Goal: Task Accomplishment & Management: Manage account settings

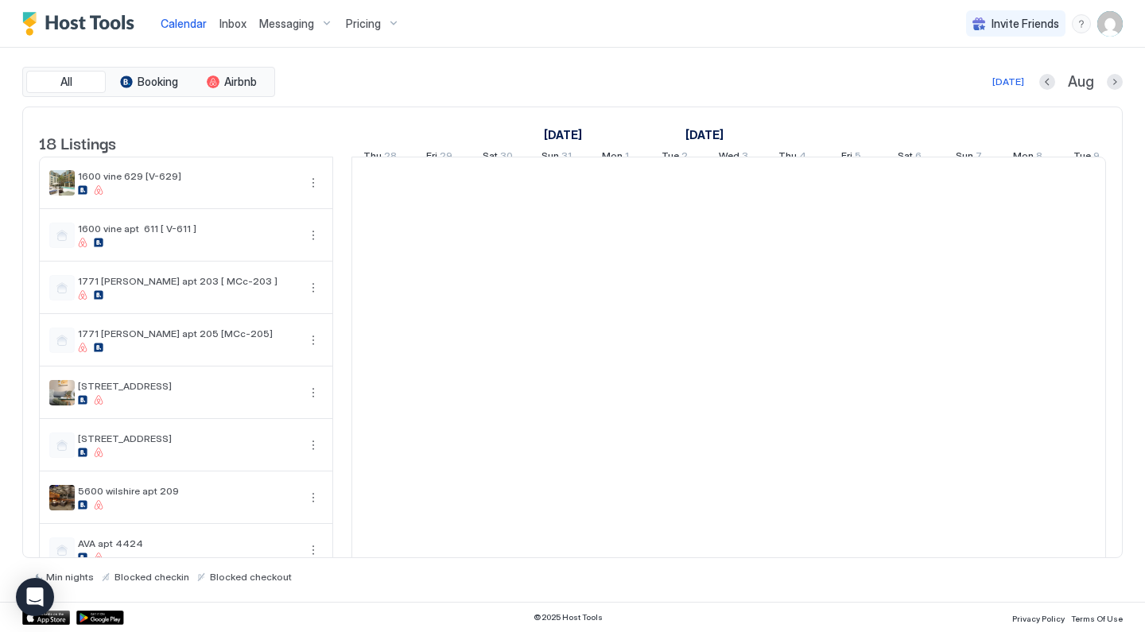
scroll to position [0, 883]
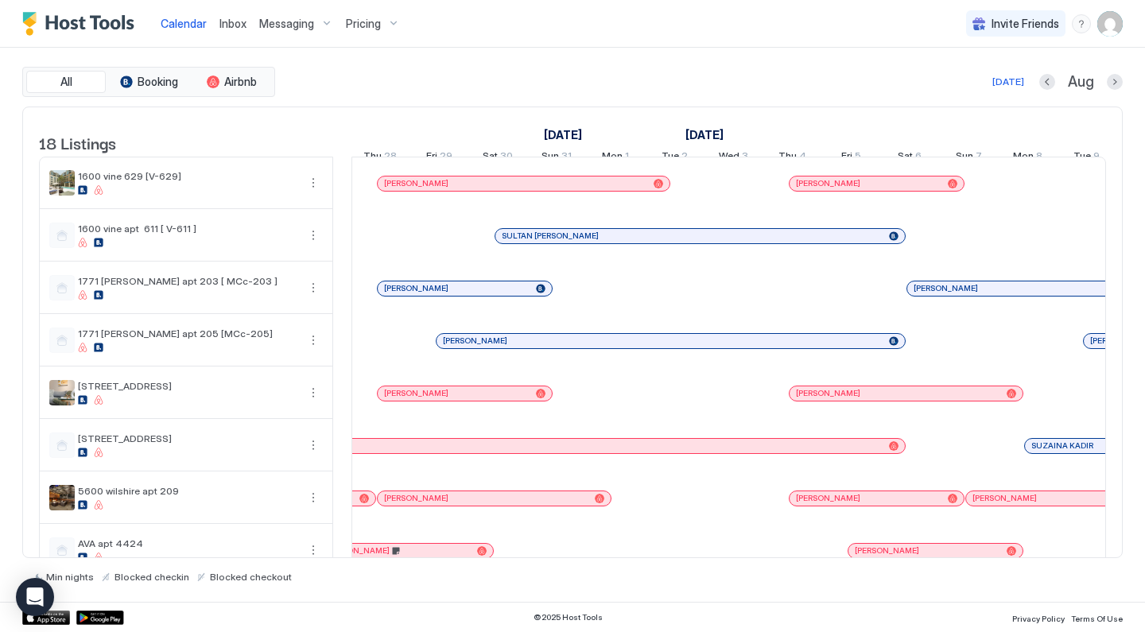
click at [371, 23] on span "Pricing" at bounding box center [363, 24] width 35 height 14
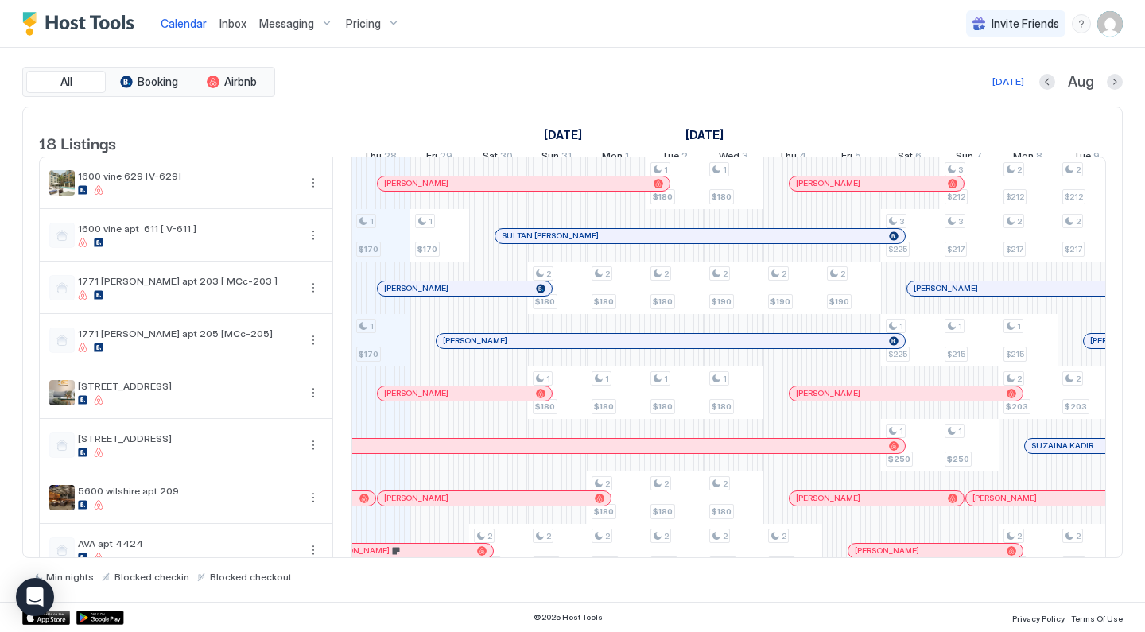
click at [372, 23] on div at bounding box center [572, 316] width 1145 height 632
click at [374, 21] on span "Pricing" at bounding box center [363, 24] width 35 height 14
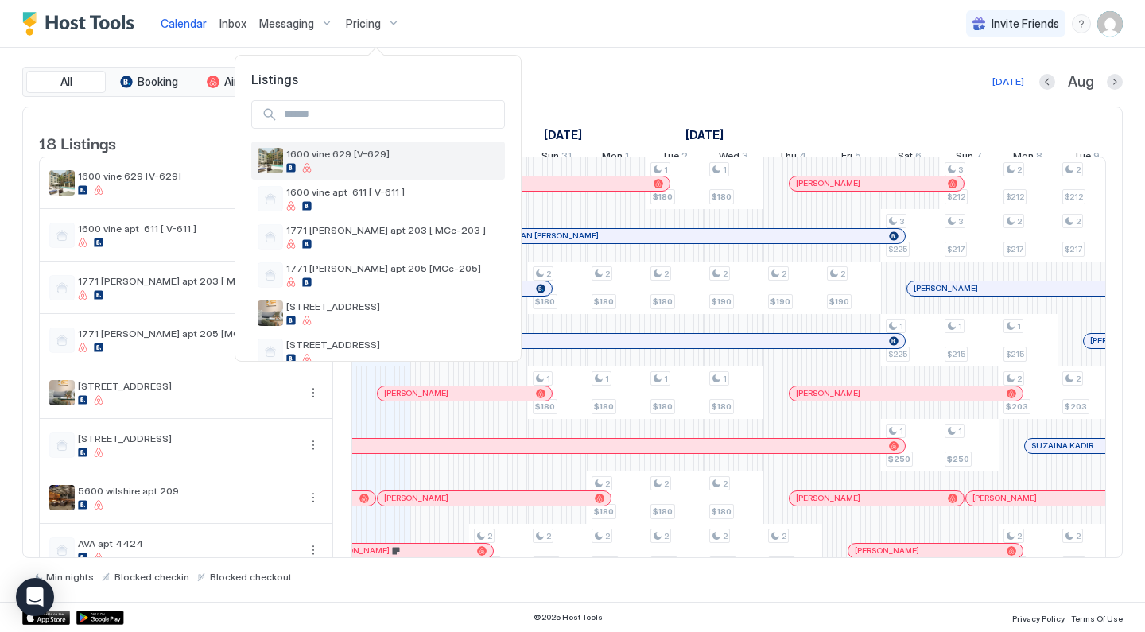
click at [356, 163] on div at bounding box center [392, 168] width 212 height 10
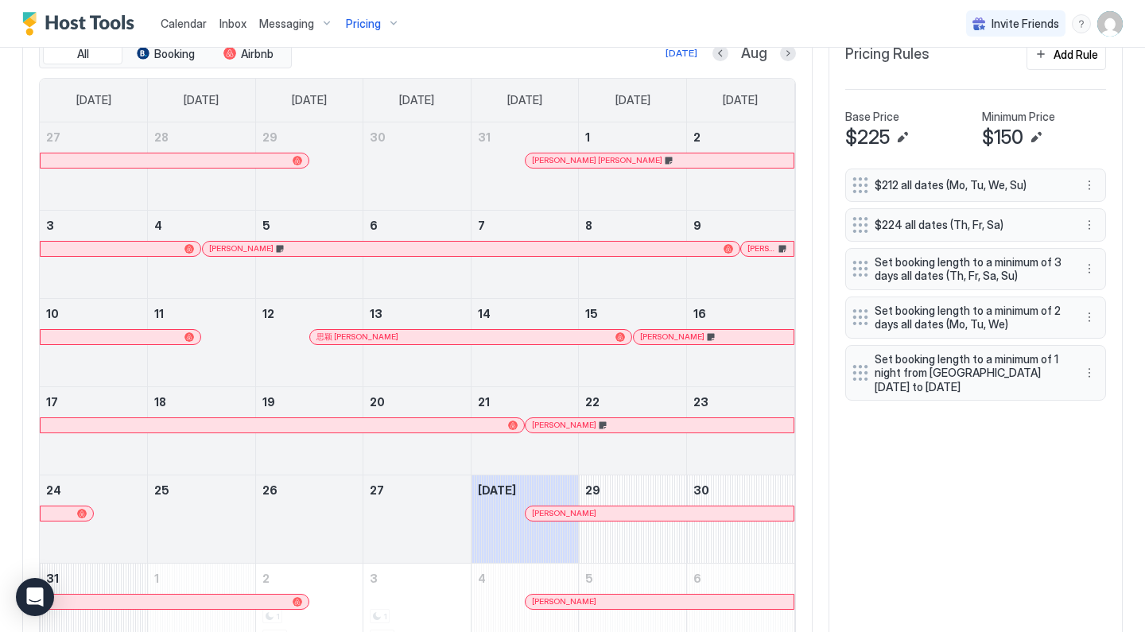
scroll to position [505, 0]
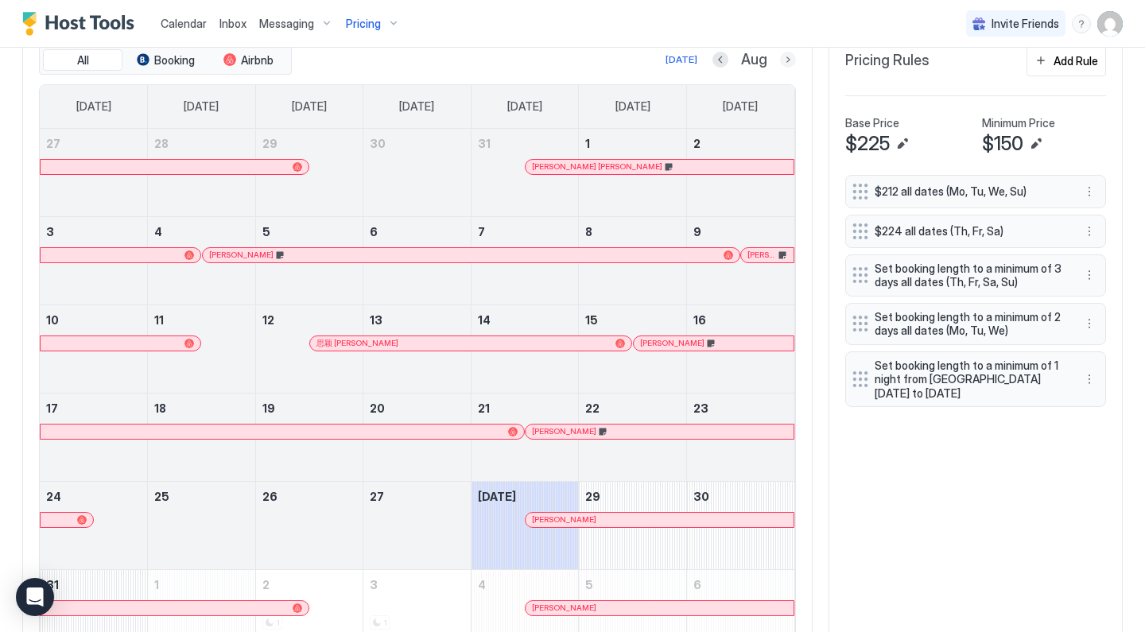
click at [791, 52] on button "Next month" at bounding box center [788, 60] width 16 height 16
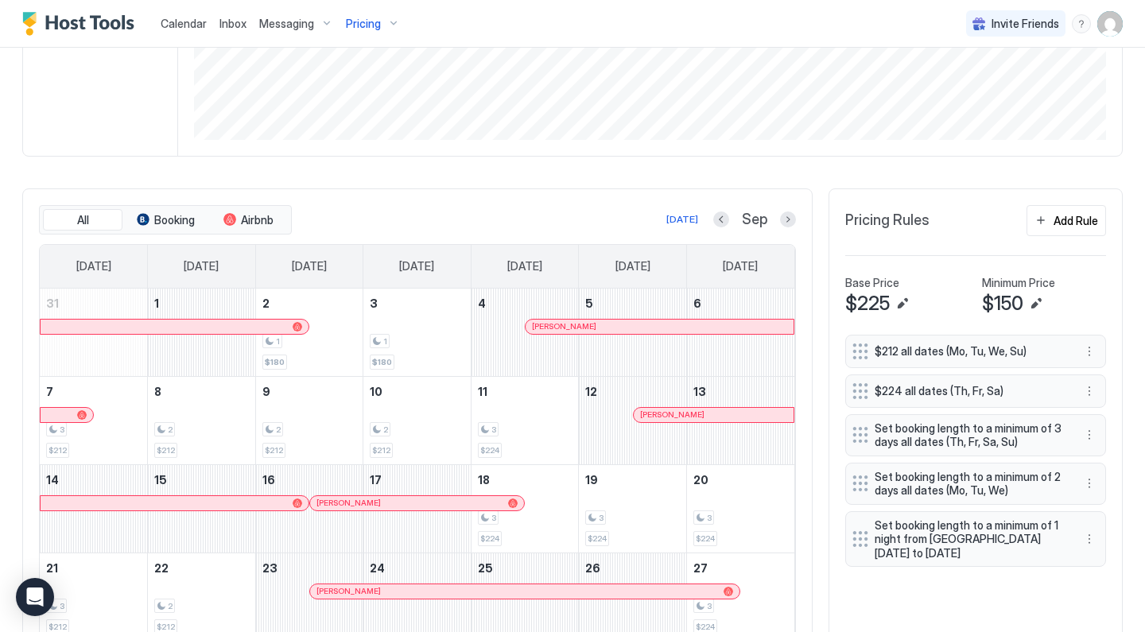
scroll to position [503, 0]
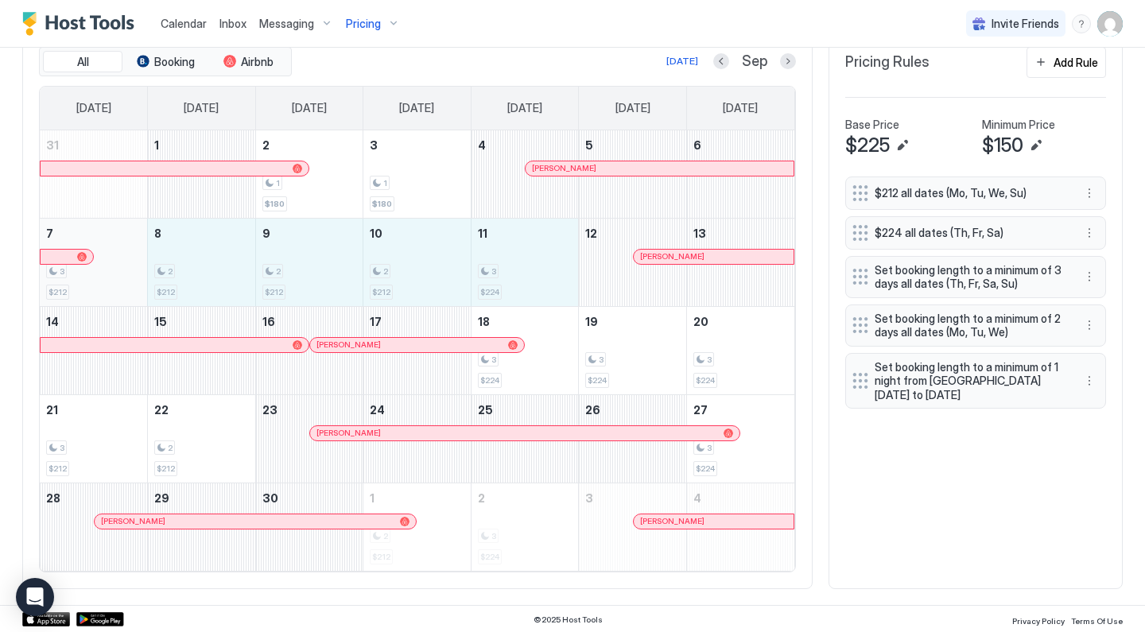
drag, startPoint x: 500, startPoint y: 281, endPoint x: 127, endPoint y: 266, distance: 373.2
click at [127, 266] on tr "7 3 $212 8 2 $212 9 2 $212 10 2 $212 11 3 $224 12 [PERSON_NAME] 13" at bounding box center [417, 262] width 754 height 88
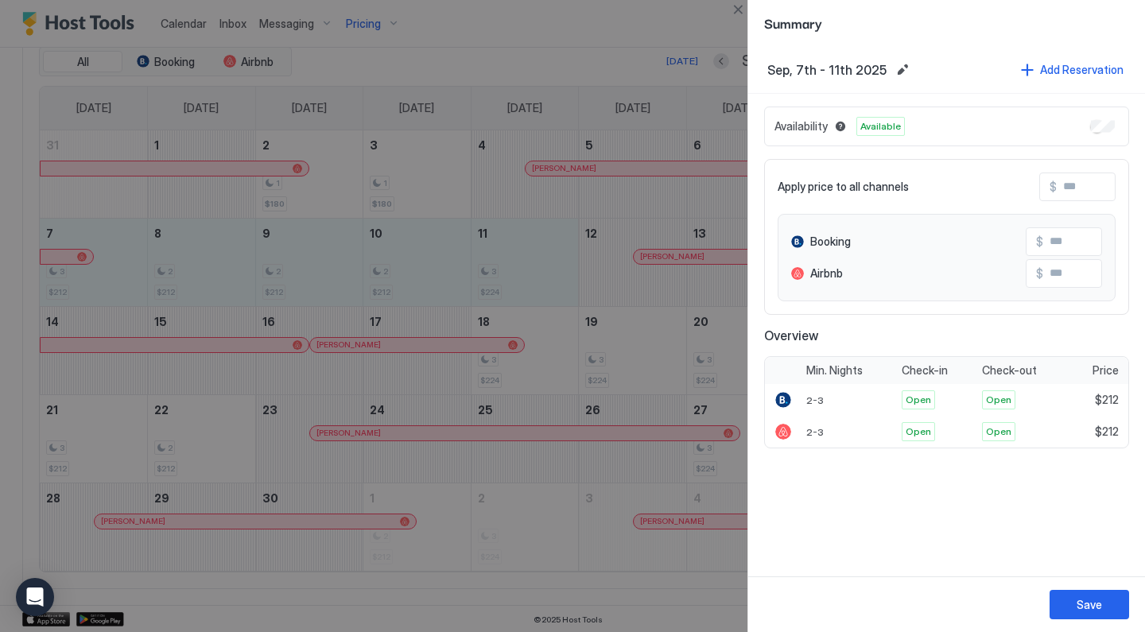
click at [1092, 200] on div "$" at bounding box center [1077, 187] width 76 height 29
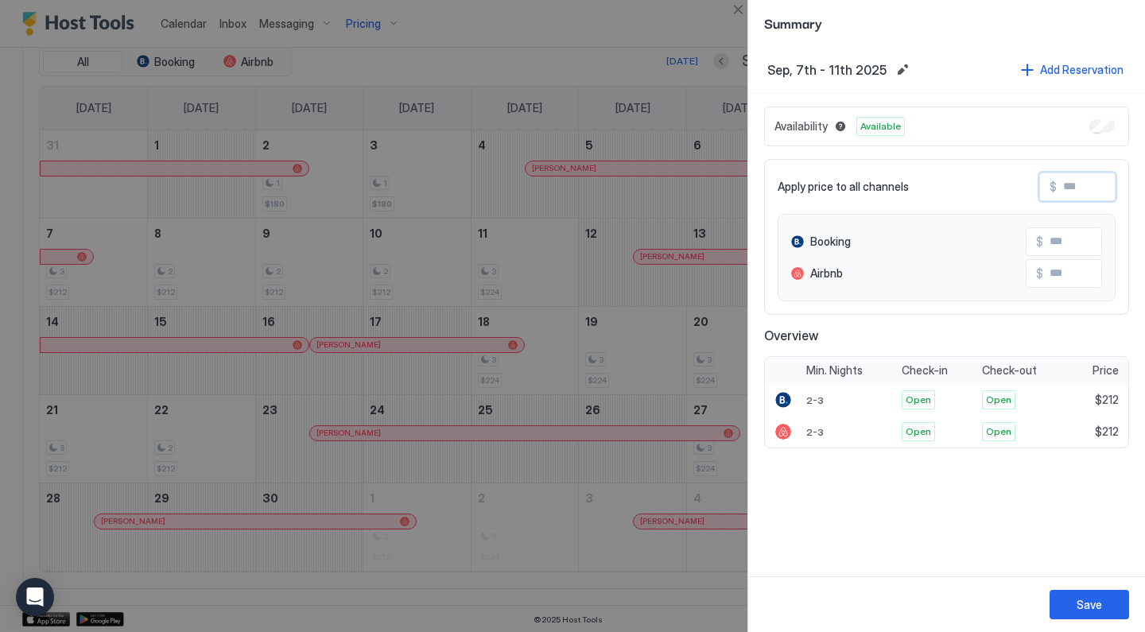
click at [1092, 188] on input "Input Field" at bounding box center [1120, 186] width 127 height 27
type input "*"
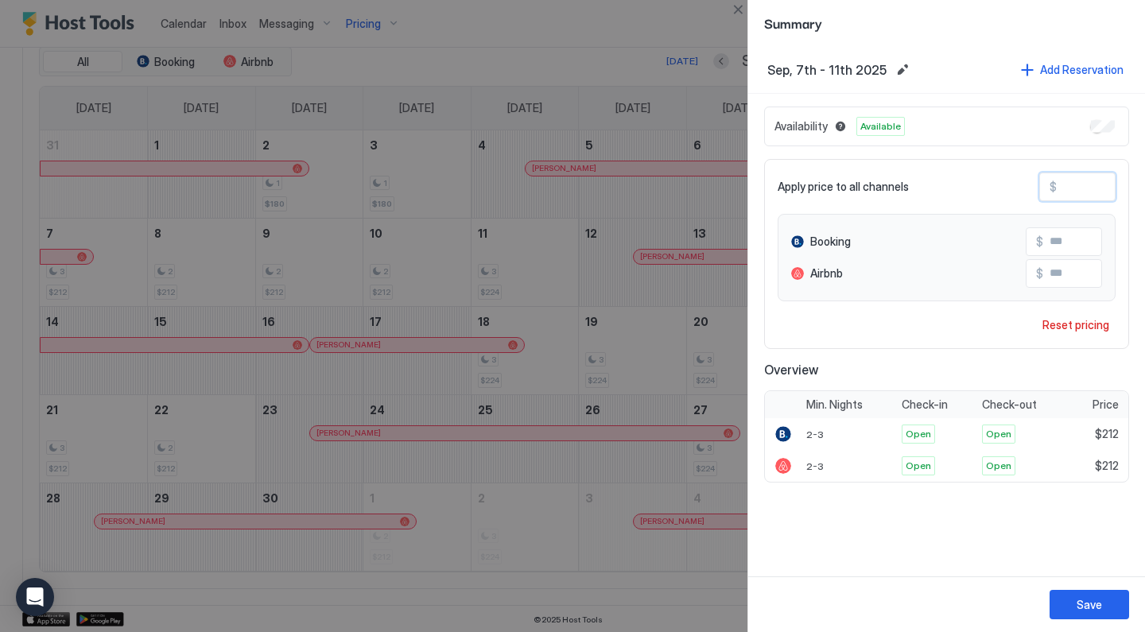
type input "**"
type input "***"
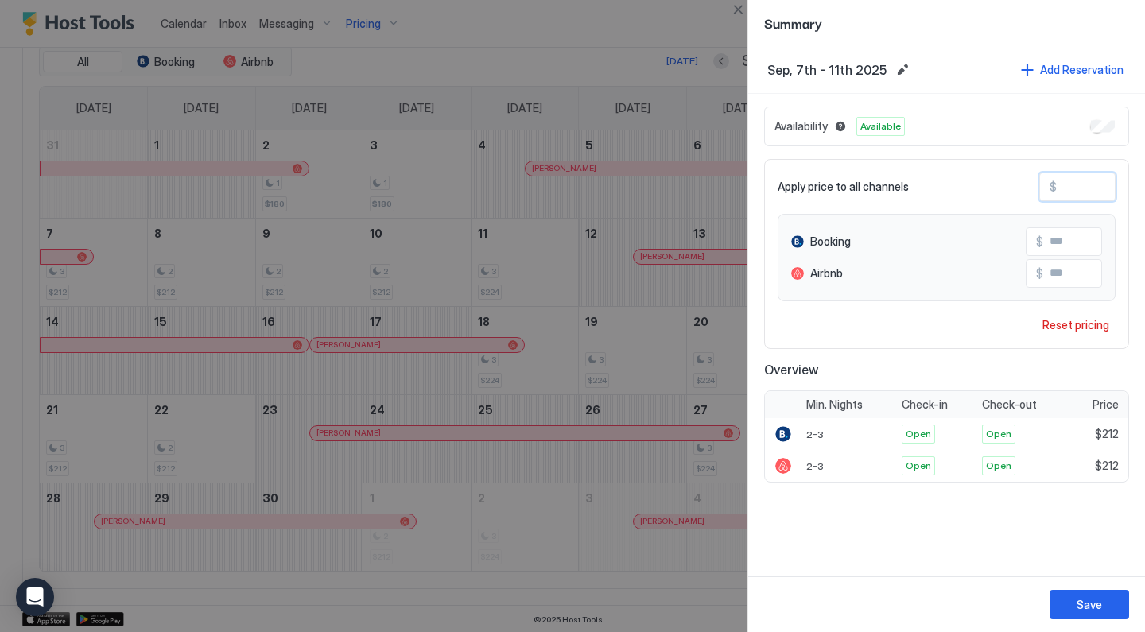
type input "***"
click at [1089, 595] on button "Save" at bounding box center [1088, 604] width 79 height 29
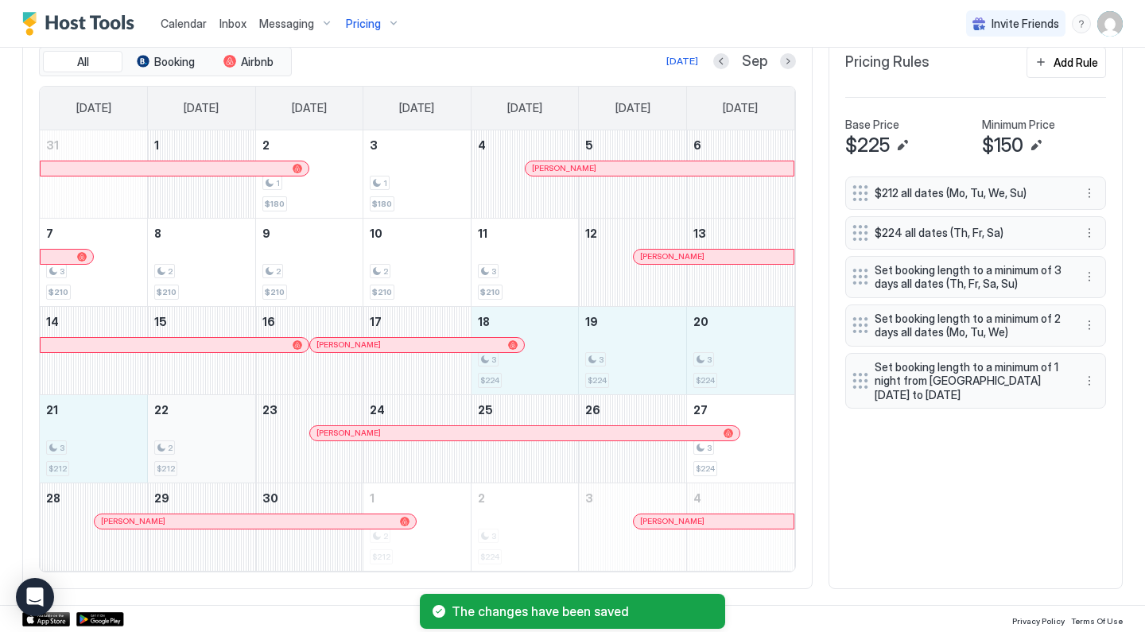
drag, startPoint x: 545, startPoint y: 362, endPoint x: 226, endPoint y: 466, distance: 335.4
click at [226, 466] on tbody "31 1 2 1 $180 3 1 $180 4 [PERSON_NAME] 5 6 7 3 $210 8 2 $210 9 2 $210 10 2 $210…" at bounding box center [417, 350] width 754 height 440
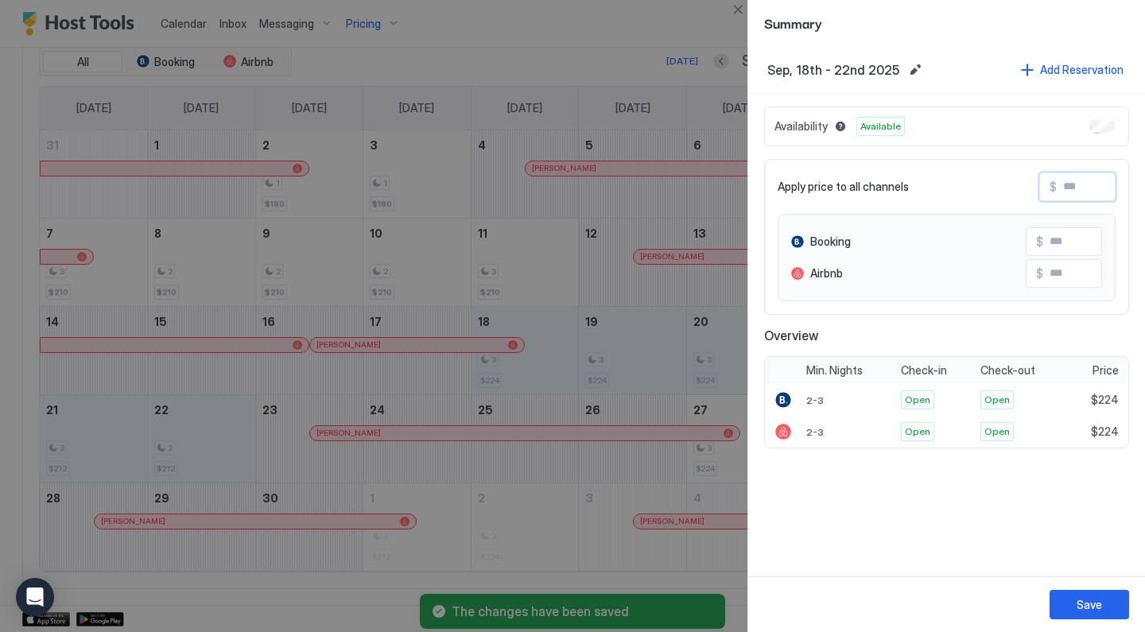
click at [1088, 184] on input "Input Field" at bounding box center [1120, 186] width 127 height 27
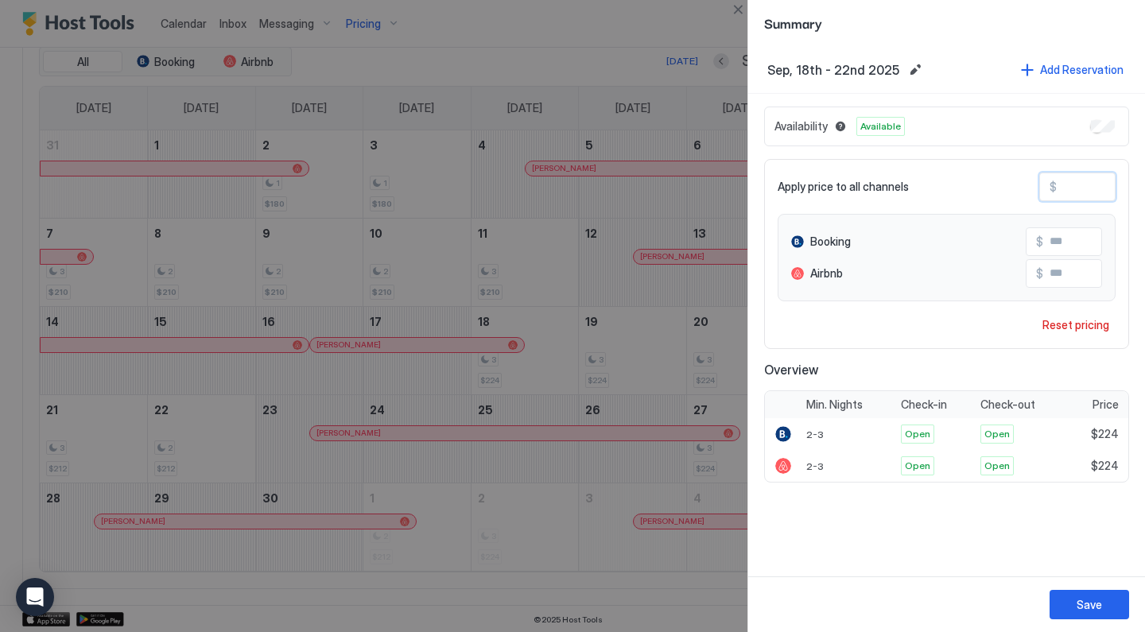
type input "**"
type input "***"
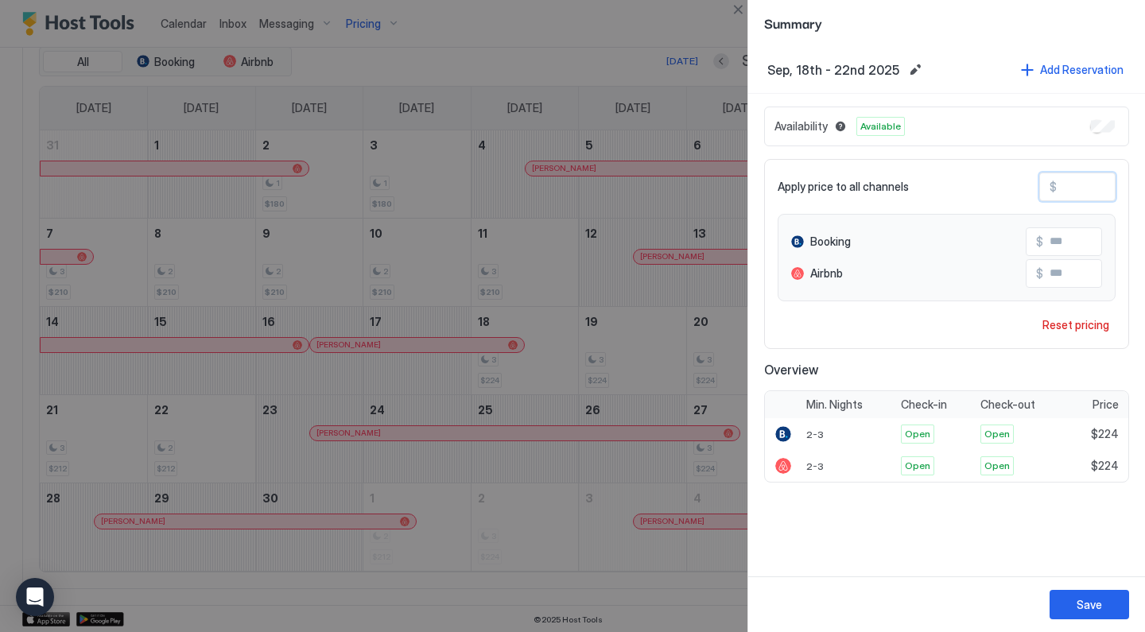
type input "***"
click at [1081, 605] on div "Save" at bounding box center [1088, 604] width 25 height 17
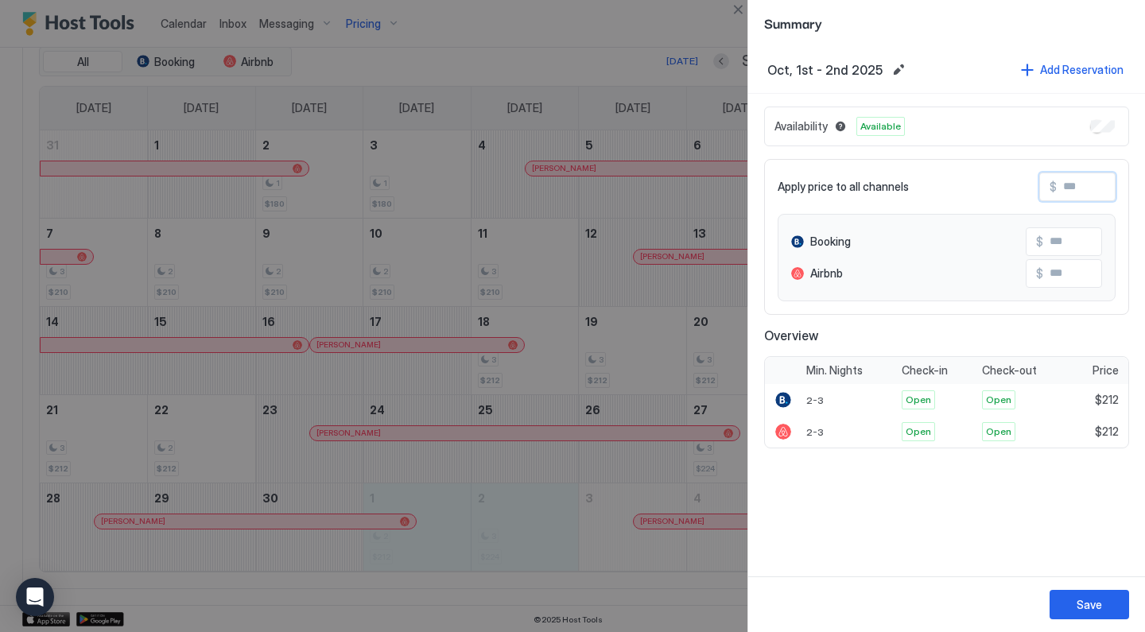
click at [1083, 190] on input "Input Field" at bounding box center [1120, 186] width 127 height 27
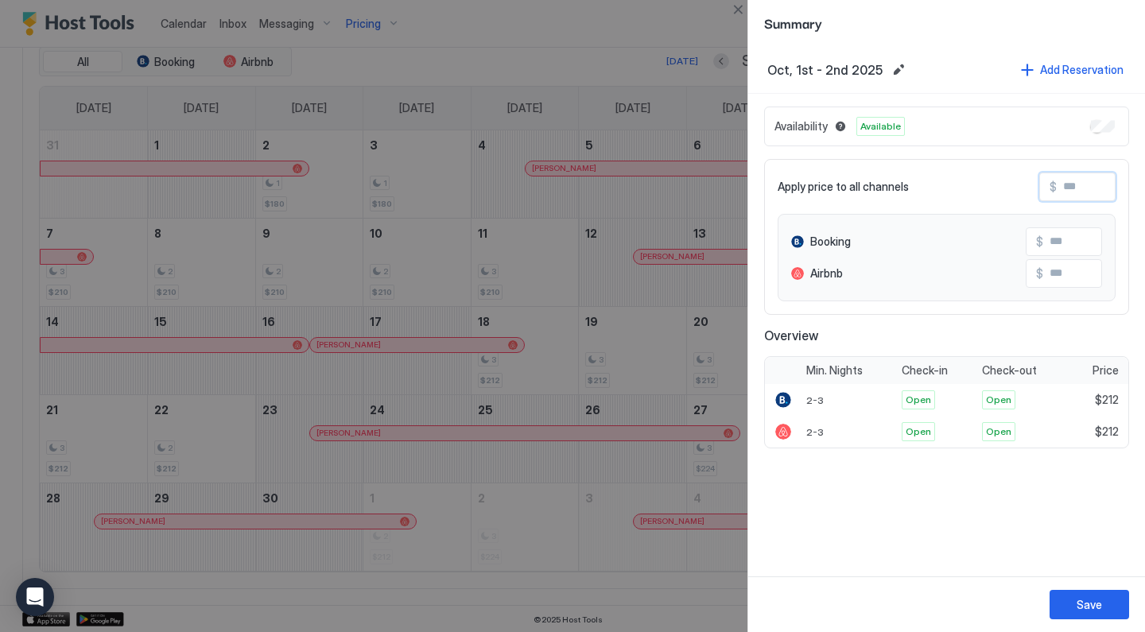
type input "*"
type input "**"
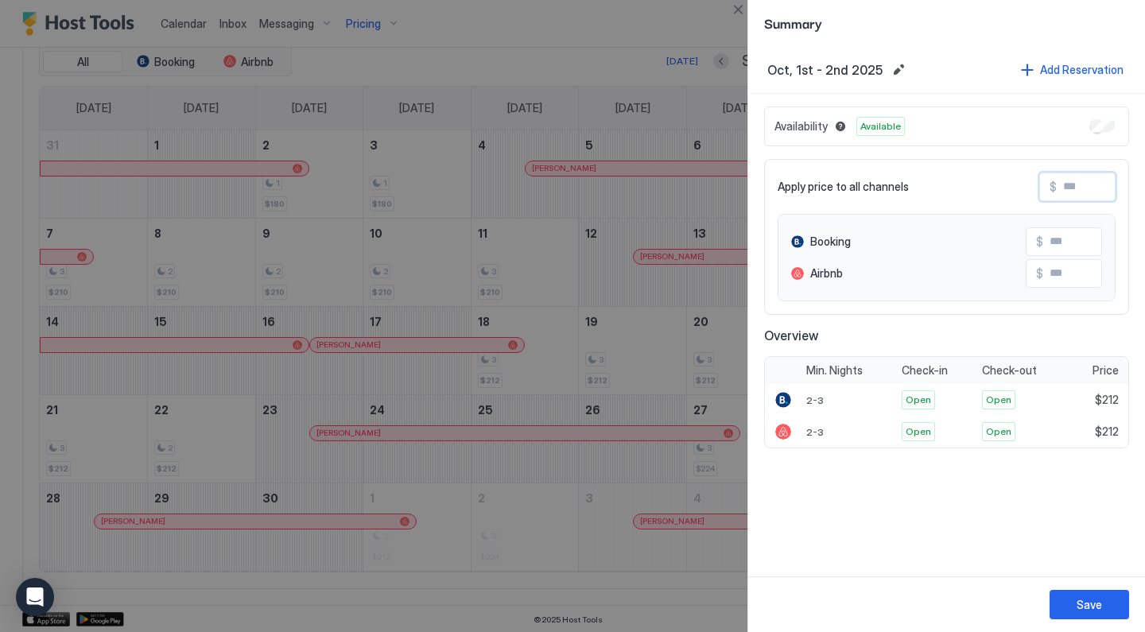
type input "**"
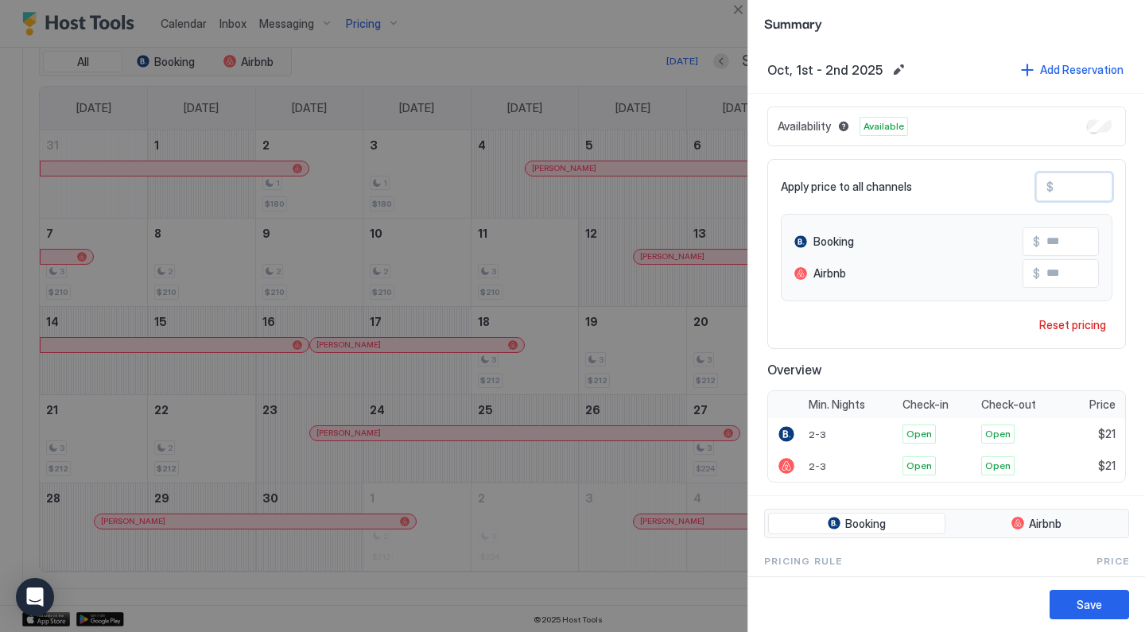
type input "***"
click at [1071, 603] on button "Save" at bounding box center [1088, 604] width 79 height 29
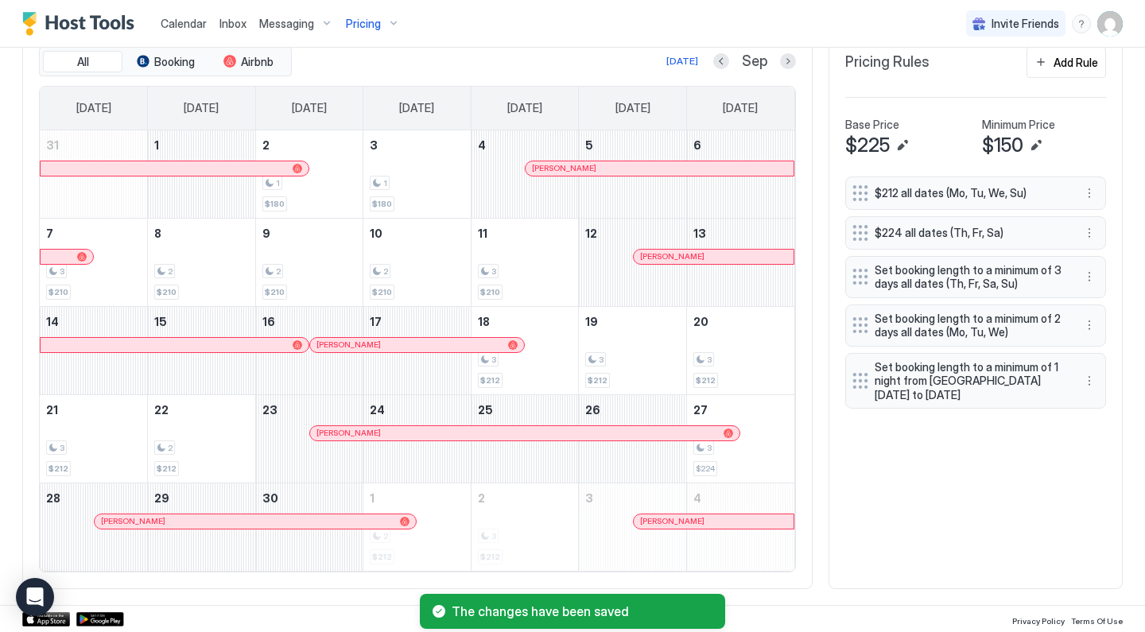
click at [391, 25] on div "Pricing" at bounding box center [372, 23] width 67 height 27
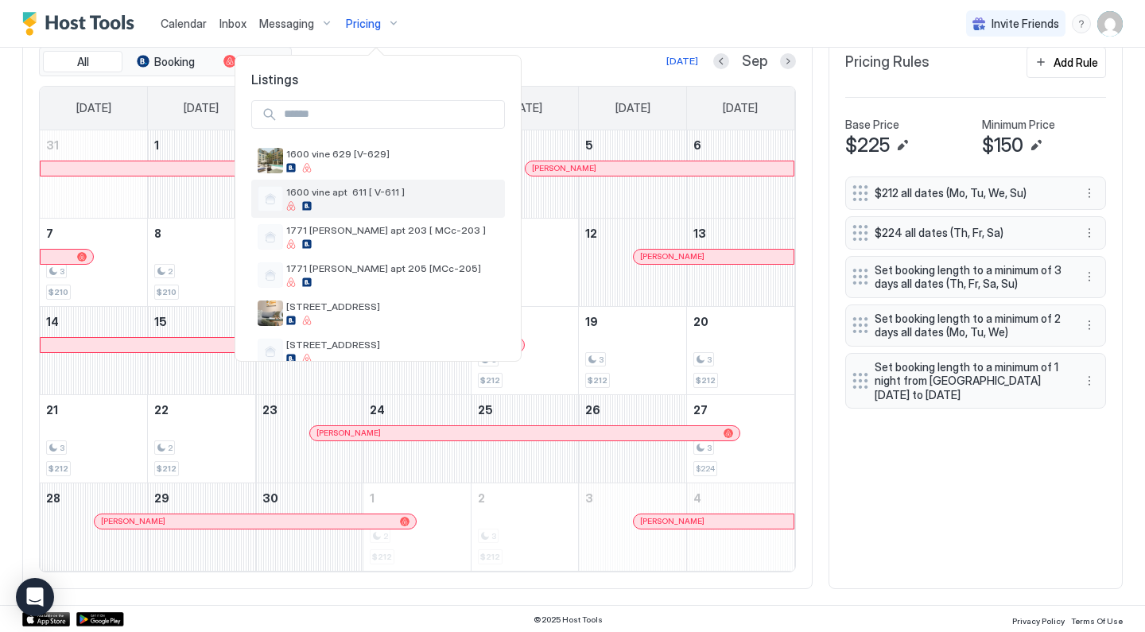
click at [366, 207] on div at bounding box center [392, 206] width 212 height 10
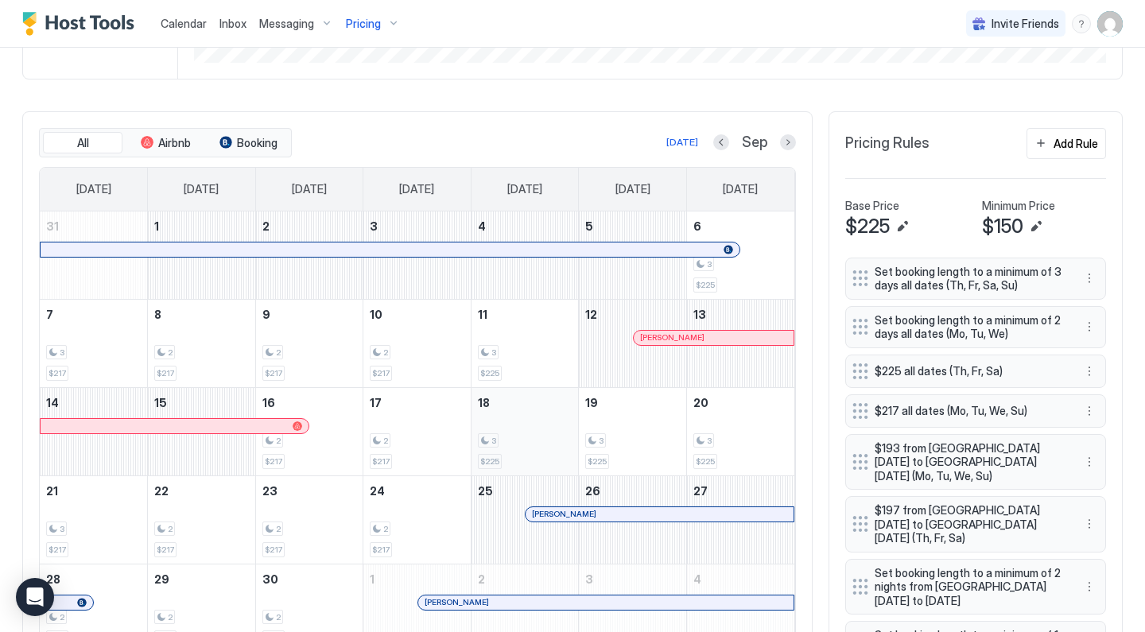
scroll to position [421, 0]
click at [728, 144] on button "Previous month" at bounding box center [721, 143] width 16 height 16
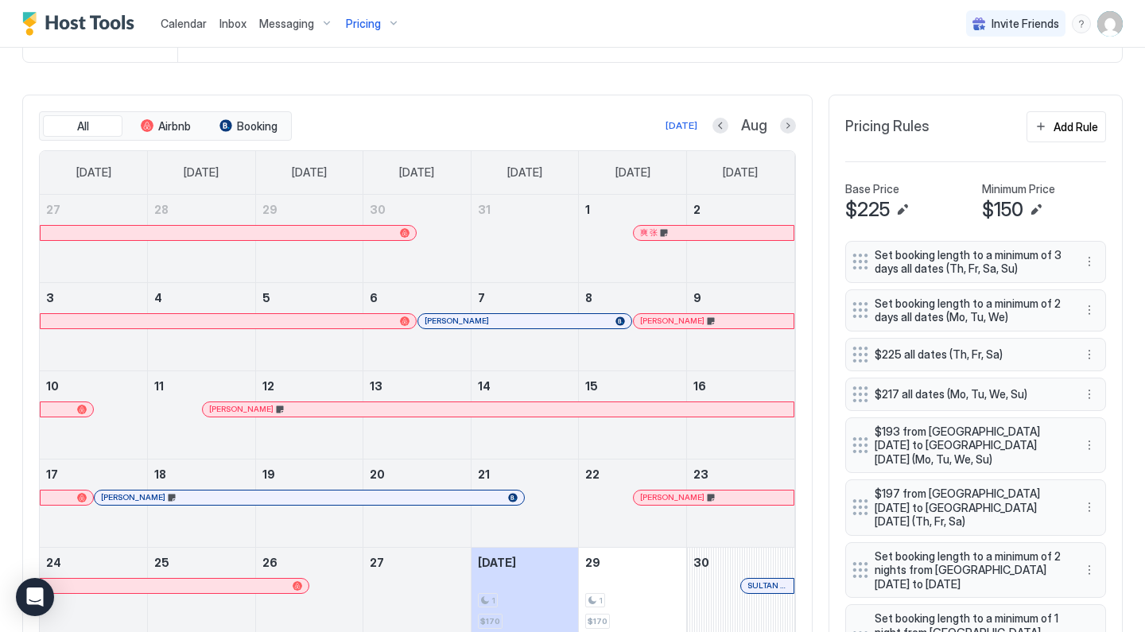
scroll to position [436, 0]
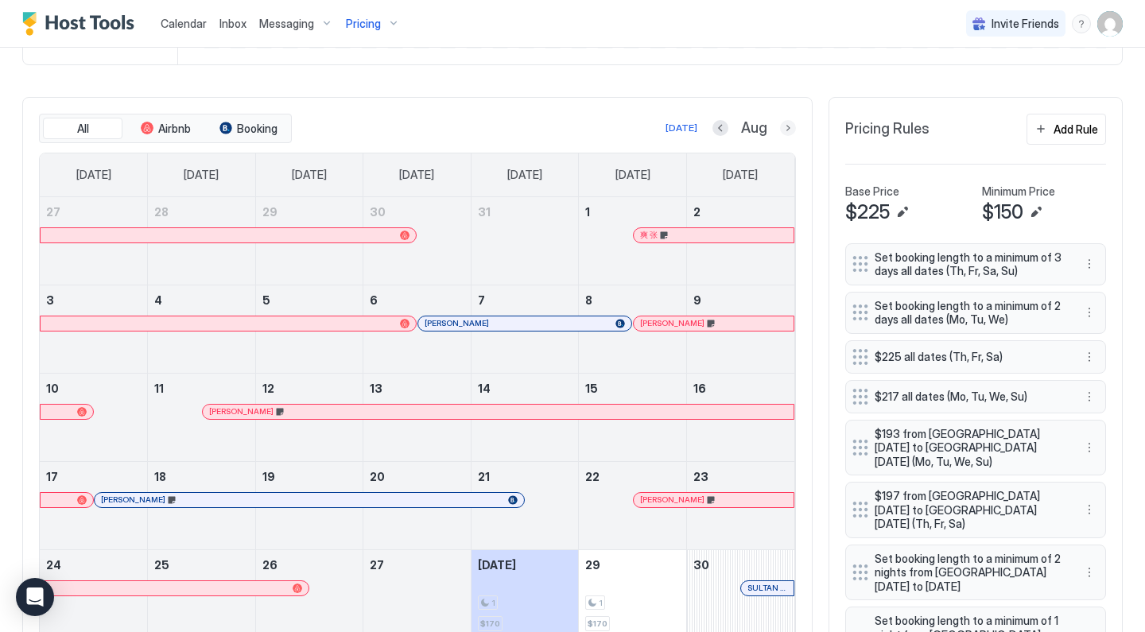
click at [791, 125] on button "Next month" at bounding box center [788, 128] width 16 height 16
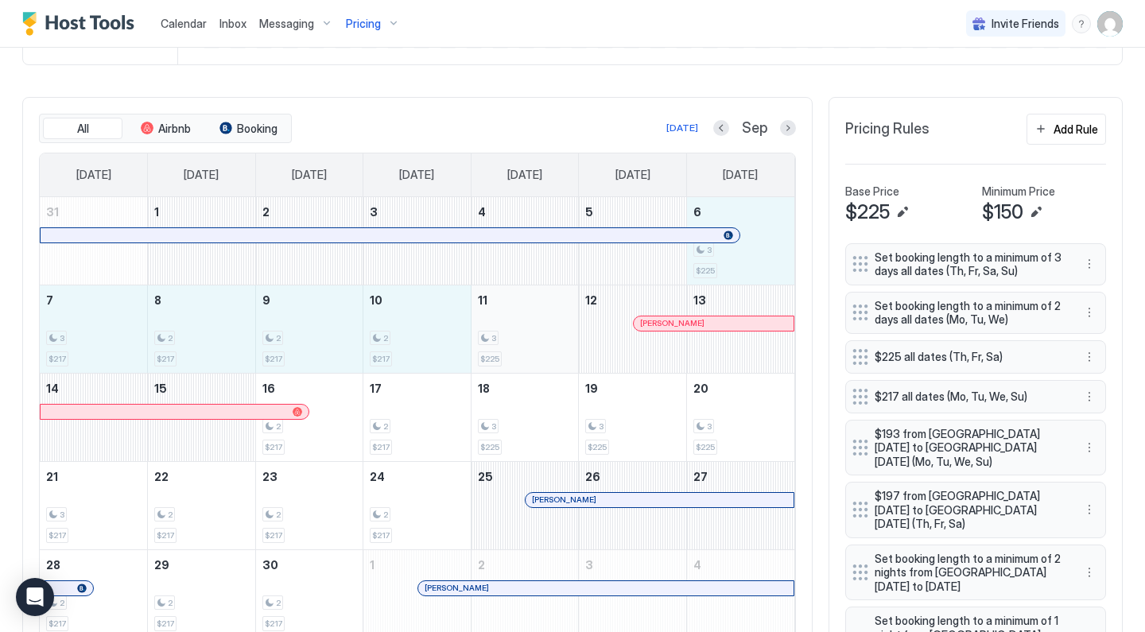
drag, startPoint x: 736, startPoint y: 269, endPoint x: 525, endPoint y: 325, distance: 218.9
click at [524, 325] on tbody "31 1 2 3 4 5 6 3 $225 7 3 $217 8 2 $217 9 2 $217 10 2 $217 11 3 $225 12 [PERSON…" at bounding box center [417, 417] width 754 height 440
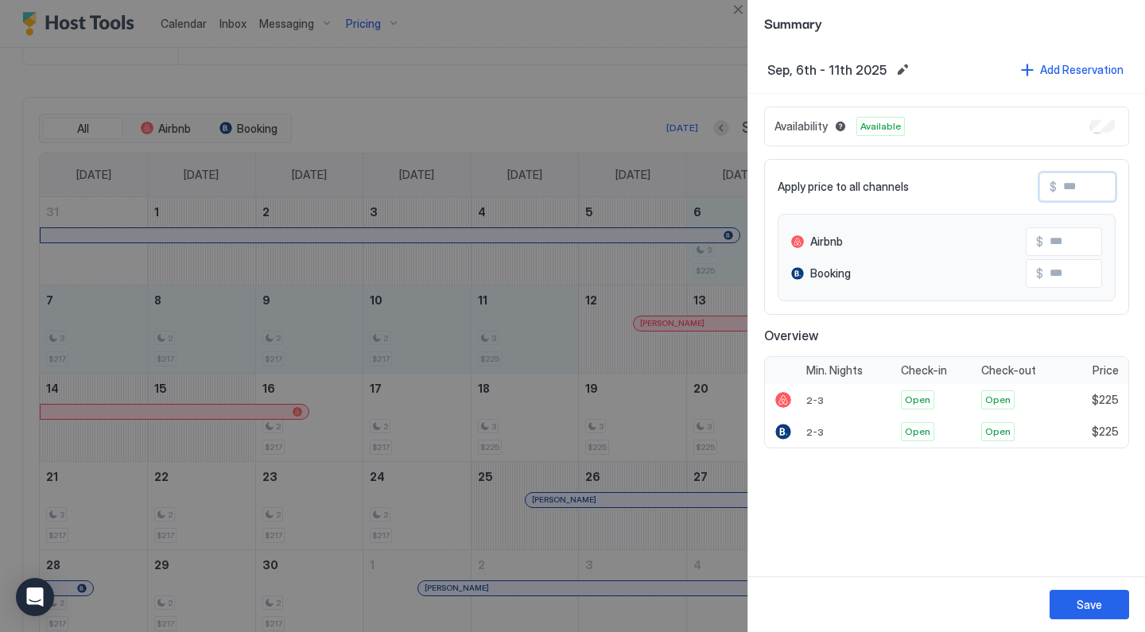
click at [1074, 185] on input "Input Field" at bounding box center [1120, 186] width 127 height 27
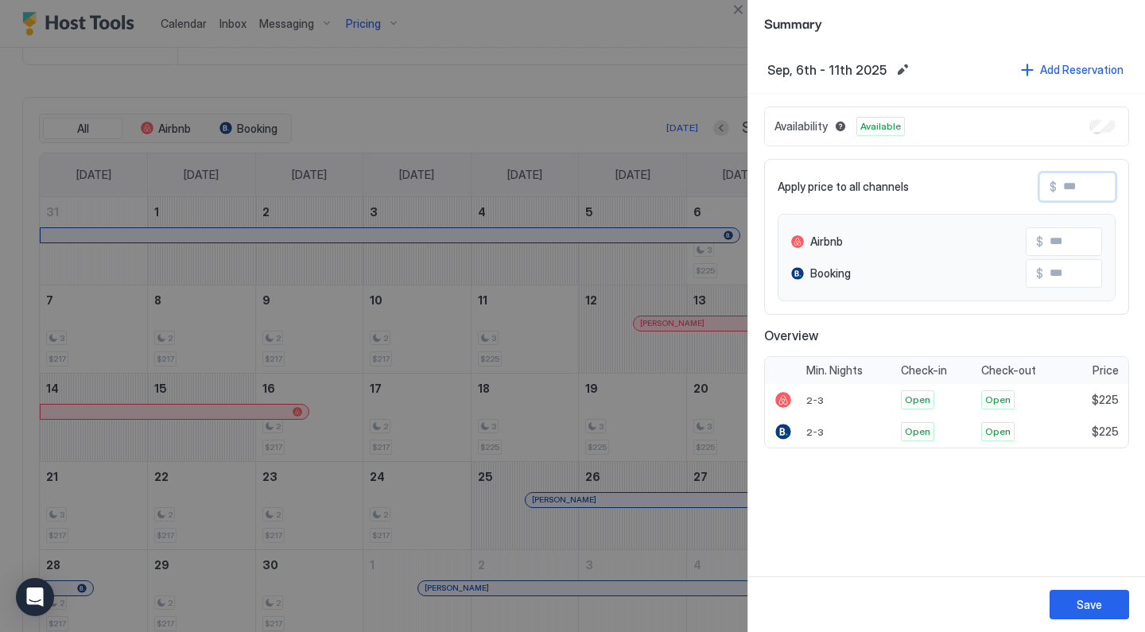
type input "*"
type input "**"
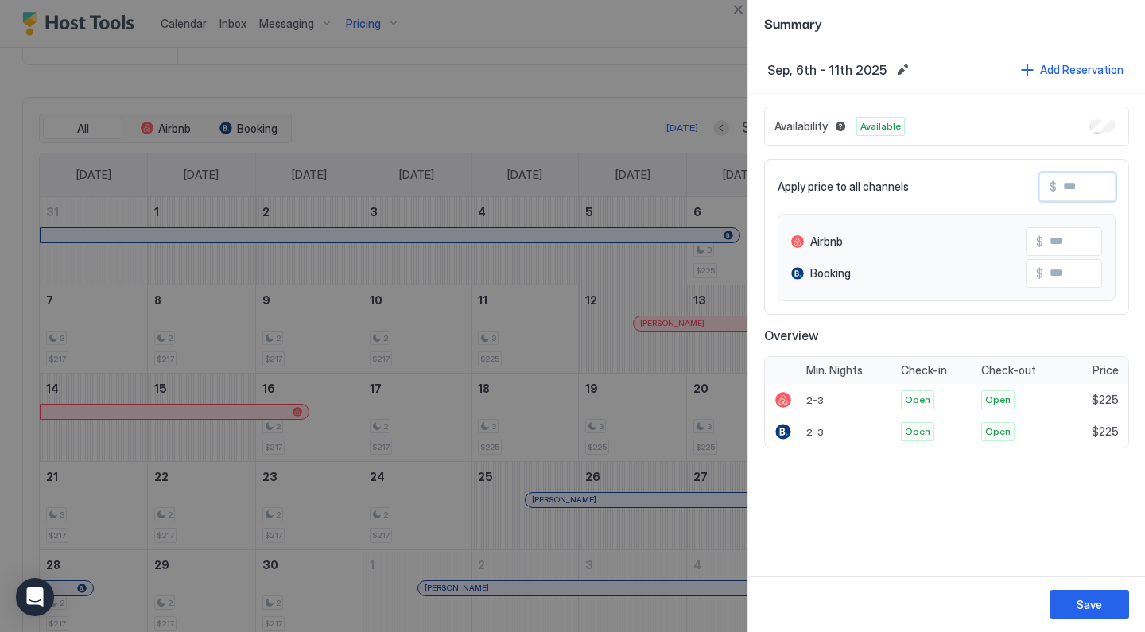
type input "**"
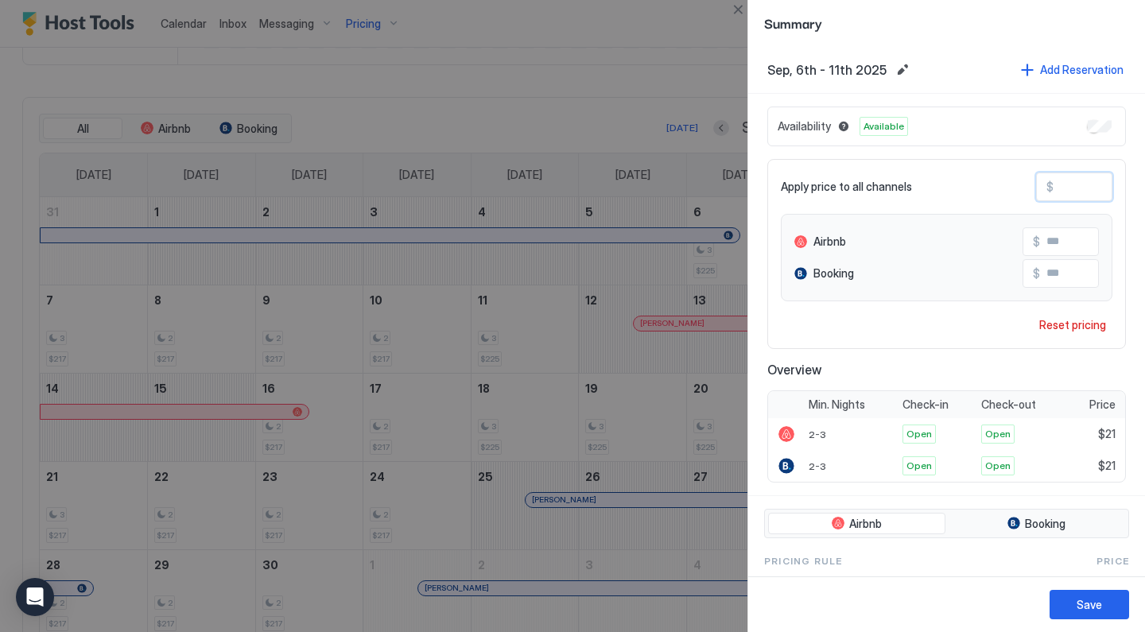
type input "***"
type input "****"
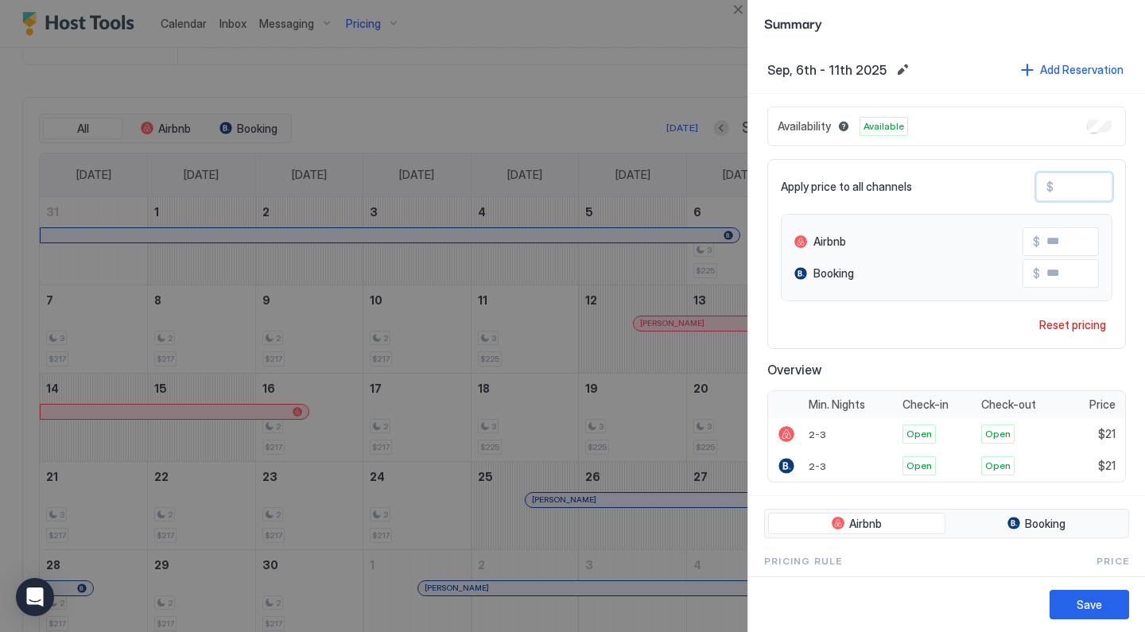
type input "****"
type input "***"
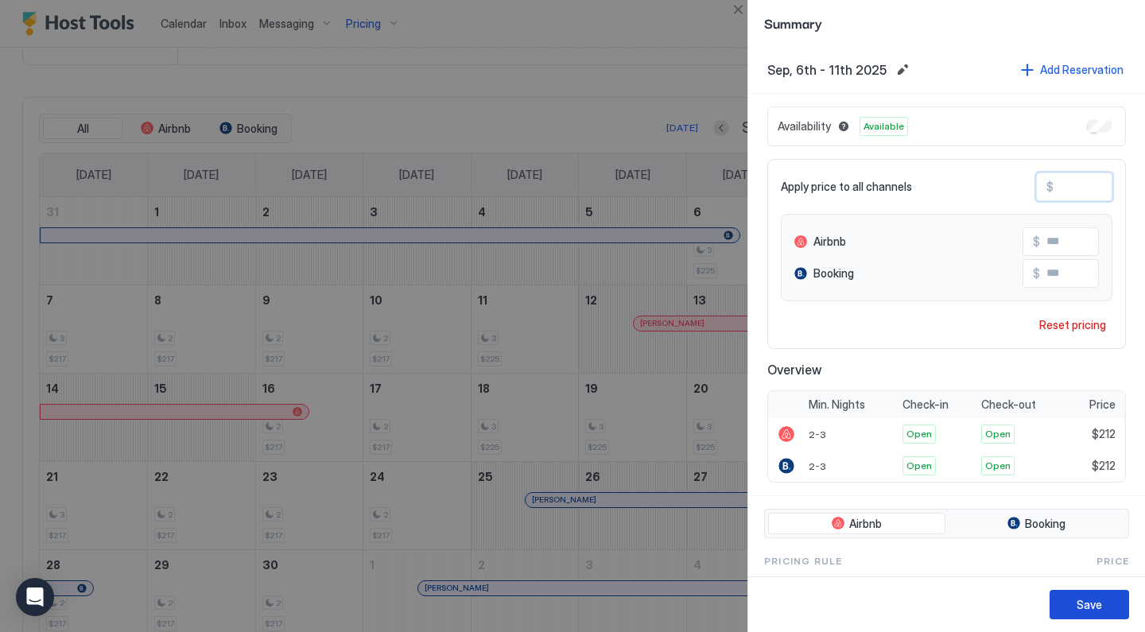
click at [1077, 592] on button "Save" at bounding box center [1088, 604] width 79 height 29
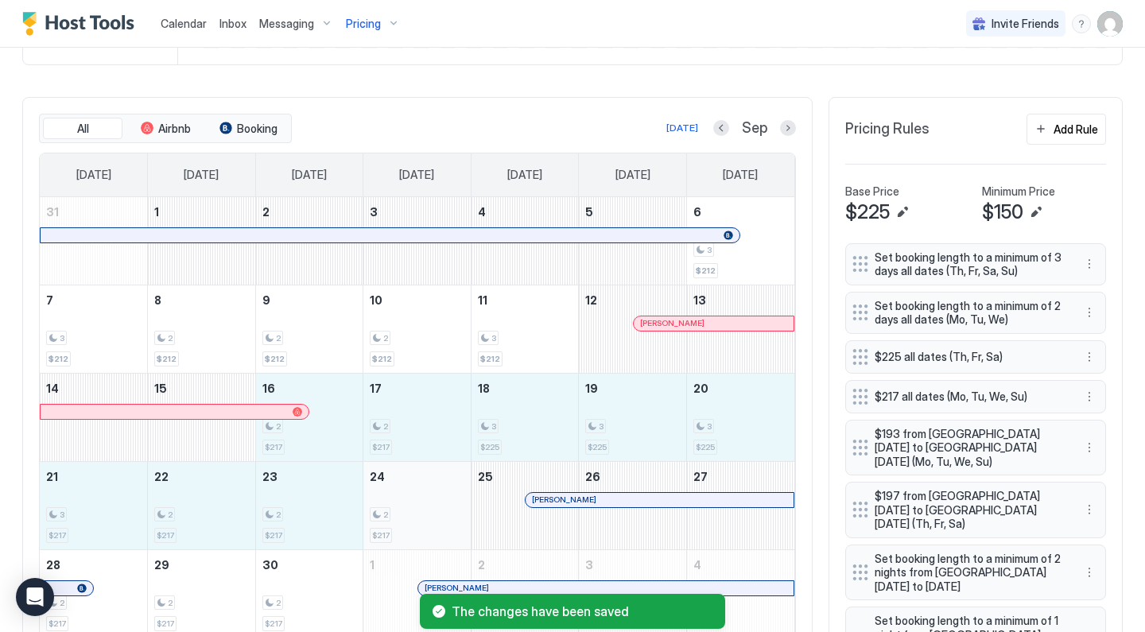
drag, startPoint x: 325, startPoint y: 417, endPoint x: 398, endPoint y: 502, distance: 112.8
click at [400, 503] on tbody "31 1 2 3 4 5 6 3 $212 7 3 $212 8 2 $212 9 2 $212 10 2 $212 11 3 $212 12 [PERSON…" at bounding box center [417, 417] width 754 height 440
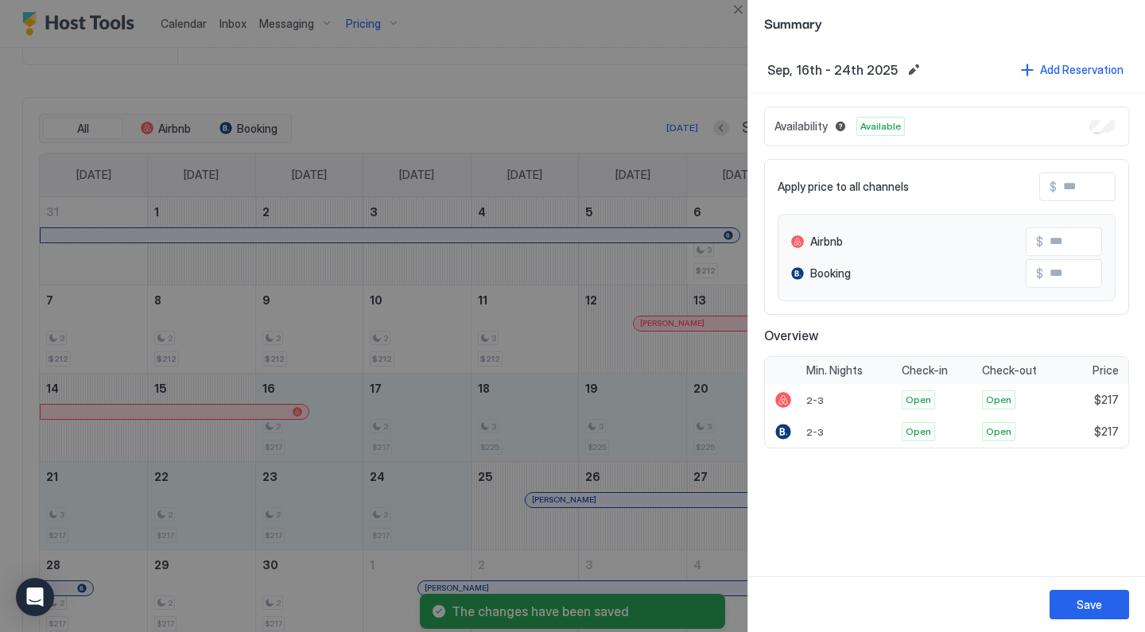
click at [1096, 191] on input "Input Field" at bounding box center [1120, 186] width 127 height 27
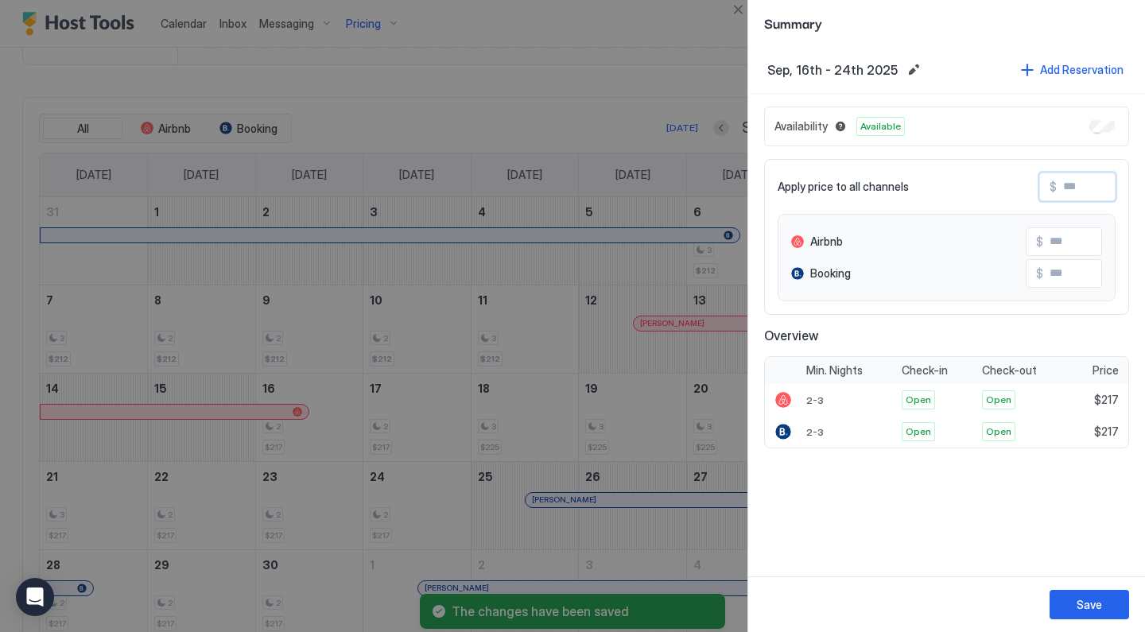
type input "*"
type input "**"
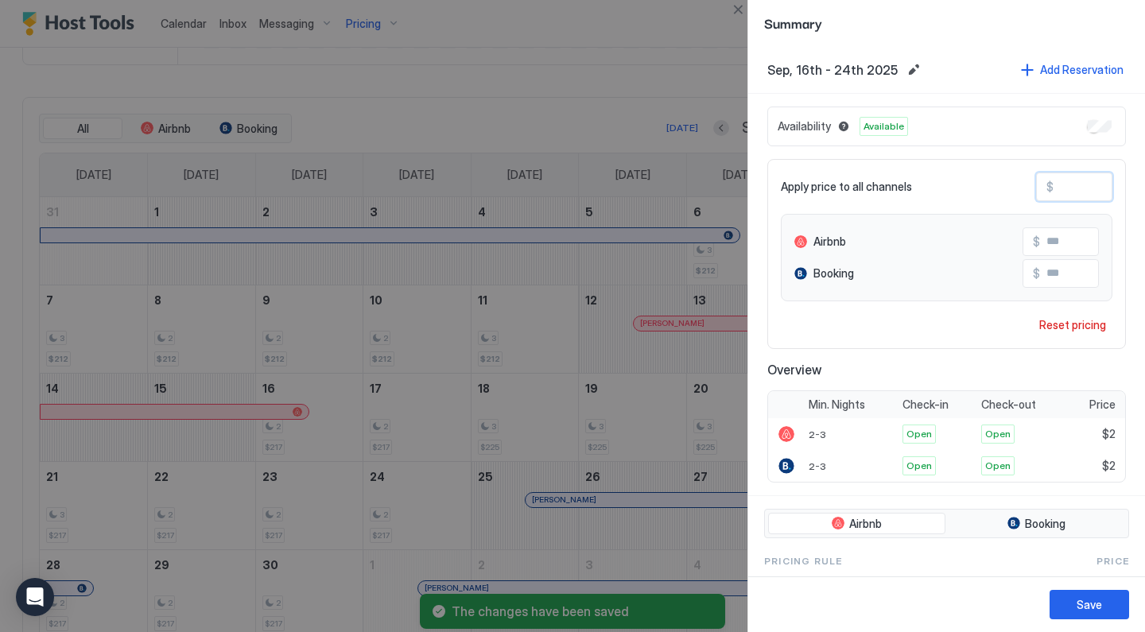
type input "**"
type input "***"
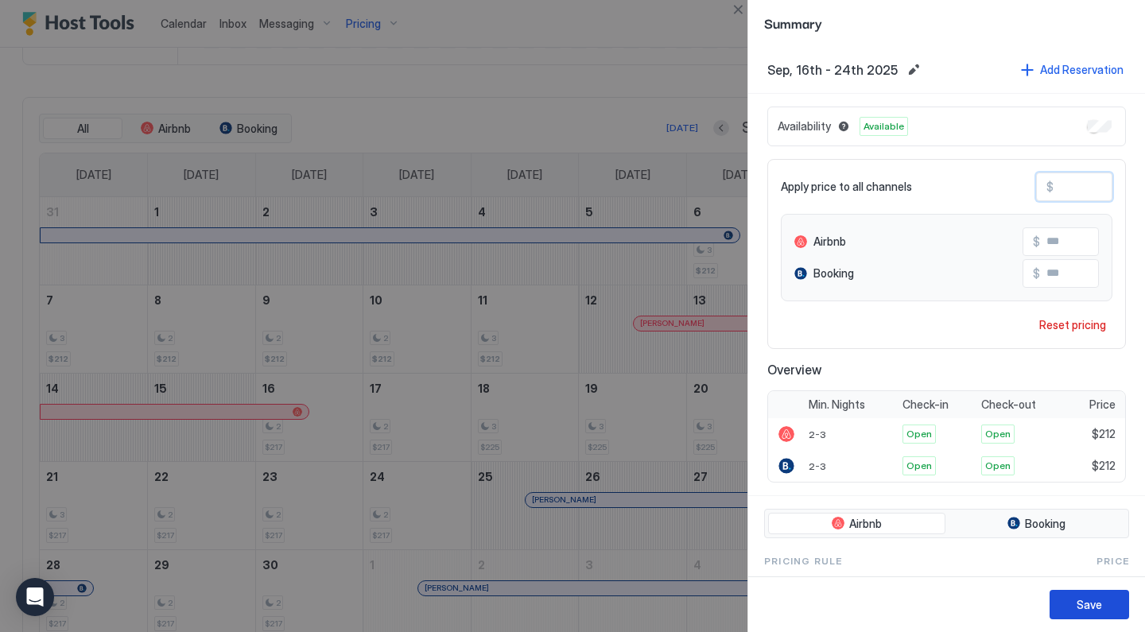
type input "***"
click at [1072, 607] on button "Save" at bounding box center [1088, 604] width 79 height 29
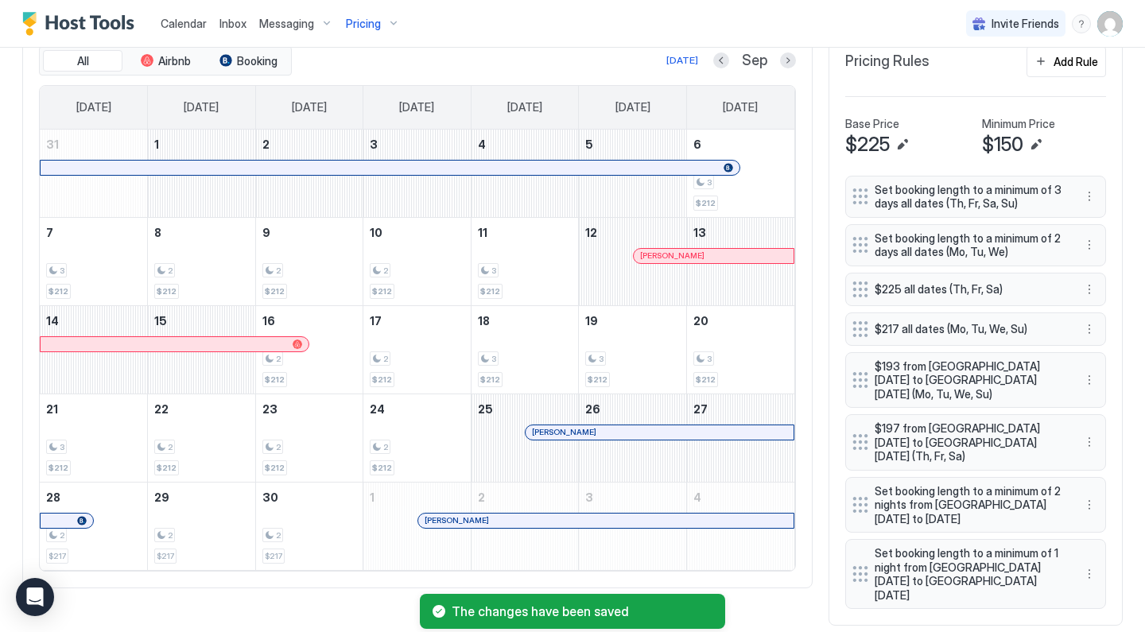
scroll to position [503, 0]
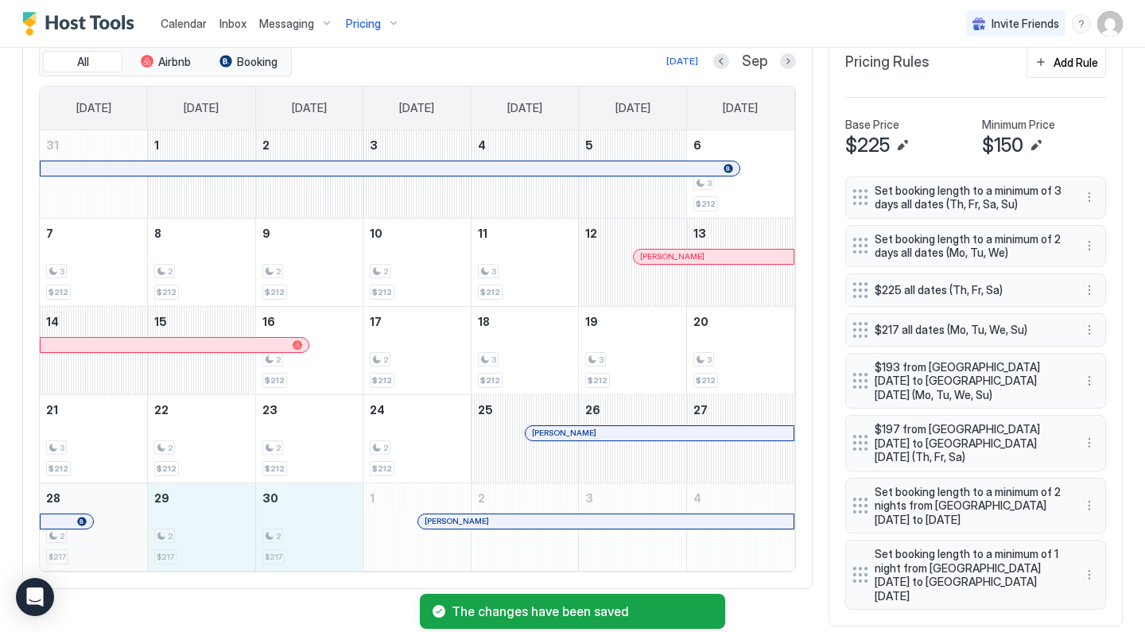
drag, startPoint x: 286, startPoint y: 516, endPoint x: 122, endPoint y: 525, distance: 164.0
click at [122, 525] on tr "28 2 $217 29 2 $217 30 2 $217 1 [PERSON_NAME] 2 3 4" at bounding box center [417, 527] width 754 height 88
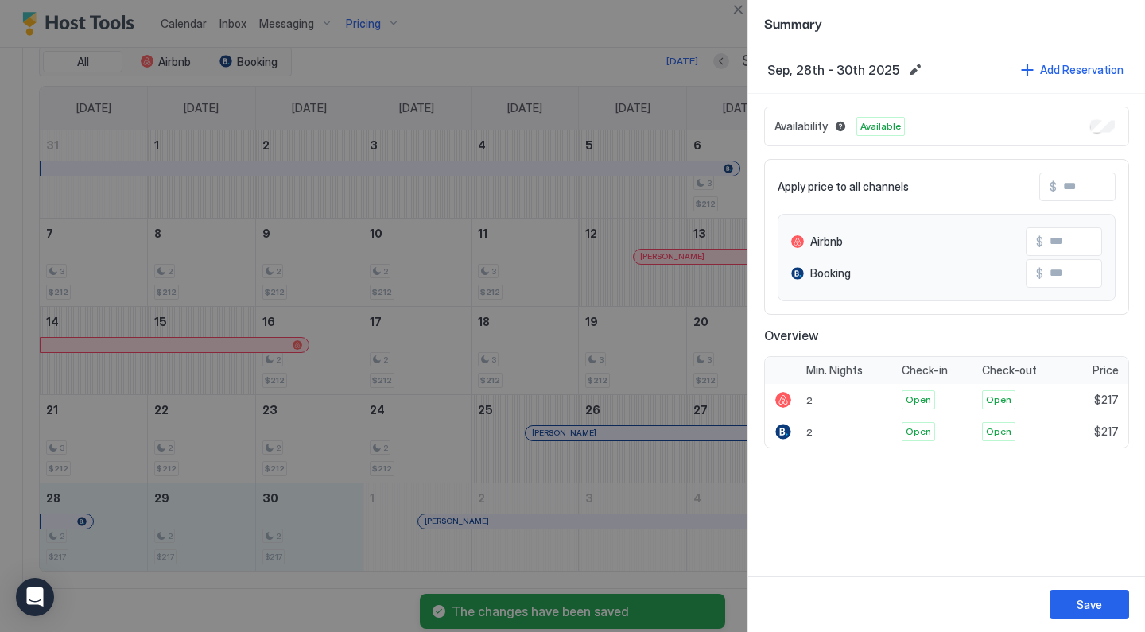
click at [1095, 184] on input "Input Field" at bounding box center [1120, 186] width 127 height 27
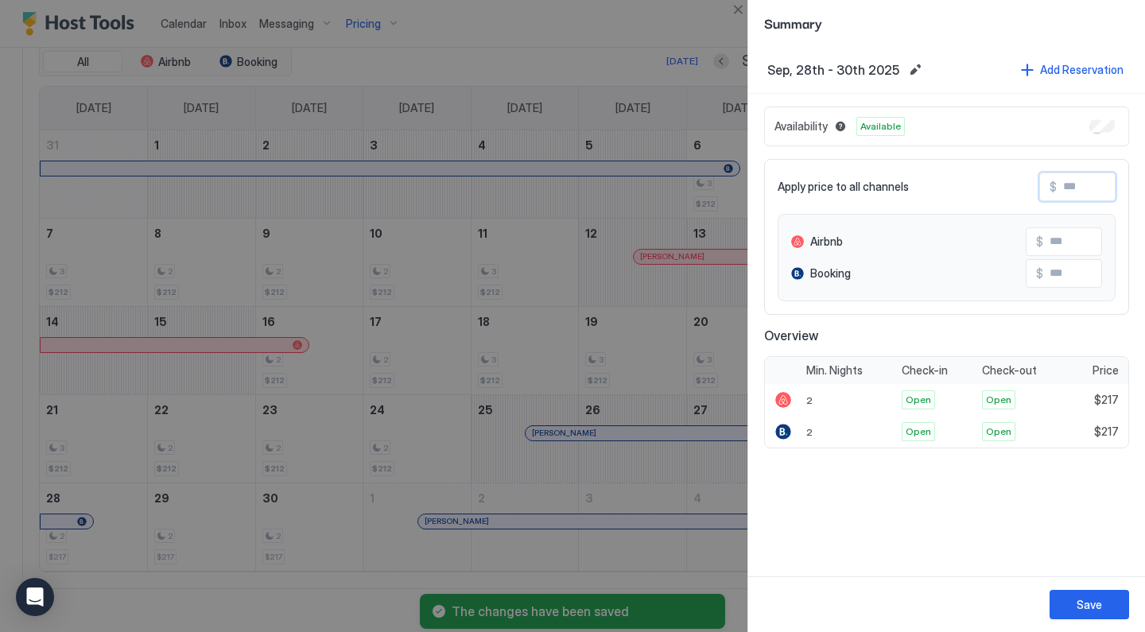
type input "*"
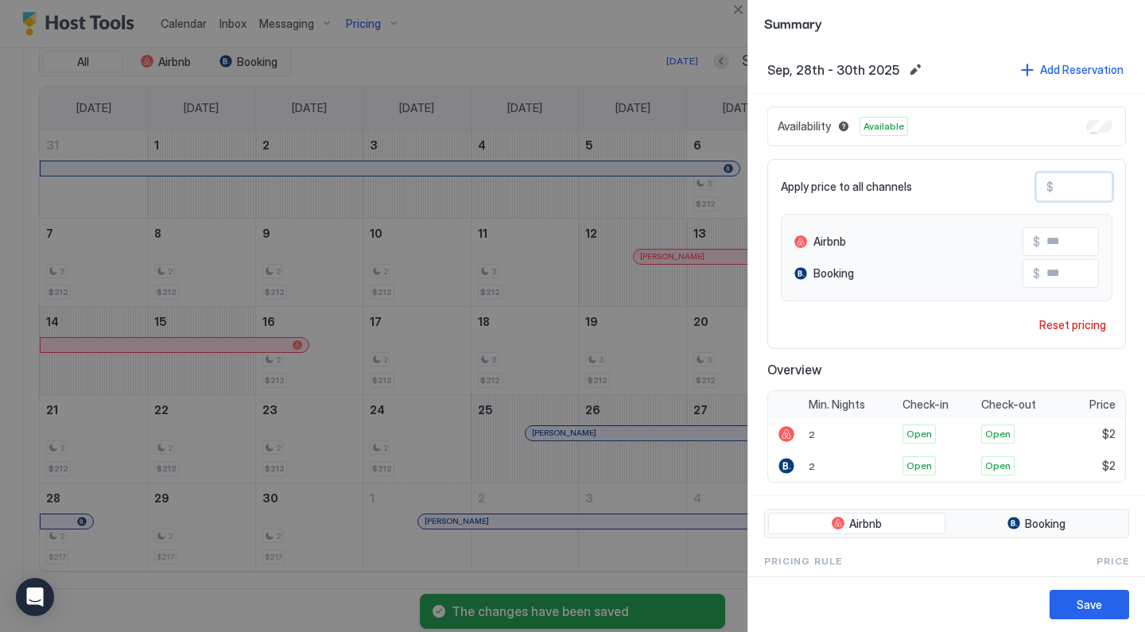
type input "**"
type input "***"
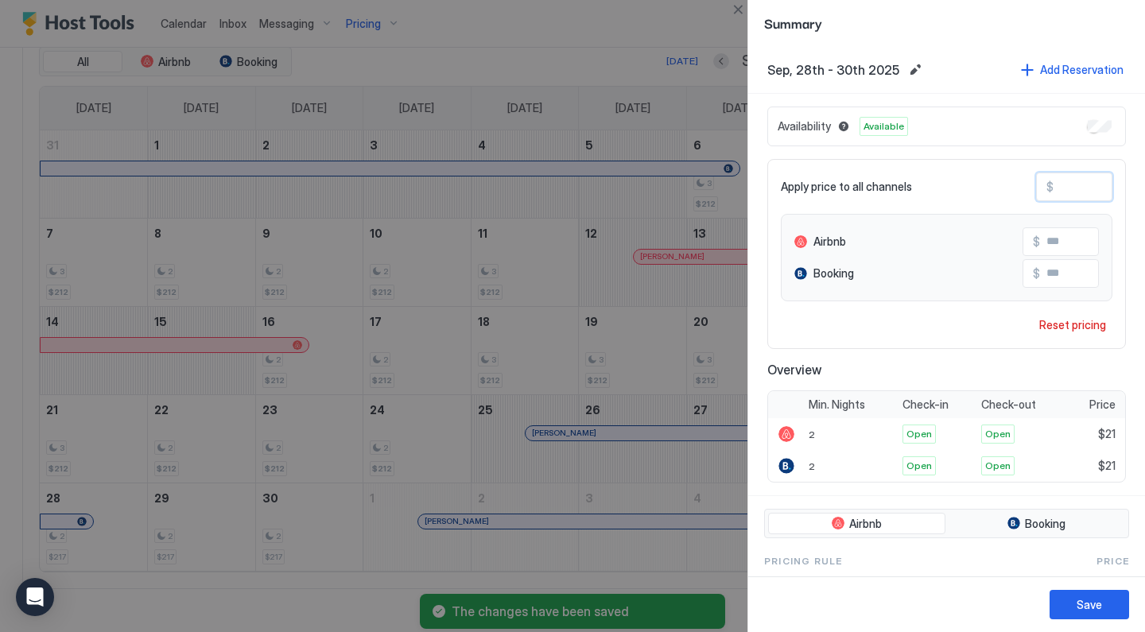
type input "***"
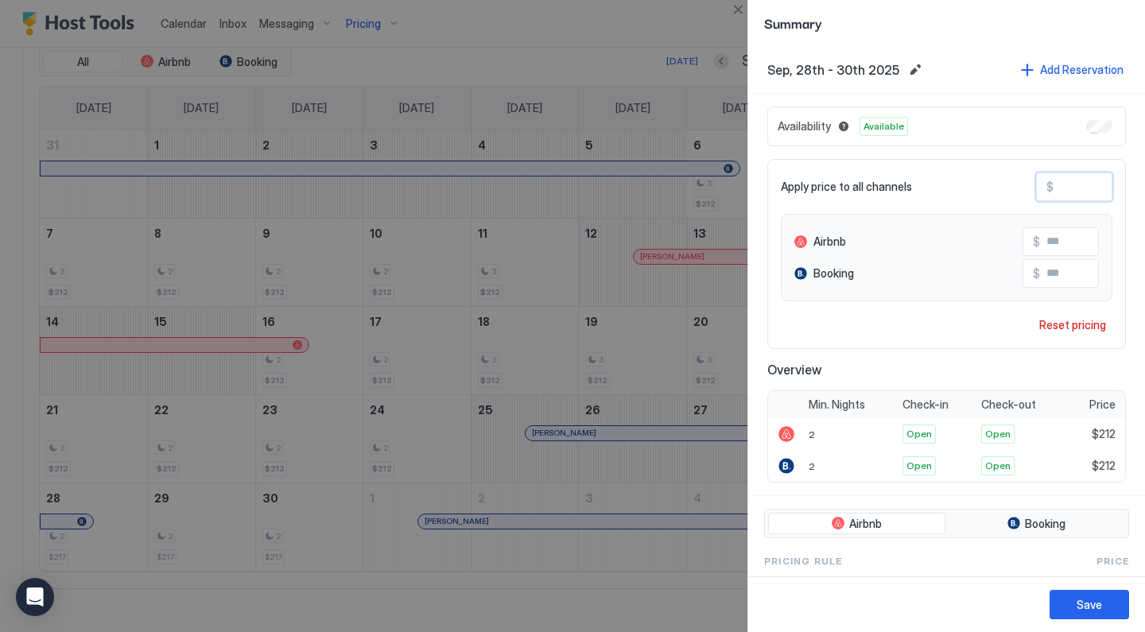
type input "***"
click at [1075, 594] on button "Save" at bounding box center [1088, 604] width 79 height 29
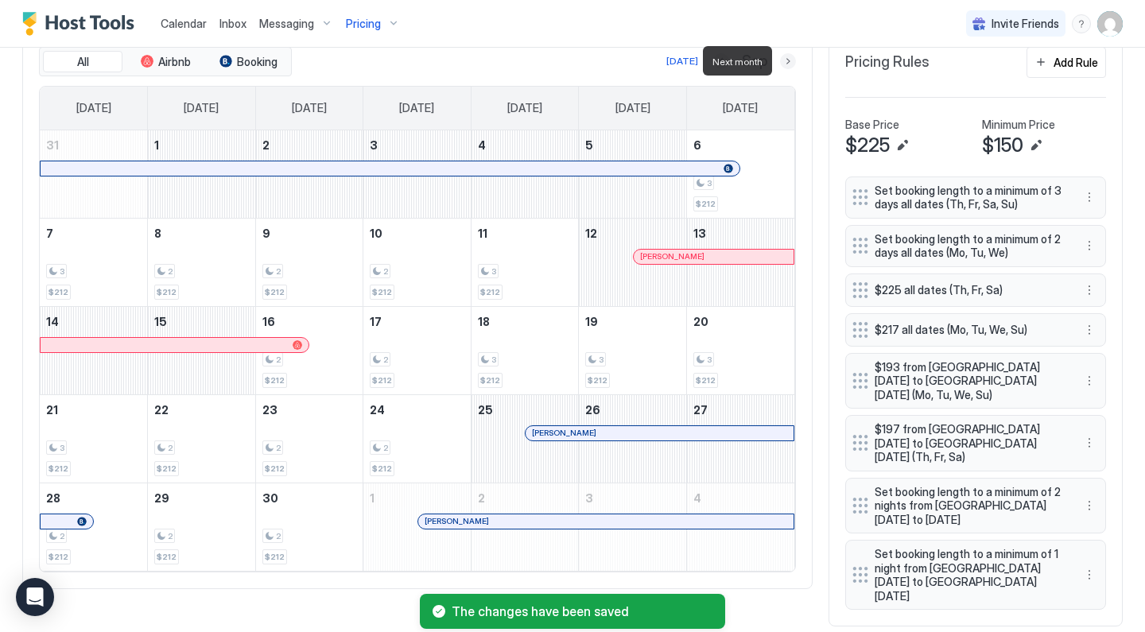
click at [783, 63] on button "Next month" at bounding box center [788, 61] width 16 height 16
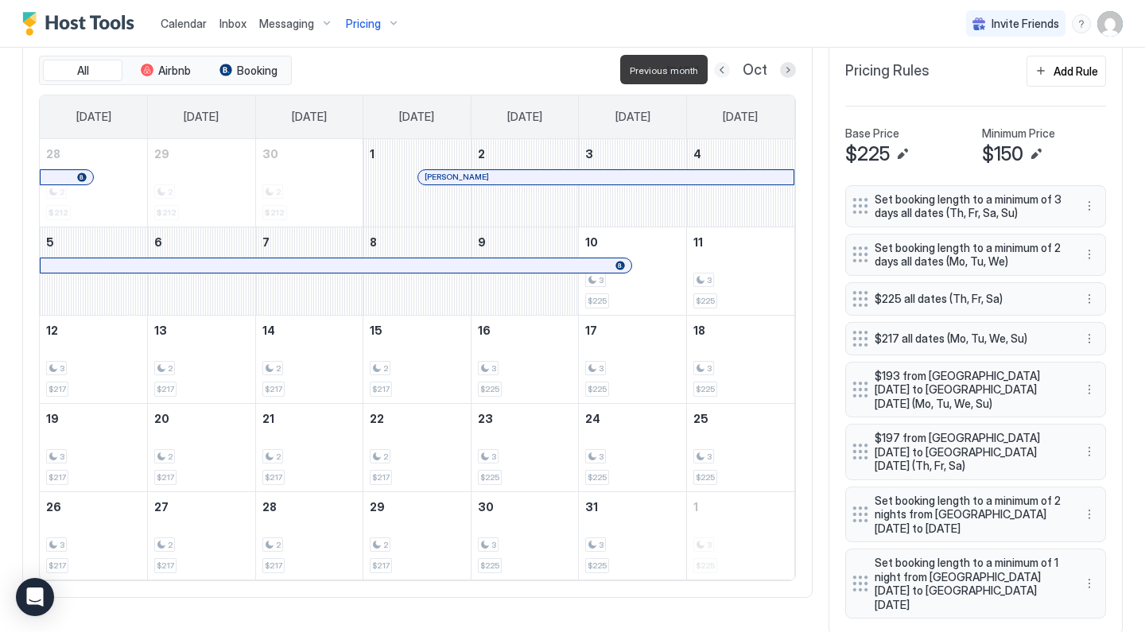
click at [726, 67] on button "Previous month" at bounding box center [722, 70] width 16 height 16
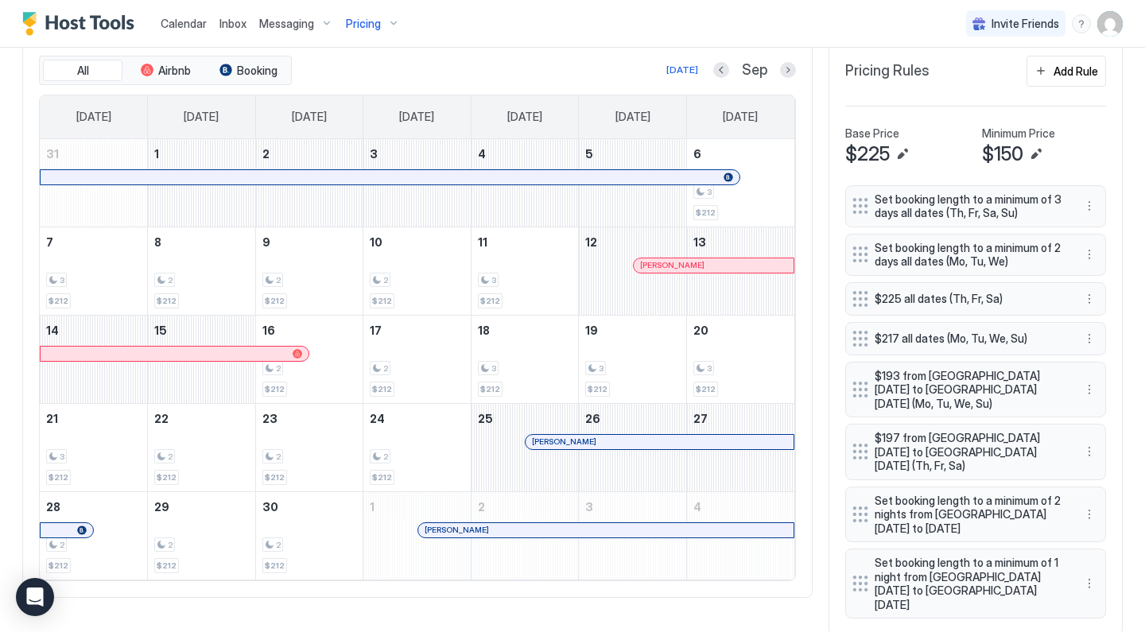
click at [375, 33] on div "Pricing" at bounding box center [372, 23] width 67 height 27
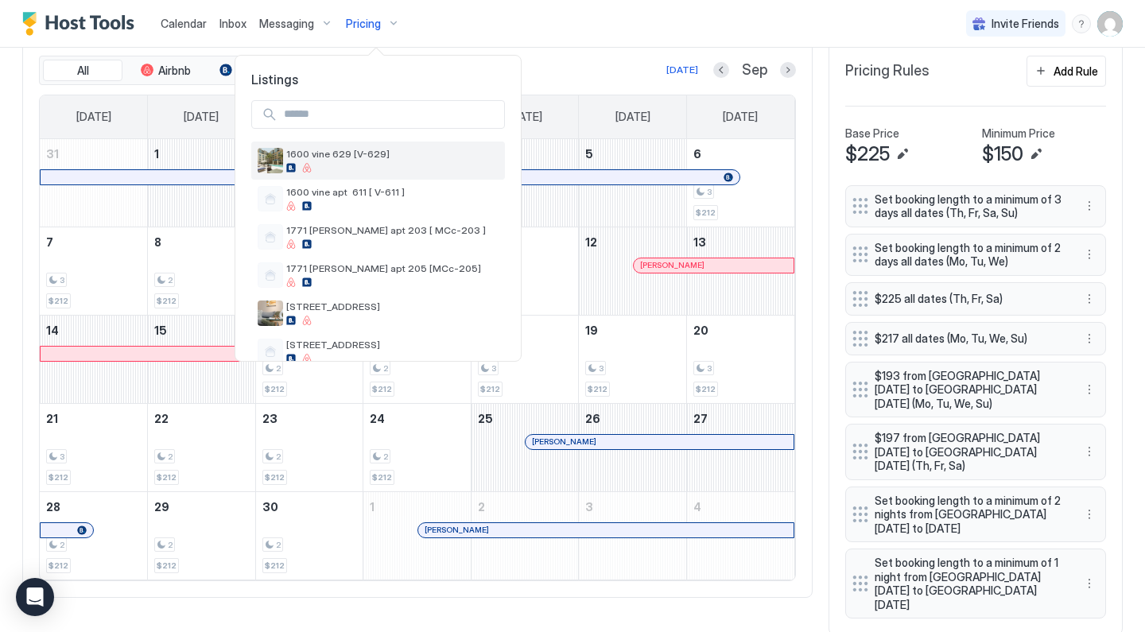
click at [369, 165] on div at bounding box center [392, 168] width 212 height 10
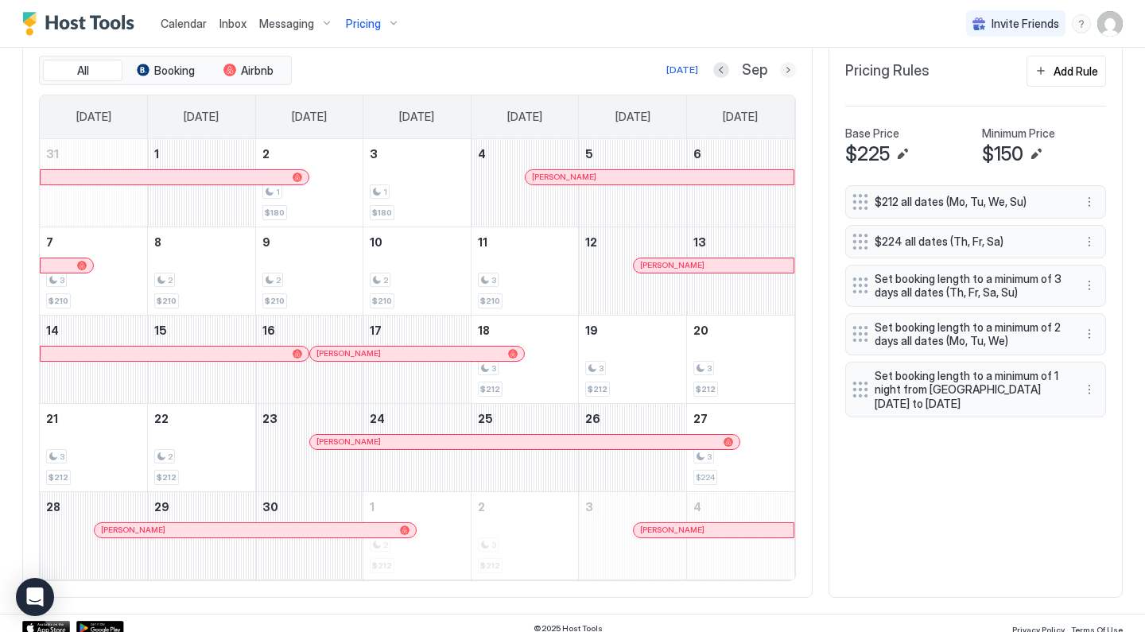
click at [792, 71] on button "Next month" at bounding box center [788, 70] width 16 height 16
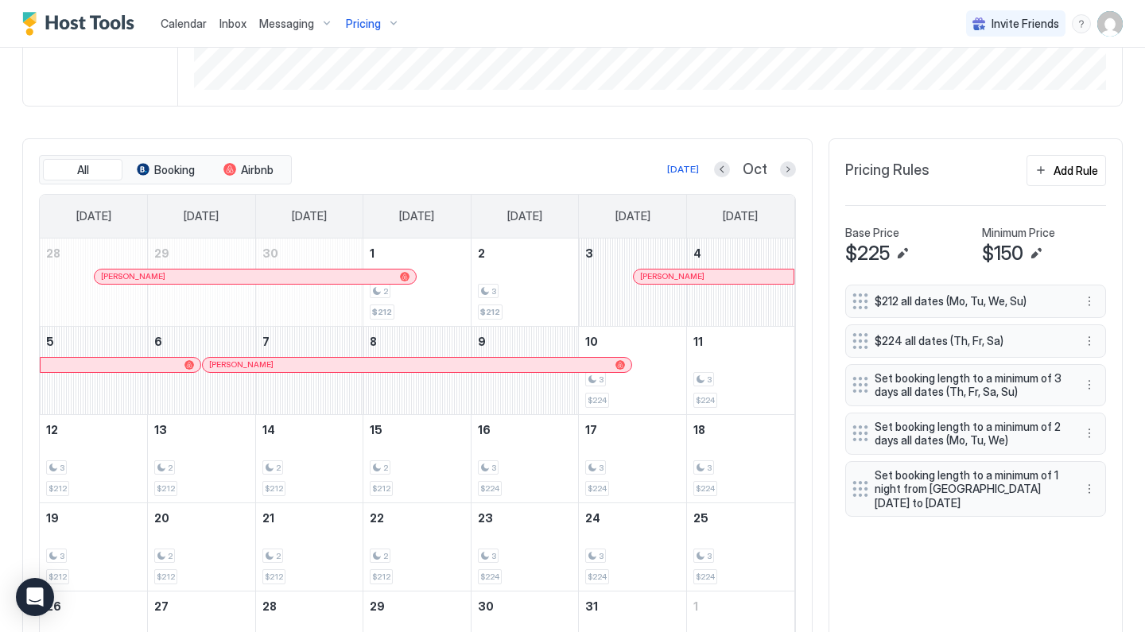
scroll to position [450, 0]
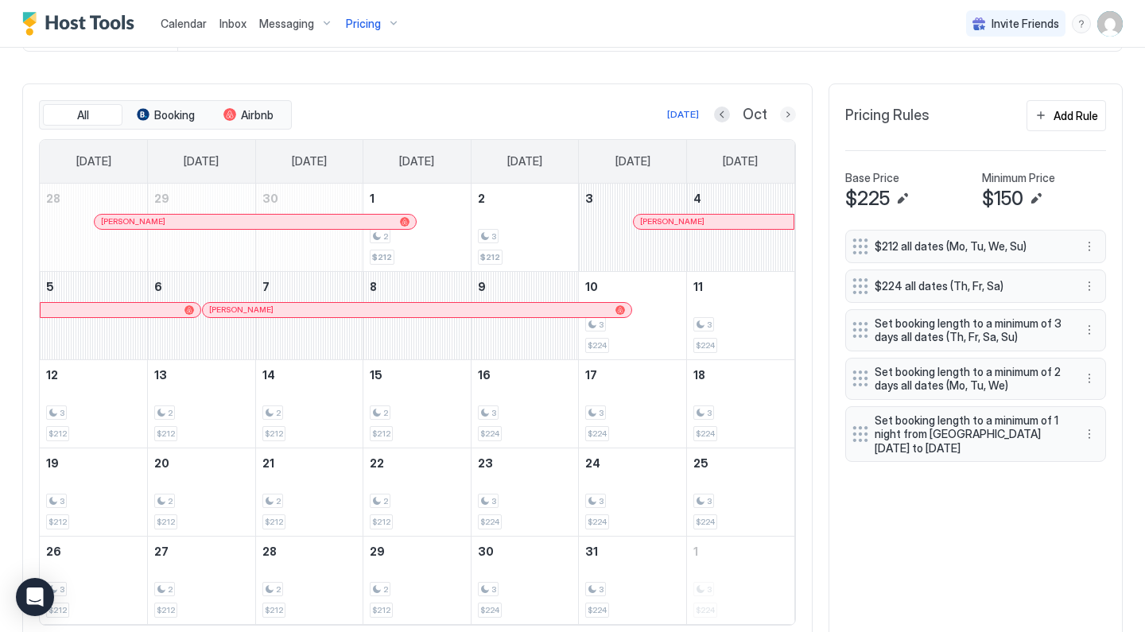
click at [791, 115] on button "Next month" at bounding box center [788, 115] width 16 height 16
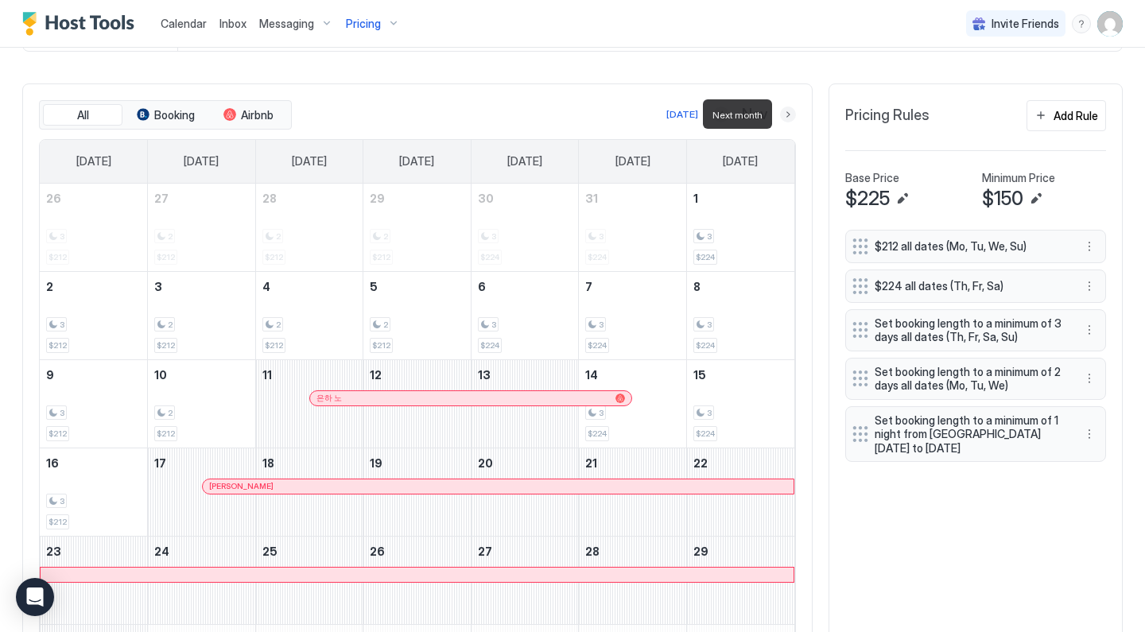
click at [790, 117] on button "Next month" at bounding box center [788, 115] width 16 height 16
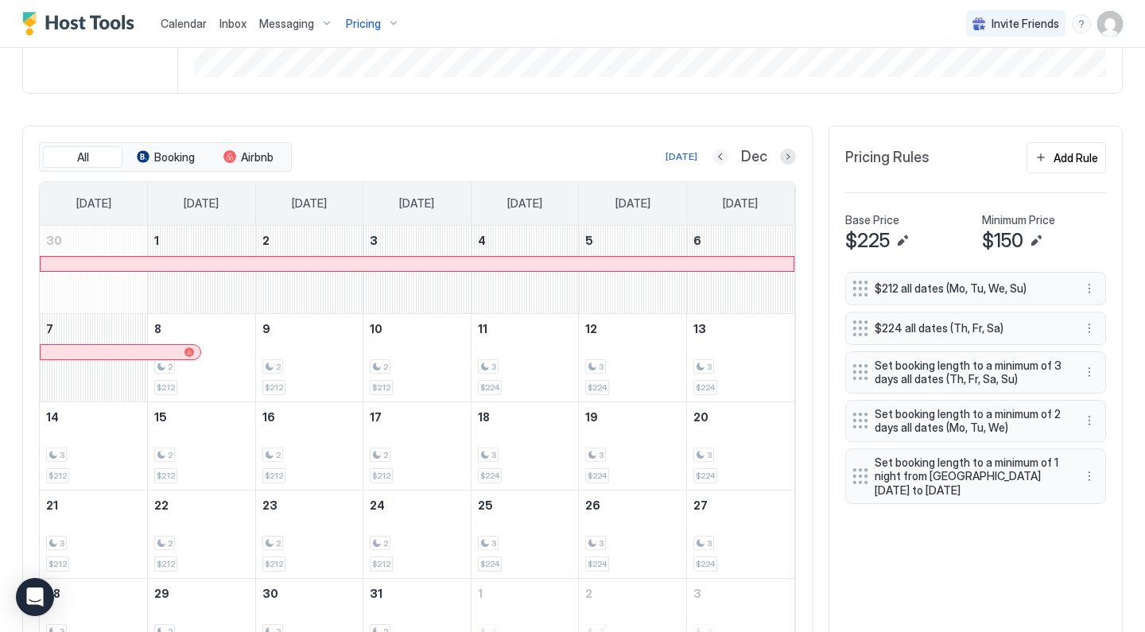
click at [721, 159] on button "Previous month" at bounding box center [720, 157] width 16 height 16
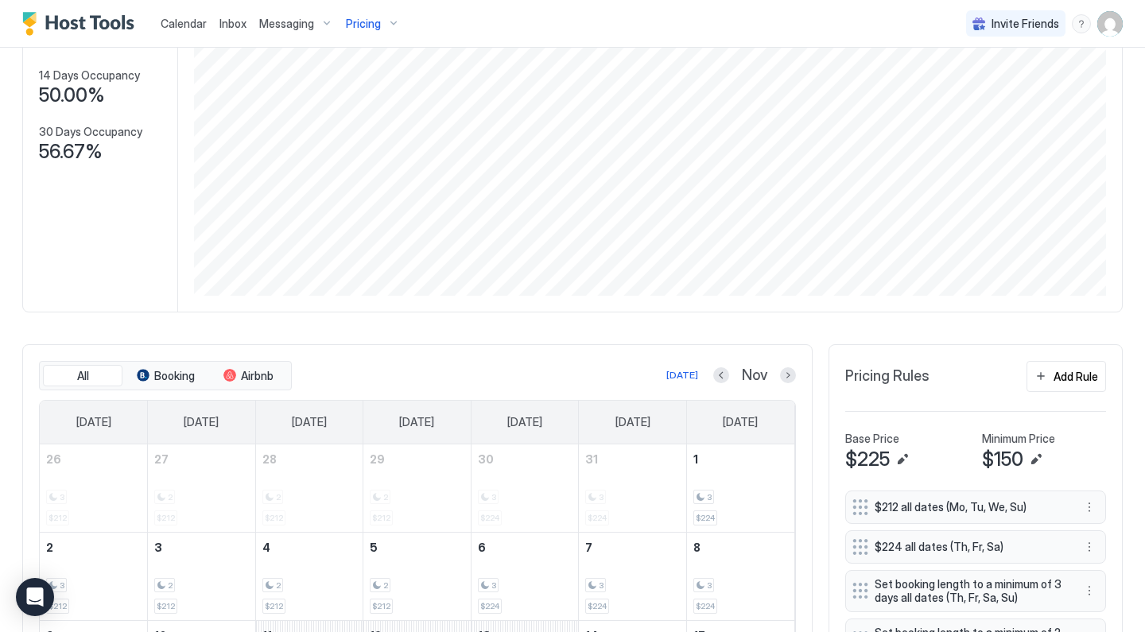
scroll to position [191, 0]
click at [793, 371] on button "Next month" at bounding box center [788, 374] width 16 height 16
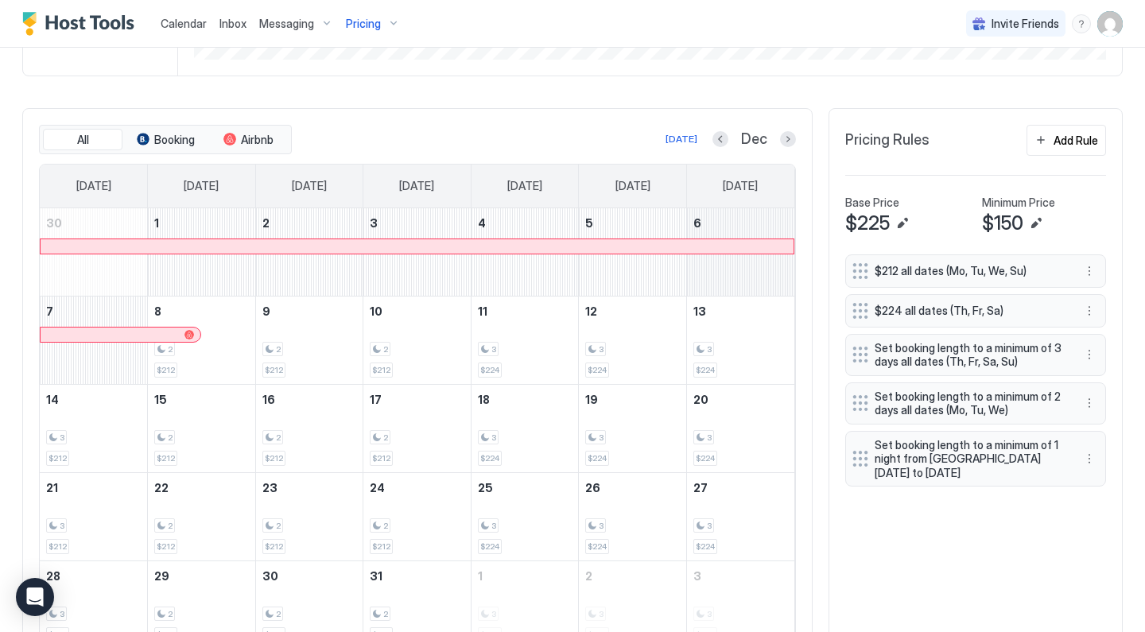
scroll to position [442, 0]
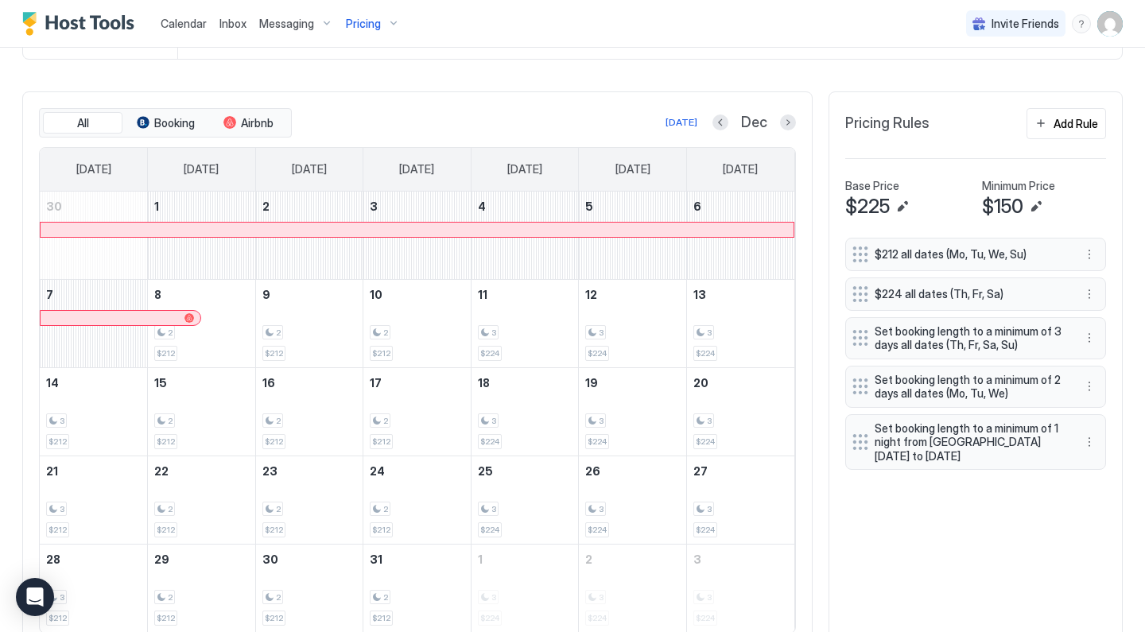
click at [696, 227] on div at bounding box center [417, 230] width 753 height 14
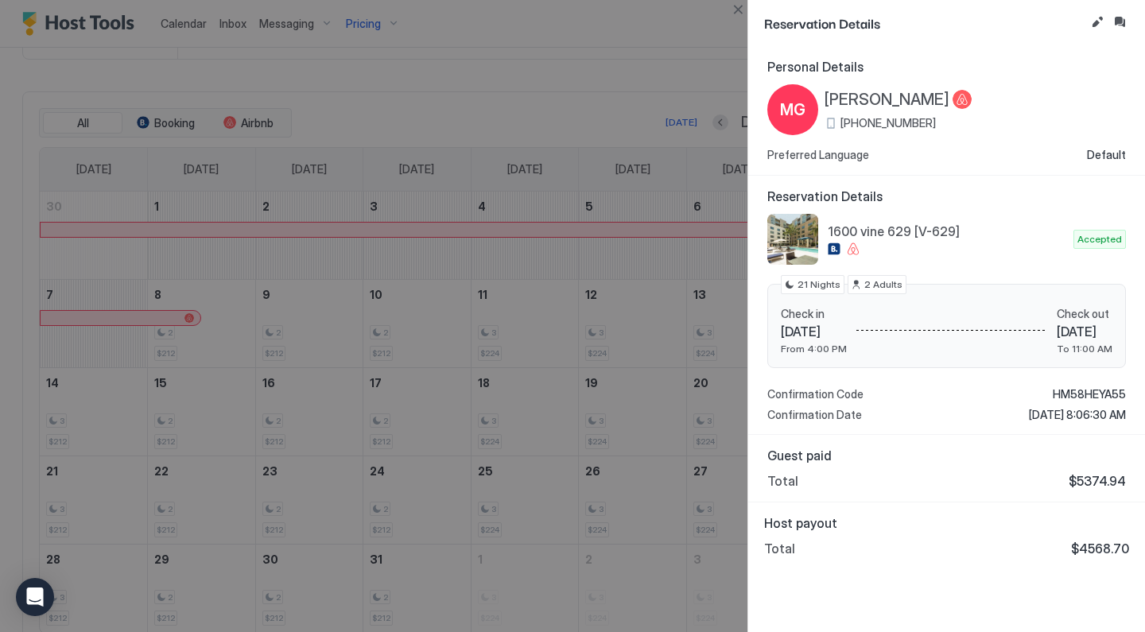
click at [635, 188] on div at bounding box center [572, 316] width 1145 height 632
click at [623, 122] on div at bounding box center [572, 316] width 1145 height 632
click at [738, 6] on button "Close" at bounding box center [737, 9] width 19 height 19
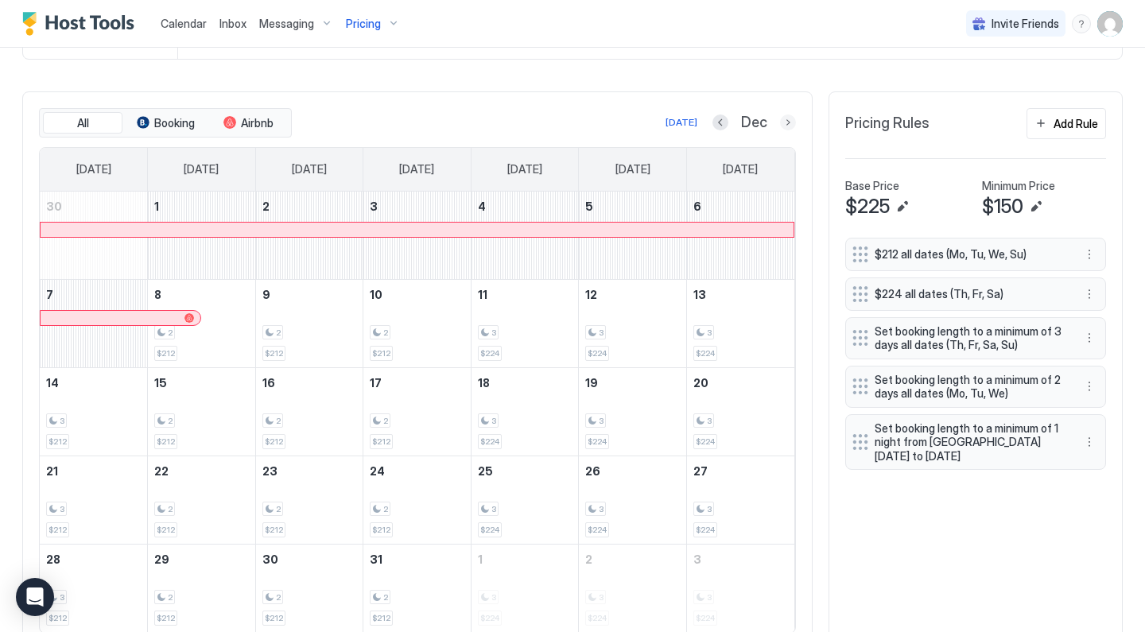
click at [792, 124] on button "Next month" at bounding box center [788, 122] width 16 height 16
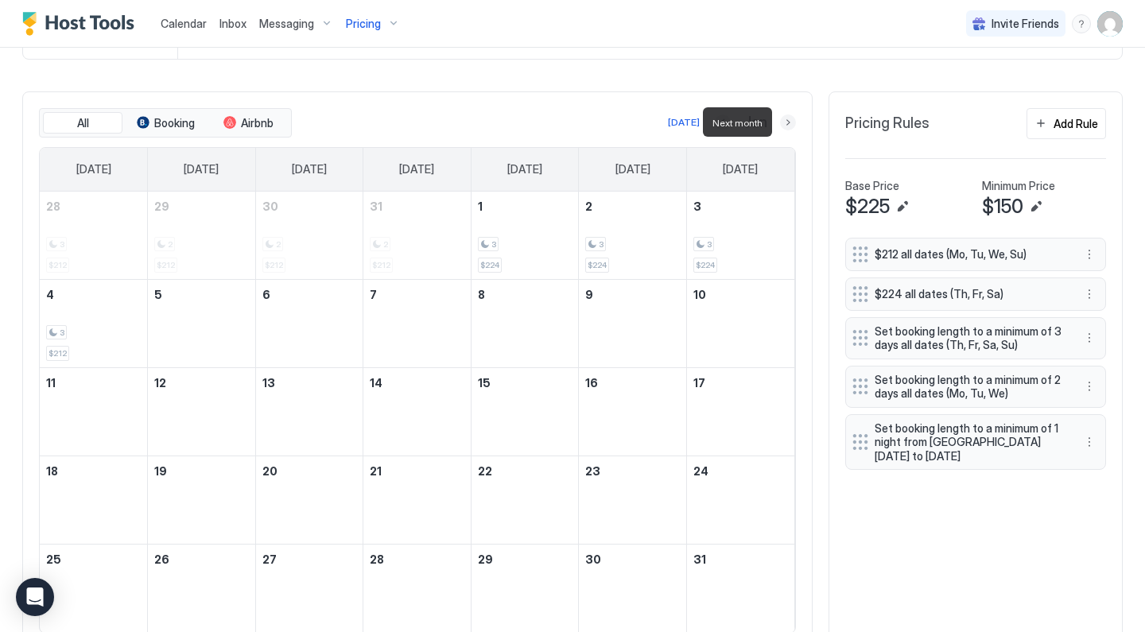
scroll to position [408, 0]
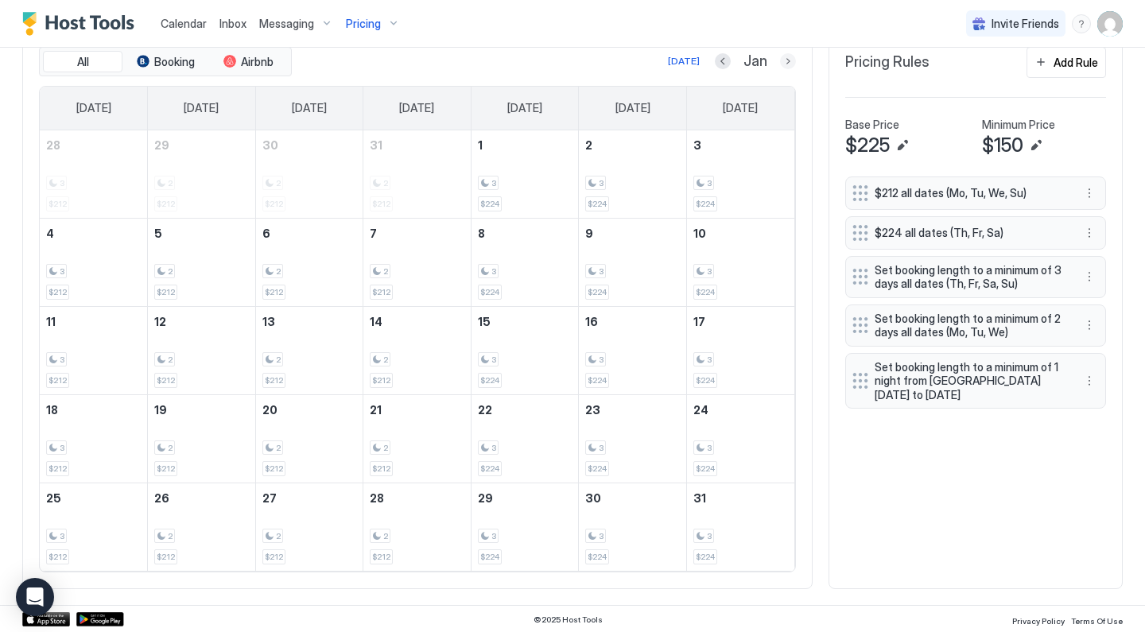
click at [786, 68] on button "Next month" at bounding box center [788, 61] width 16 height 16
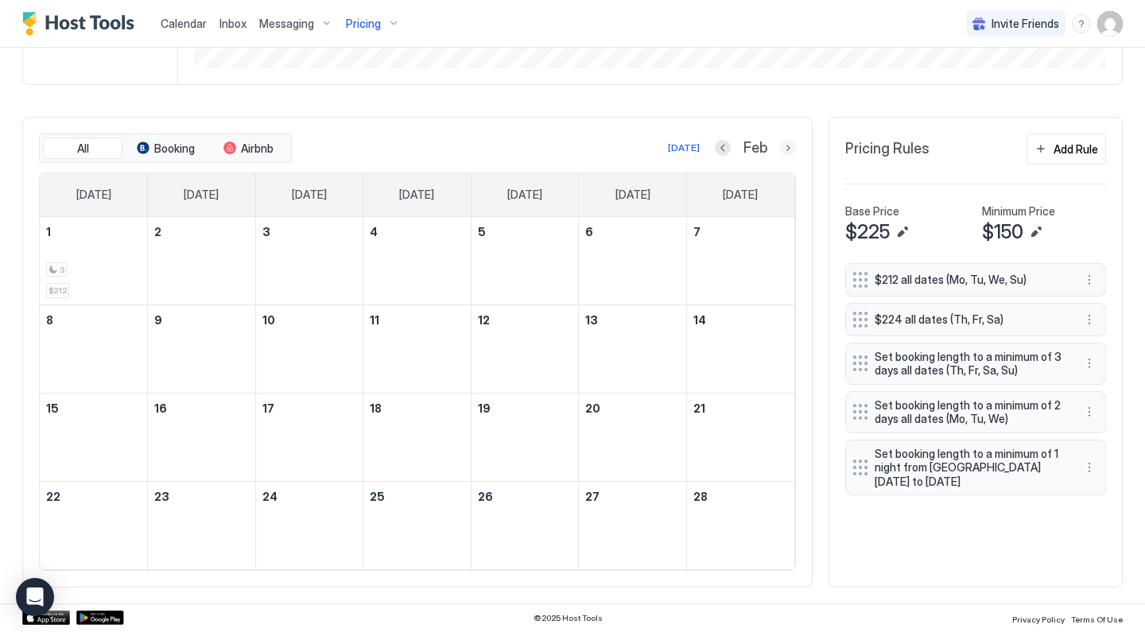
scroll to position [338, 0]
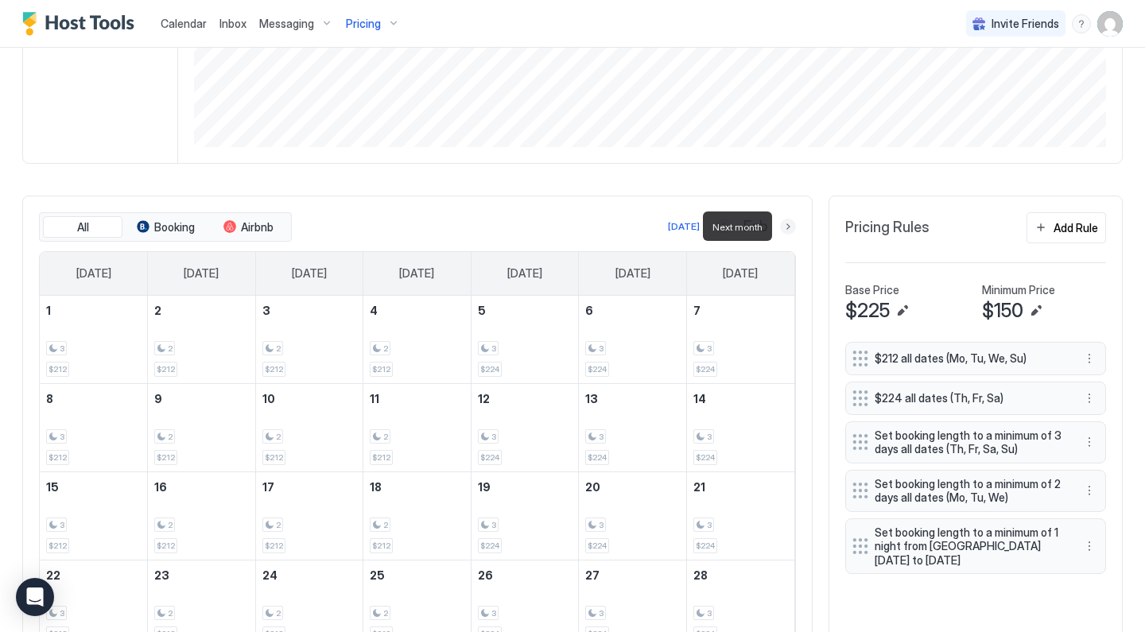
click at [786, 225] on button "Next month" at bounding box center [788, 227] width 16 height 16
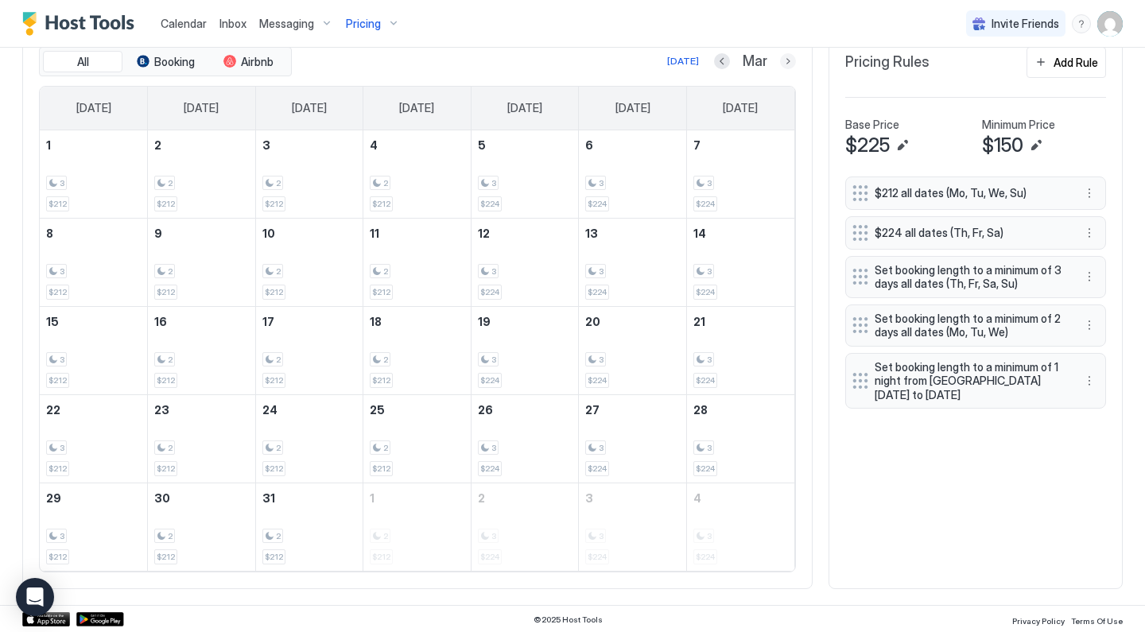
click at [788, 58] on button "Next month" at bounding box center [788, 61] width 16 height 16
click at [787, 62] on button "Next month" at bounding box center [788, 61] width 16 height 16
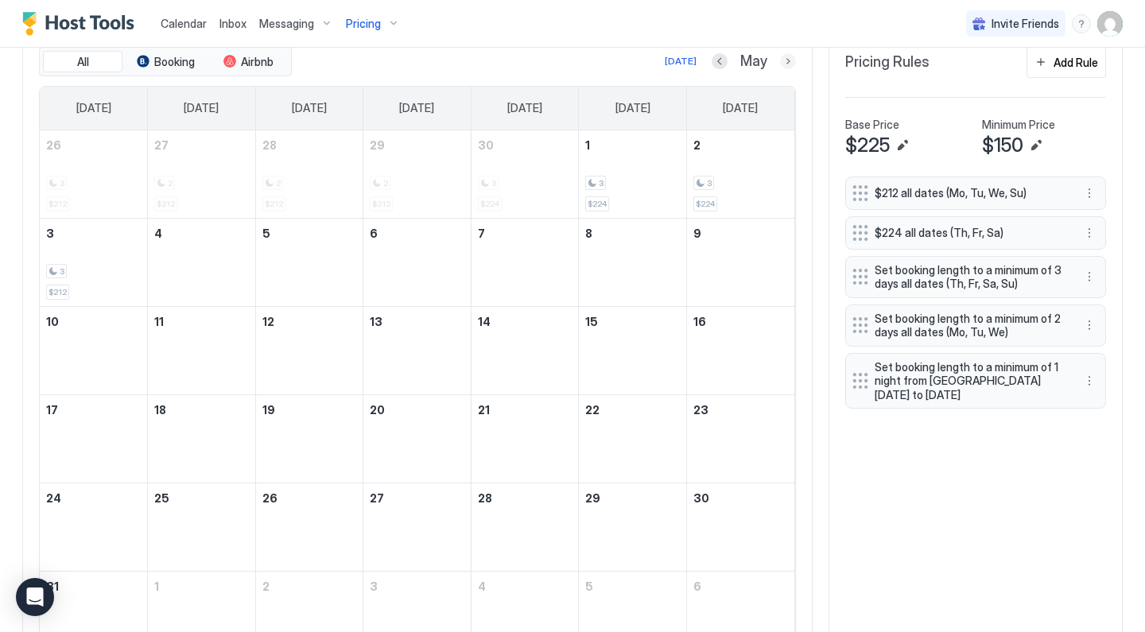
scroll to position [472, 0]
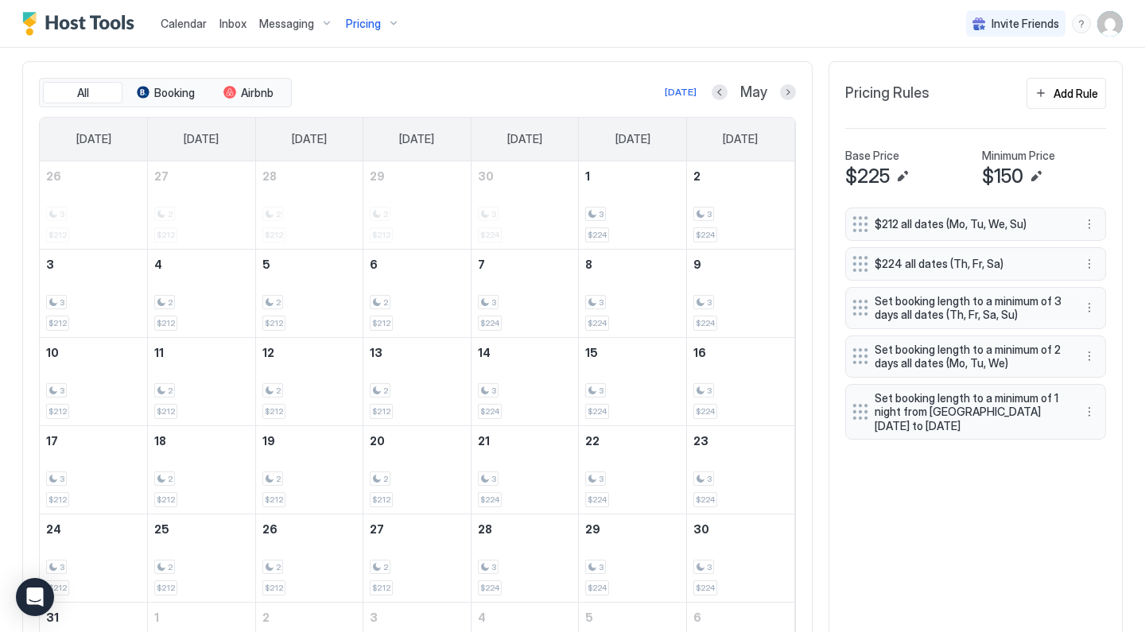
click at [370, 21] on span "Pricing" at bounding box center [363, 24] width 35 height 14
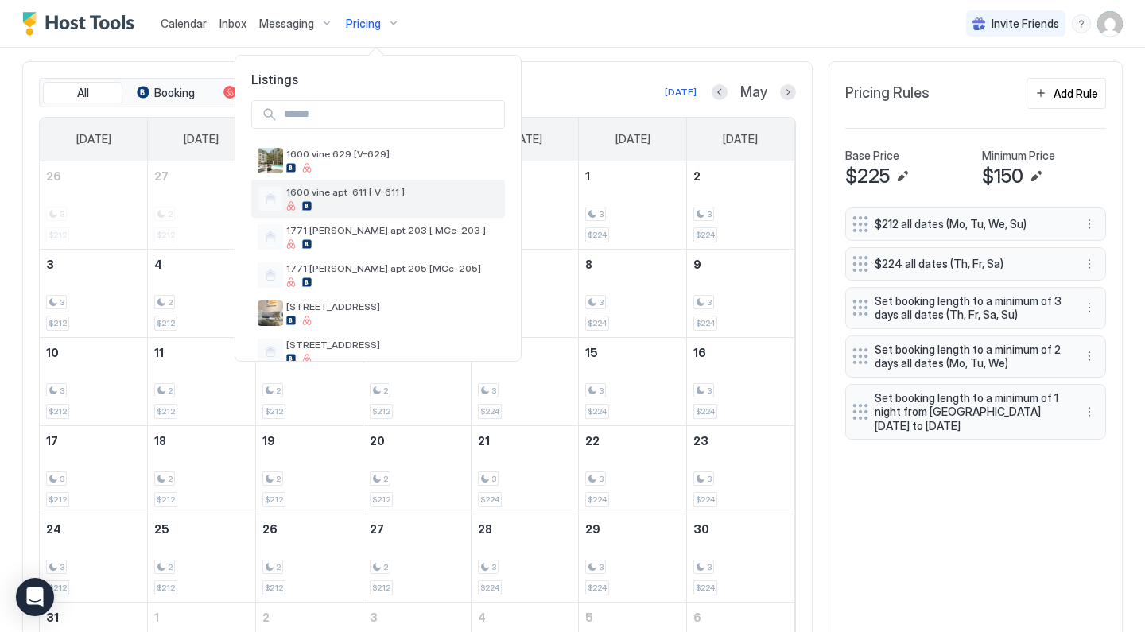
click at [378, 199] on div "1600 vine apt 611 [ V-611 ]" at bounding box center [392, 198] width 212 height 25
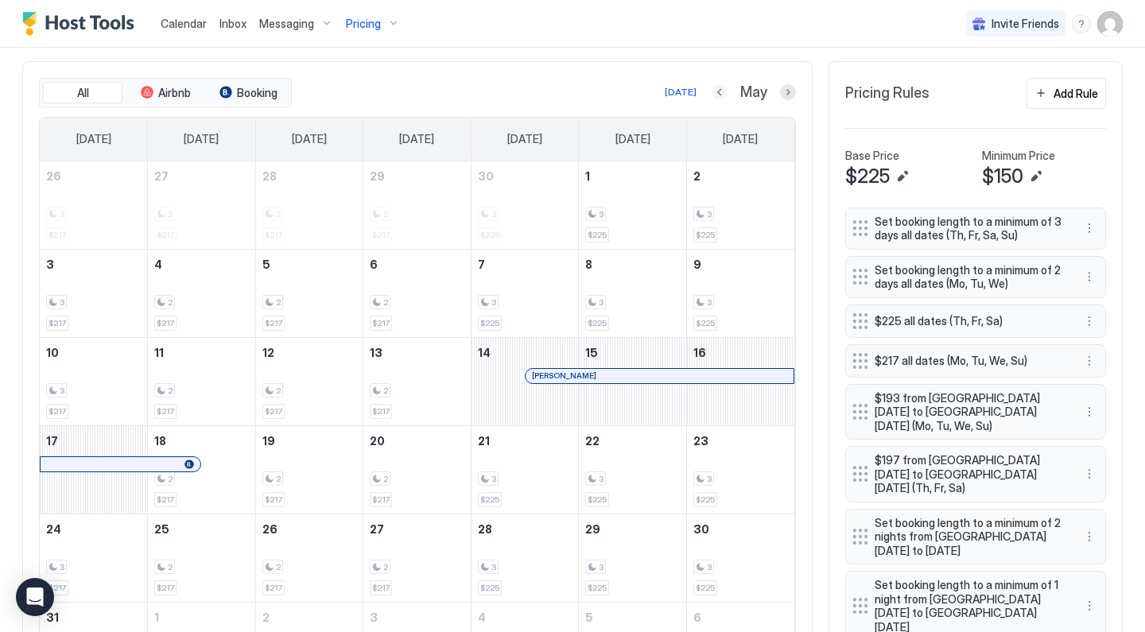
click at [721, 93] on button "Previous month" at bounding box center [720, 92] width 16 height 16
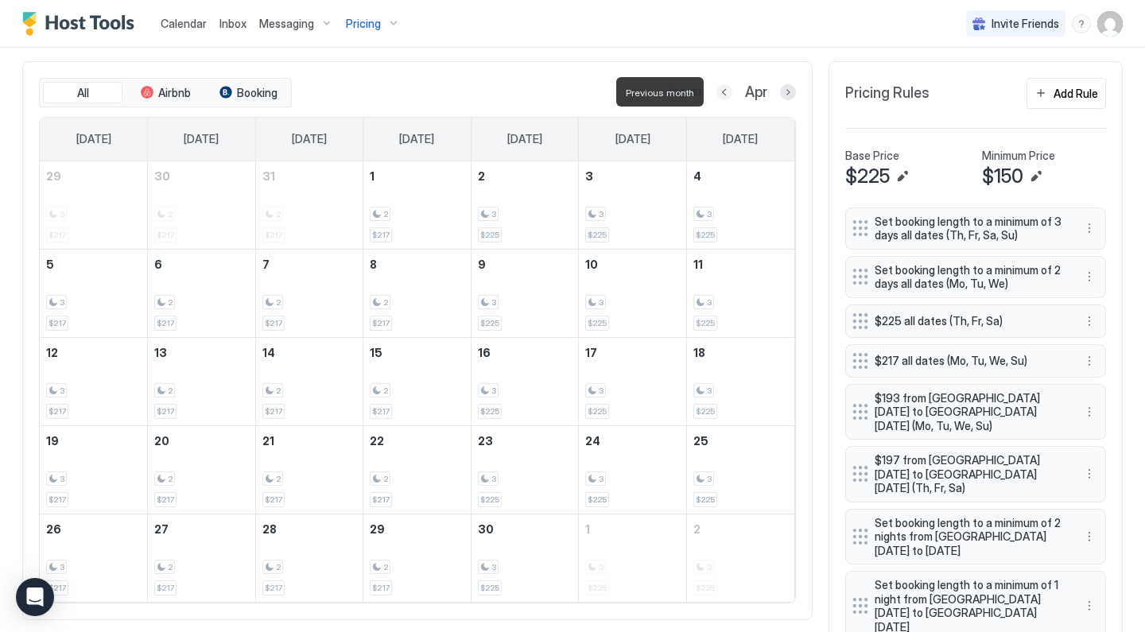
click at [721, 93] on button "Previous month" at bounding box center [724, 92] width 16 height 16
click at [721, 93] on button "Previous month" at bounding box center [722, 92] width 16 height 16
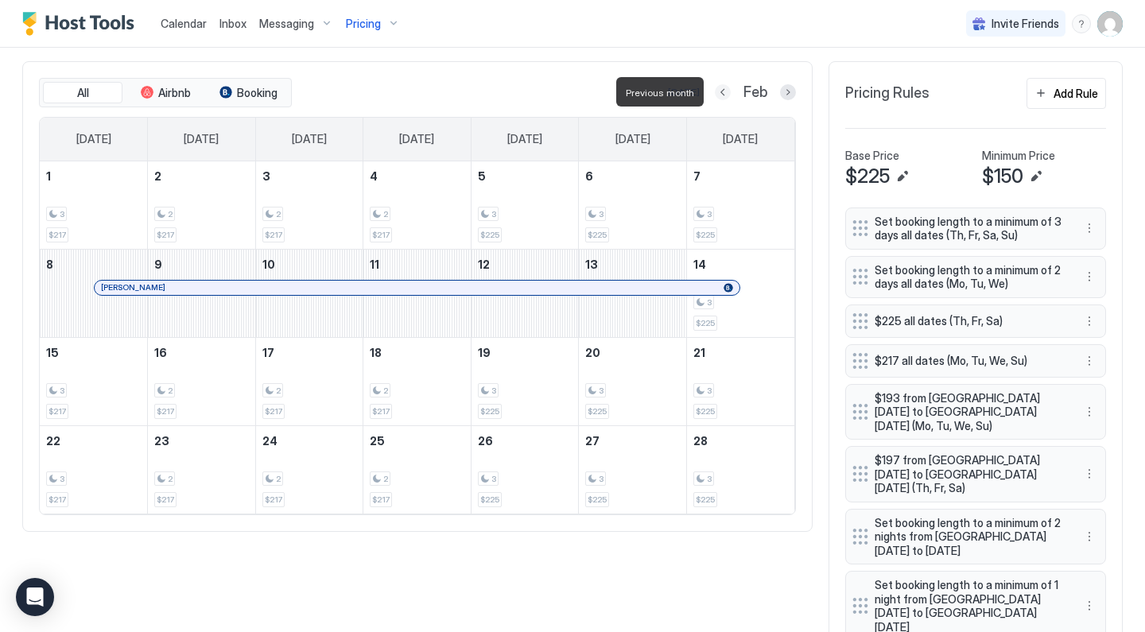
click at [721, 93] on button "Previous month" at bounding box center [723, 92] width 16 height 16
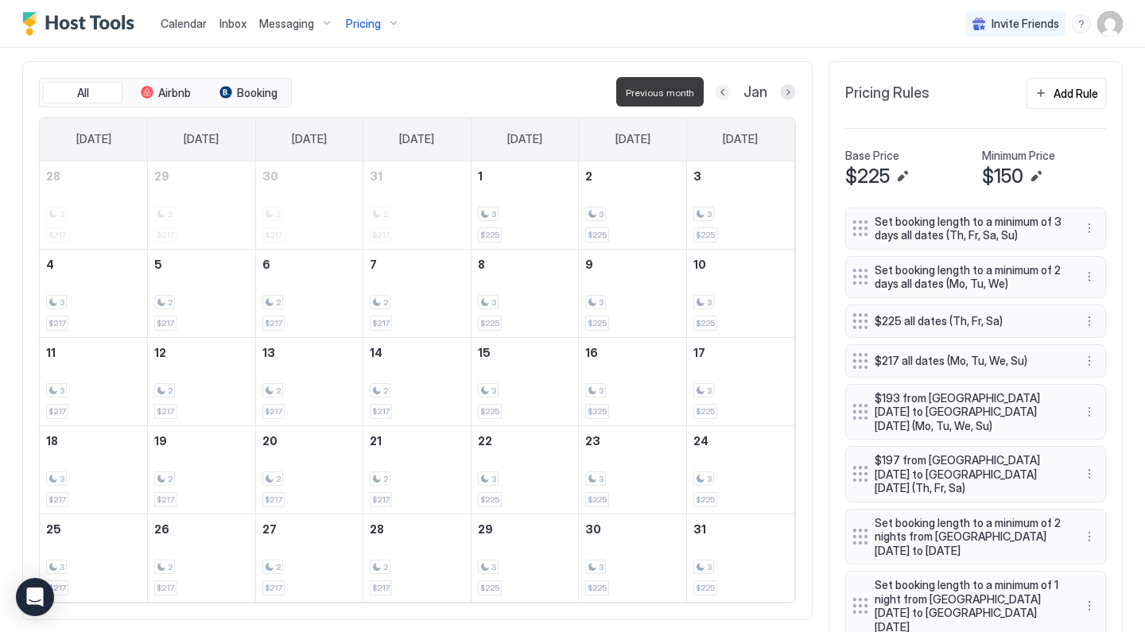
click at [721, 93] on button "Previous month" at bounding box center [723, 92] width 16 height 16
click at [721, 92] on button "Previous month" at bounding box center [720, 92] width 16 height 16
click at [721, 93] on button "Previous month" at bounding box center [721, 92] width 16 height 16
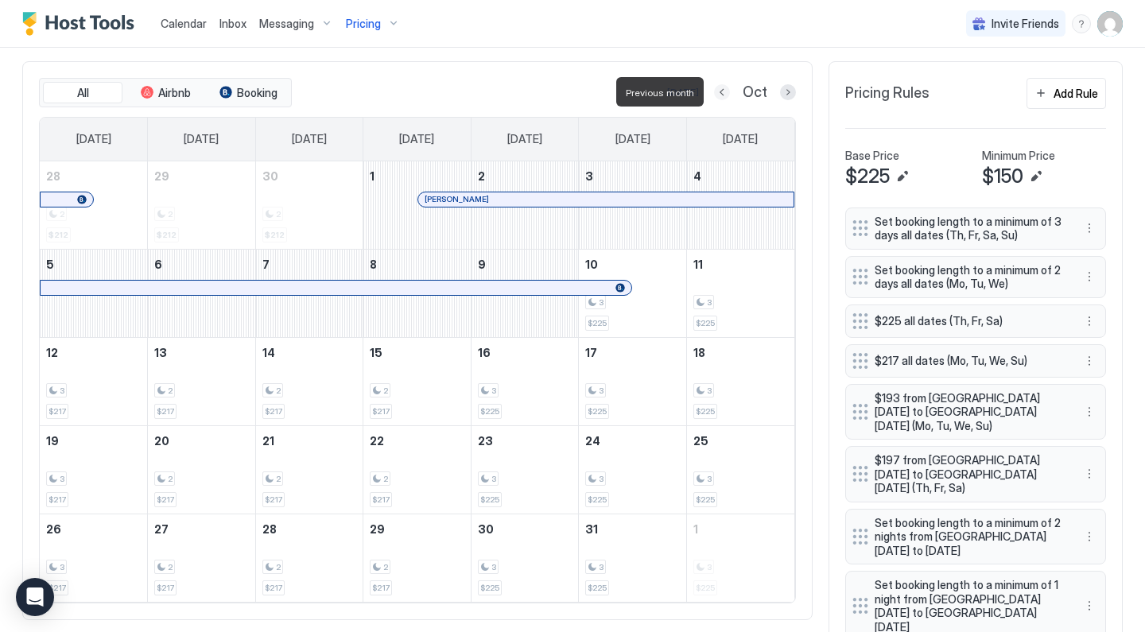
click at [721, 93] on button "Previous month" at bounding box center [722, 92] width 16 height 16
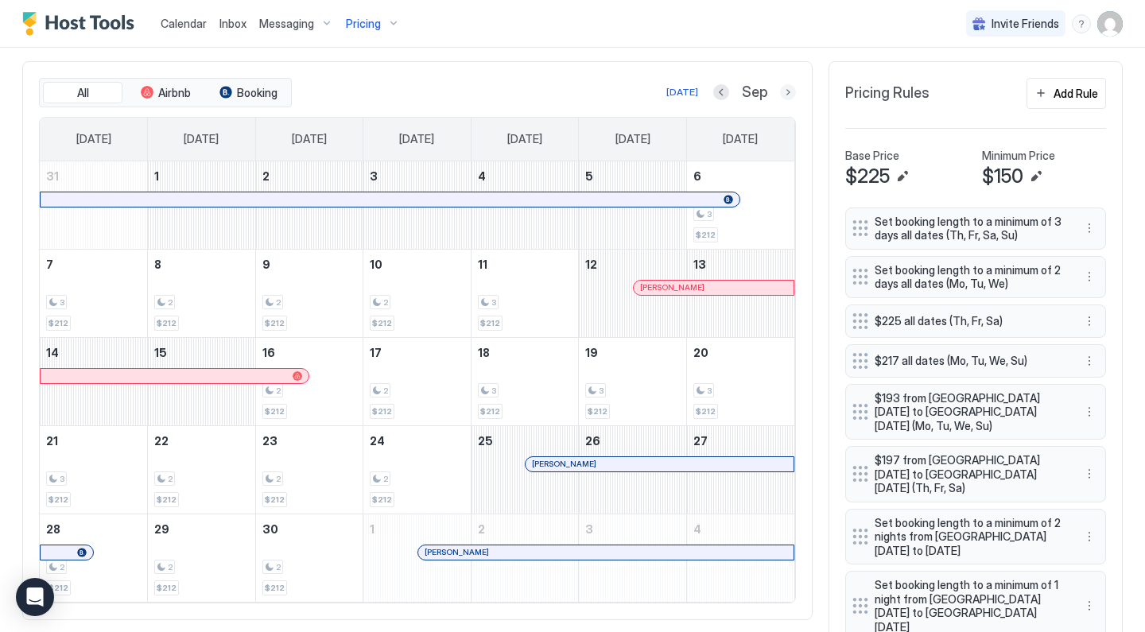
click at [784, 91] on button "Next month" at bounding box center [788, 92] width 16 height 16
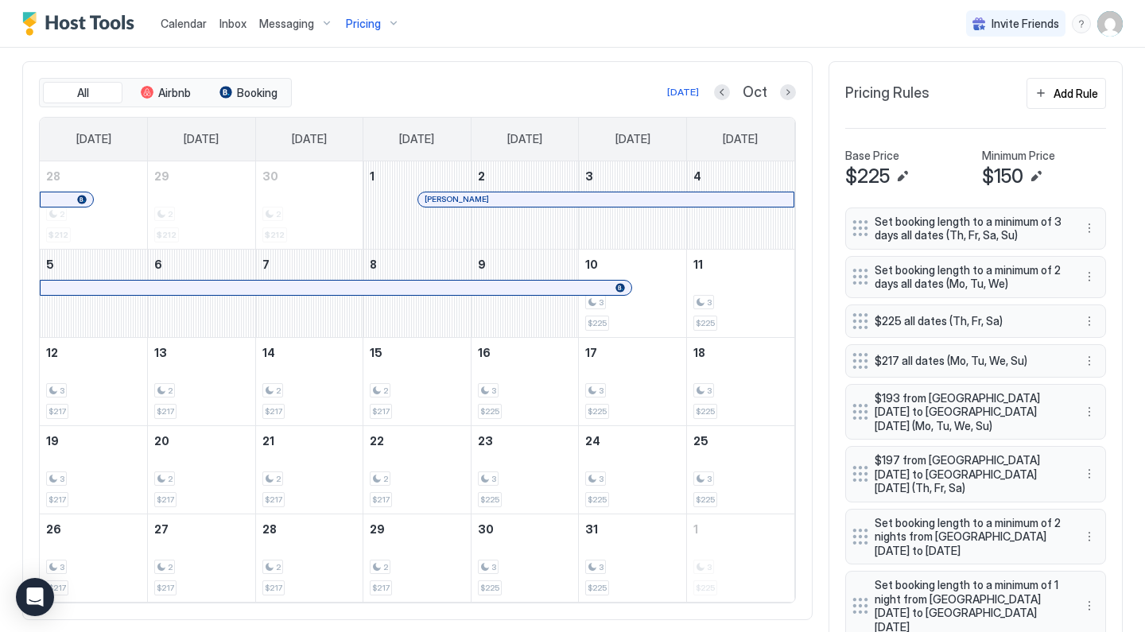
click at [386, 16] on div "Pricing" at bounding box center [372, 23] width 67 height 27
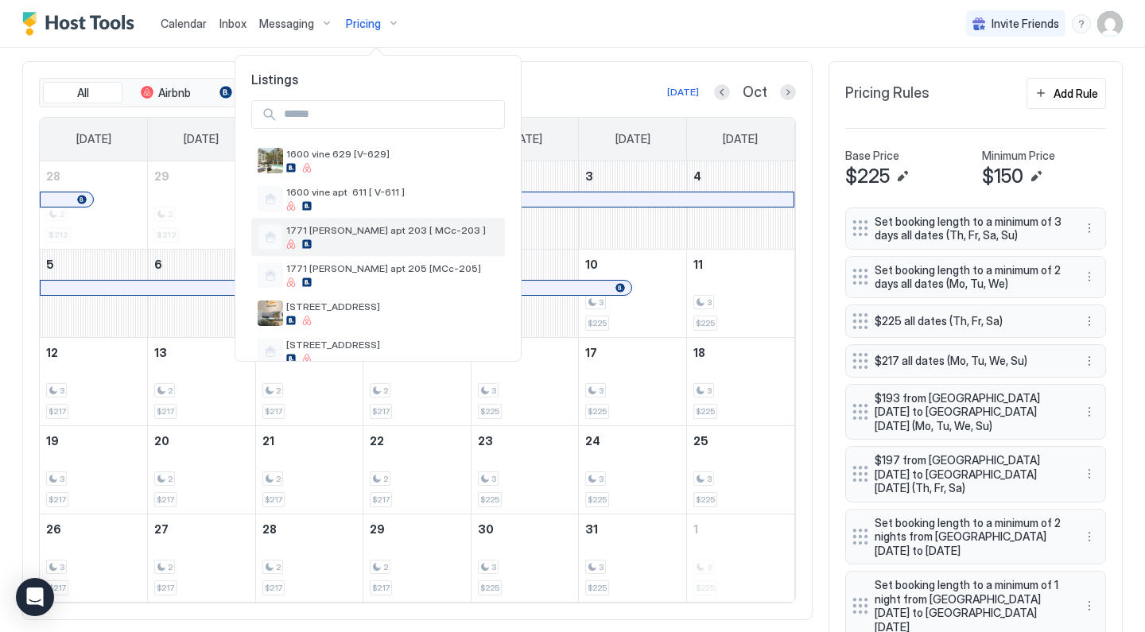
click at [332, 228] on span "1771 [PERSON_NAME] apt 203 [ MCc-203 ]" at bounding box center [392, 230] width 212 height 12
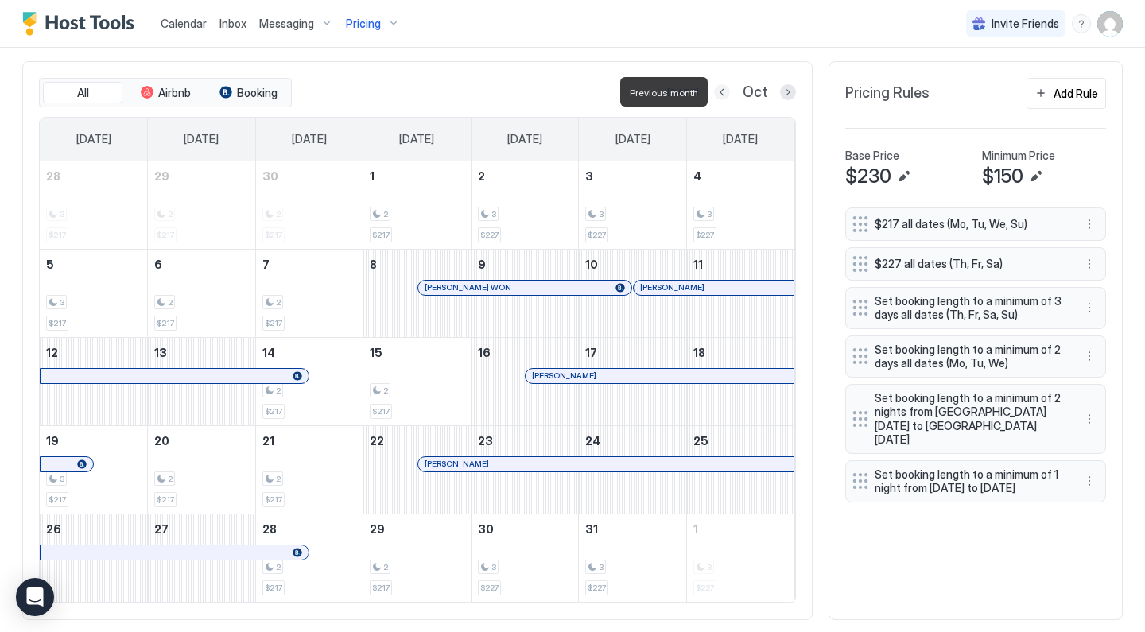
click at [723, 95] on button "Previous month" at bounding box center [722, 92] width 16 height 16
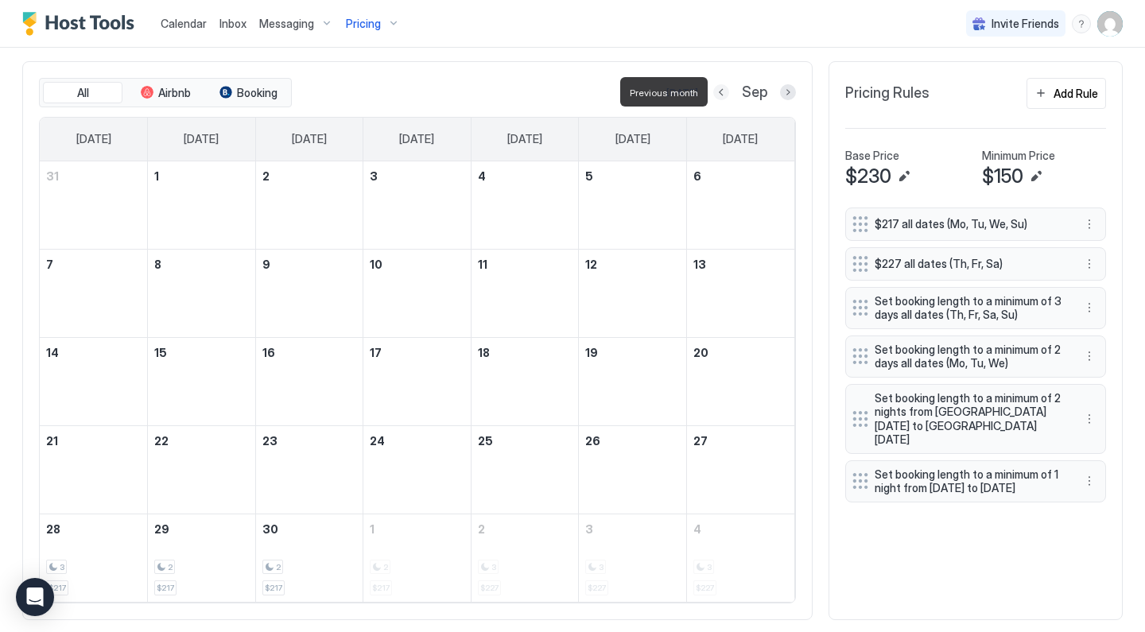
scroll to position [408, 0]
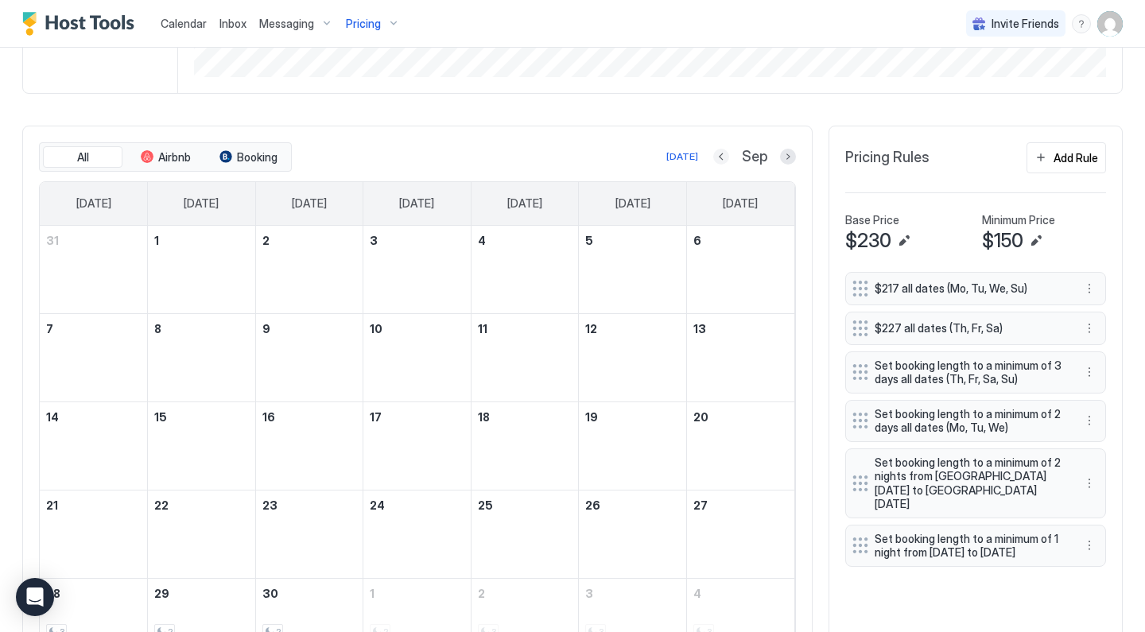
click at [723, 158] on button "Previous month" at bounding box center [721, 157] width 16 height 16
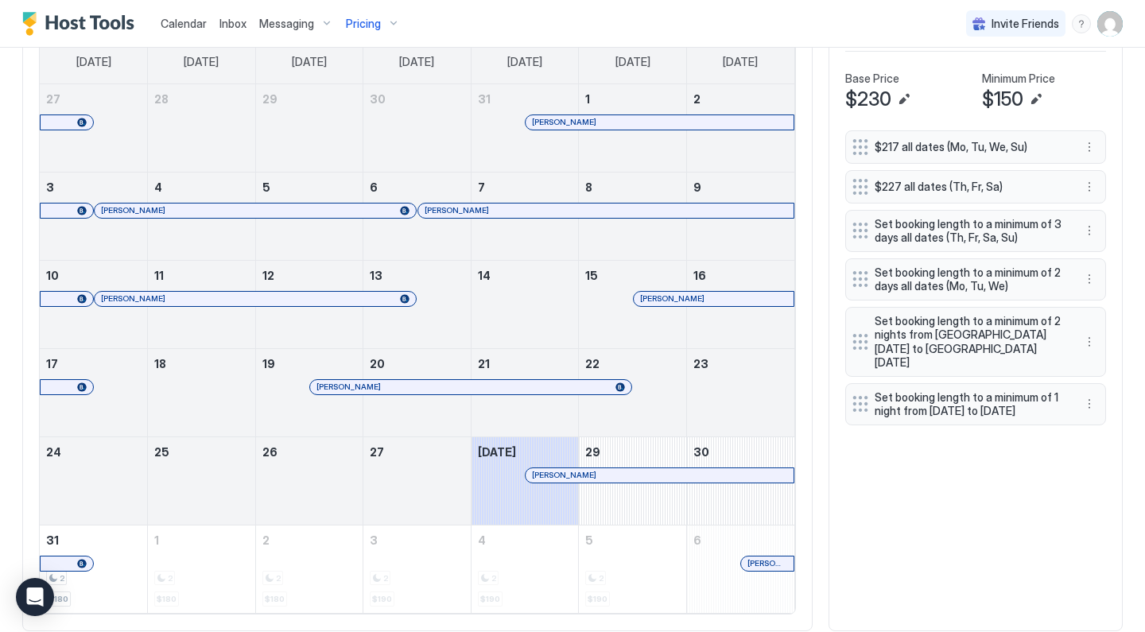
scroll to position [554, 0]
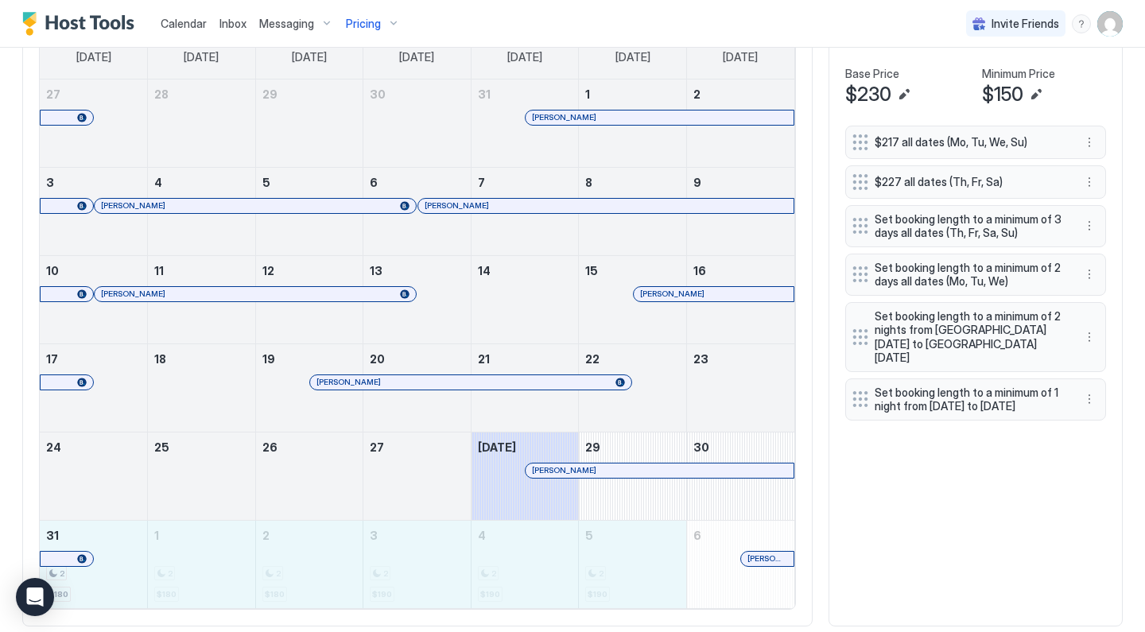
drag, startPoint x: 132, startPoint y: 570, endPoint x: 595, endPoint y: 570, distance: 463.5
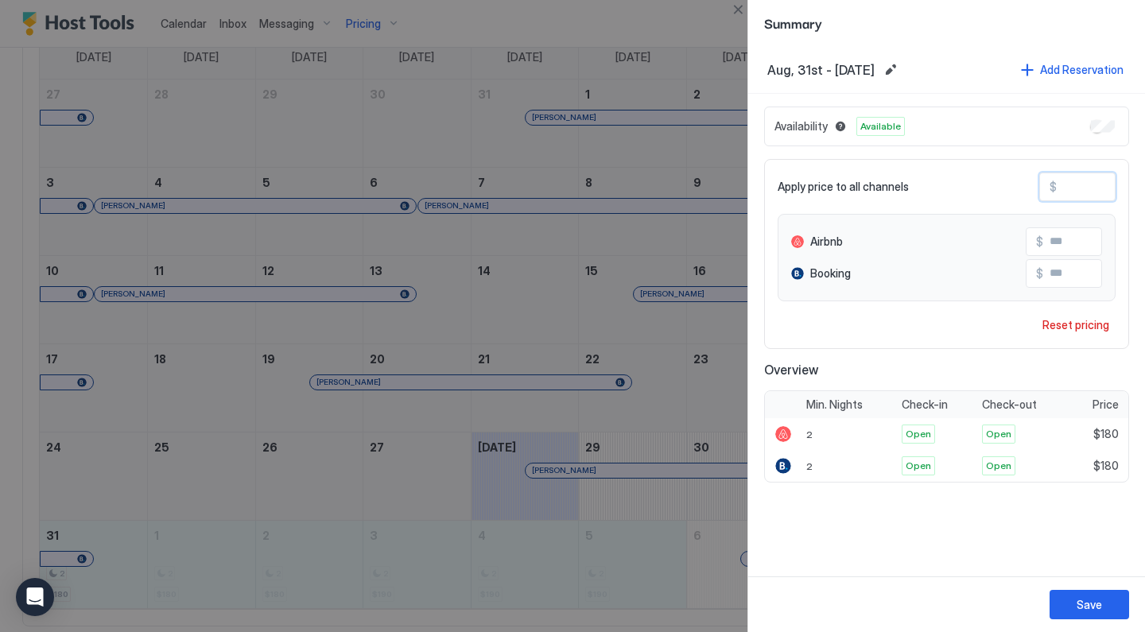
drag, startPoint x: 1099, startPoint y: 192, endPoint x: 993, endPoint y: 182, distance: 106.2
click at [995, 182] on div "Apply price to all channels $ ***" at bounding box center [946, 187] width 338 height 29
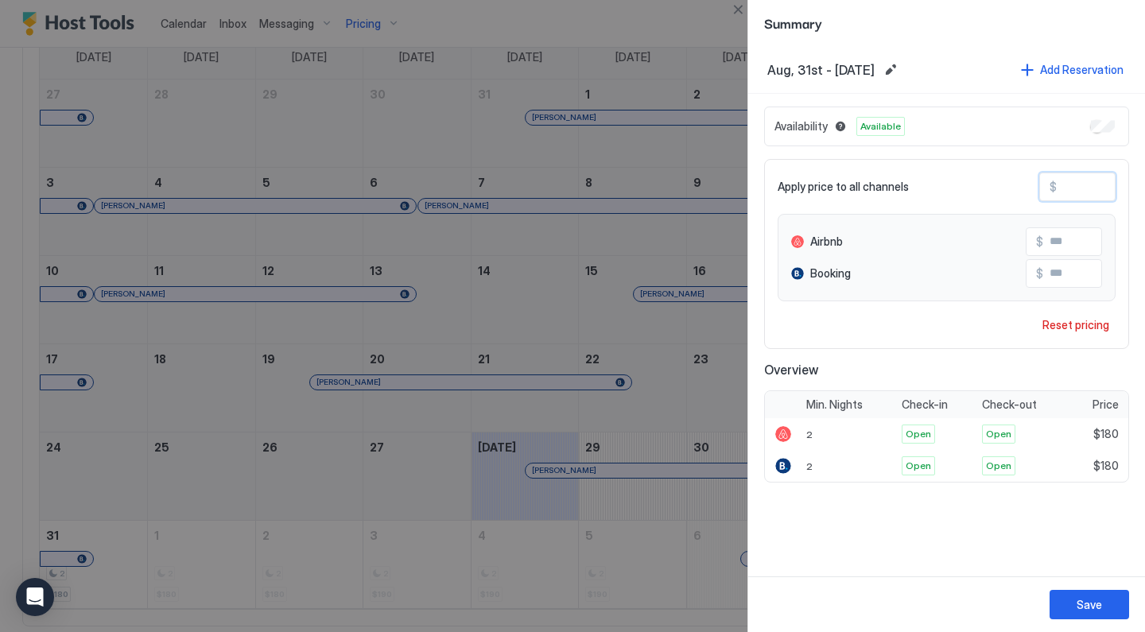
type input "*"
type input "**"
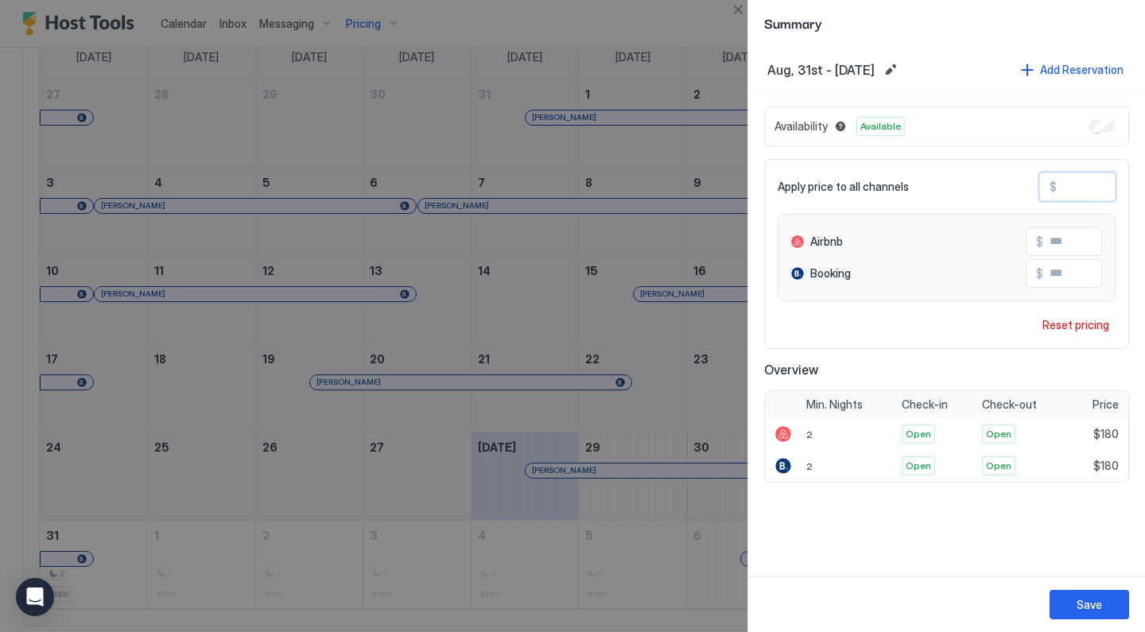
type input "**"
type input "***"
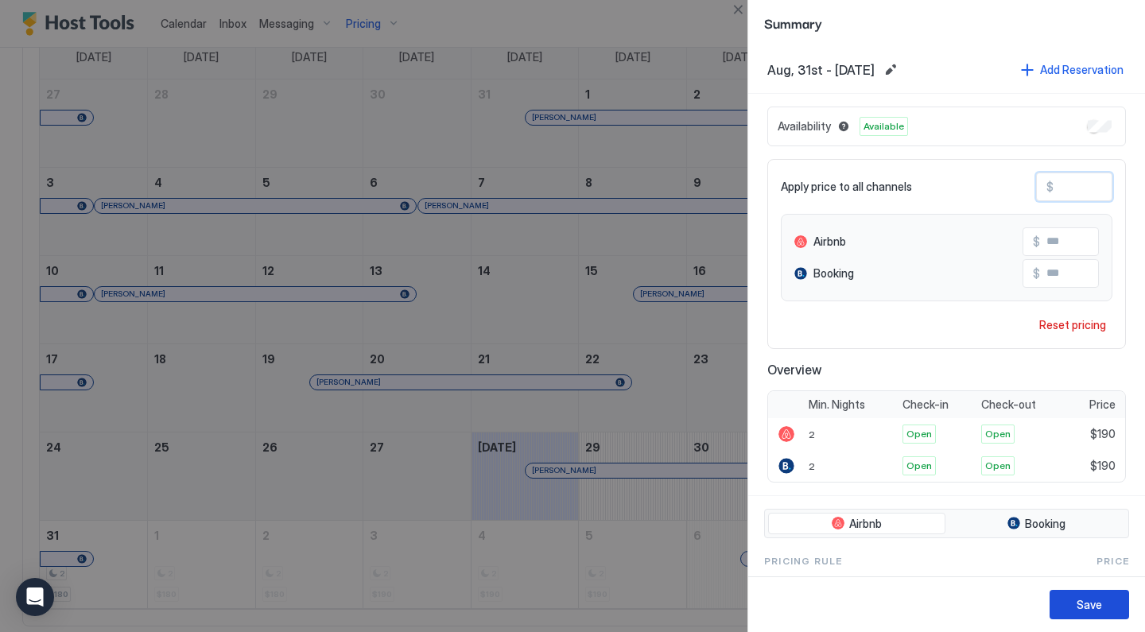
click at [1090, 599] on div "Save" at bounding box center [1088, 604] width 25 height 17
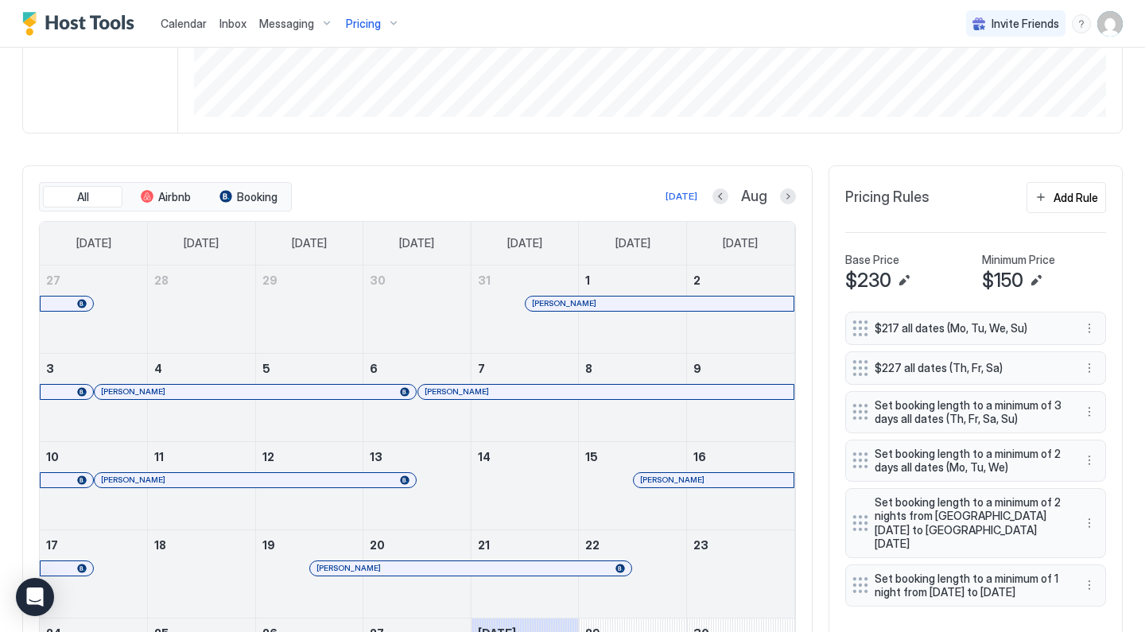
scroll to position [372, 0]
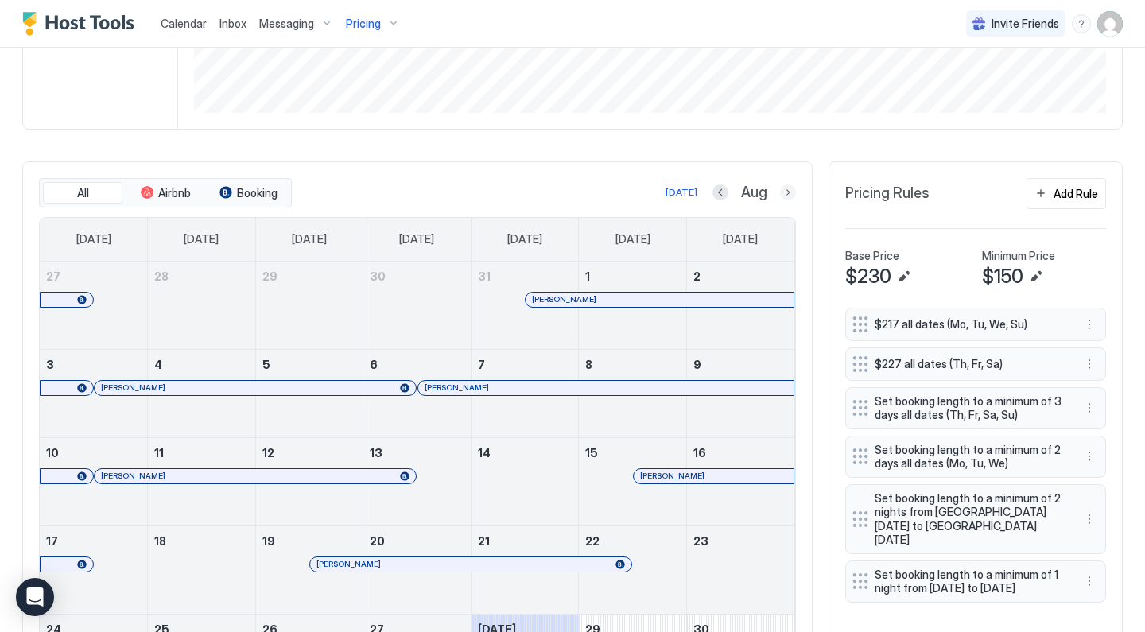
click at [784, 197] on button "Next month" at bounding box center [788, 192] width 16 height 16
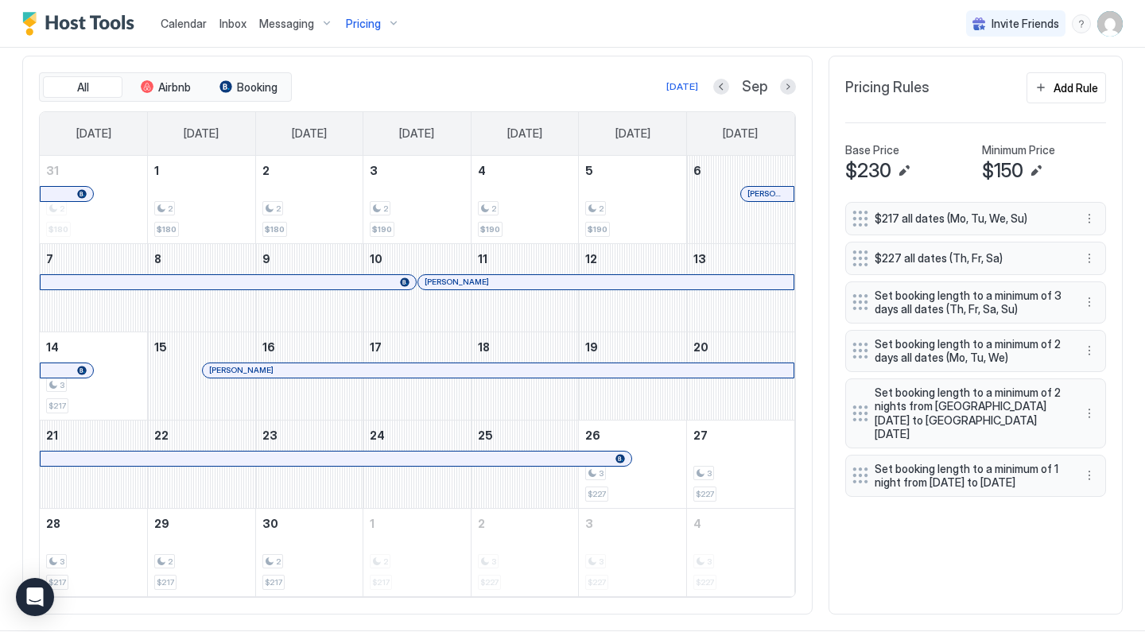
scroll to position [470, 0]
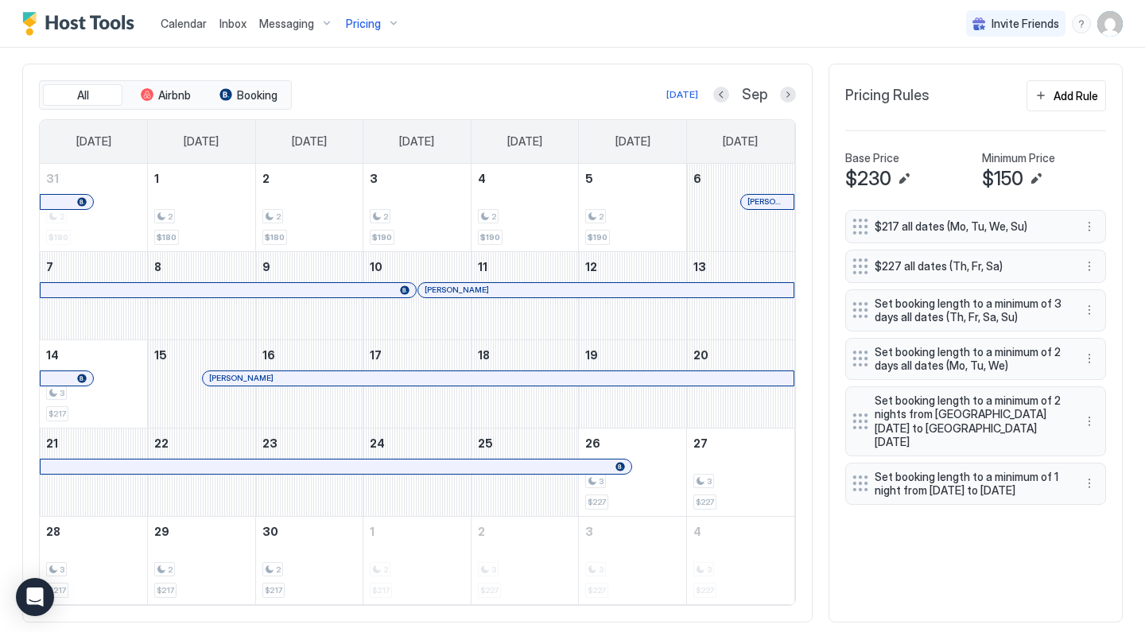
click at [793, 95] on button "Next month" at bounding box center [788, 95] width 16 height 16
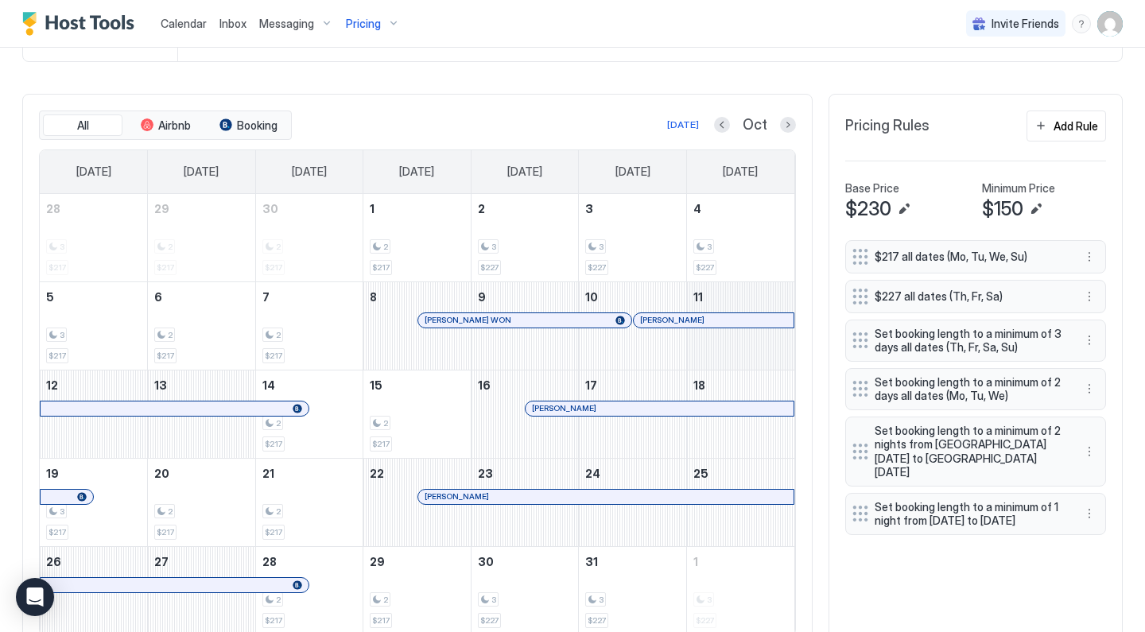
scroll to position [494, 0]
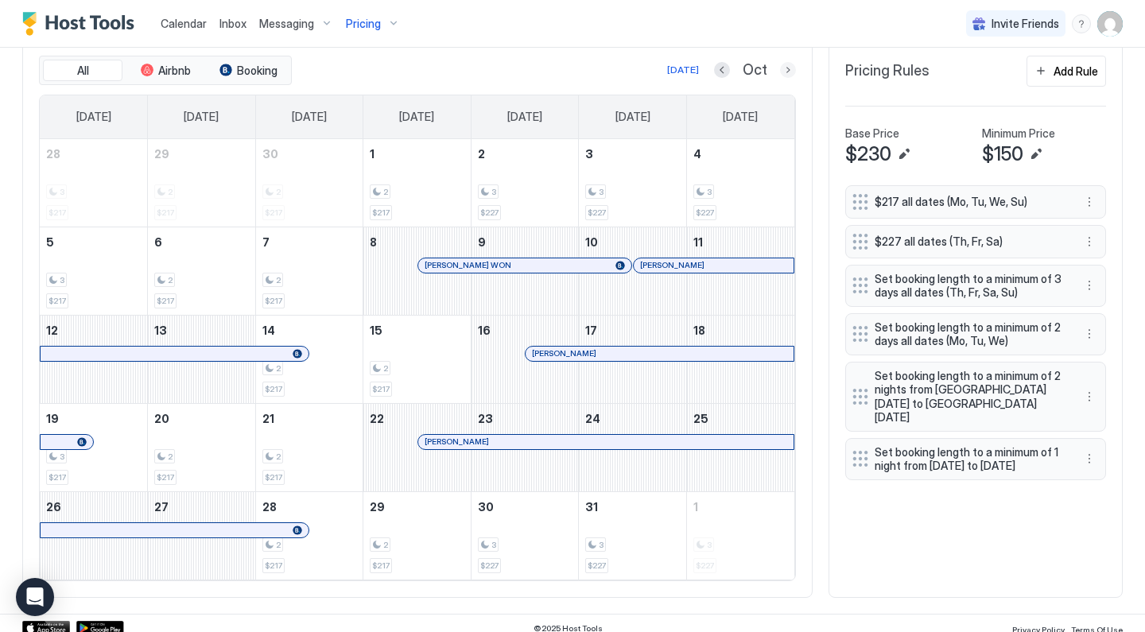
click at [790, 66] on button "Next month" at bounding box center [788, 70] width 16 height 16
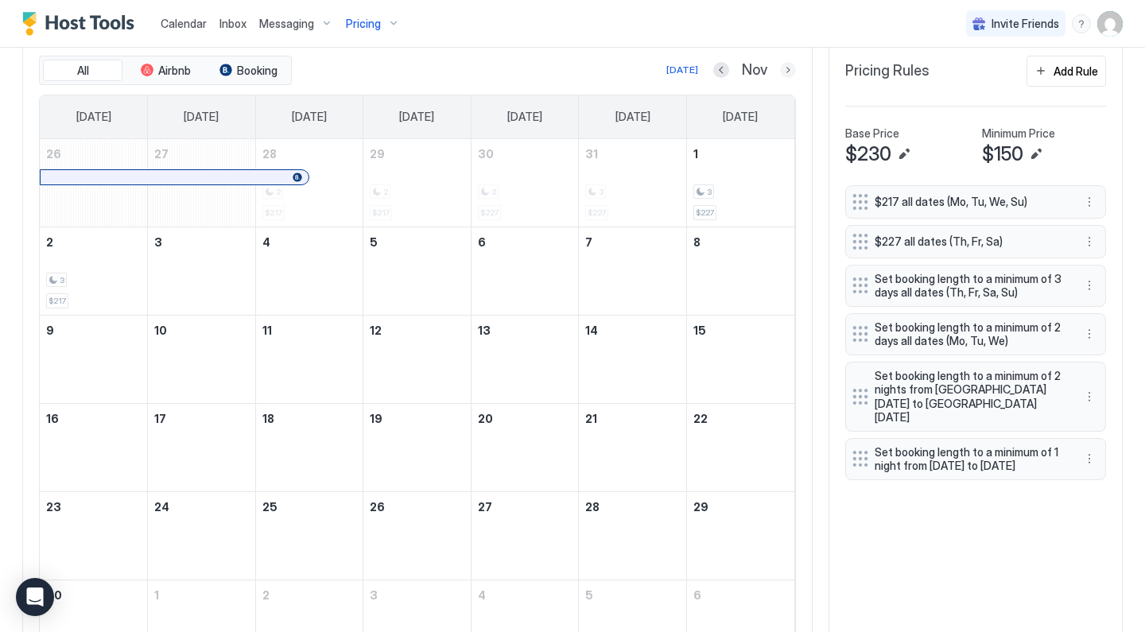
scroll to position [472, 0]
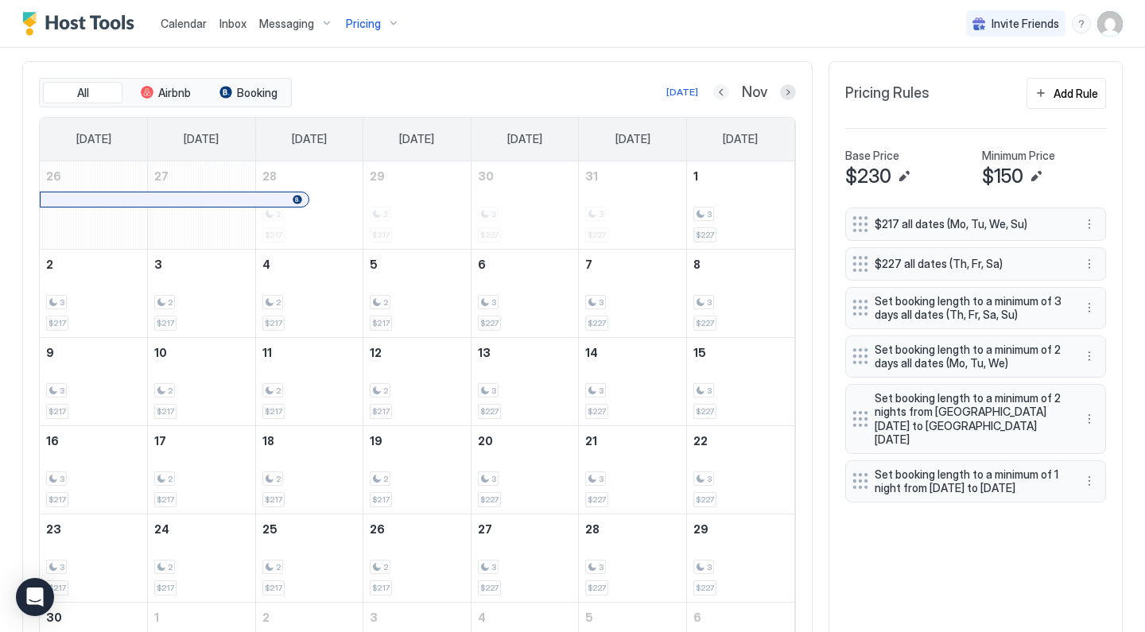
click at [728, 91] on button "Previous month" at bounding box center [721, 92] width 16 height 16
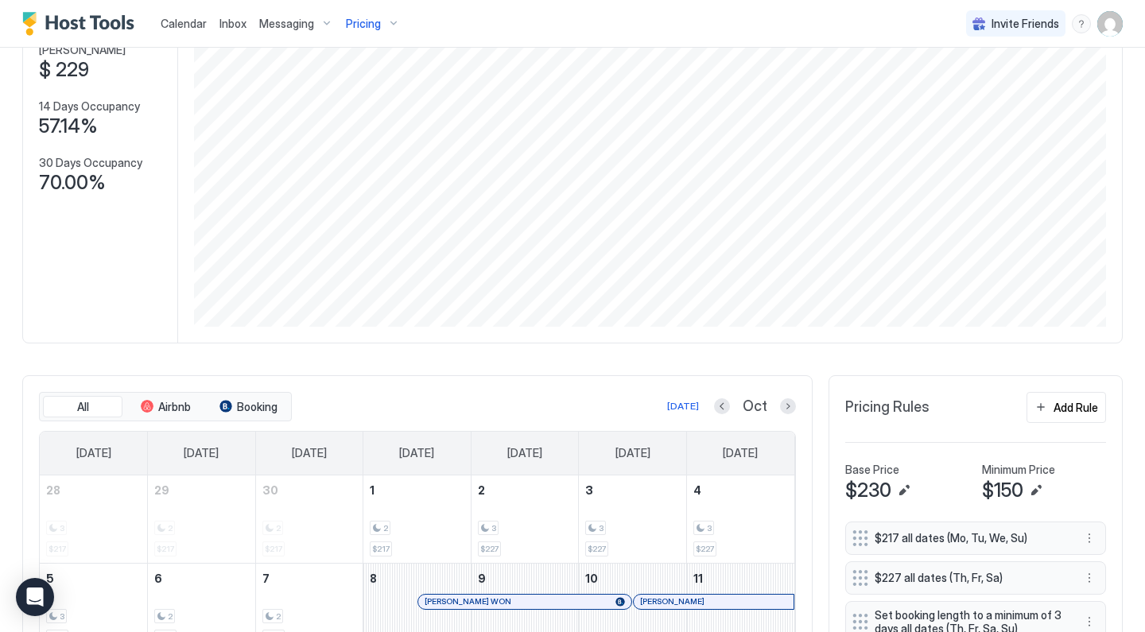
scroll to position [129, 0]
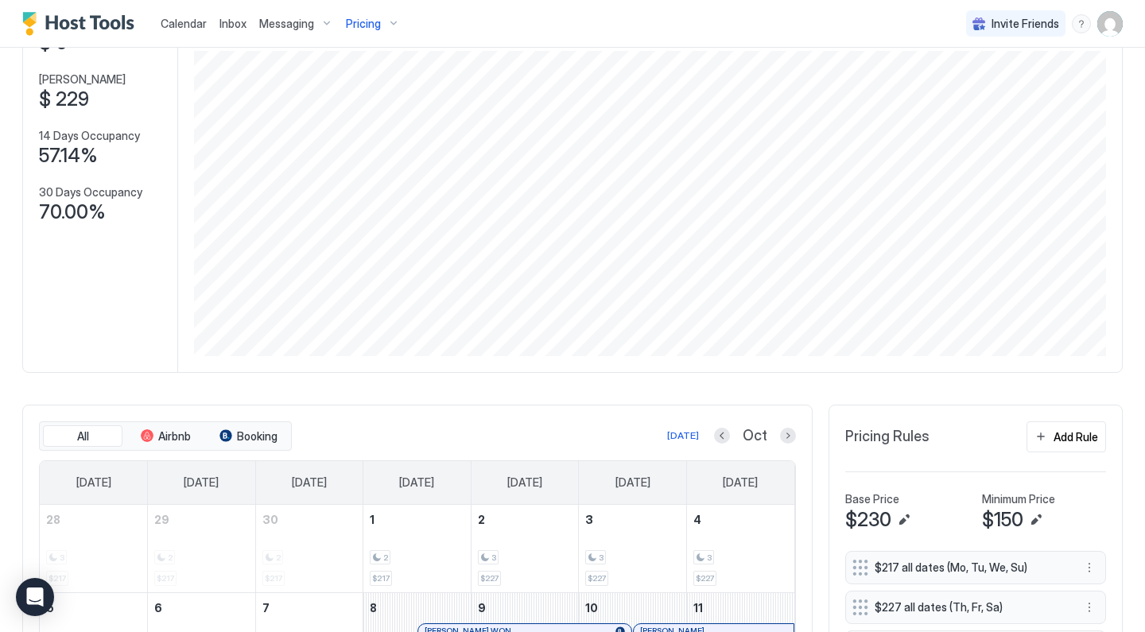
click at [374, 24] on span "Pricing" at bounding box center [363, 24] width 35 height 14
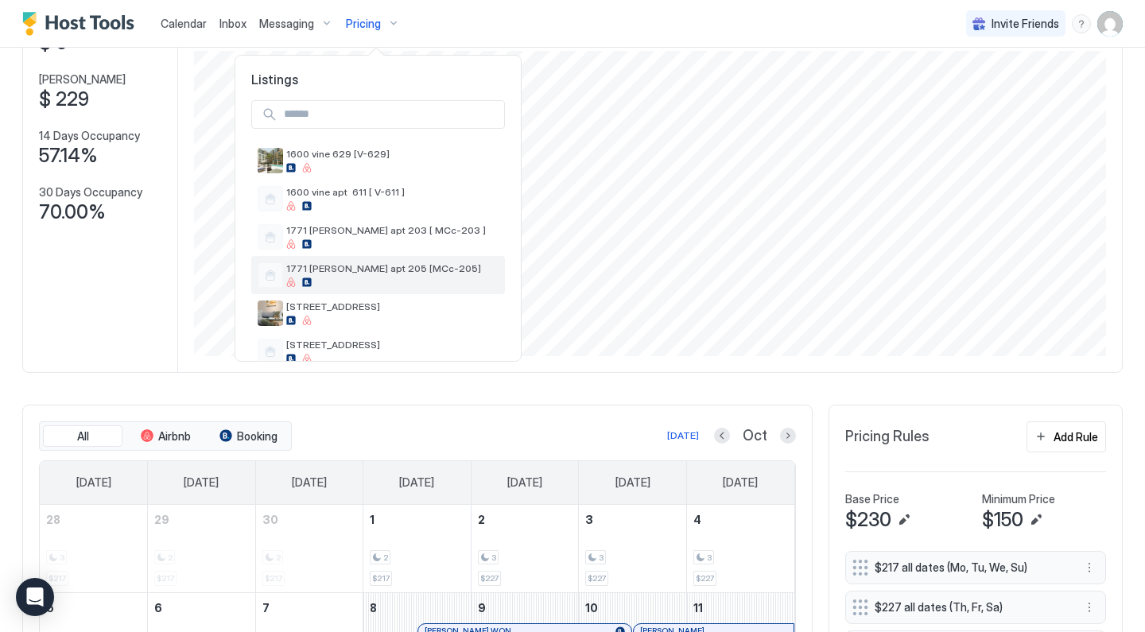
click at [361, 267] on span "1771 [PERSON_NAME] apt 205 [MCc-205]" at bounding box center [392, 268] width 212 height 12
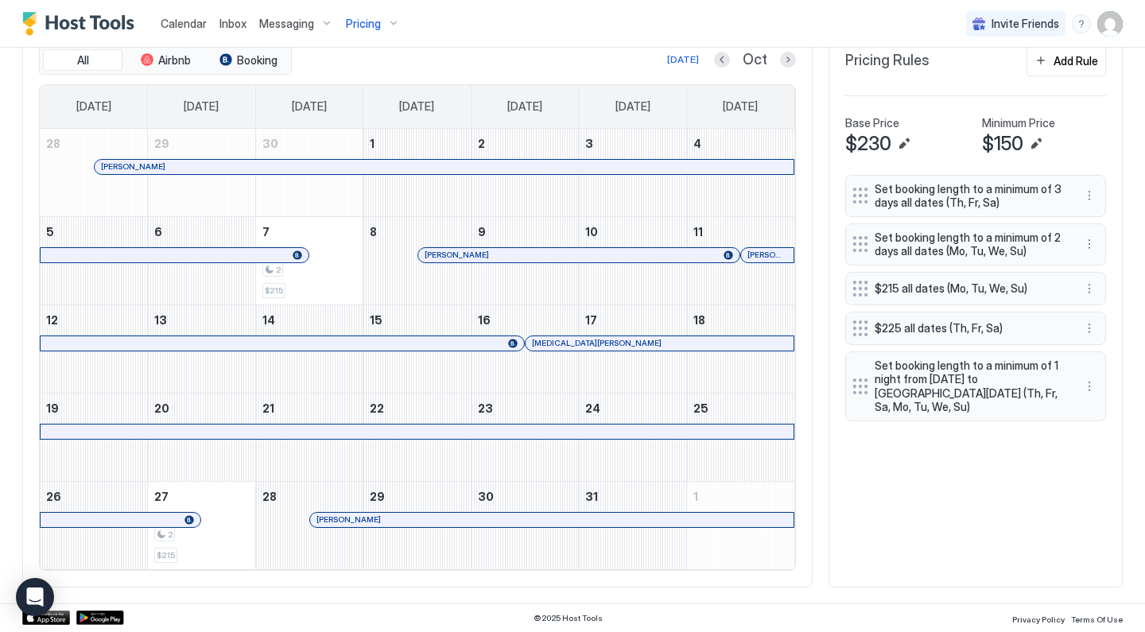
scroll to position [503, 0]
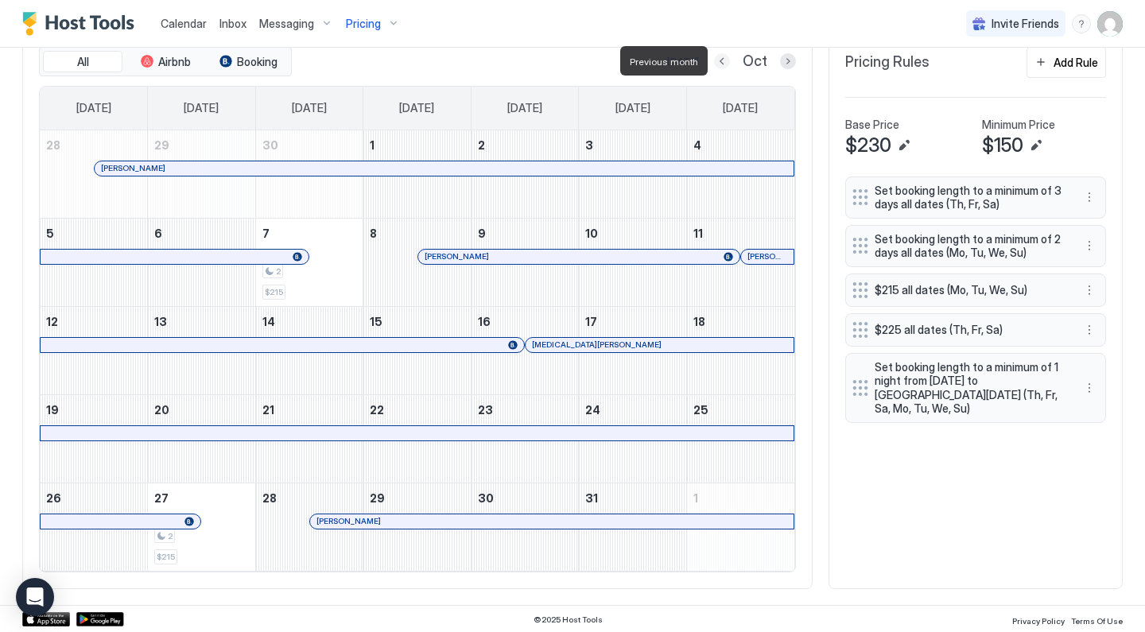
click at [727, 60] on button "Previous month" at bounding box center [722, 61] width 16 height 16
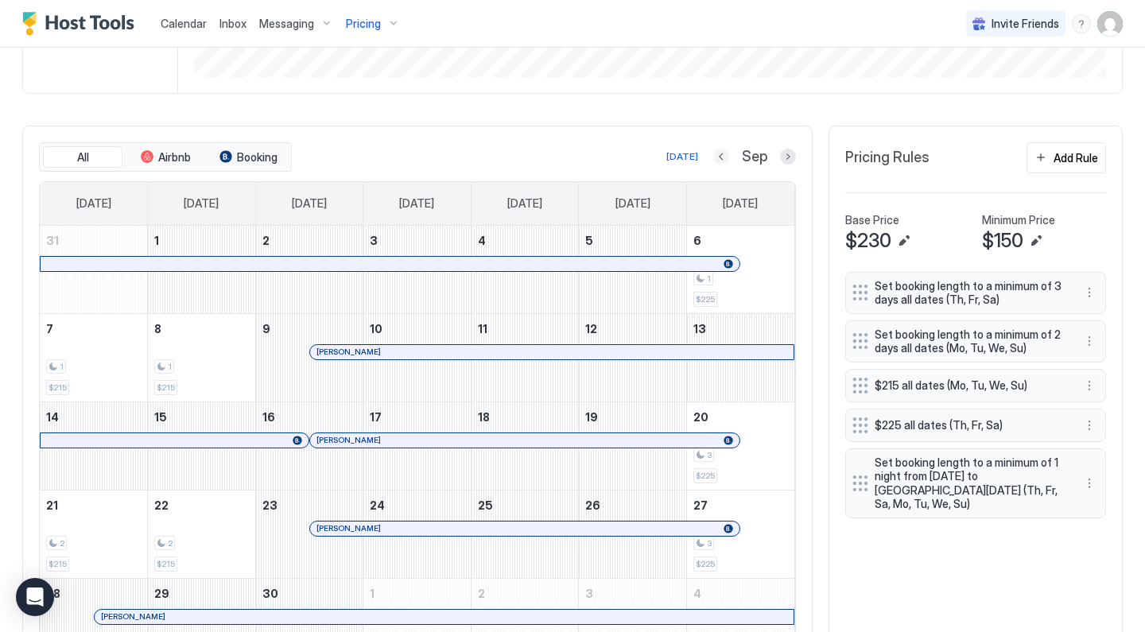
click at [724, 157] on button "Previous month" at bounding box center [721, 157] width 16 height 16
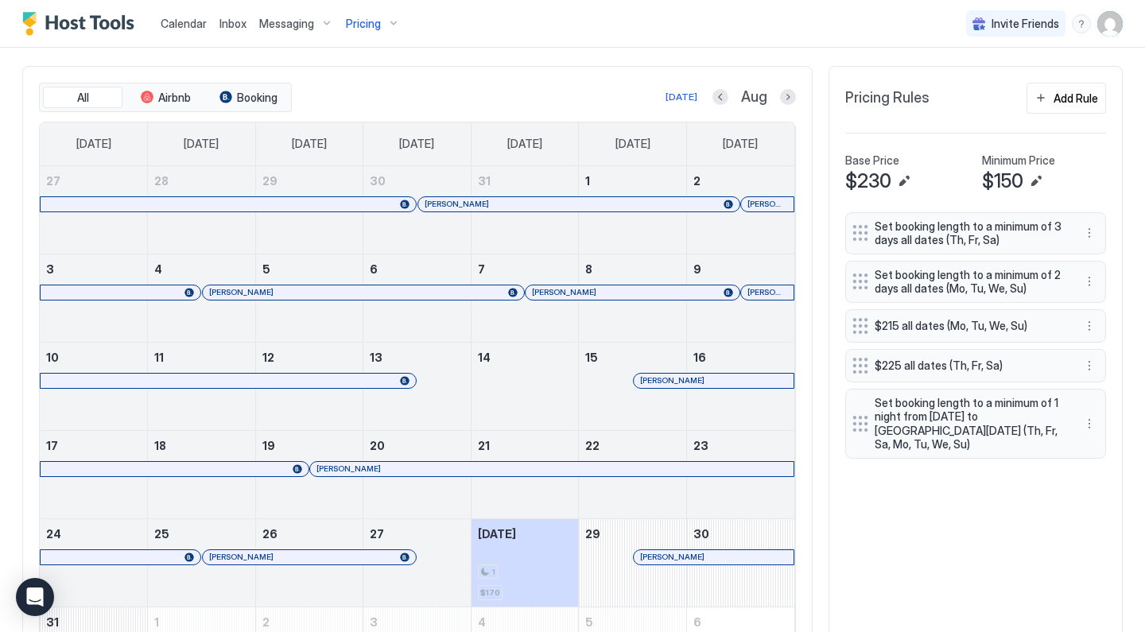
scroll to position [467, 0]
click at [785, 95] on button "Next month" at bounding box center [788, 98] width 16 height 16
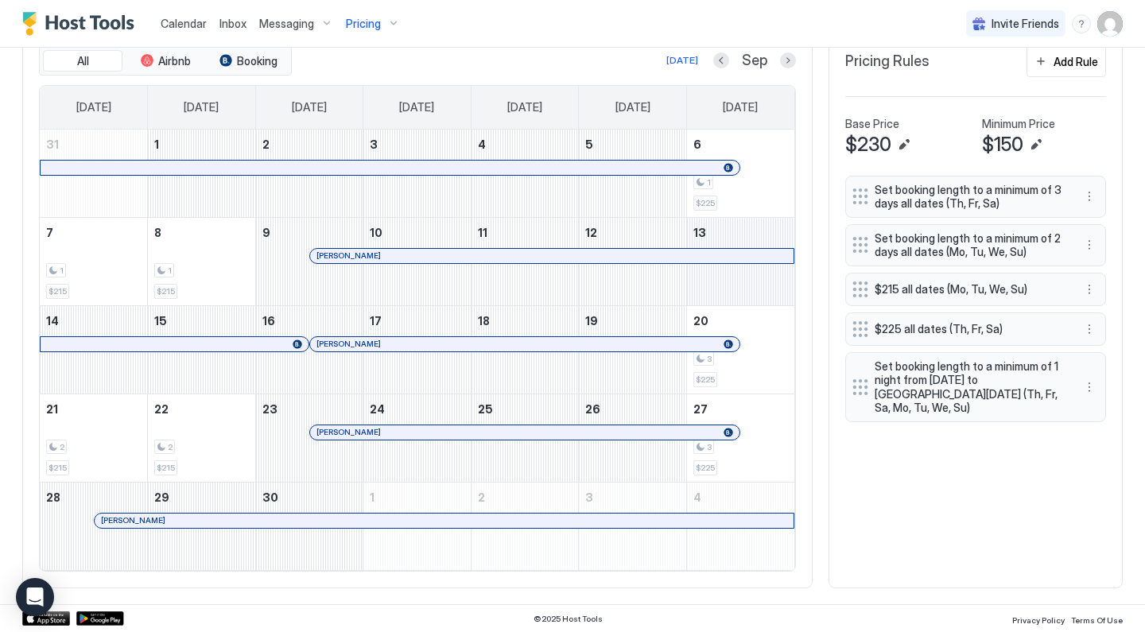
scroll to position [503, 0]
click at [784, 64] on button "Next month" at bounding box center [788, 61] width 16 height 16
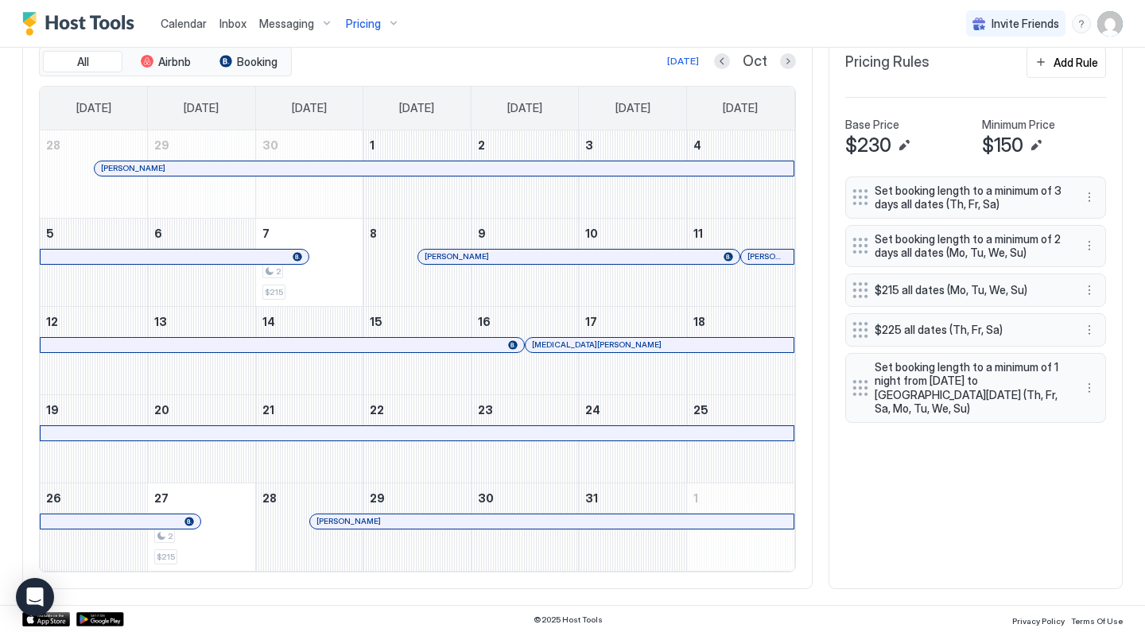
click at [788, 57] on button "Next month" at bounding box center [788, 61] width 16 height 16
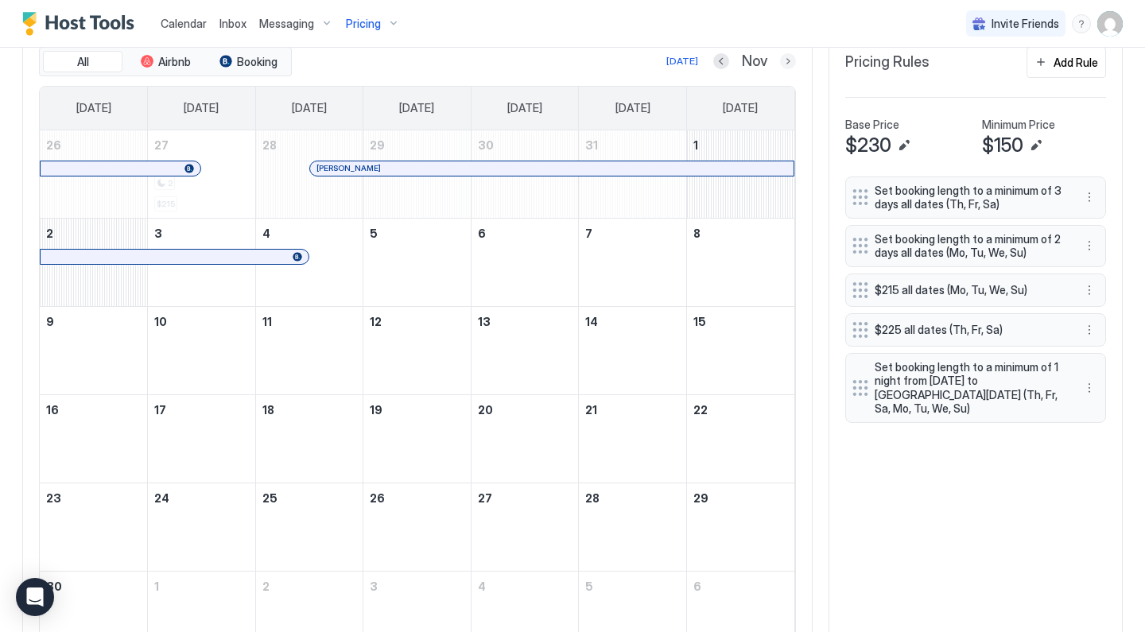
scroll to position [472, 0]
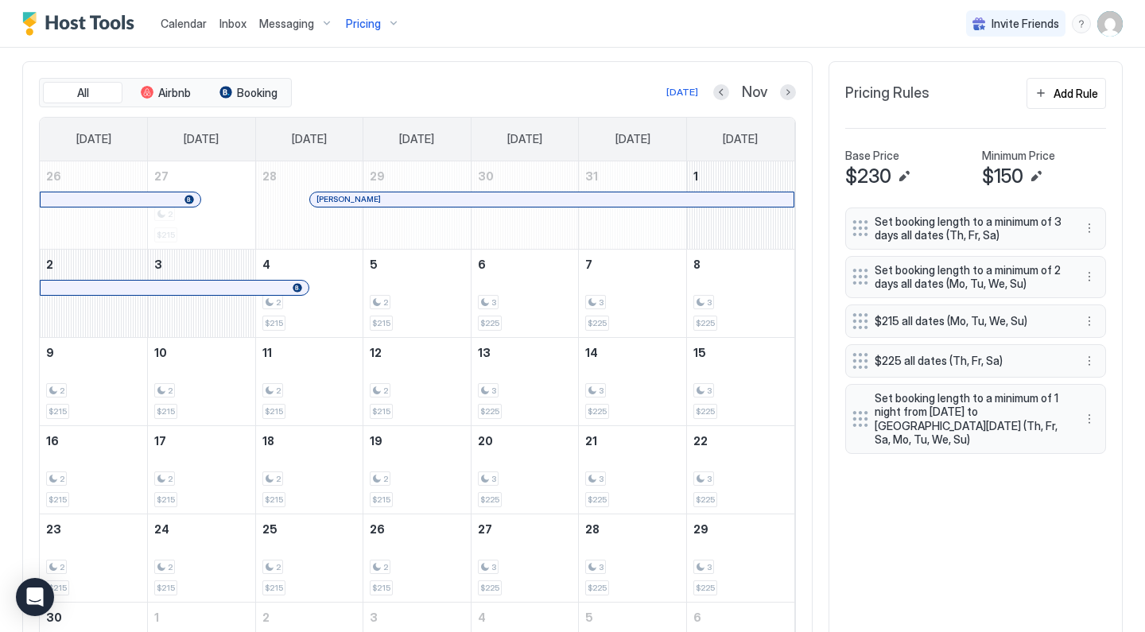
click at [370, 14] on div "Pricing" at bounding box center [372, 23] width 67 height 27
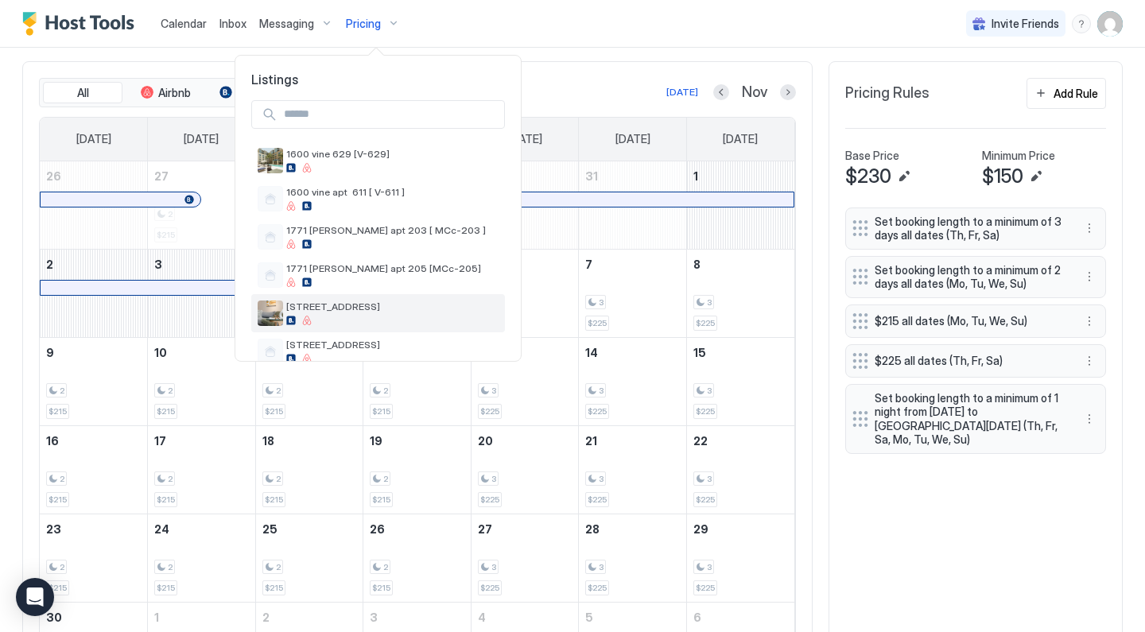
click at [356, 310] on span "[STREET_ADDRESS]" at bounding box center [392, 307] width 212 height 12
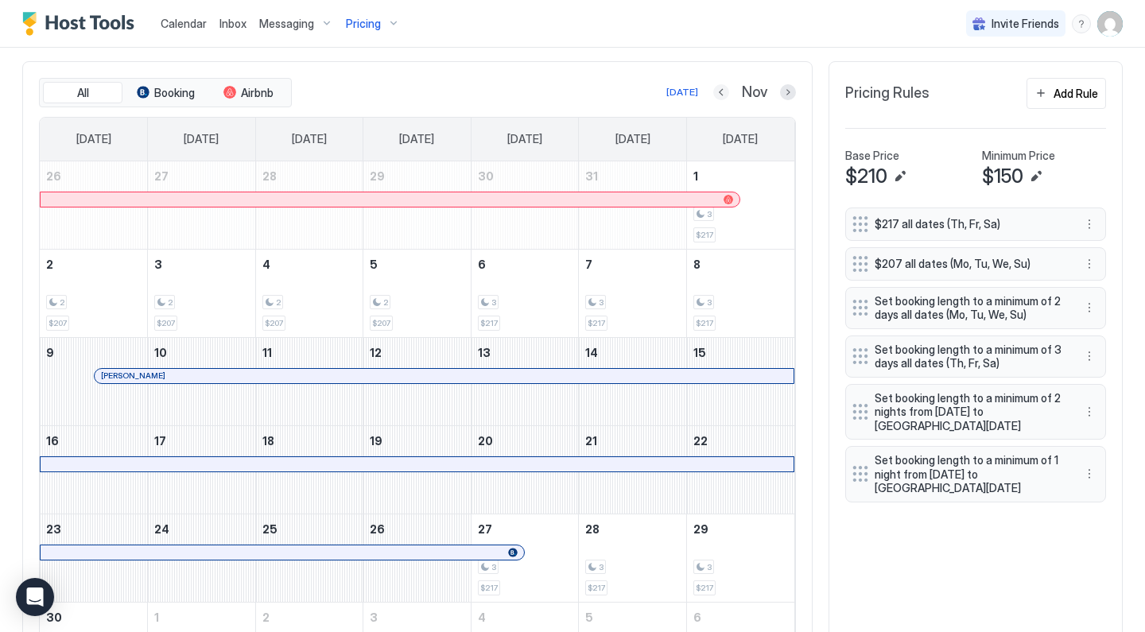
click at [723, 95] on button "Previous month" at bounding box center [721, 92] width 16 height 16
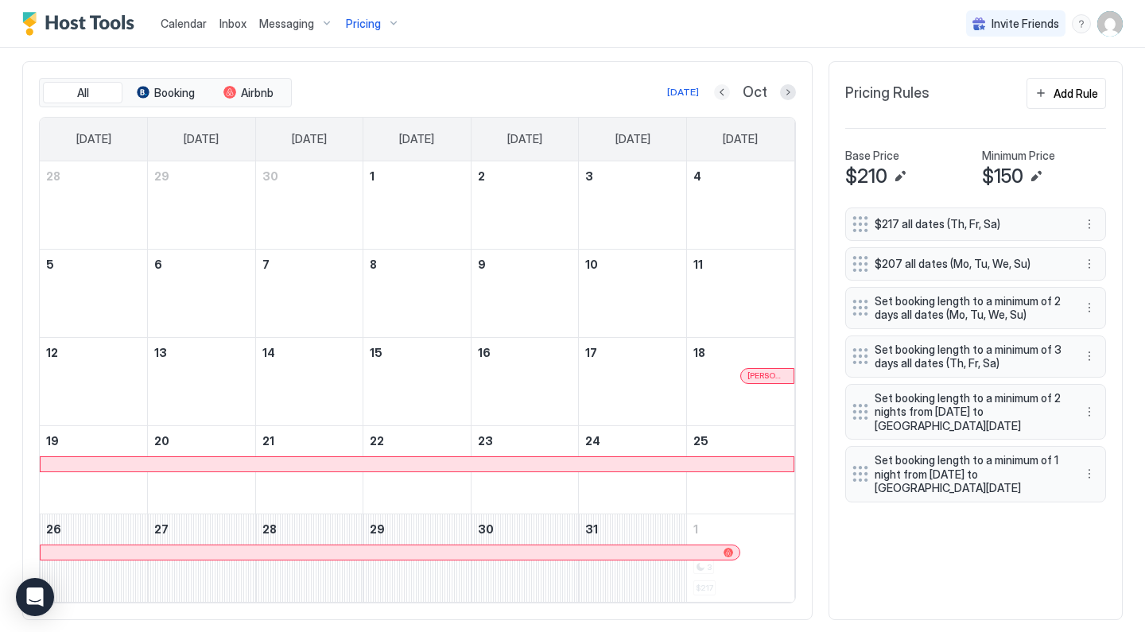
scroll to position [408, 0]
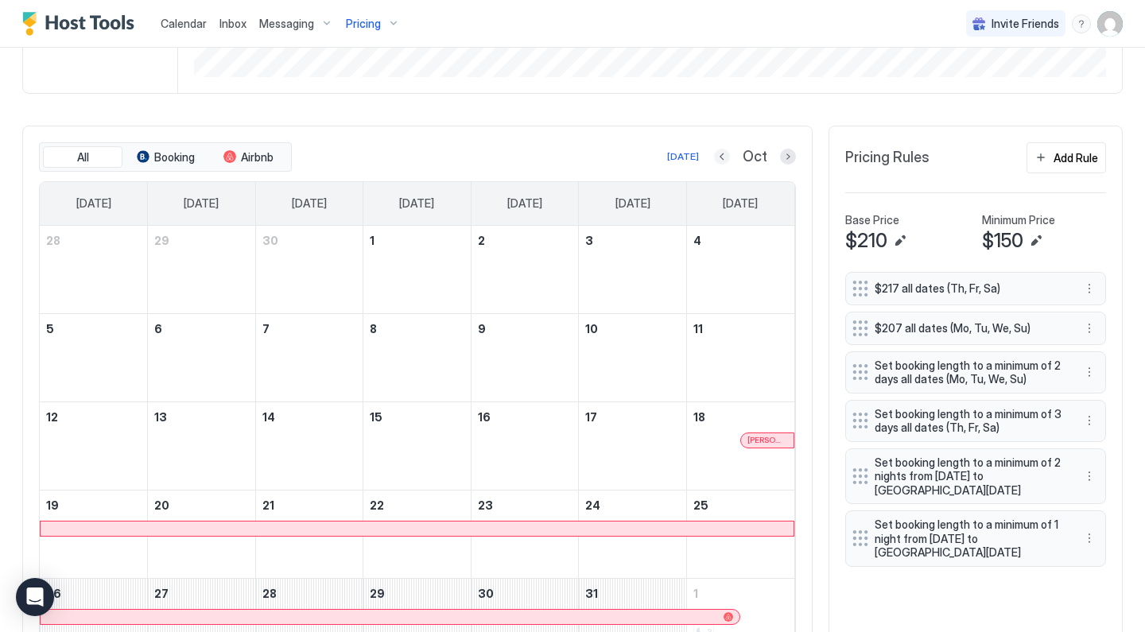
click at [723, 95] on div "5600 Wilshire apt 408 Synced 23 minutes ago Min Price $ 0 Max Price $ 217 14 Da…" at bounding box center [572, 190] width 1100 height 1022
click at [727, 153] on button "Previous month" at bounding box center [722, 157] width 16 height 16
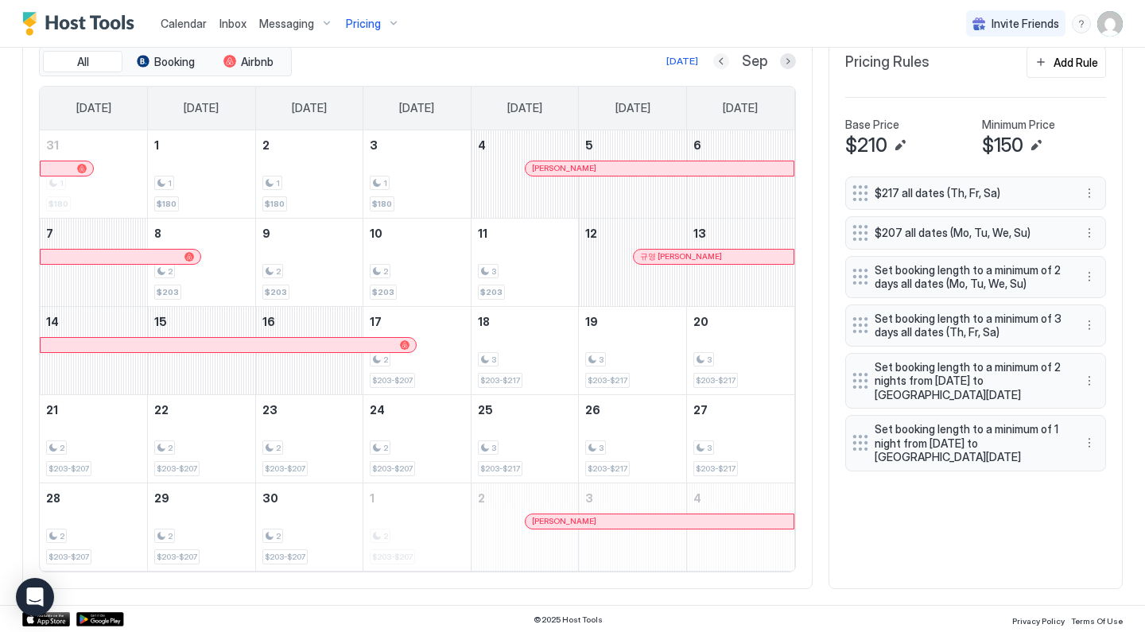
click at [721, 56] on button "Previous month" at bounding box center [721, 61] width 16 height 16
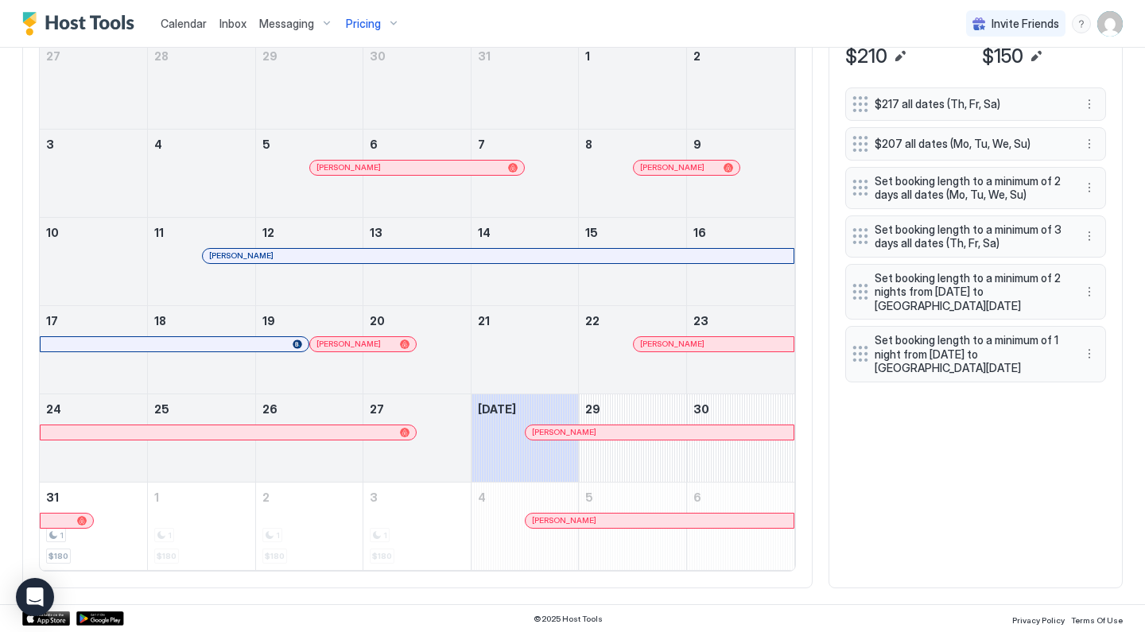
scroll to position [591, 0]
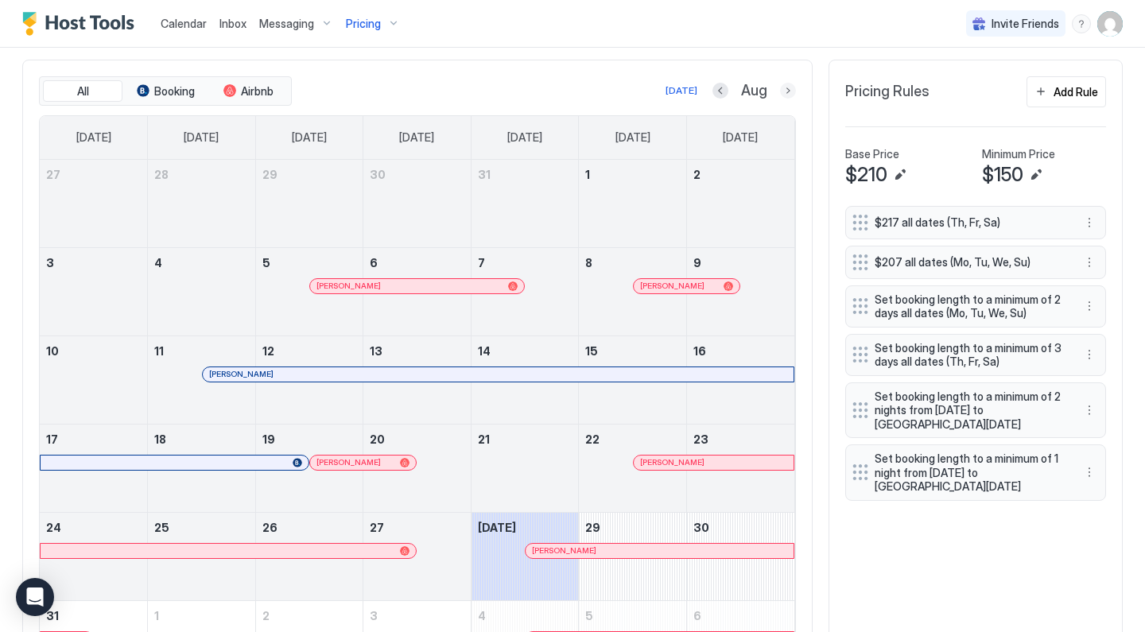
click at [785, 89] on button "Next month" at bounding box center [788, 91] width 16 height 16
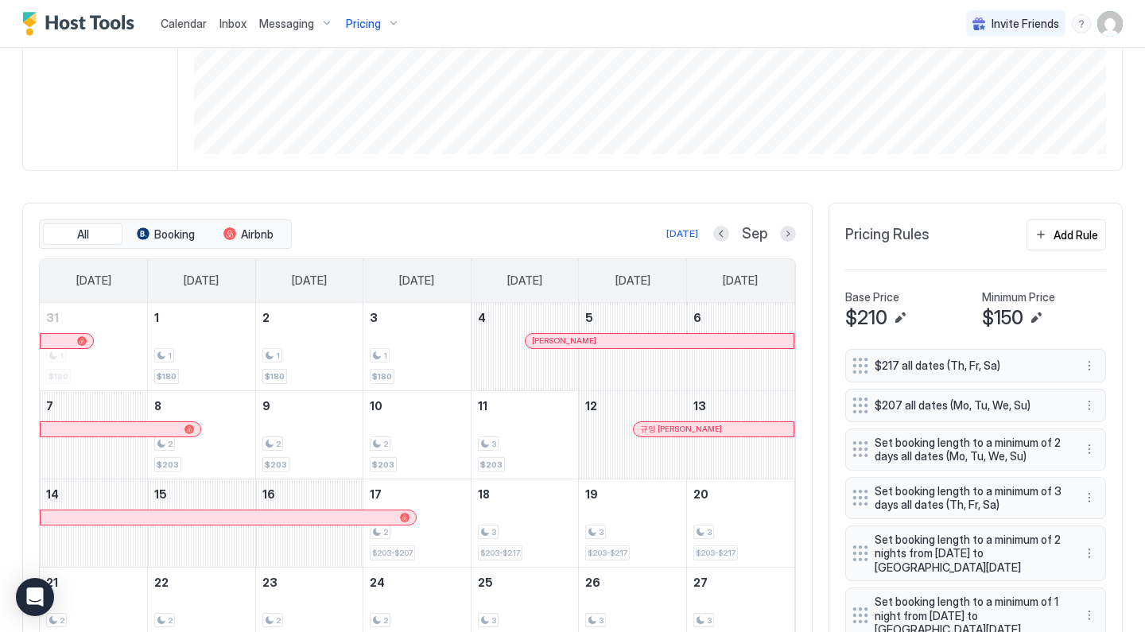
scroll to position [339, 0]
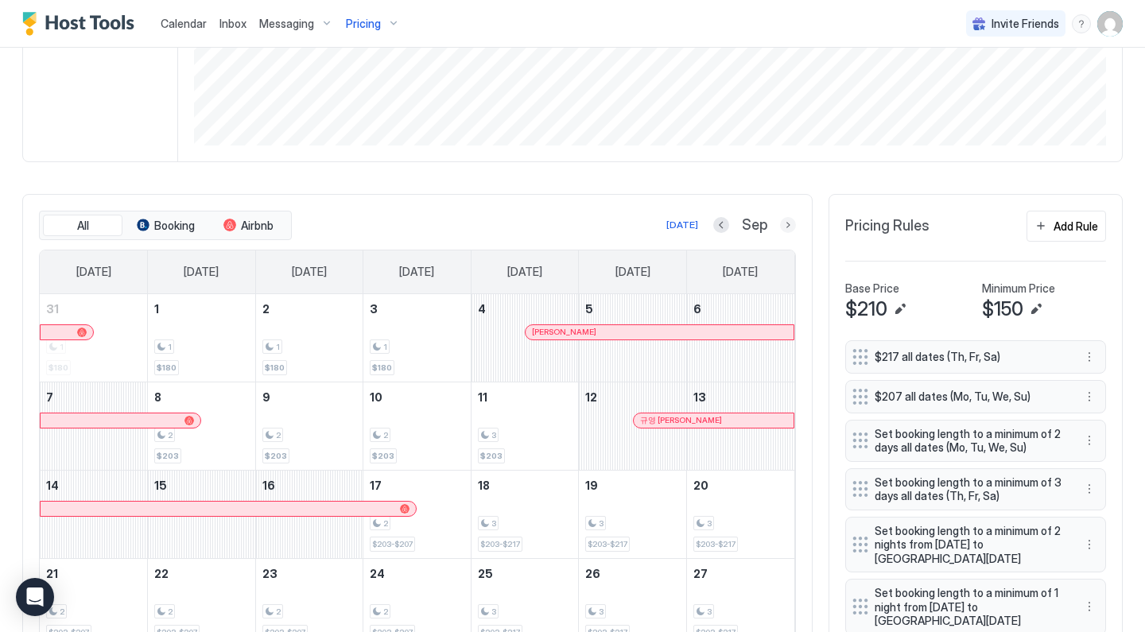
click at [788, 223] on button "Next month" at bounding box center [788, 225] width 16 height 16
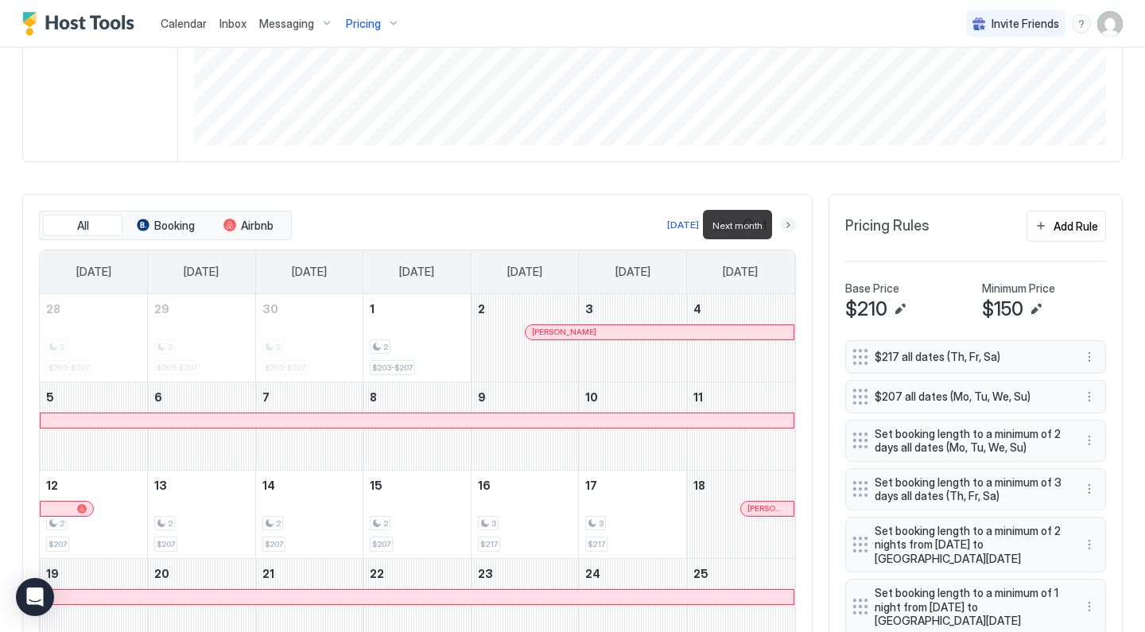
click at [788, 223] on button "Next month" at bounding box center [788, 225] width 16 height 16
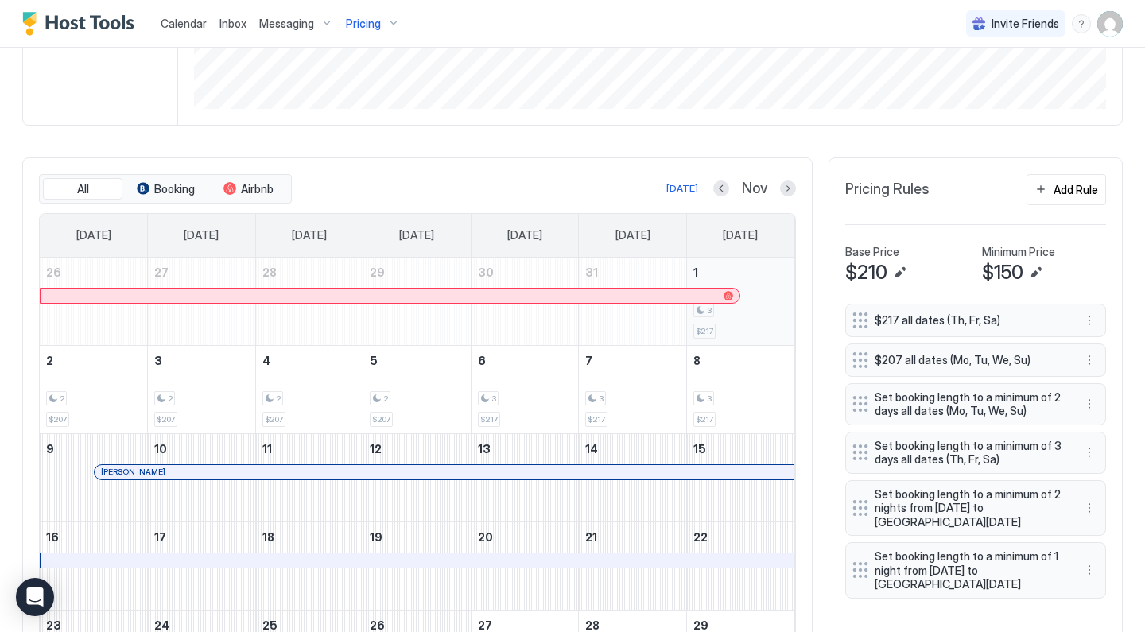
scroll to position [374, 0]
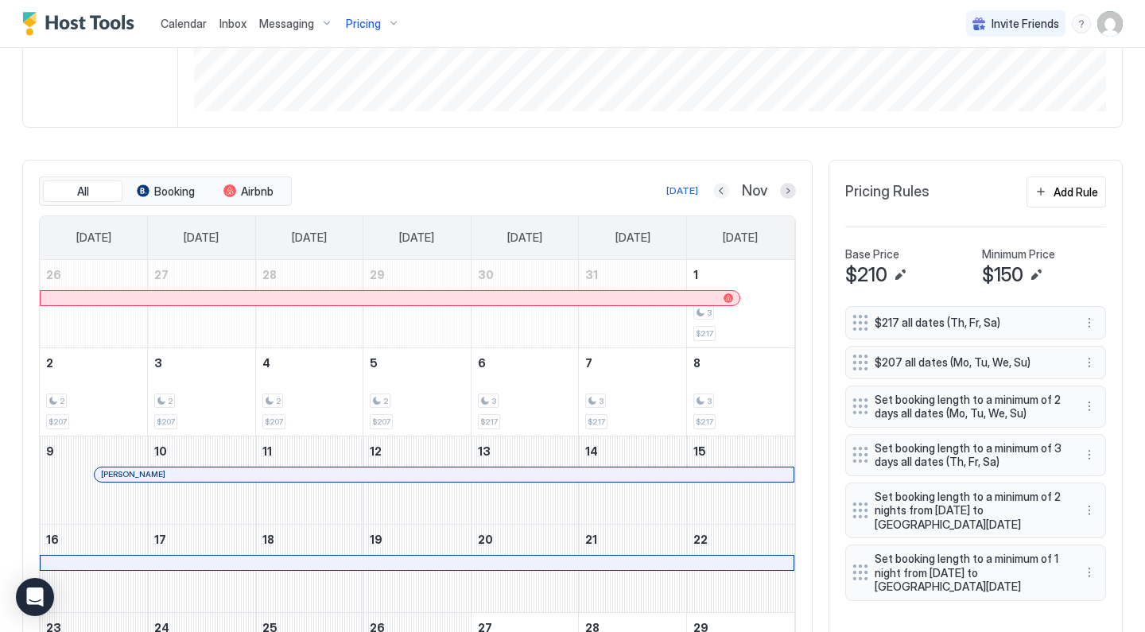
click at [720, 192] on button "Previous month" at bounding box center [721, 191] width 16 height 16
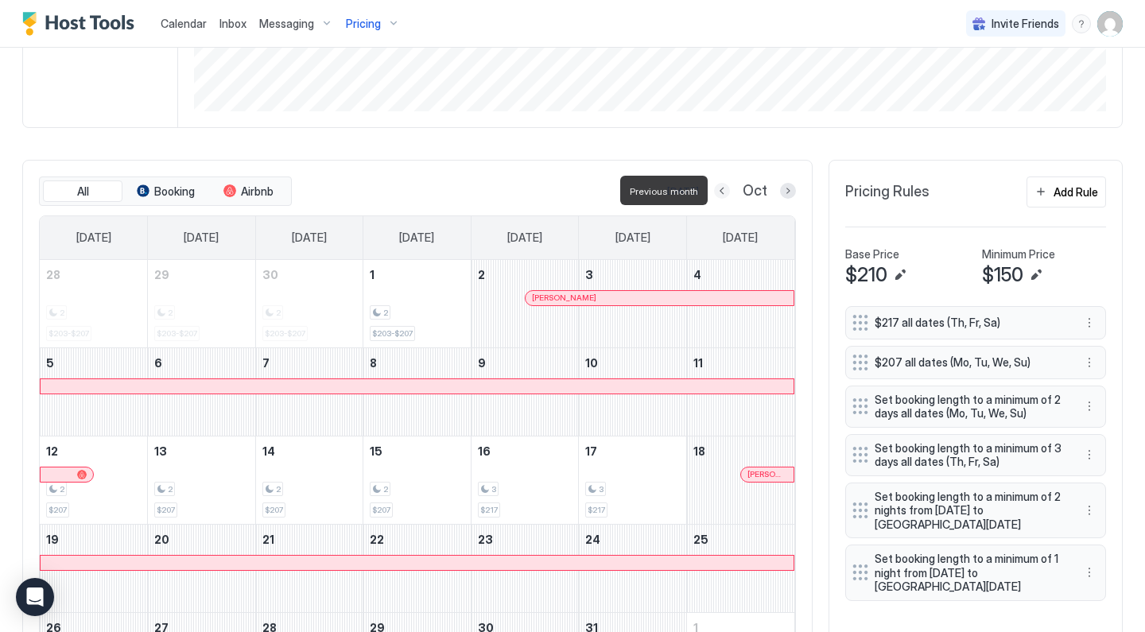
click at [720, 192] on button "Previous month" at bounding box center [722, 191] width 16 height 16
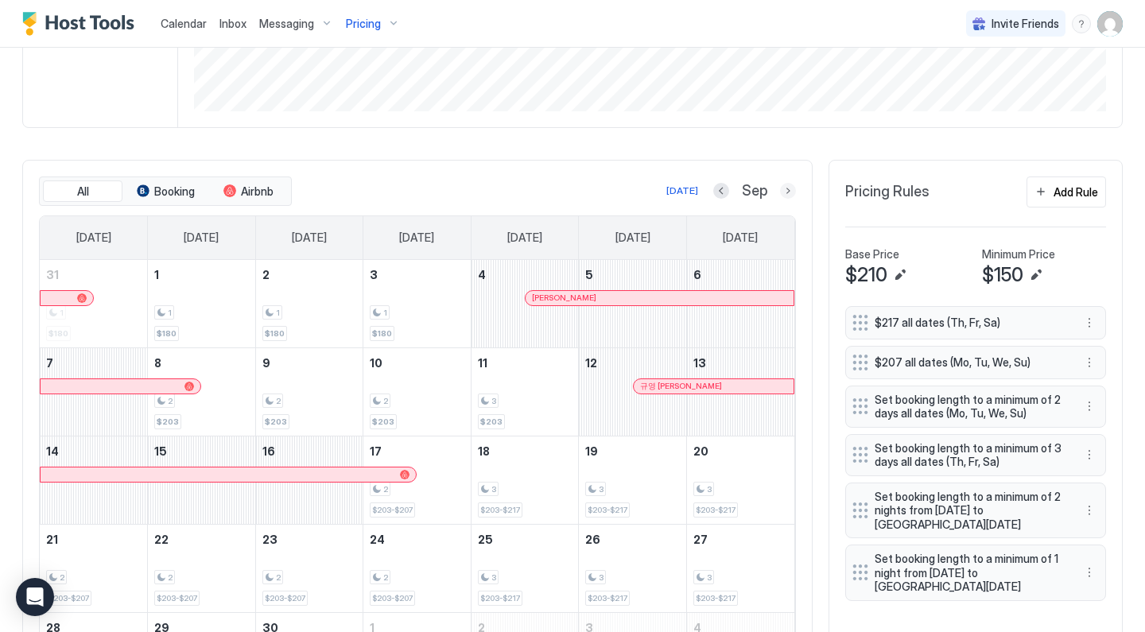
click at [791, 192] on button "Next month" at bounding box center [788, 191] width 16 height 16
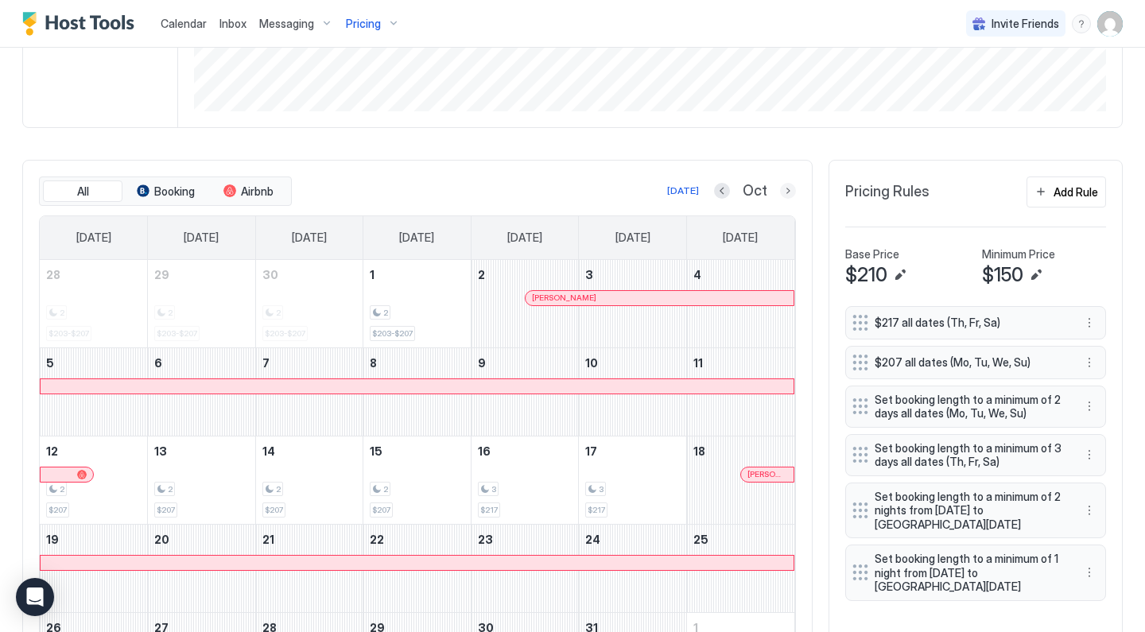
click at [791, 192] on button "Next month" at bounding box center [788, 191] width 16 height 16
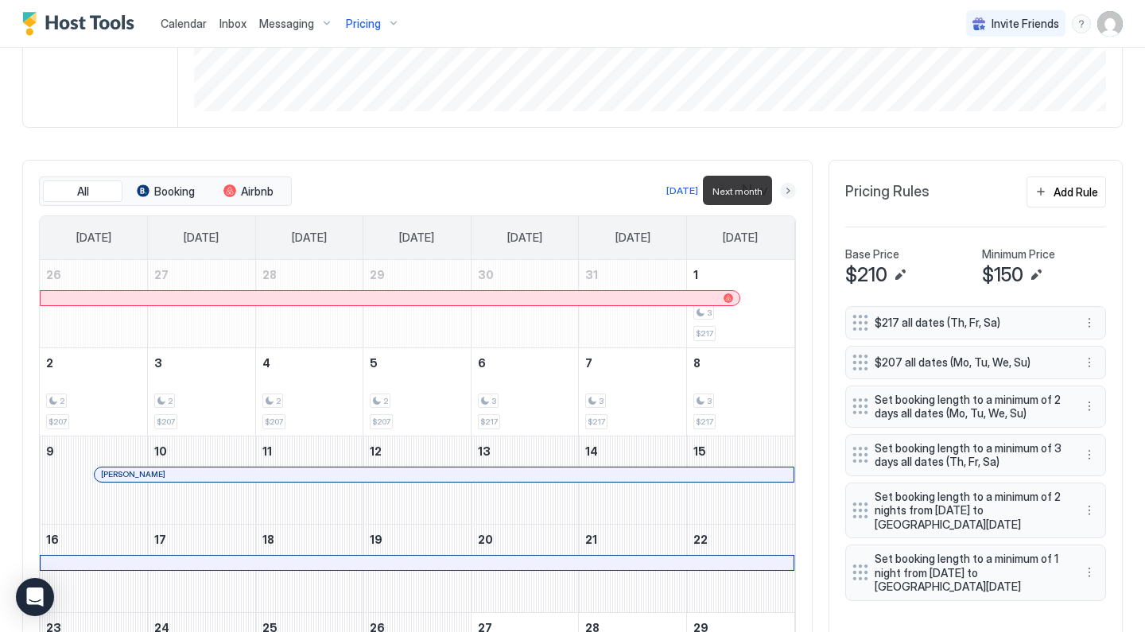
click at [791, 192] on button "Next month" at bounding box center [788, 191] width 16 height 16
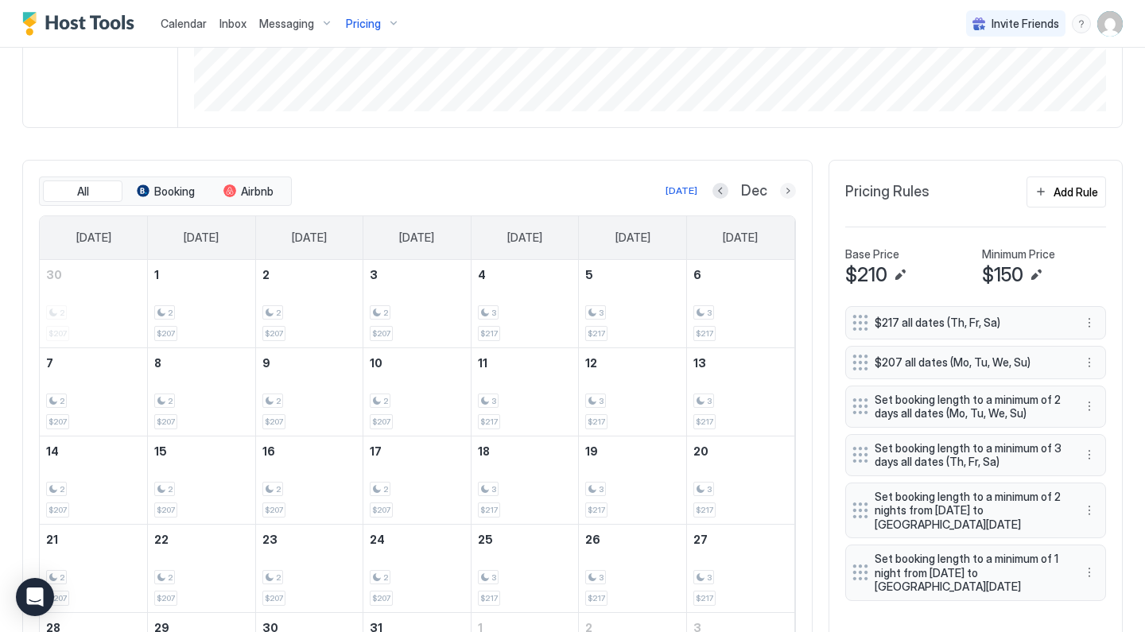
click at [791, 189] on button "Next month" at bounding box center [788, 191] width 16 height 16
click at [786, 195] on button "Next month" at bounding box center [788, 191] width 16 height 16
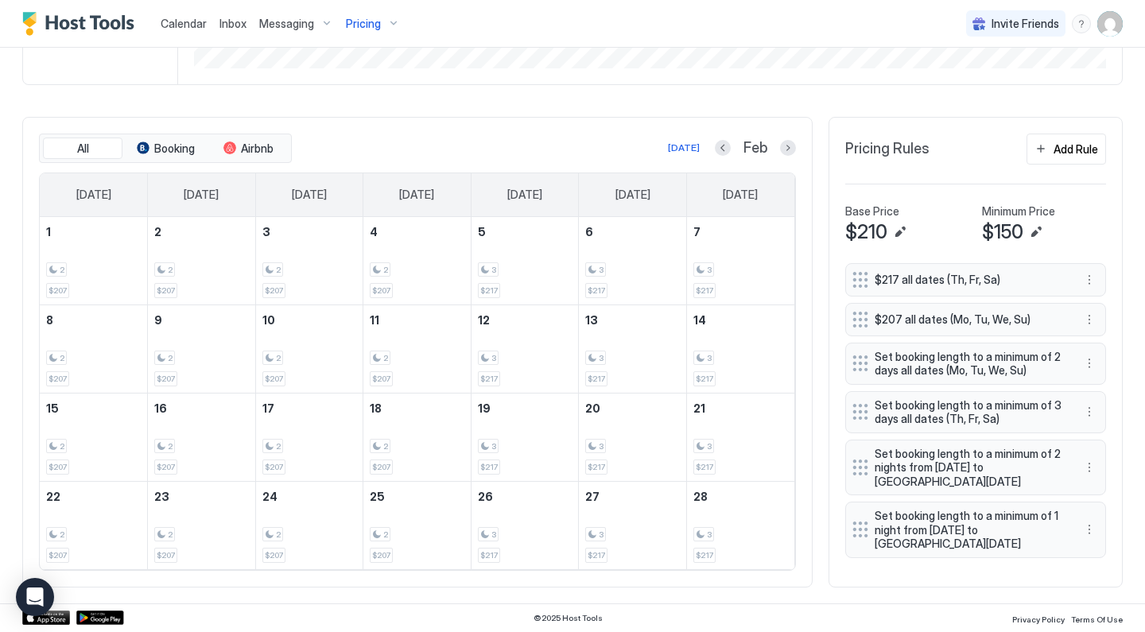
scroll to position [415, 0]
click at [795, 148] on div "All Booking Airbnb [DATE] Feb [DATE] [DATE] [DATE] [DATE] [DATE] [DATE] [DATE] …" at bounding box center [417, 353] width 790 height 471
click at [796, 152] on div "All Booking Airbnb [DATE] Feb [DATE] [DATE] [DATE] [DATE] [DATE] [DATE] [DATE] …" at bounding box center [417, 353] width 790 height 471
click at [795, 152] on button "Next month" at bounding box center [788, 150] width 16 height 16
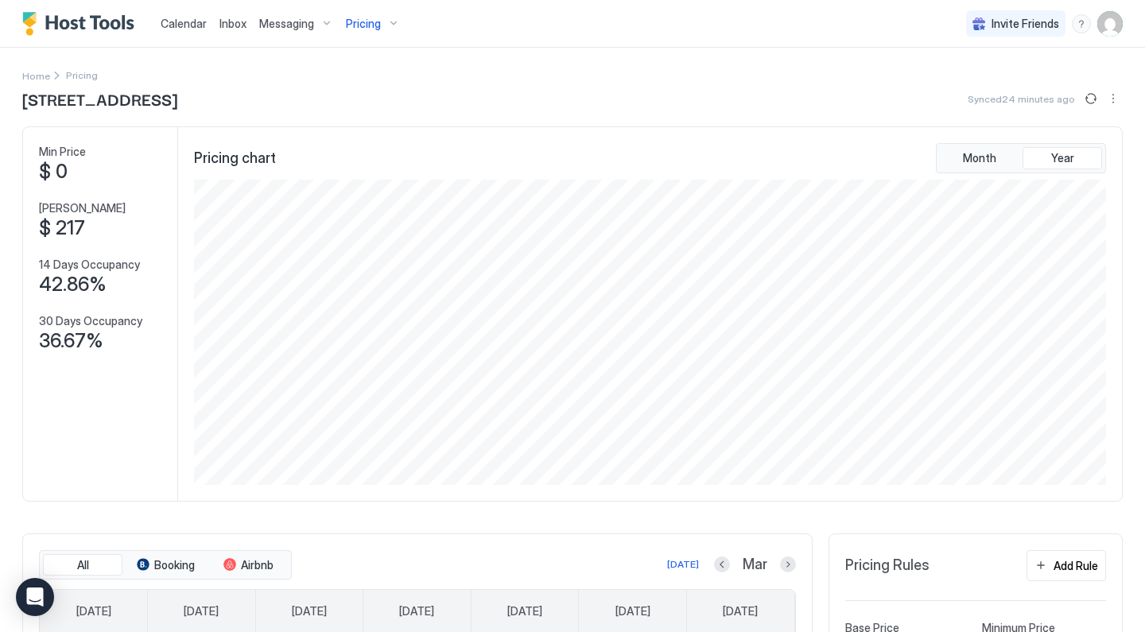
scroll to position [0, 0]
click at [379, 28] on div "Pricing" at bounding box center [372, 23] width 67 height 27
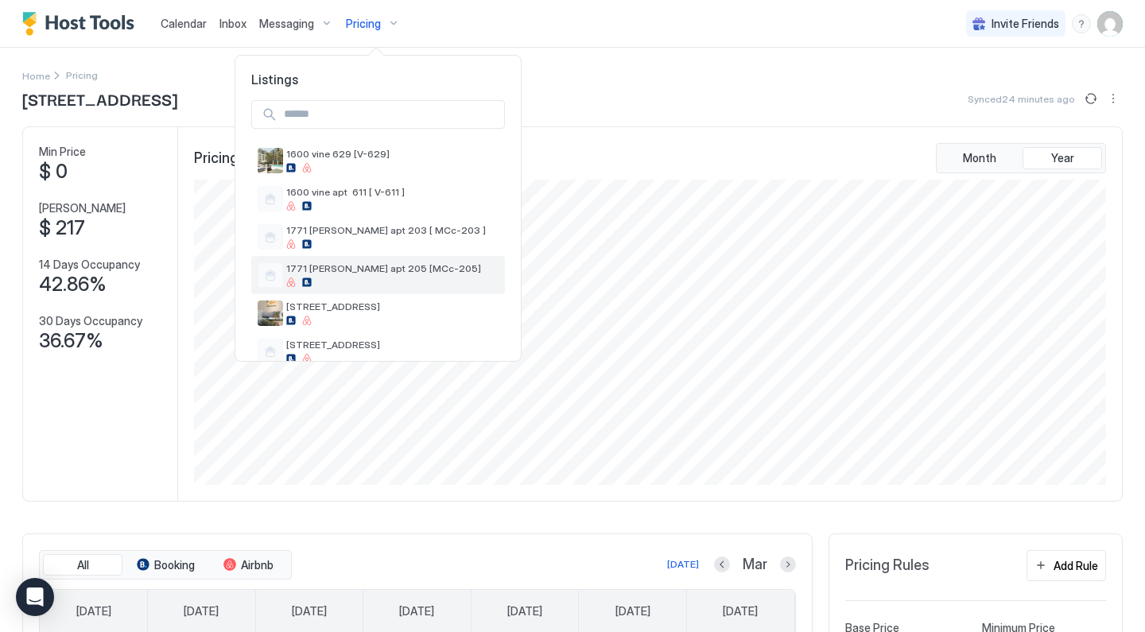
scroll to position [74, 0]
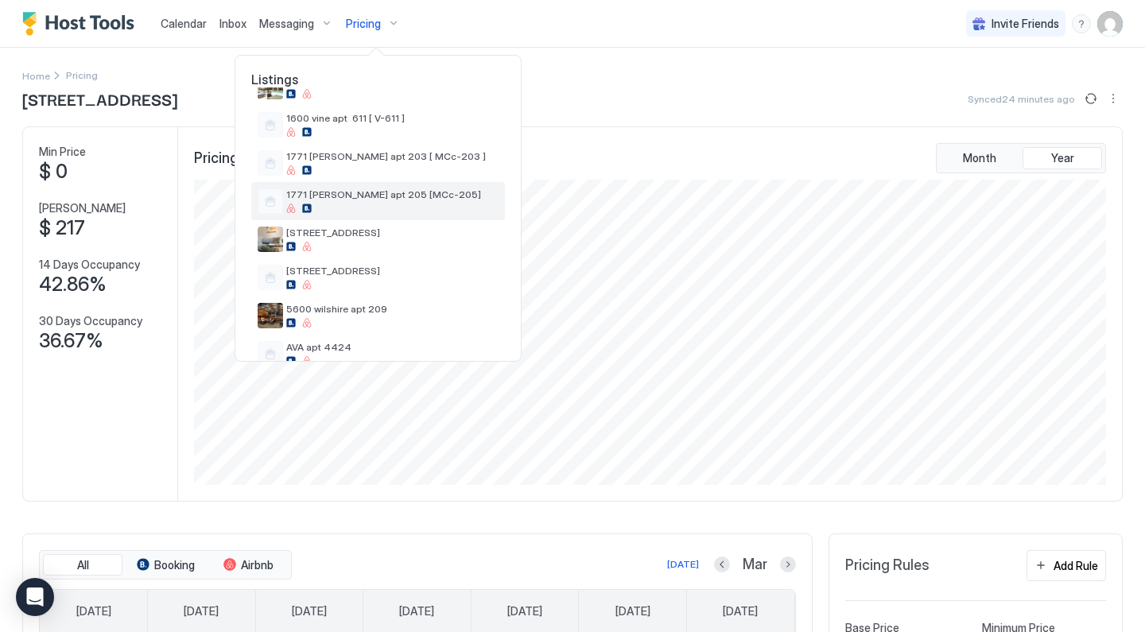
click at [355, 207] on div at bounding box center [392, 209] width 212 height 10
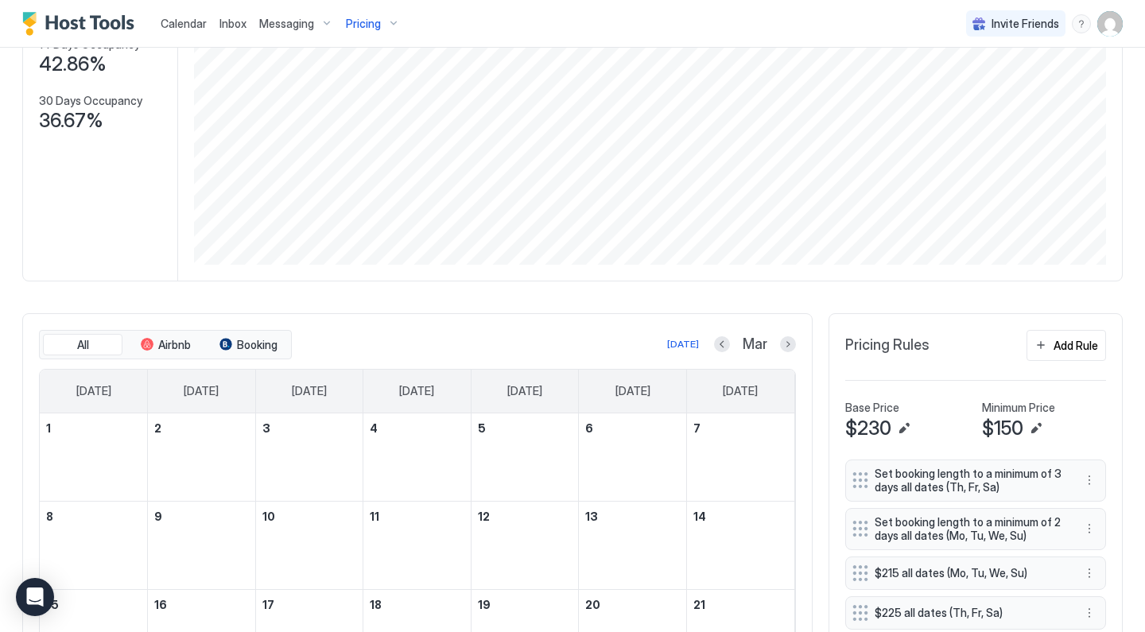
scroll to position [421, 0]
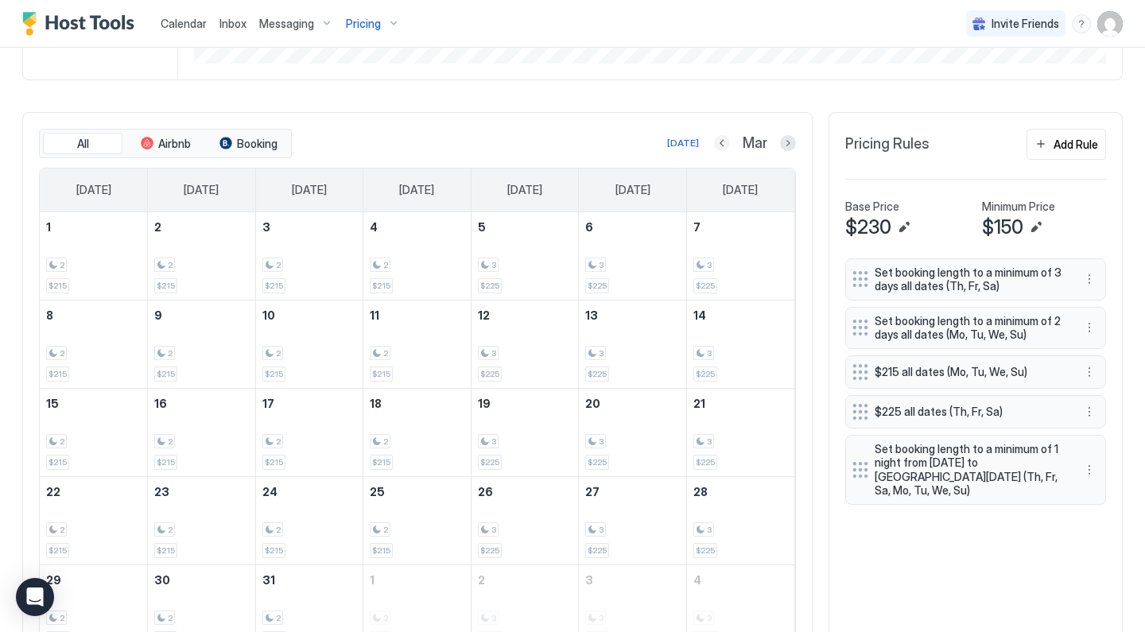
click at [726, 143] on button "Previous month" at bounding box center [722, 143] width 16 height 16
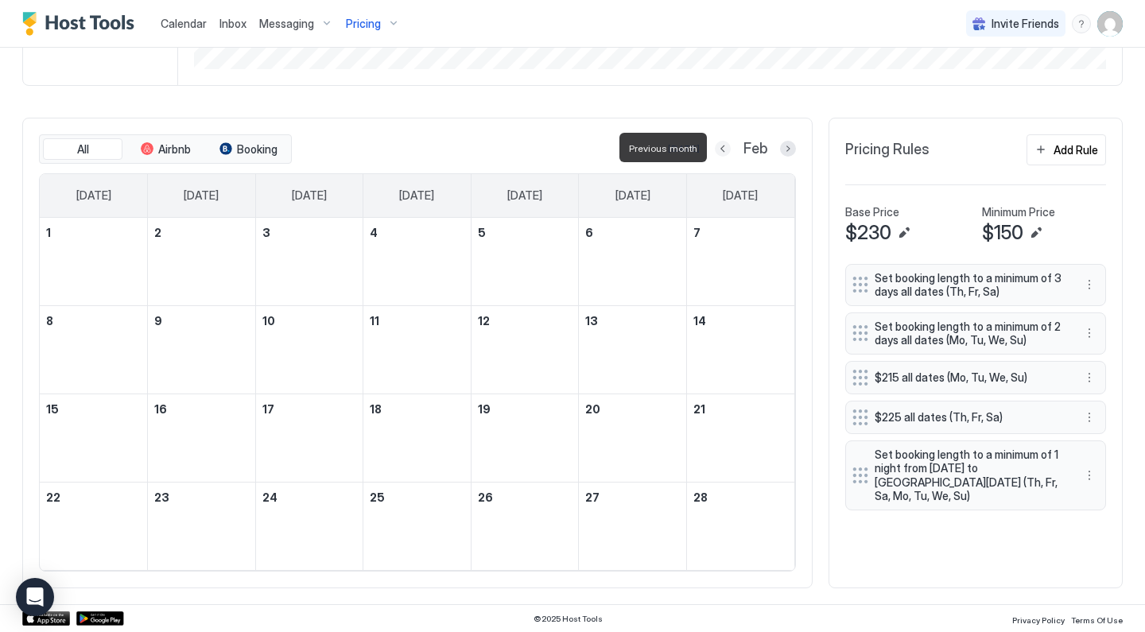
scroll to position [415, 0]
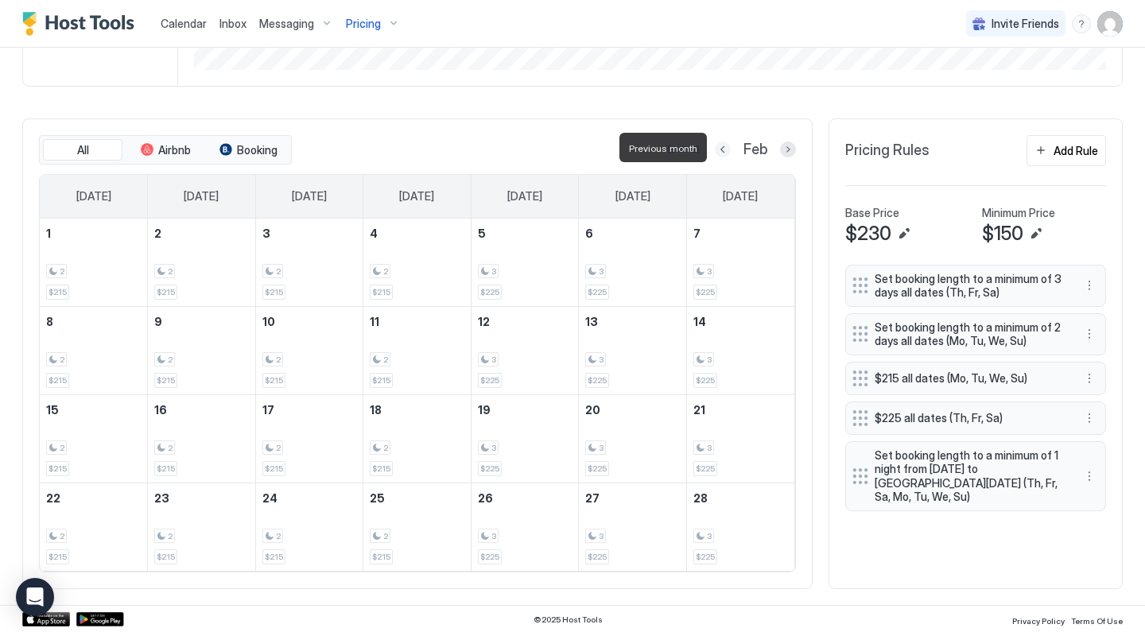
click at [723, 149] on button "Previous month" at bounding box center [723, 150] width 16 height 16
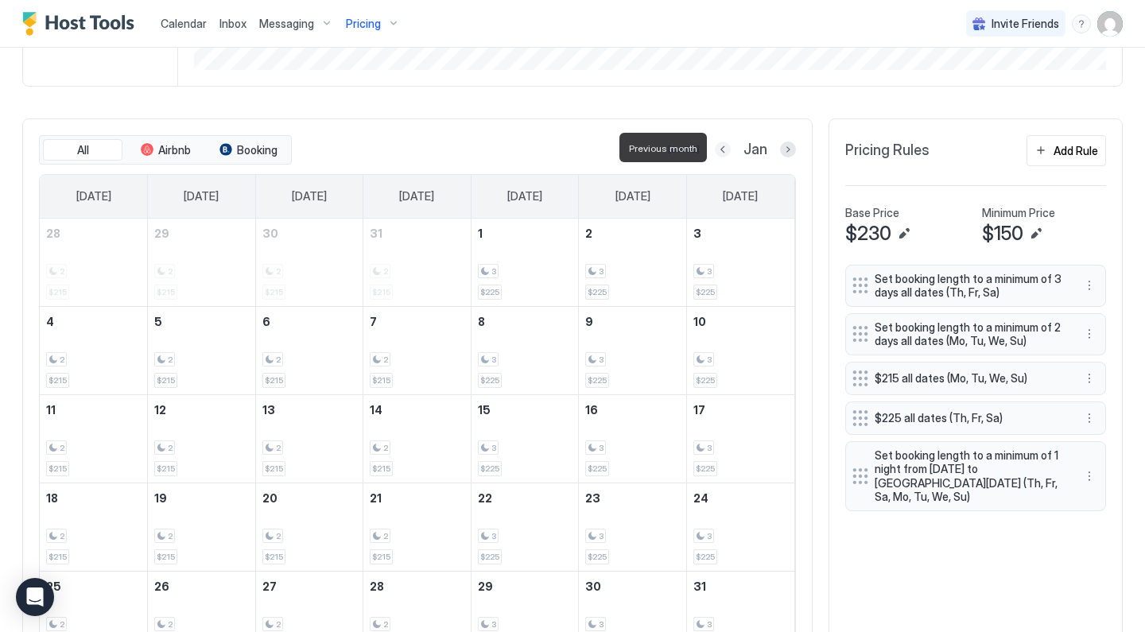
click at [723, 149] on button "Previous month" at bounding box center [723, 150] width 16 height 16
click at [723, 149] on button "Previous month" at bounding box center [720, 150] width 16 height 16
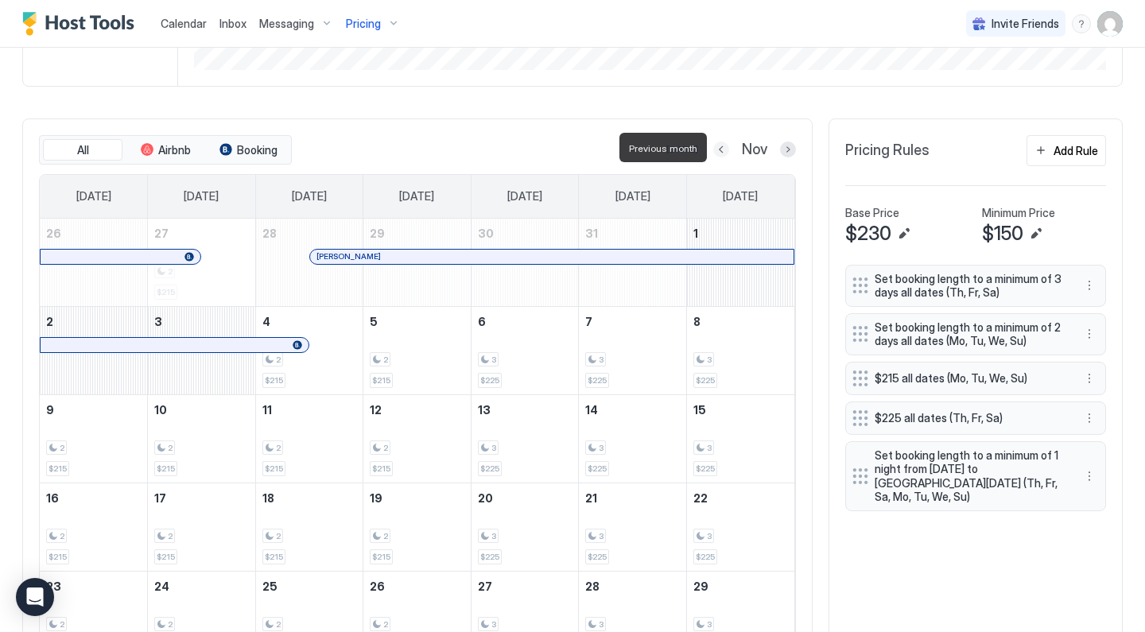
click at [723, 149] on button "Previous month" at bounding box center [721, 150] width 16 height 16
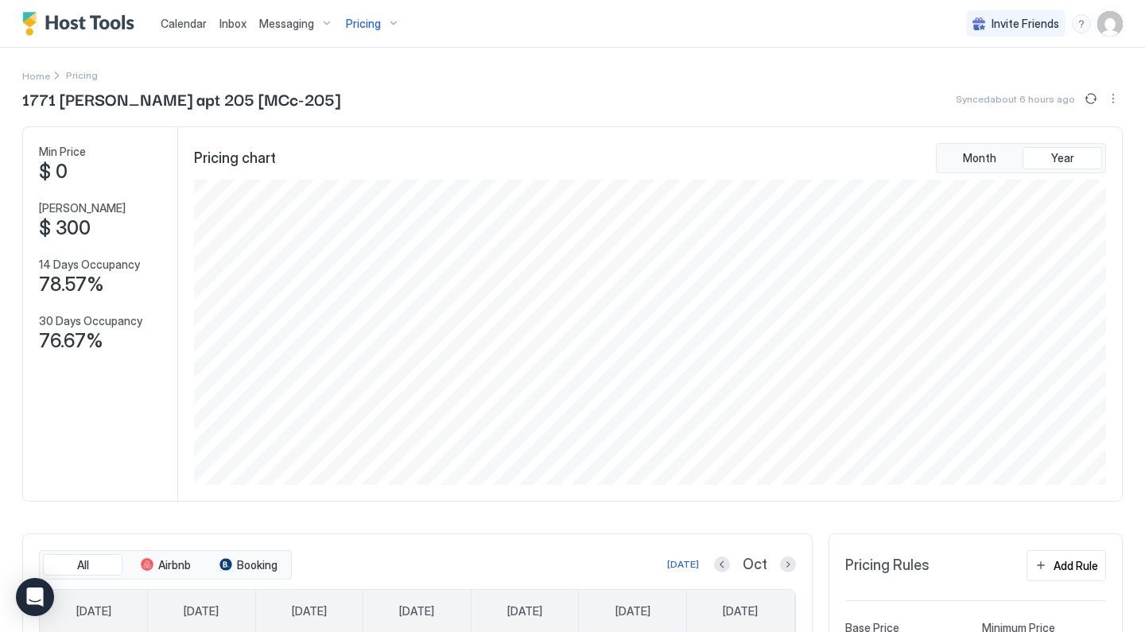
scroll to position [0, 0]
click at [390, 25] on div "Pricing" at bounding box center [372, 23] width 67 height 27
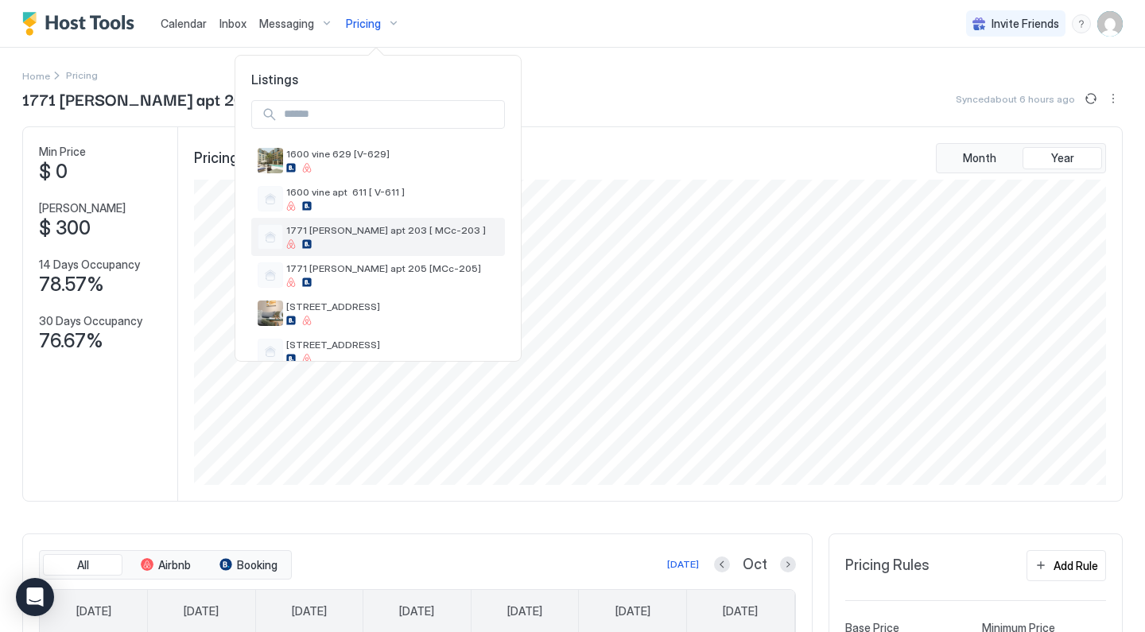
click at [370, 236] on span "1771 [PERSON_NAME] apt 203 [ MCc-203 ]" at bounding box center [392, 230] width 212 height 12
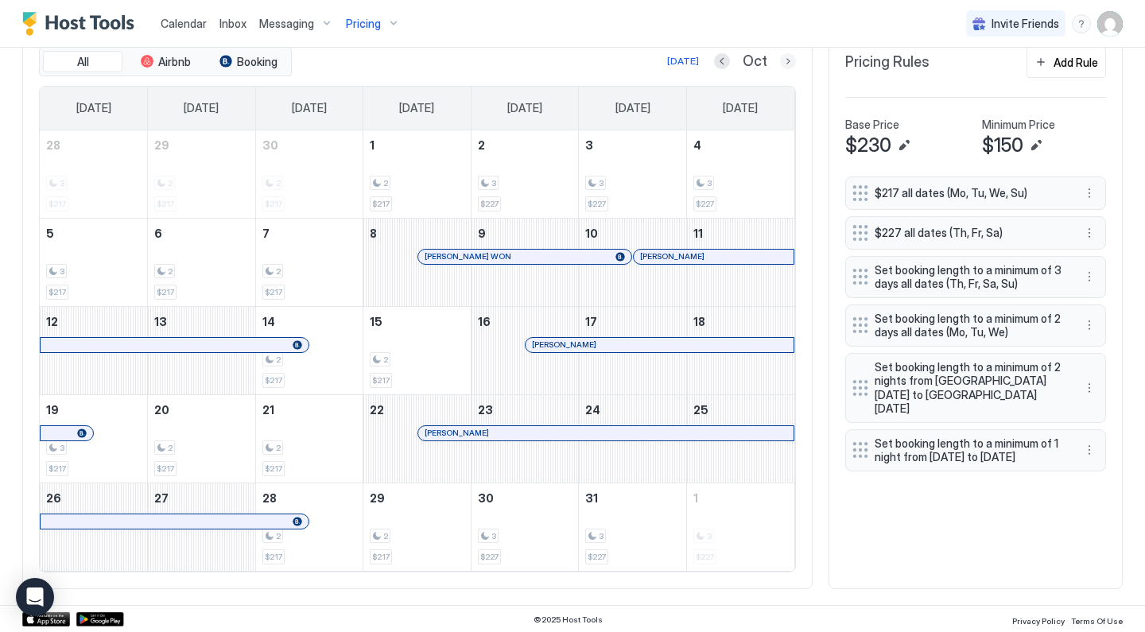
click at [790, 61] on button "Next month" at bounding box center [788, 61] width 16 height 16
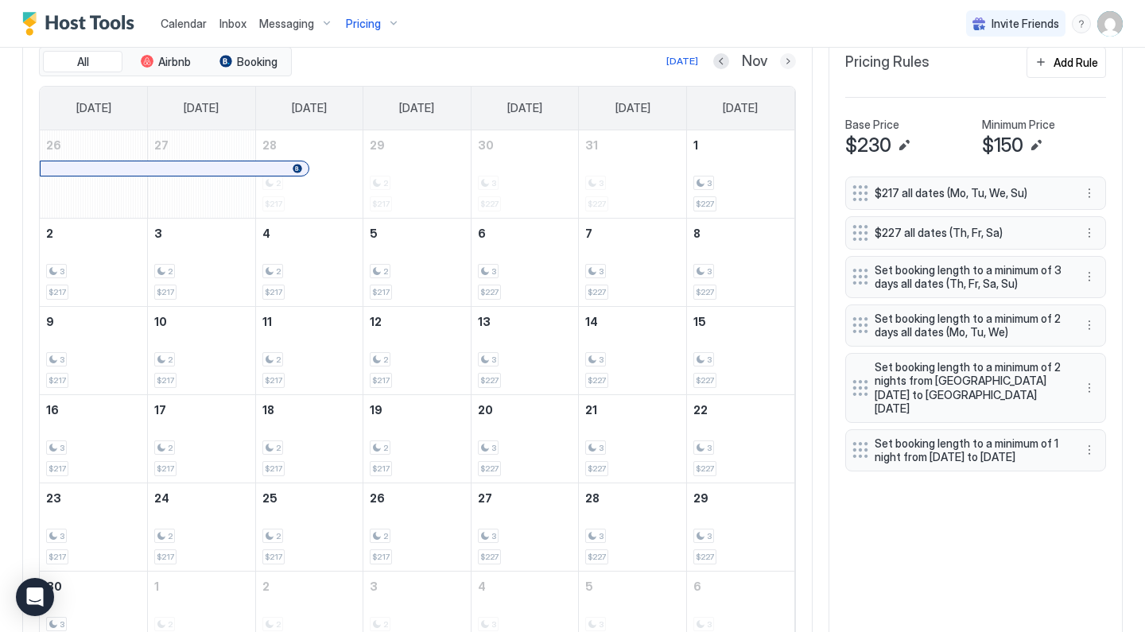
scroll to position [472, 0]
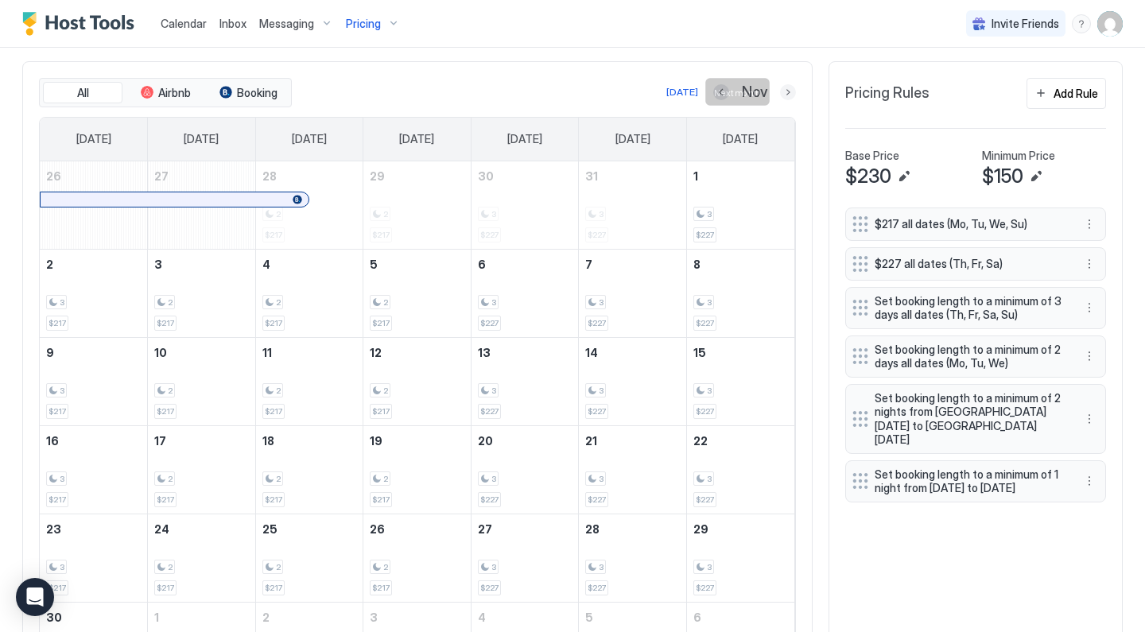
click at [789, 91] on button "Next month" at bounding box center [788, 92] width 16 height 16
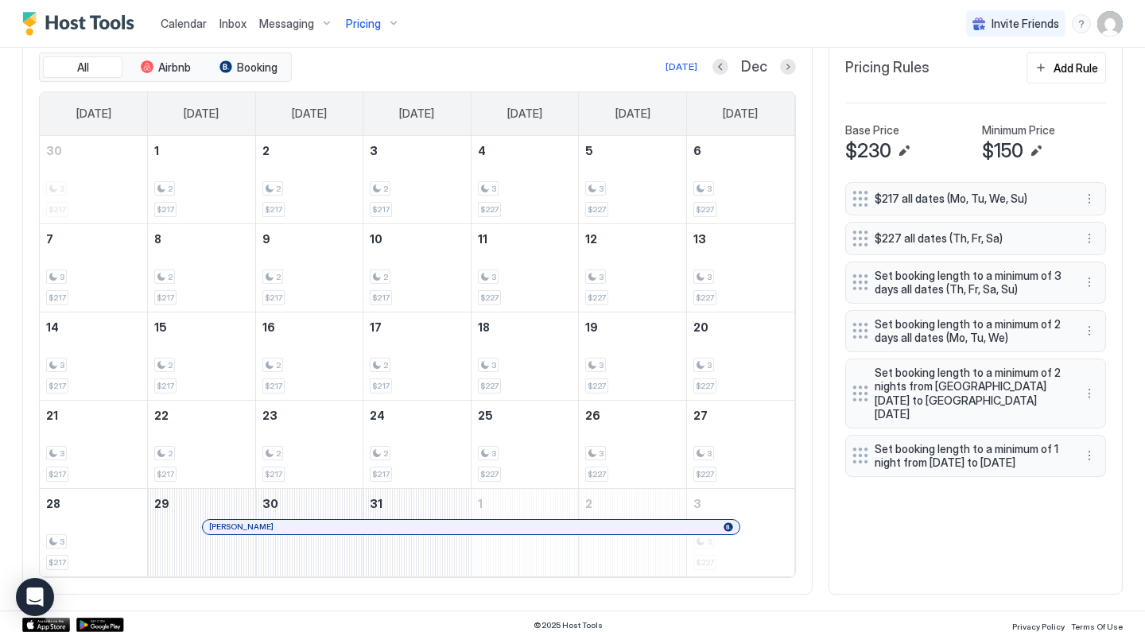
scroll to position [502, 0]
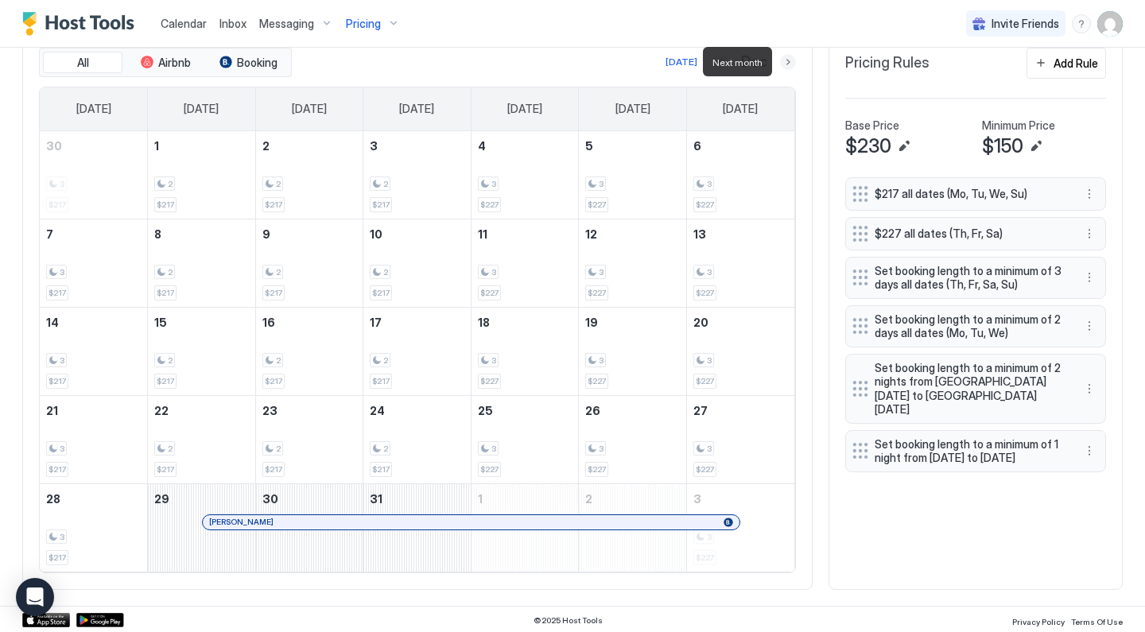
click at [792, 64] on button "Next month" at bounding box center [788, 62] width 16 height 16
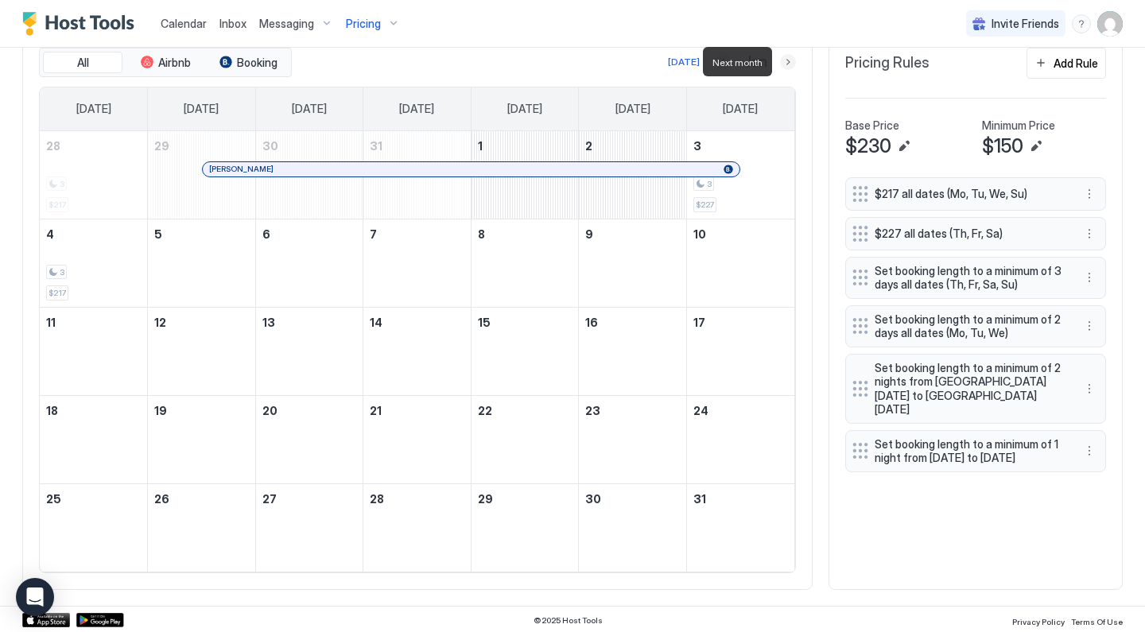
scroll to position [408, 0]
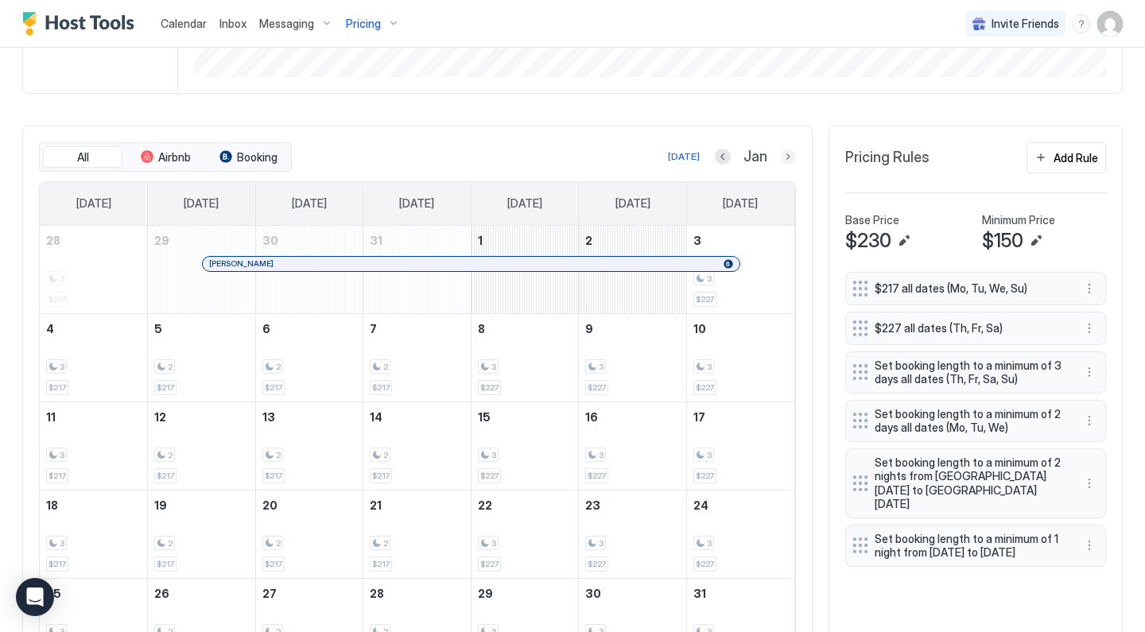
click at [785, 157] on button "Next month" at bounding box center [788, 157] width 16 height 16
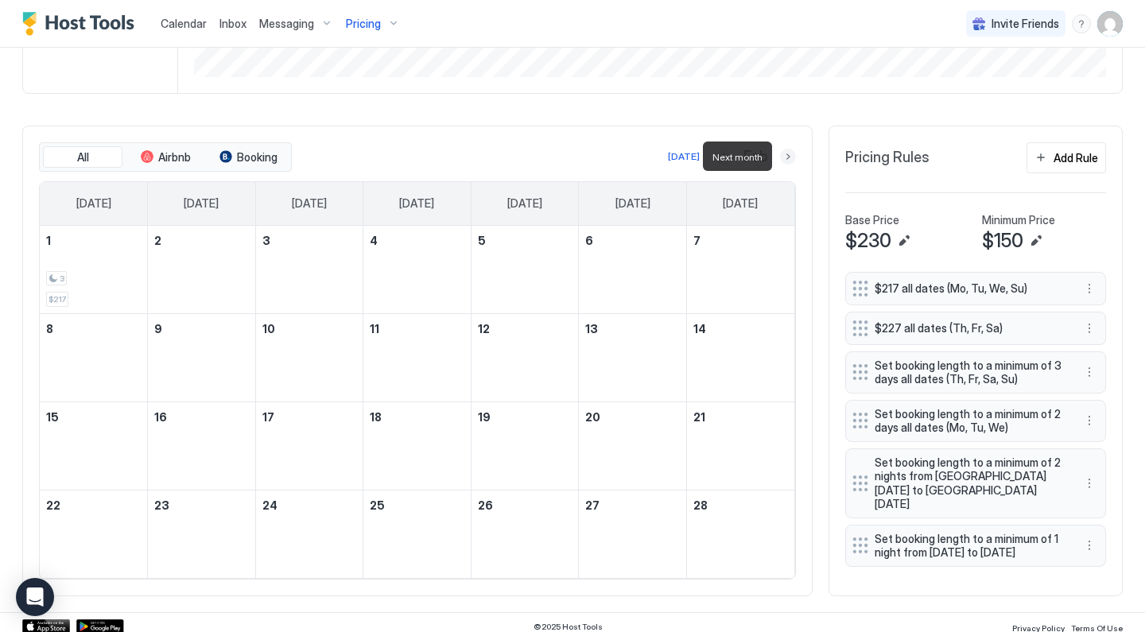
scroll to position [399, 0]
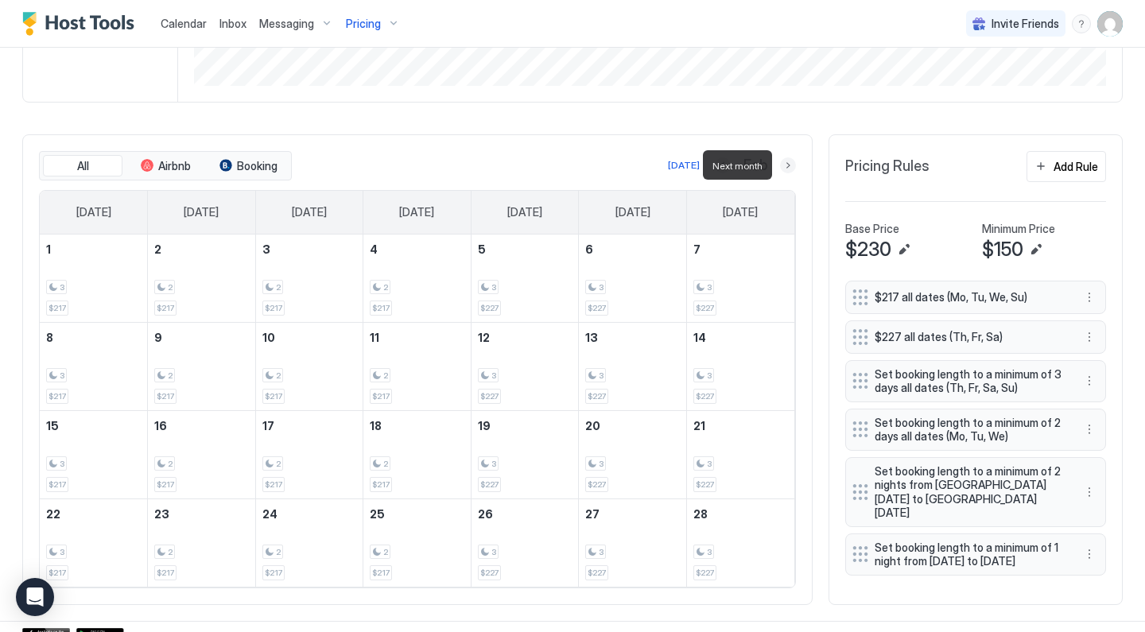
click at [783, 169] on button "Next month" at bounding box center [788, 165] width 16 height 16
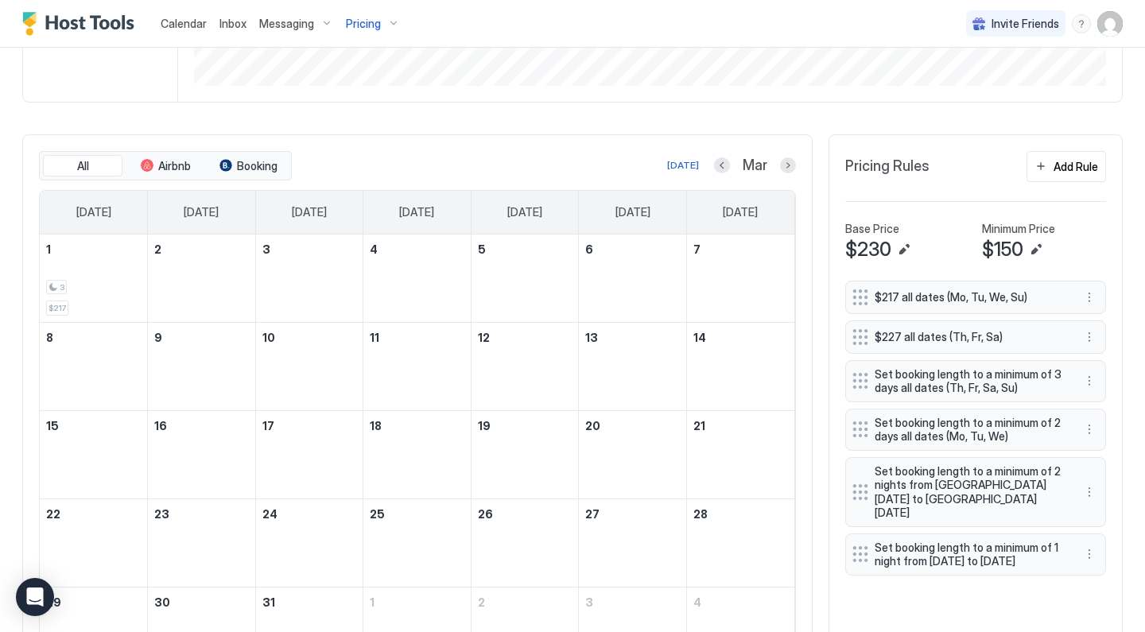
click at [367, 26] on span "Pricing" at bounding box center [363, 24] width 35 height 14
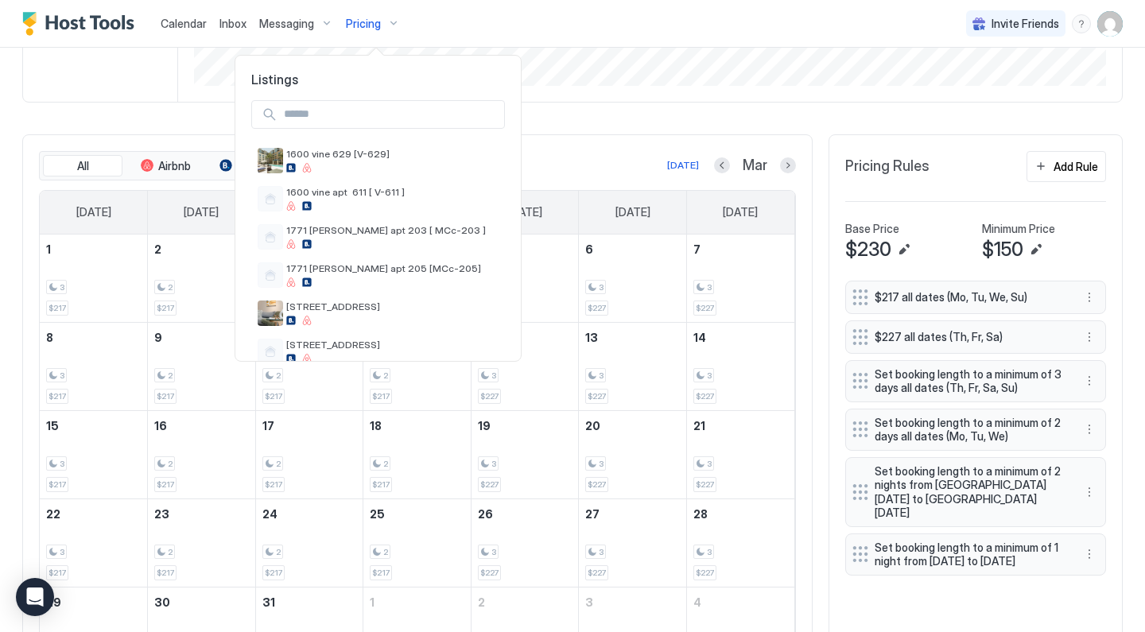
click at [556, 165] on div at bounding box center [572, 316] width 1145 height 632
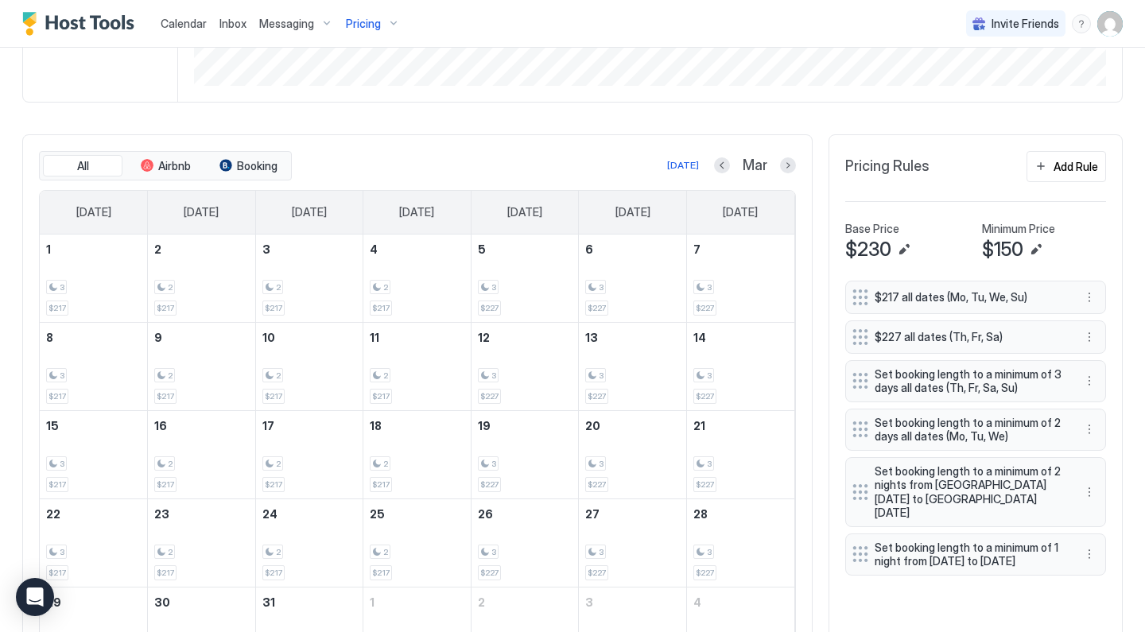
click at [382, 25] on div "Pricing" at bounding box center [372, 23] width 67 height 27
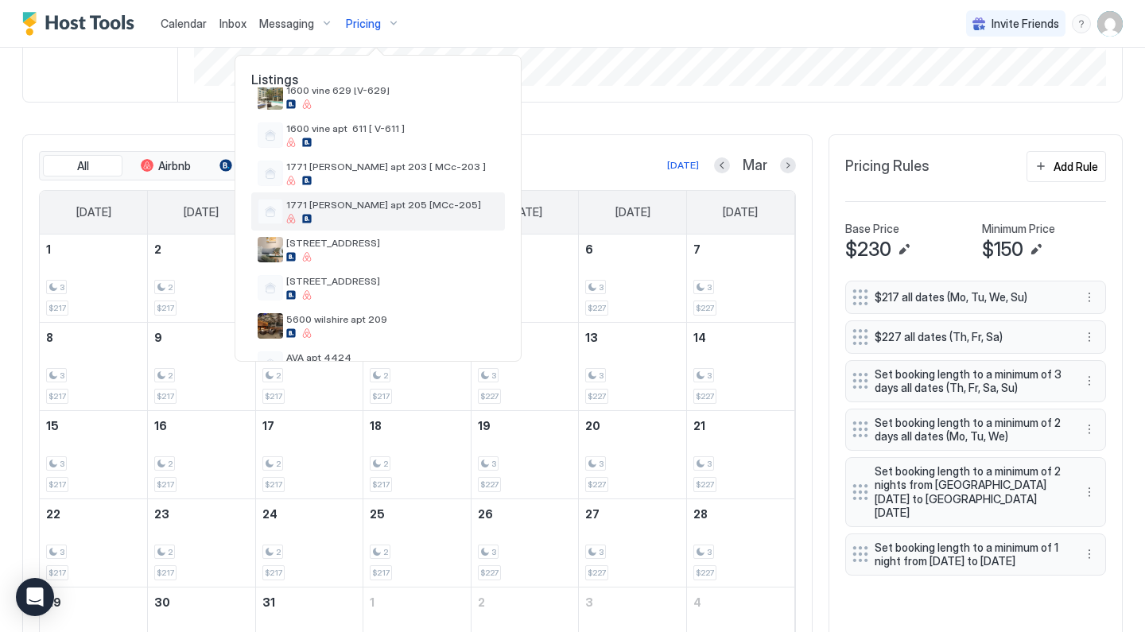
scroll to position [72, 0]
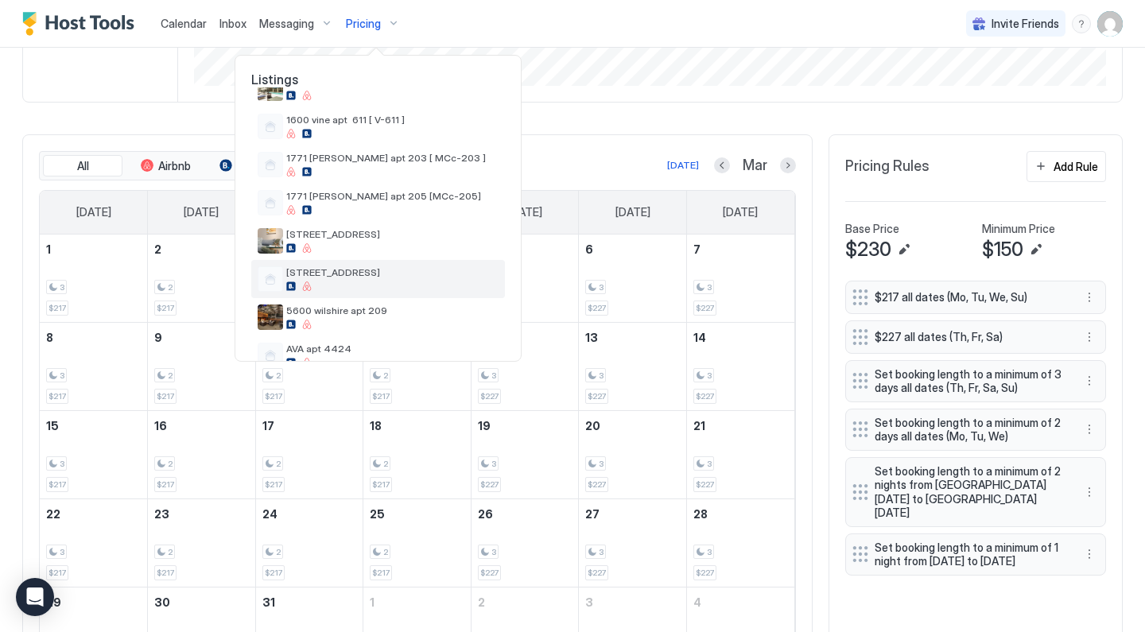
click at [370, 276] on span "[STREET_ADDRESS]" at bounding box center [392, 272] width 212 height 12
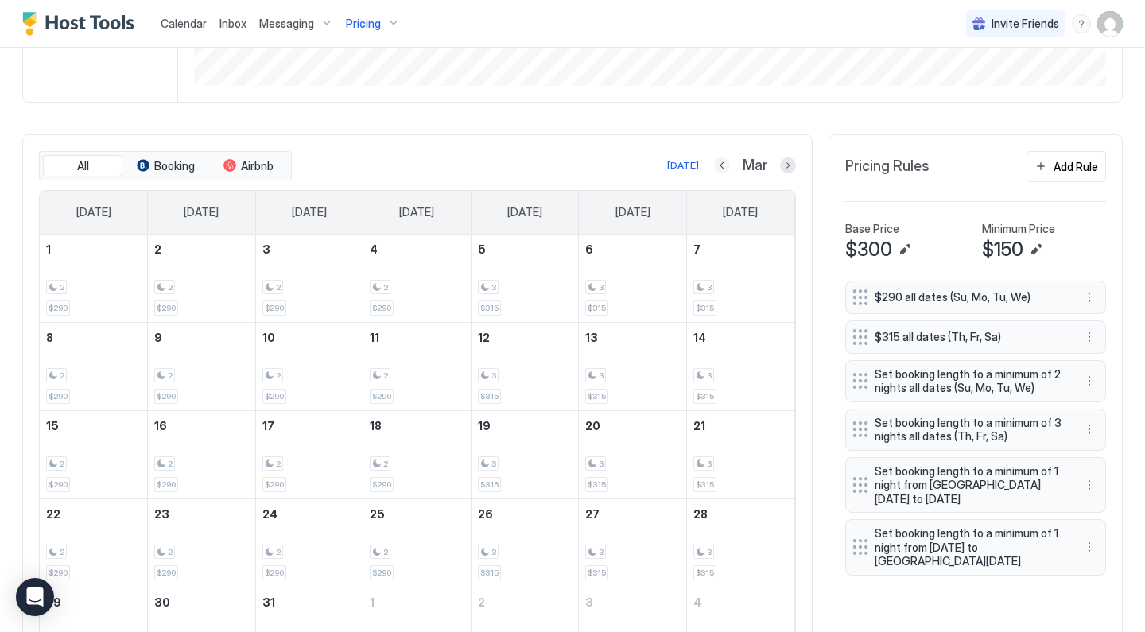
click at [719, 170] on button "Previous month" at bounding box center [722, 165] width 16 height 16
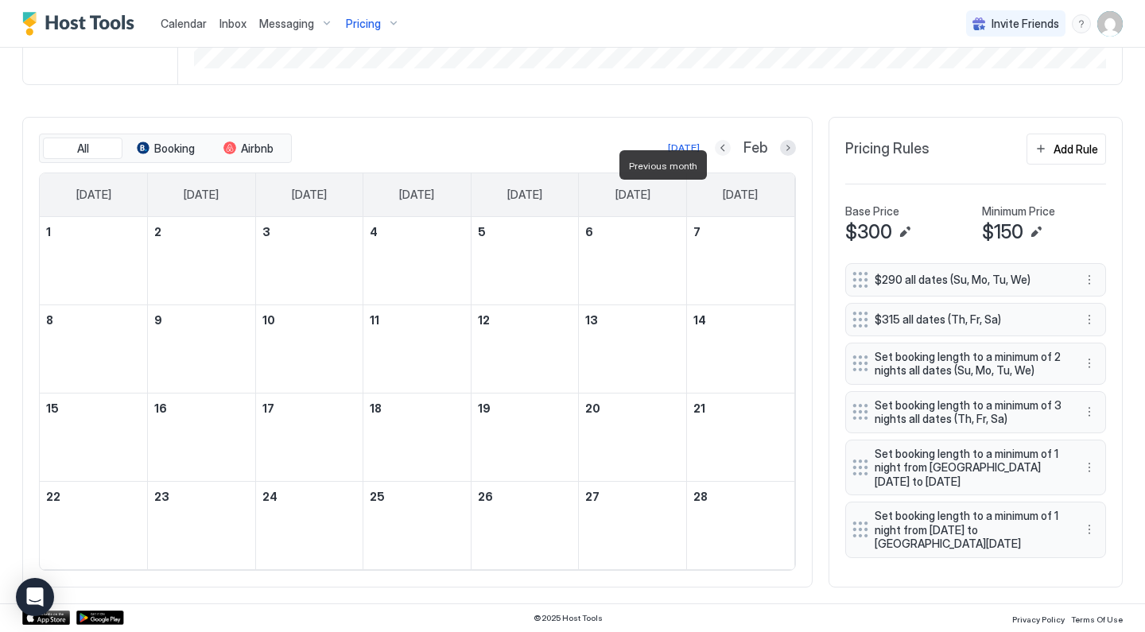
scroll to position [415, 0]
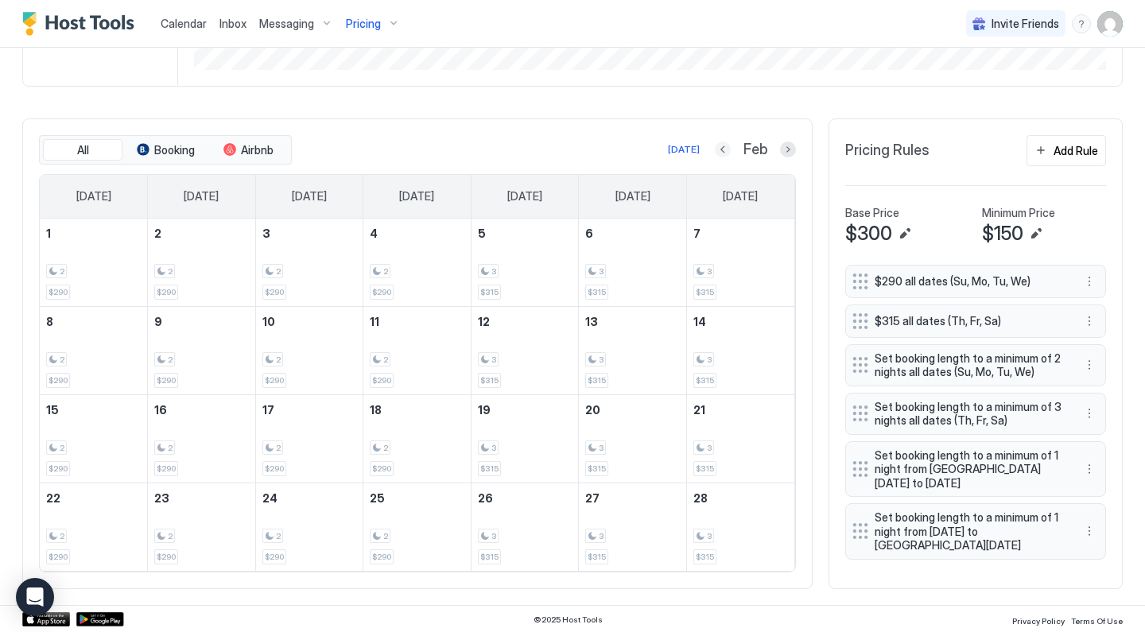
click at [723, 149] on button "Previous month" at bounding box center [723, 150] width 16 height 16
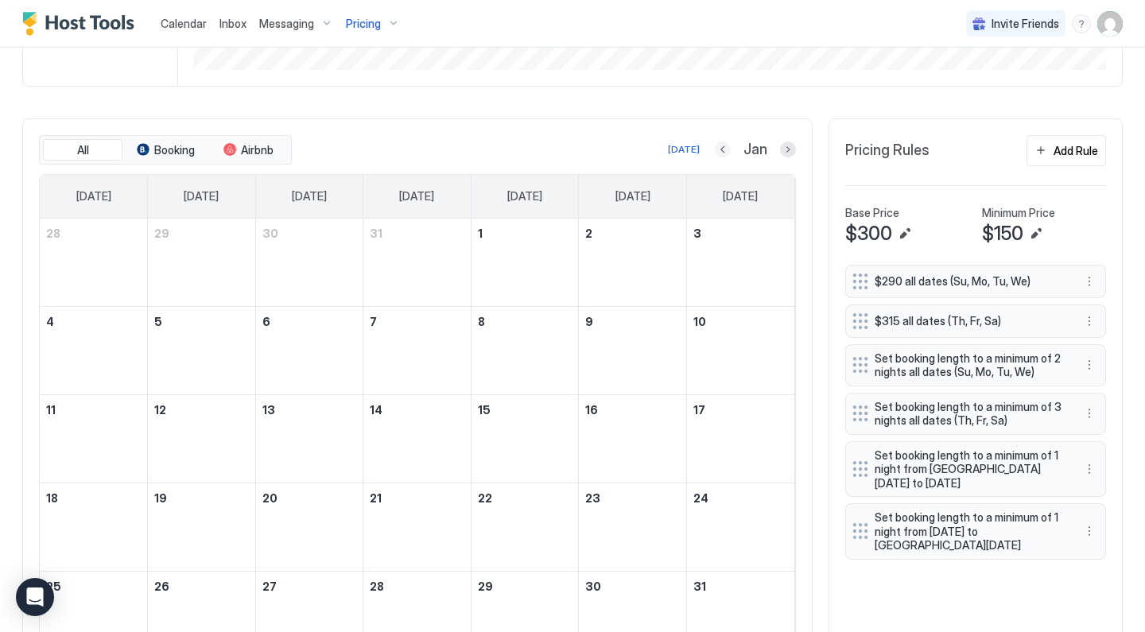
scroll to position [399, 0]
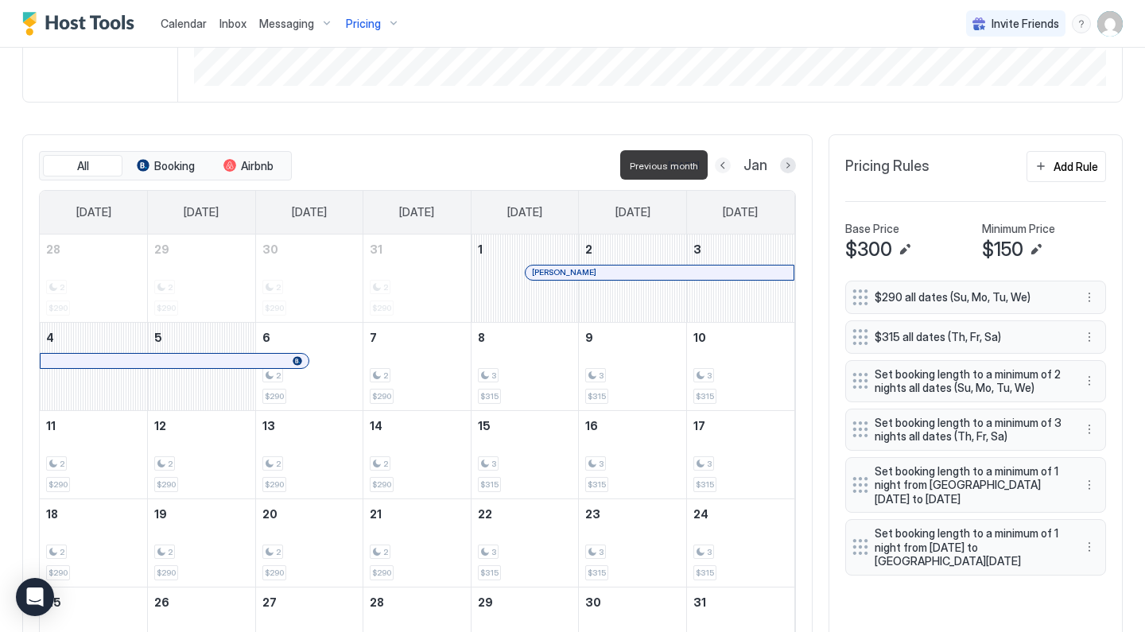
click at [726, 168] on button "Previous month" at bounding box center [723, 165] width 16 height 16
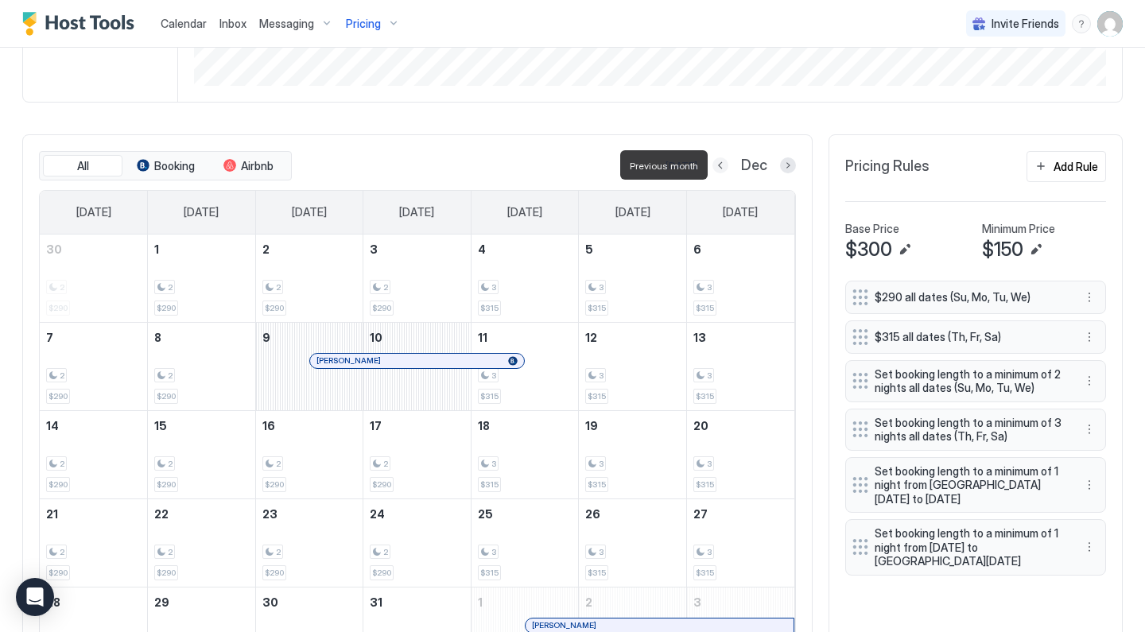
click at [727, 168] on button "Previous month" at bounding box center [720, 165] width 16 height 16
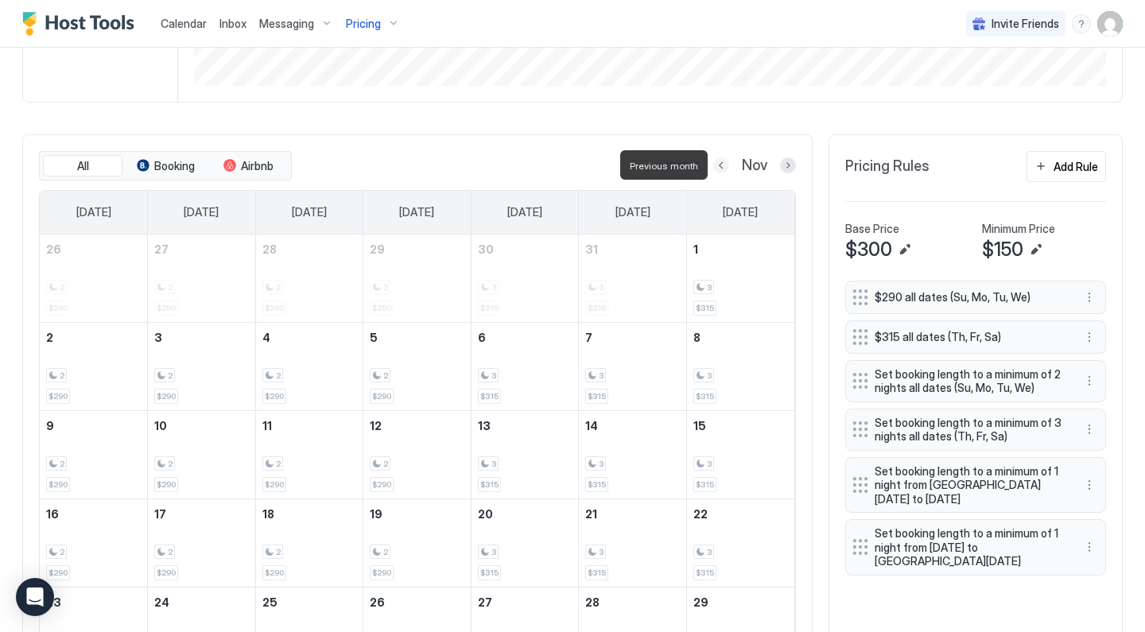
click at [727, 168] on button "Previous month" at bounding box center [721, 165] width 16 height 16
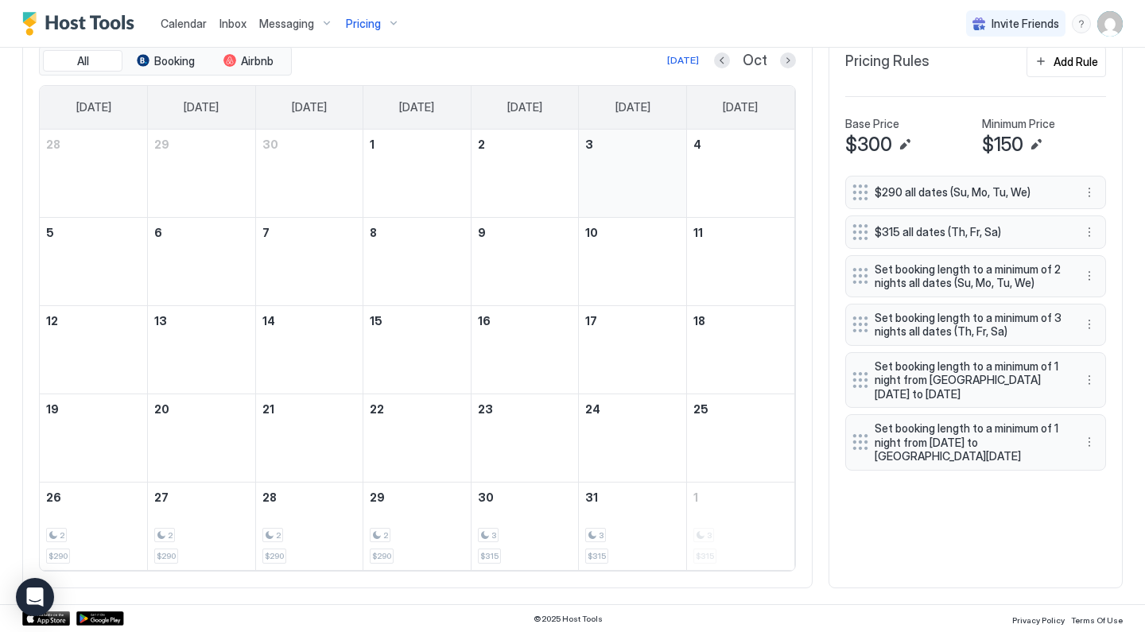
scroll to position [503, 0]
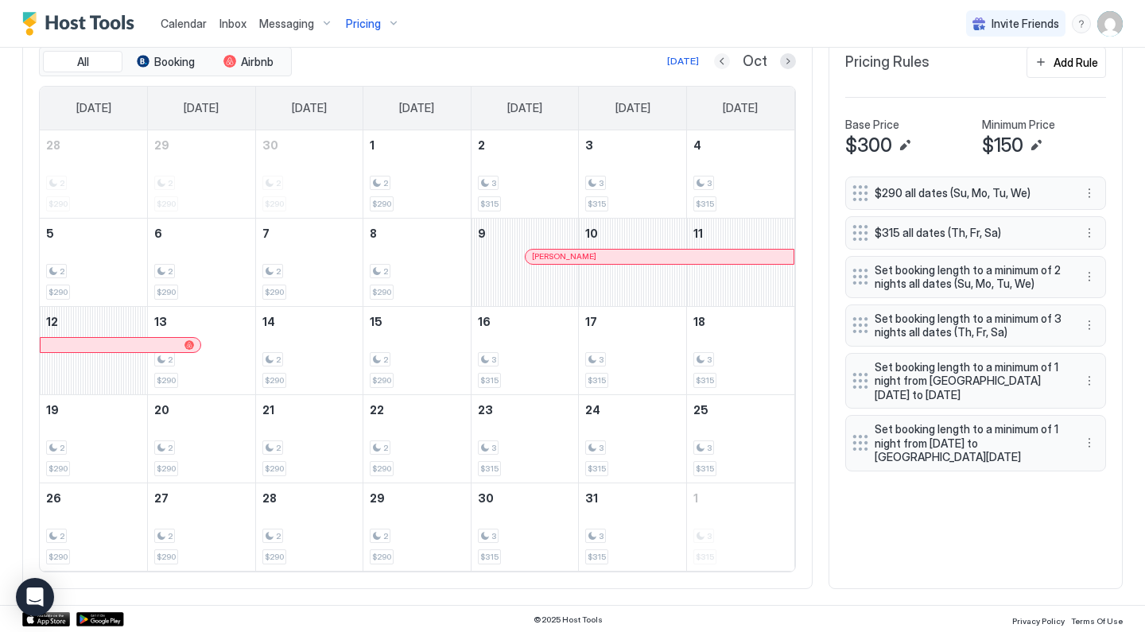
click at [723, 57] on button "Previous month" at bounding box center [722, 61] width 16 height 16
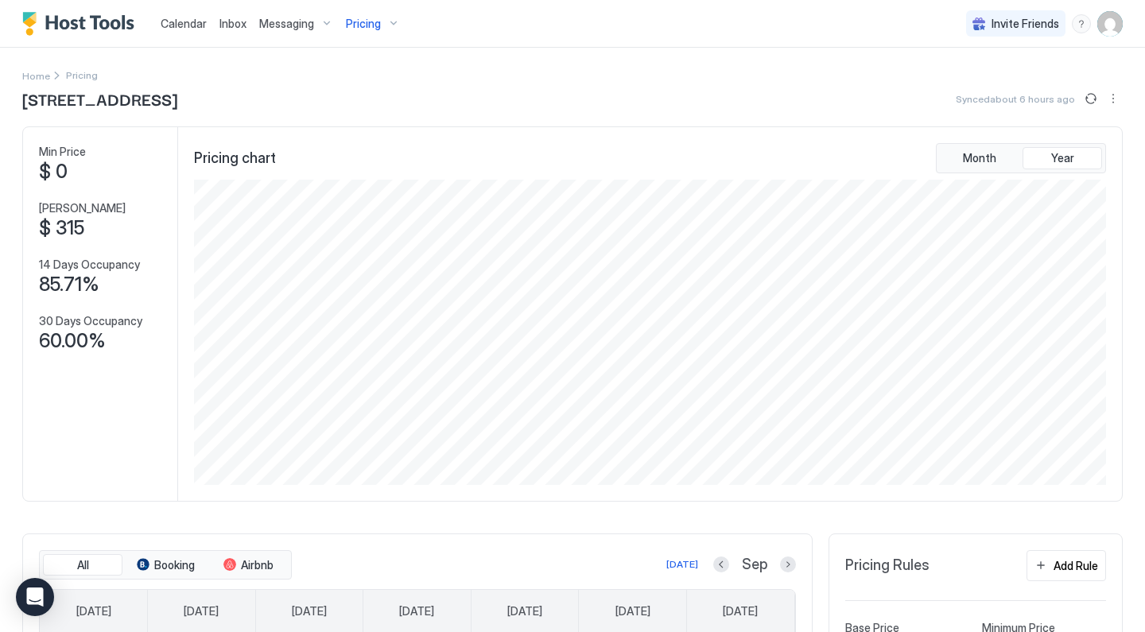
scroll to position [0, 0]
click at [365, 36] on div "Pricing" at bounding box center [372, 23] width 67 height 27
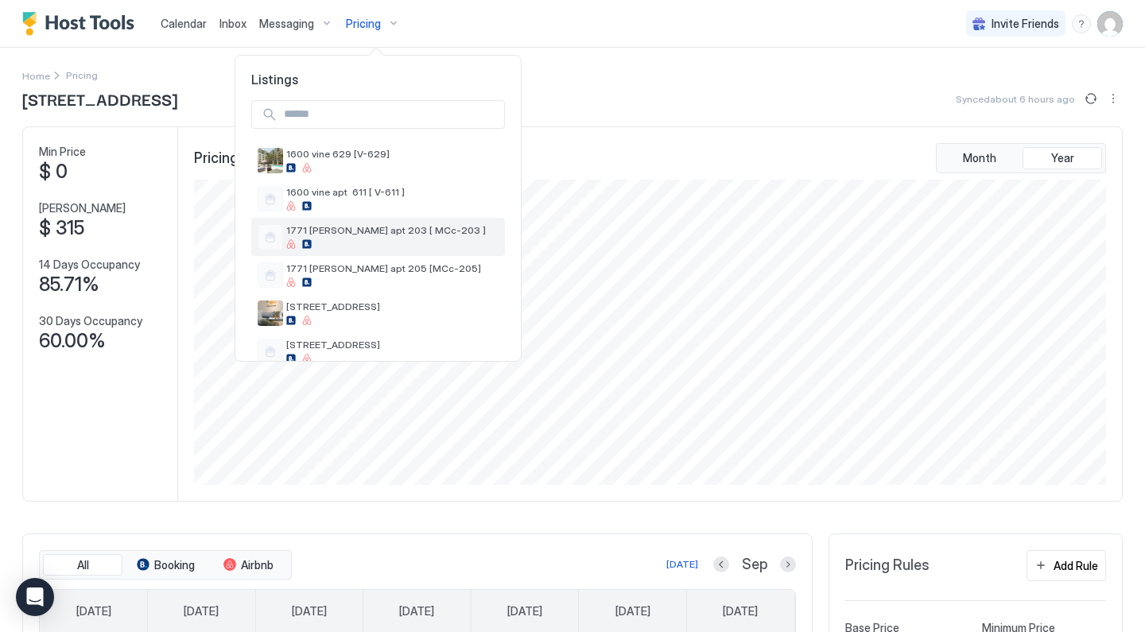
scroll to position [120, 0]
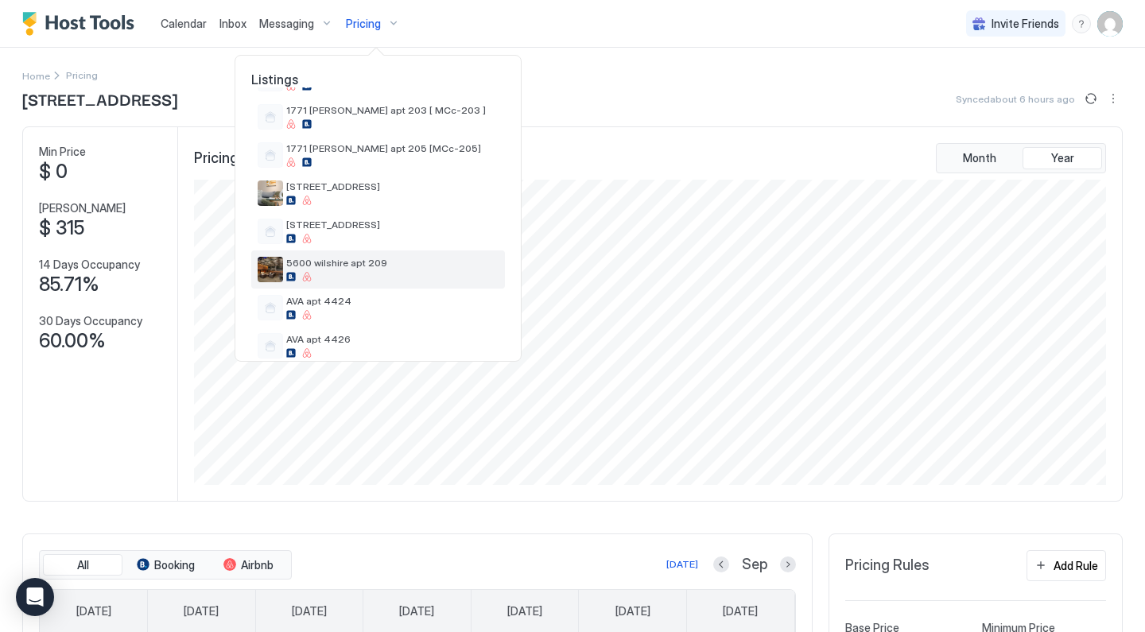
click at [388, 257] on span "5600 wilshire apt 209" at bounding box center [392, 263] width 212 height 12
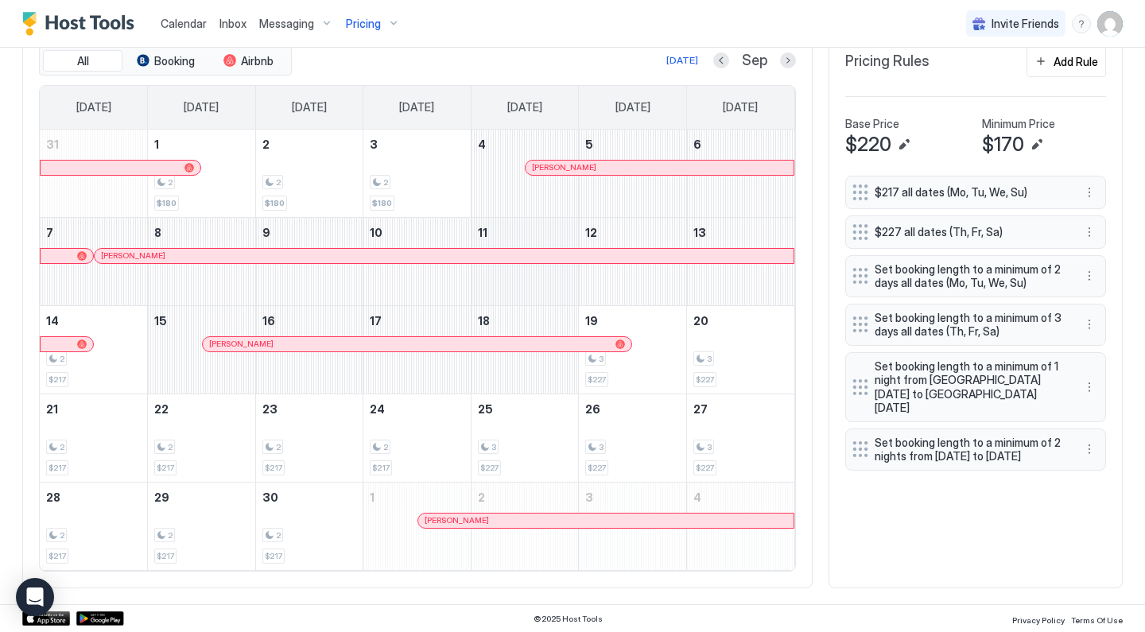
scroll to position [503, 0]
click at [719, 62] on button "Previous month" at bounding box center [721, 61] width 16 height 16
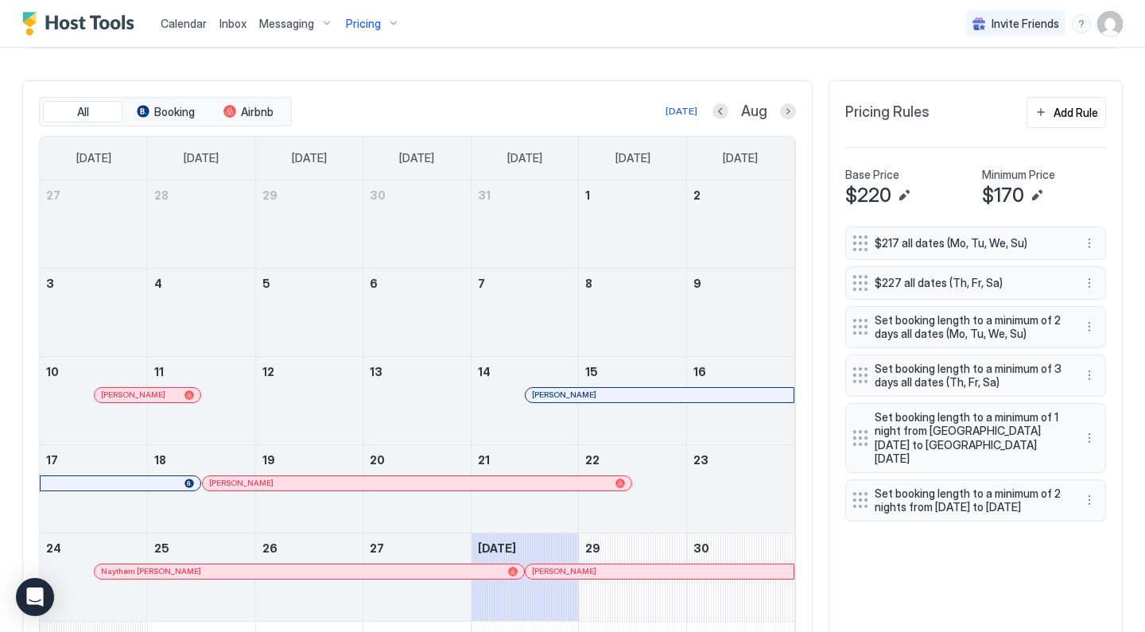
scroll to position [374, 0]
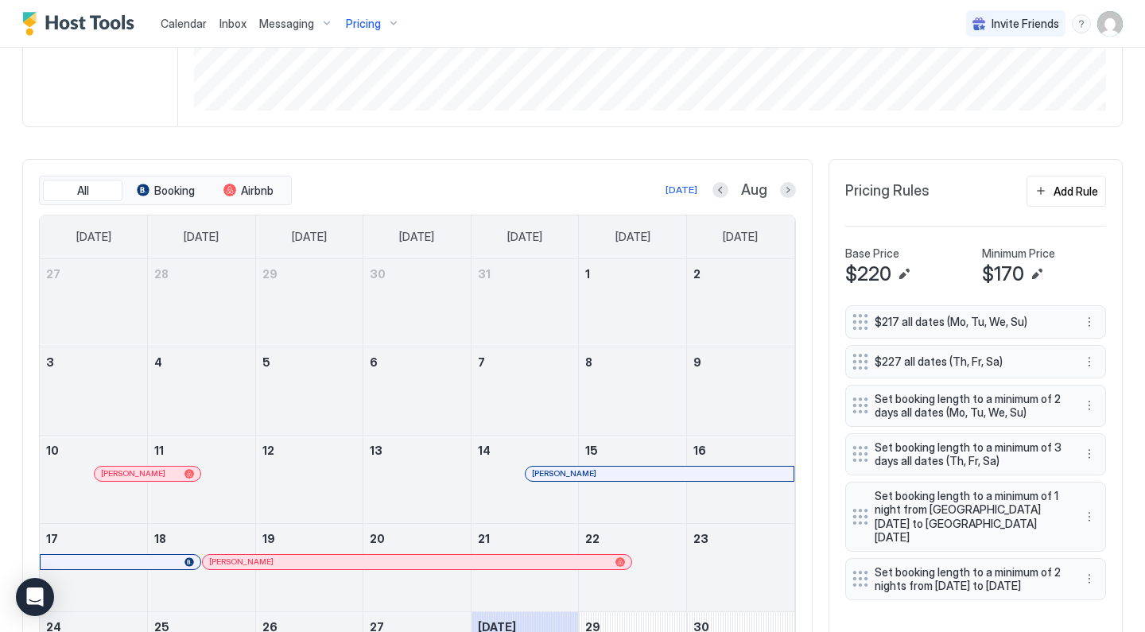
click at [782, 192] on button "Next month" at bounding box center [788, 190] width 16 height 16
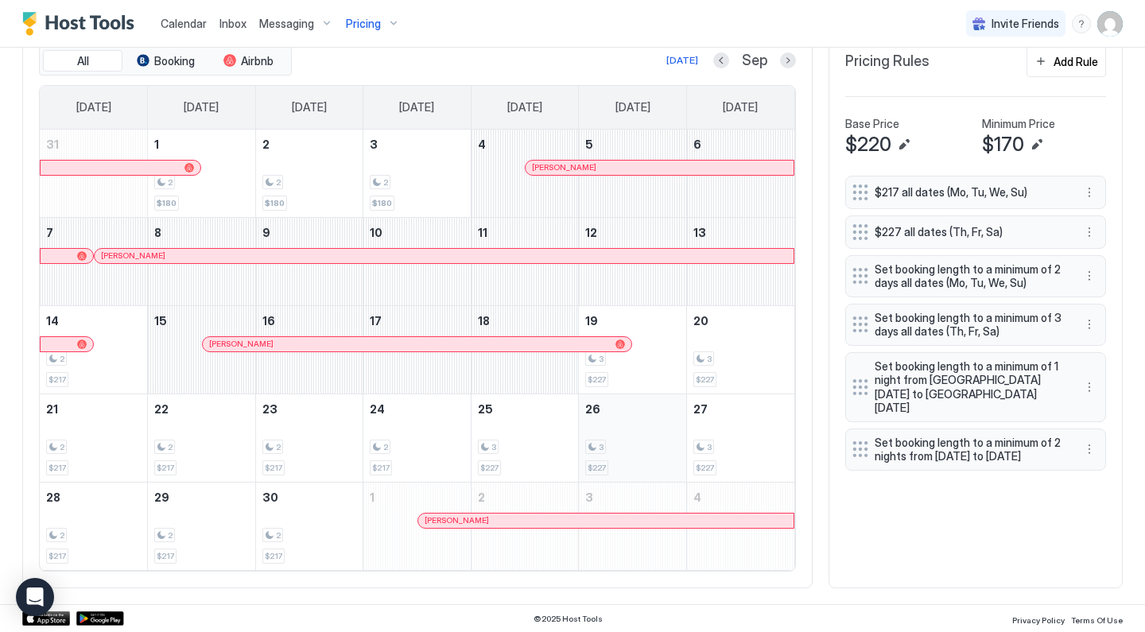
scroll to position [503, 0]
click at [876, 522] on div "$217 all dates (Mo, Tu, We, Su) $227 all dates (Th, Fr, Sa) Set booking length …" at bounding box center [975, 374] width 261 height 396
click at [378, 37] on button "Pricing" at bounding box center [372, 23] width 67 height 47
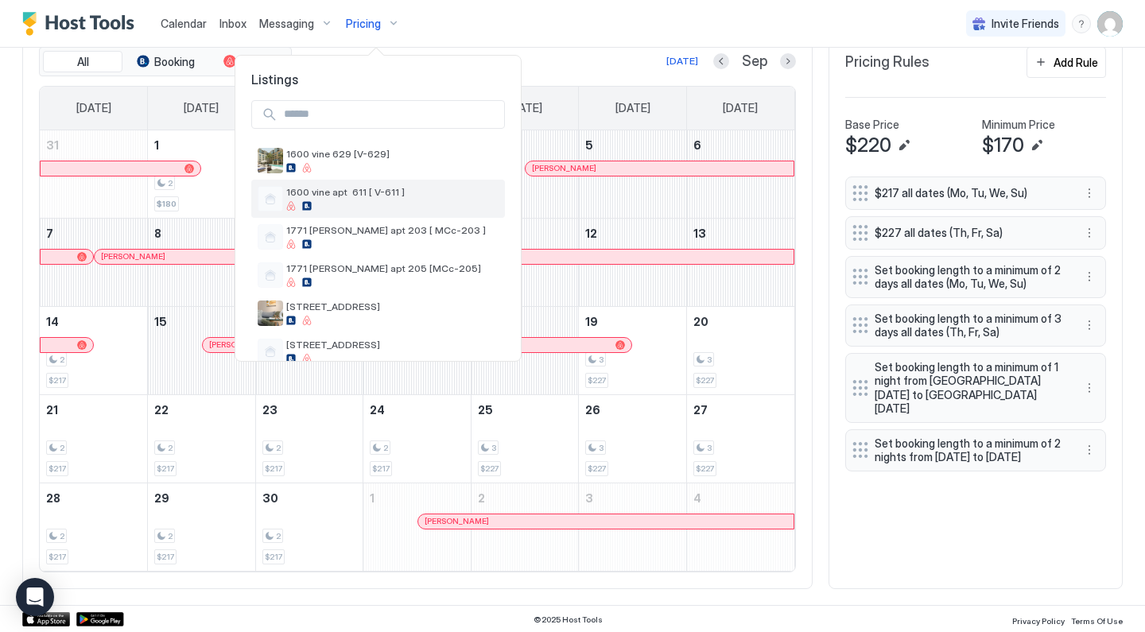
scroll to position [23, 0]
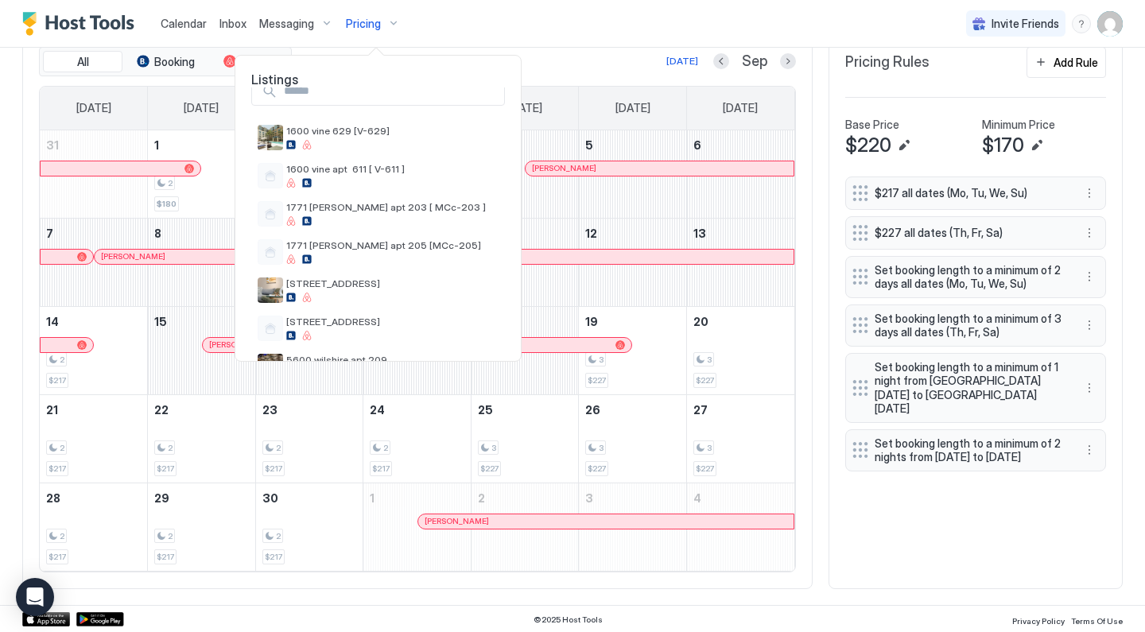
click at [500, 68] on div "Listings 1600 vine 629 [V-629] 1600 vine apt 611 [ V-611 ] 1771 [PERSON_NAME] a…" at bounding box center [377, 208] width 285 height 305
click at [552, 54] on div at bounding box center [572, 316] width 1145 height 632
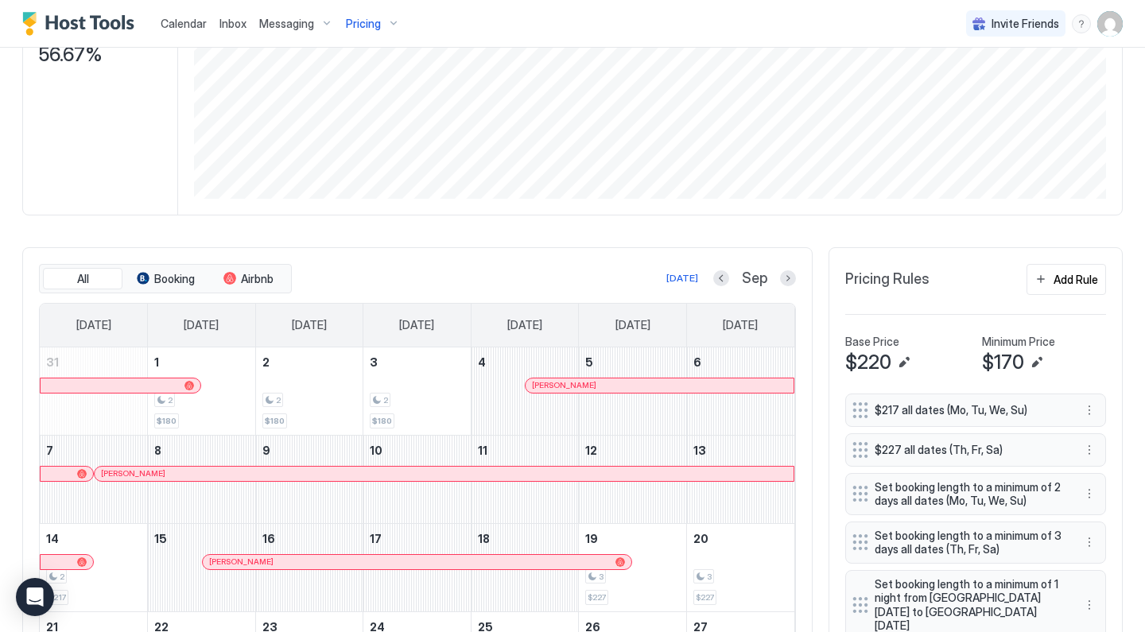
scroll to position [302, 0]
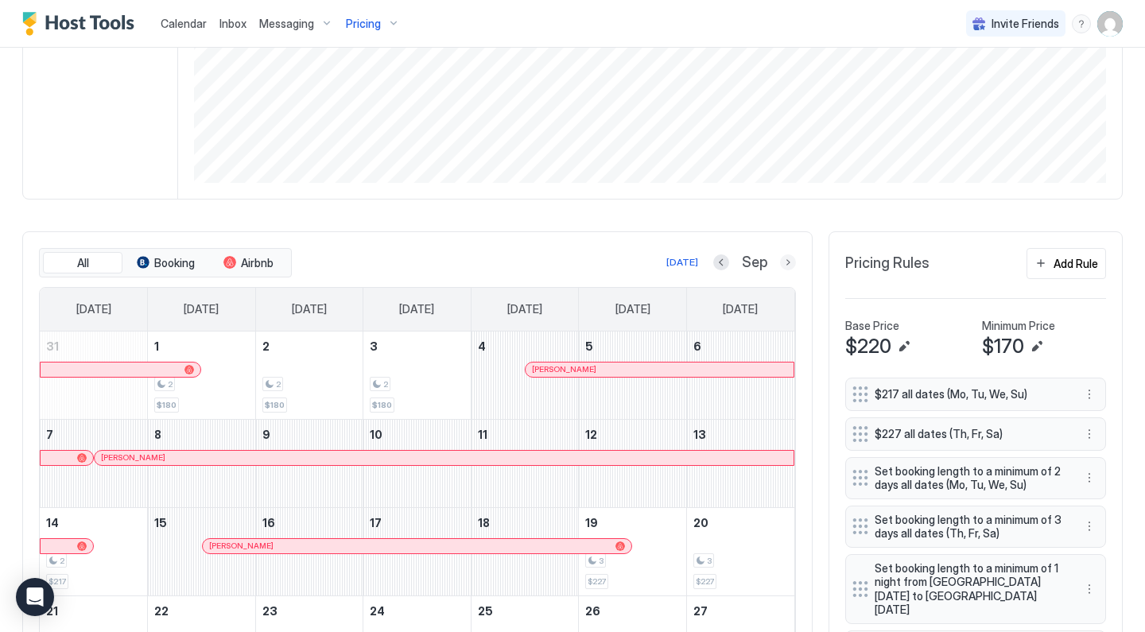
click at [789, 262] on button "Next month" at bounding box center [788, 262] width 16 height 16
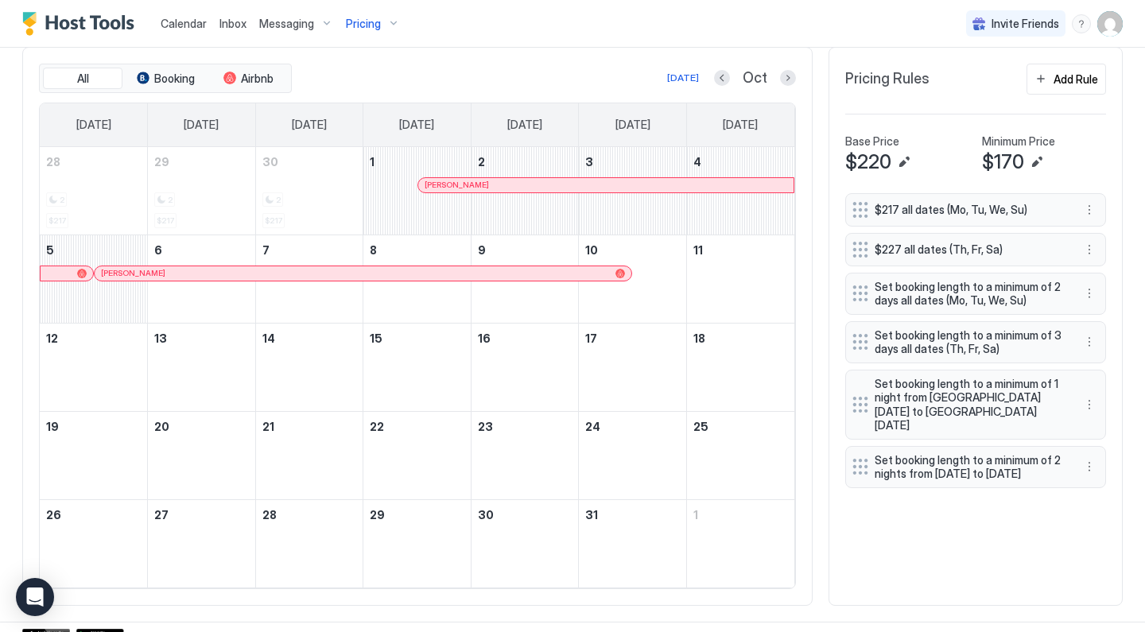
scroll to position [487, 0]
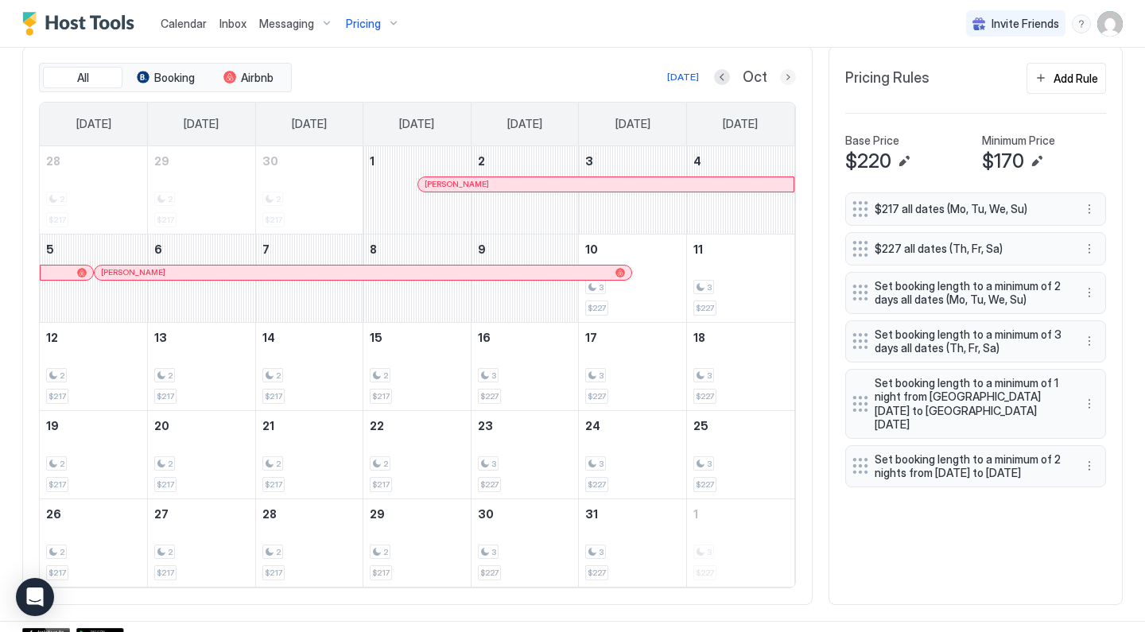
click at [790, 79] on button "Next month" at bounding box center [788, 77] width 16 height 16
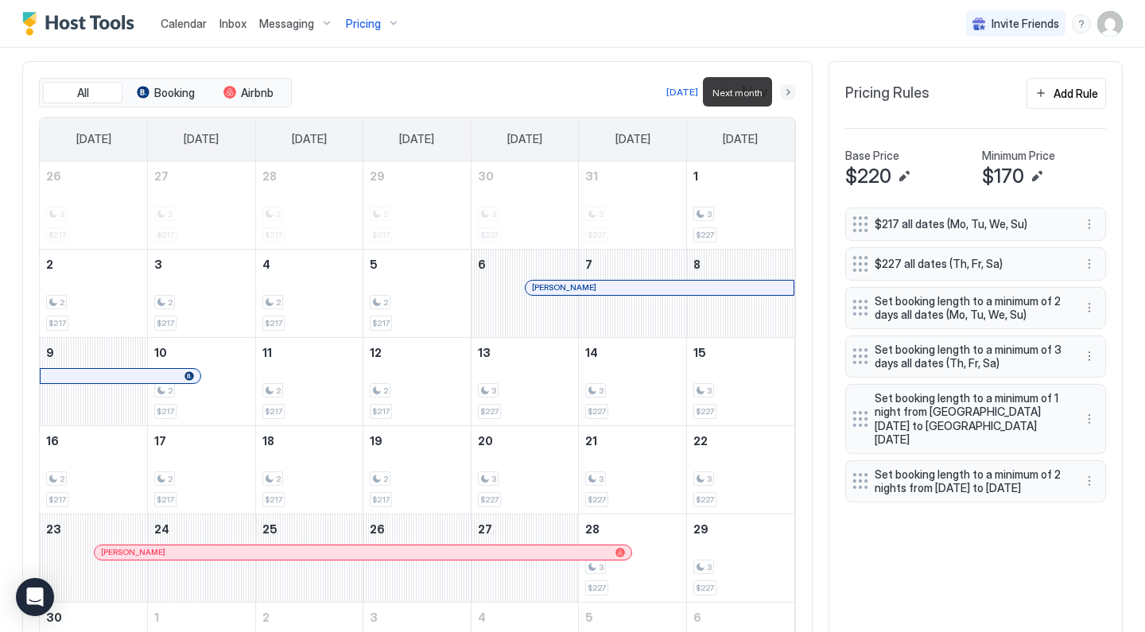
click at [788, 90] on button "Next month" at bounding box center [788, 92] width 16 height 16
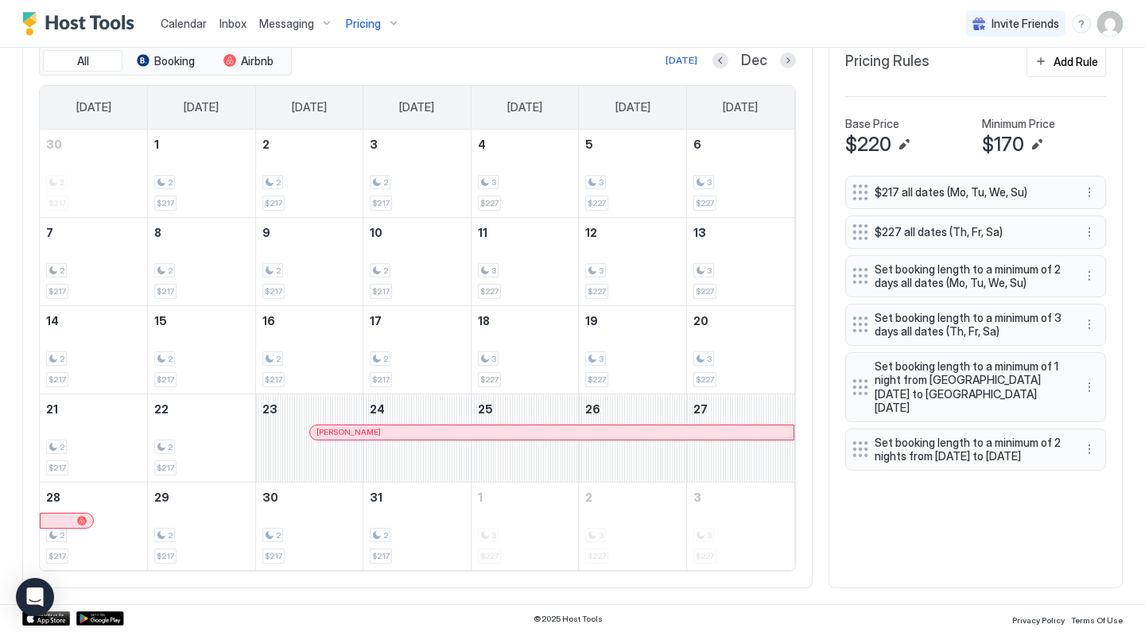
scroll to position [503, 0]
click at [791, 60] on button "Next month" at bounding box center [788, 61] width 16 height 16
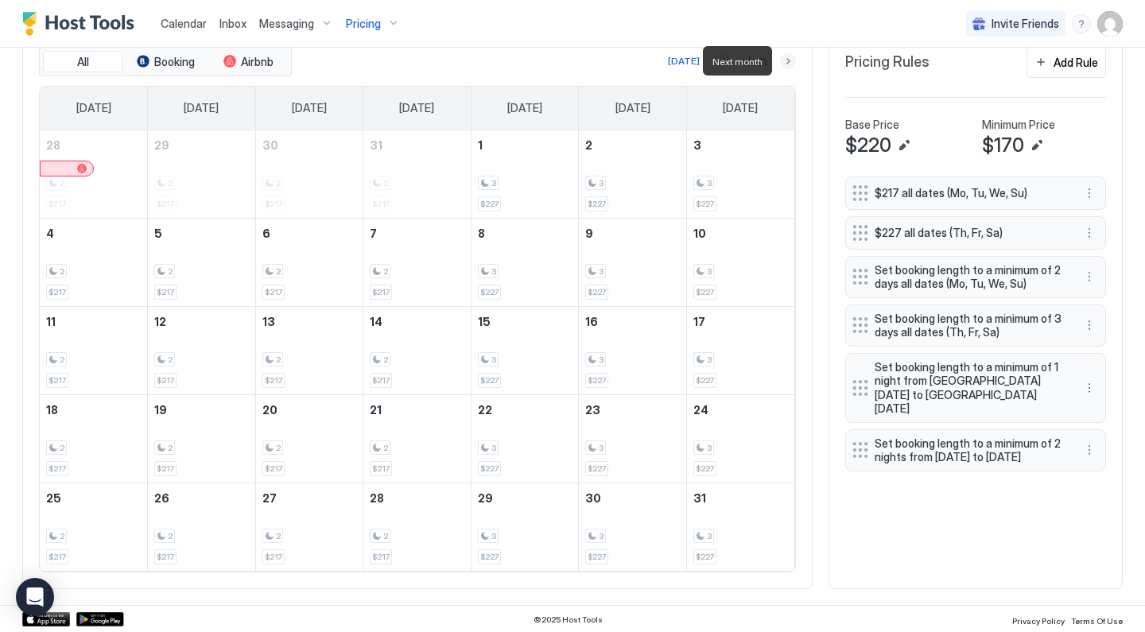
click at [792, 60] on button "Next month" at bounding box center [788, 61] width 16 height 16
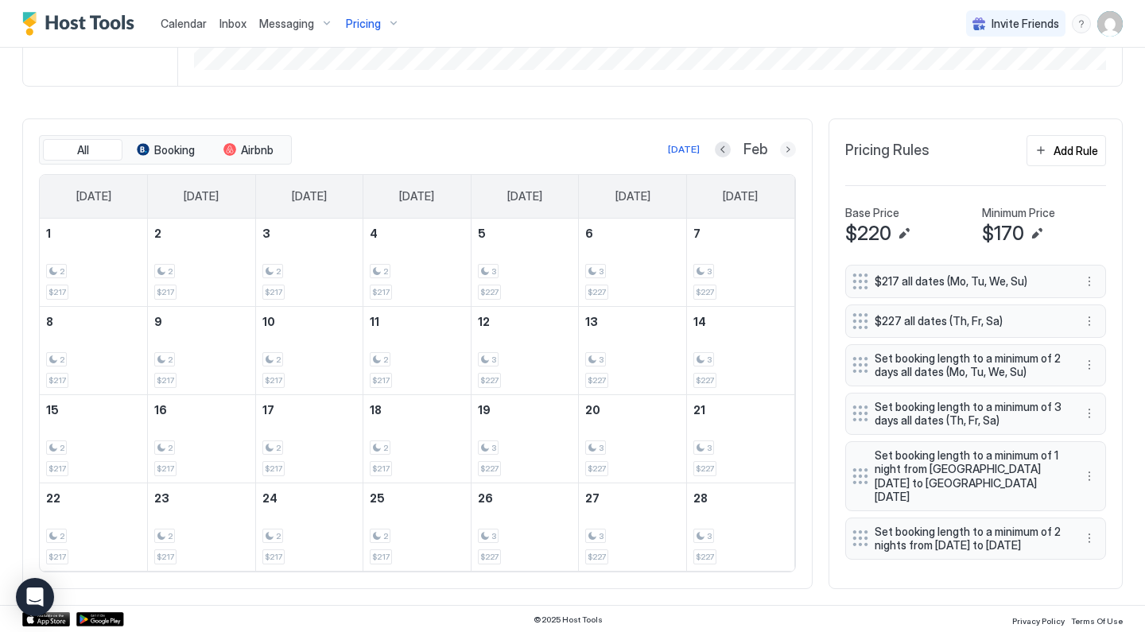
click at [789, 148] on button "Next month" at bounding box center [788, 150] width 16 height 16
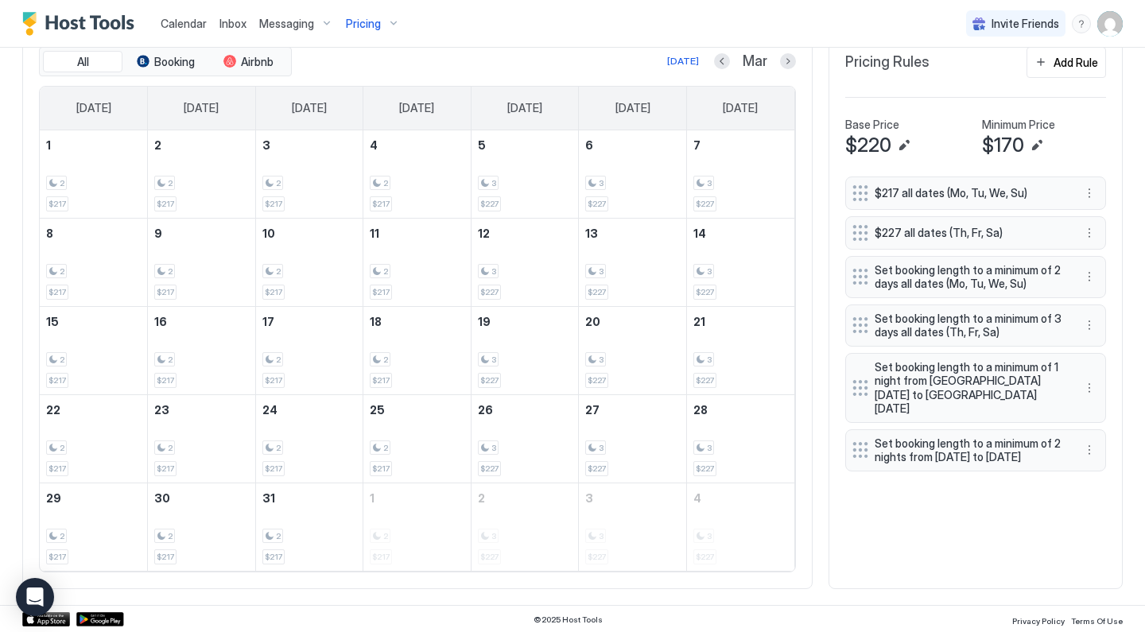
click at [785, 68] on button "Next month" at bounding box center [788, 61] width 16 height 16
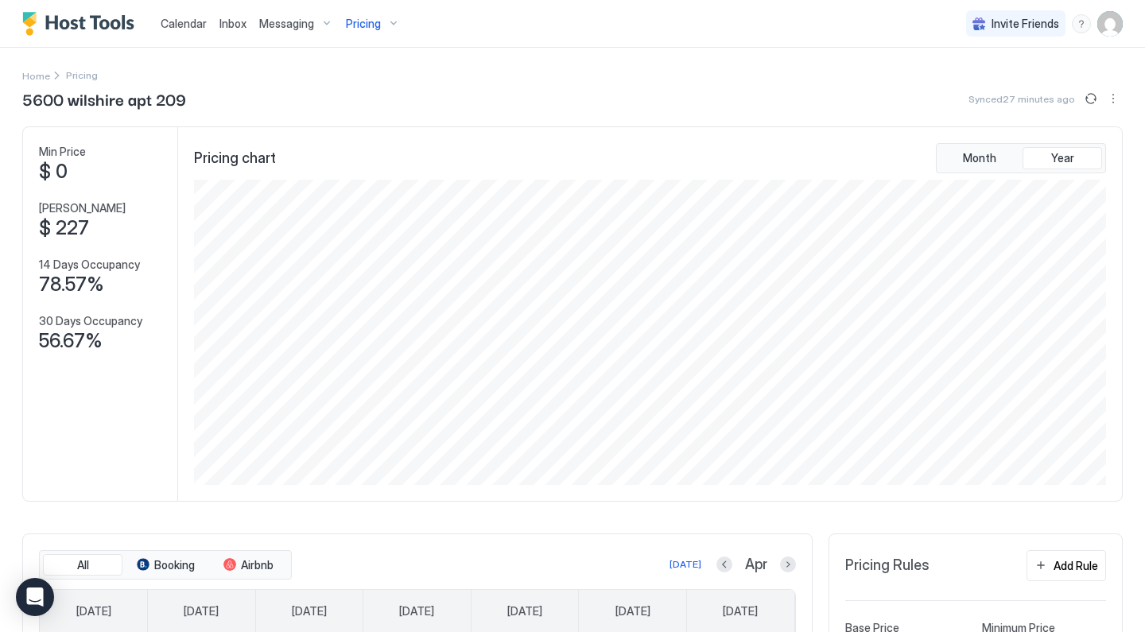
scroll to position [0, 0]
click at [388, 15] on div "Pricing" at bounding box center [372, 23] width 67 height 27
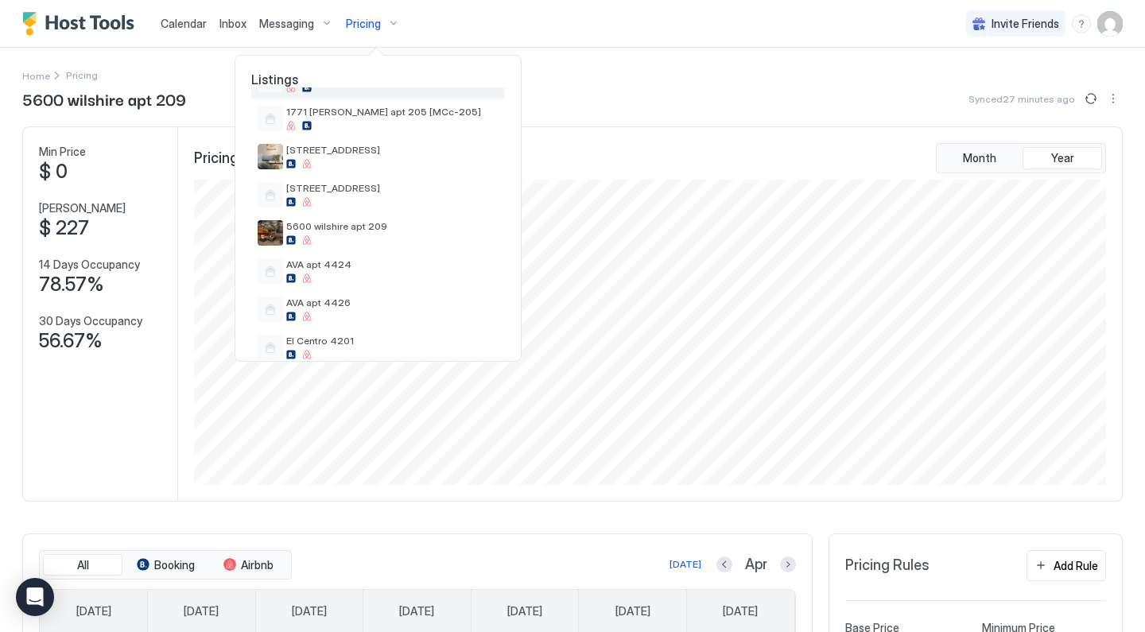
scroll to position [158, 0]
click at [375, 258] on span "AVA apt 4424" at bounding box center [392, 263] width 212 height 12
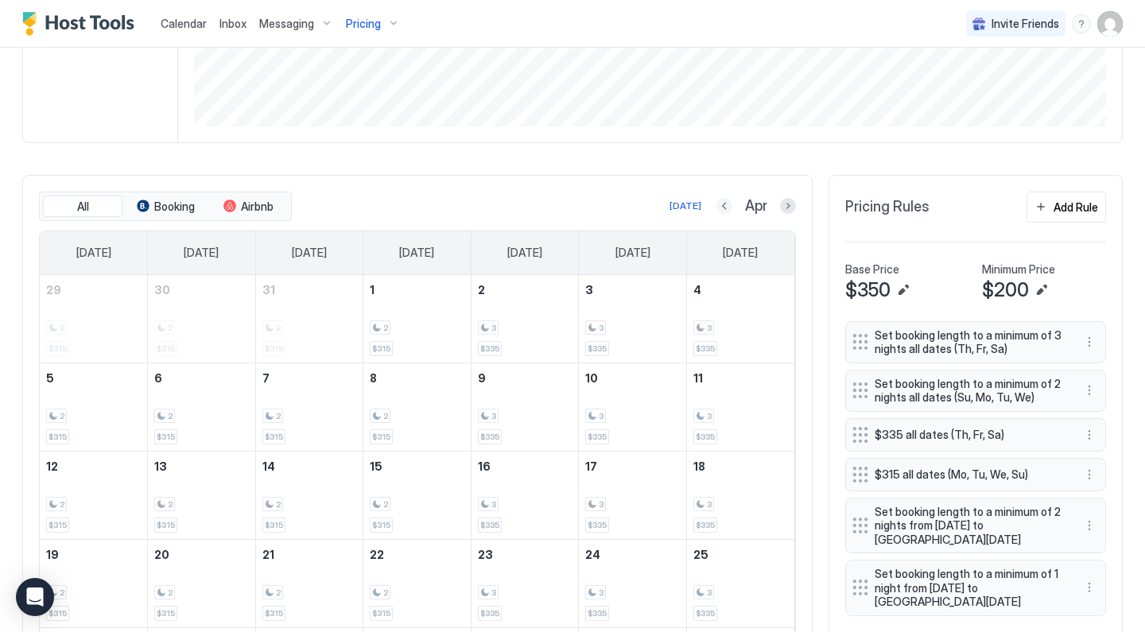
scroll to position [379, 0]
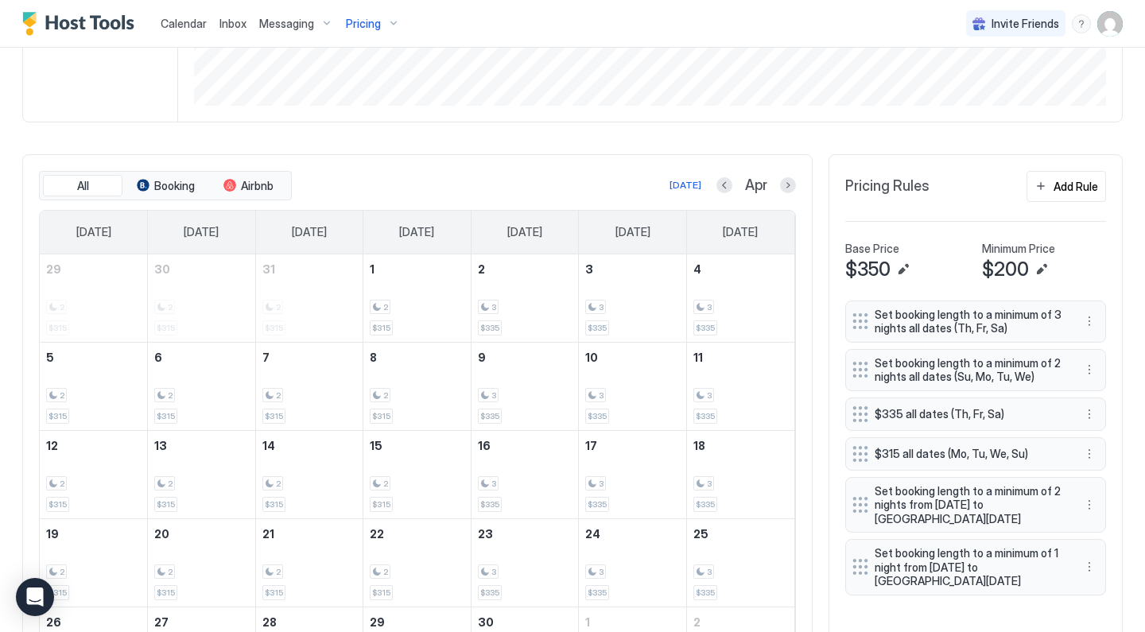
click at [732, 181] on div "Apr" at bounding box center [755, 185] width 79 height 18
click at [728, 183] on button "Previous month" at bounding box center [724, 185] width 16 height 16
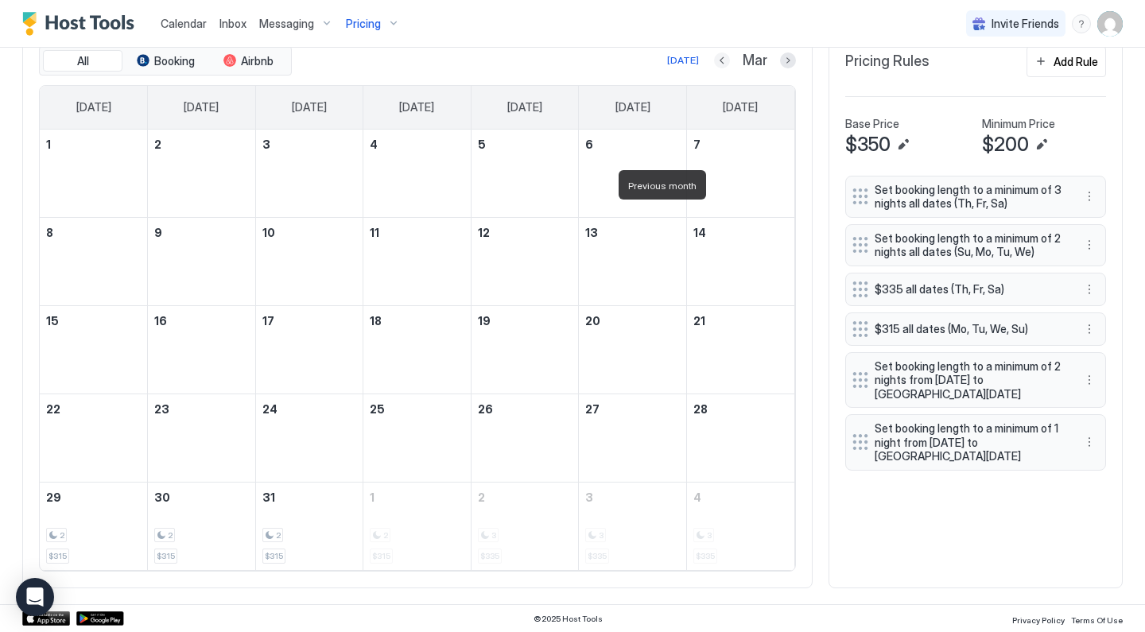
scroll to position [503, 0]
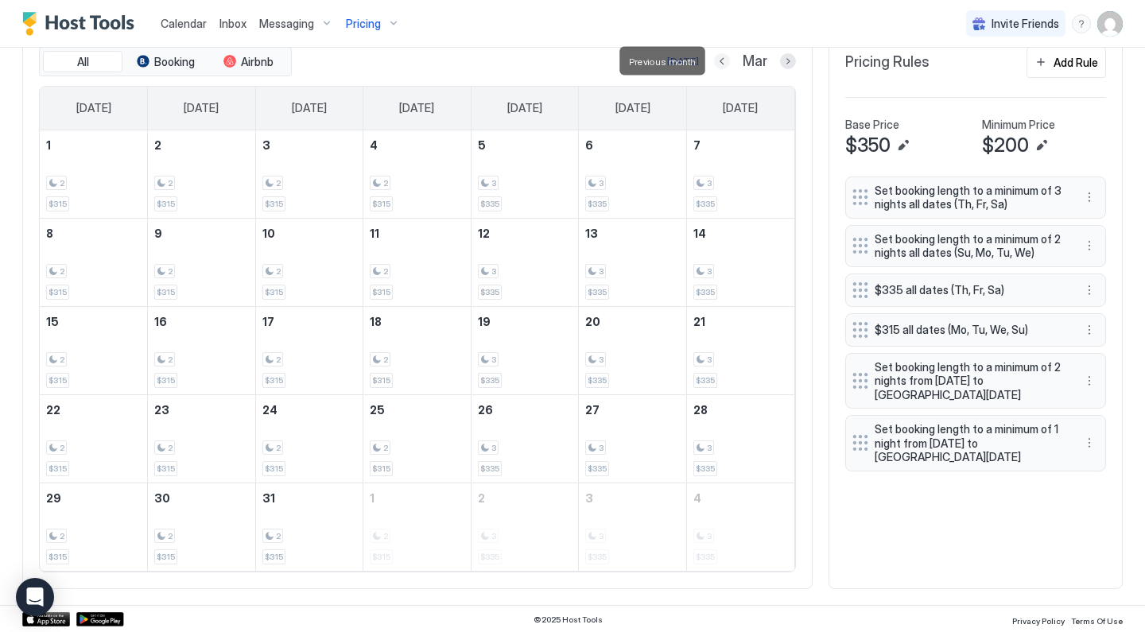
click at [727, 57] on button "Previous month" at bounding box center [722, 61] width 16 height 16
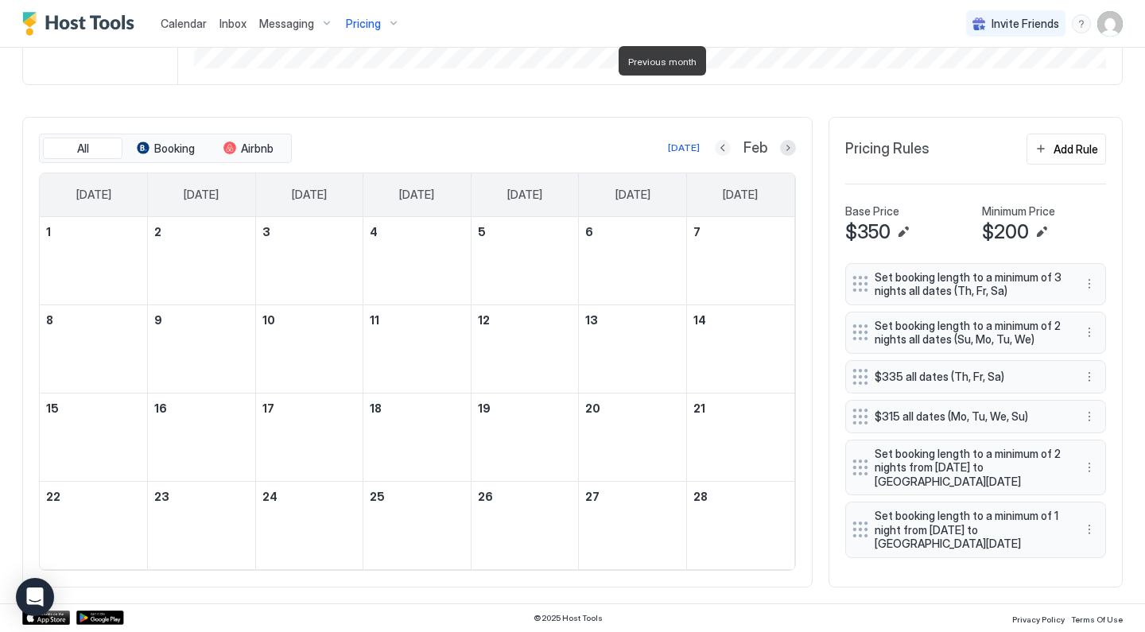
scroll to position [399, 0]
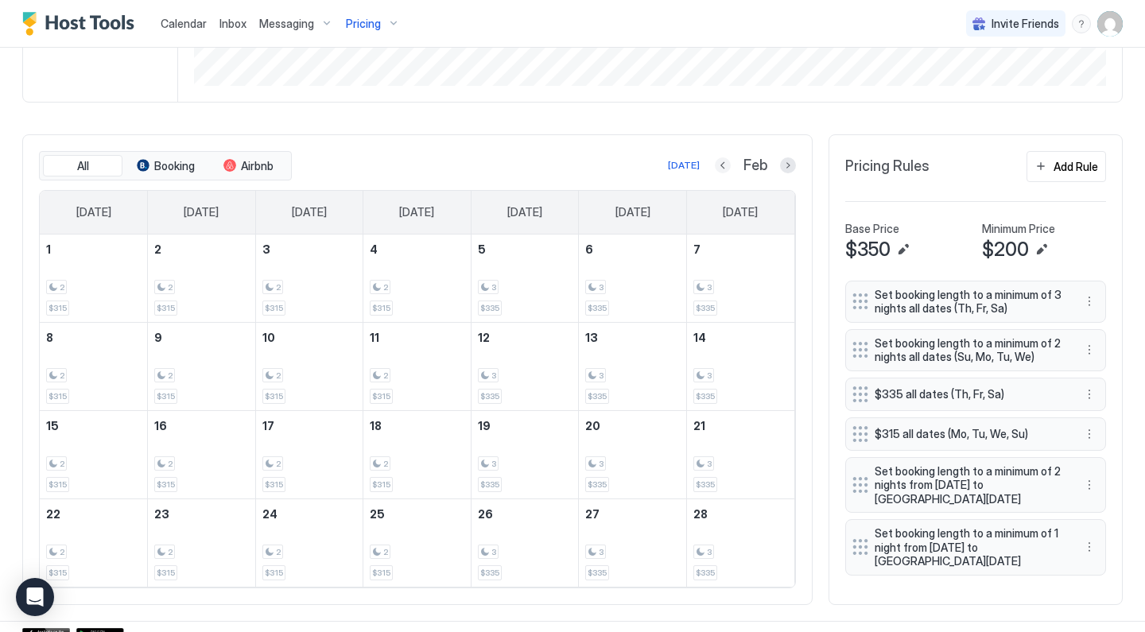
click at [724, 160] on button "Previous month" at bounding box center [723, 165] width 16 height 16
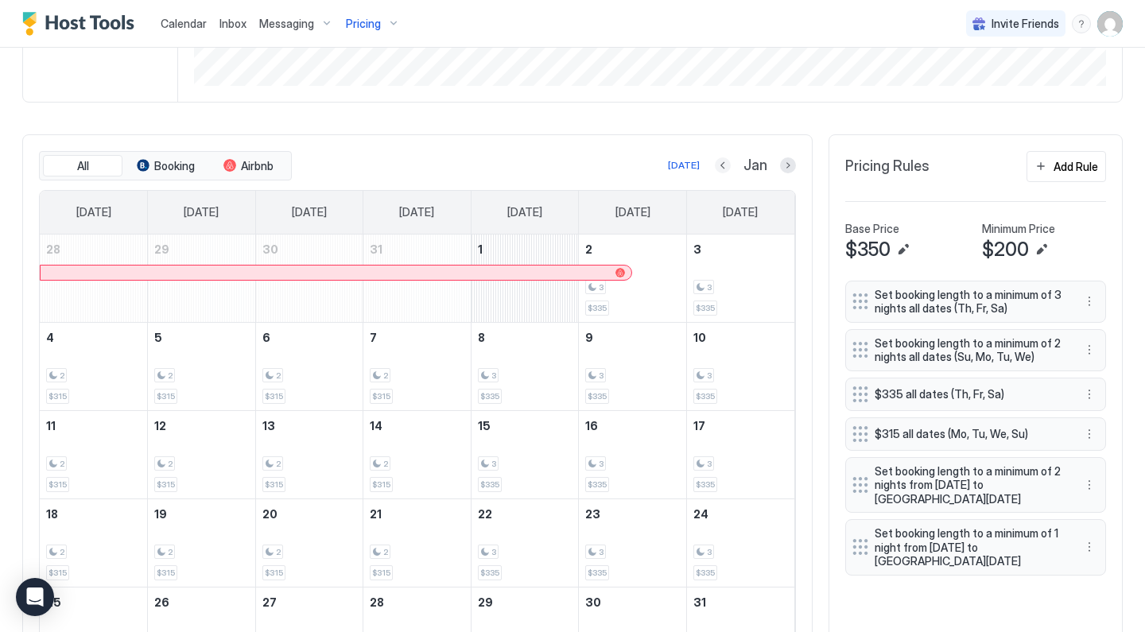
click at [724, 160] on button "Previous month" at bounding box center [723, 165] width 16 height 16
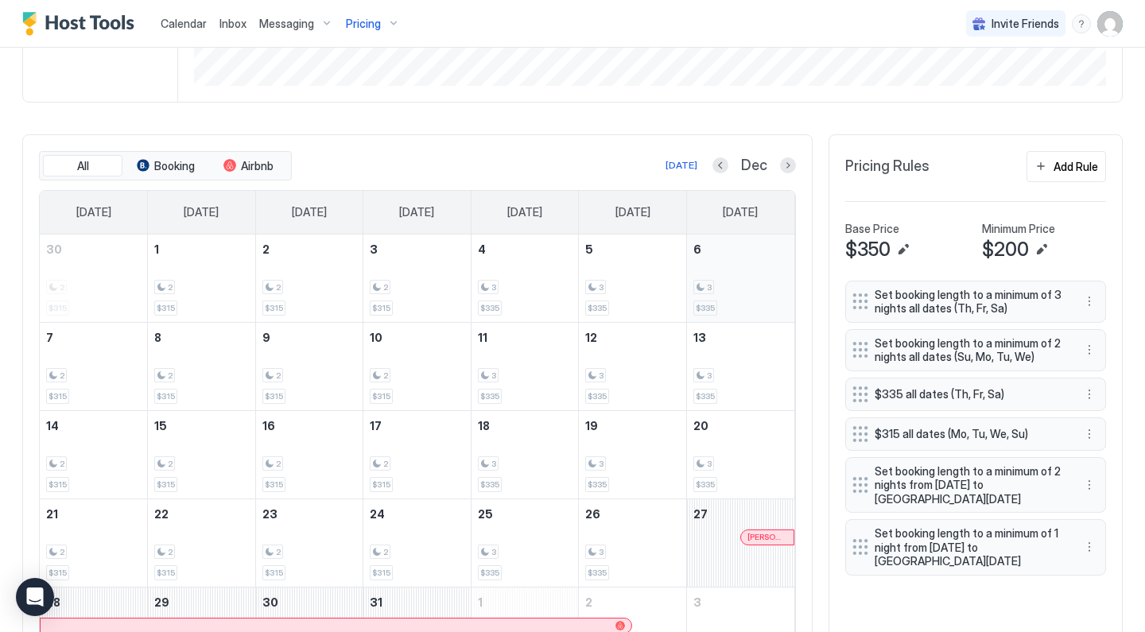
scroll to position [481, 0]
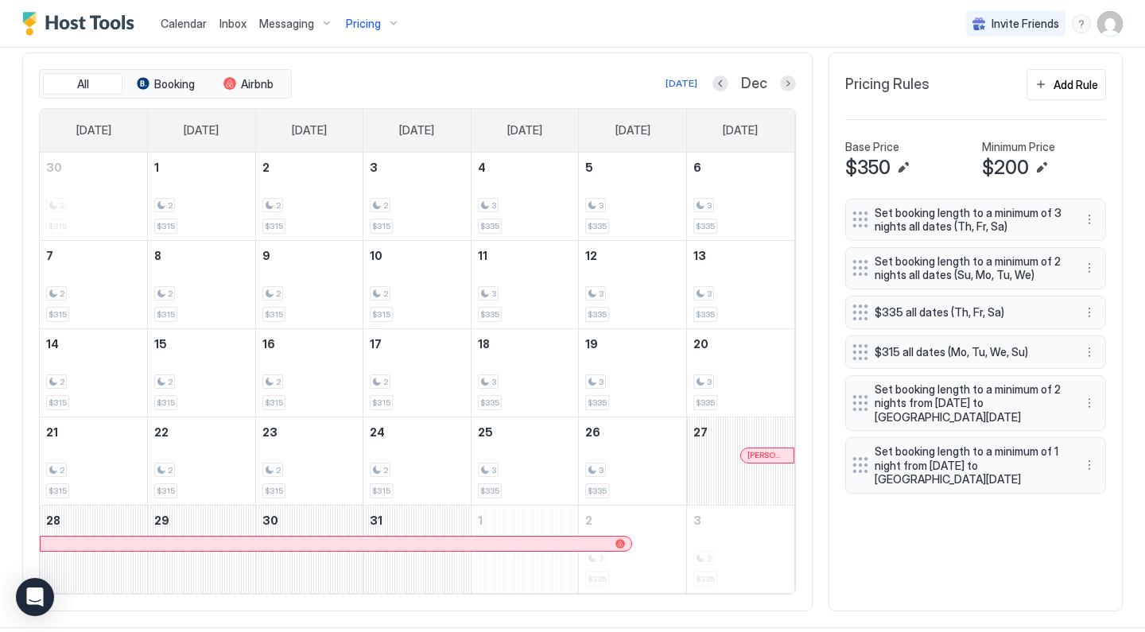
click at [723, 91] on div "Dec" at bounding box center [753, 84] width 83 height 18
click at [723, 86] on button "Previous month" at bounding box center [720, 84] width 16 height 16
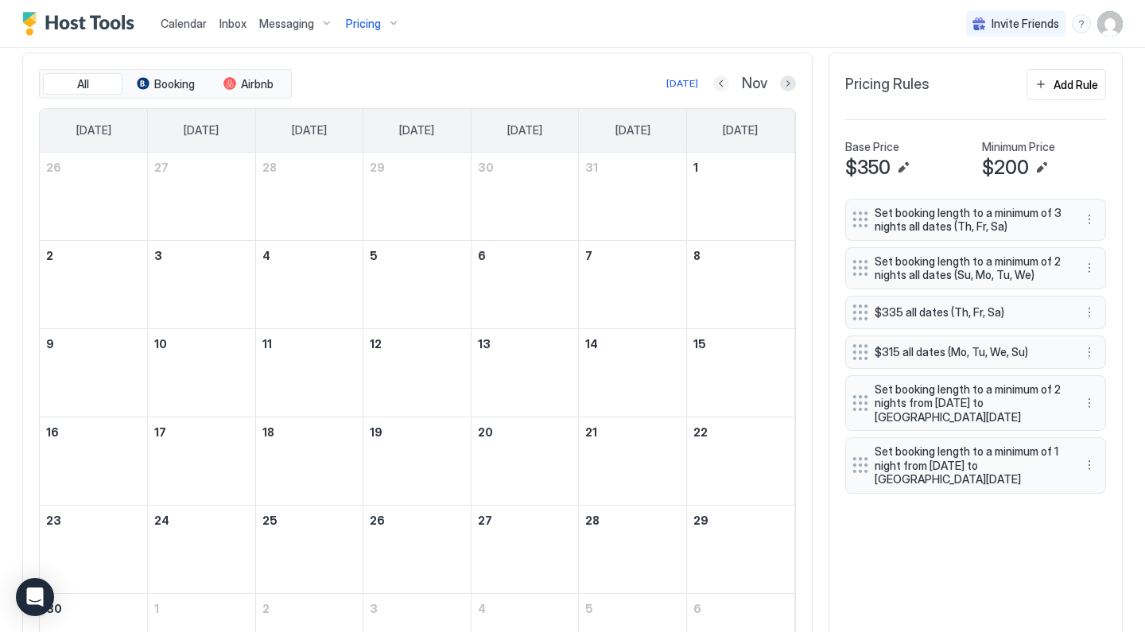
scroll to position [472, 0]
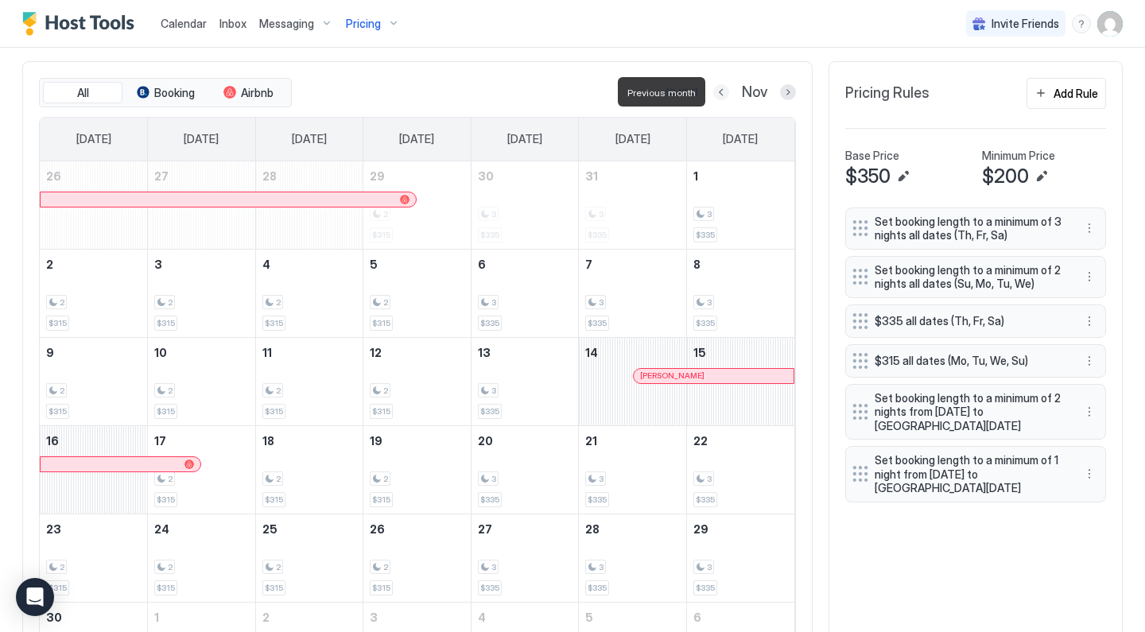
click at [723, 96] on button "Previous month" at bounding box center [721, 92] width 16 height 16
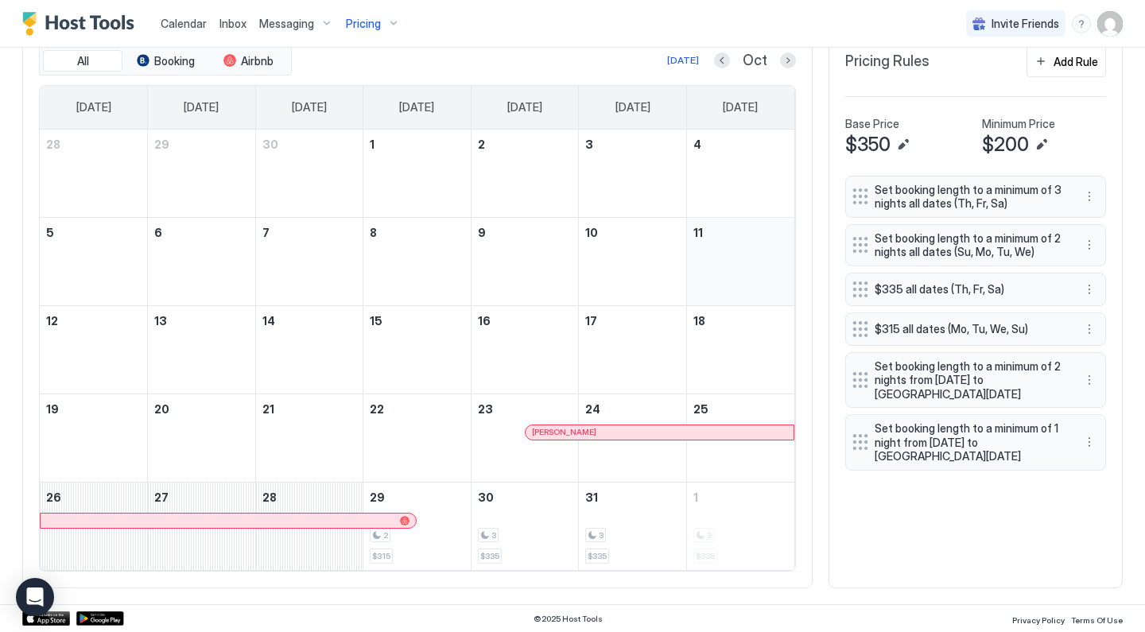
scroll to position [503, 0]
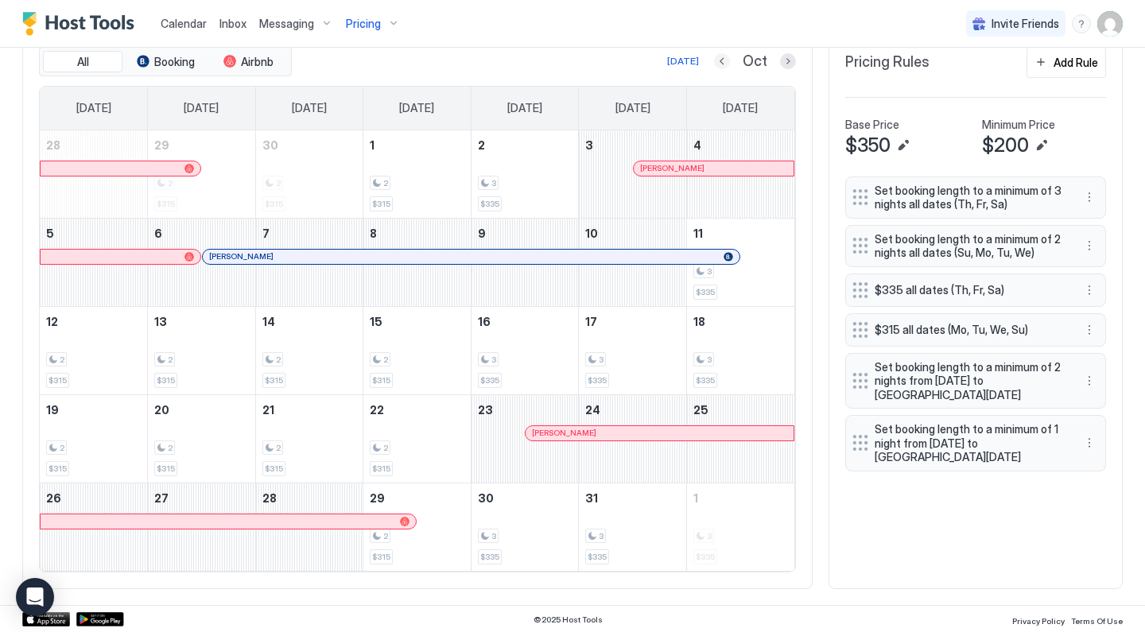
click at [723, 57] on button "Previous month" at bounding box center [722, 61] width 16 height 16
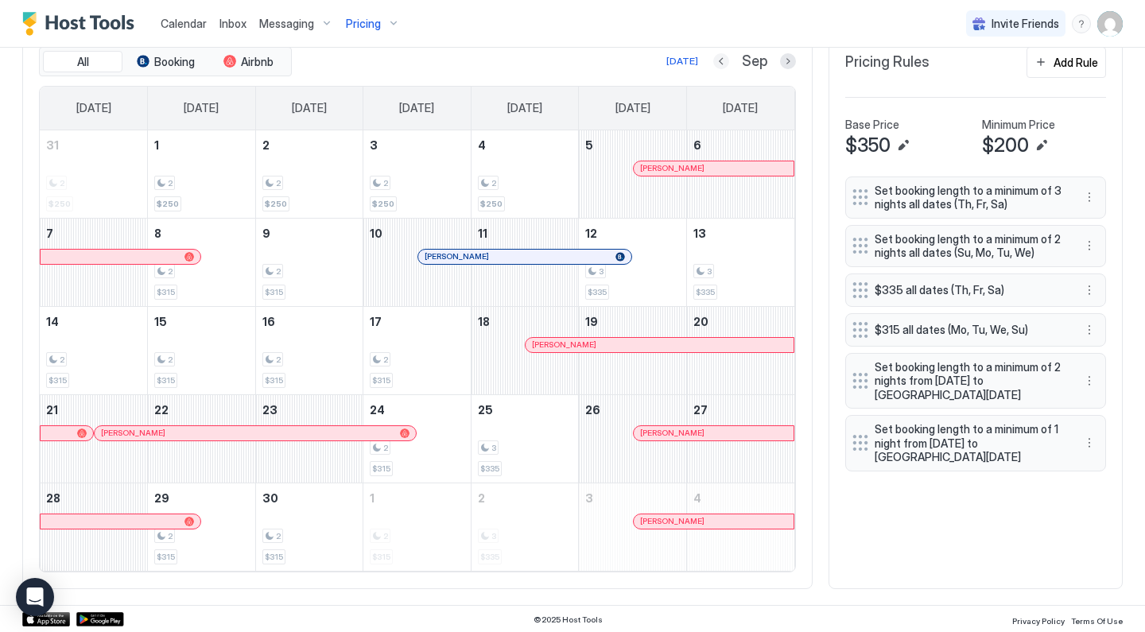
click at [722, 60] on button "Previous month" at bounding box center [721, 61] width 16 height 16
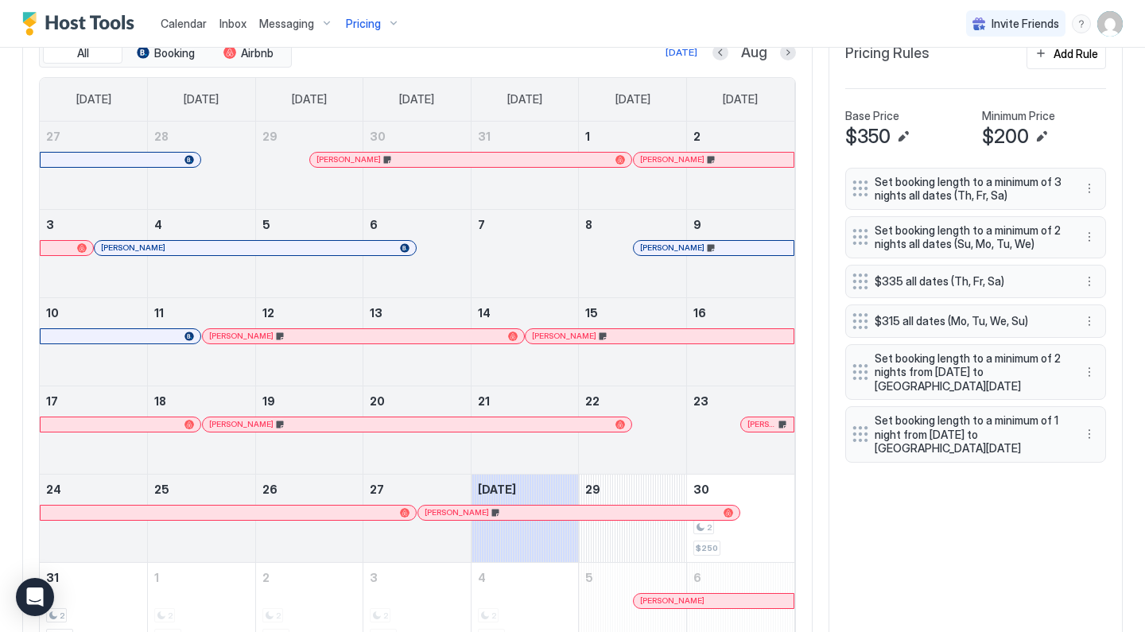
scroll to position [501, 0]
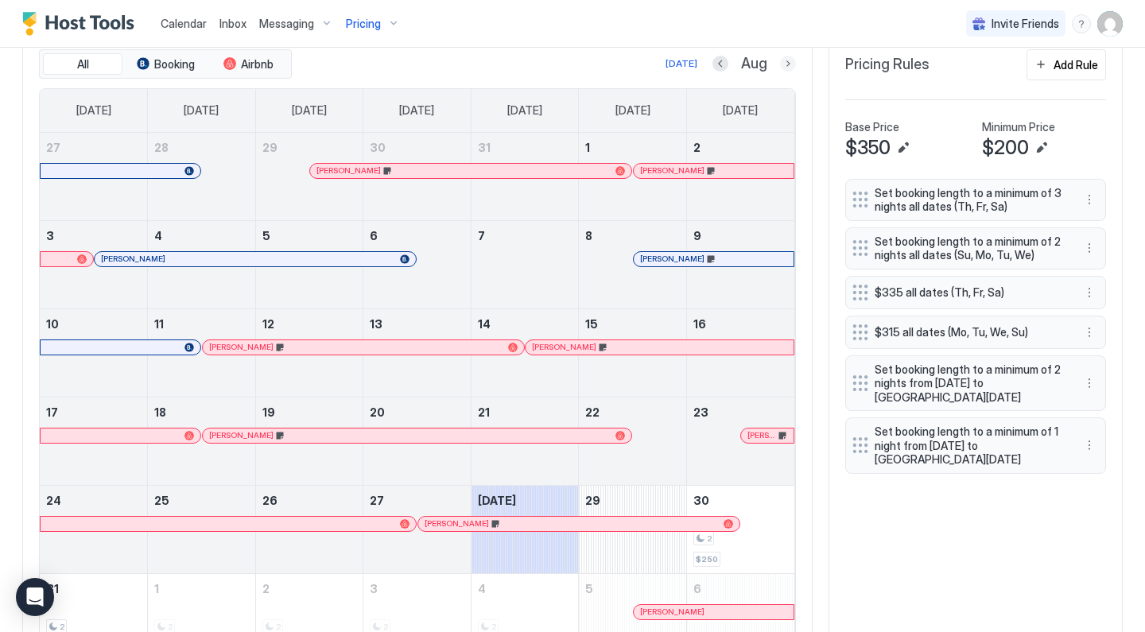
click at [785, 60] on button "Next month" at bounding box center [788, 64] width 16 height 16
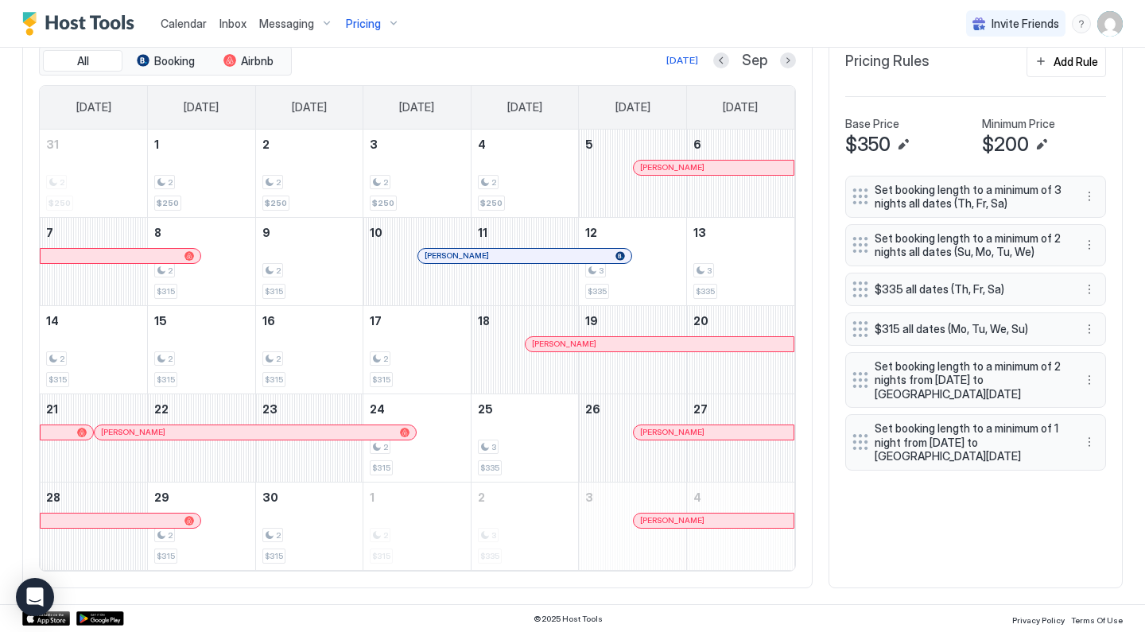
scroll to position [503, 0]
click at [385, 23] on div "Pricing" at bounding box center [372, 23] width 67 height 27
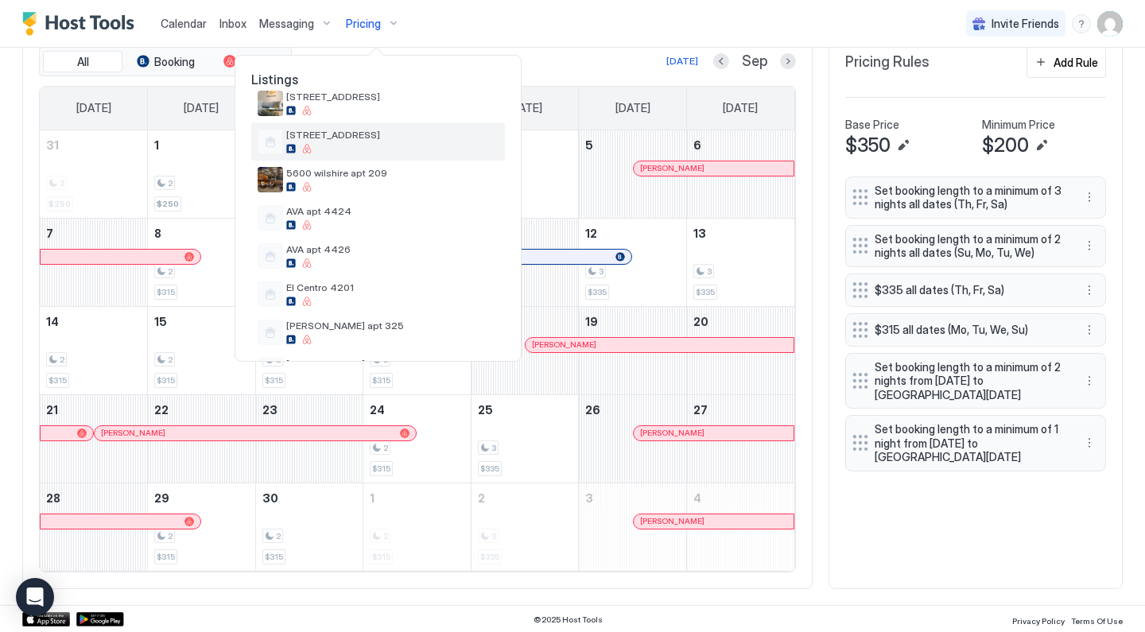
scroll to position [212, 0]
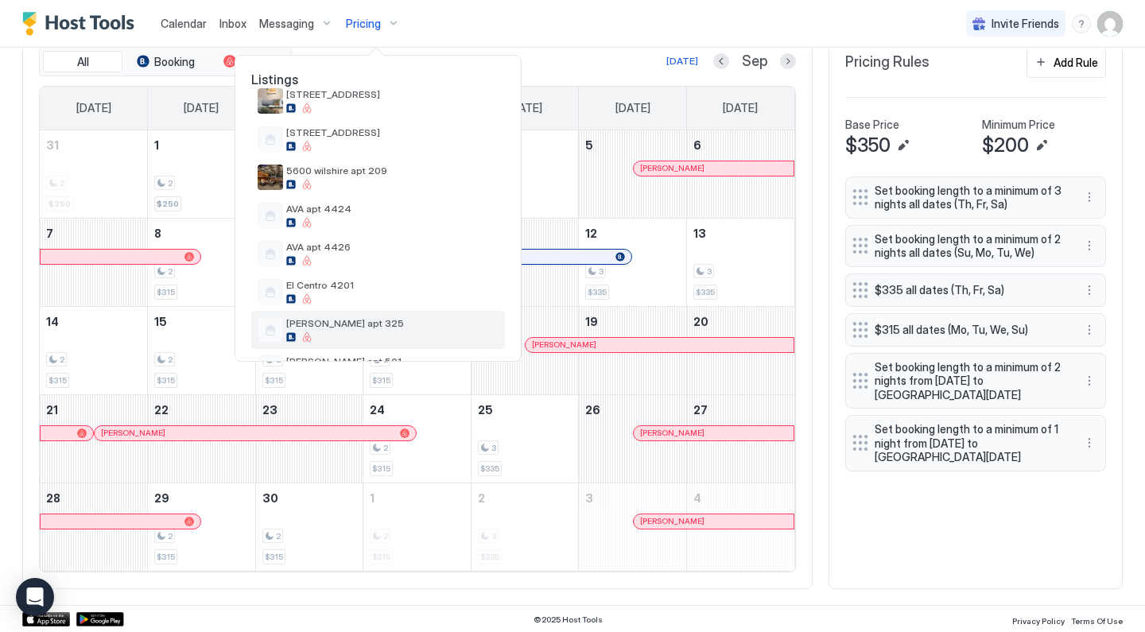
click at [319, 316] on div "[PERSON_NAME] apt 325" at bounding box center [378, 330] width 254 height 38
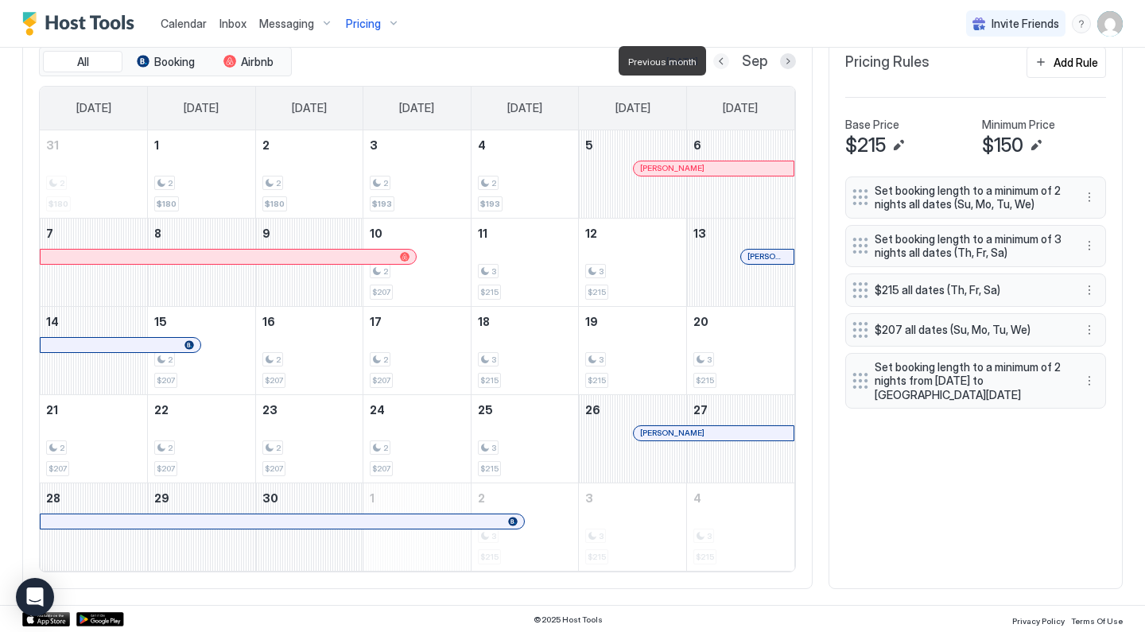
click at [723, 62] on button "Previous month" at bounding box center [721, 61] width 16 height 16
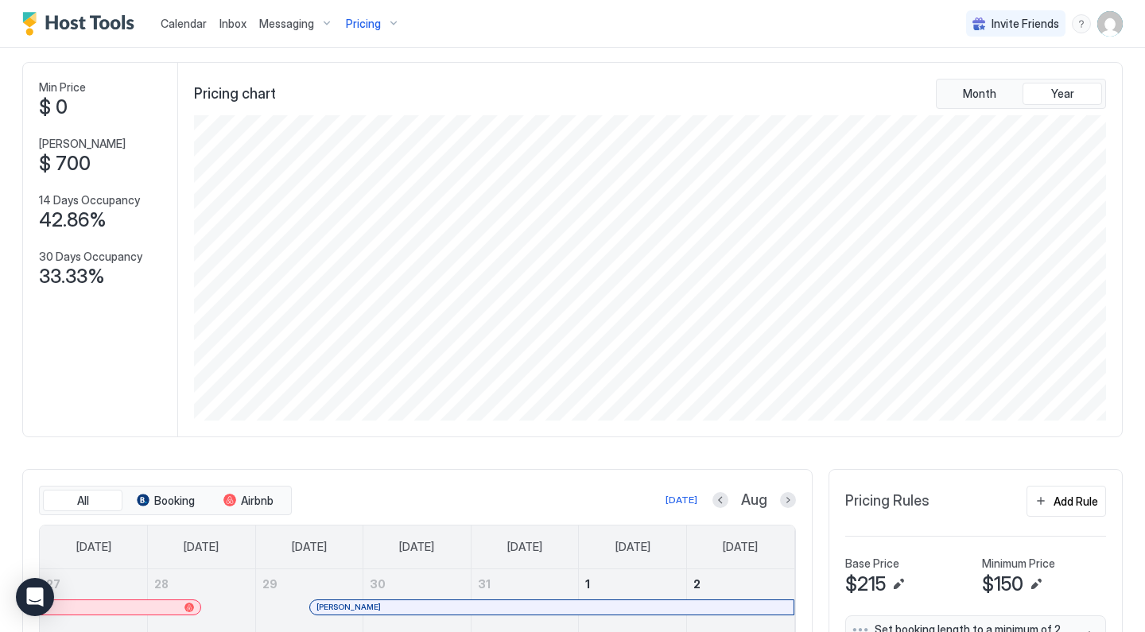
scroll to position [65, 0]
click at [788, 495] on button "Next month" at bounding box center [788, 499] width 16 height 16
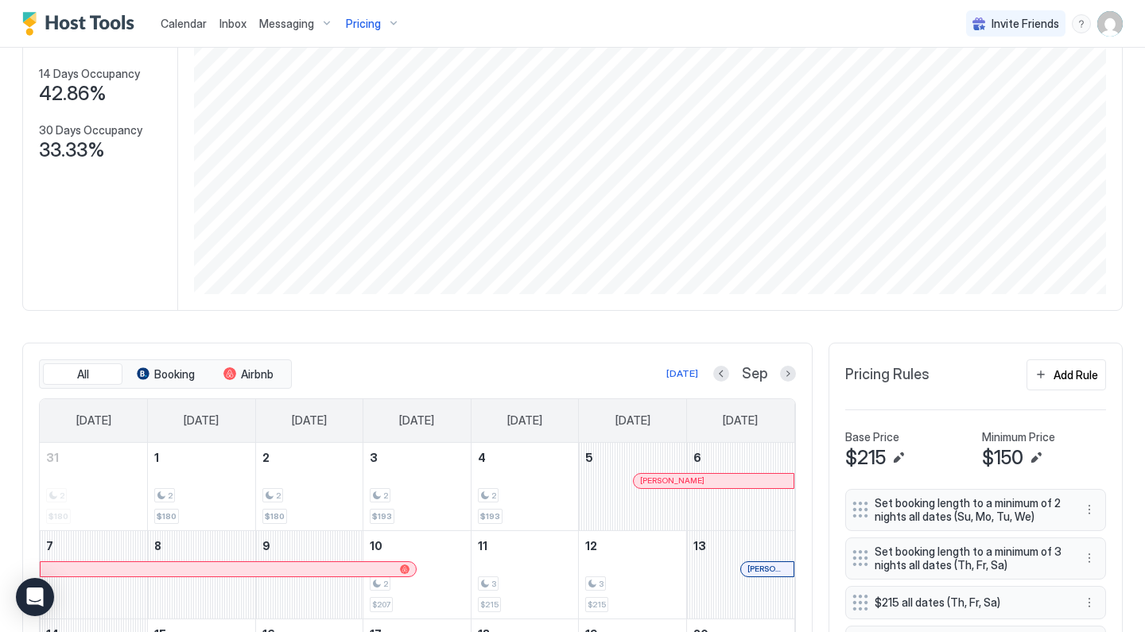
scroll to position [468, 0]
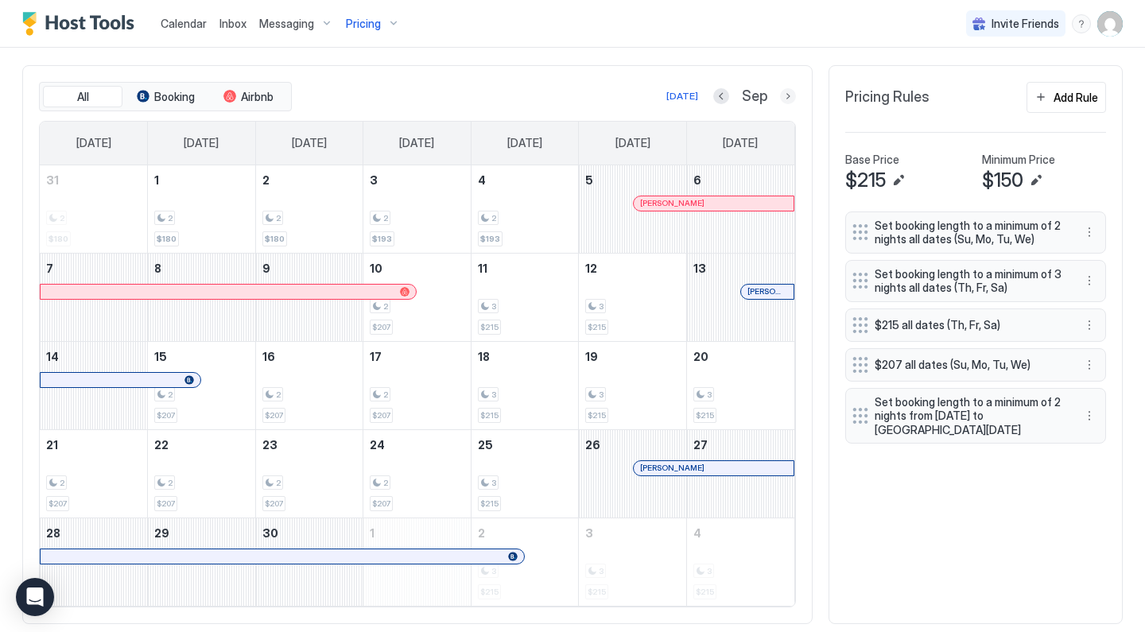
click at [792, 90] on button "Next month" at bounding box center [788, 96] width 16 height 16
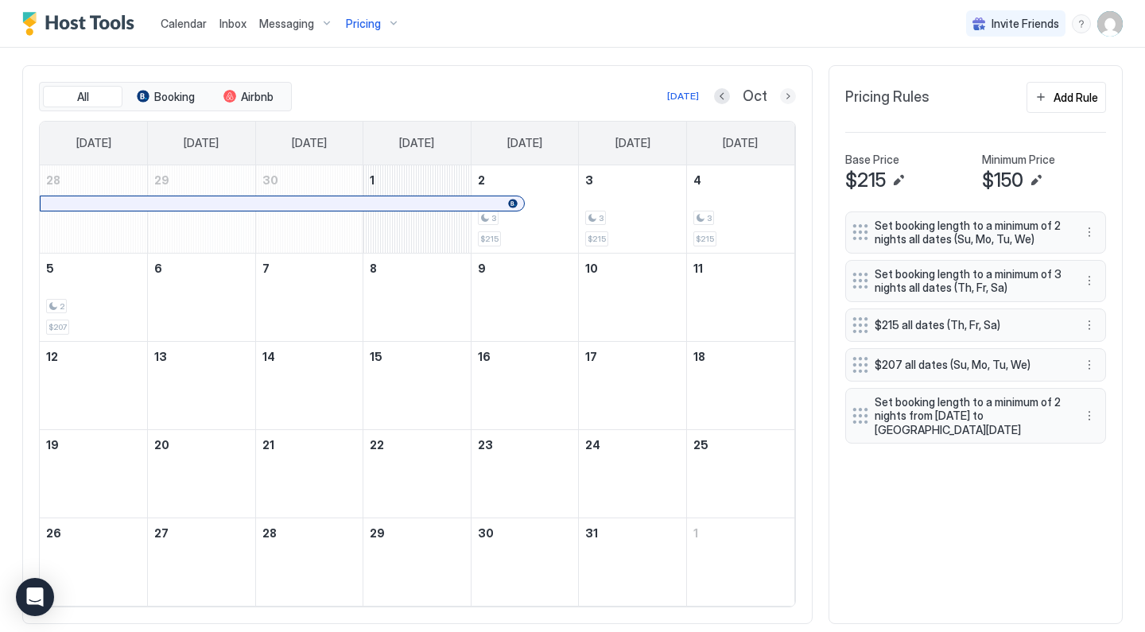
scroll to position [408, 0]
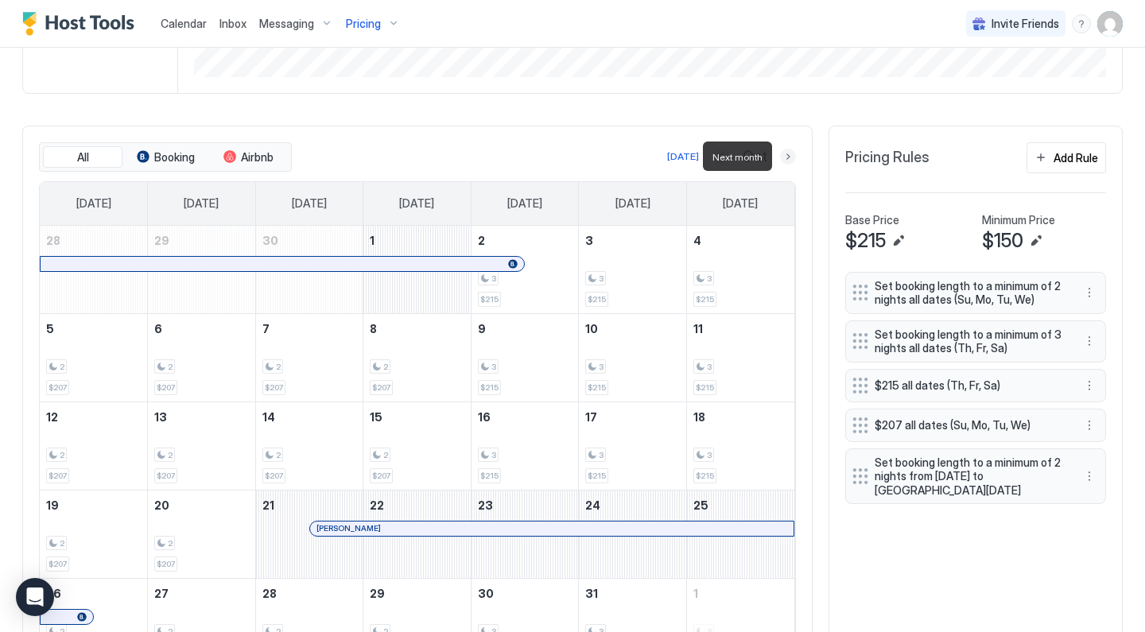
click at [789, 151] on button "Next month" at bounding box center [788, 157] width 16 height 16
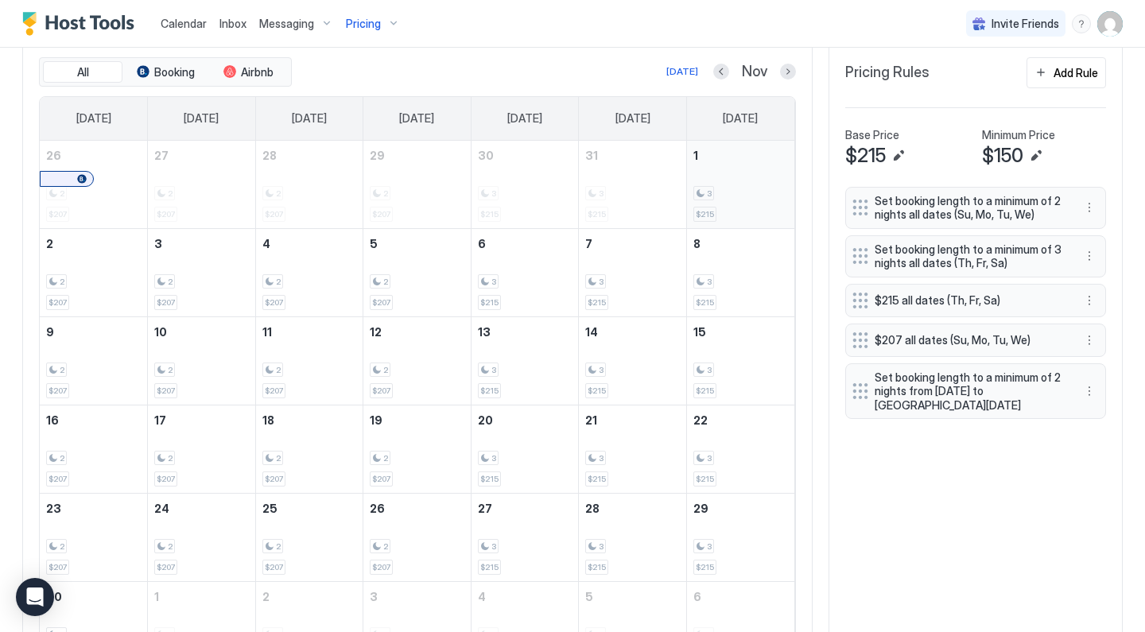
scroll to position [490, 0]
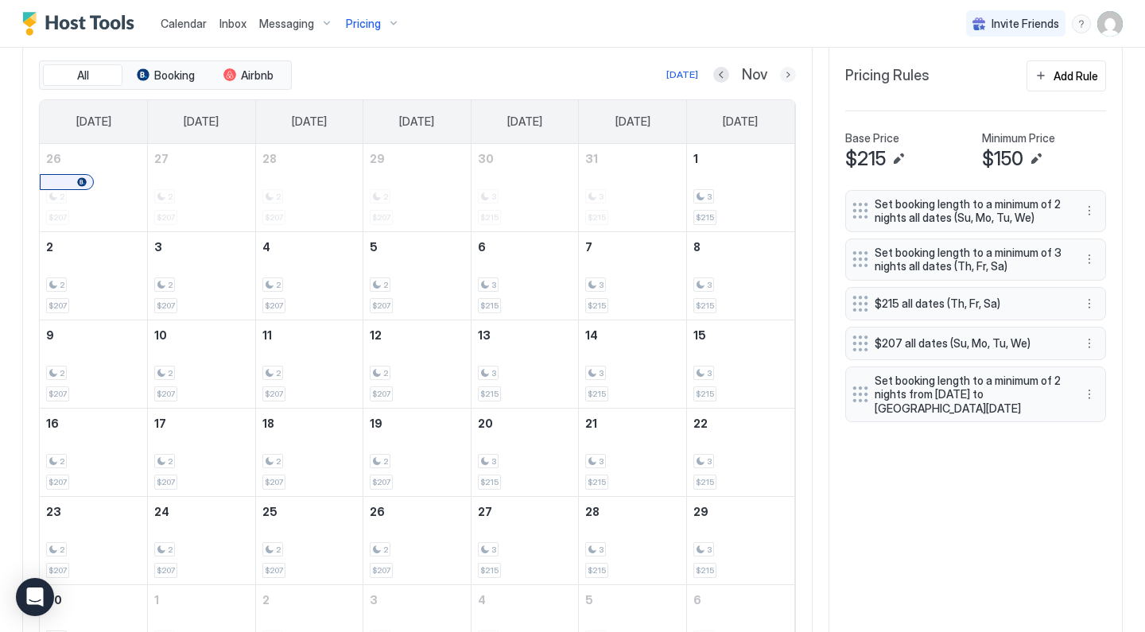
click at [786, 71] on button "Next month" at bounding box center [788, 75] width 16 height 16
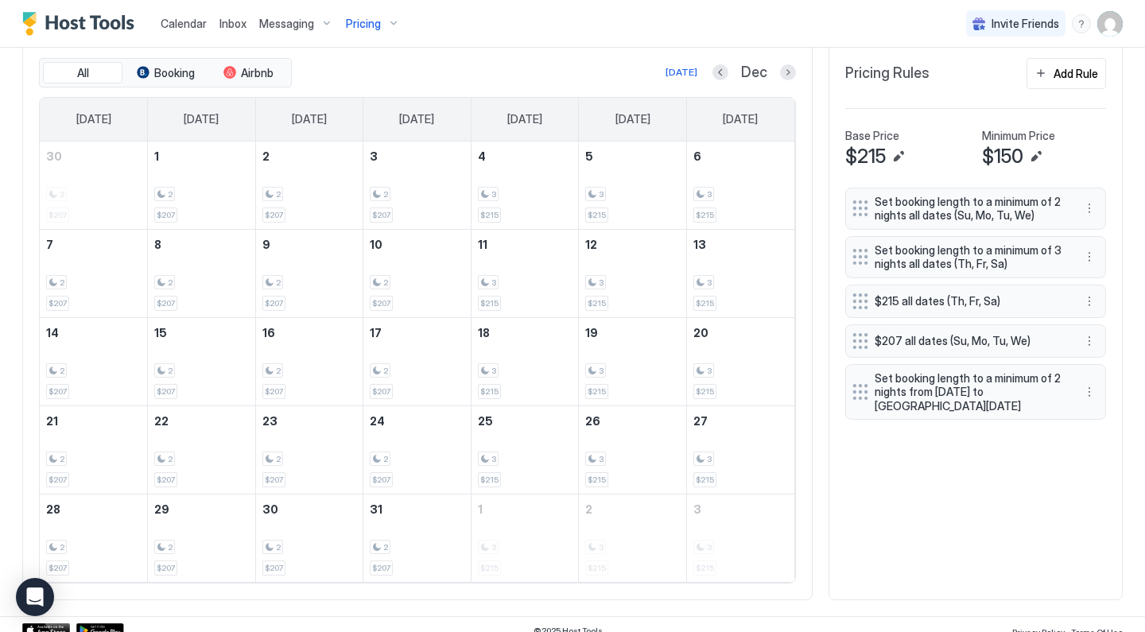
scroll to position [496, 0]
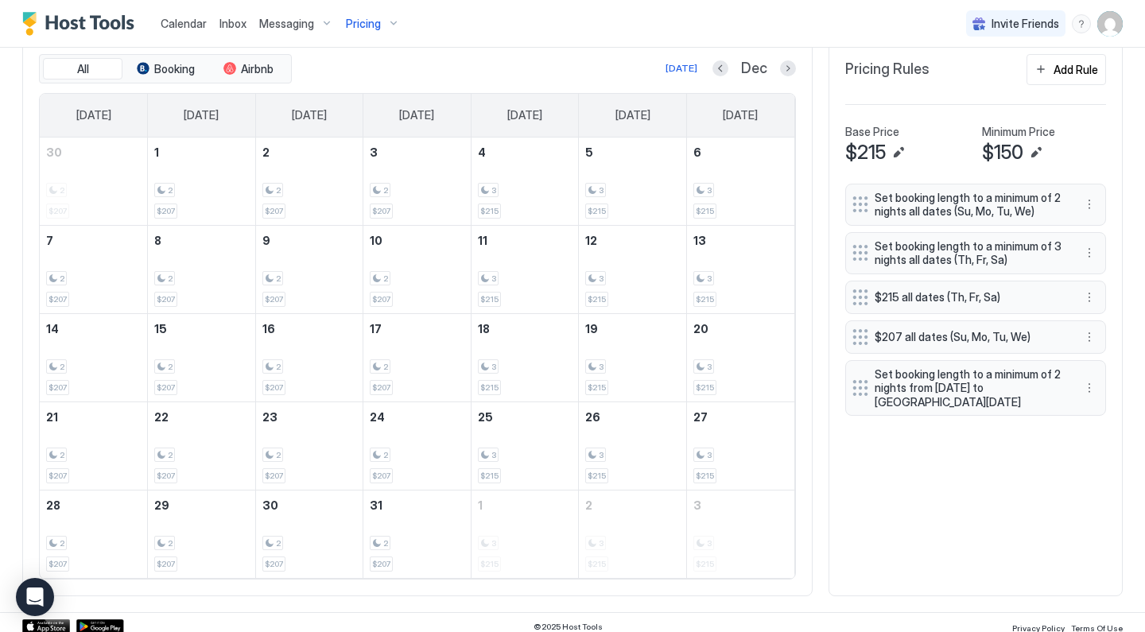
click at [386, 27] on div "Pricing" at bounding box center [372, 23] width 67 height 27
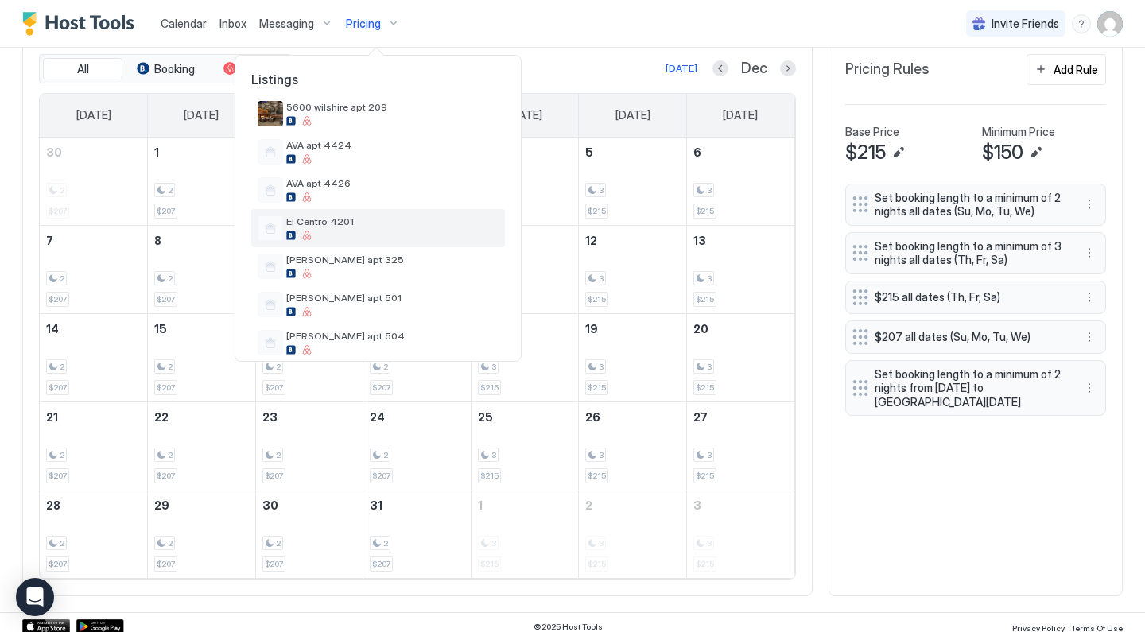
scroll to position [304, 0]
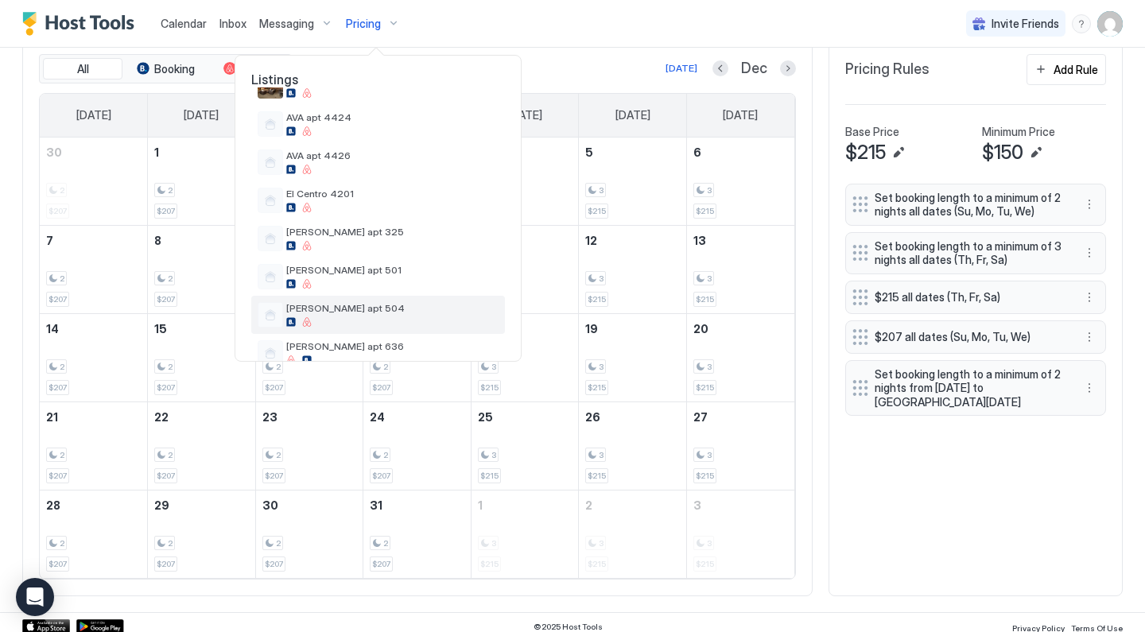
click at [357, 310] on span "[PERSON_NAME] apt 504" at bounding box center [392, 308] width 212 height 12
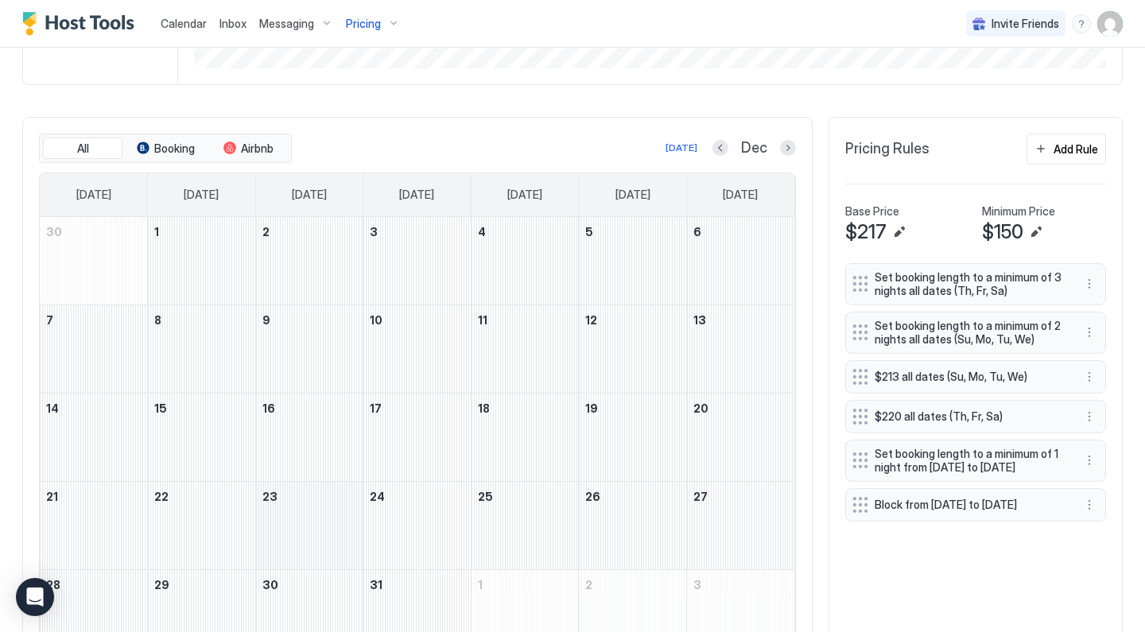
scroll to position [416, 0]
click at [727, 155] on div at bounding box center [720, 149] width 16 height 16
click at [723, 150] on button "Previous month" at bounding box center [720, 149] width 16 height 16
click at [723, 150] on button "Previous month" at bounding box center [721, 149] width 16 height 16
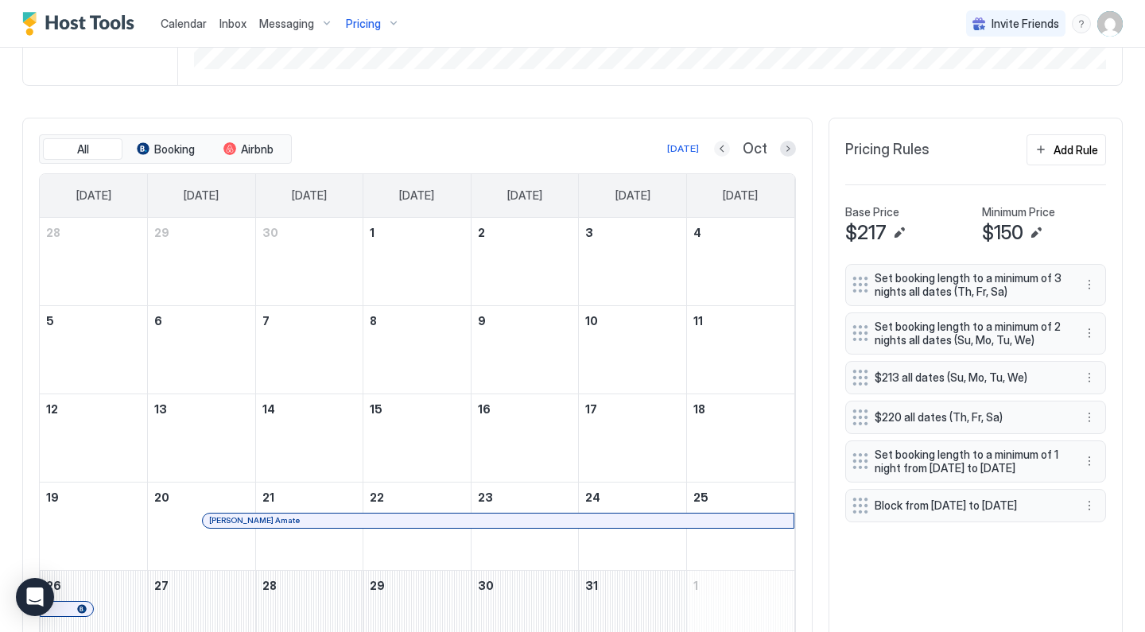
scroll to position [408, 0]
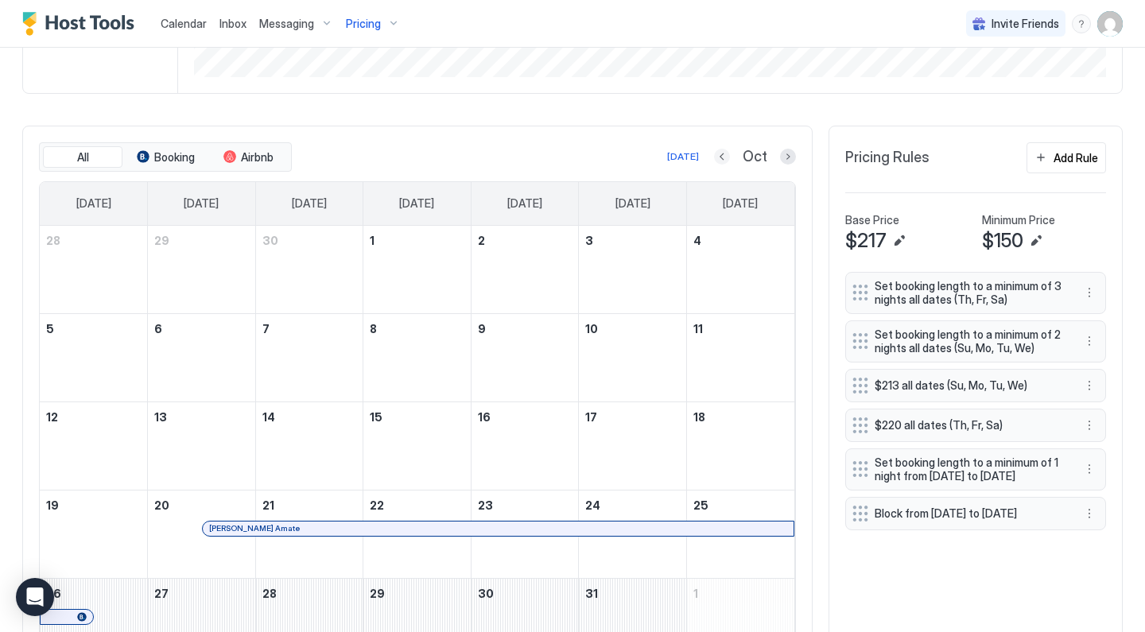
click at [723, 150] on button "Previous month" at bounding box center [722, 157] width 16 height 16
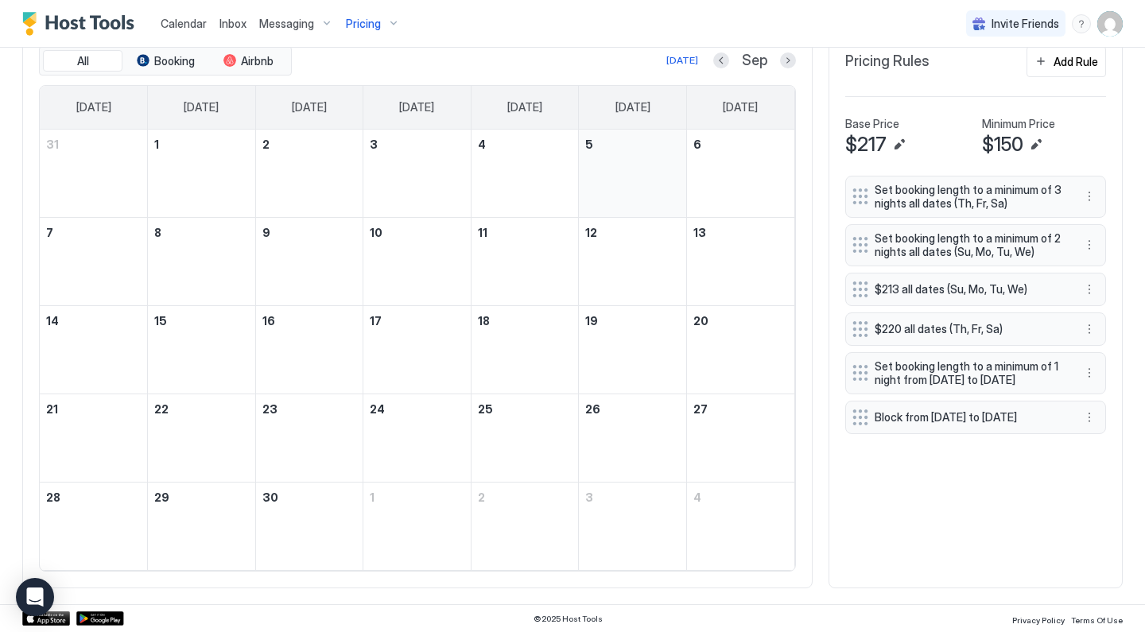
scroll to position [503, 0]
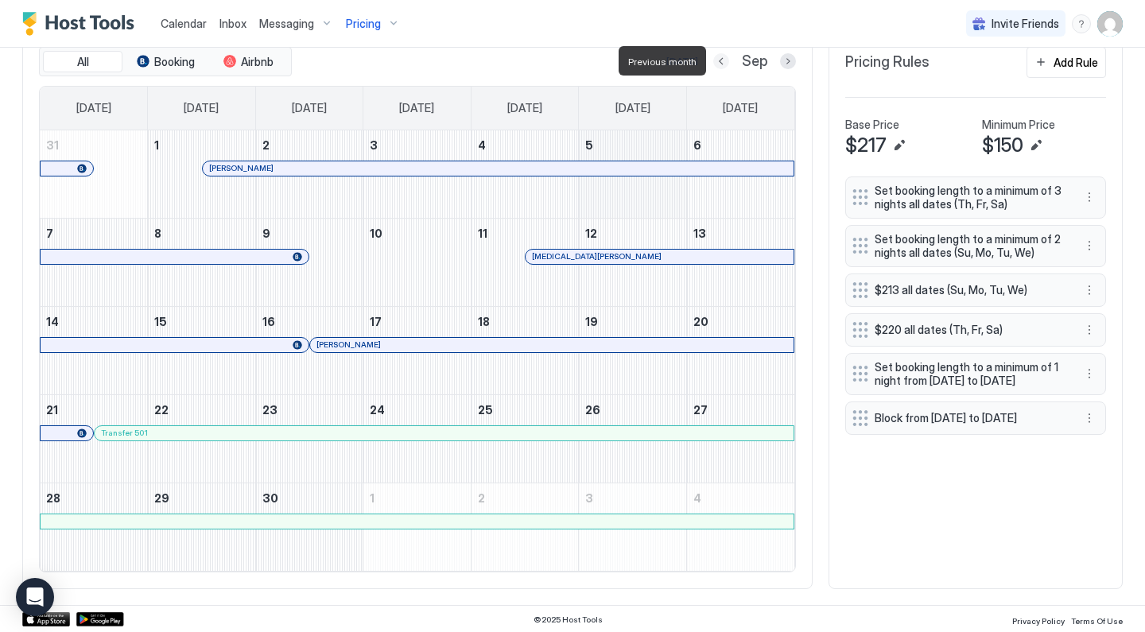
click at [727, 66] on button "Previous month" at bounding box center [721, 61] width 16 height 16
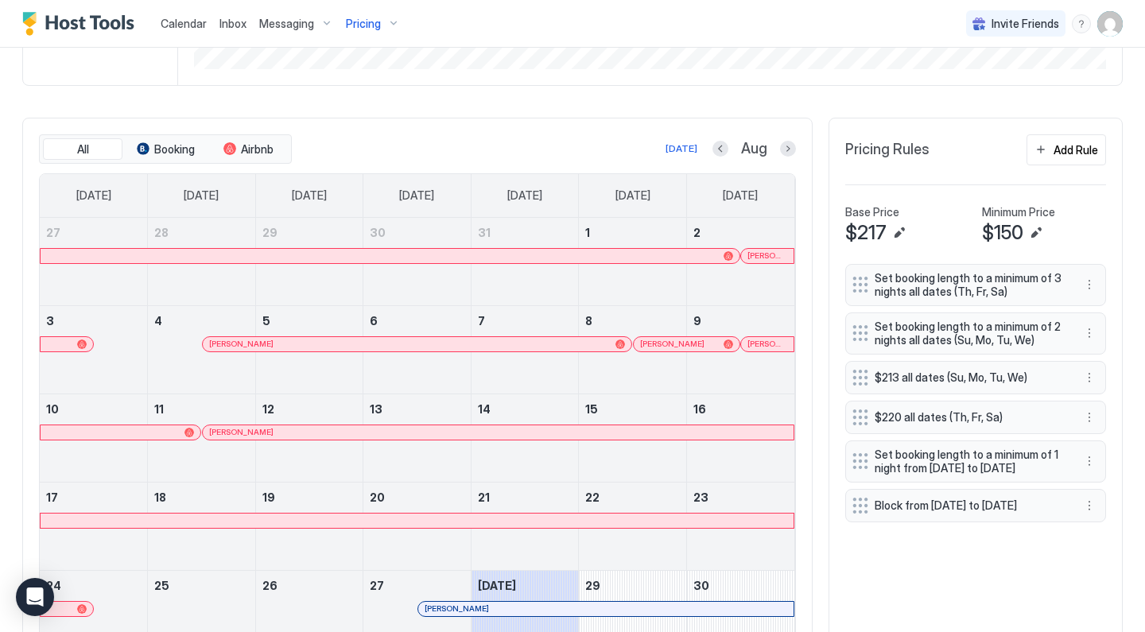
scroll to position [421, 0]
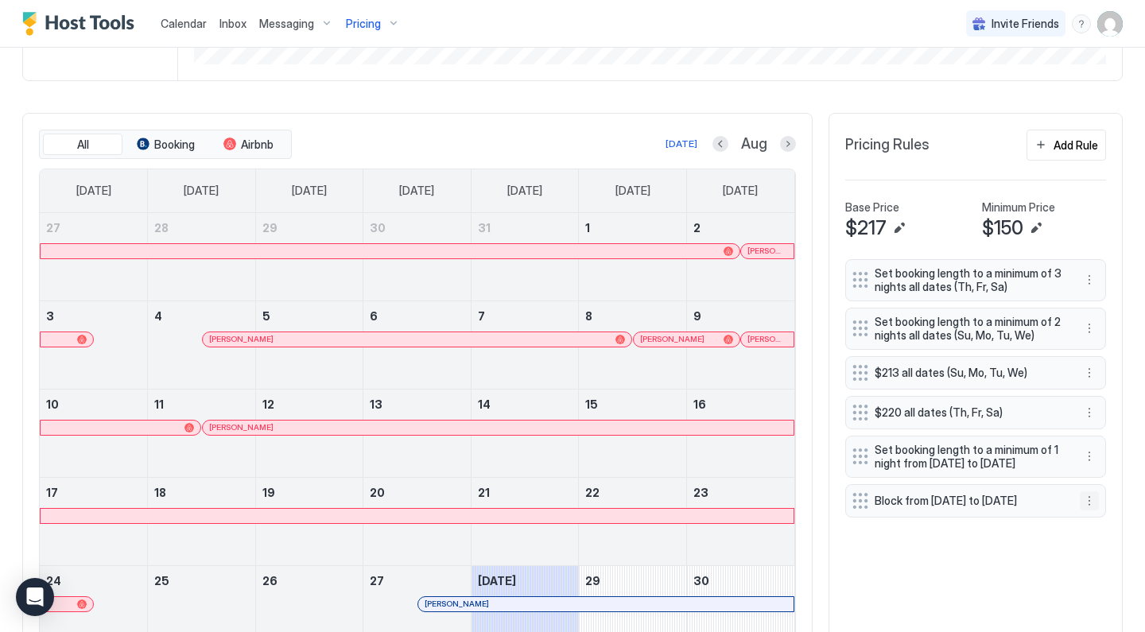
click at [1089, 510] on button "More options" at bounding box center [1089, 500] width 19 height 19
click at [871, 518] on div at bounding box center [572, 316] width 1145 height 632
click at [1084, 510] on button "More options" at bounding box center [1089, 500] width 19 height 19
click at [1095, 538] on div "Edit" at bounding box center [1104, 538] width 35 height 12
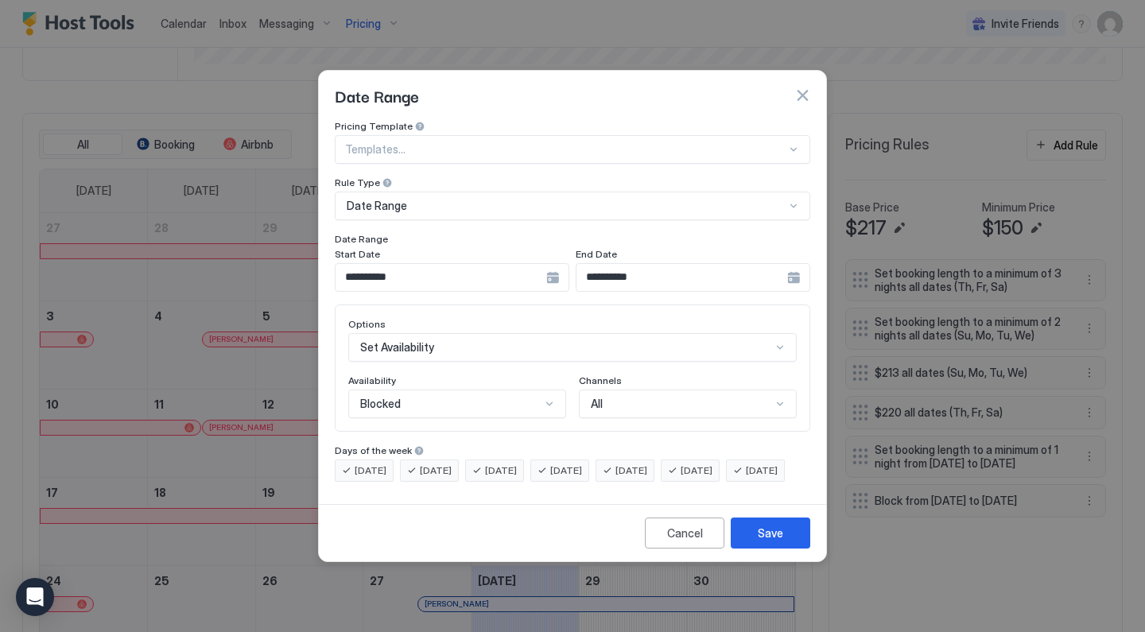
click at [552, 268] on div "**********" at bounding box center [452, 277] width 235 height 29
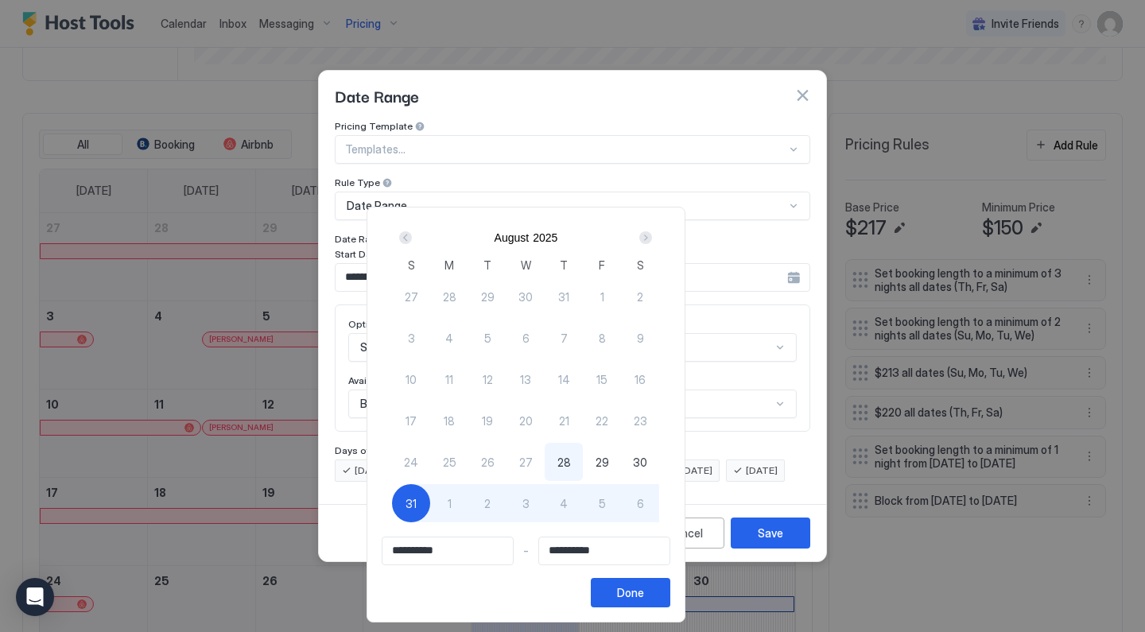
click at [652, 235] on div "Next" at bounding box center [645, 237] width 13 height 13
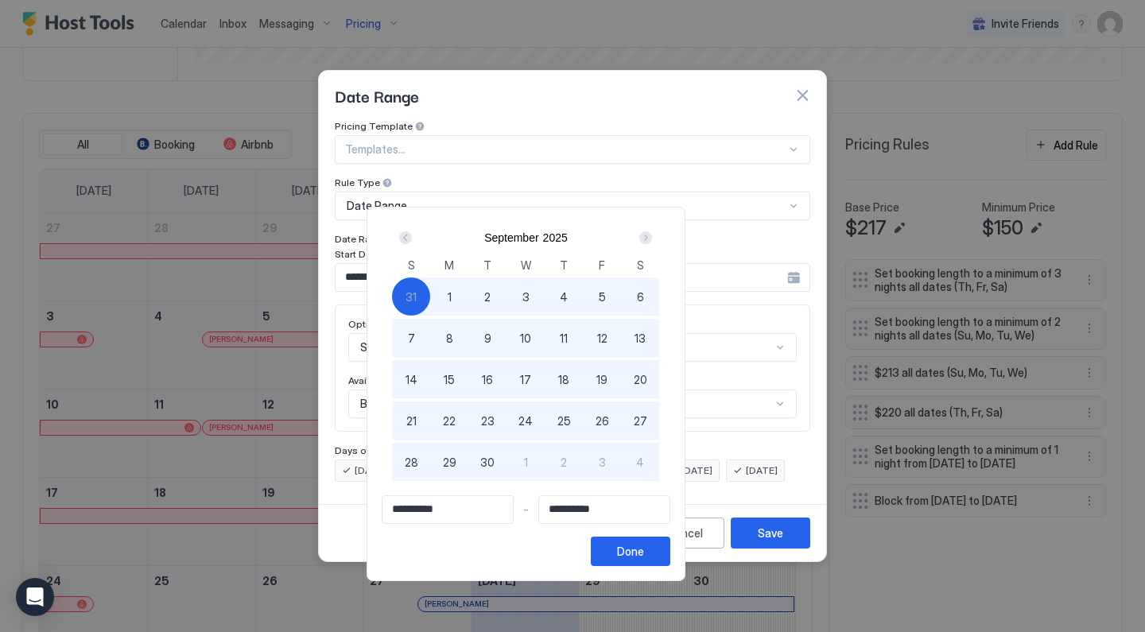
click at [801, 79] on div at bounding box center [572, 316] width 1145 height 632
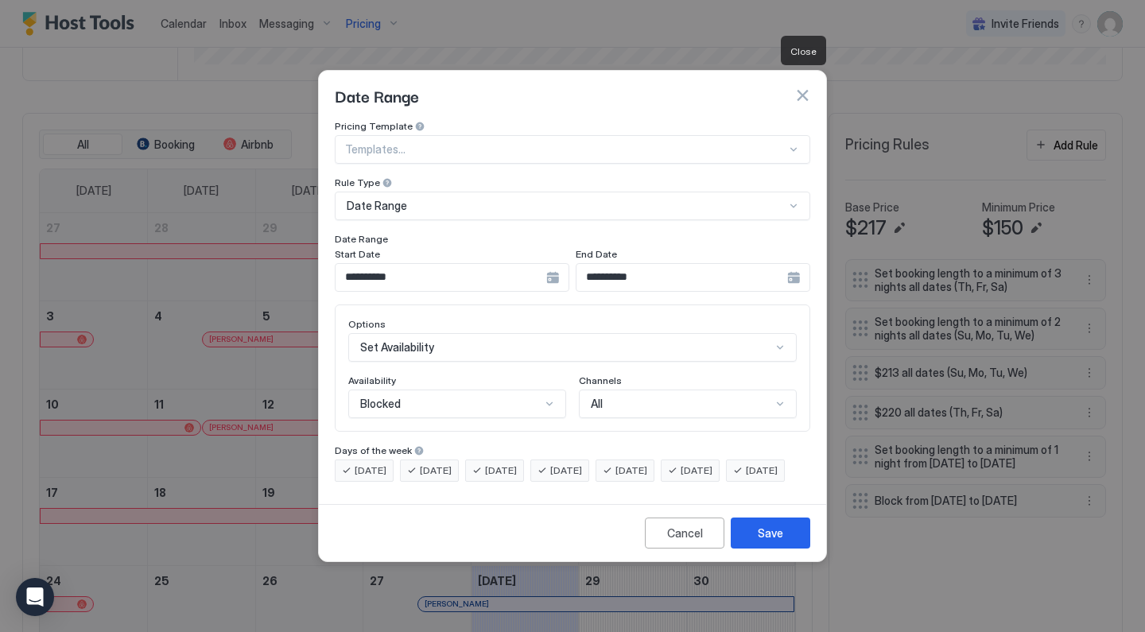
click at [799, 87] on button "button" at bounding box center [802, 95] width 16 height 16
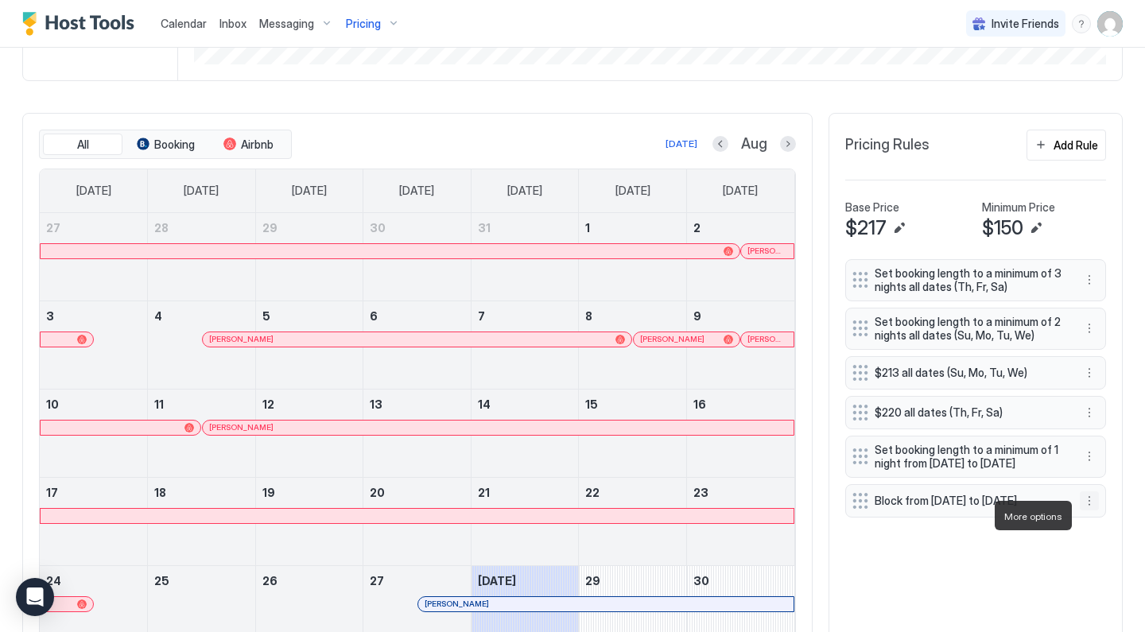
click at [1090, 510] on button "More options" at bounding box center [1089, 500] width 19 height 19
click at [1101, 540] on div "Edit" at bounding box center [1104, 538] width 35 height 12
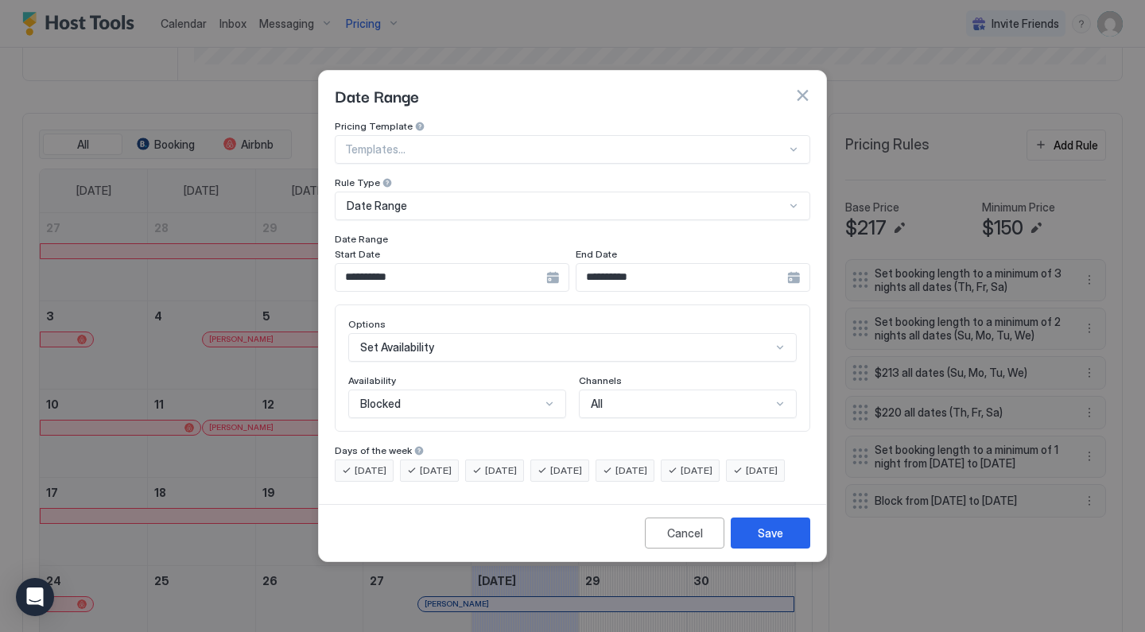
click at [487, 264] on input "**********" at bounding box center [440, 277] width 211 height 27
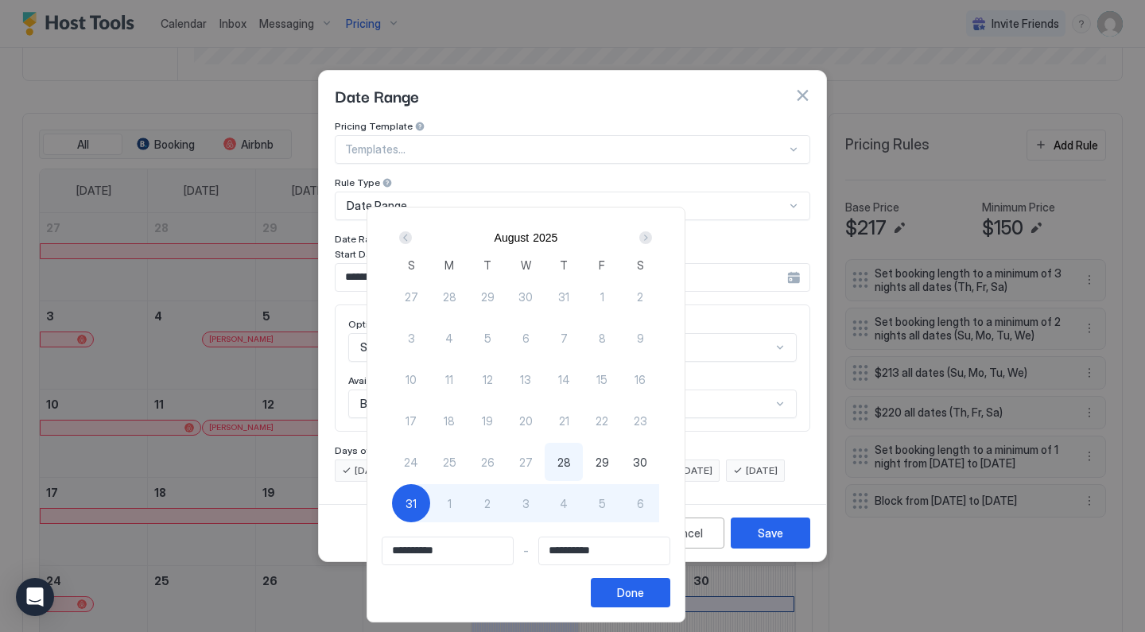
click at [652, 237] on div "Next" at bounding box center [645, 237] width 13 height 13
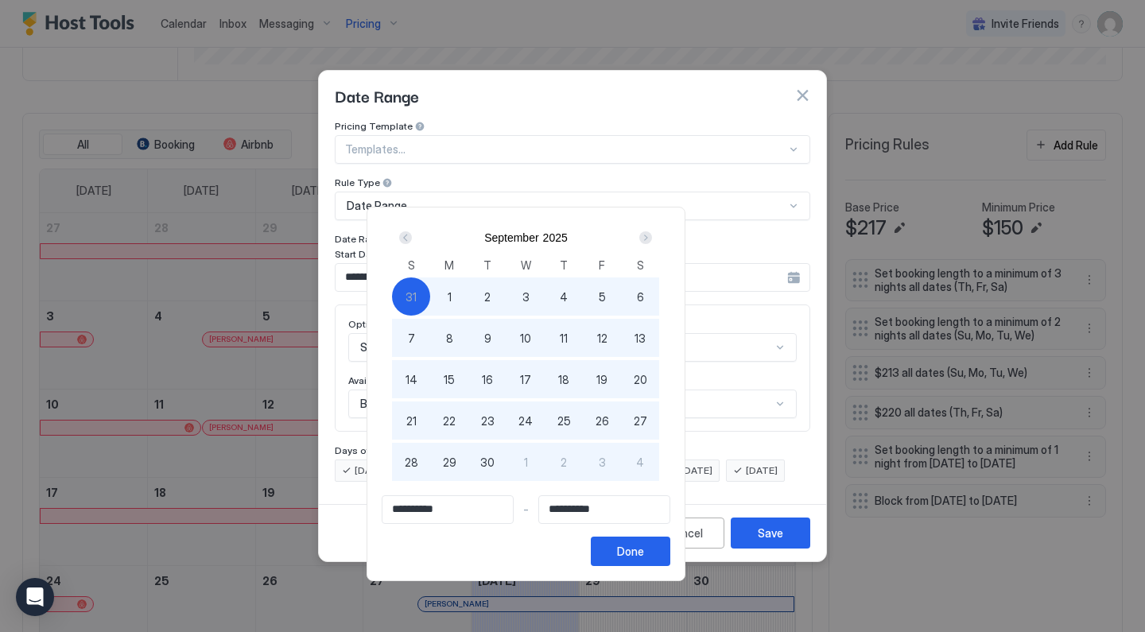
click at [652, 237] on div "Next" at bounding box center [645, 237] width 13 height 13
click at [531, 378] on span "15" at bounding box center [525, 379] width 11 height 17
type input "**********"
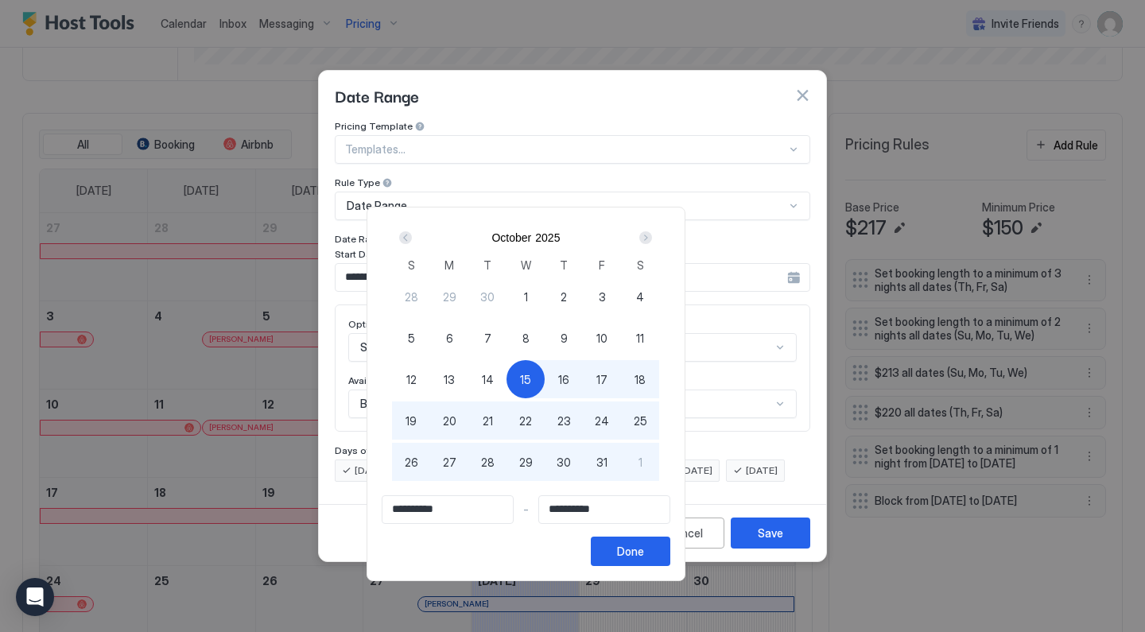
click at [685, 572] on div "**********" at bounding box center [525, 394] width 319 height 374
click at [670, 556] on button "Done" at bounding box center [630, 551] width 79 height 29
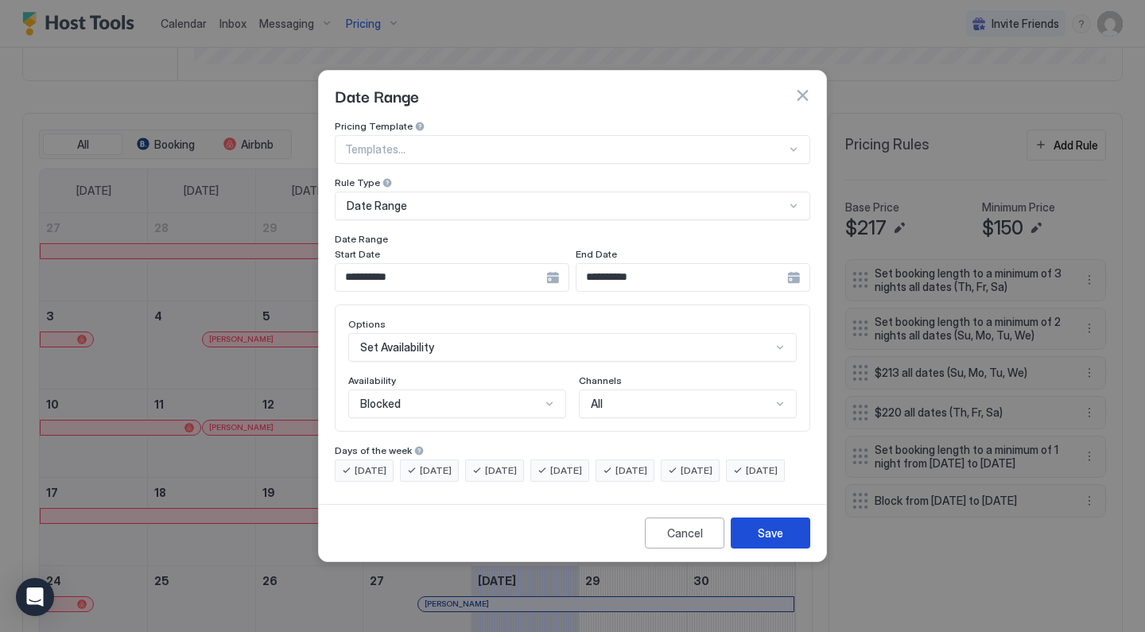
click at [766, 541] on div "Save" at bounding box center [770, 533] width 25 height 17
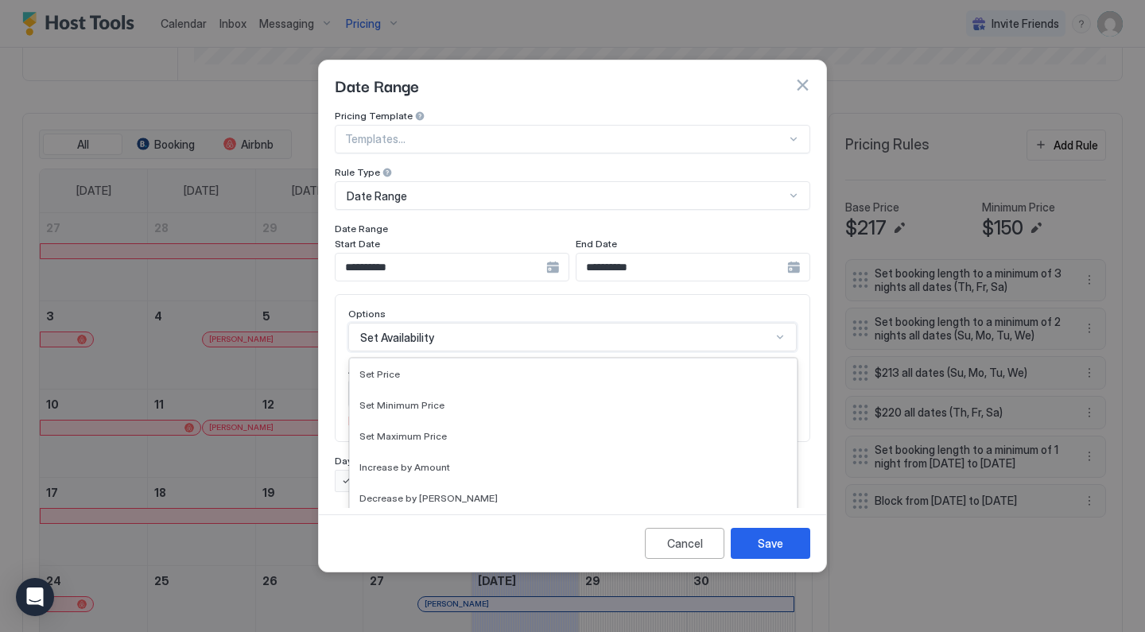
click at [427, 331] on div "Set Availability selected, 15 of 17. 17 results available. Use Up and Down to c…" at bounding box center [572, 337] width 448 height 29
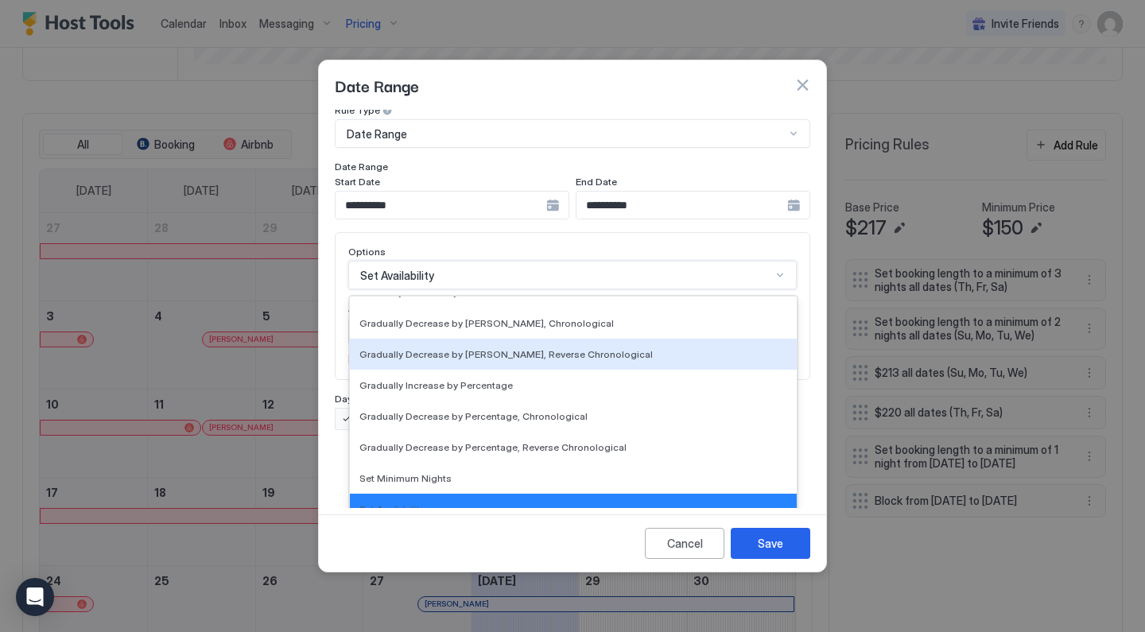
click at [488, 227] on div "**********" at bounding box center [572, 239] width 475 height 382
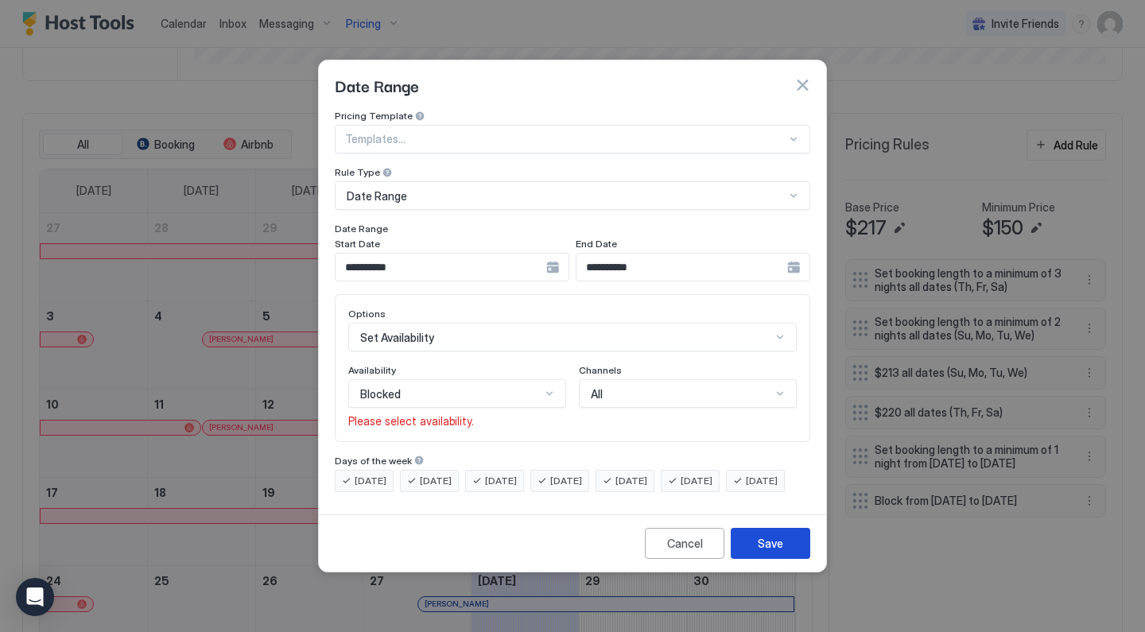
click at [750, 556] on button "Save" at bounding box center [770, 543] width 79 height 31
click at [750, 559] on button "Save" at bounding box center [770, 543] width 79 height 31
click at [803, 77] on button "button" at bounding box center [802, 85] width 16 height 16
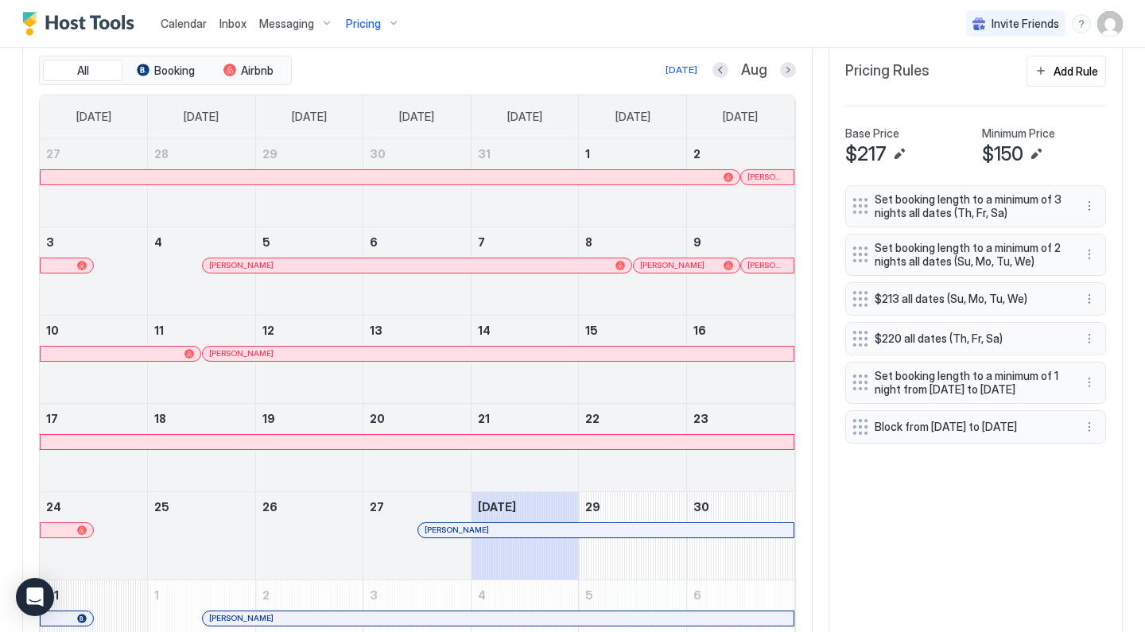
scroll to position [479, 0]
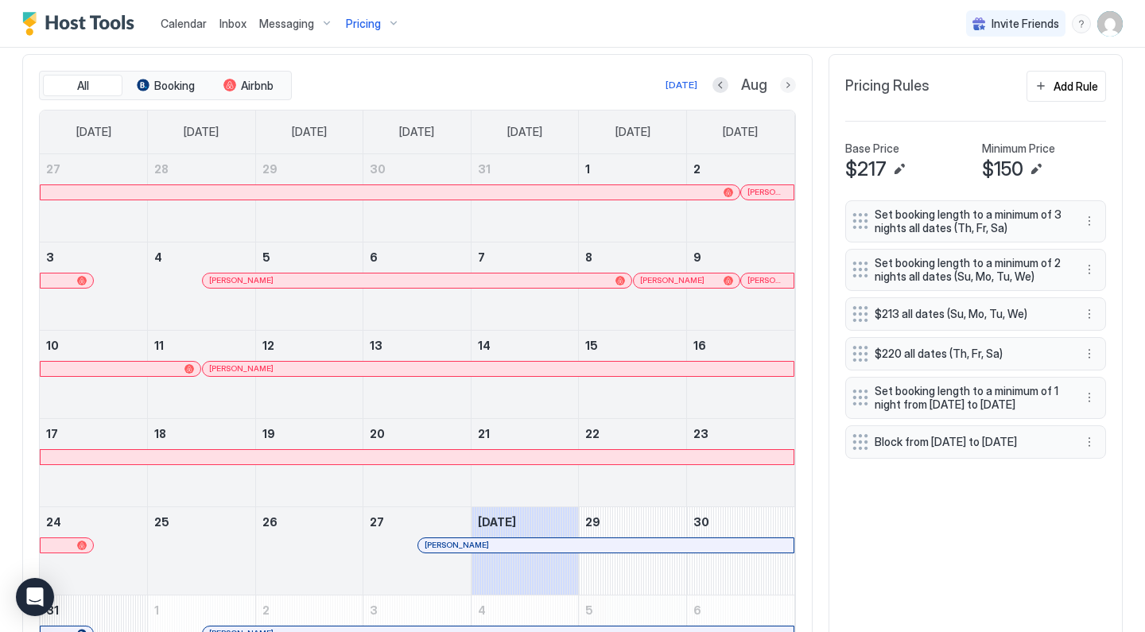
click at [791, 88] on button "Next month" at bounding box center [788, 85] width 16 height 16
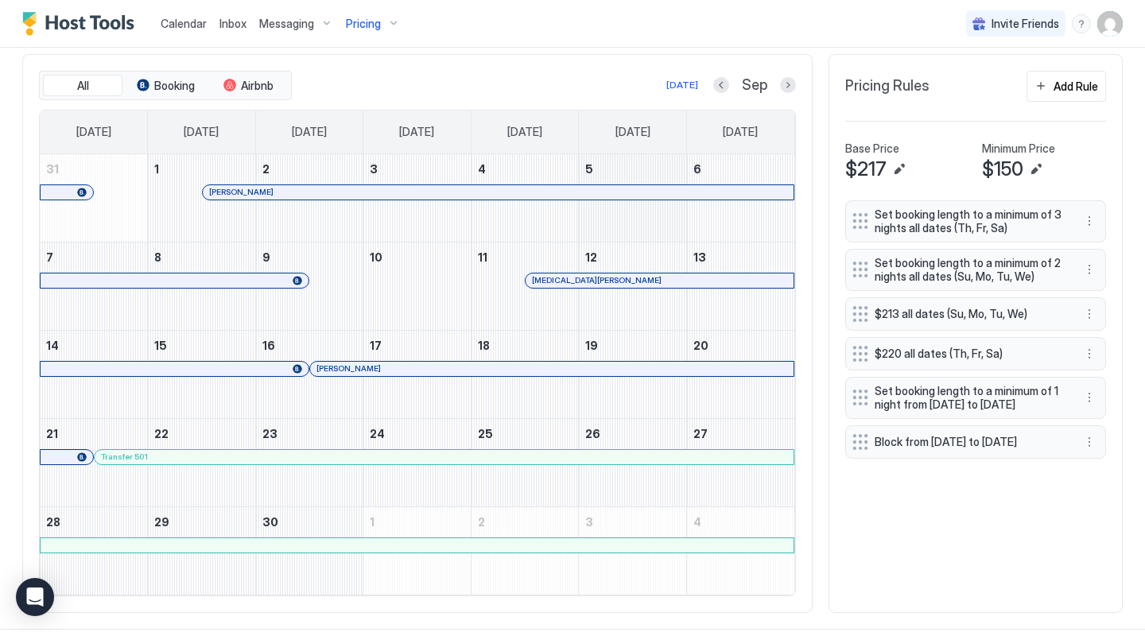
scroll to position [408, 0]
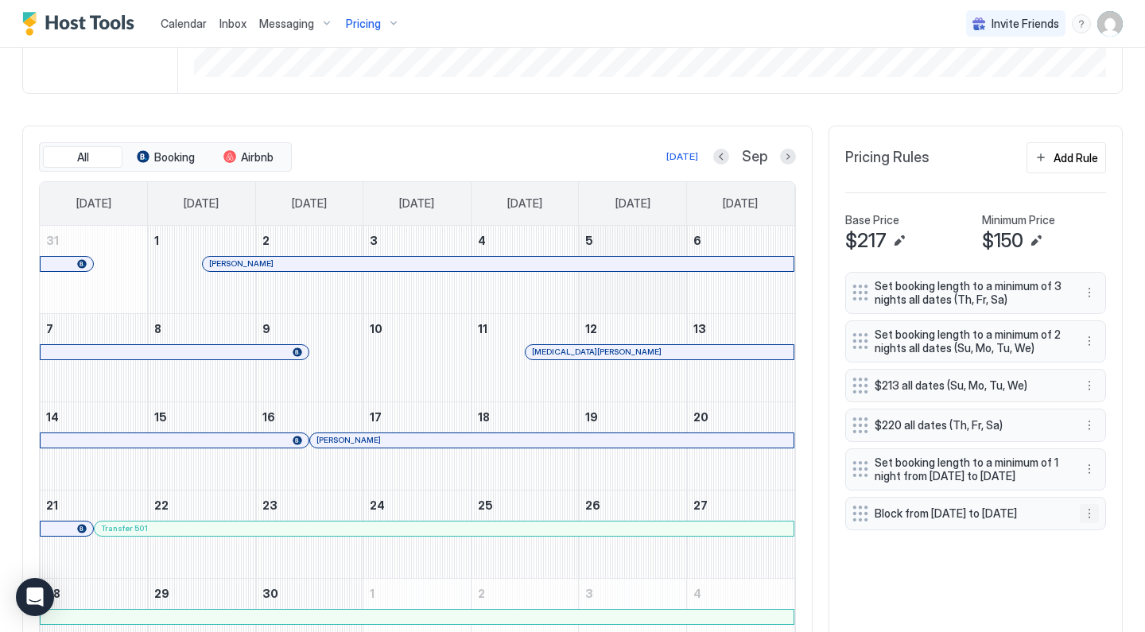
click at [1089, 523] on button "More options" at bounding box center [1089, 513] width 19 height 19
click at [1099, 546] on div "Edit" at bounding box center [1104, 551] width 35 height 12
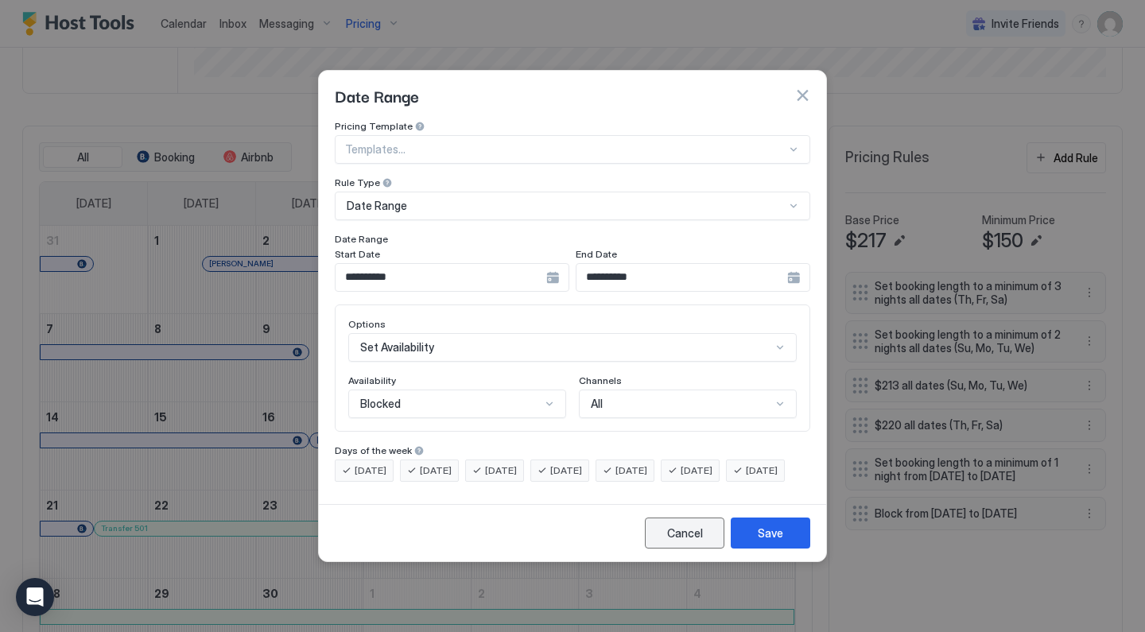
click at [699, 541] on div "Cancel" at bounding box center [685, 533] width 36 height 17
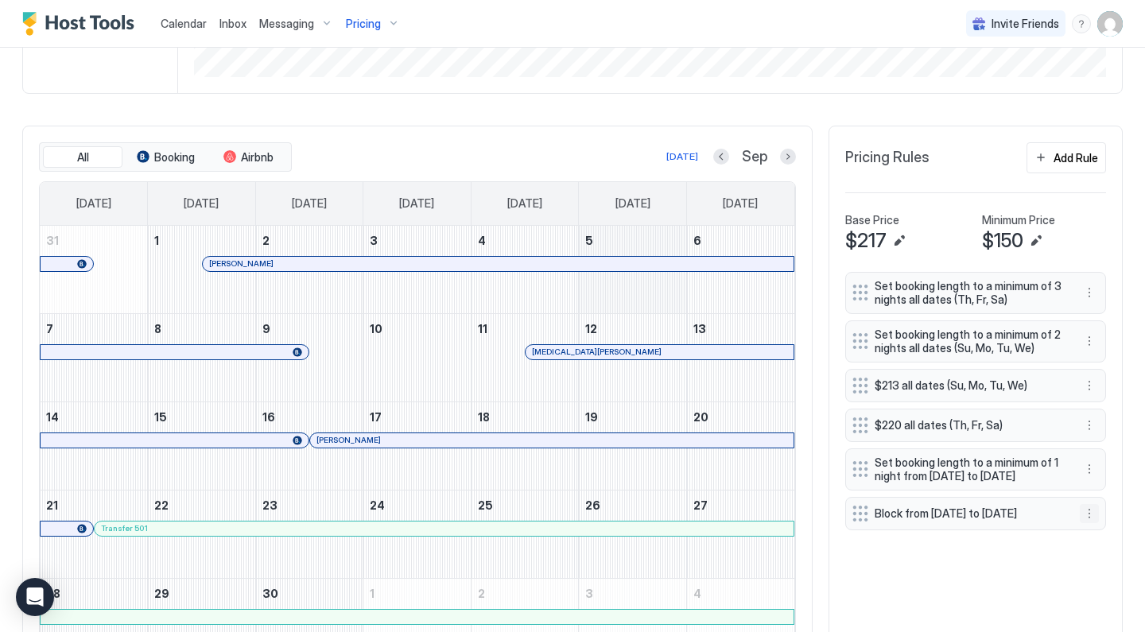
click at [1095, 521] on button "More options" at bounding box center [1089, 513] width 19 height 19
click at [1103, 605] on div "Delete" at bounding box center [1110, 601] width 47 height 12
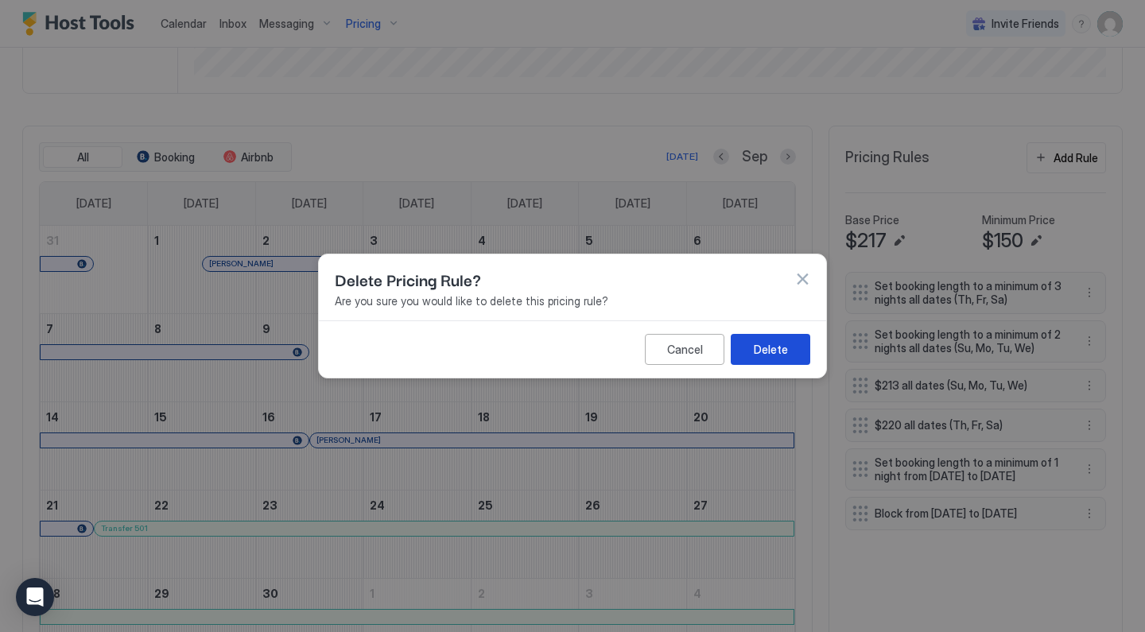
click at [785, 347] on div "Delete" at bounding box center [771, 349] width 34 height 17
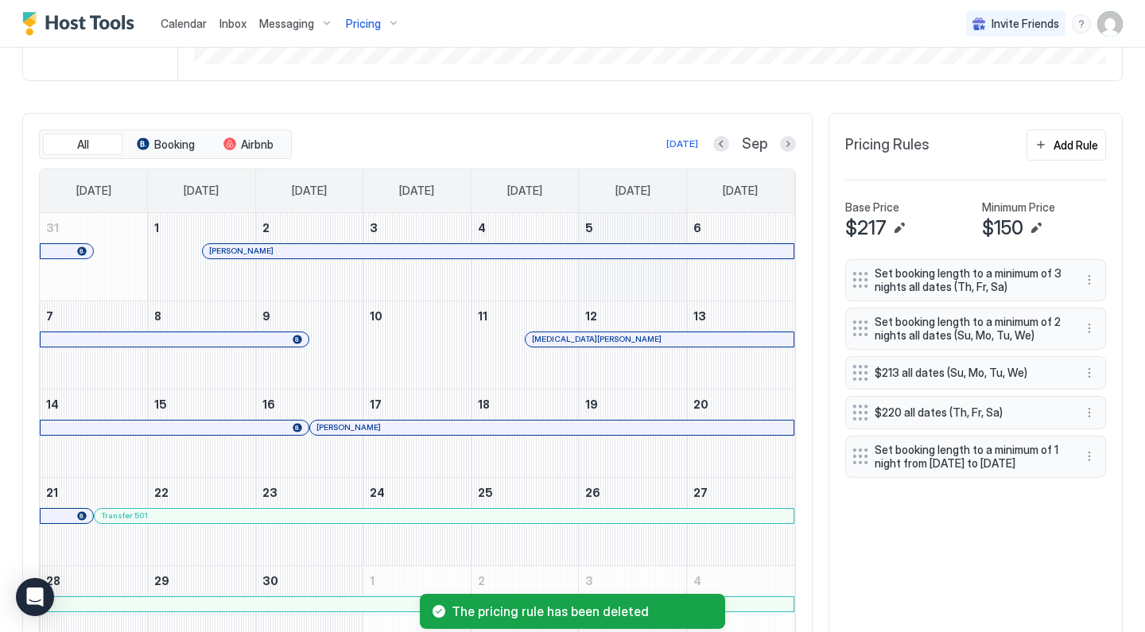
scroll to position [395, 0]
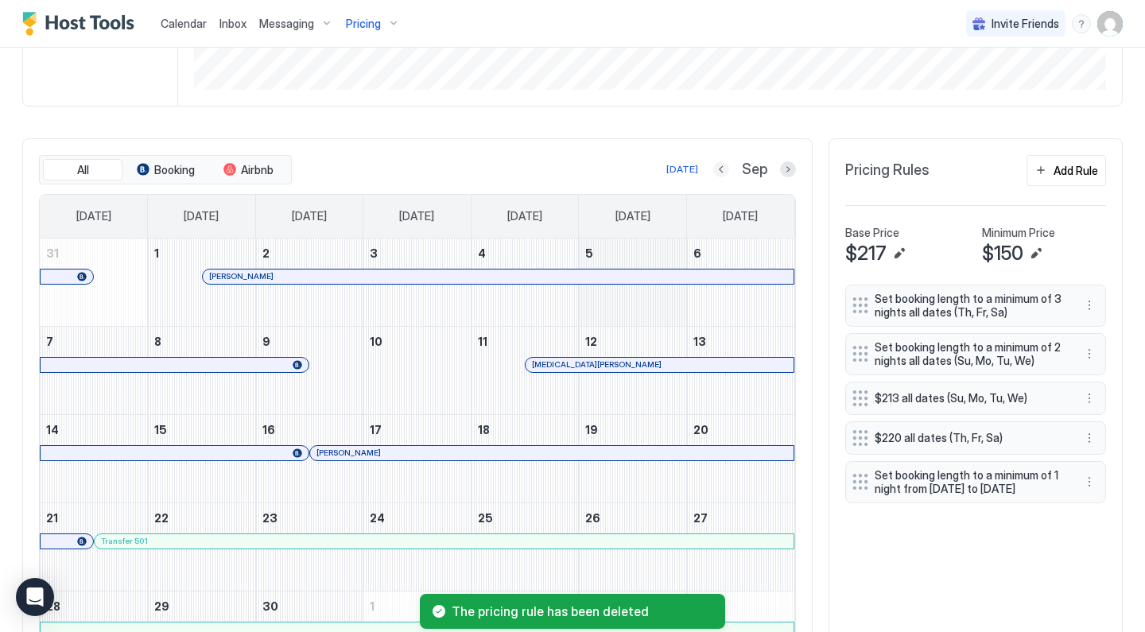
click at [725, 167] on button "Previous month" at bounding box center [721, 169] width 16 height 16
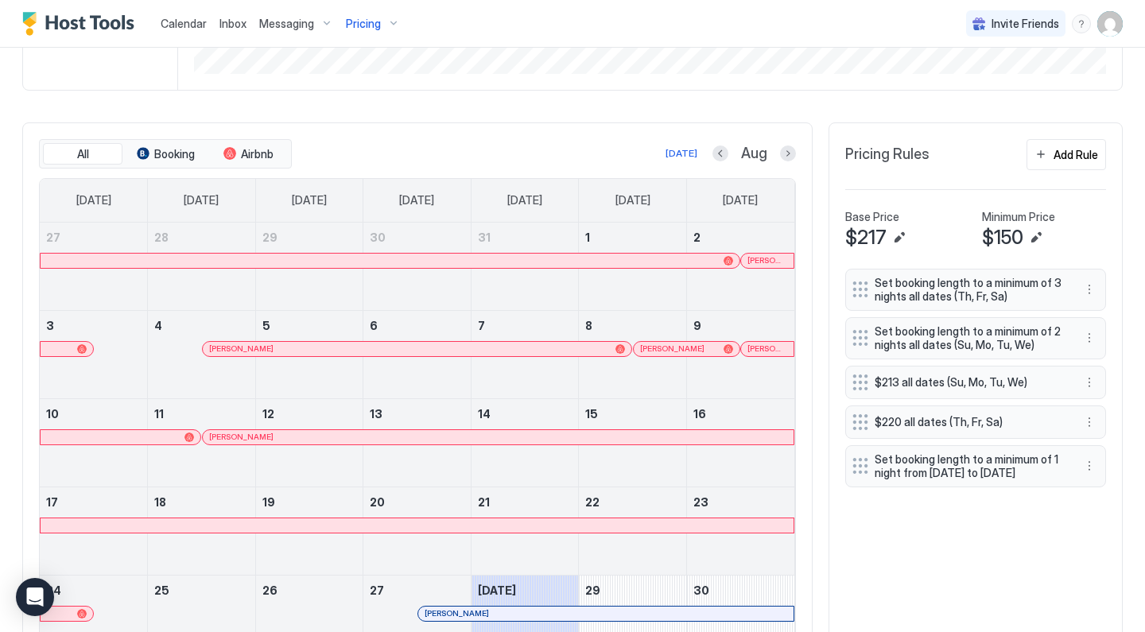
scroll to position [410, 0]
drag, startPoint x: 789, startPoint y: 157, endPoint x: 764, endPoint y: 238, distance: 85.7
click at [789, 157] on button "Next month" at bounding box center [788, 154] width 16 height 16
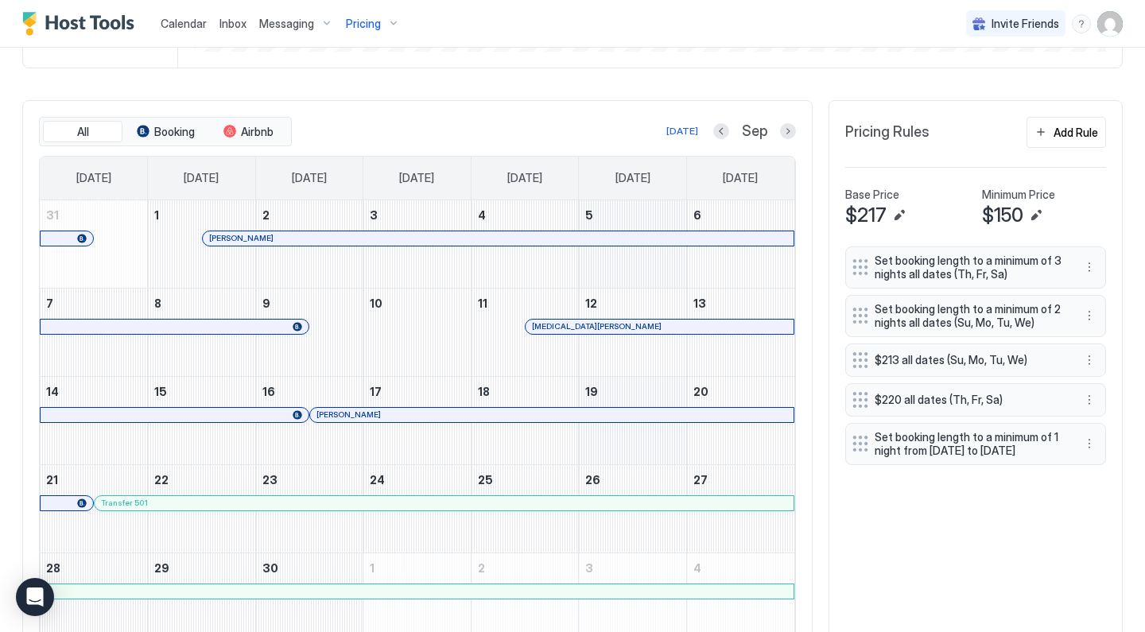
scroll to position [431, 0]
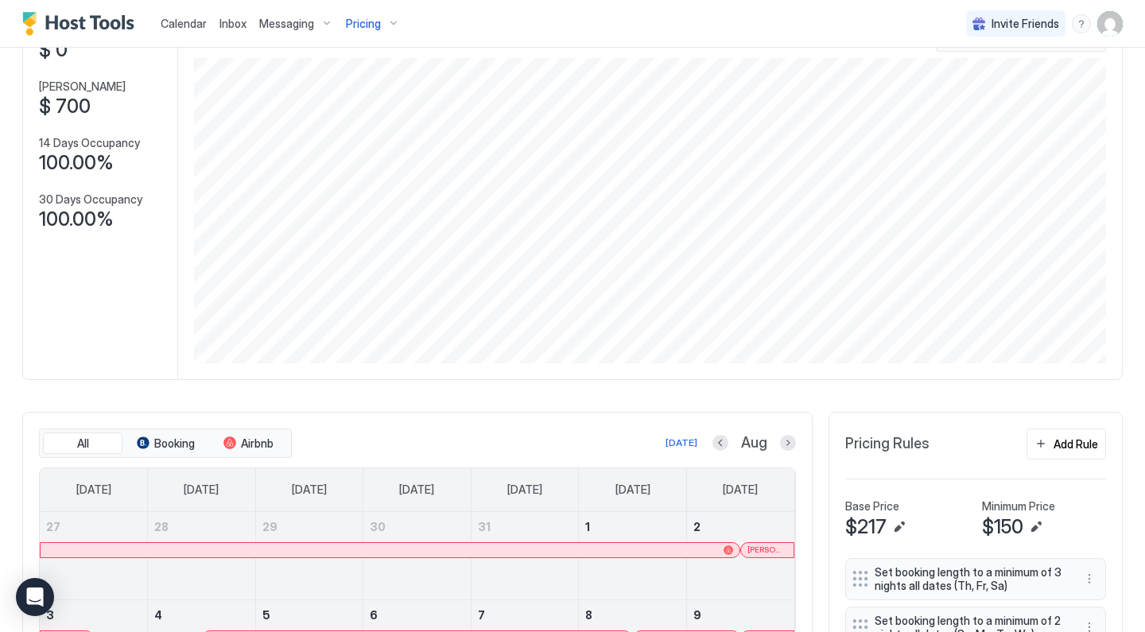
scroll to position [95, 0]
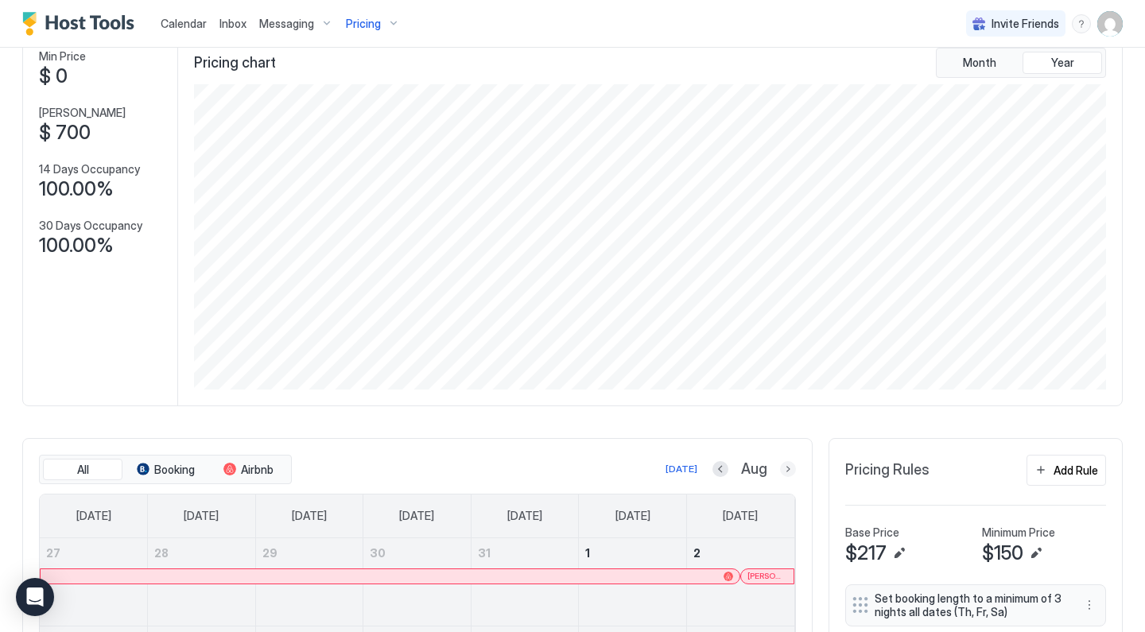
click at [784, 465] on button "Next month" at bounding box center [788, 469] width 16 height 16
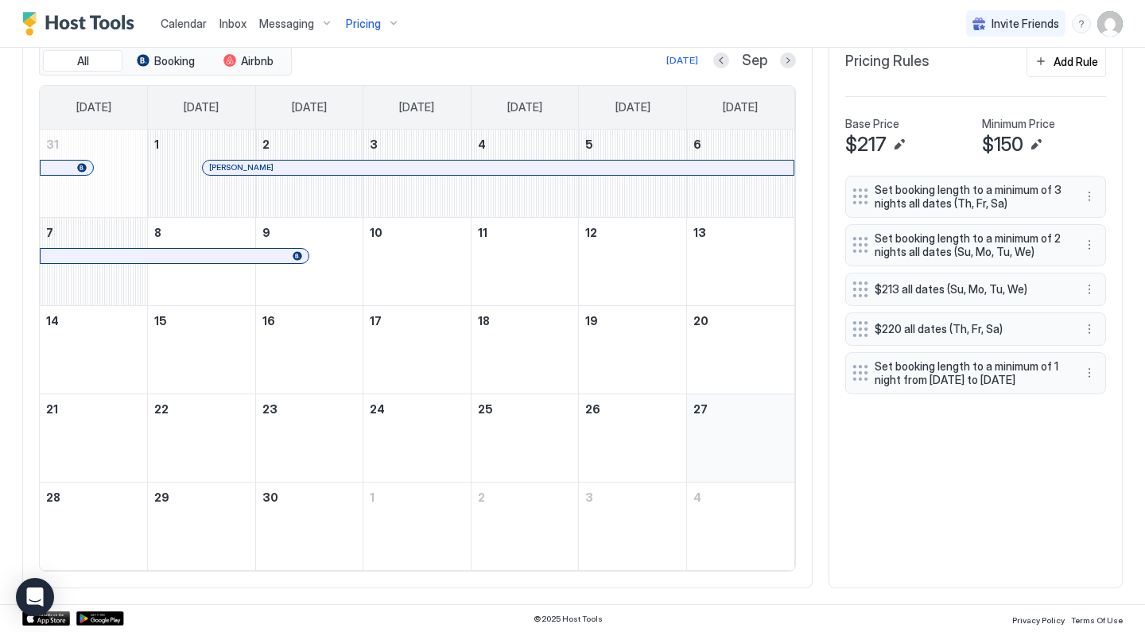
scroll to position [503, 0]
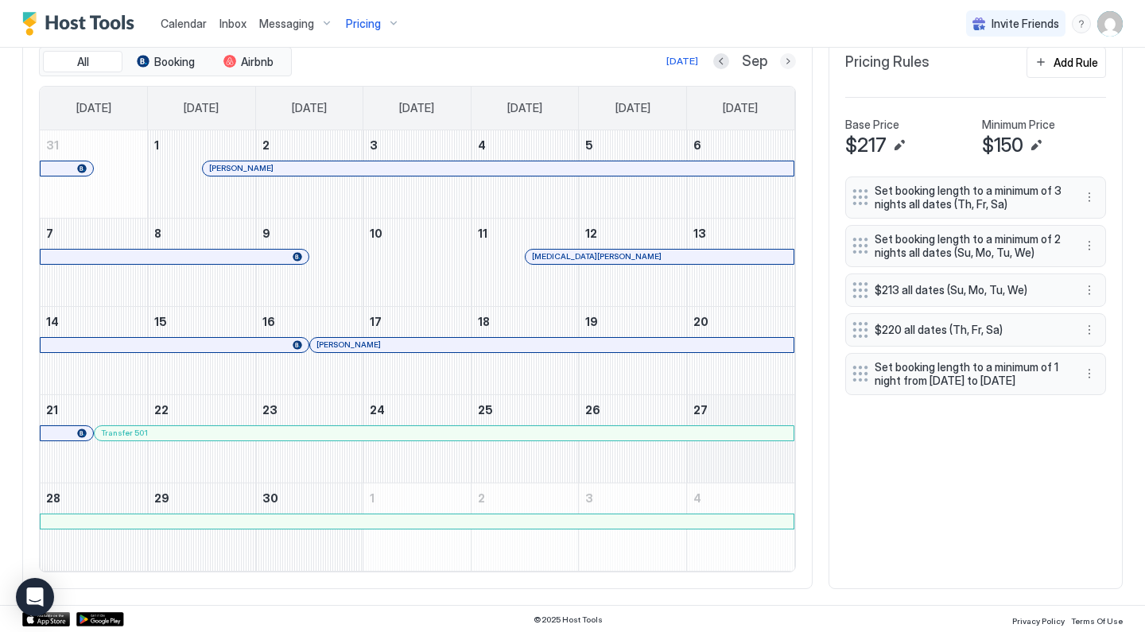
click at [791, 59] on button "Next month" at bounding box center [788, 61] width 16 height 16
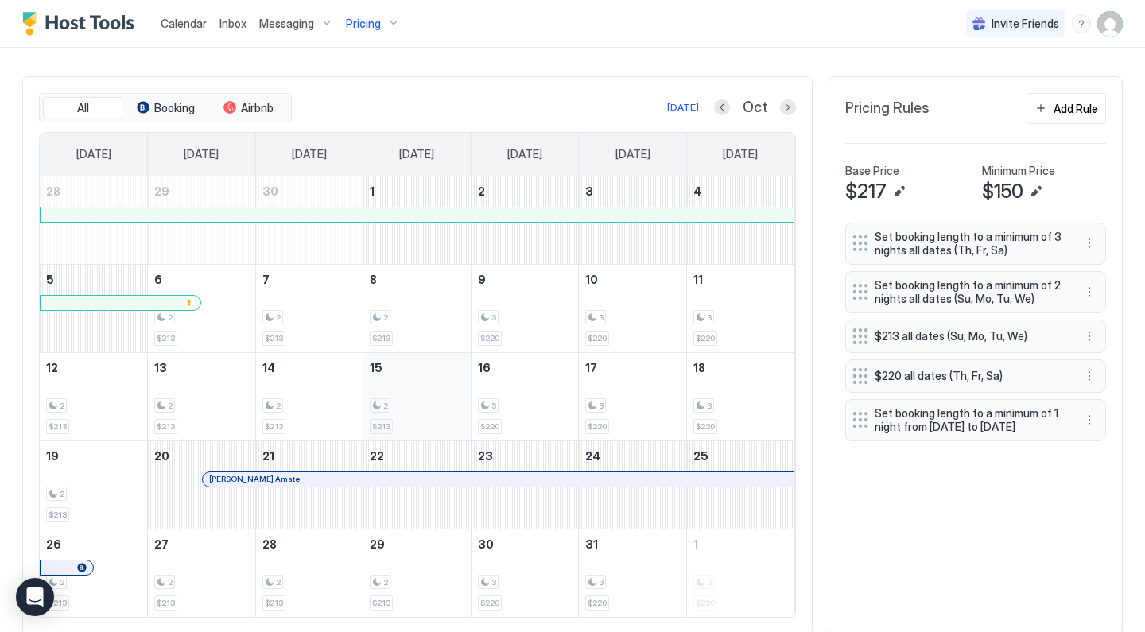
scroll to position [436, 0]
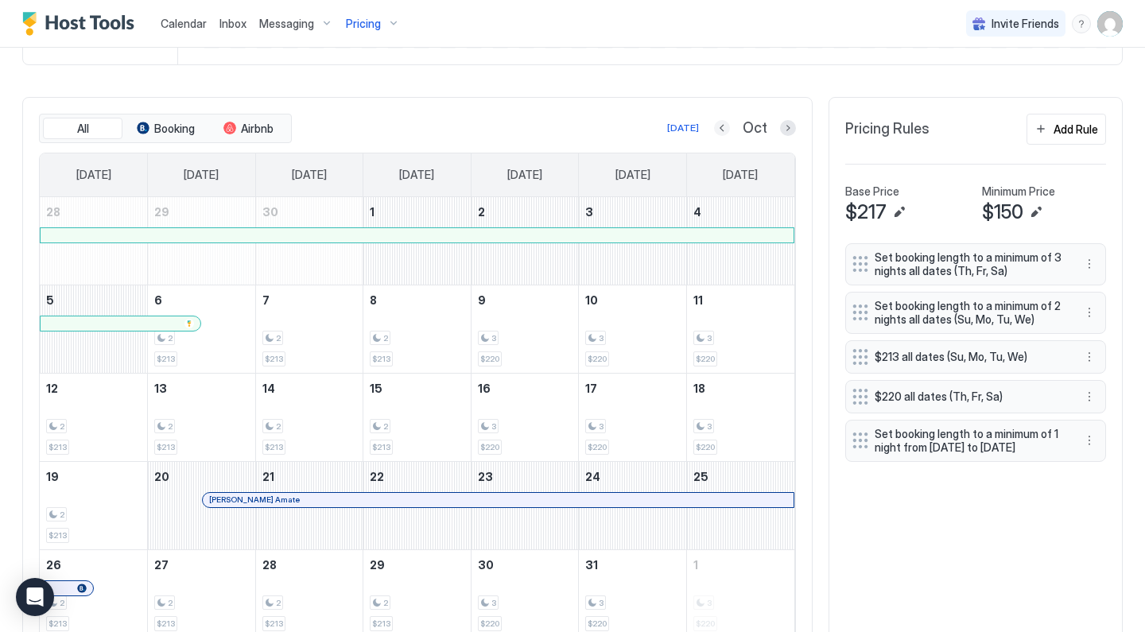
click at [723, 128] on button "Previous month" at bounding box center [722, 128] width 16 height 16
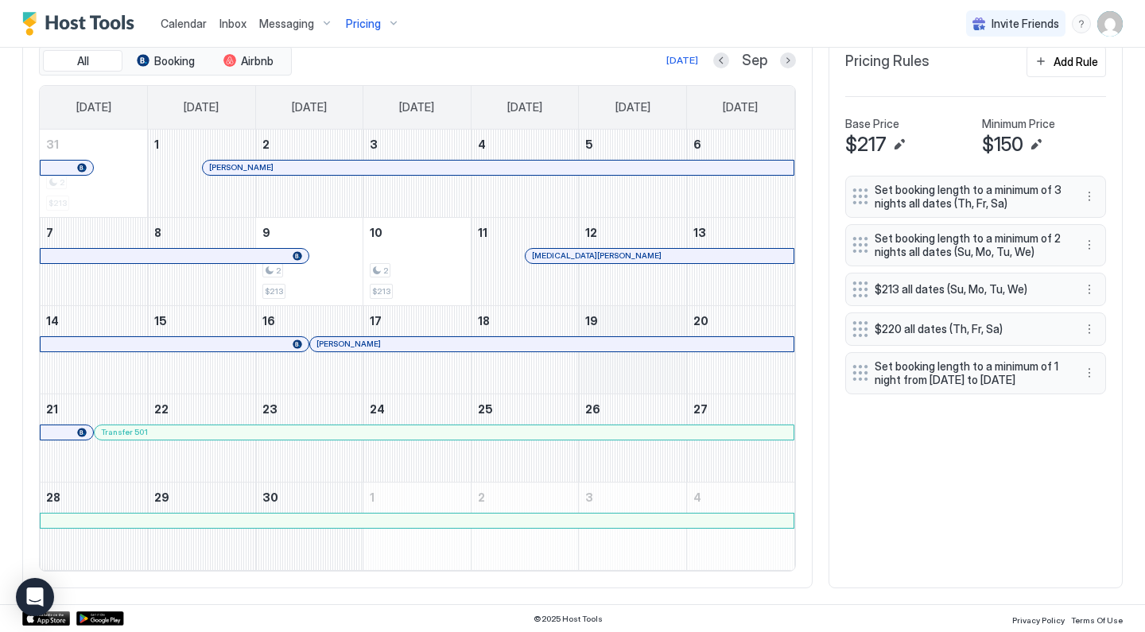
scroll to position [503, 0]
click at [1077, 57] on div "Add Rule" at bounding box center [1075, 62] width 45 height 17
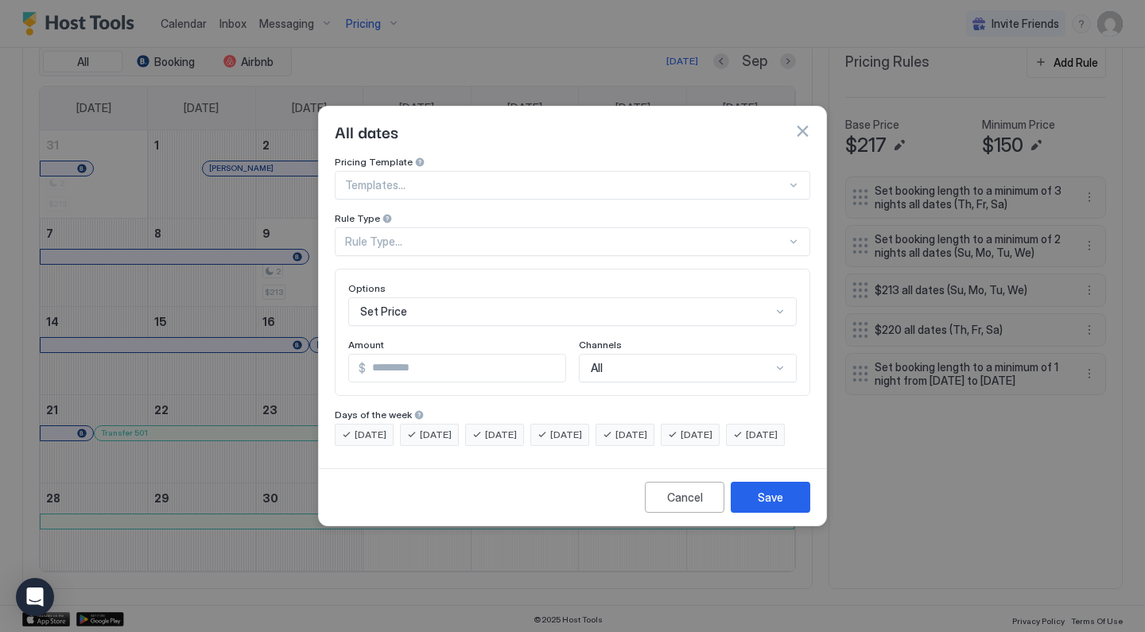
click at [505, 303] on div "Set Price" at bounding box center [572, 311] width 448 height 29
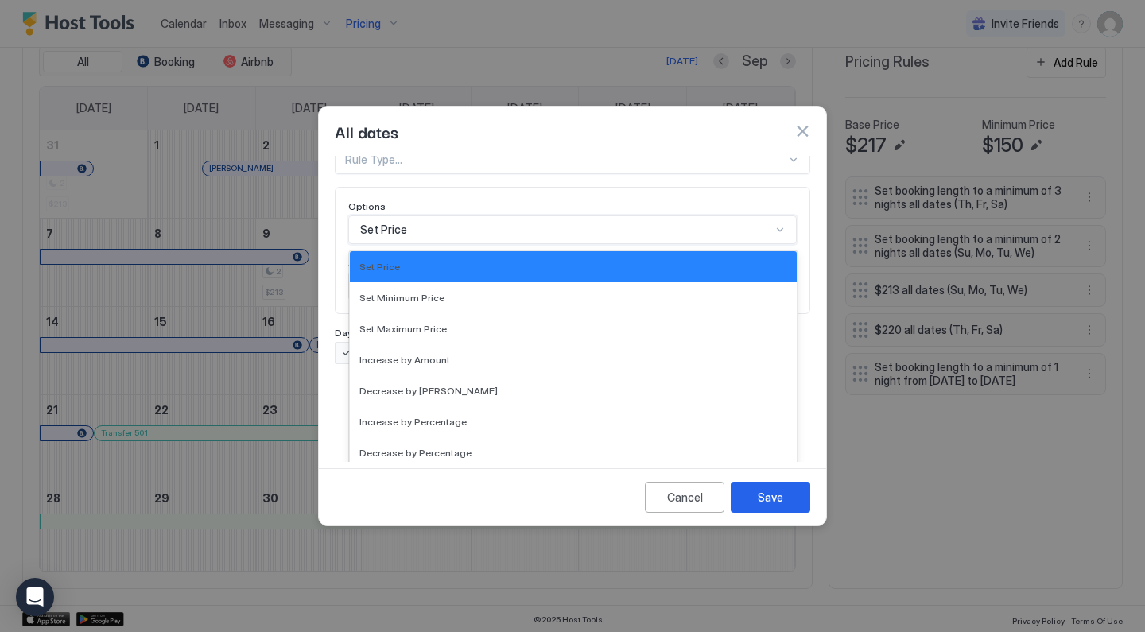
scroll to position [0, 0]
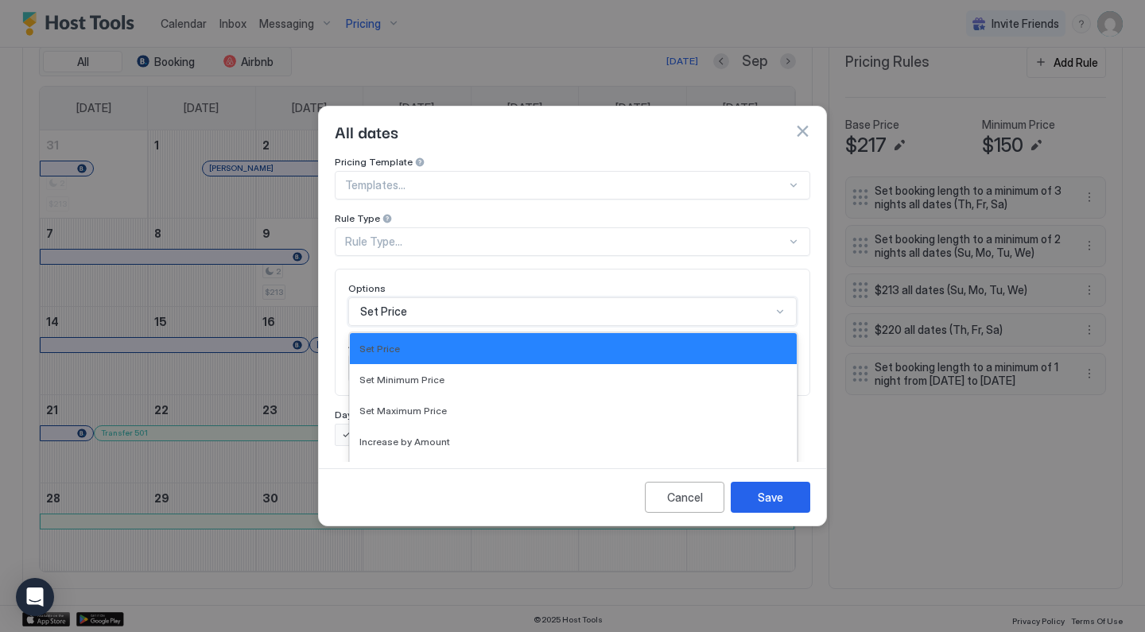
click at [536, 182] on div "Pricing Template Templates... Rule Type Rule Type... Options Set Price selected…" at bounding box center [572, 301] width 475 height 290
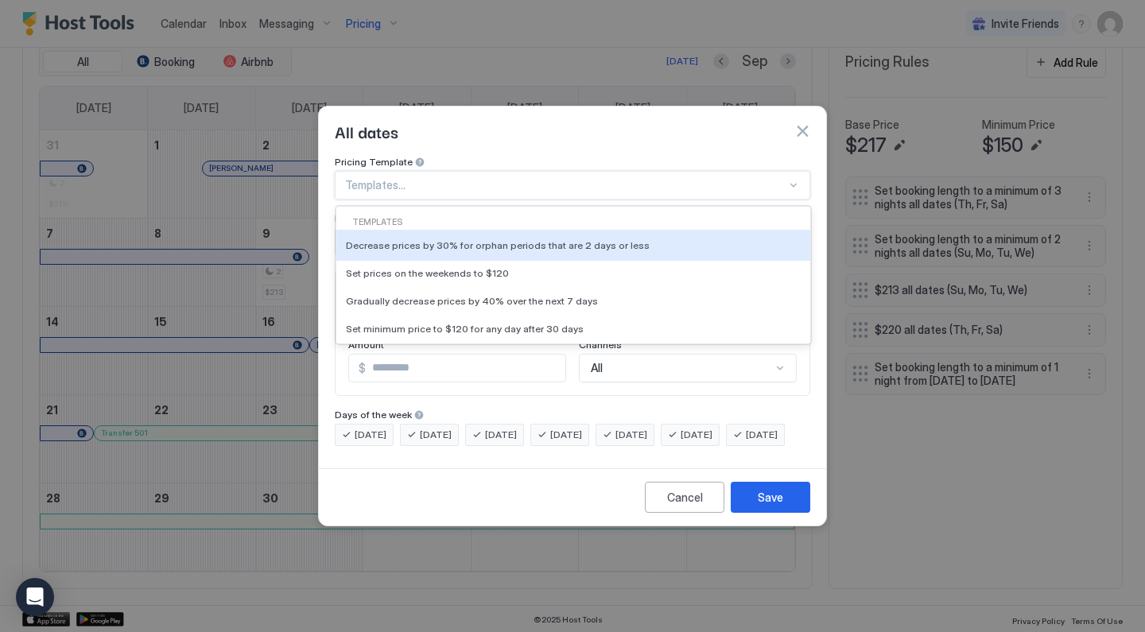
click at [525, 171] on div "Templates..." at bounding box center [572, 185] width 475 height 29
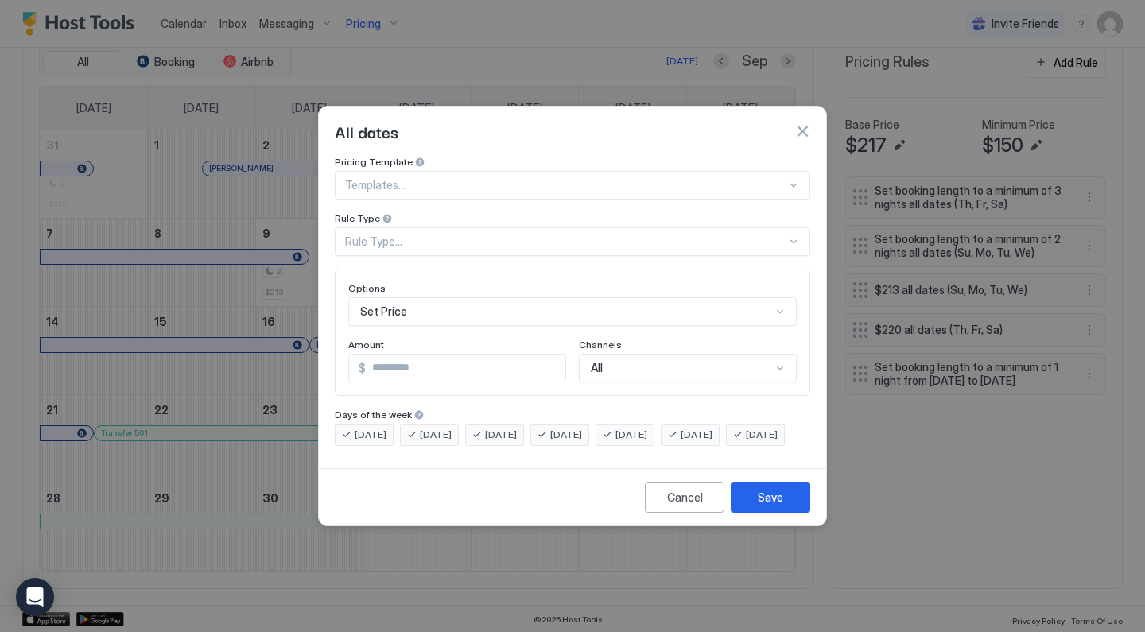
click at [531, 134] on div "All dates" at bounding box center [572, 131] width 507 height 49
click at [468, 235] on div "Rule Type..." at bounding box center [565, 242] width 441 height 14
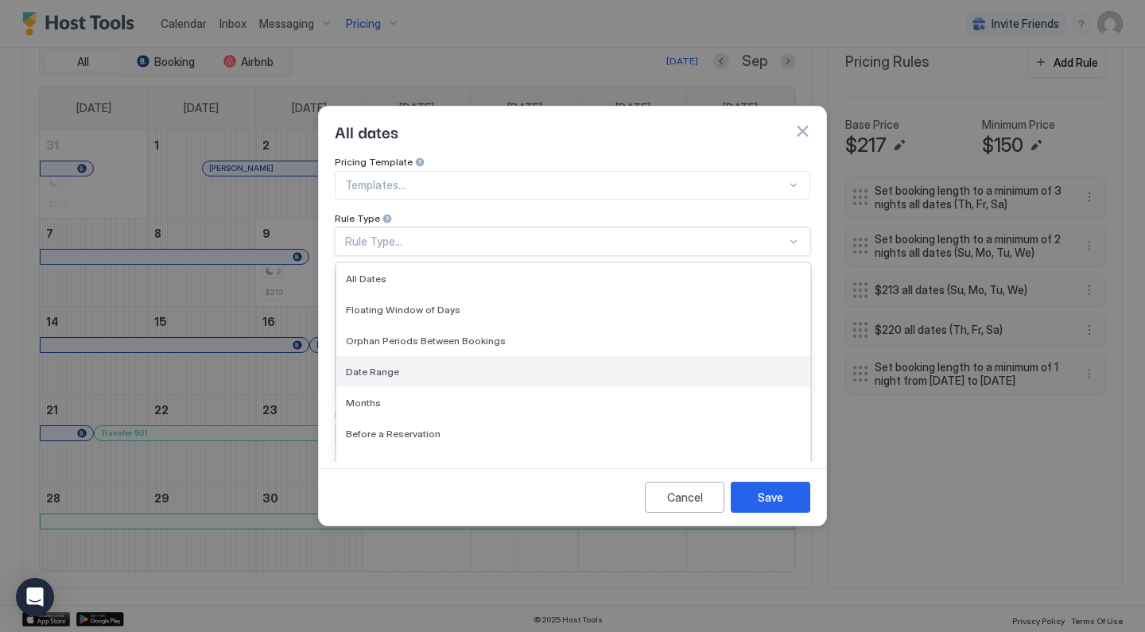
click at [428, 366] on div "Date Range" at bounding box center [573, 372] width 455 height 12
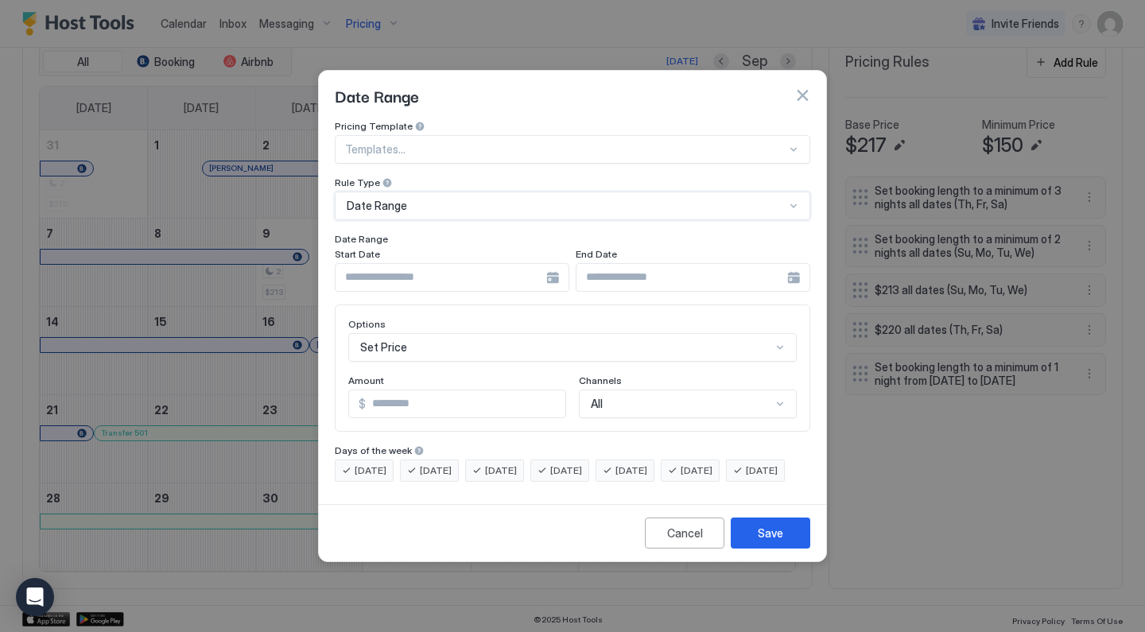
click at [505, 267] on input "Input Field" at bounding box center [440, 277] width 211 height 27
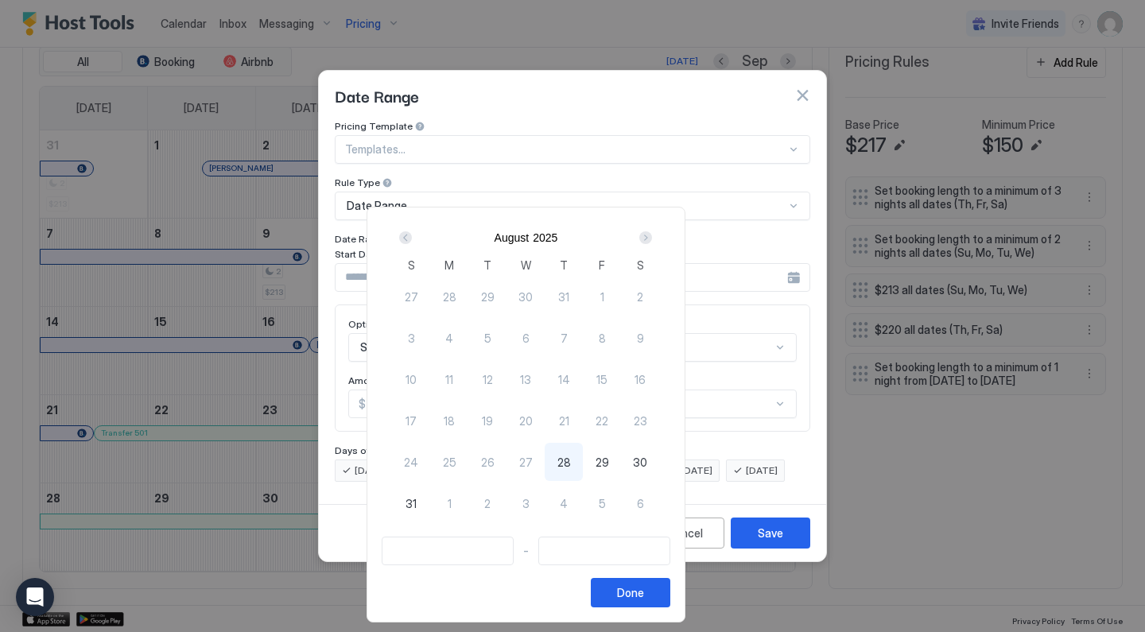
click at [652, 238] on div "Next" at bounding box center [645, 237] width 13 height 13
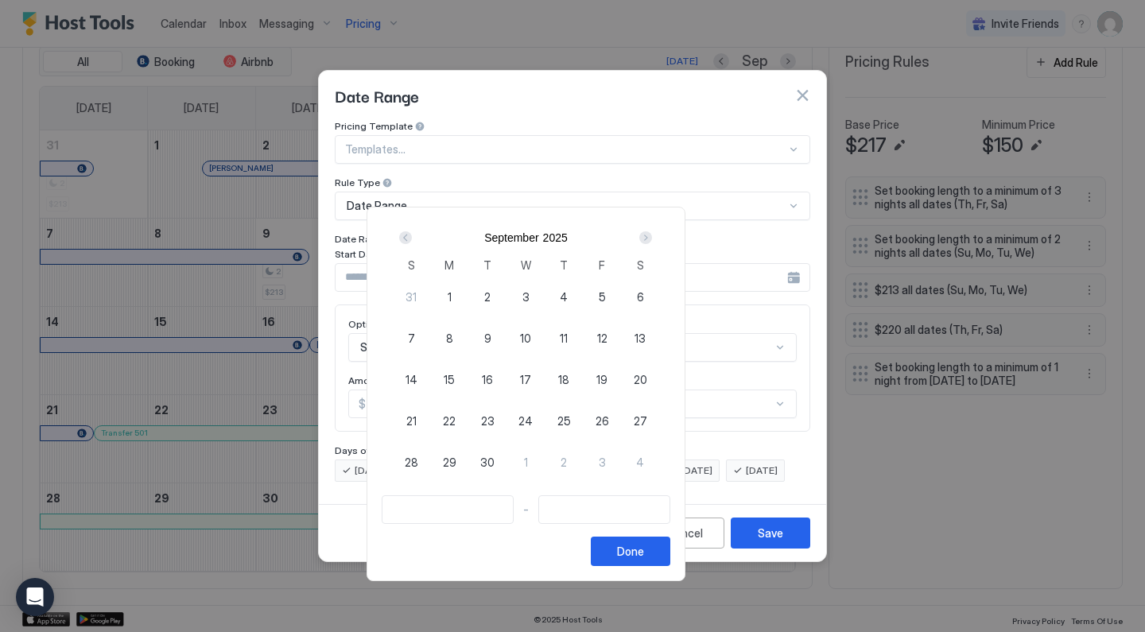
click at [652, 238] on div "Next" at bounding box center [645, 237] width 13 height 13
click at [545, 378] on div "15" at bounding box center [525, 379] width 38 height 38
type input "**********"
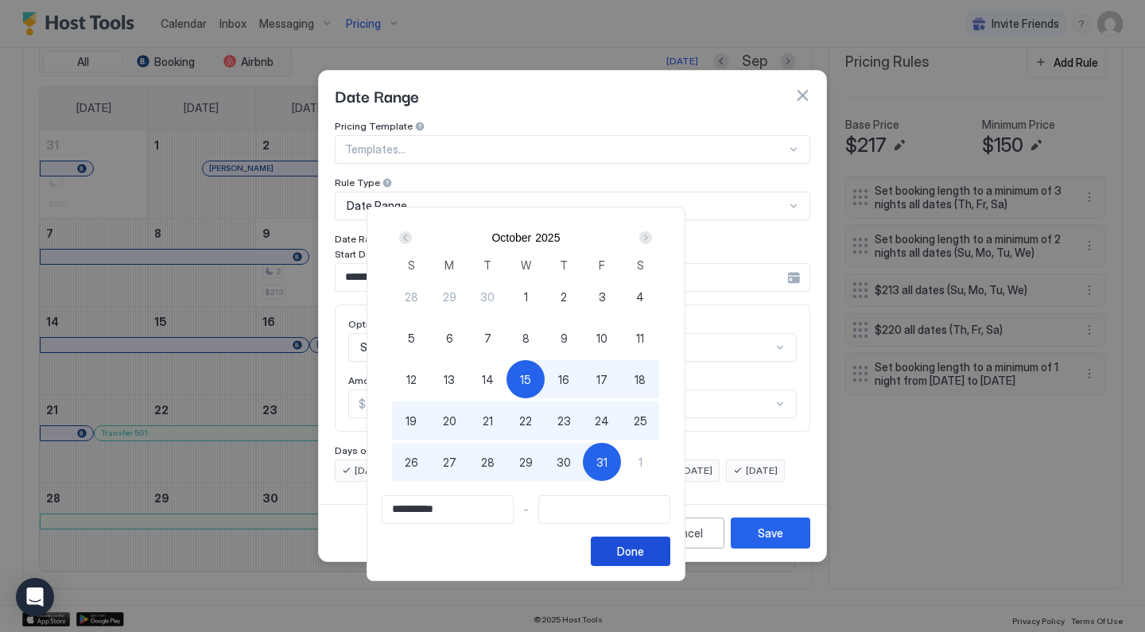
click at [670, 556] on button "Done" at bounding box center [630, 551] width 79 height 29
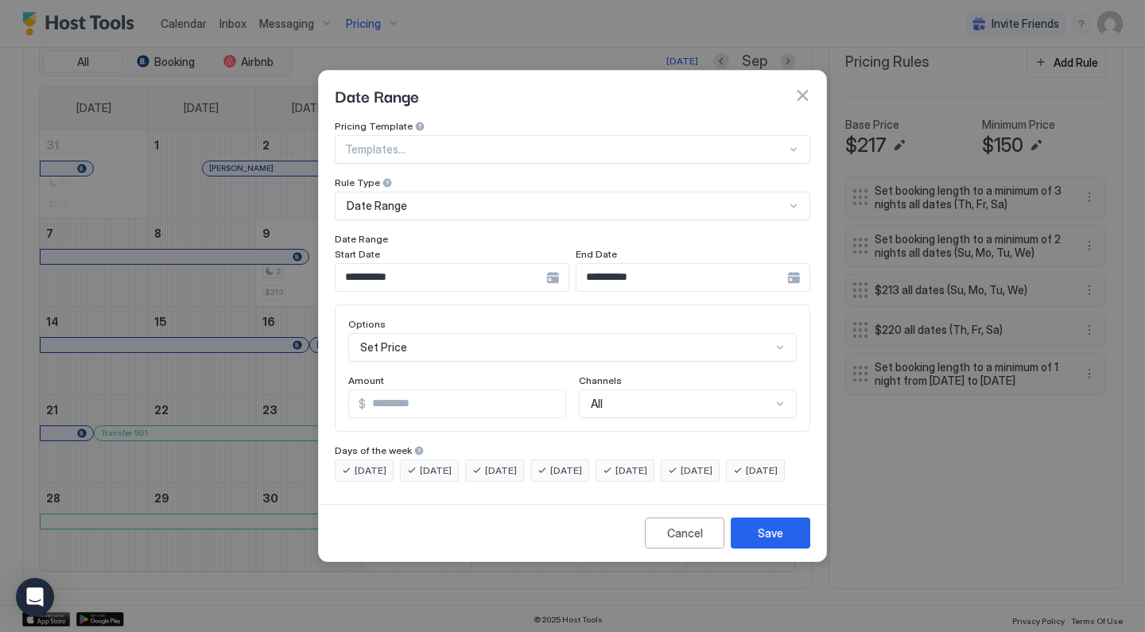
click at [569, 266] on div "**********" at bounding box center [452, 277] width 235 height 29
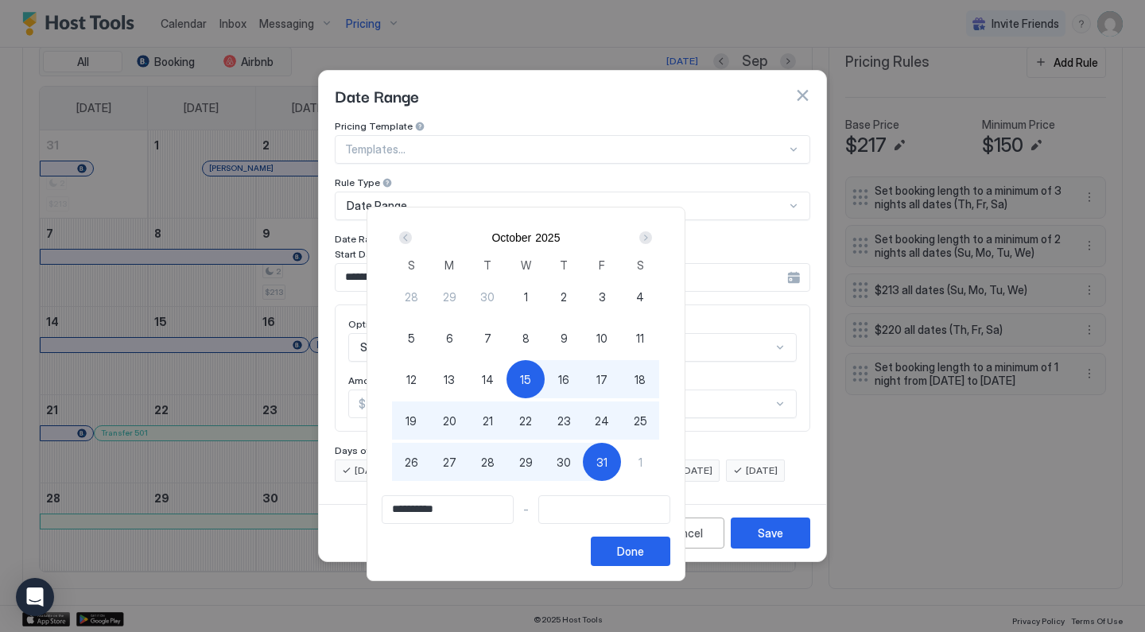
click at [652, 238] on div "Next" at bounding box center [645, 237] width 13 height 13
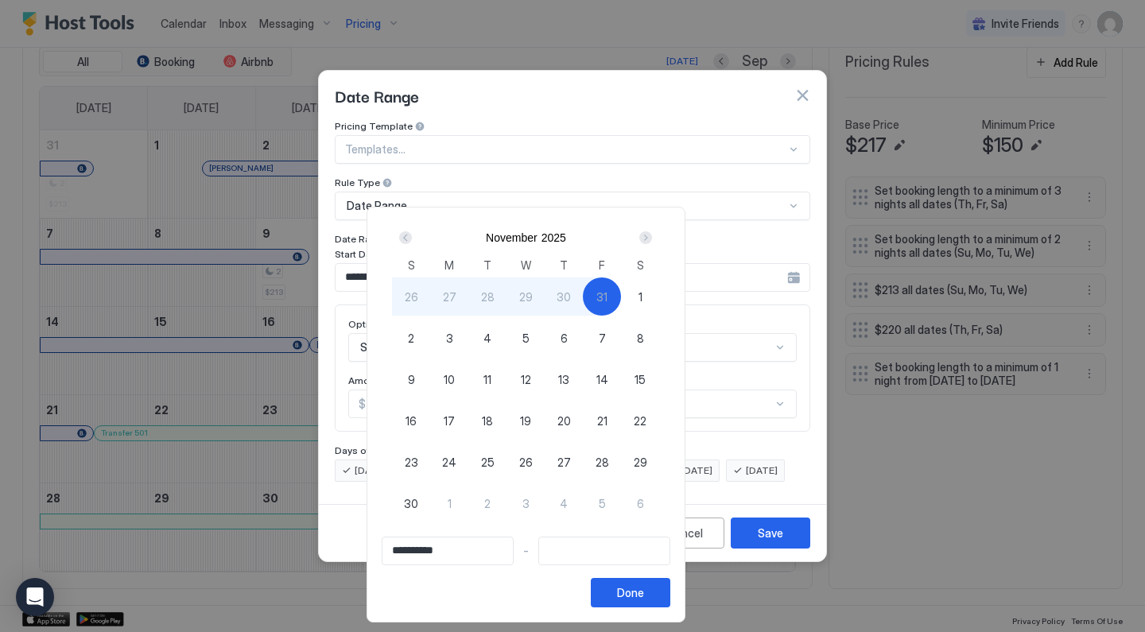
click at [652, 238] on div "Next" at bounding box center [645, 237] width 13 height 13
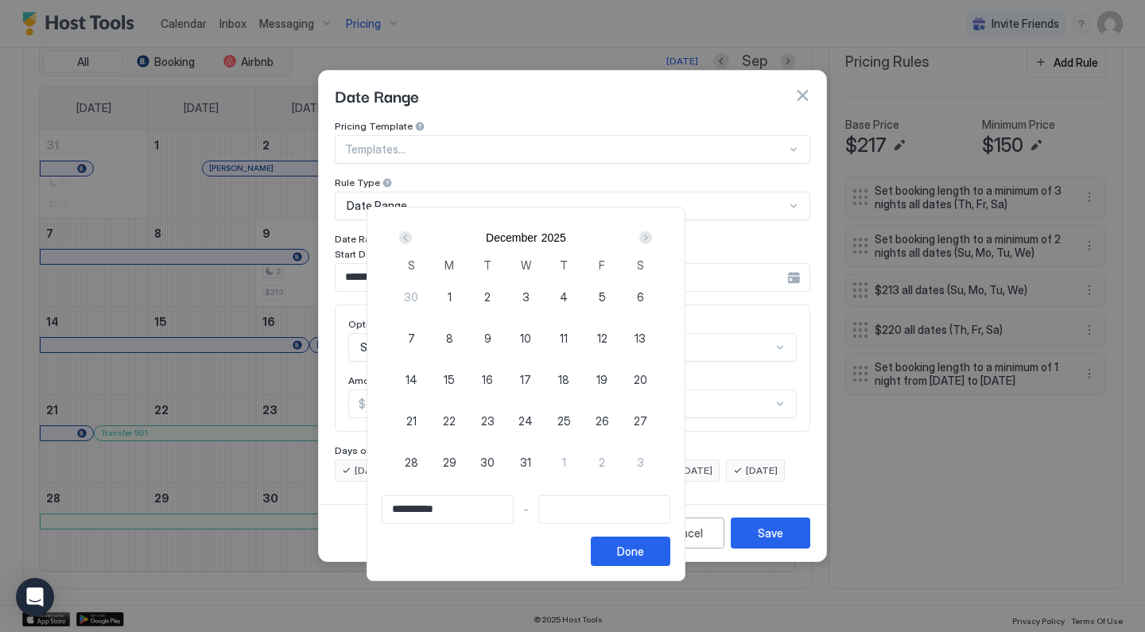
click at [652, 238] on div "Next" at bounding box center [645, 237] width 13 height 13
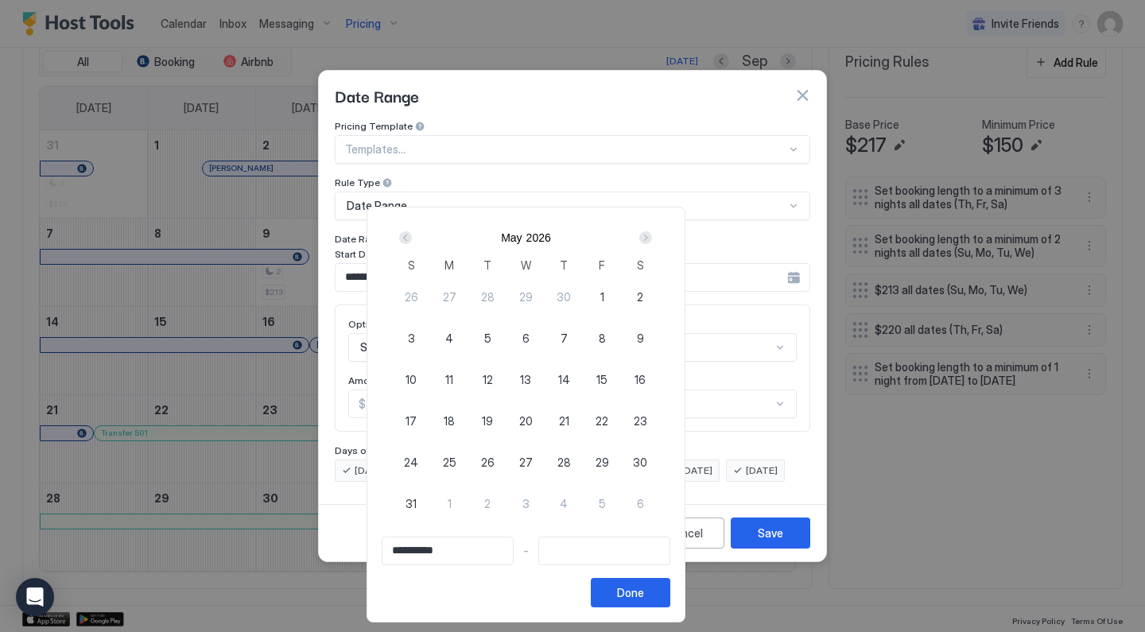
click at [652, 238] on div "Next" at bounding box center [645, 237] width 13 height 13
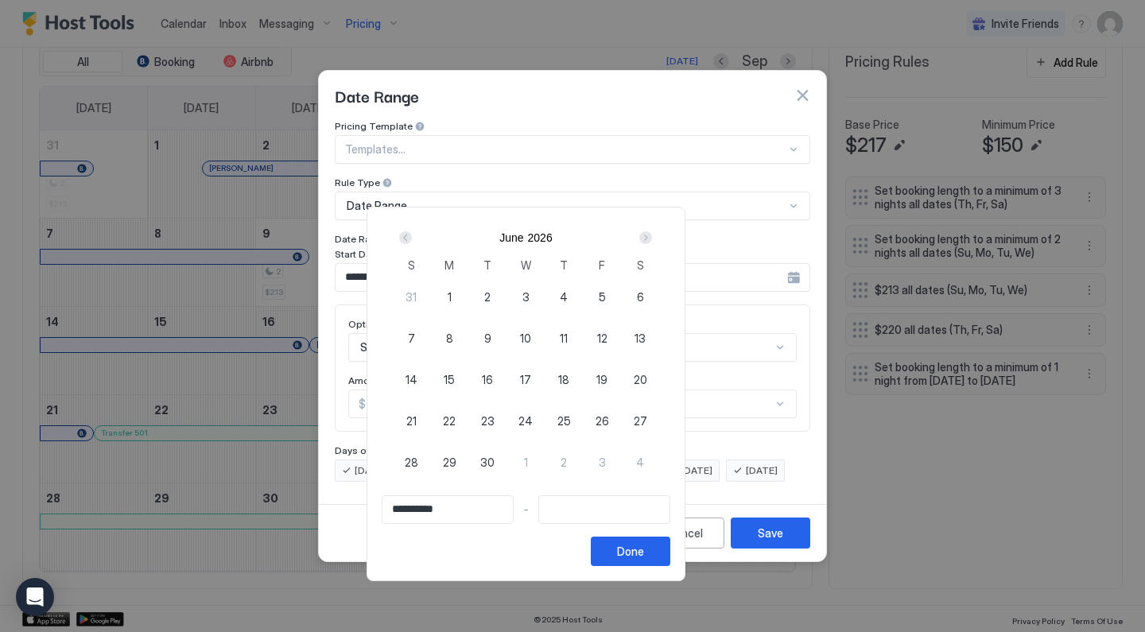
click at [652, 238] on div "Next" at bounding box center [645, 237] width 13 height 13
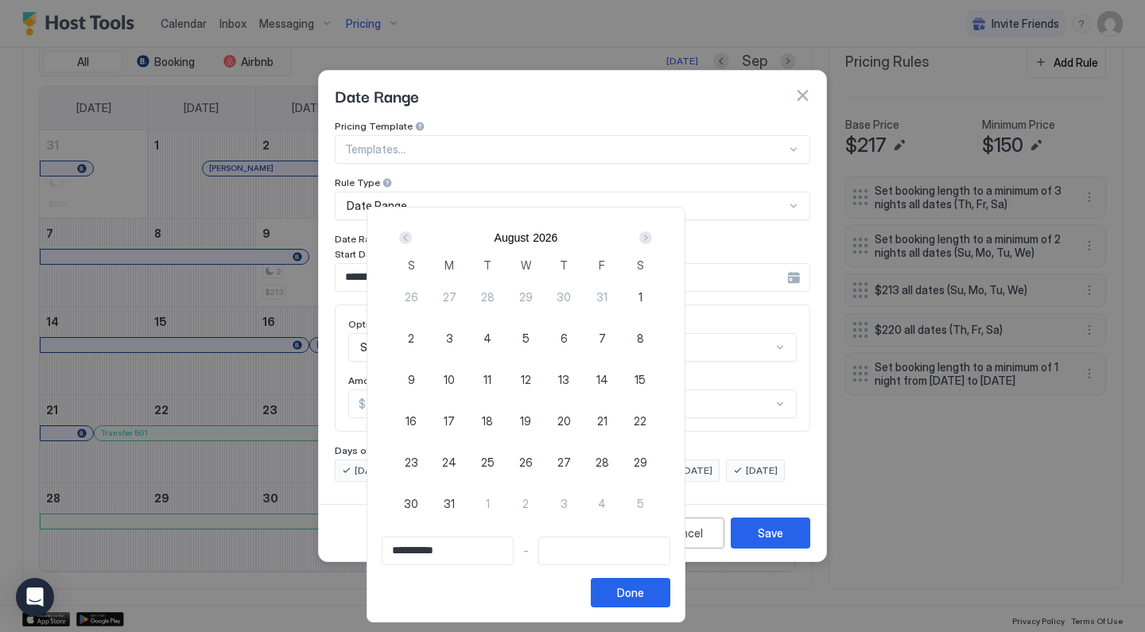
click at [652, 238] on div "Next" at bounding box center [645, 237] width 13 height 13
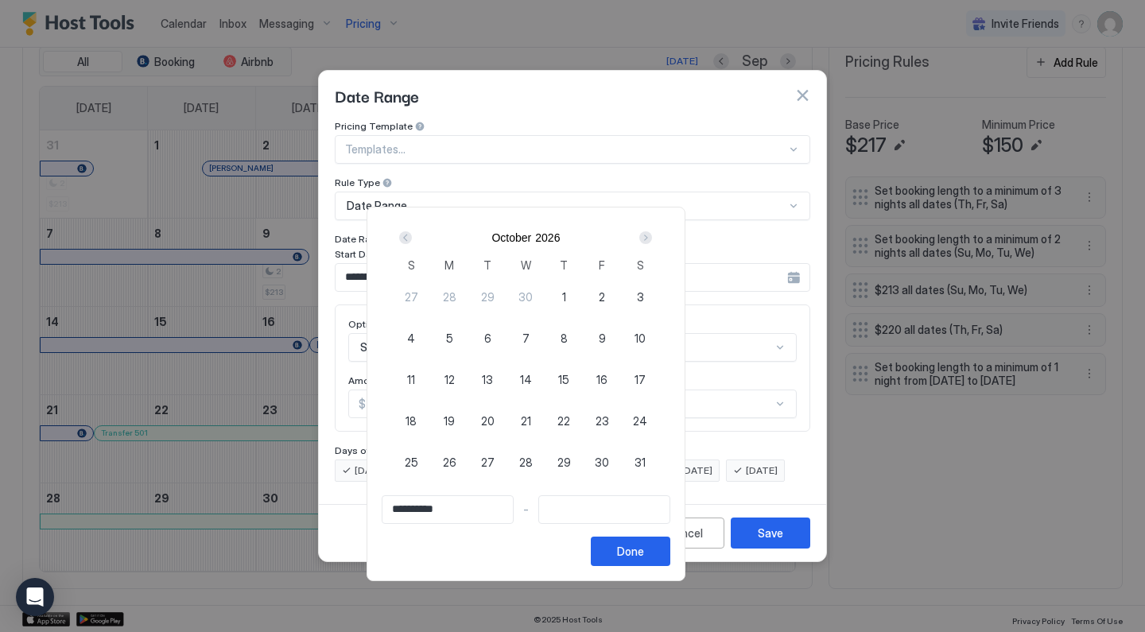
click at [652, 238] on div "Next" at bounding box center [645, 237] width 13 height 13
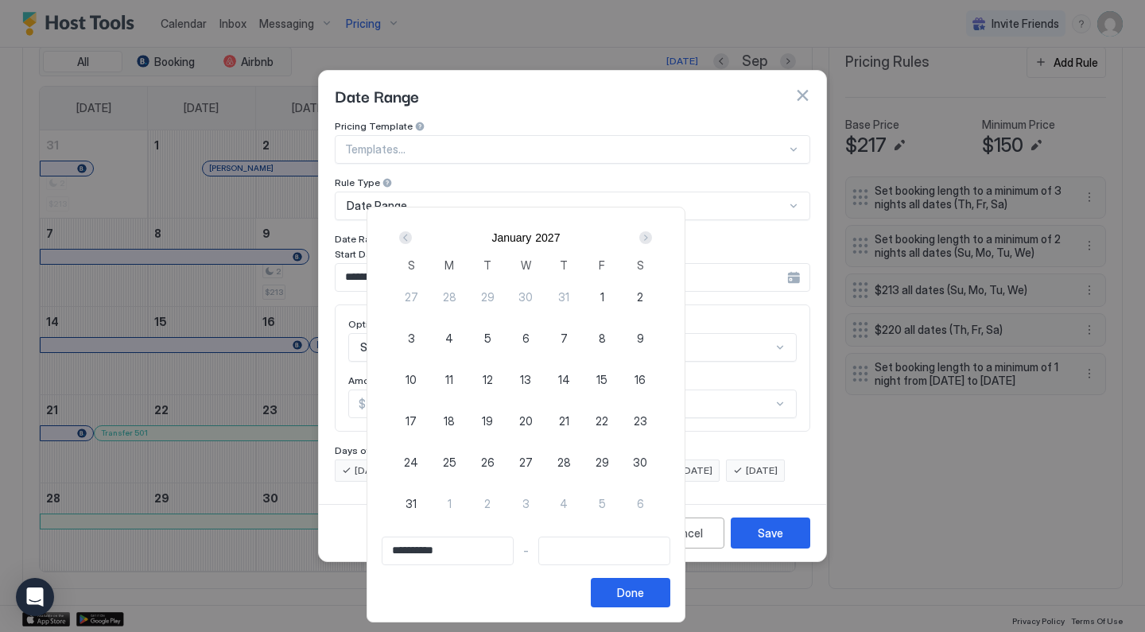
click at [652, 238] on div "Next" at bounding box center [645, 237] width 13 height 13
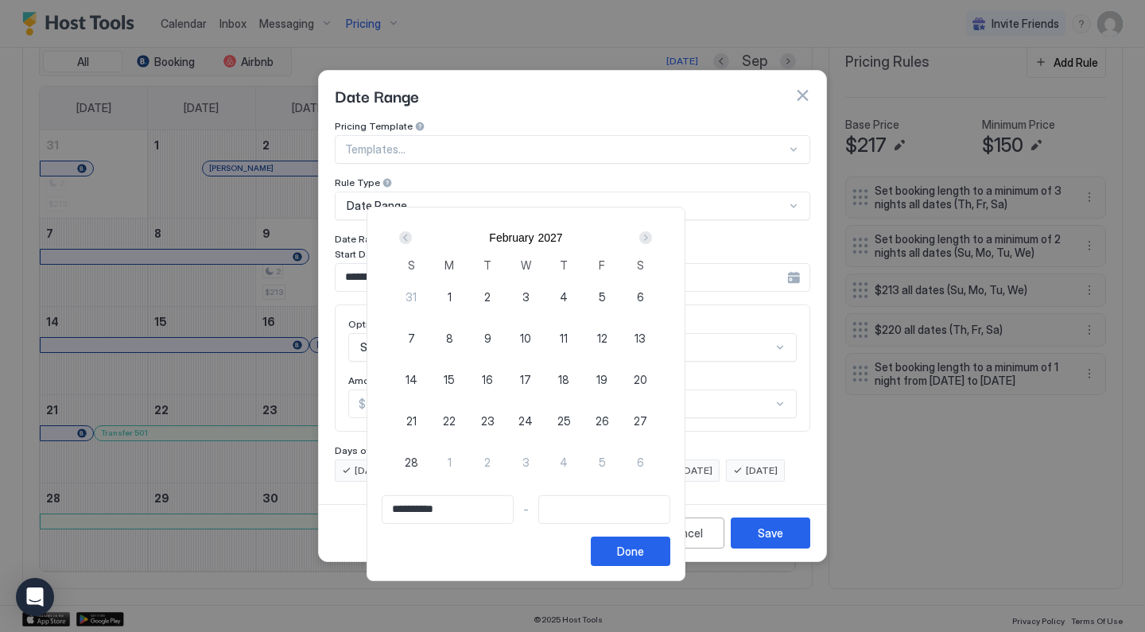
click at [652, 238] on div "Next" at bounding box center [645, 237] width 13 height 13
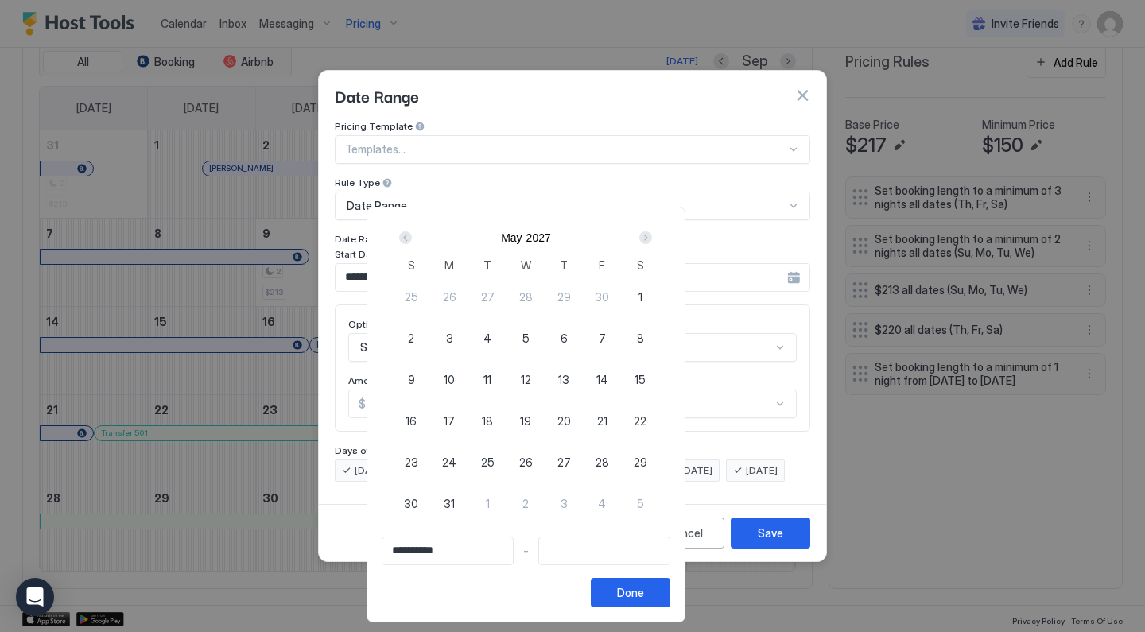
click at [652, 238] on div "Next" at bounding box center [645, 237] width 13 height 13
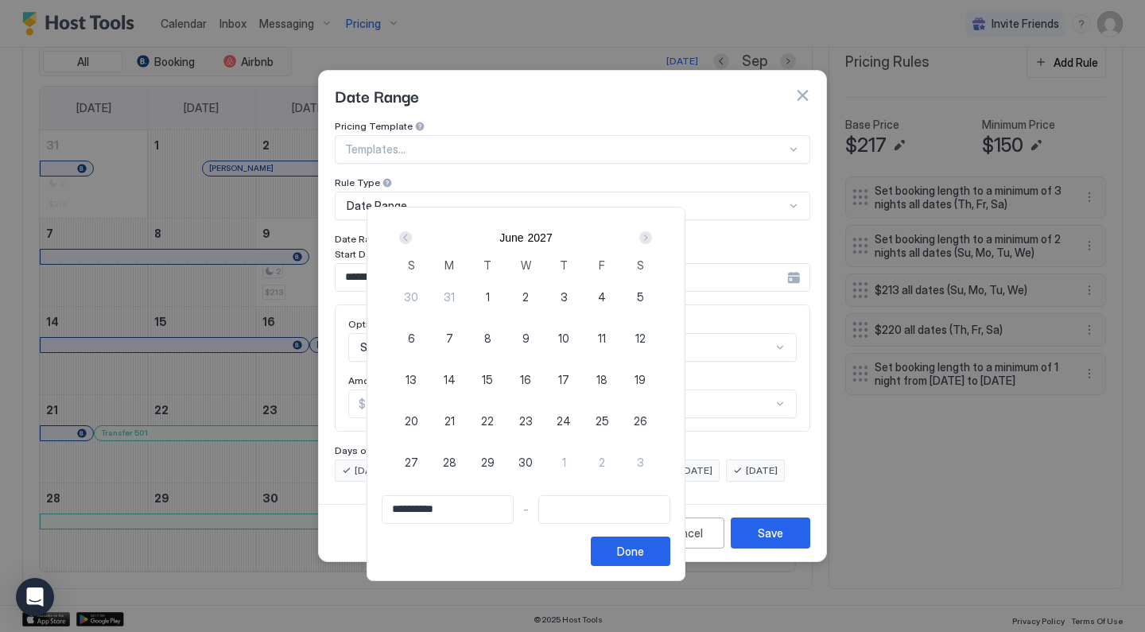
click at [652, 238] on div "Next" at bounding box center [645, 237] width 13 height 13
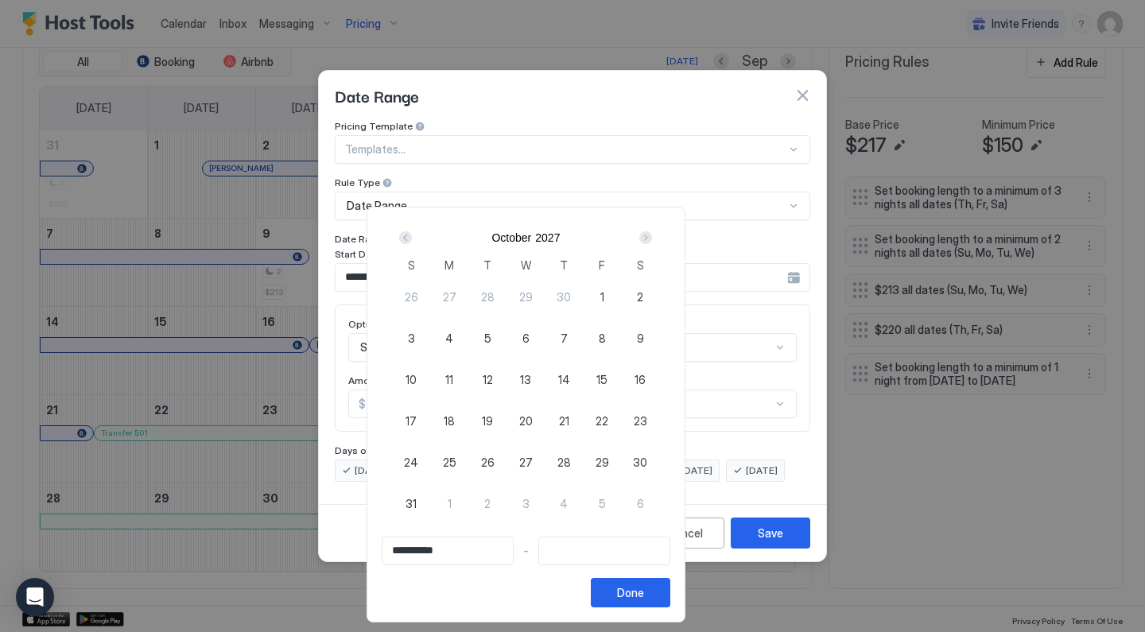
click at [652, 238] on div "Next" at bounding box center [645, 237] width 13 height 13
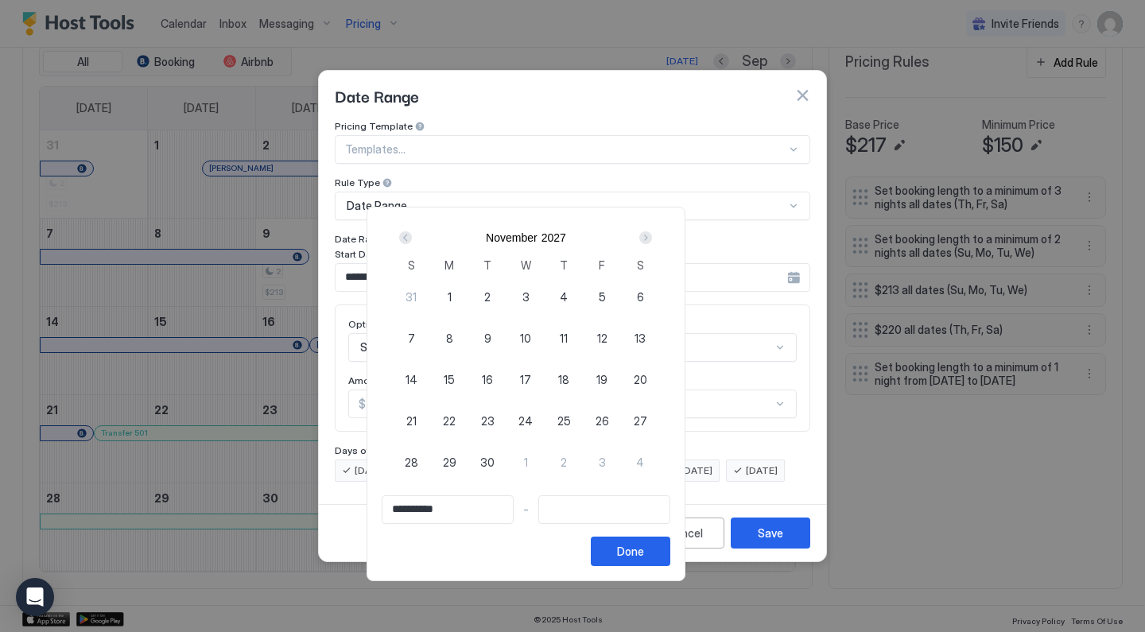
click at [652, 238] on div "Next" at bounding box center [645, 237] width 13 height 13
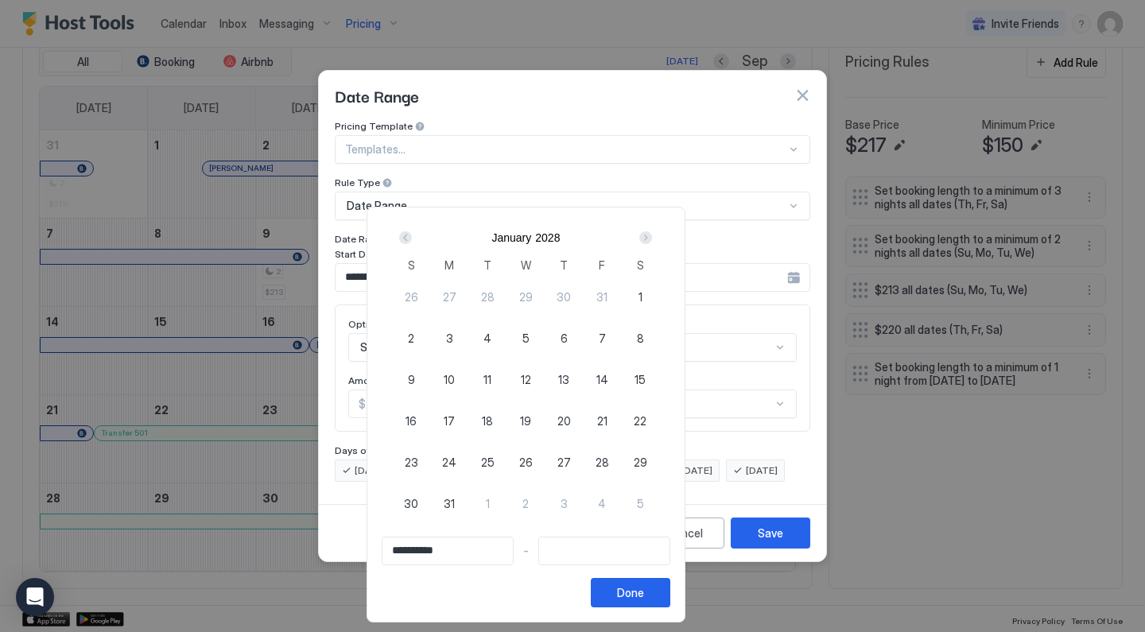
click at [652, 238] on div "Next" at bounding box center [645, 237] width 13 height 13
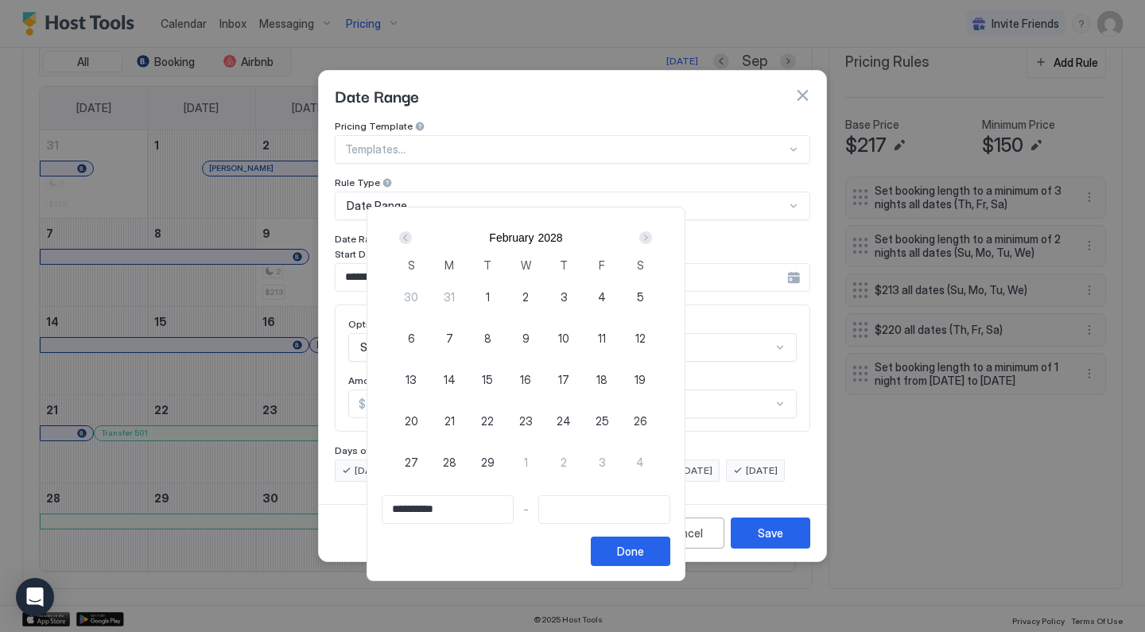
click at [652, 238] on div "Next" at bounding box center [645, 237] width 13 height 13
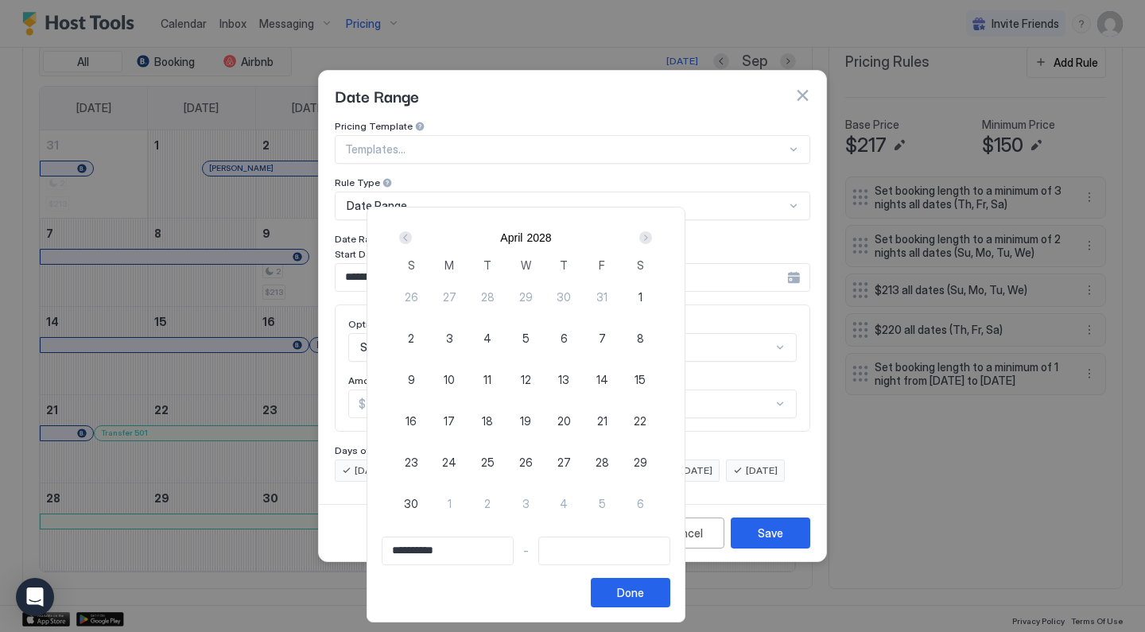
click at [652, 238] on div "Next" at bounding box center [645, 237] width 13 height 13
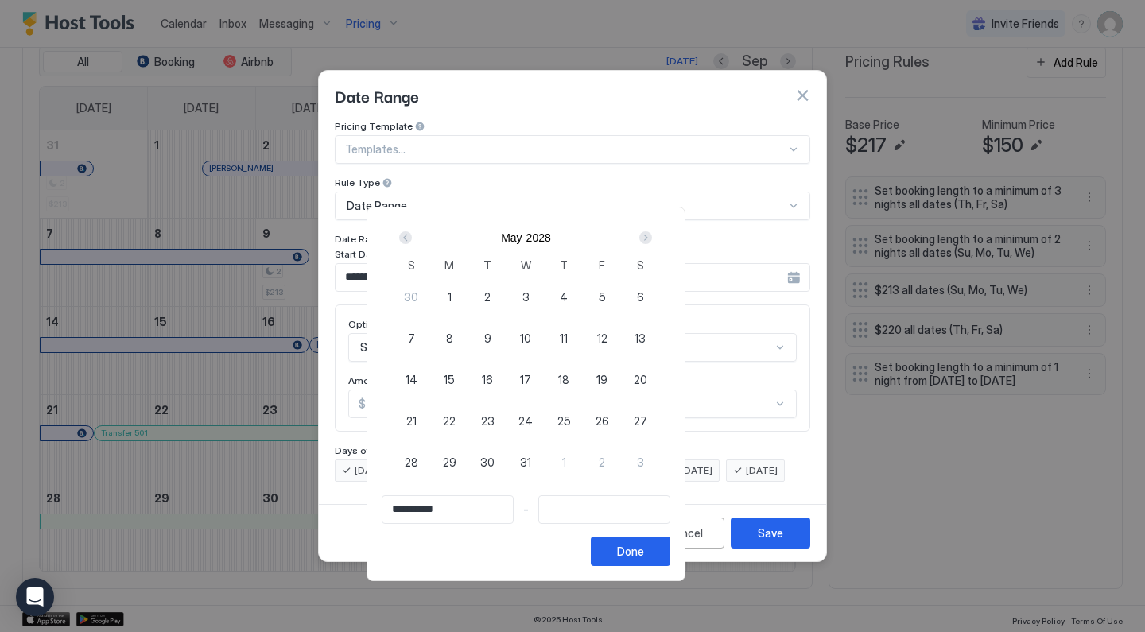
click at [652, 238] on div "Next" at bounding box center [645, 237] width 13 height 13
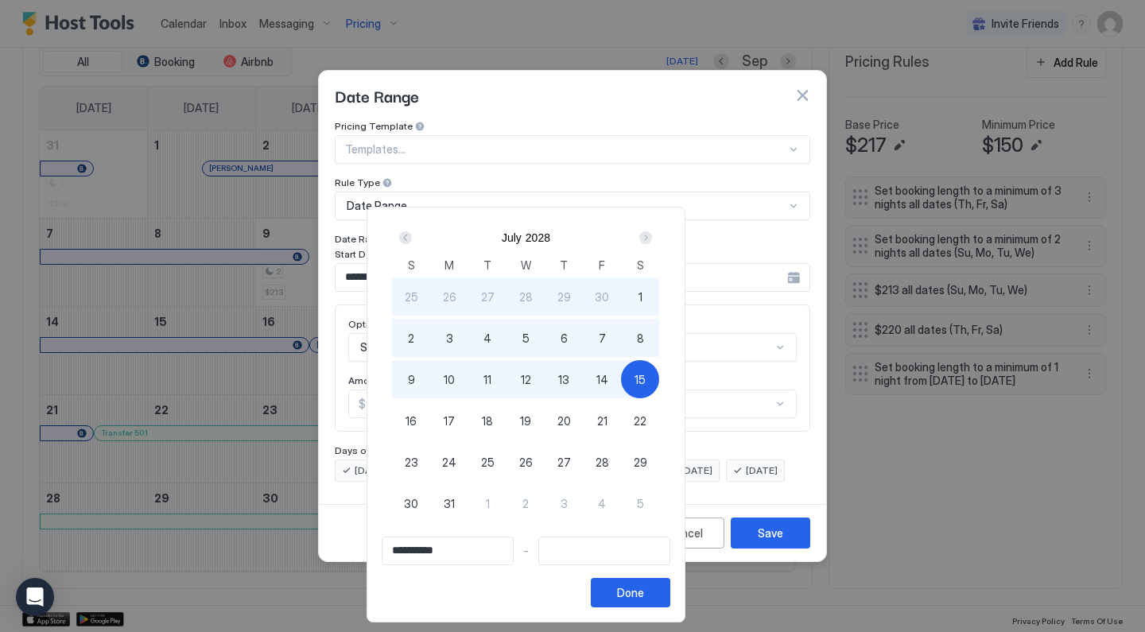
type input "**********"
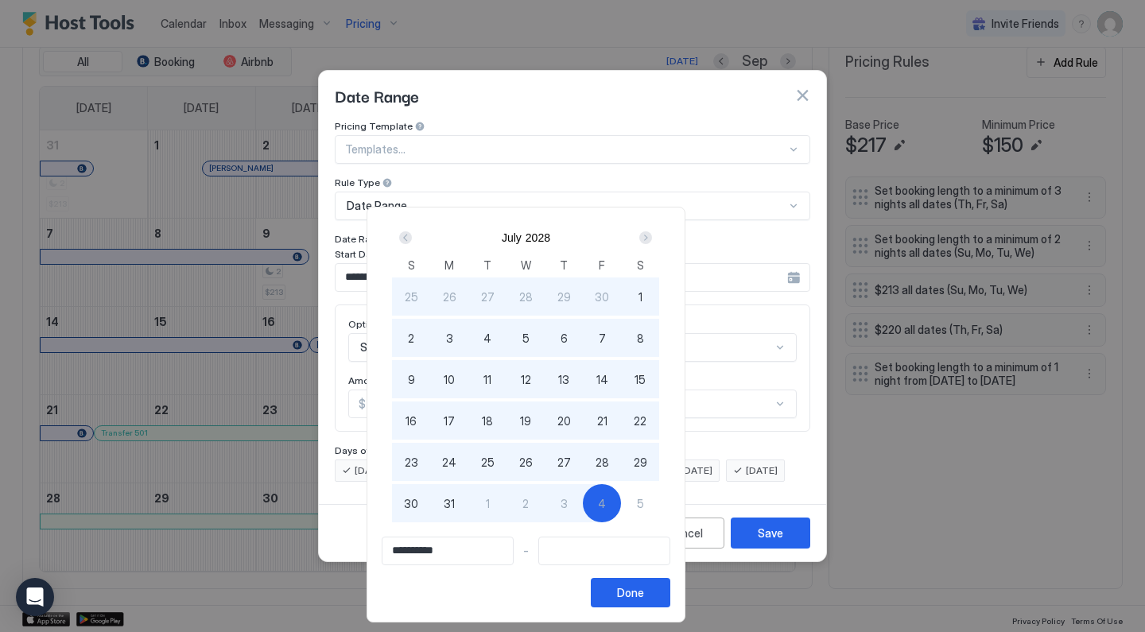
click at [606, 498] on span "4" at bounding box center [602, 503] width 8 height 17
type input "**********"
click at [670, 592] on button "Done" at bounding box center [630, 592] width 79 height 29
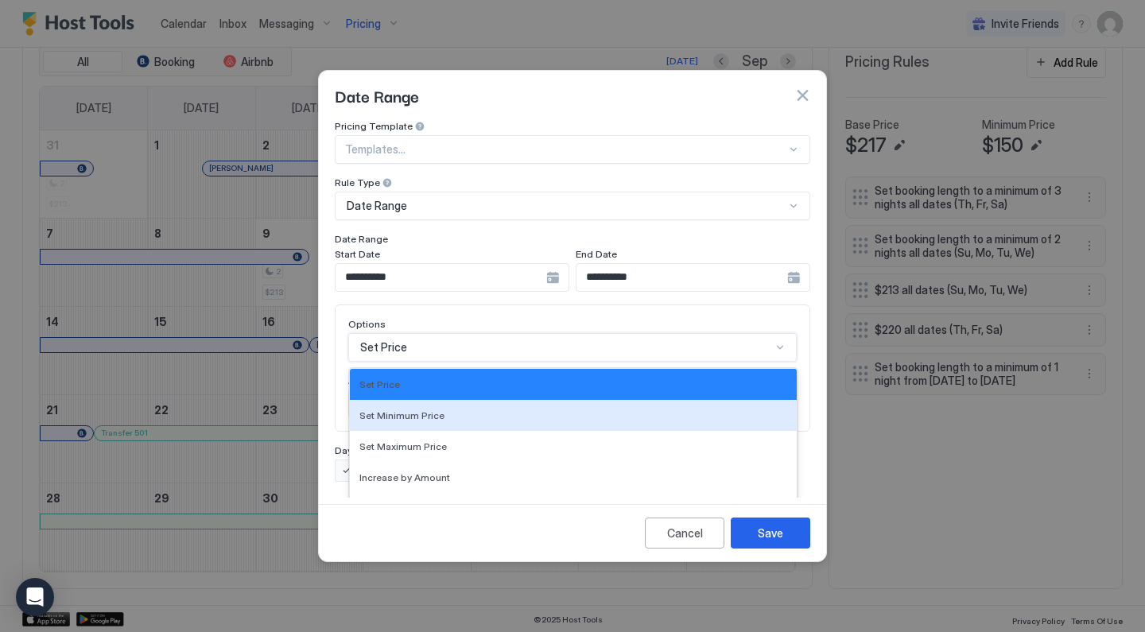
click at [529, 334] on div "Set Minimum Price, 2 of 17. 17 results available. Use Up and Down to choose opt…" at bounding box center [572, 347] width 448 height 29
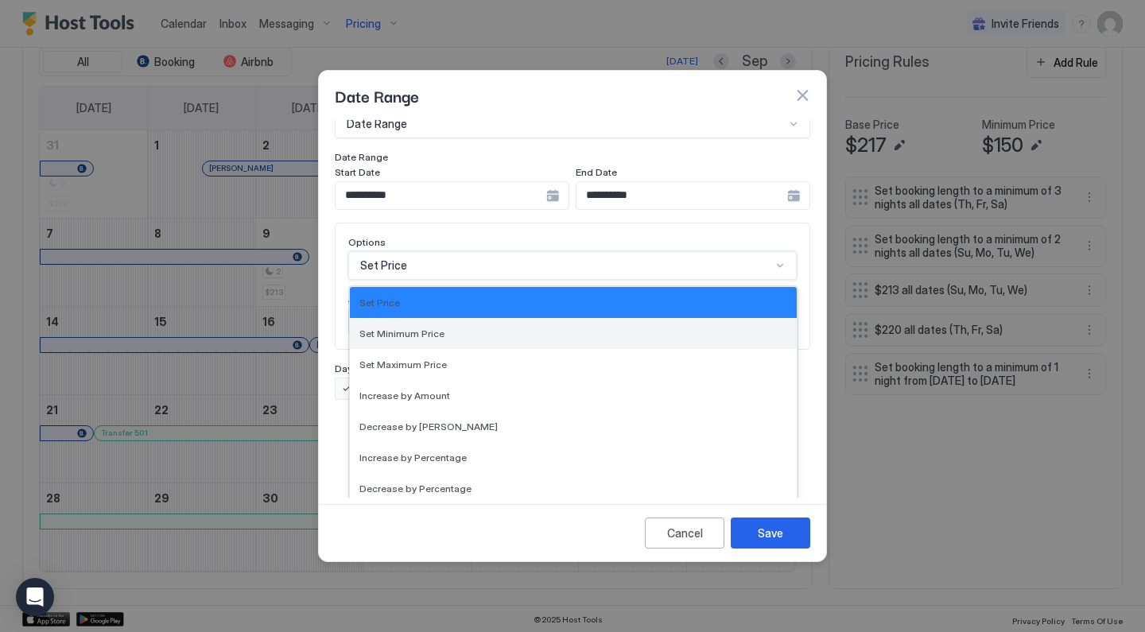
scroll to position [289, 0]
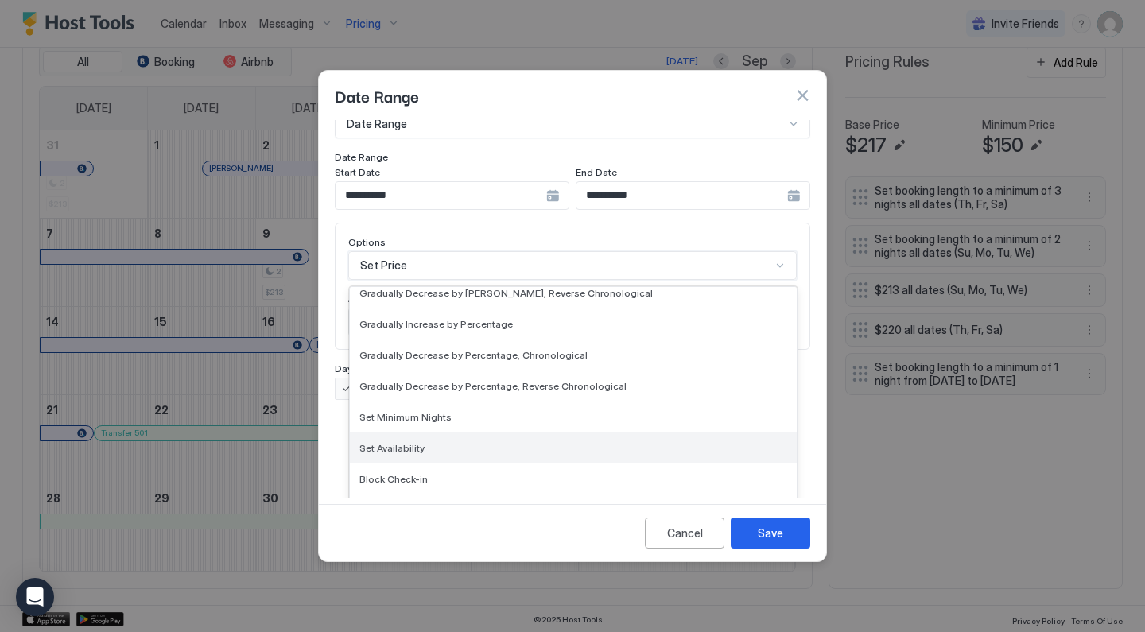
click at [440, 442] on div "Set Availability" at bounding box center [573, 448] width 428 height 12
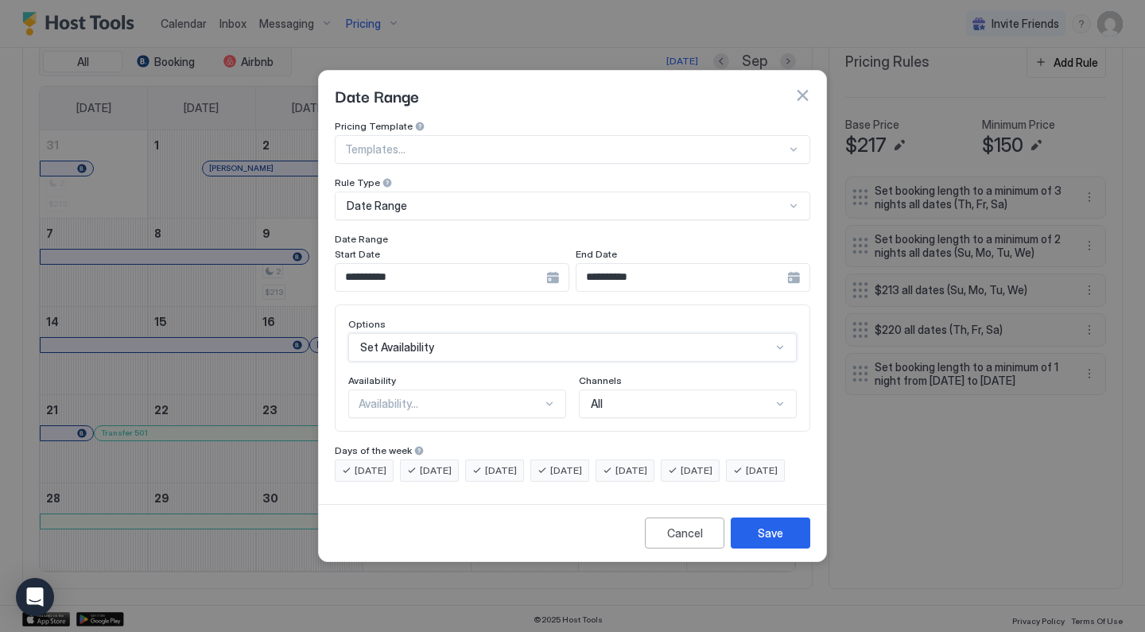
scroll to position [0, 0]
click at [446, 397] on div "Availability..." at bounding box center [451, 404] width 184 height 14
click at [426, 466] on div "Blocked" at bounding box center [457, 472] width 197 height 12
click at [781, 549] on button "Save" at bounding box center [770, 533] width 79 height 31
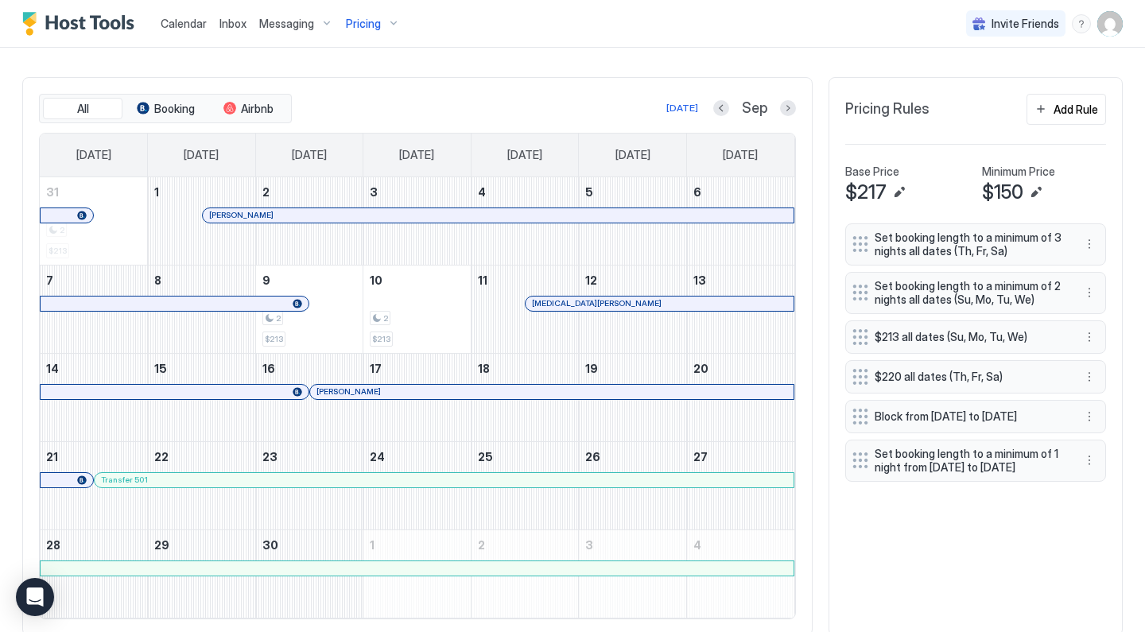
scroll to position [22, 0]
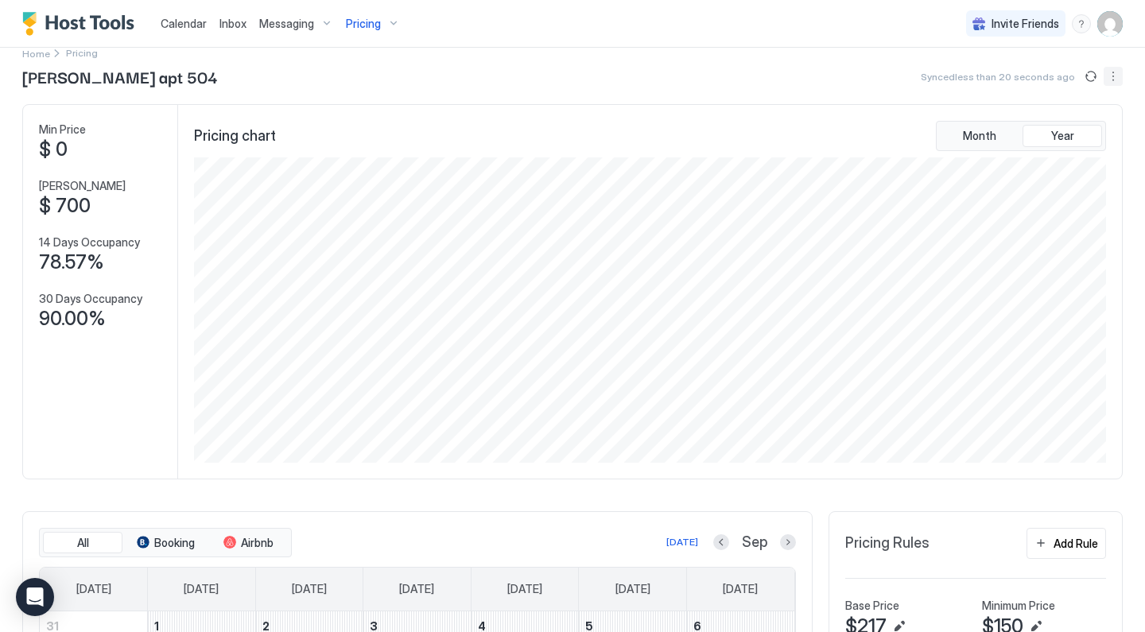
click at [1110, 74] on button "More options" at bounding box center [1112, 76] width 19 height 19
click at [1072, 122] on span "Listing Settings" at bounding box center [1085, 124] width 71 height 12
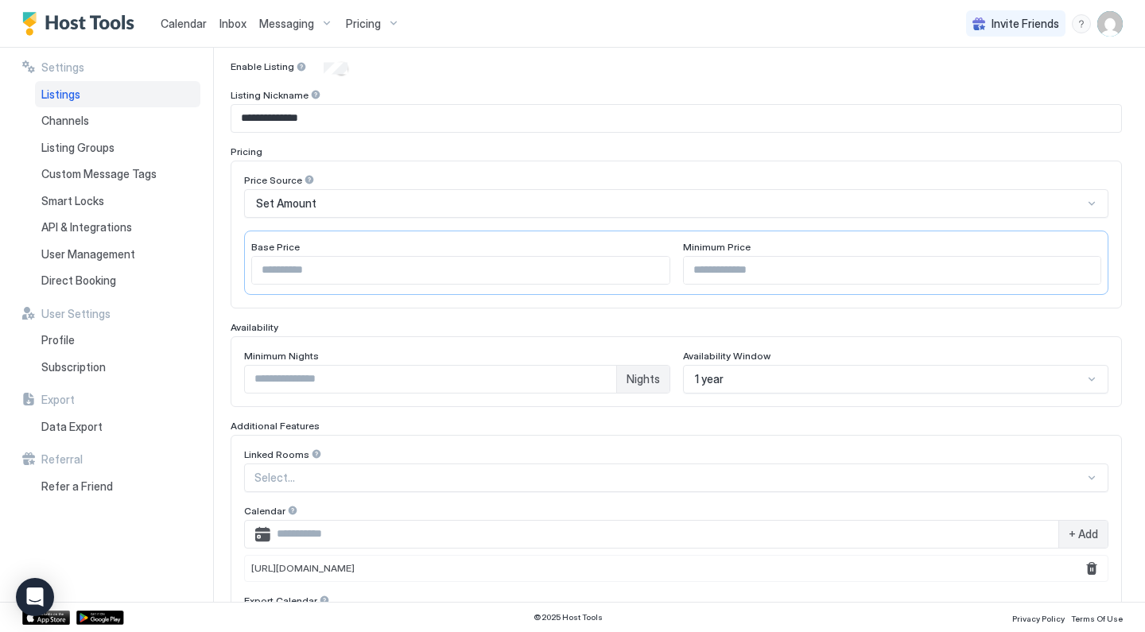
scroll to position [180, 0]
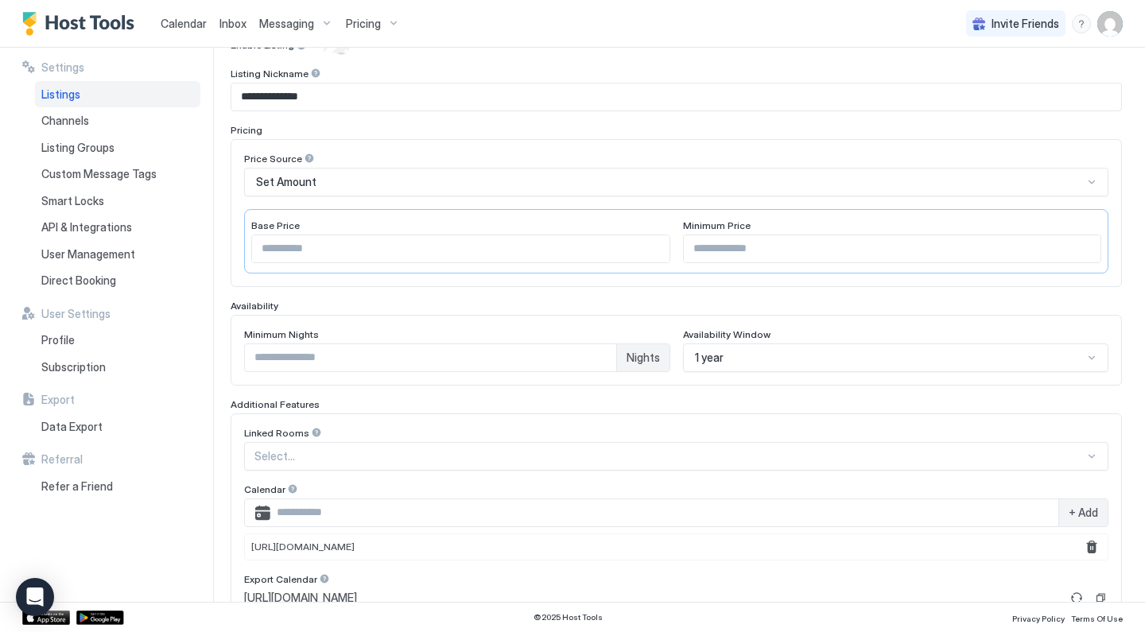
click at [714, 359] on div "1 year" at bounding box center [896, 357] width 426 height 29
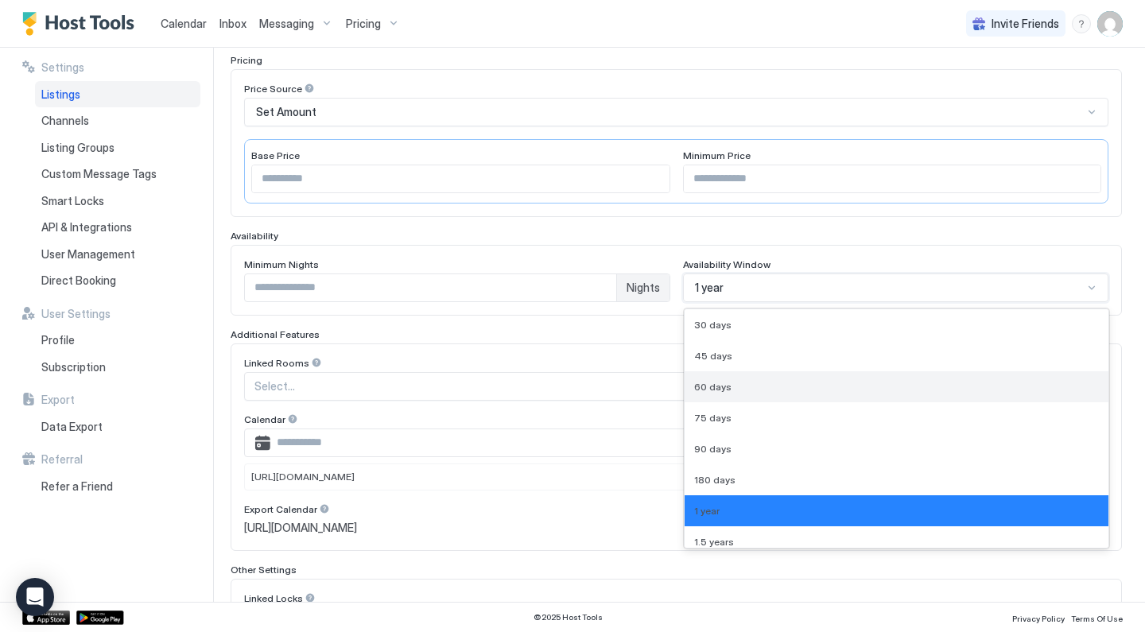
click at [723, 389] on span "60 days" at bounding box center [712, 387] width 37 height 12
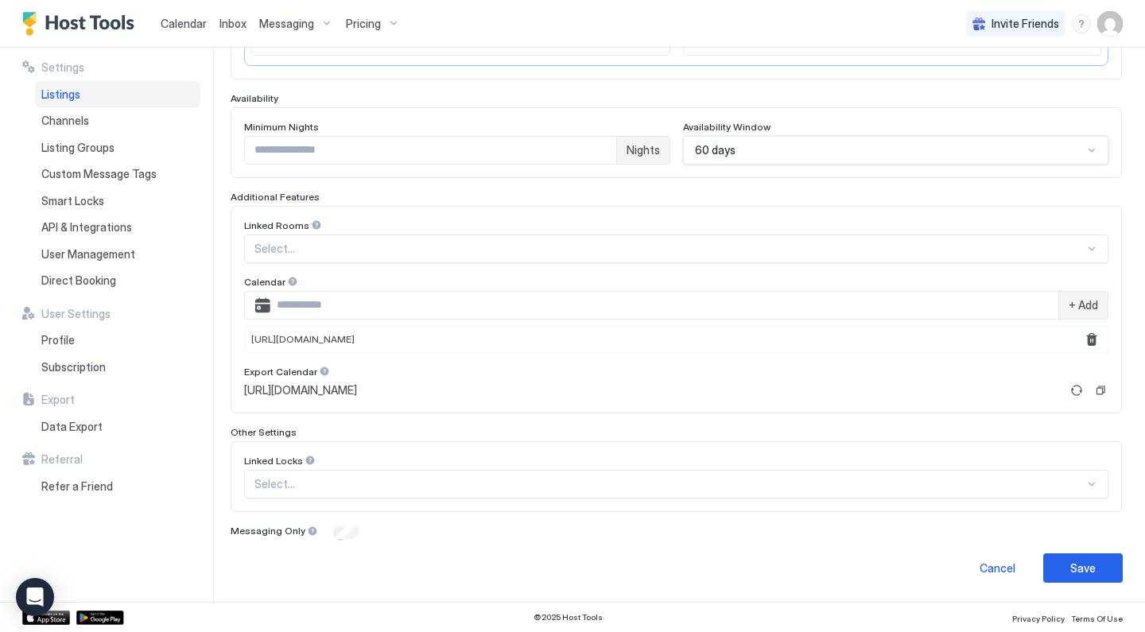
scroll to position [387, 0]
click at [1061, 564] on button "Save" at bounding box center [1082, 568] width 79 height 29
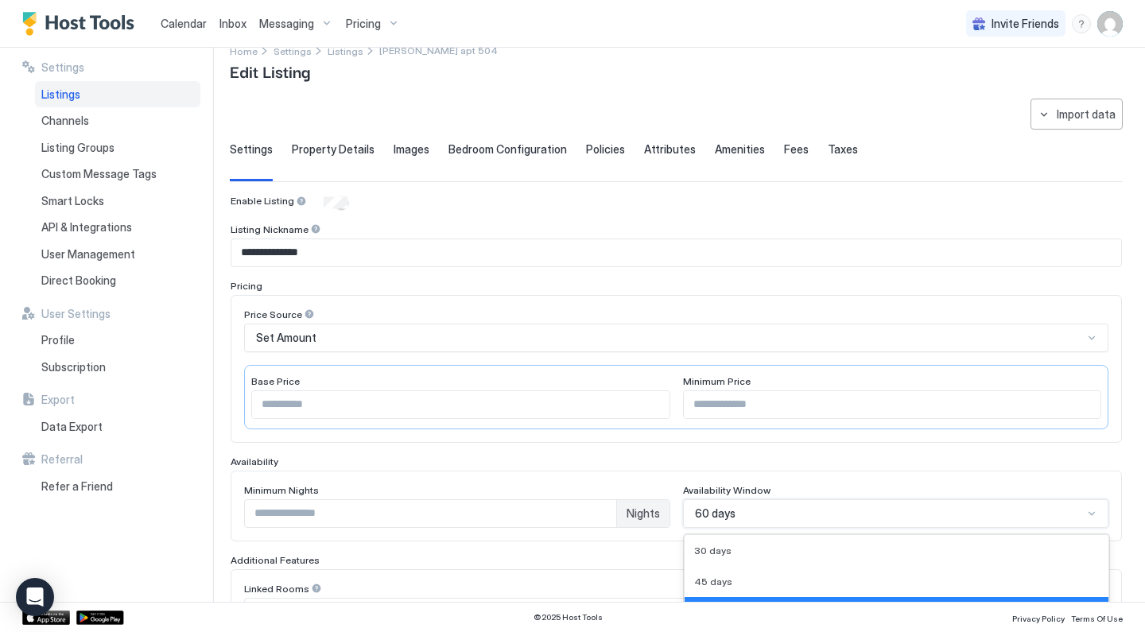
click at [718, 510] on div "60 days selected, 3 of 9. 9 results available. Use Up and Down to choose option…" at bounding box center [896, 513] width 426 height 29
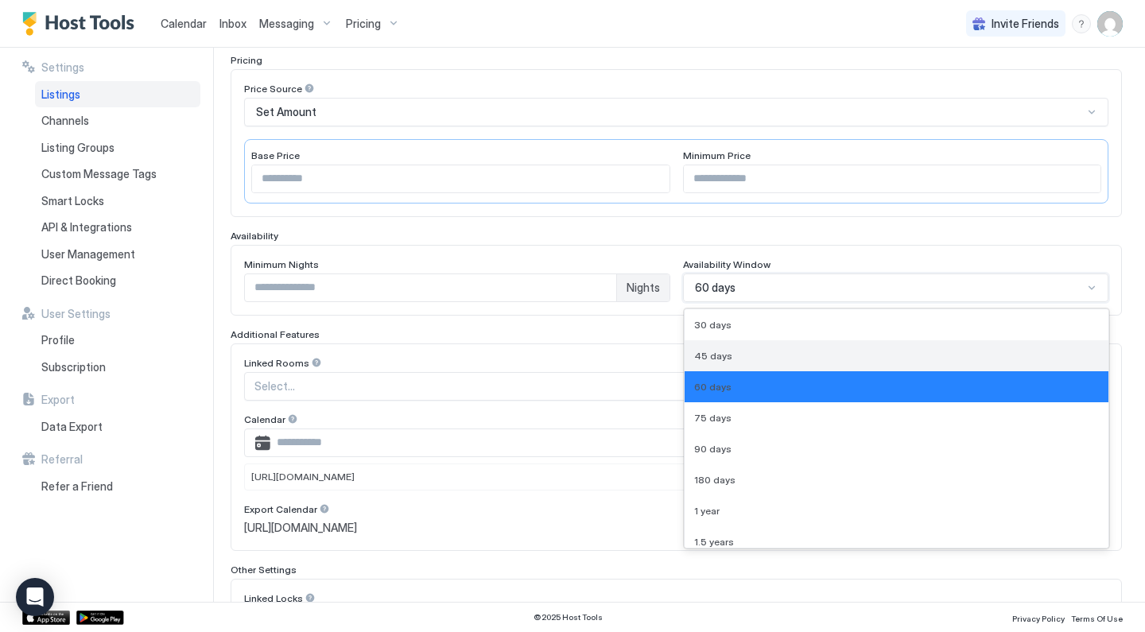
click at [721, 353] on span "45 days" at bounding box center [713, 356] width 38 height 12
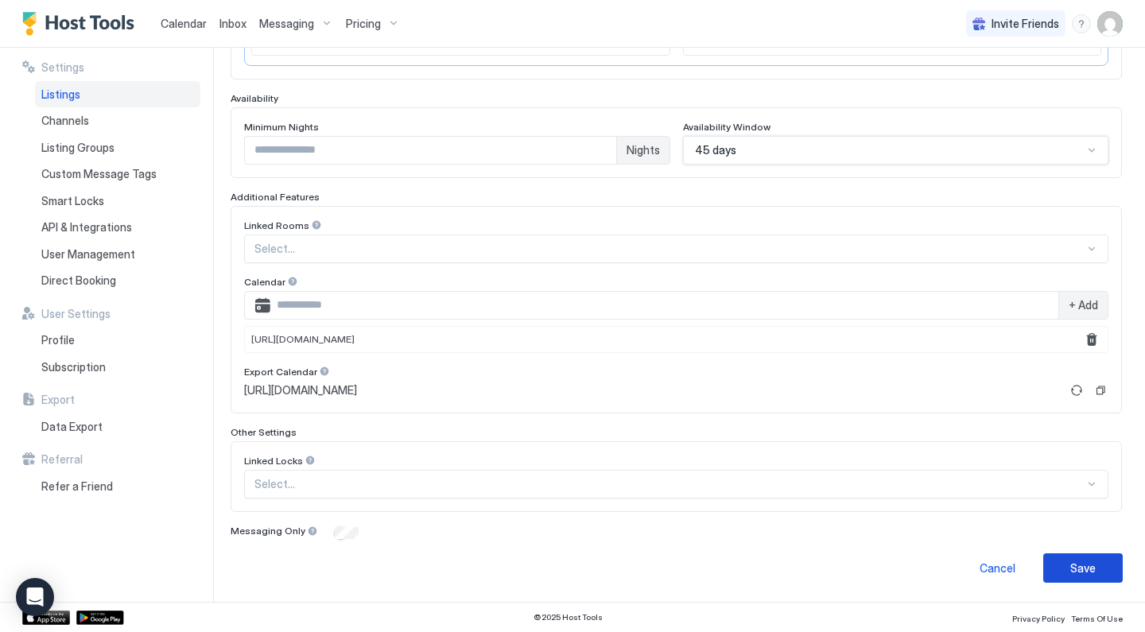
click at [1084, 561] on div "Save" at bounding box center [1082, 568] width 25 height 17
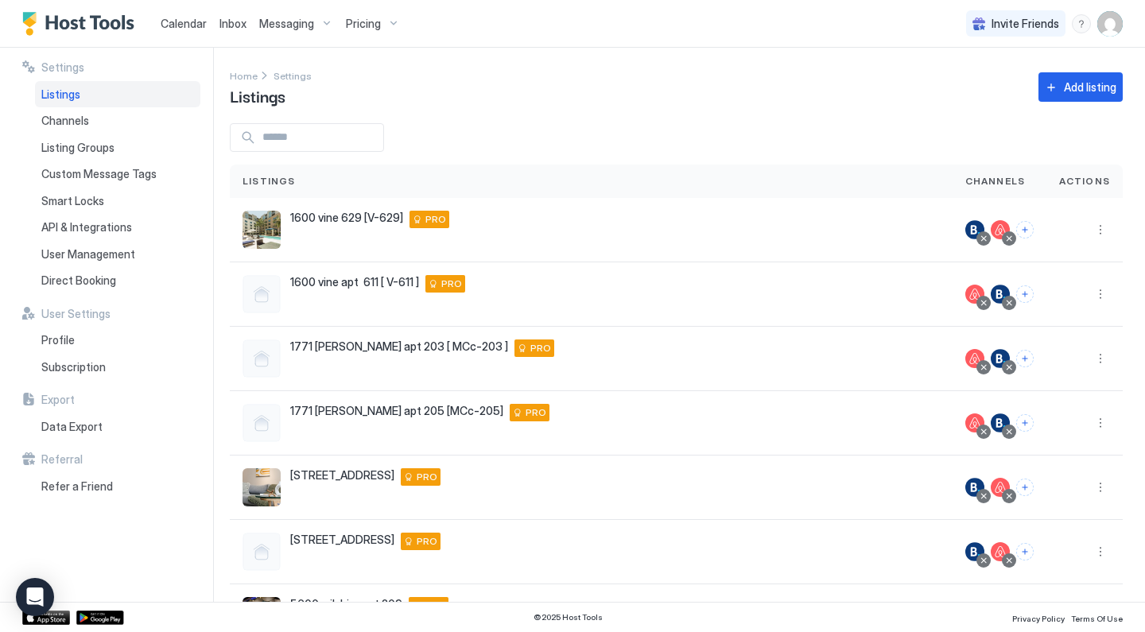
click at [550, 56] on div "Settings Home Settings Listings Add listing Listings Channels Actions 1600 vine…" at bounding box center [687, 325] width 915 height 554
click at [359, 25] on span "Pricing" at bounding box center [363, 24] width 35 height 14
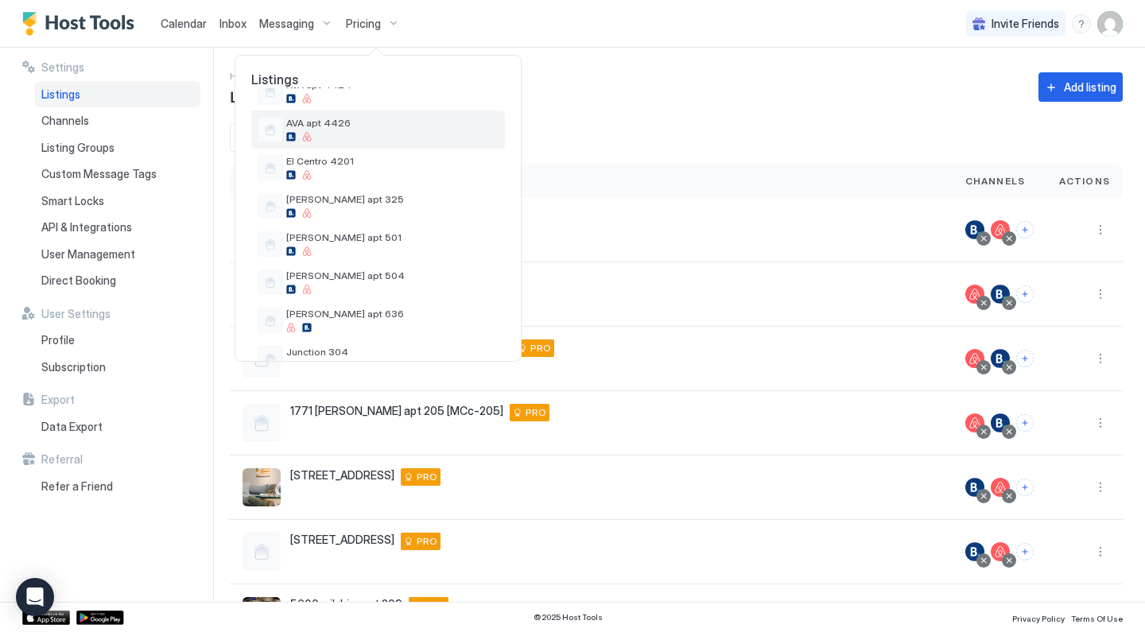
scroll to position [349, 0]
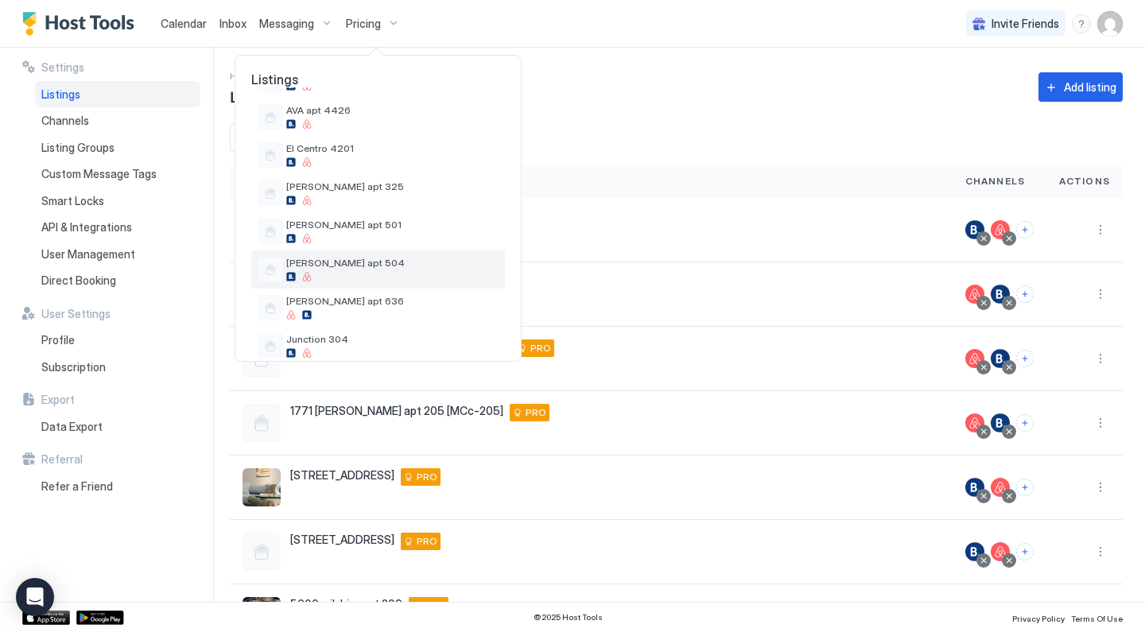
click at [351, 262] on span "[PERSON_NAME] apt 504" at bounding box center [392, 263] width 212 height 12
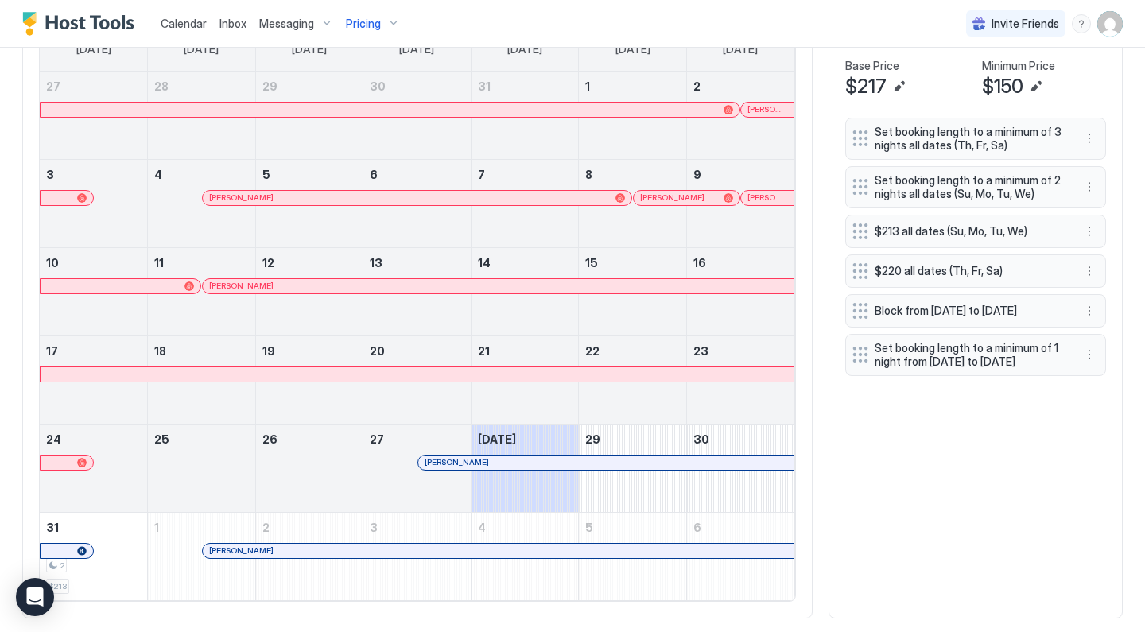
scroll to position [564, 0]
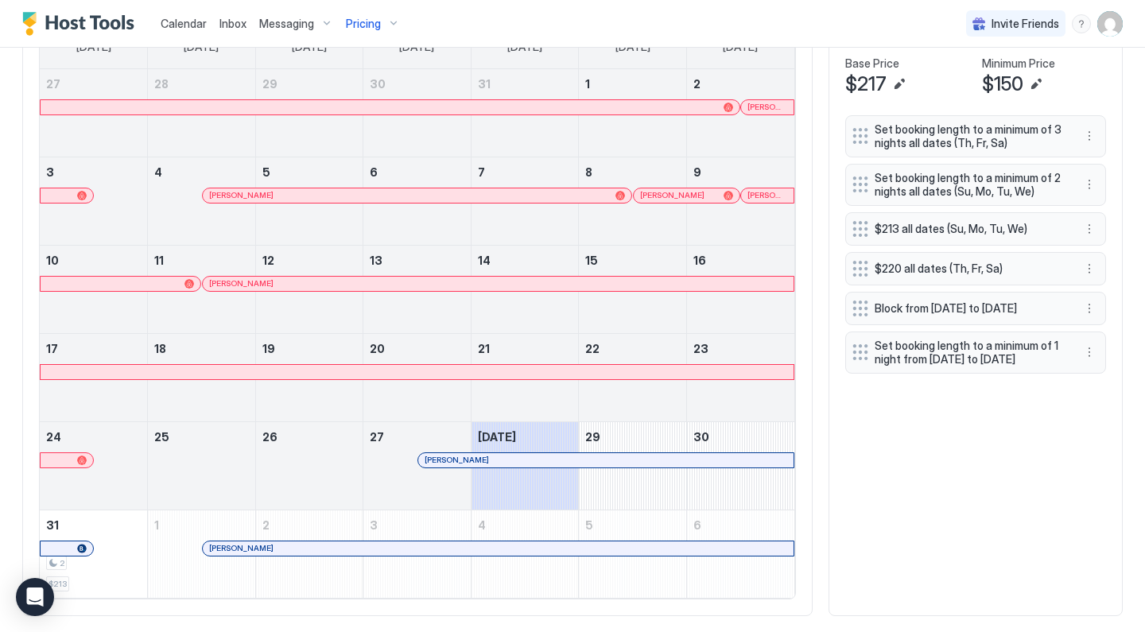
click at [857, 513] on div "Set booking length to a minimum of 3 nights all dates (Th, Fr, Sa) Set booking …" at bounding box center [975, 357] width 261 height 484
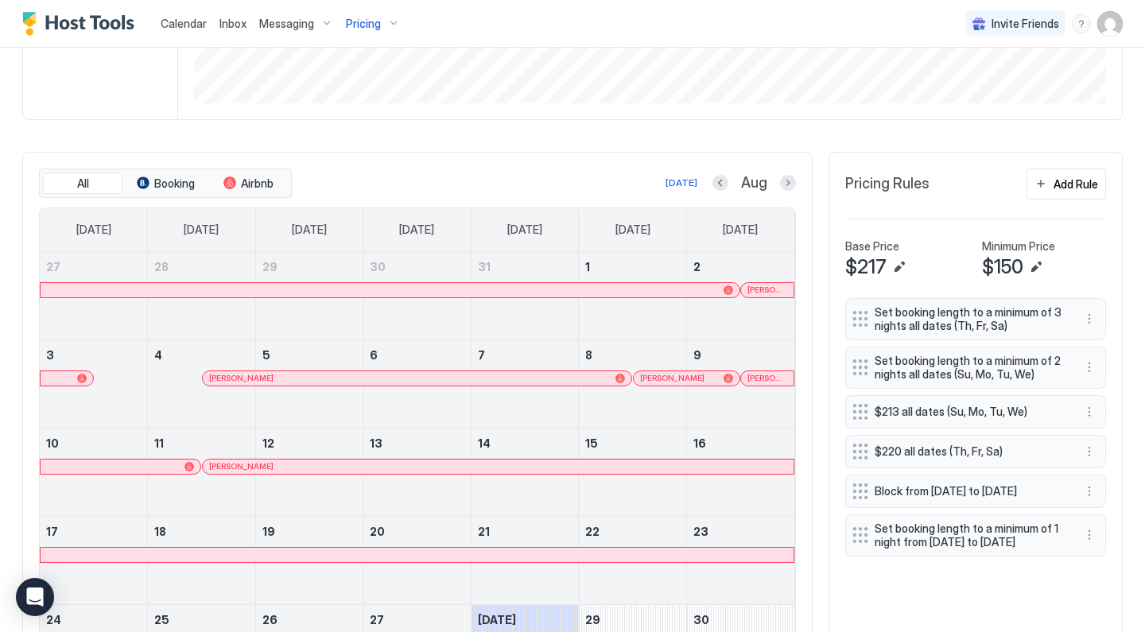
scroll to position [391, 0]
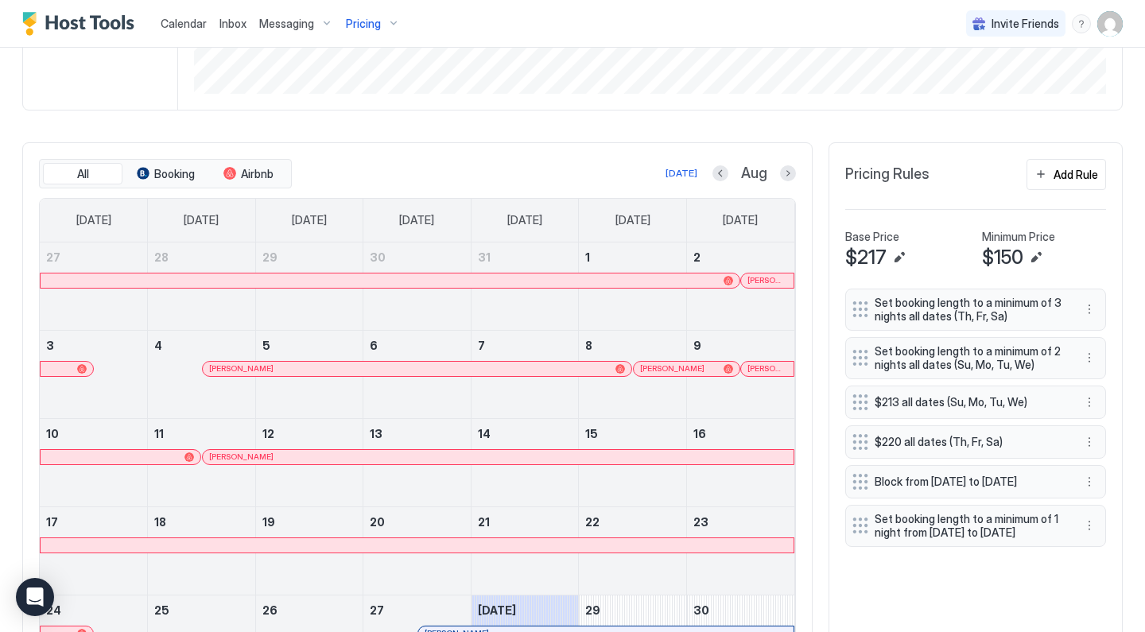
click at [967, 613] on div "Set booking length to a minimum of 3 nights all dates (Th, Fr, Sa) Set booking …" at bounding box center [975, 531] width 261 height 484
drag, startPoint x: 1076, startPoint y: 478, endPoint x: 1082, endPoint y: 494, distance: 17.9
click at [1082, 496] on div "Block from Wed, Oct 15th 2025 to Fri, Aug 4th 2028" at bounding box center [975, 481] width 261 height 33
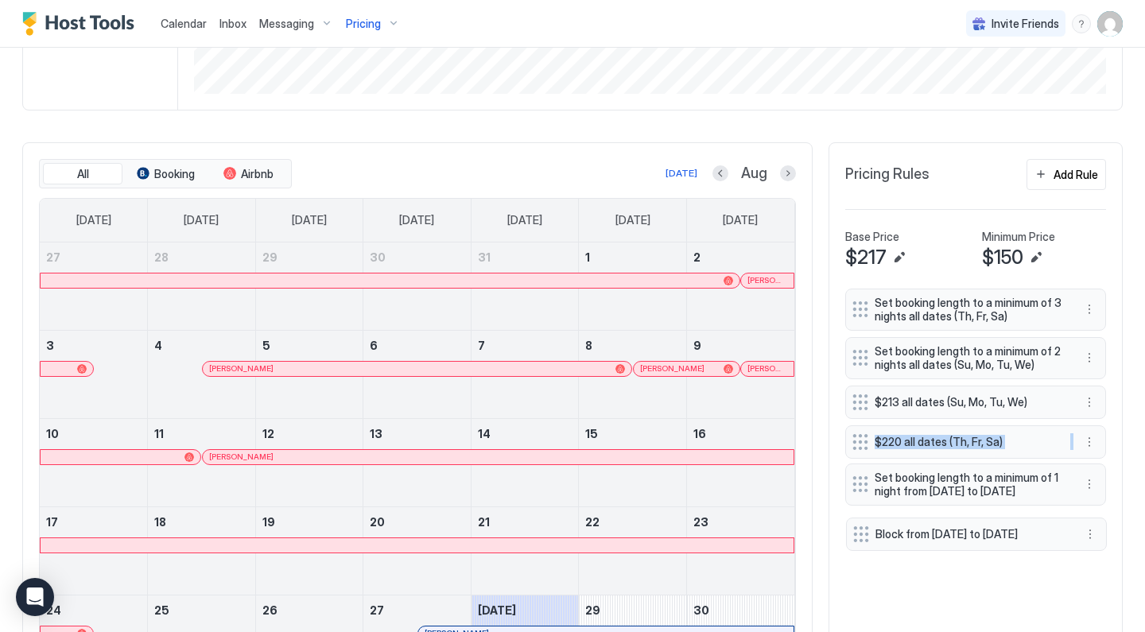
drag, startPoint x: 862, startPoint y: 480, endPoint x: 862, endPoint y: 533, distance: 53.3
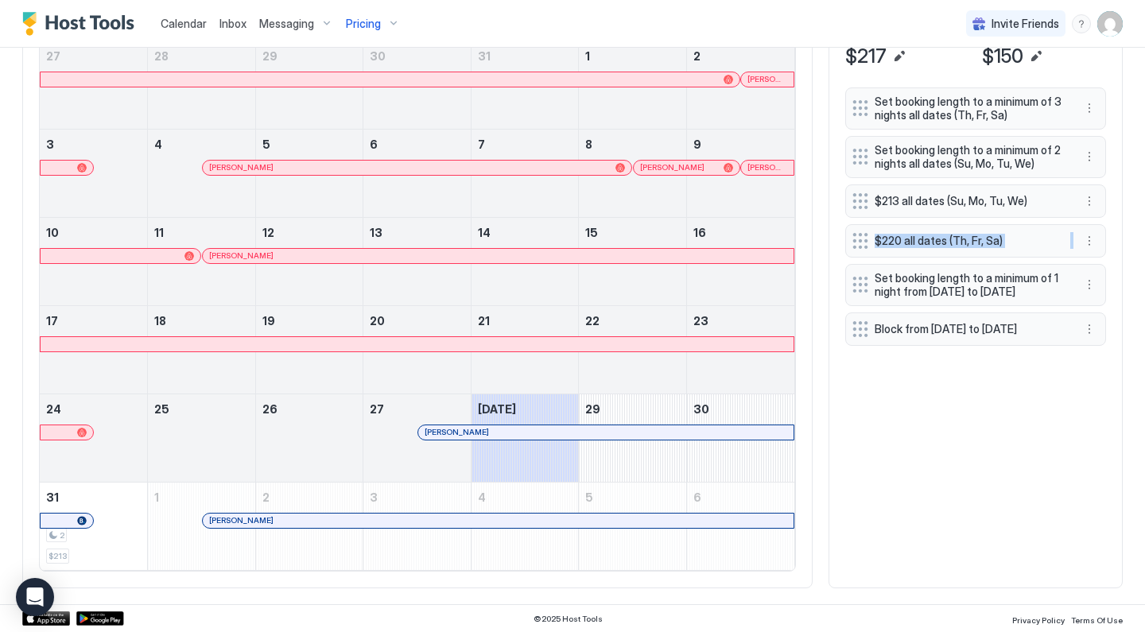
scroll to position [591, 0]
click at [1002, 431] on div "Set booking length to a minimum of 3 nights all dates (Th, Fr, Sa) Set booking …" at bounding box center [975, 330] width 261 height 484
click at [1088, 339] on button "More options" at bounding box center [1089, 329] width 19 height 19
click at [1093, 362] on div "Edit" at bounding box center [1104, 367] width 35 height 12
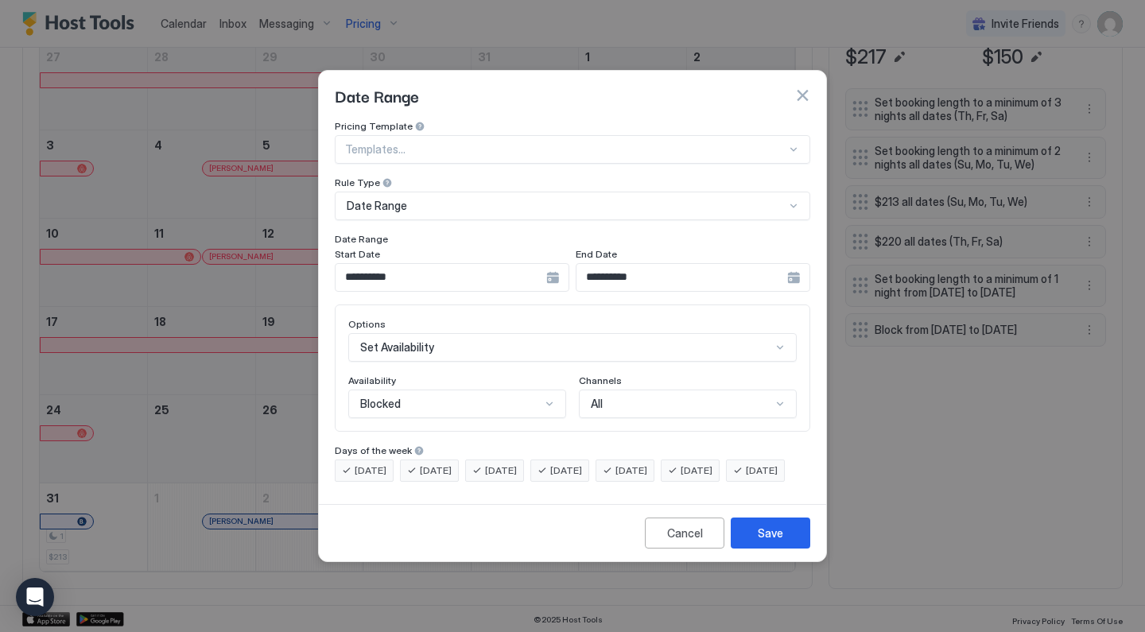
click at [555, 265] on div "**********" at bounding box center [452, 277] width 235 height 29
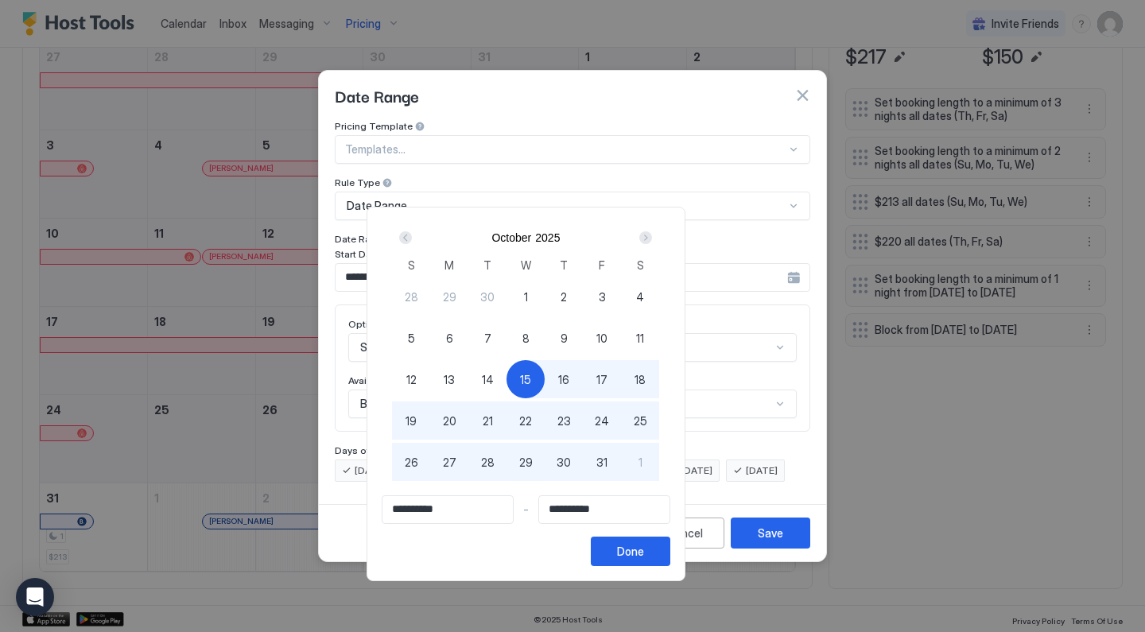
click at [506, 375] on div "14" at bounding box center [487, 379] width 38 height 38
type input "**********"
click at [670, 564] on button "Done" at bounding box center [630, 551] width 79 height 29
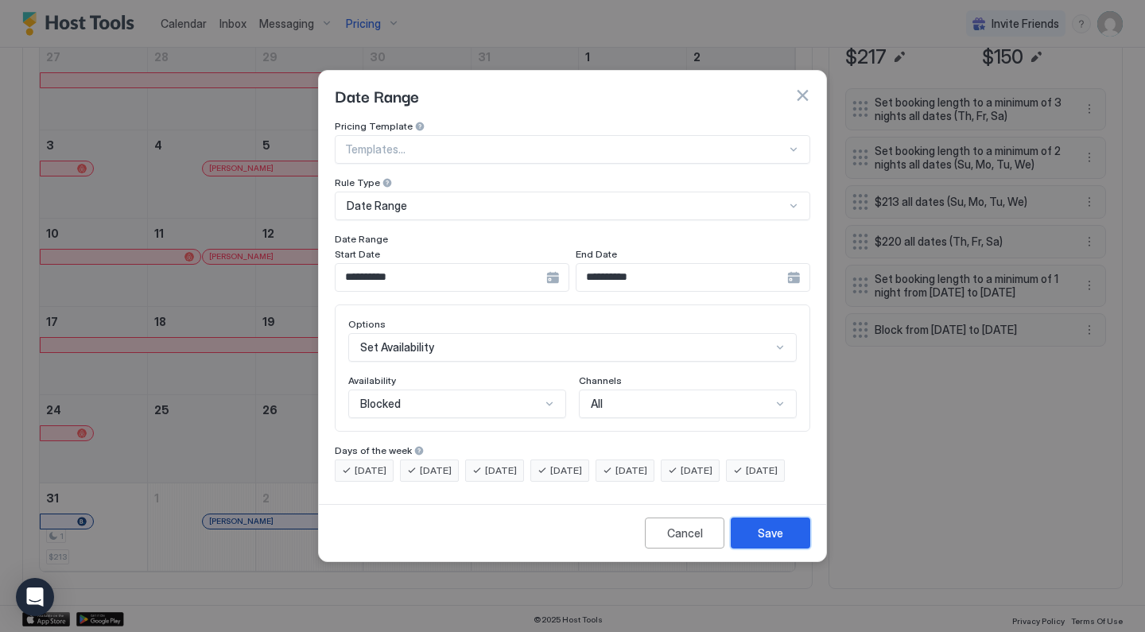
click at [765, 541] on div "Save" at bounding box center [770, 533] width 25 height 17
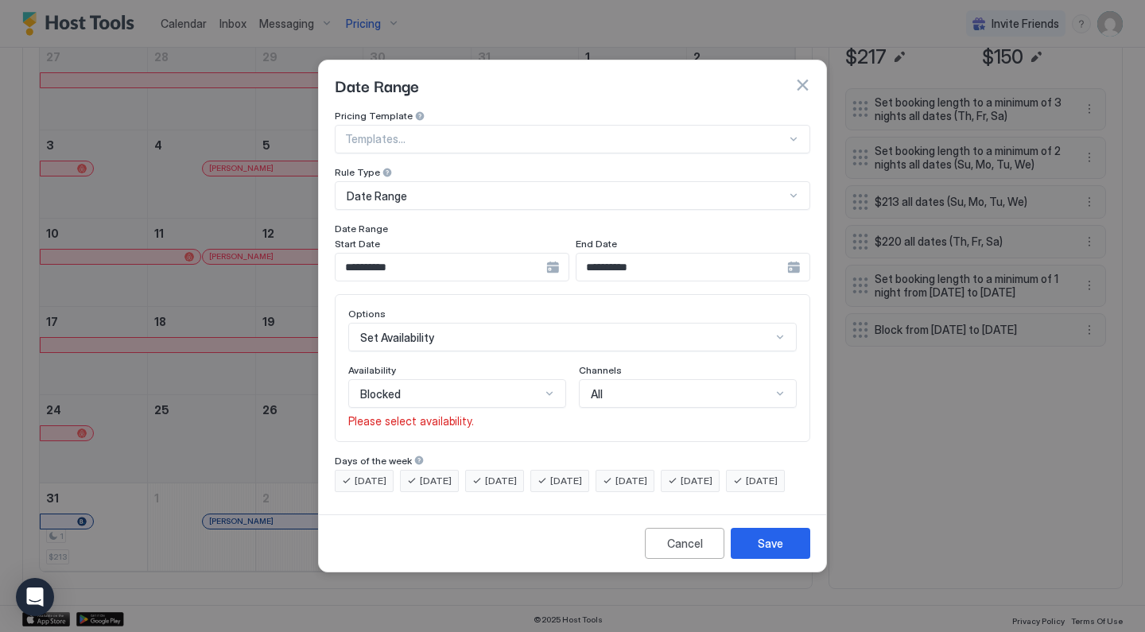
click at [546, 254] on input "**********" at bounding box center [440, 267] width 211 height 27
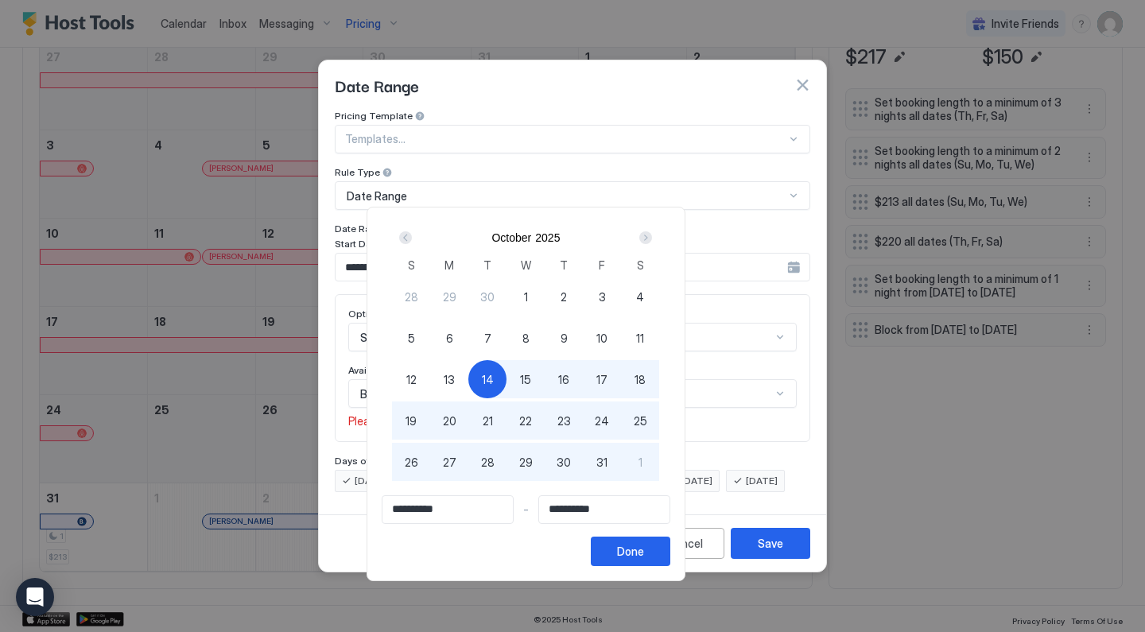
click at [684, 173] on div at bounding box center [572, 316] width 1145 height 632
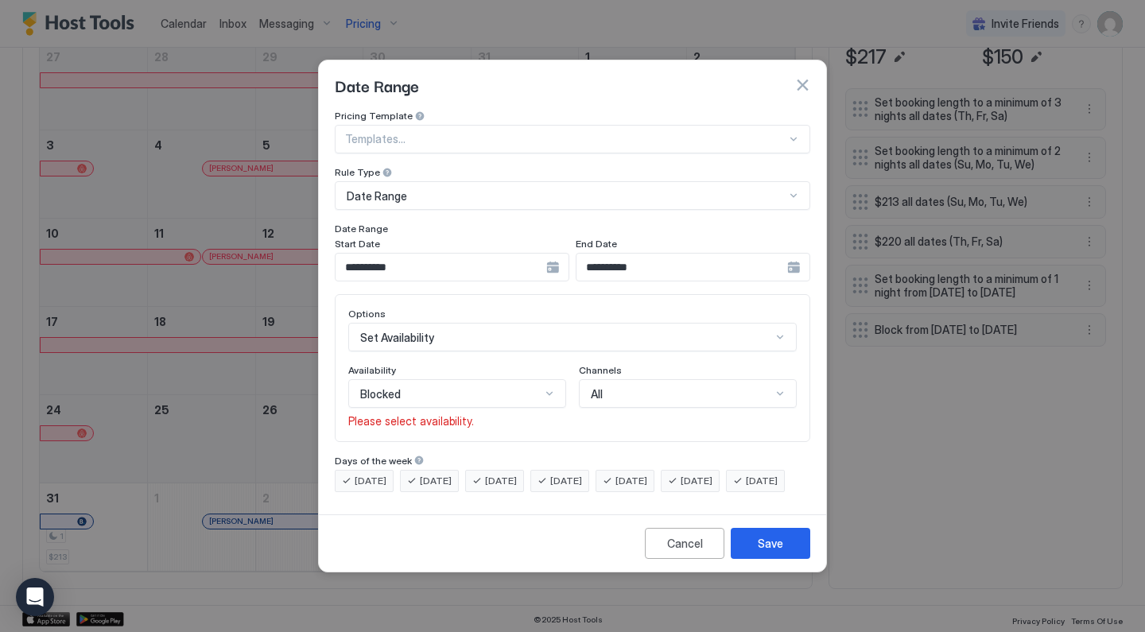
click at [474, 264] on input "**********" at bounding box center [440, 267] width 211 height 27
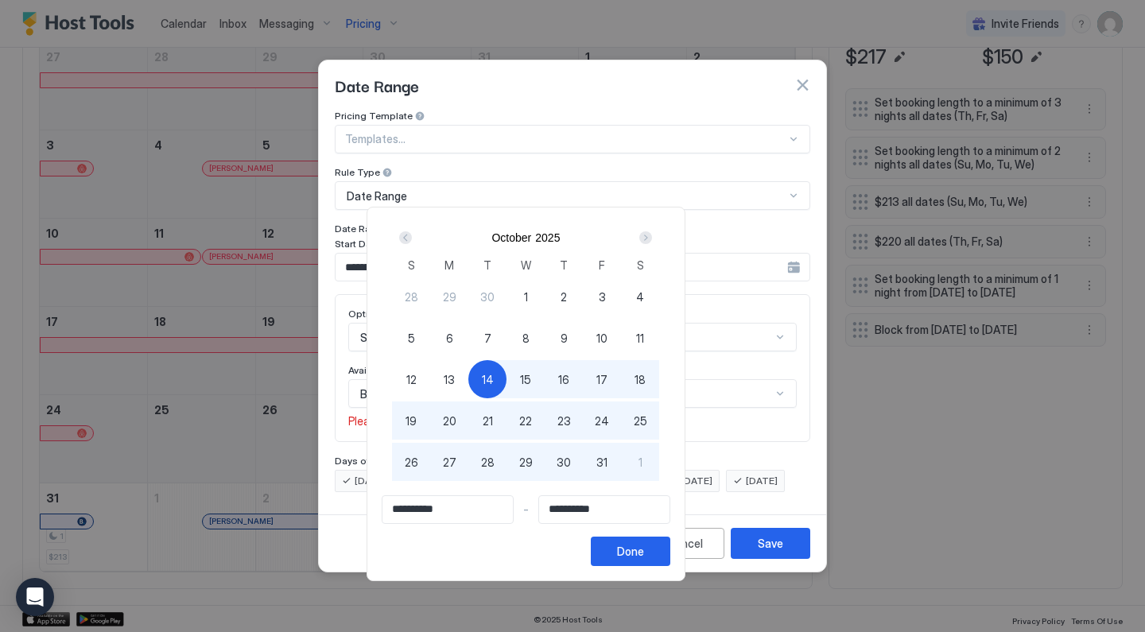
click at [506, 380] on div "14" at bounding box center [487, 379] width 38 height 38
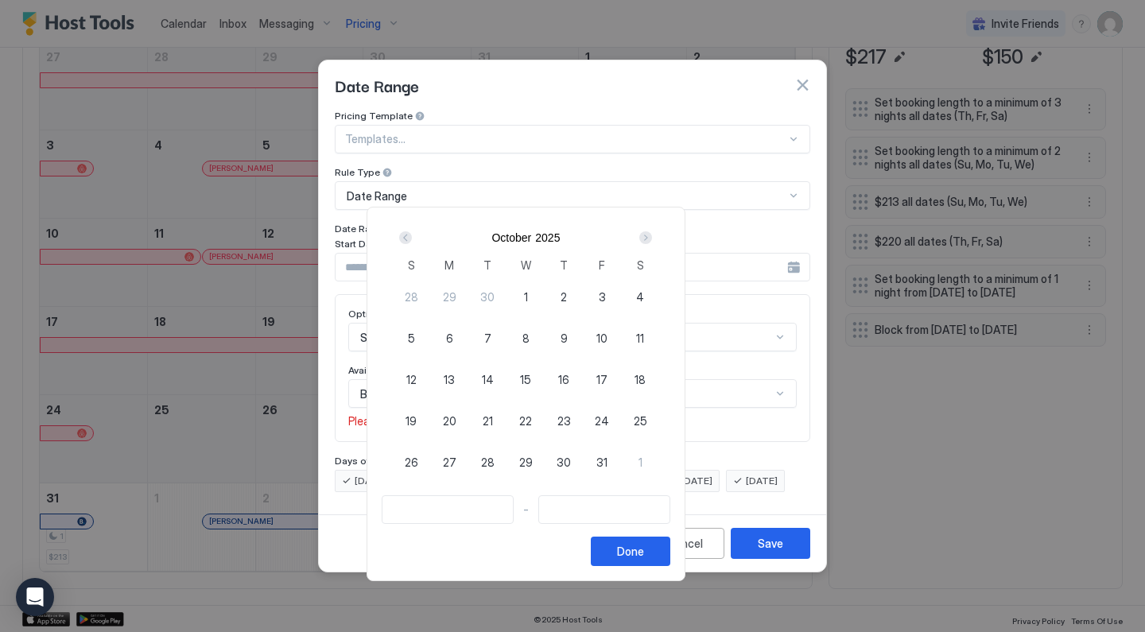
click at [506, 379] on div "14" at bounding box center [487, 379] width 38 height 38
type input "**********"
click at [652, 237] on div "Next" at bounding box center [645, 237] width 13 height 13
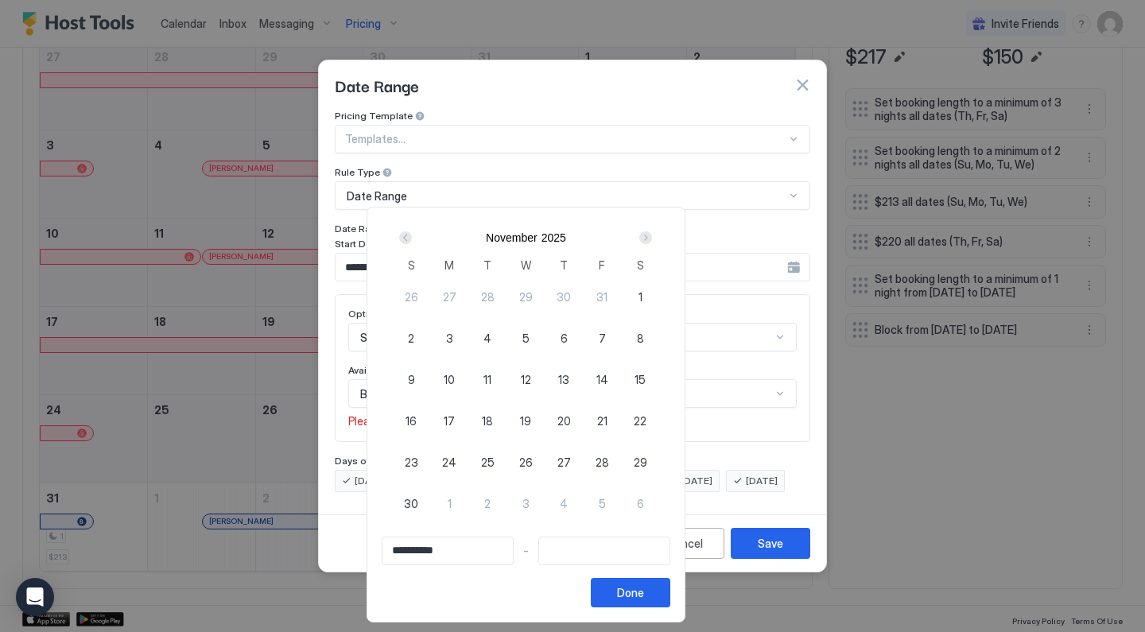
click at [652, 237] on div "Next" at bounding box center [645, 237] width 13 height 13
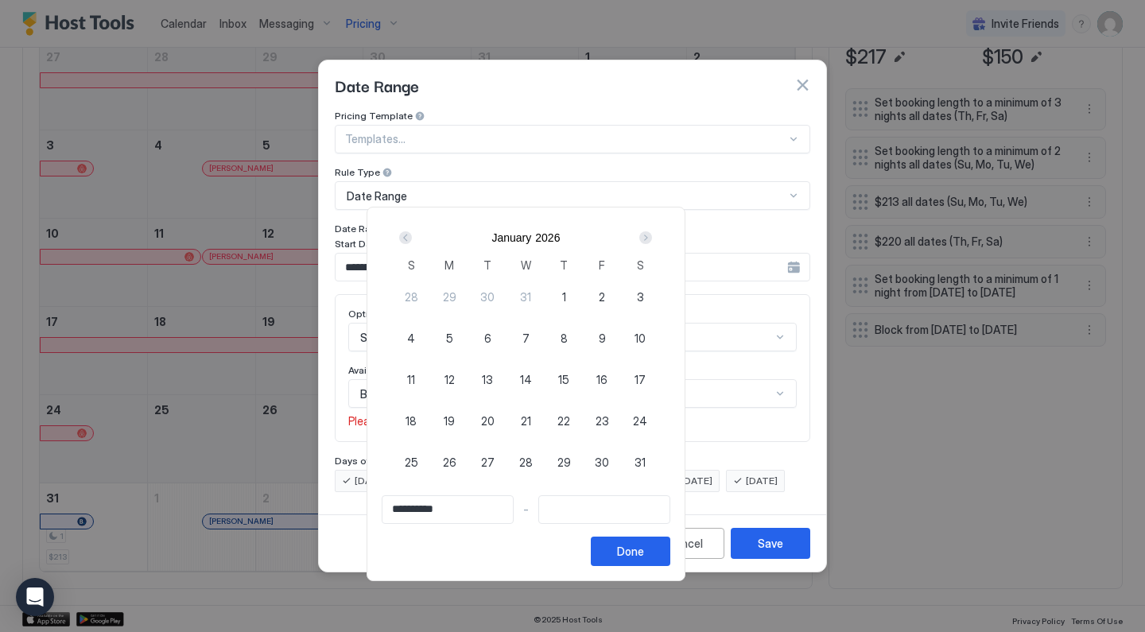
click at [652, 237] on div "Next" at bounding box center [645, 237] width 13 height 13
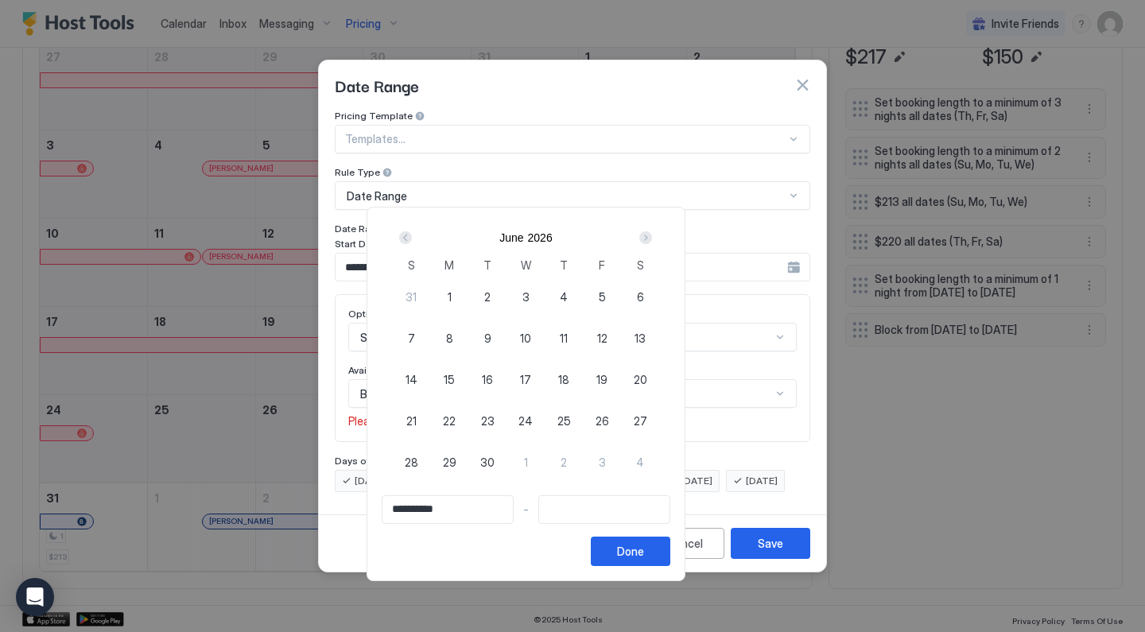
click at [652, 237] on div "Next" at bounding box center [645, 237] width 13 height 13
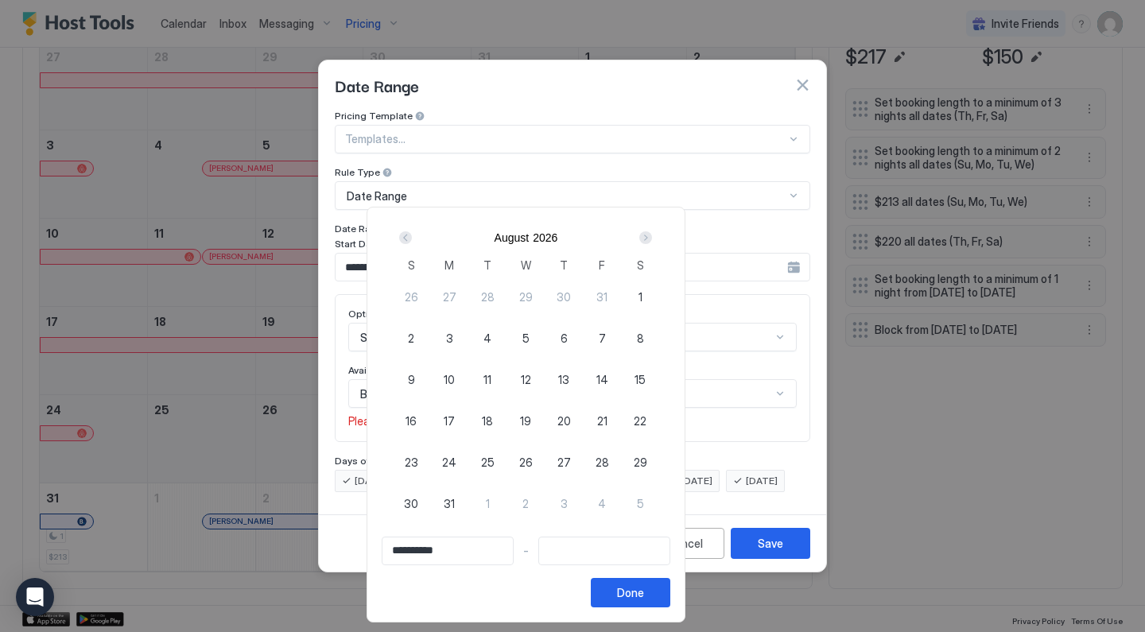
click at [652, 237] on div "Next" at bounding box center [645, 237] width 13 height 13
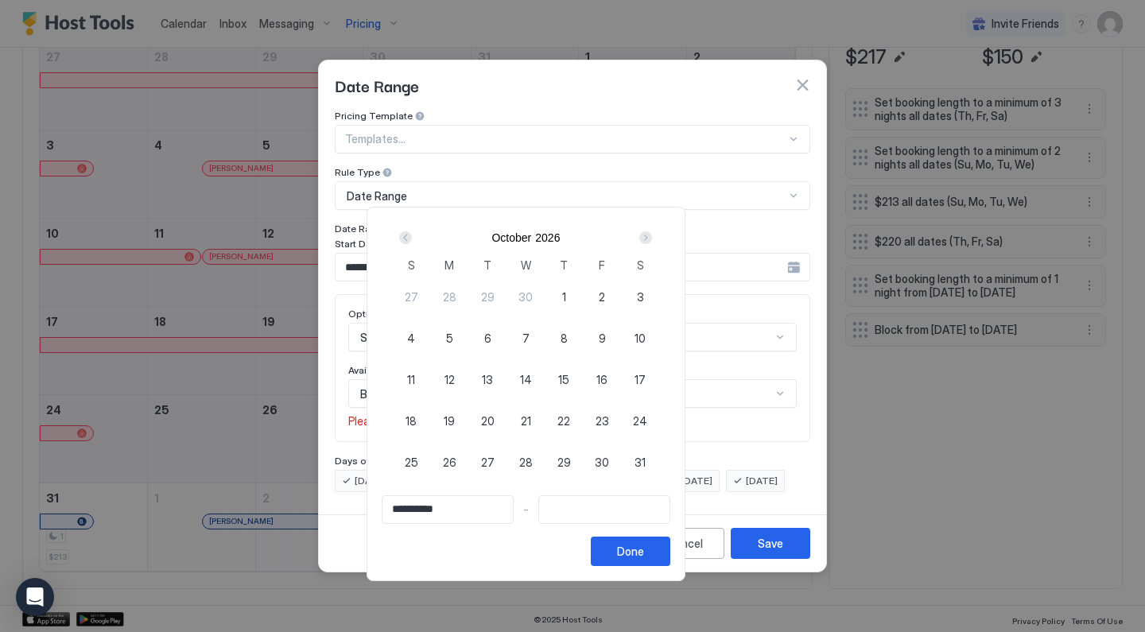
click at [652, 237] on div "Next" at bounding box center [645, 237] width 13 height 13
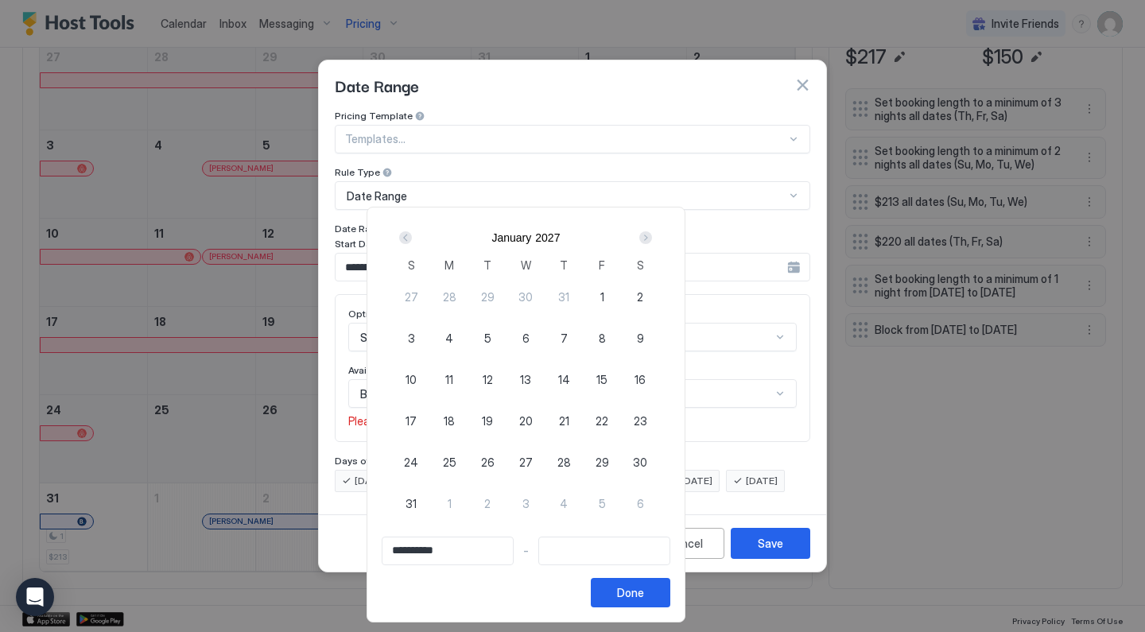
click at [652, 237] on div "Next" at bounding box center [645, 237] width 13 height 13
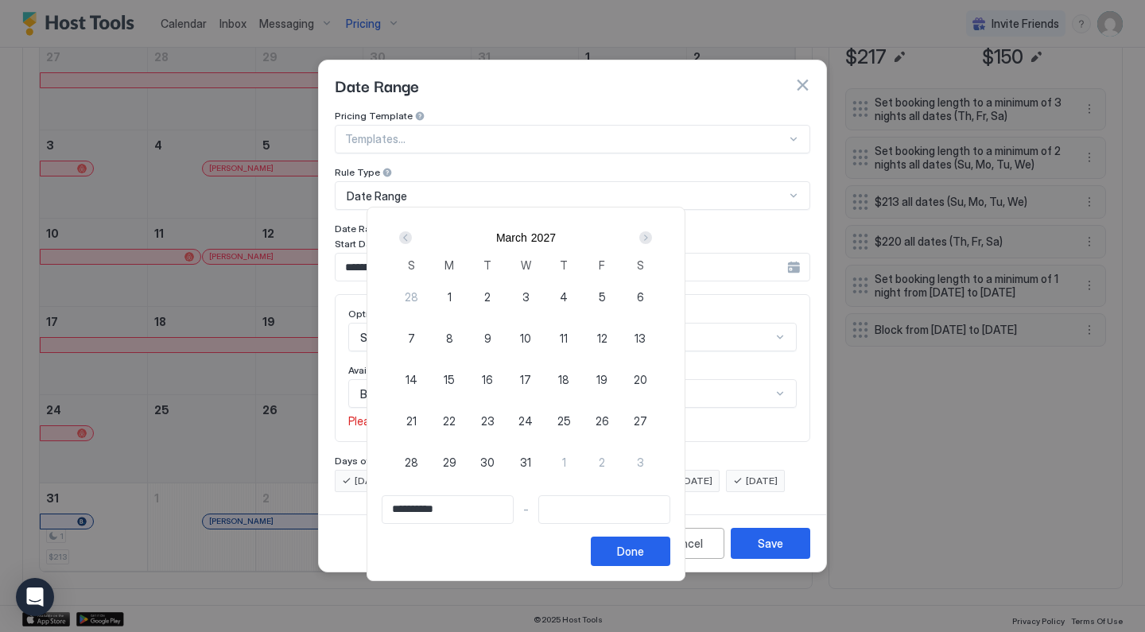
click at [652, 237] on div "Next" at bounding box center [645, 237] width 13 height 13
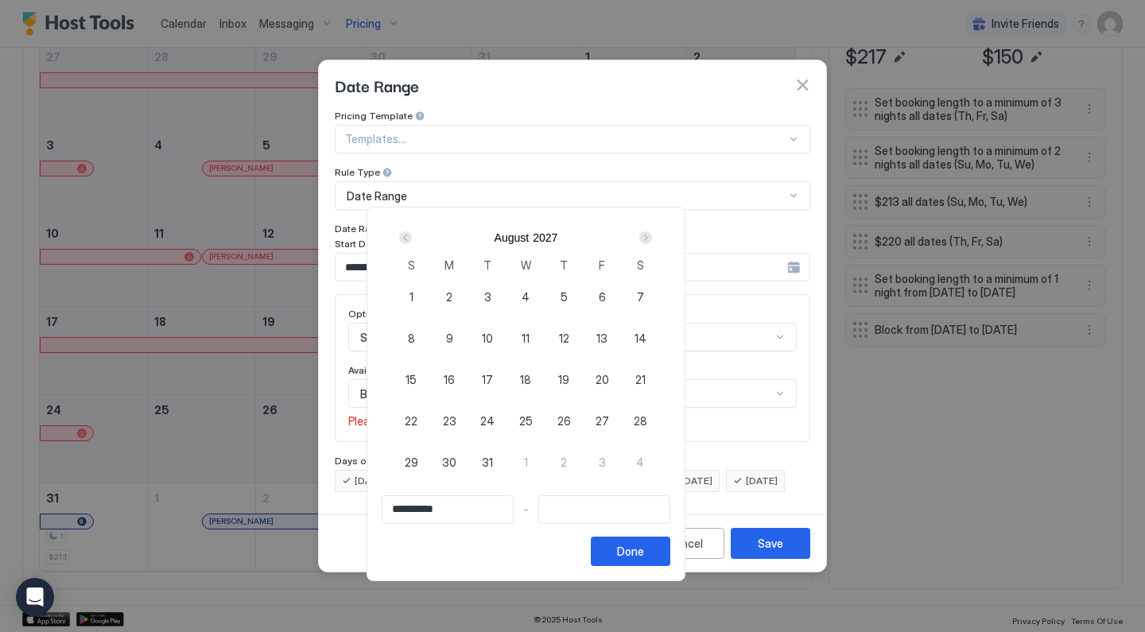
click at [652, 237] on div "Next" at bounding box center [645, 237] width 13 height 13
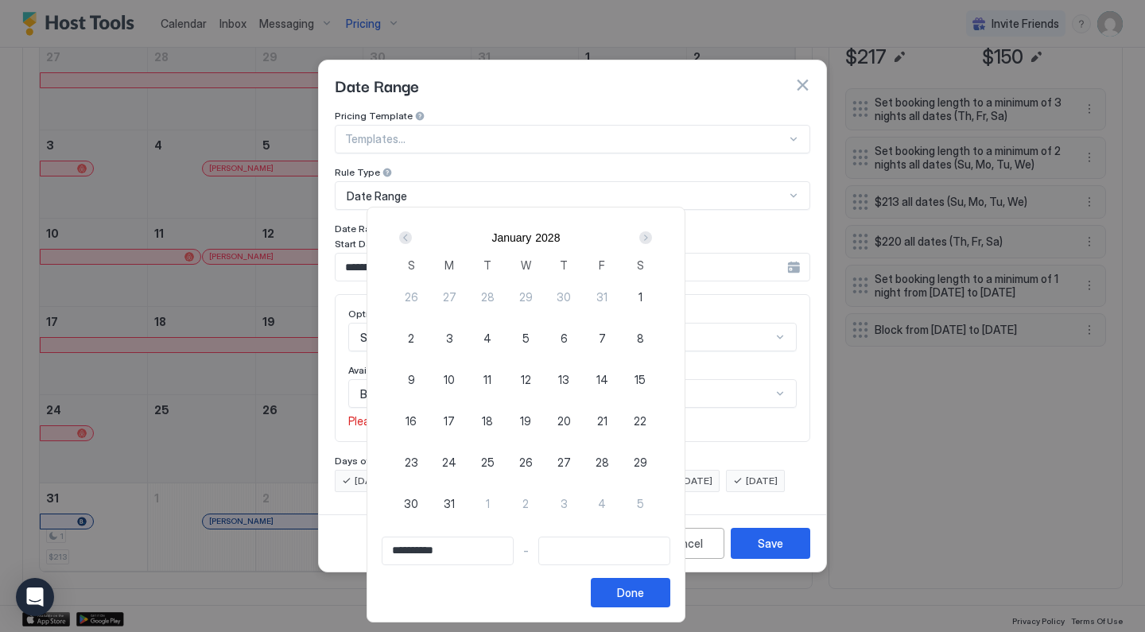
click at [652, 237] on div "Next" at bounding box center [645, 237] width 13 height 13
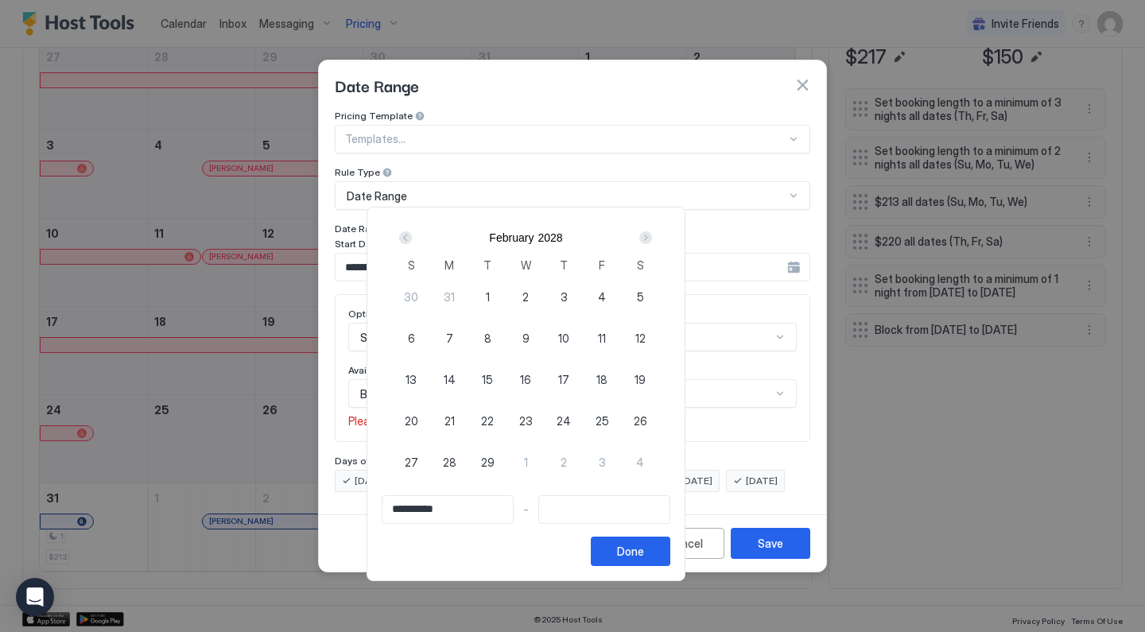
click at [652, 237] on div "Next" at bounding box center [645, 237] width 13 height 13
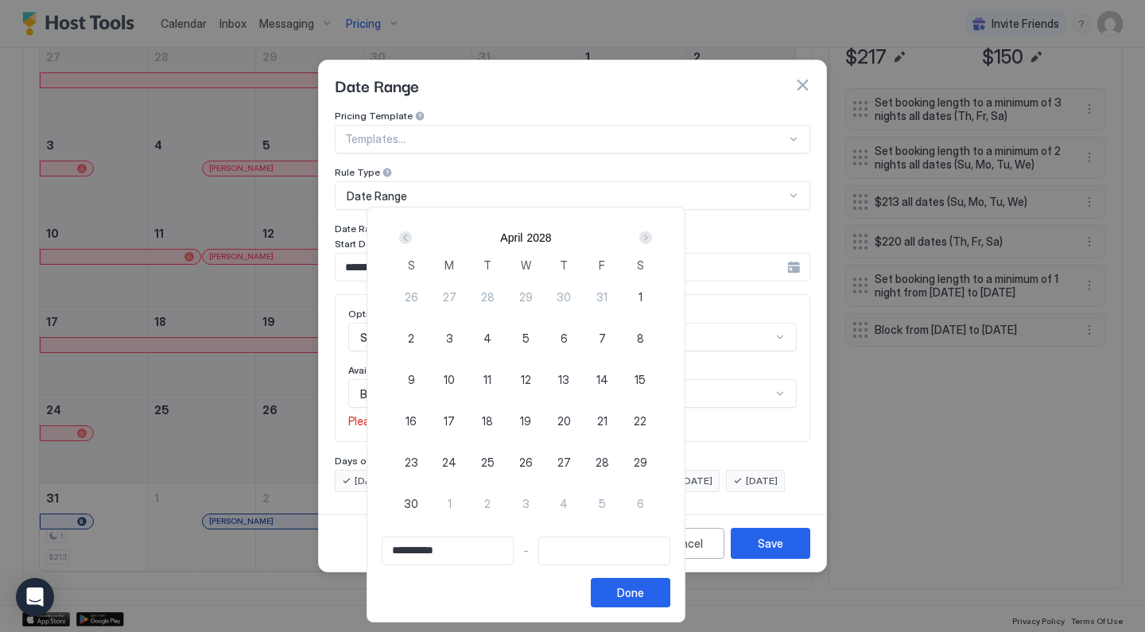
click at [652, 237] on div "Next" at bounding box center [645, 237] width 13 height 13
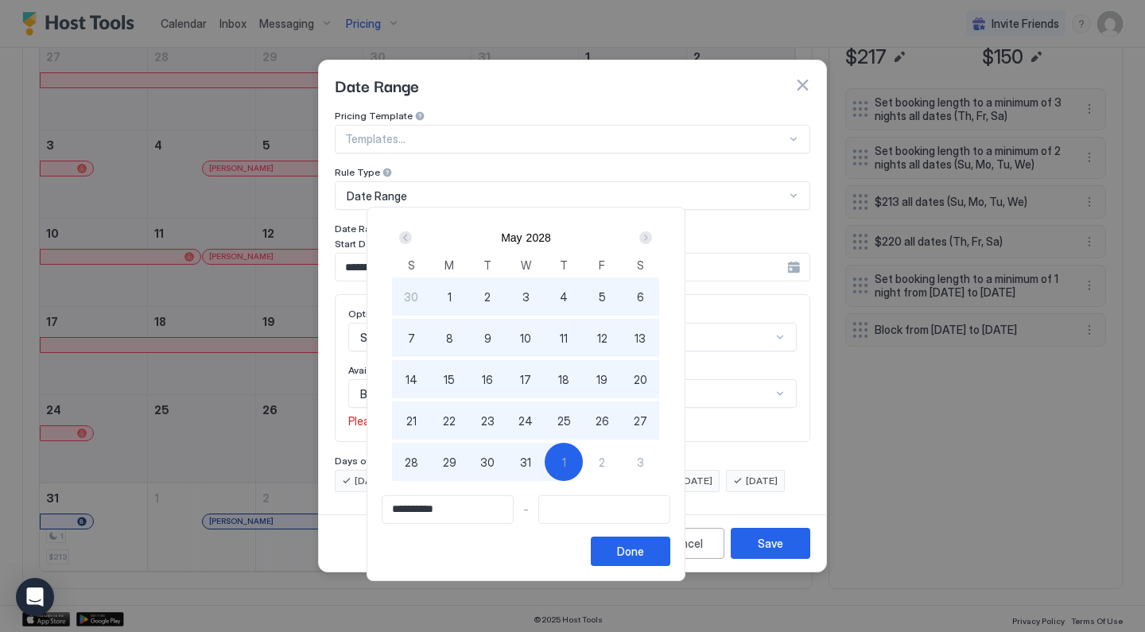
type input "**********"
click at [531, 464] on span "31" at bounding box center [525, 462] width 11 height 17
type input "**********"
click at [670, 558] on button "Done" at bounding box center [630, 551] width 79 height 29
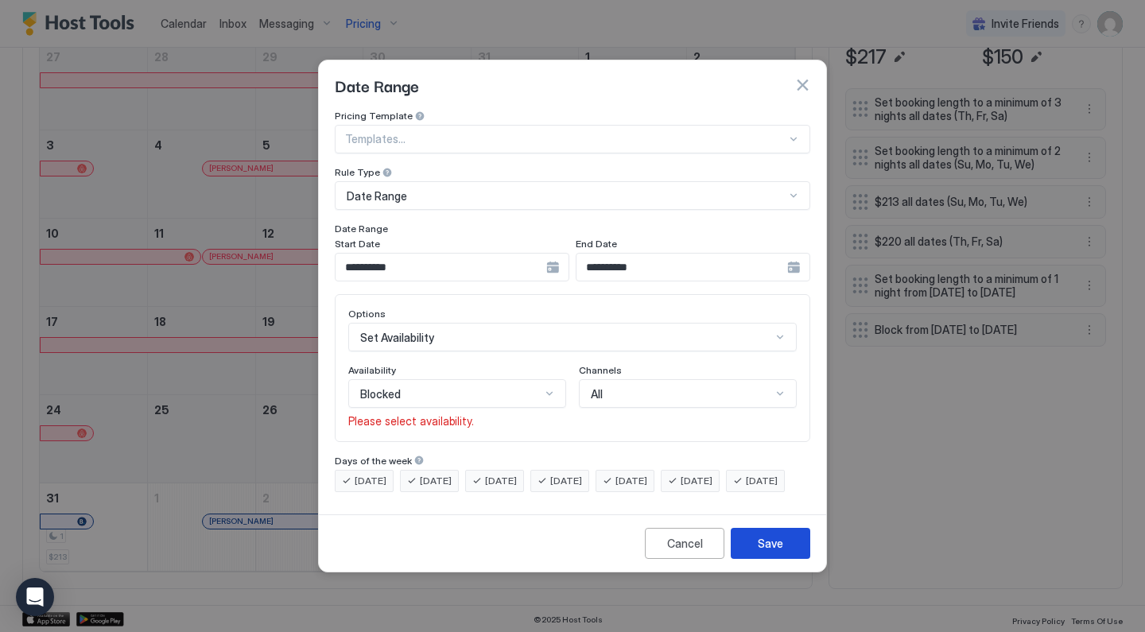
click at [774, 552] on div "Save" at bounding box center [770, 543] width 25 height 17
click at [758, 552] on div "Save" at bounding box center [770, 543] width 25 height 17
click at [802, 77] on button "button" at bounding box center [802, 85] width 16 height 16
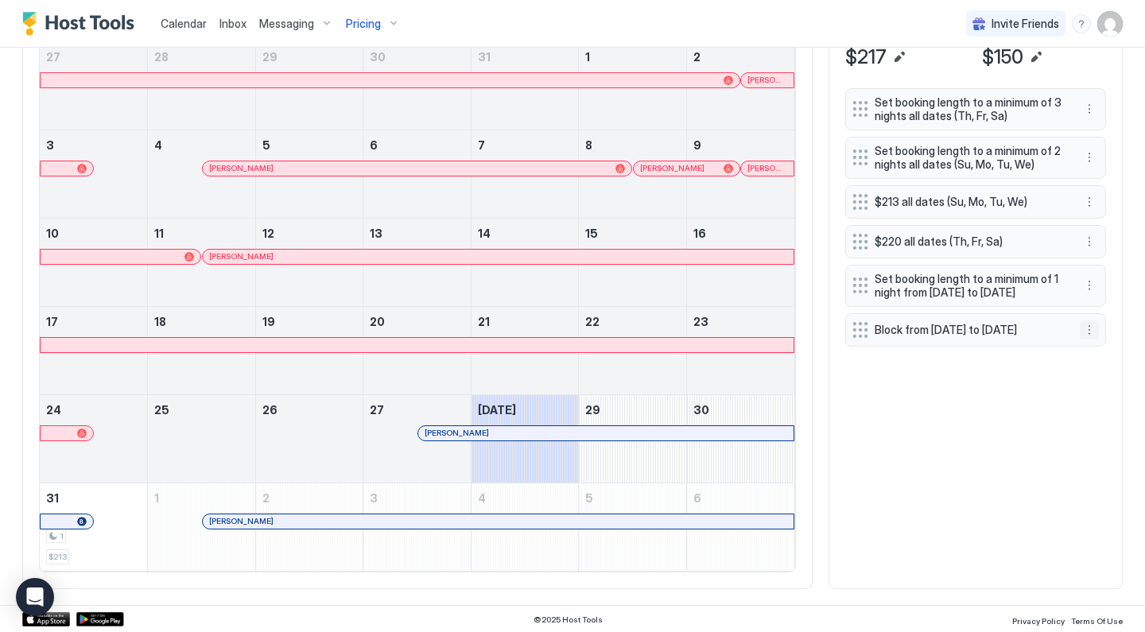
click at [1092, 339] on button "More options" at bounding box center [1089, 329] width 19 height 19
click at [1103, 416] on div "Delete" at bounding box center [1110, 418] width 47 height 12
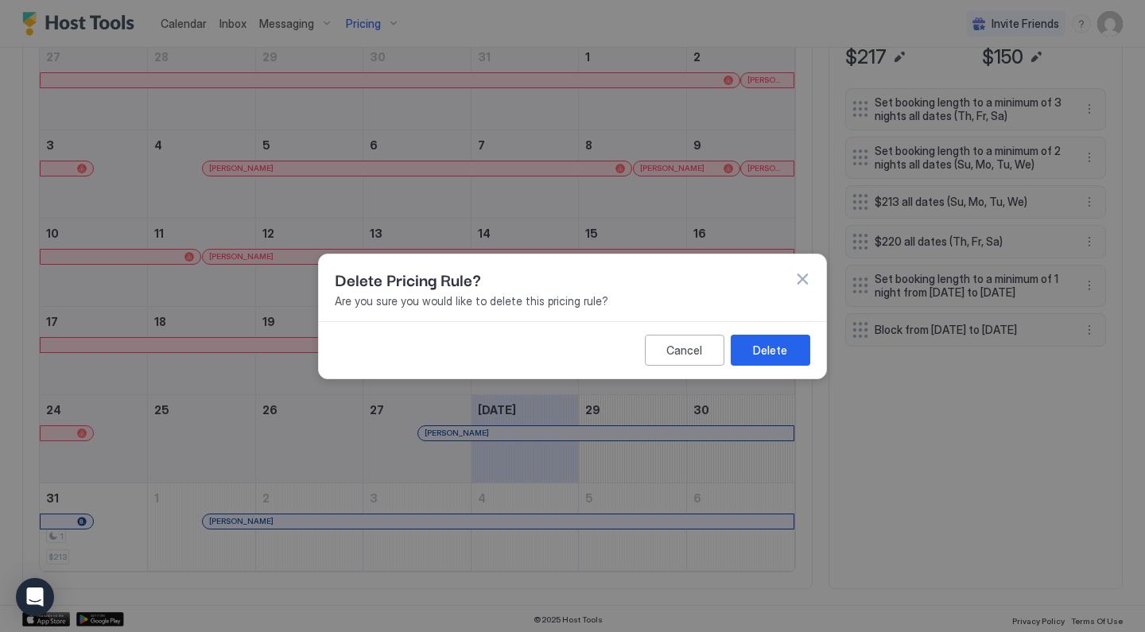
click at [793, 348] on button "Delete" at bounding box center [770, 349] width 79 height 31
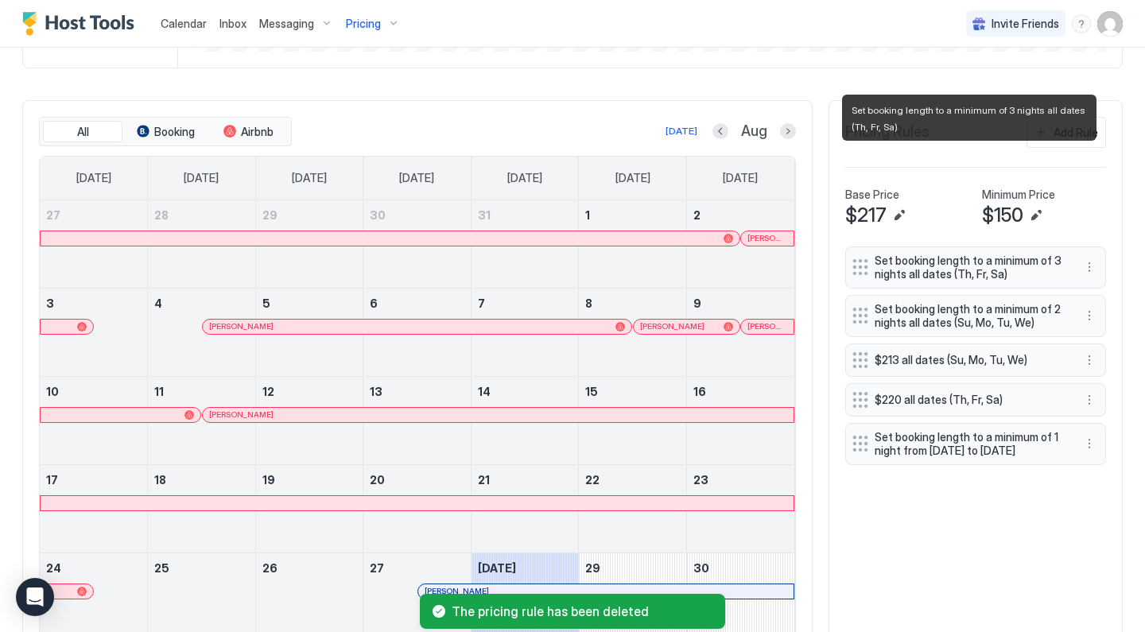
scroll to position [410, 0]
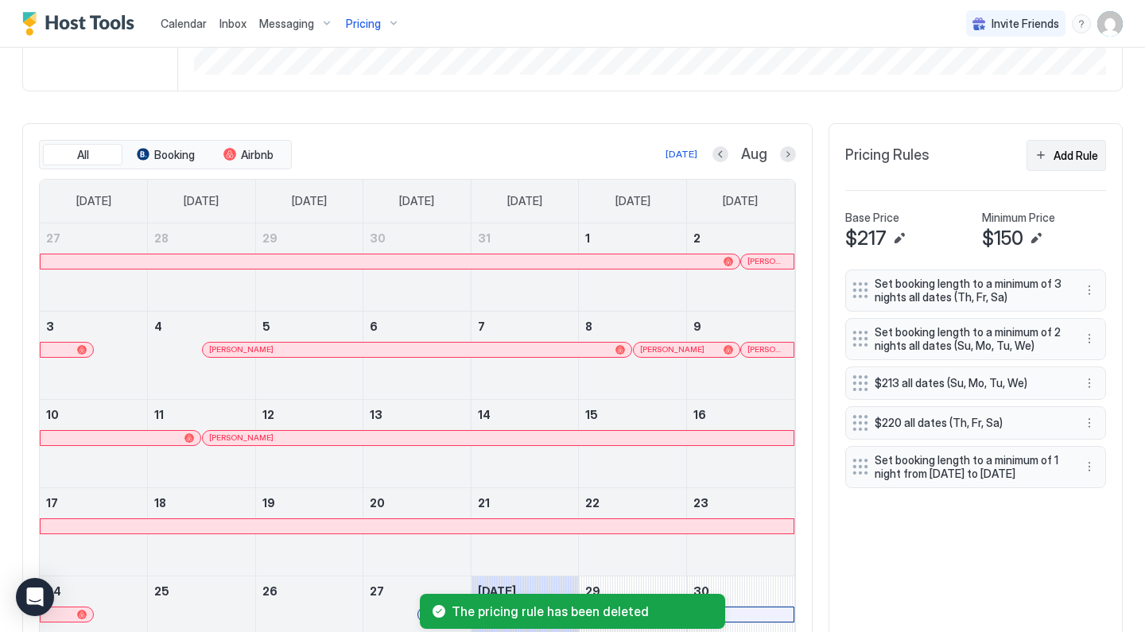
click at [1073, 152] on div "Add Rule" at bounding box center [1075, 155] width 45 height 17
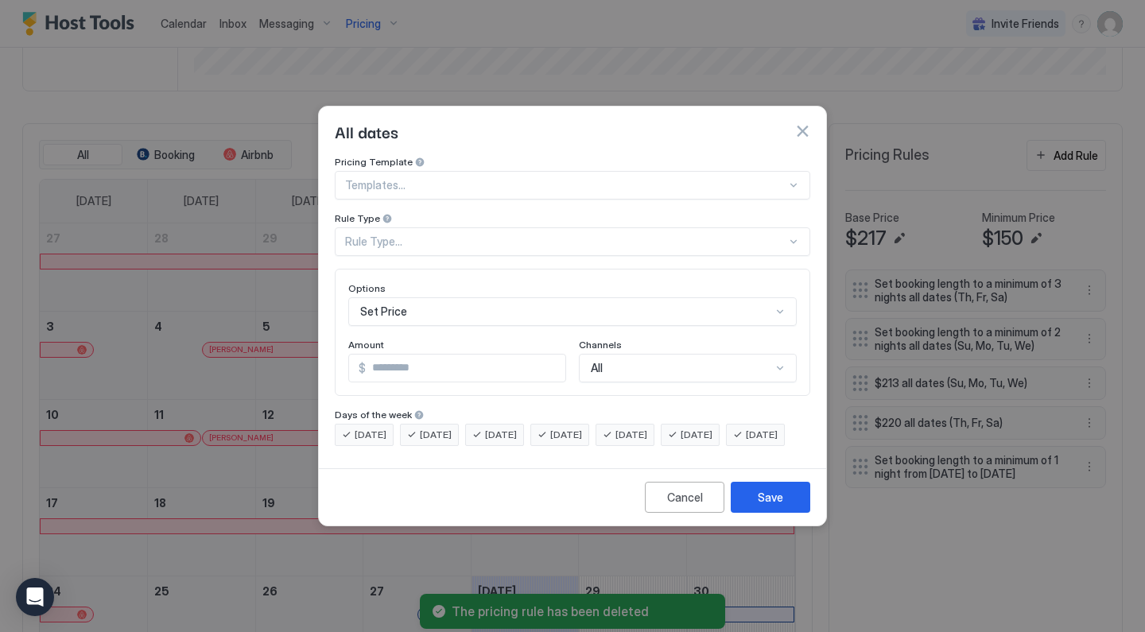
click at [446, 235] on div "Rule Type..." at bounding box center [565, 242] width 441 height 14
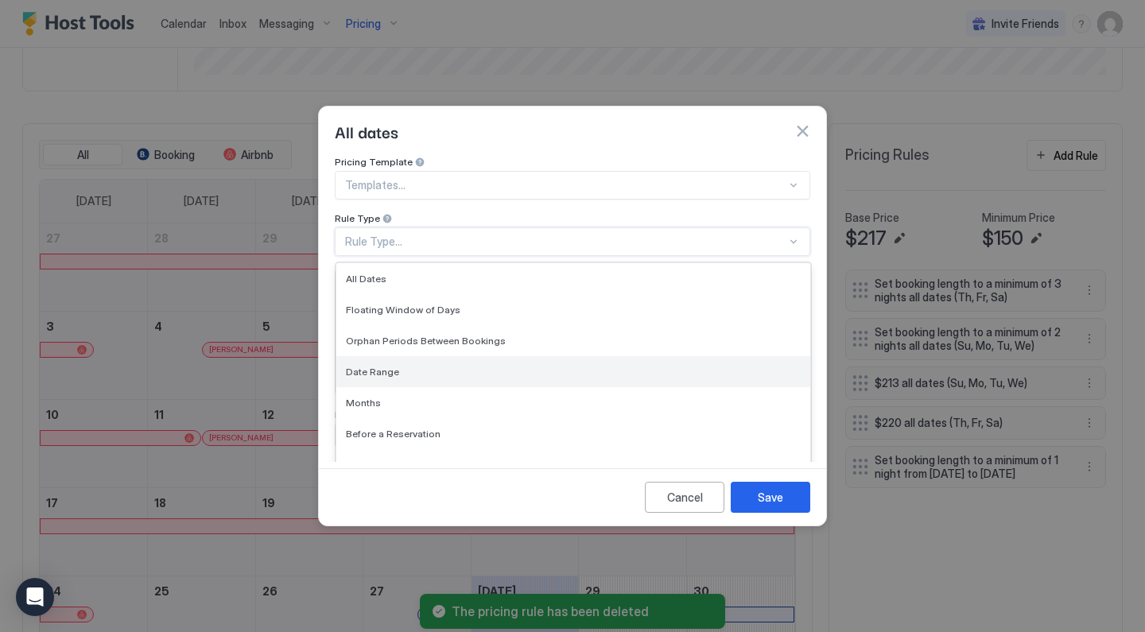
click at [417, 366] on div "Date Range" at bounding box center [573, 372] width 455 height 12
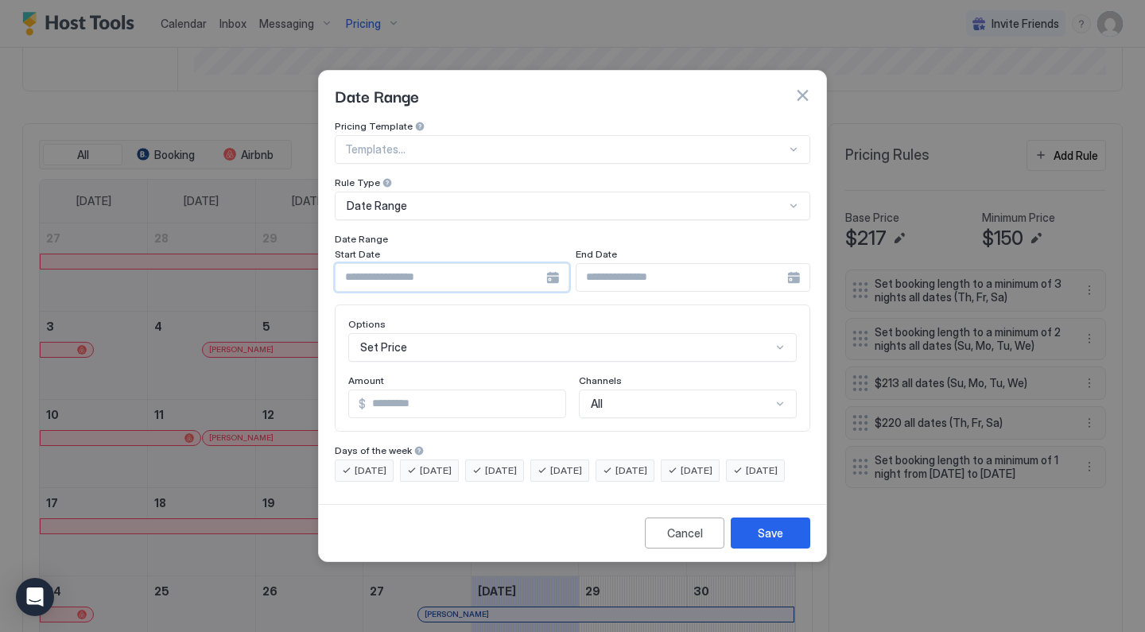
click at [467, 265] on input "Input Field" at bounding box center [440, 277] width 211 height 27
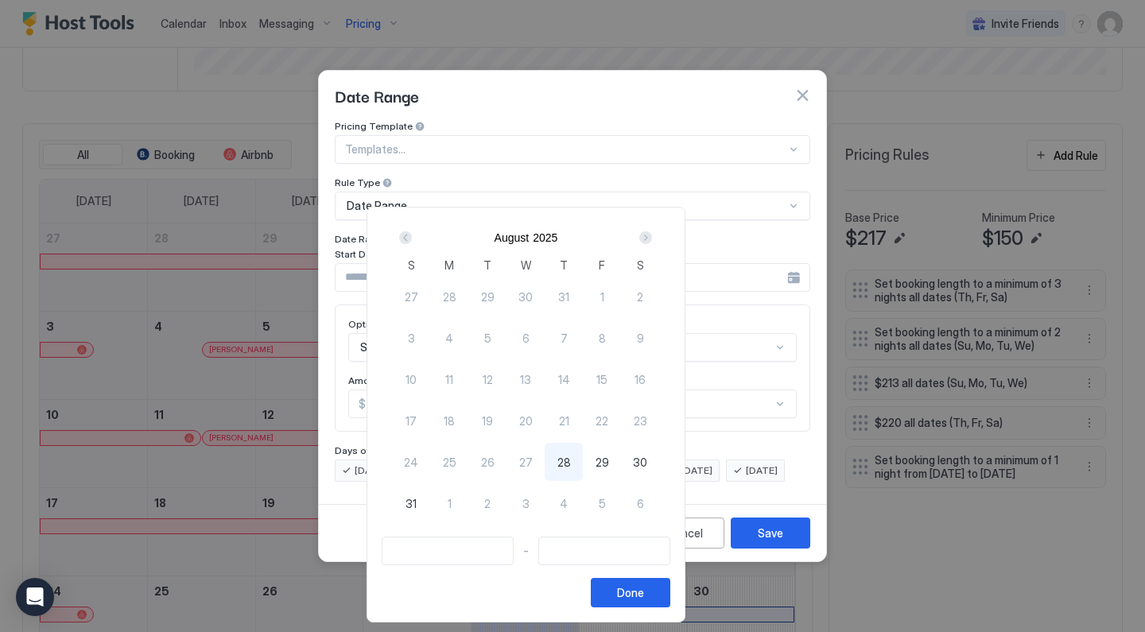
click at [652, 238] on div "Next" at bounding box center [645, 237] width 13 height 13
click at [652, 237] on div "Next" at bounding box center [645, 237] width 13 height 13
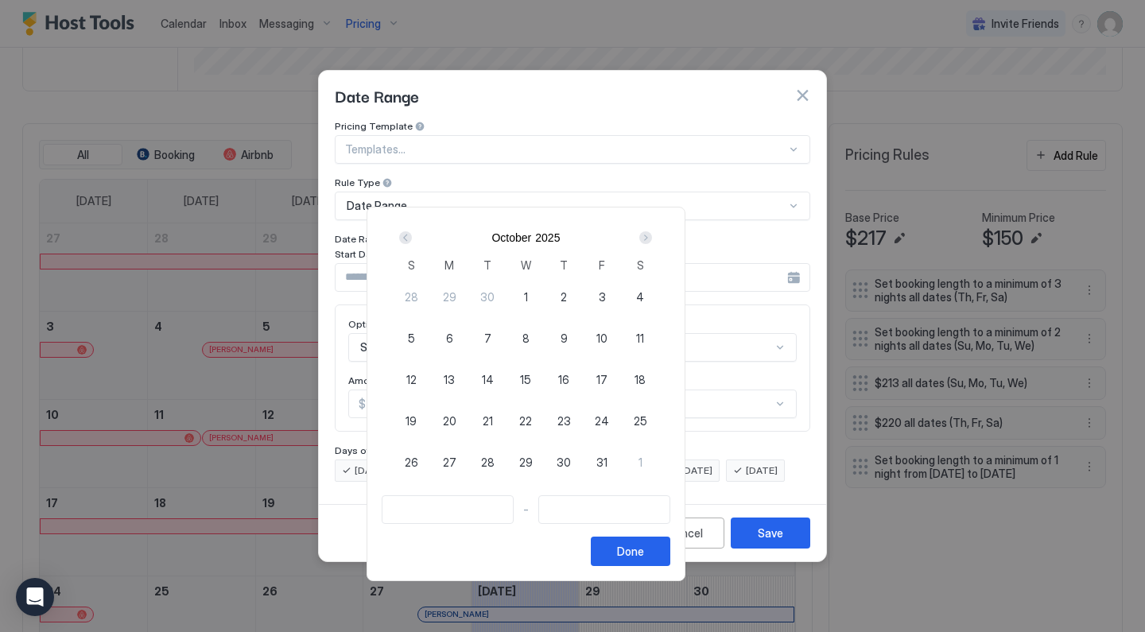
click at [494, 374] on span "14" at bounding box center [488, 379] width 12 height 17
type input "**********"
click at [655, 233] on div "Next" at bounding box center [645, 237] width 19 height 19
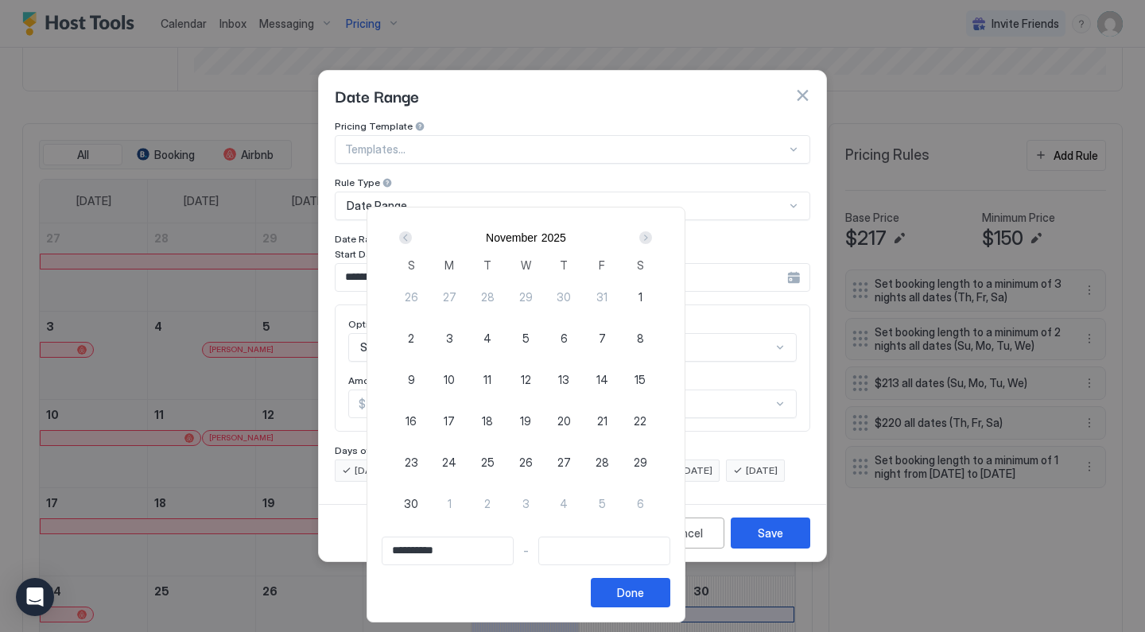
click at [655, 233] on div "Next" at bounding box center [645, 237] width 19 height 19
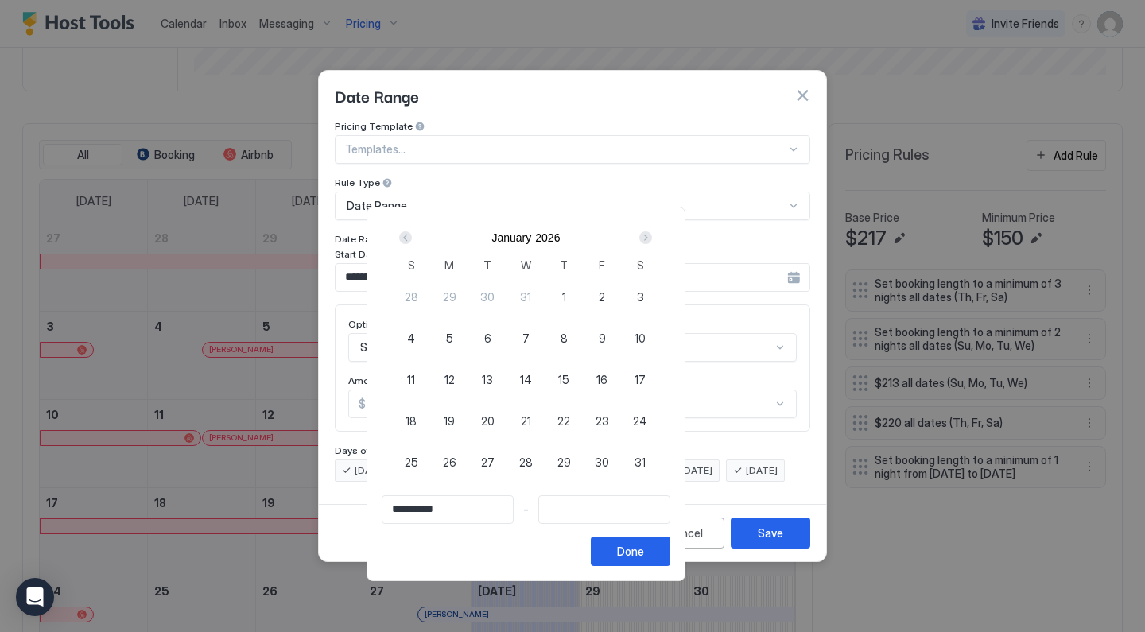
click at [655, 233] on div "Next" at bounding box center [645, 237] width 19 height 19
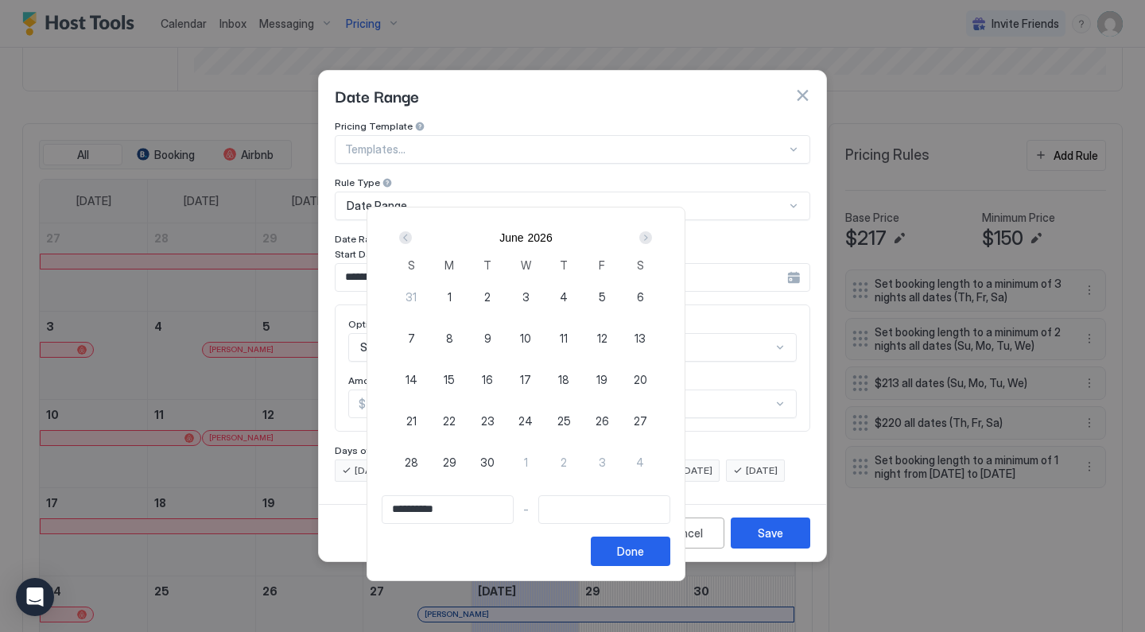
click at [655, 233] on div "Next" at bounding box center [645, 237] width 19 height 19
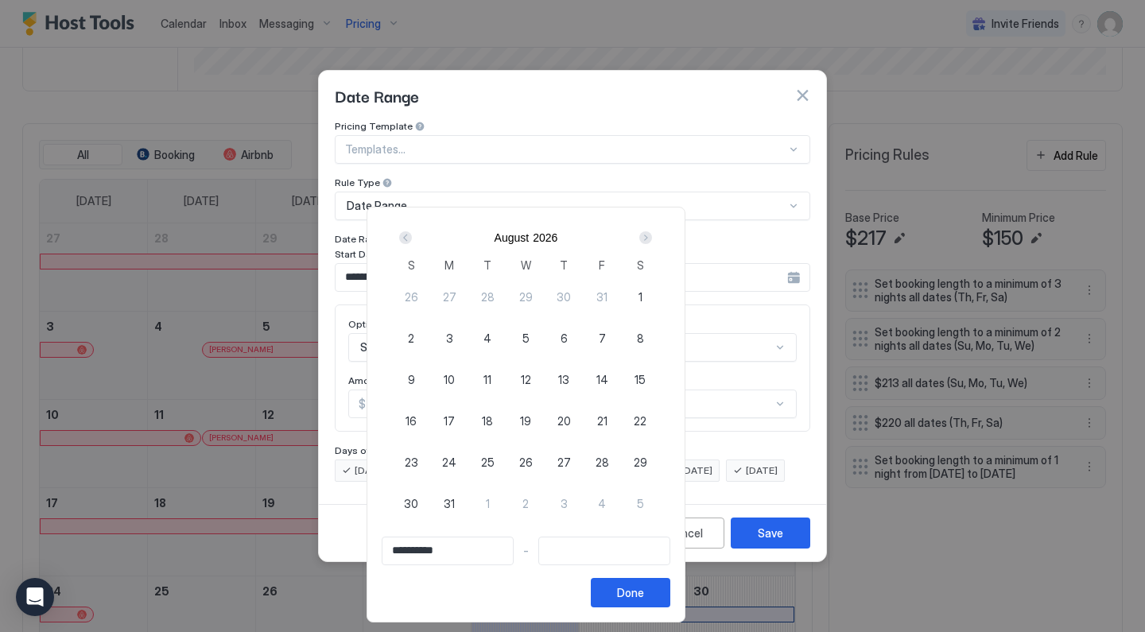
click at [655, 233] on div "Next" at bounding box center [645, 237] width 19 height 19
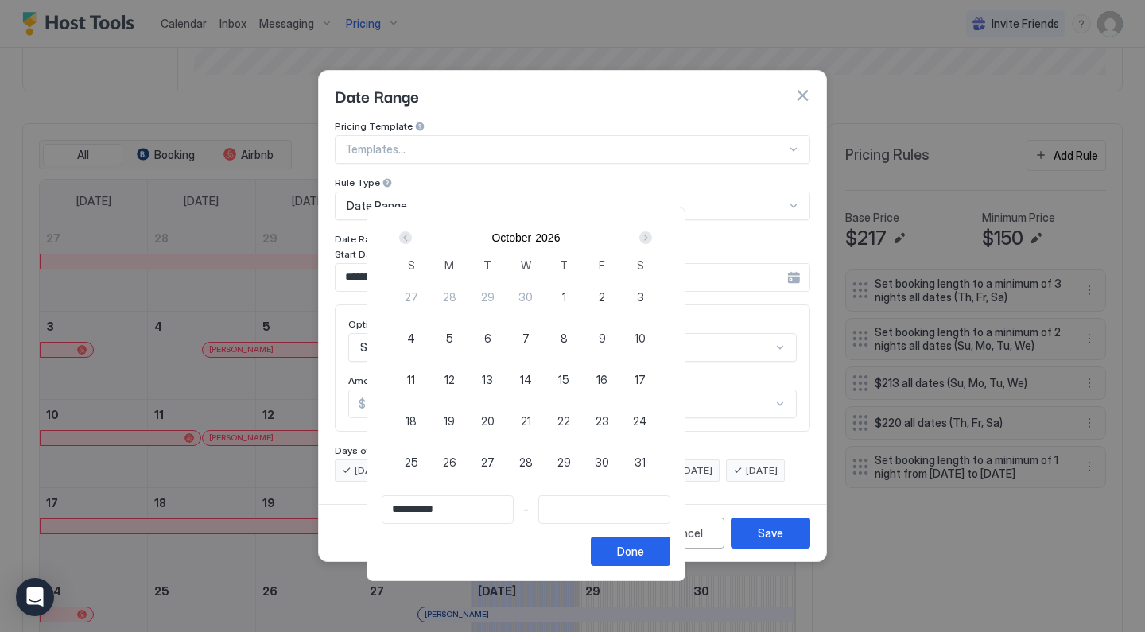
click at [655, 233] on div "Next" at bounding box center [645, 237] width 19 height 19
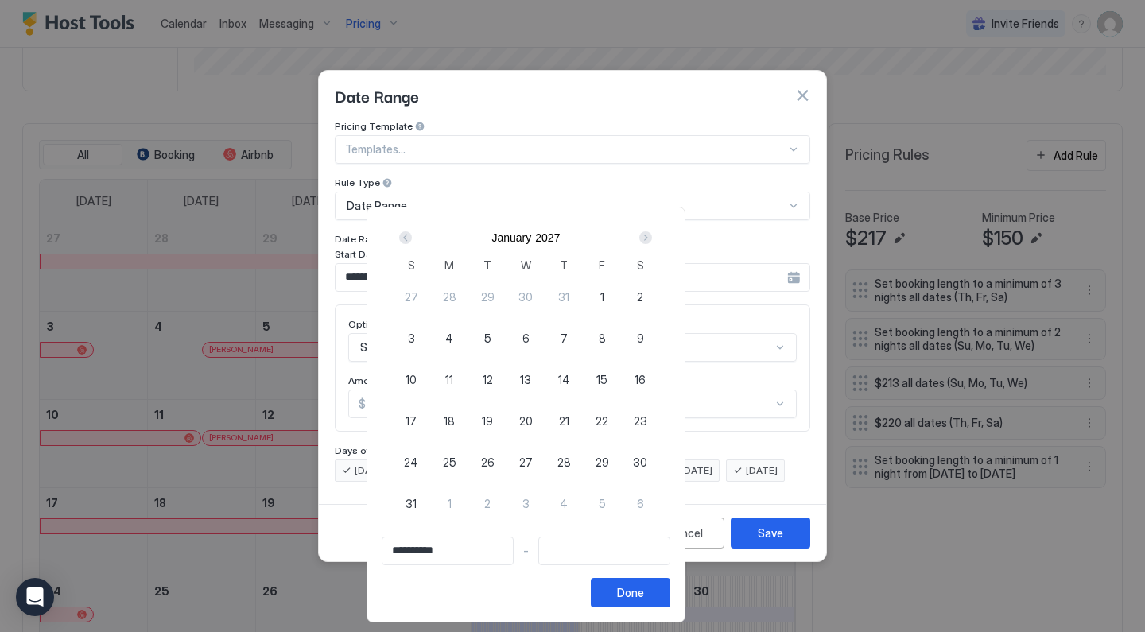
click at [655, 233] on div "Next" at bounding box center [645, 237] width 19 height 19
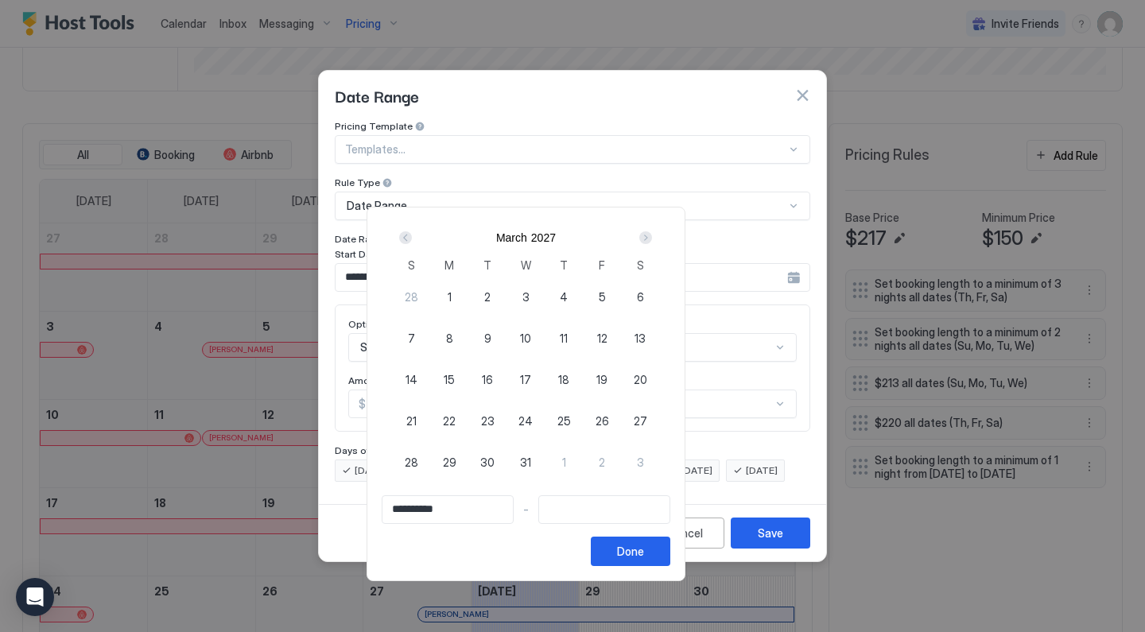
click at [655, 233] on div "Next" at bounding box center [645, 237] width 19 height 19
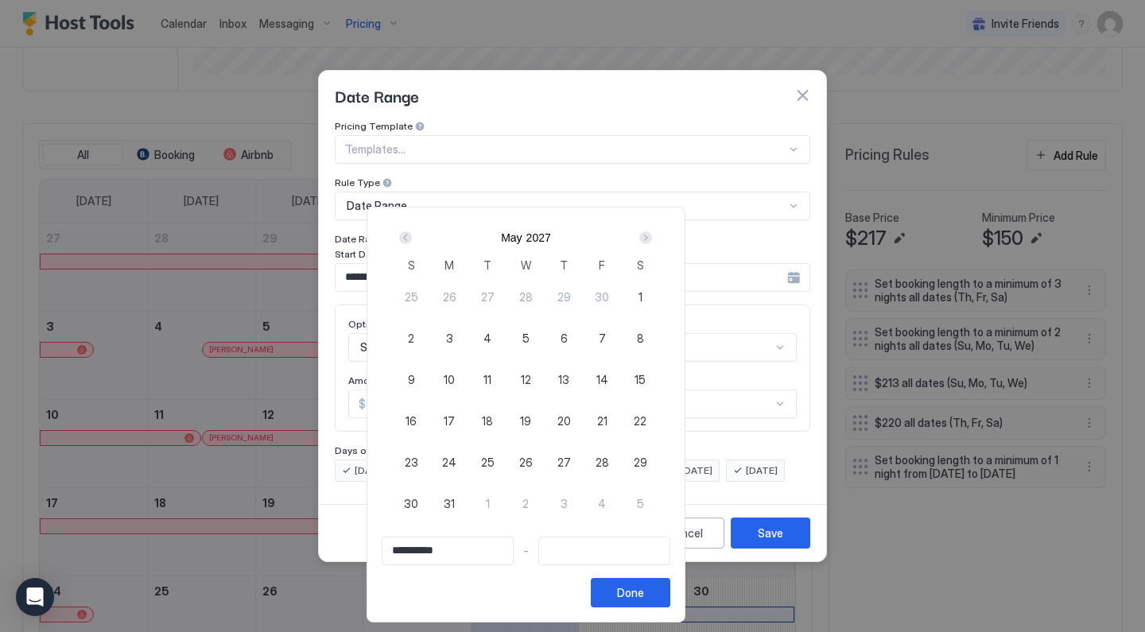
click at [655, 233] on div "Next" at bounding box center [645, 237] width 19 height 19
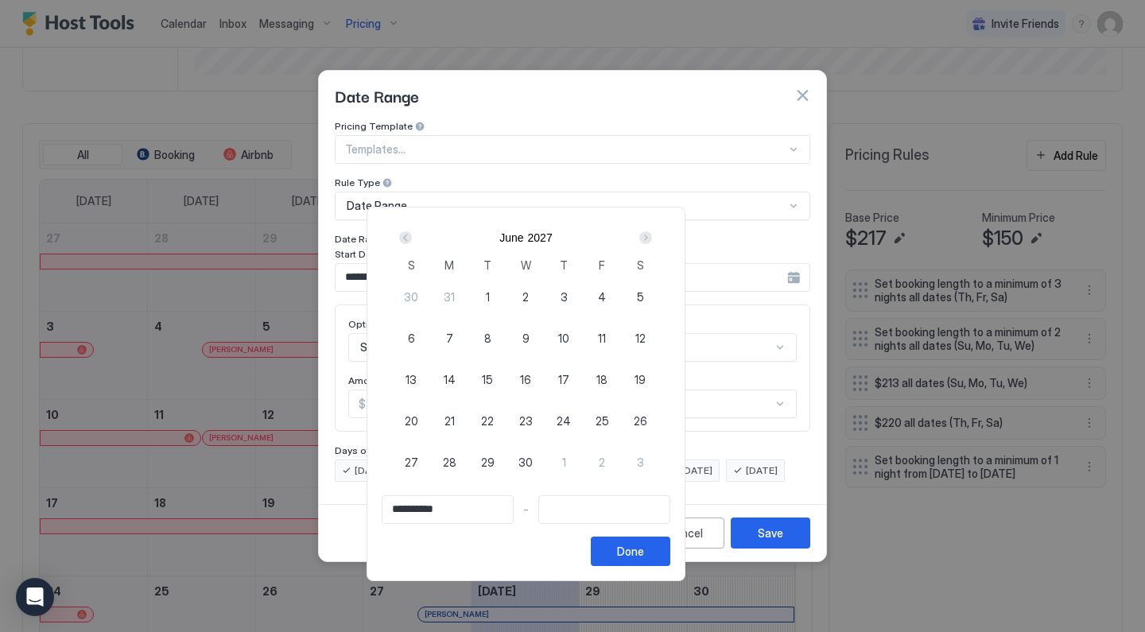
click at [655, 233] on div "Next" at bounding box center [645, 237] width 19 height 19
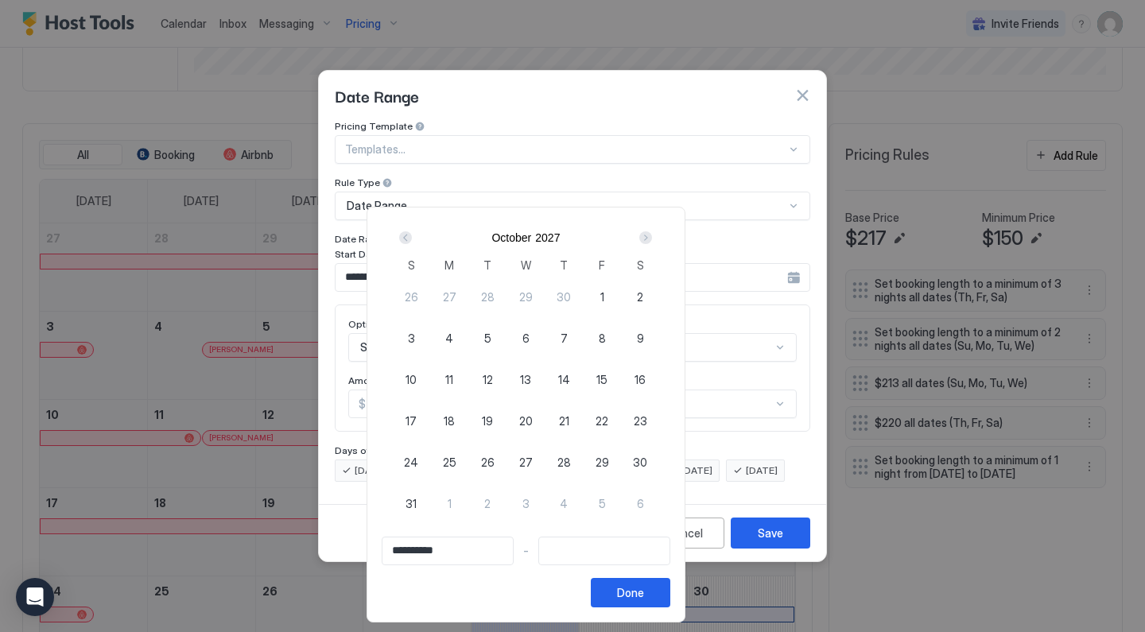
click at [655, 233] on div "Next" at bounding box center [645, 237] width 19 height 19
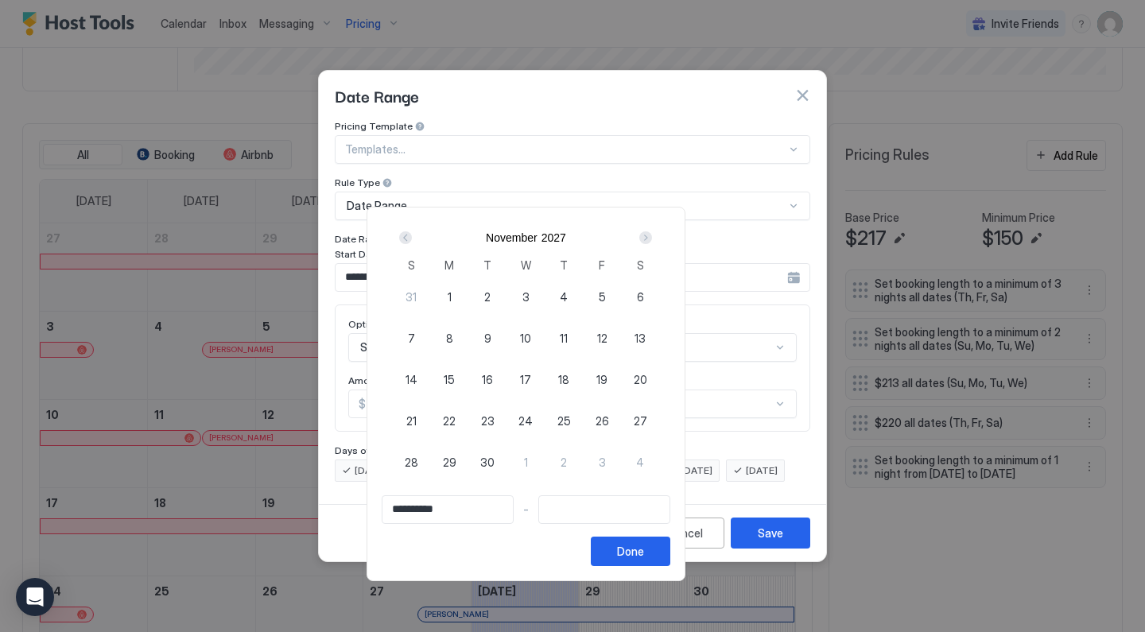
click at [655, 233] on div "Next" at bounding box center [645, 237] width 19 height 19
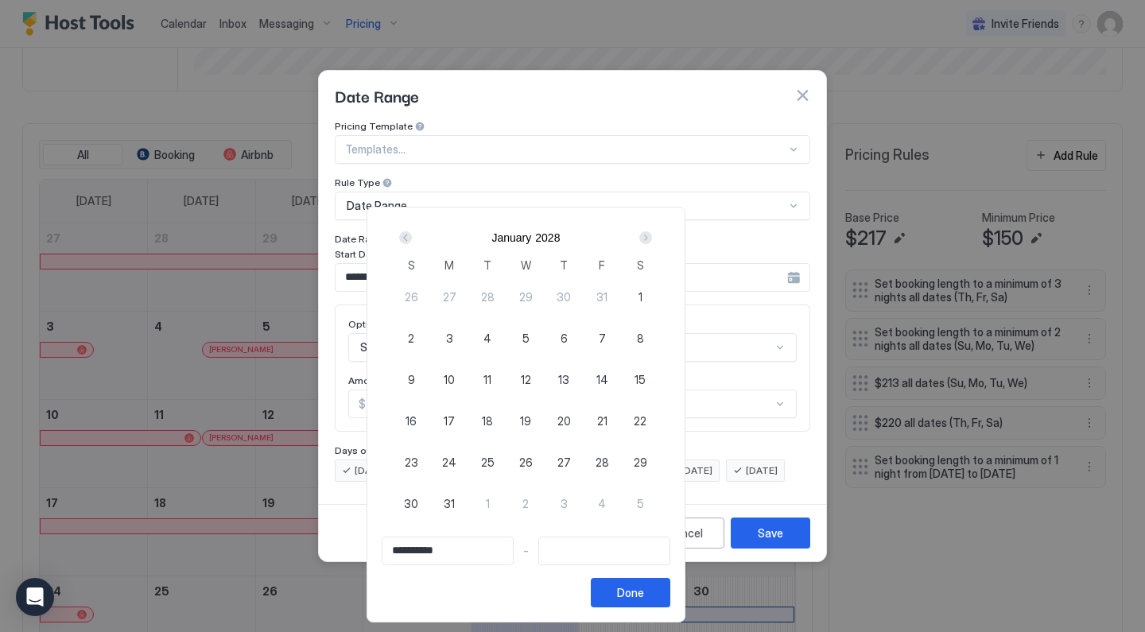
click at [655, 233] on div "Next" at bounding box center [645, 237] width 19 height 19
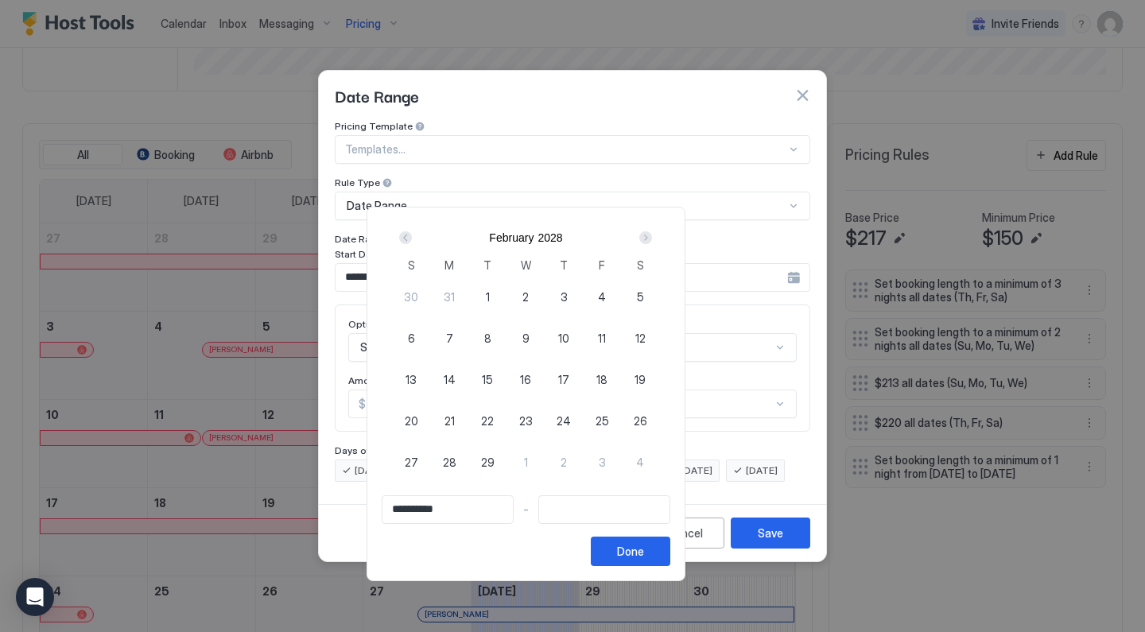
click at [655, 233] on div "Next" at bounding box center [645, 237] width 19 height 19
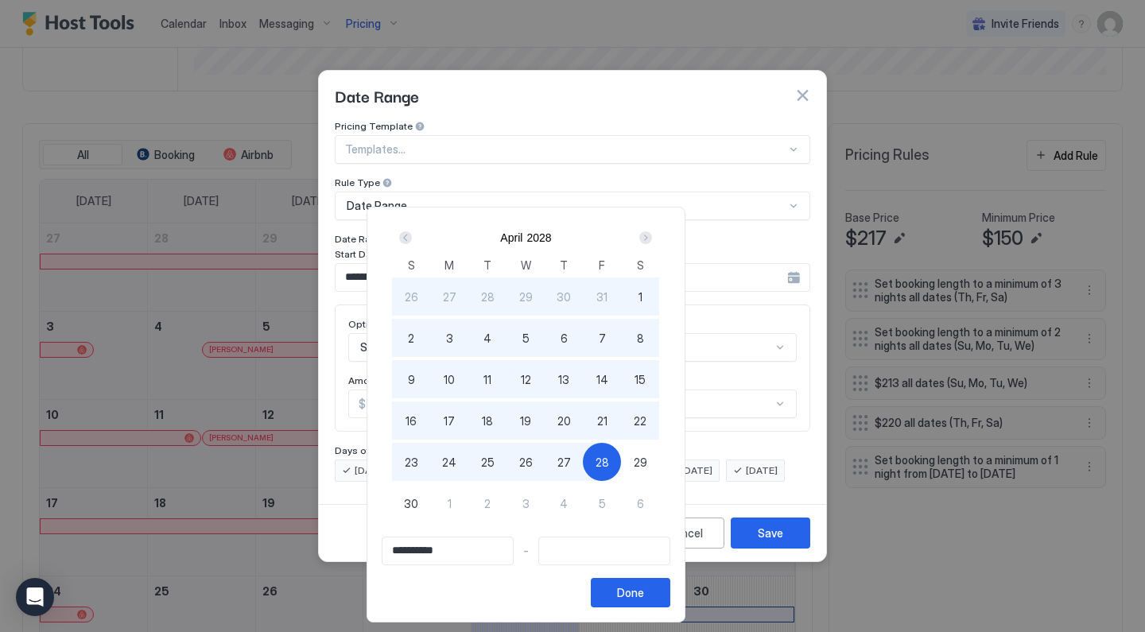
type input "**********"
click at [468, 502] on div "1" at bounding box center [449, 503] width 38 height 38
type input "**********"
click at [670, 598] on button "Done" at bounding box center [630, 592] width 79 height 29
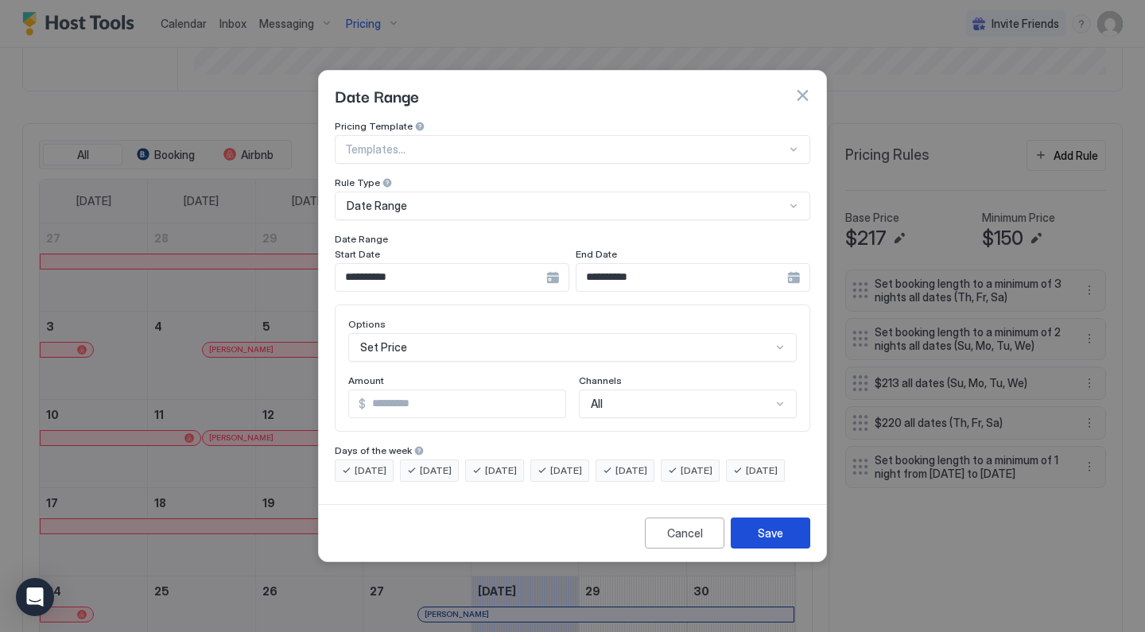
click at [761, 541] on div "Save" at bounding box center [770, 533] width 25 height 17
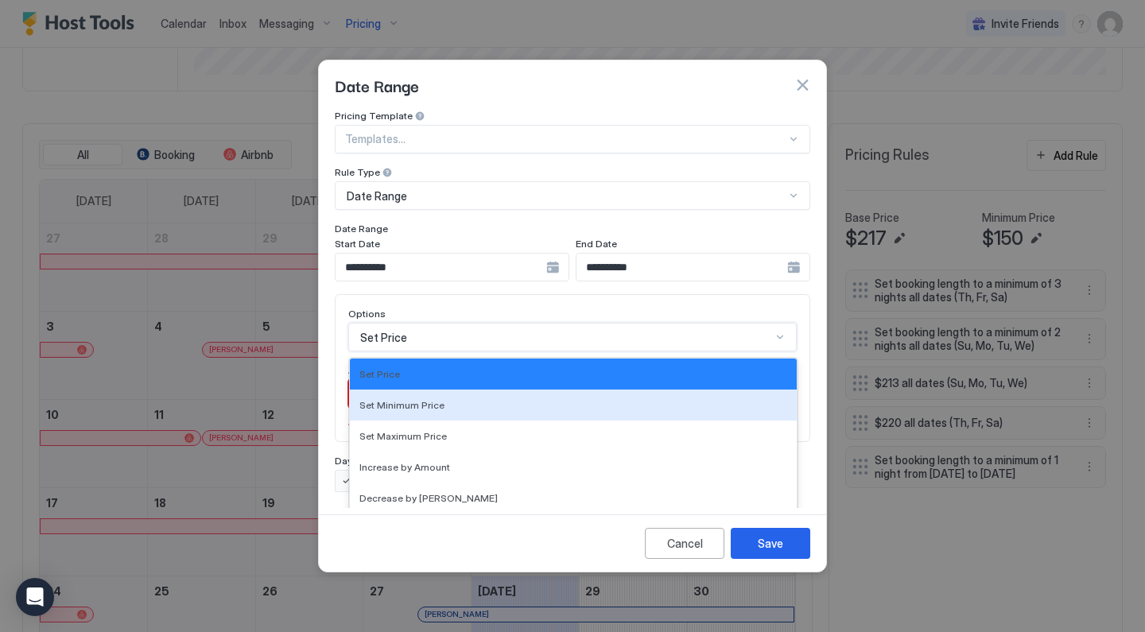
click at [449, 323] on div "Set Minimum Price, 2 of 17. 17 results available. Use Up and Down to choose opt…" at bounding box center [572, 337] width 448 height 29
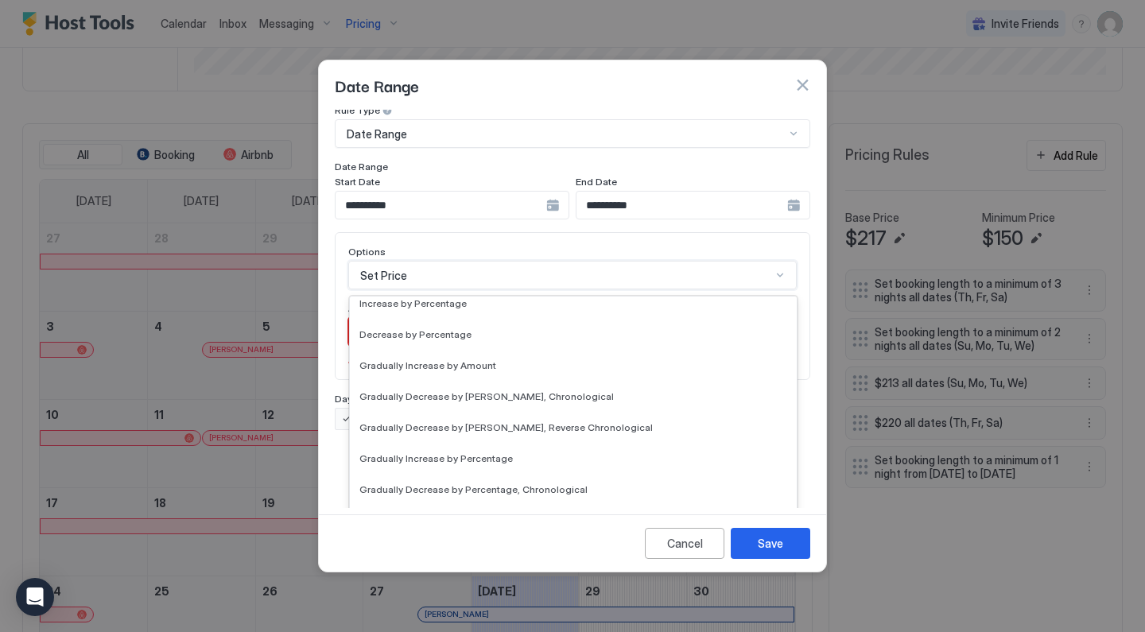
scroll to position [289, 0]
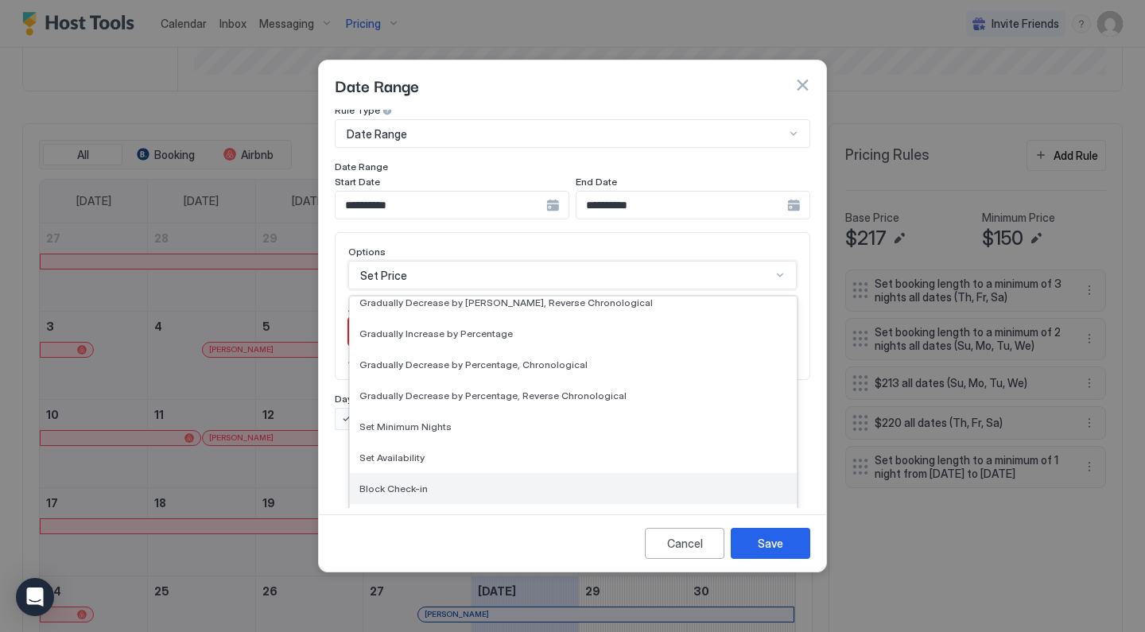
click at [410, 482] on div "Block Check-in" at bounding box center [573, 488] width 447 height 31
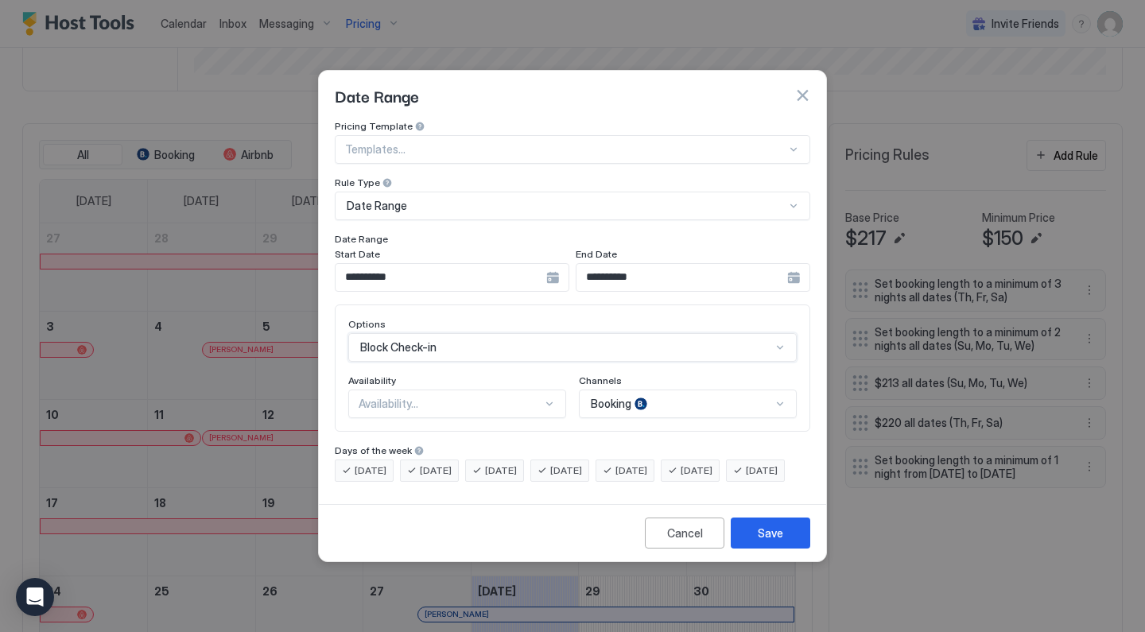
click at [430, 333] on div "option Block Check-in, selected. Block Check-in" at bounding box center [572, 347] width 448 height 29
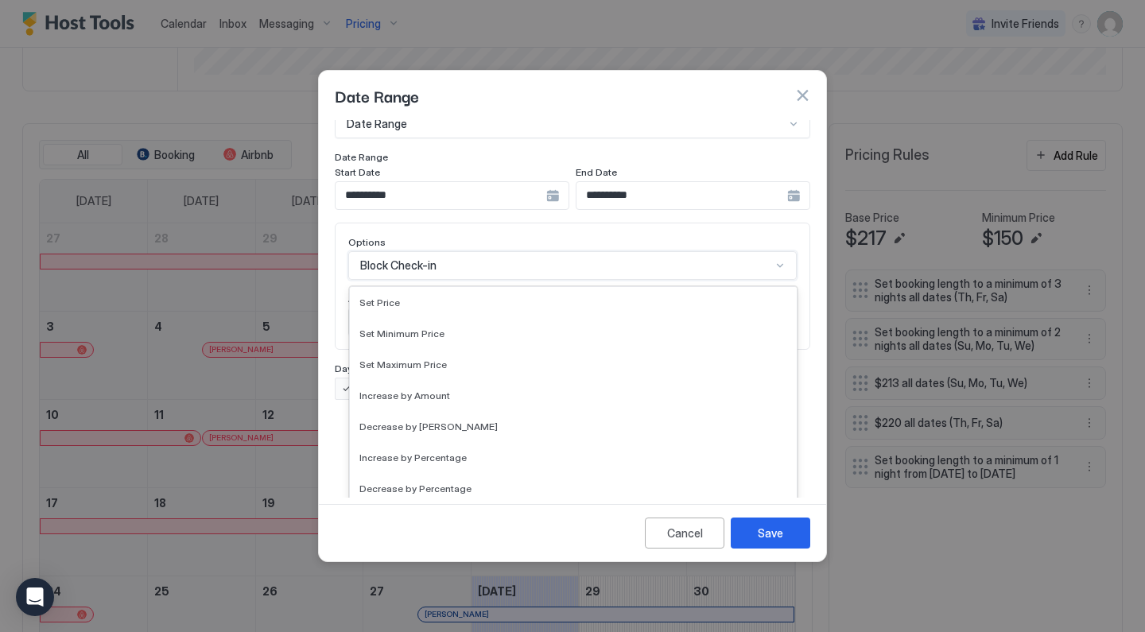
scroll to position [268, 0]
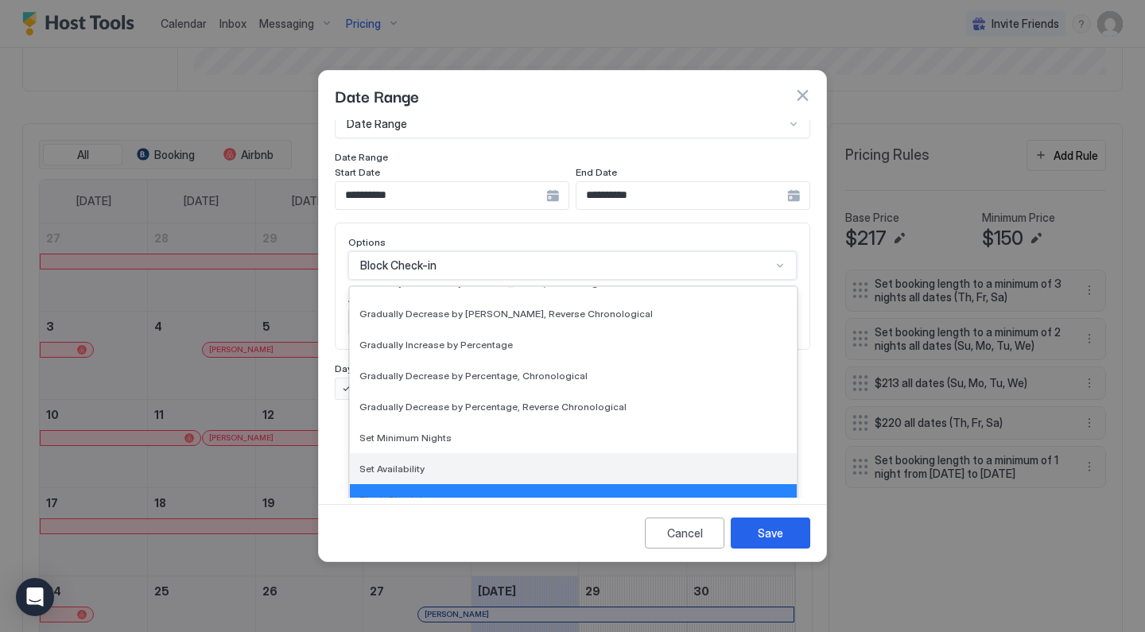
click at [417, 463] on span "Set Availability" at bounding box center [391, 469] width 65 height 12
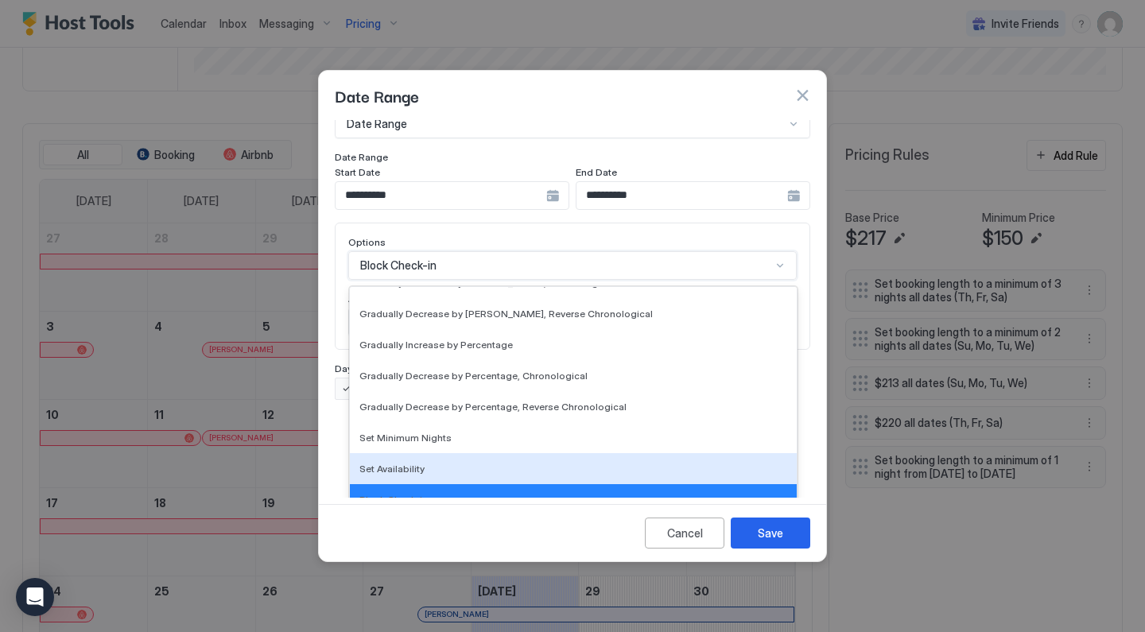
scroll to position [0, 0]
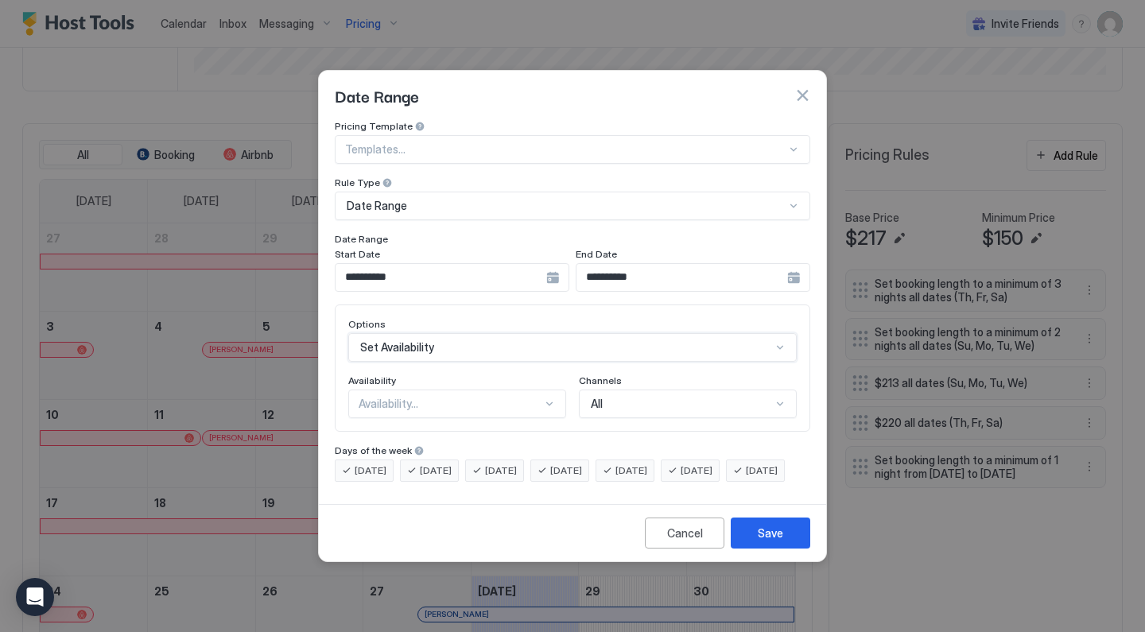
click at [453, 397] on div "Availability..." at bounding box center [457, 404] width 218 height 29
click at [432, 463] on div "Blocked" at bounding box center [458, 471] width 216 height 31
click at [768, 541] on div "Save" at bounding box center [770, 533] width 25 height 17
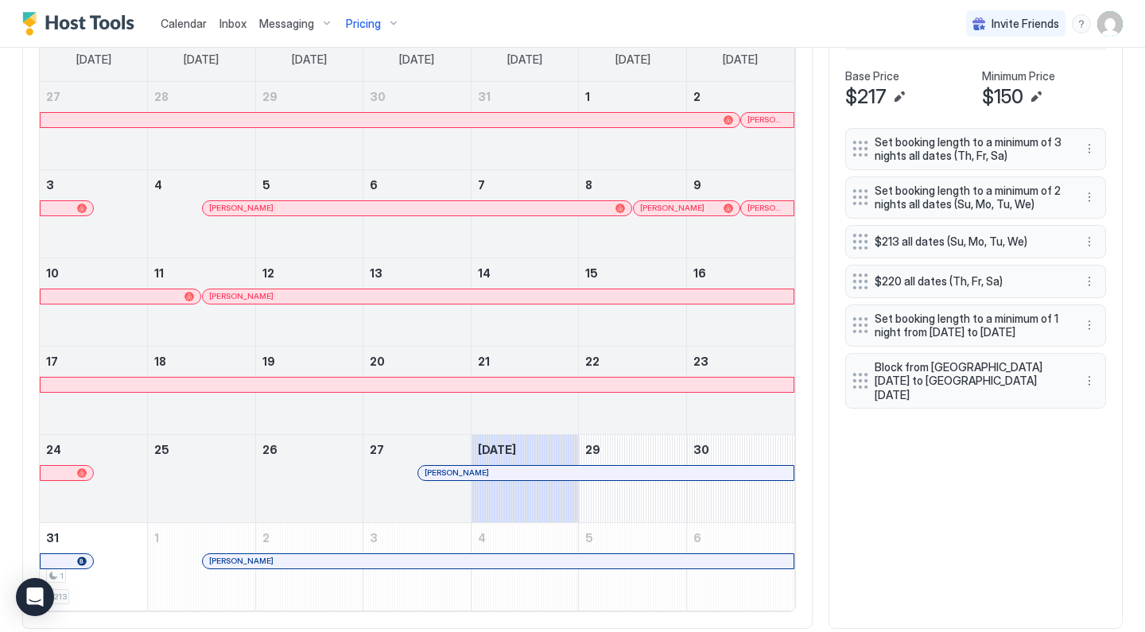
scroll to position [345, 0]
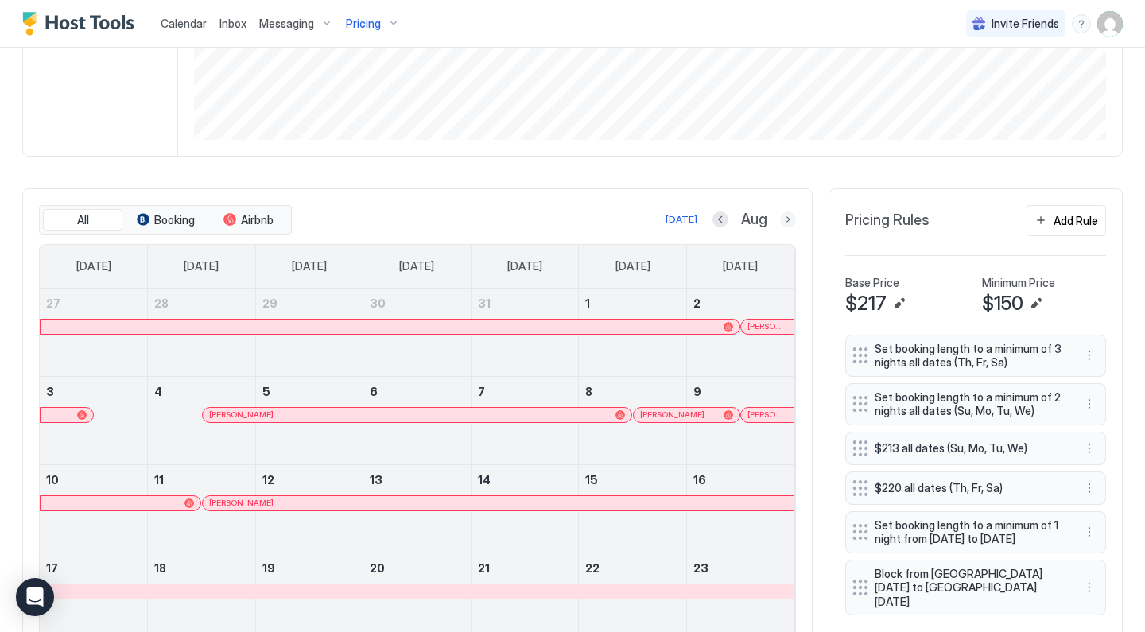
click at [788, 224] on button "Next month" at bounding box center [788, 219] width 16 height 16
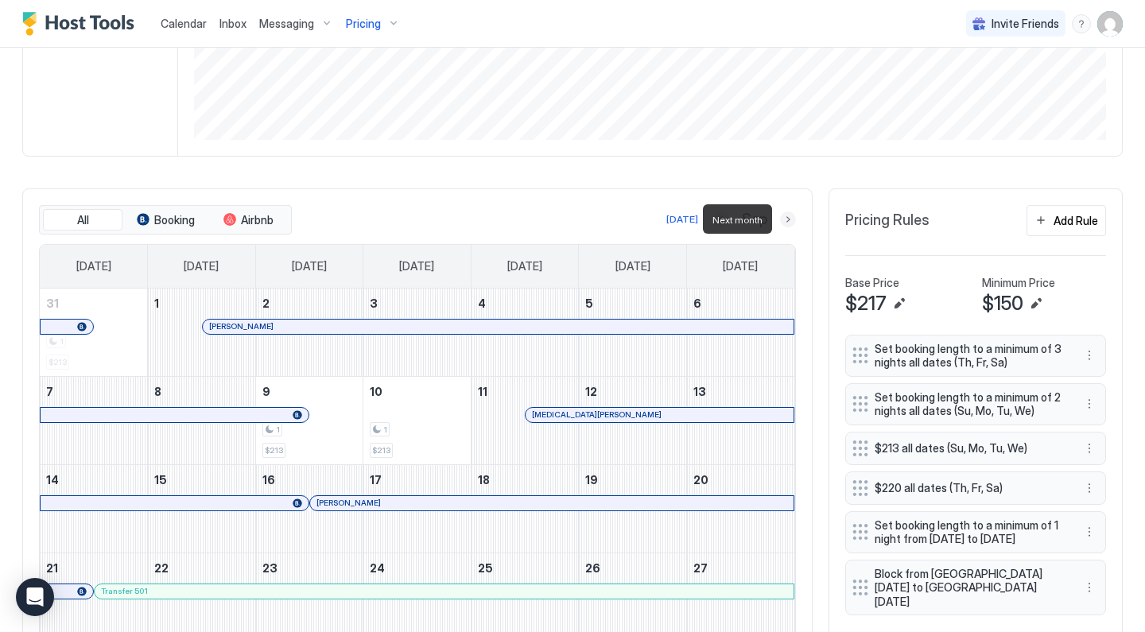
click at [788, 224] on button "Next month" at bounding box center [788, 219] width 16 height 16
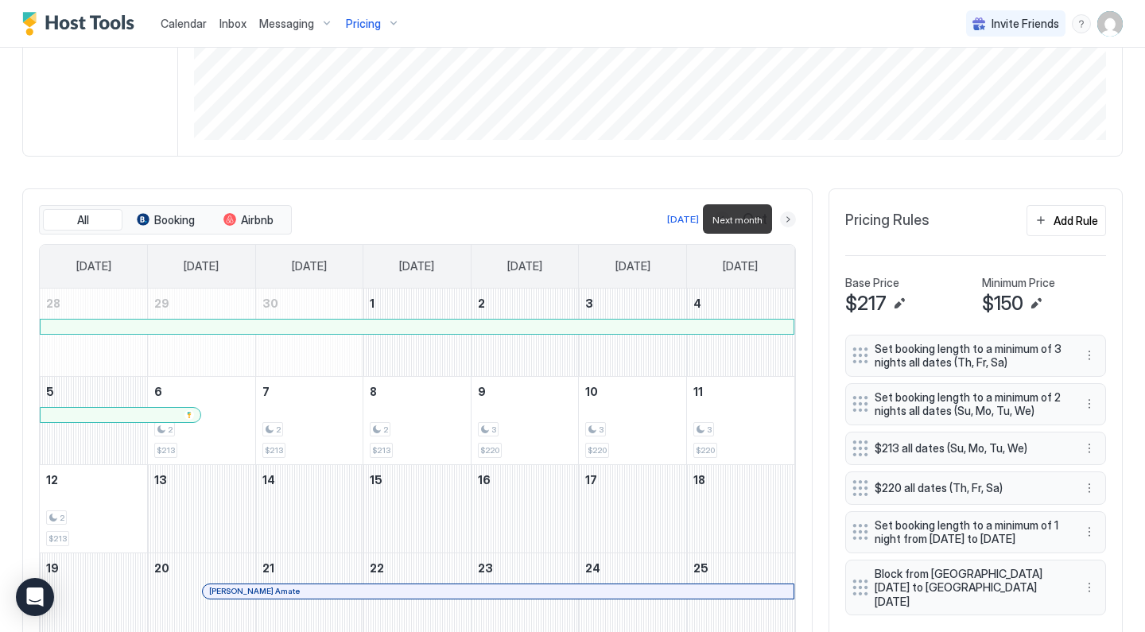
scroll to position [423, 0]
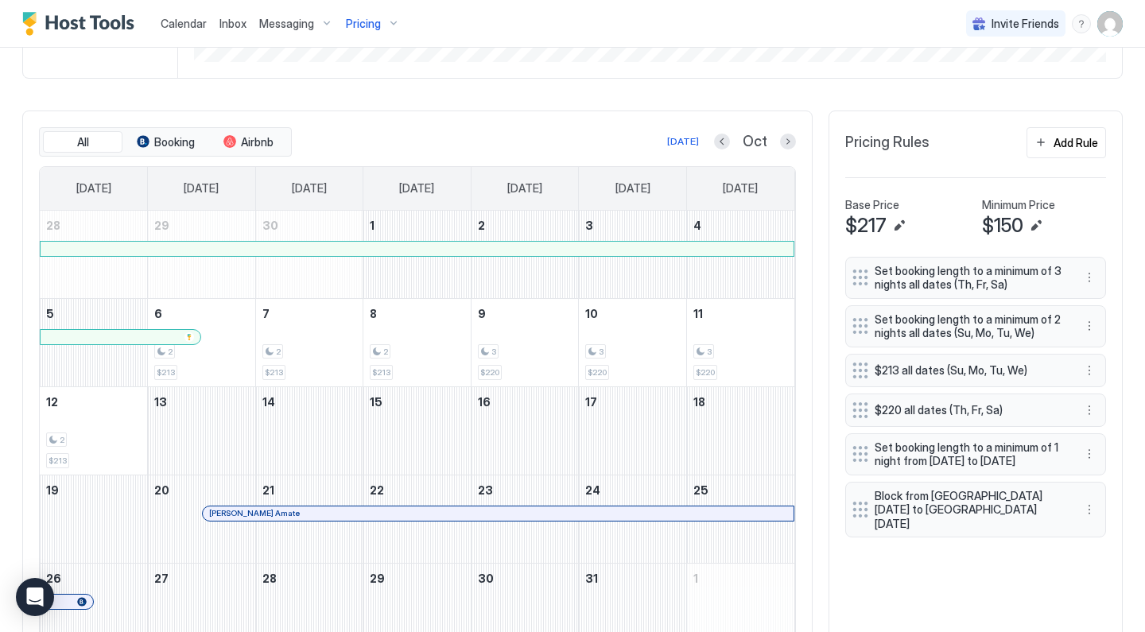
click at [792, 144] on button "Next month" at bounding box center [788, 142] width 16 height 16
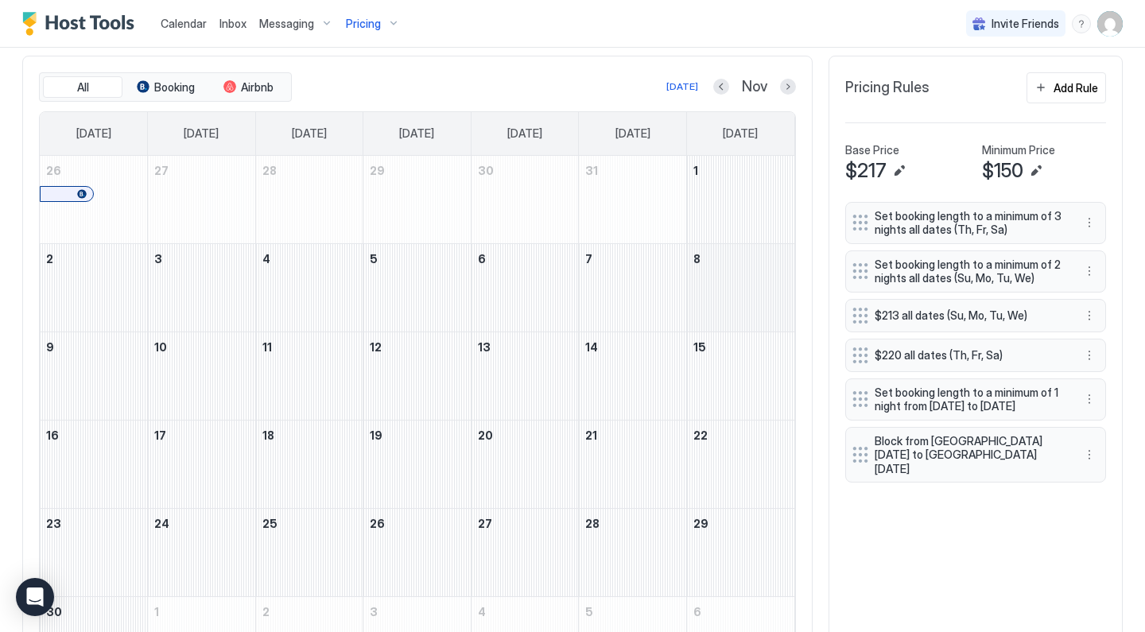
scroll to position [458, 0]
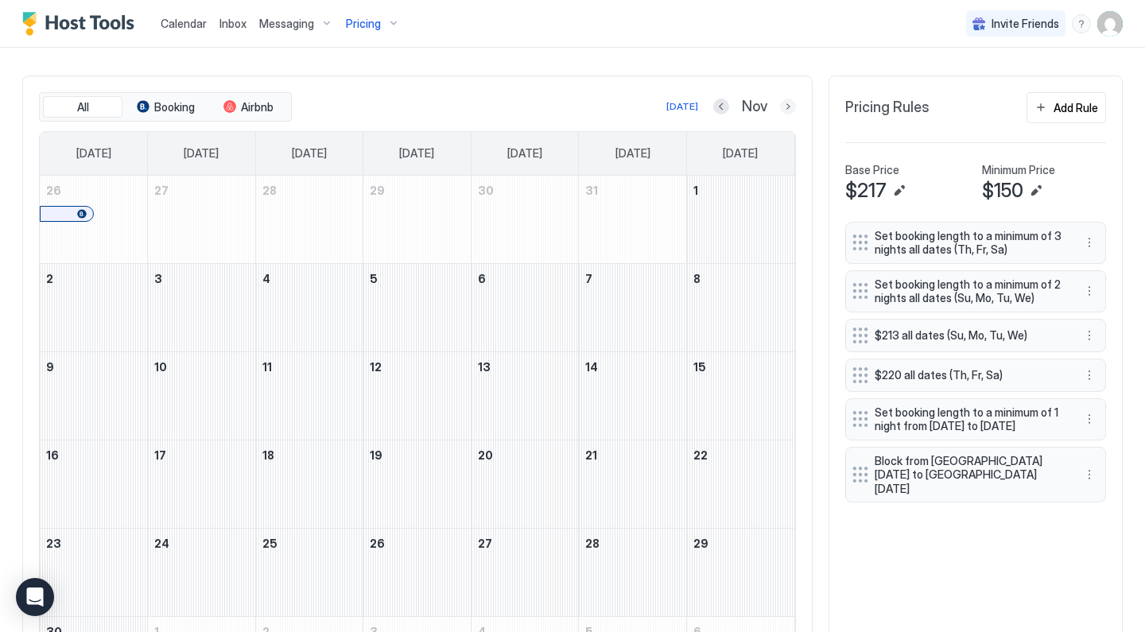
click at [785, 107] on button "Next month" at bounding box center [788, 107] width 16 height 16
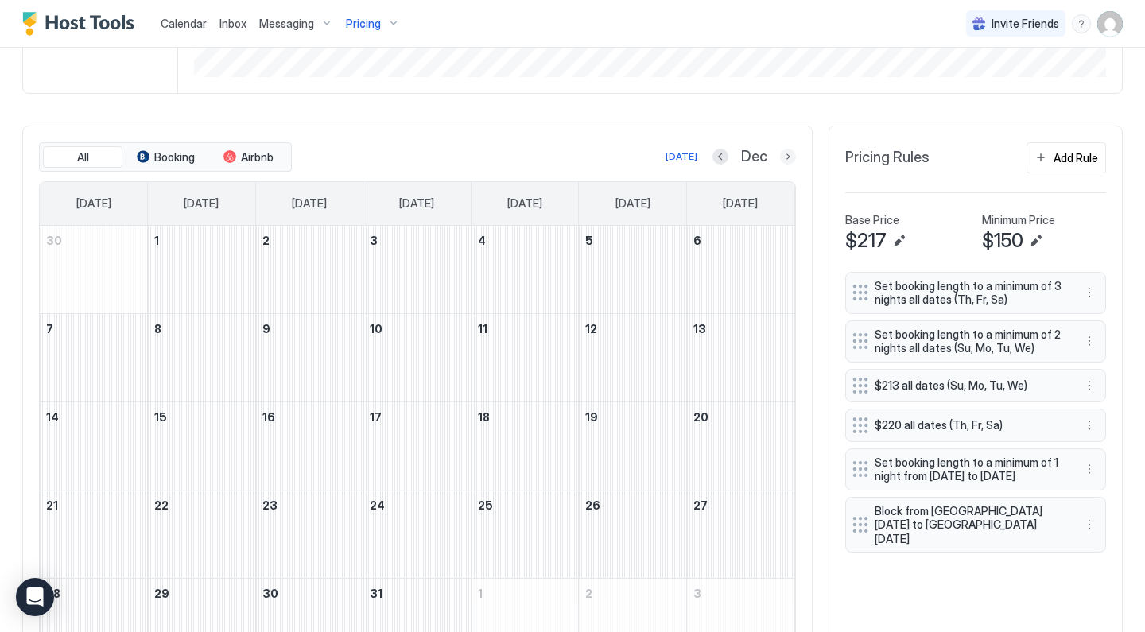
click at [793, 155] on button "Next month" at bounding box center [788, 157] width 16 height 16
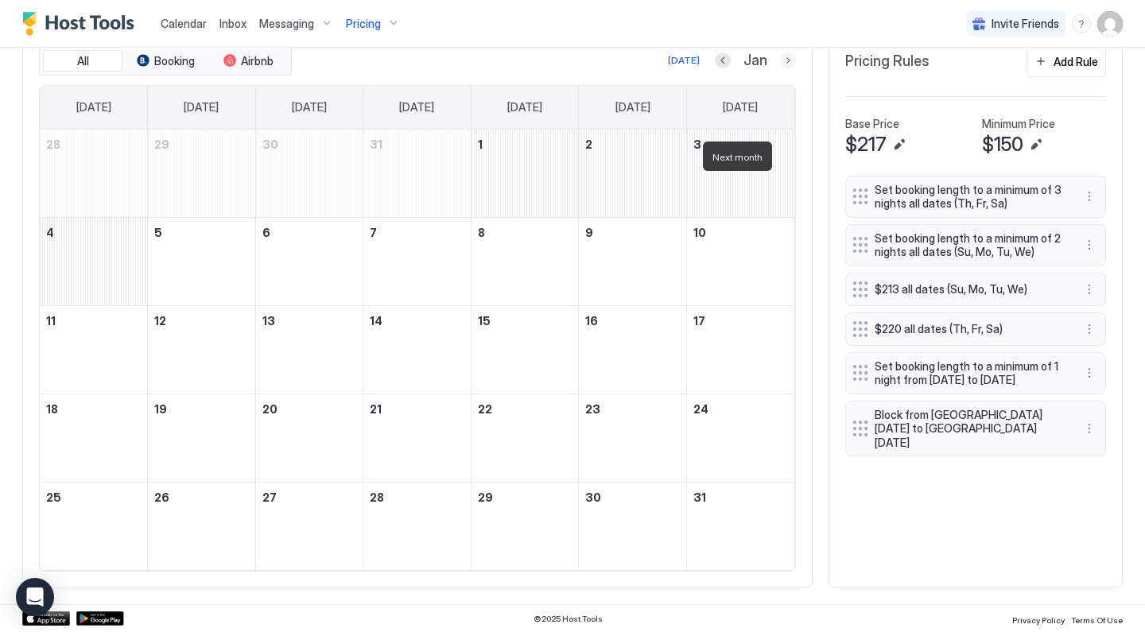
scroll to position [503, 0]
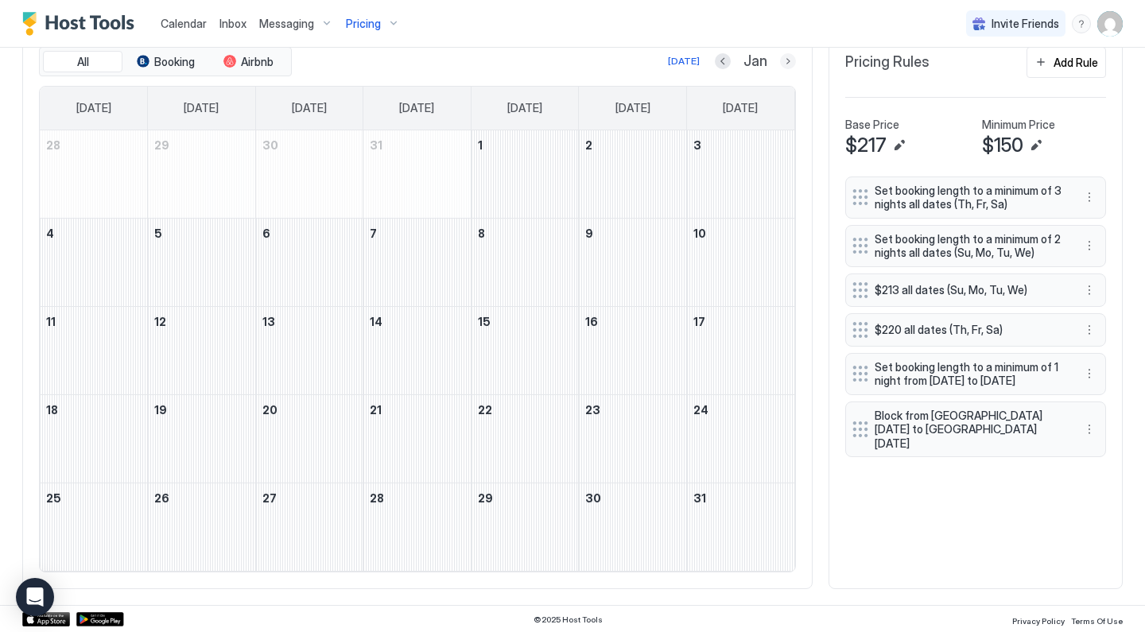
click at [793, 60] on button "Next month" at bounding box center [788, 61] width 16 height 16
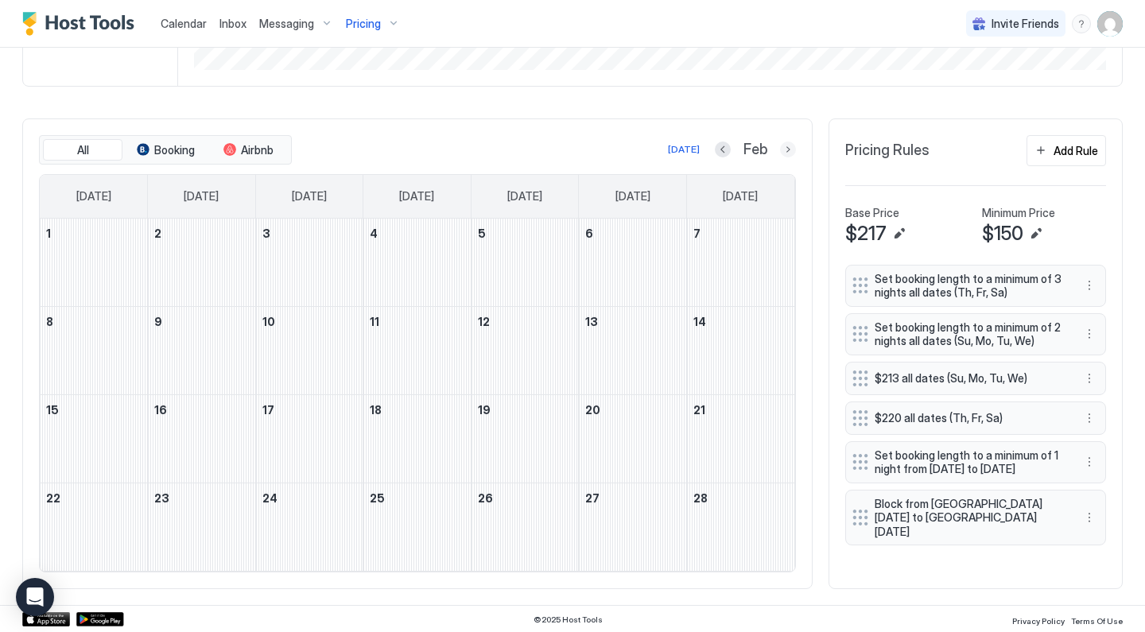
click at [791, 143] on button "Next month" at bounding box center [788, 150] width 16 height 16
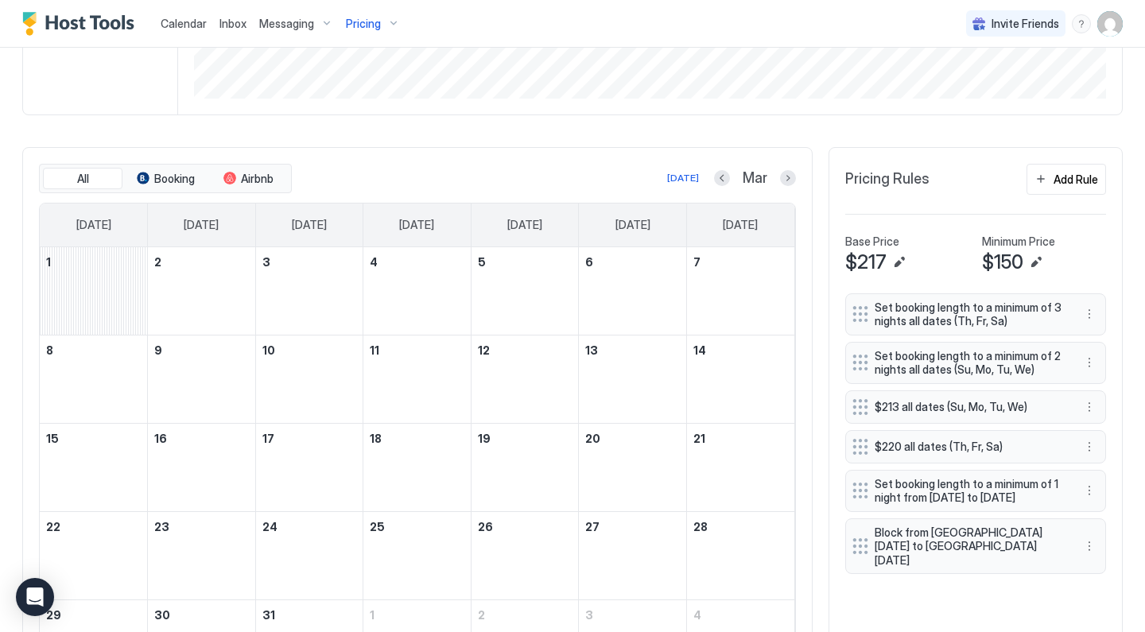
scroll to position [421, 0]
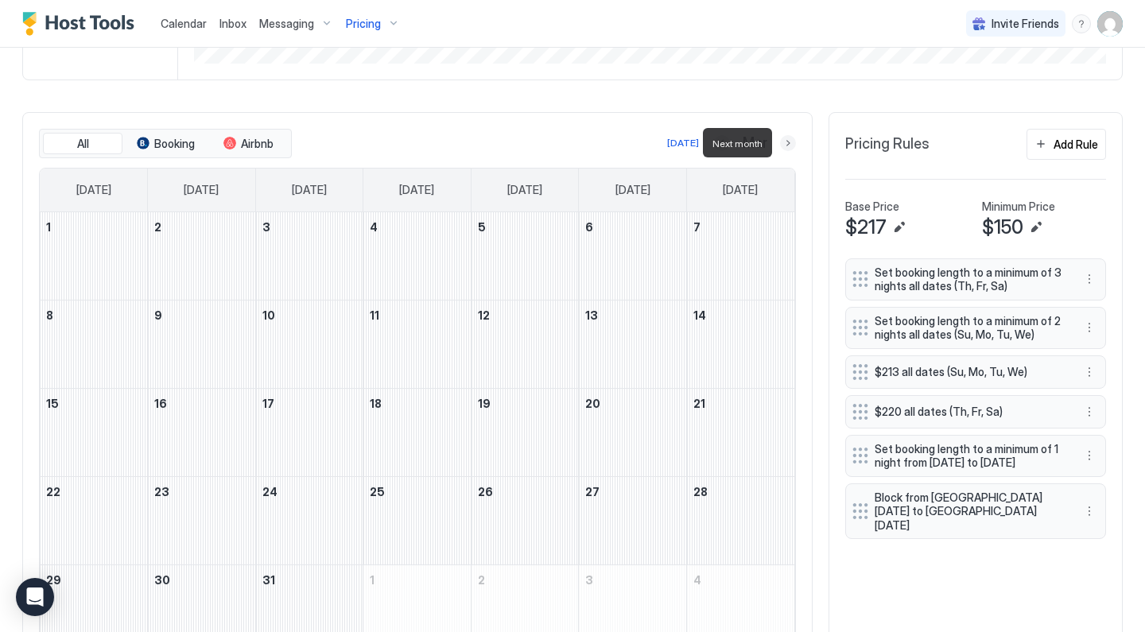
click at [791, 142] on button "Next month" at bounding box center [788, 143] width 16 height 16
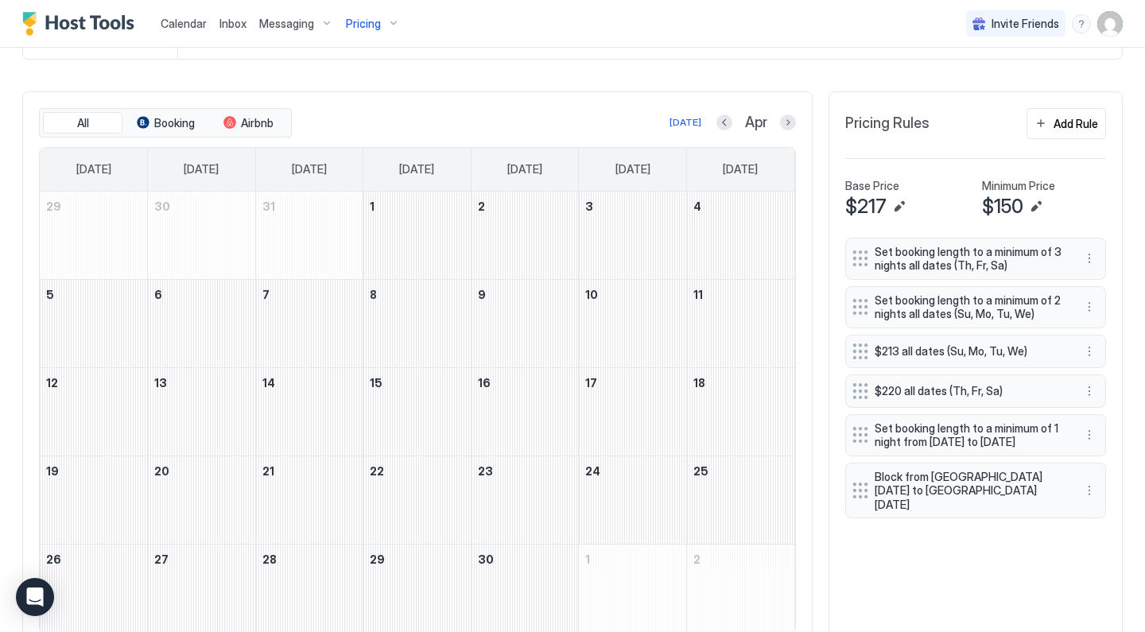
scroll to position [465, 0]
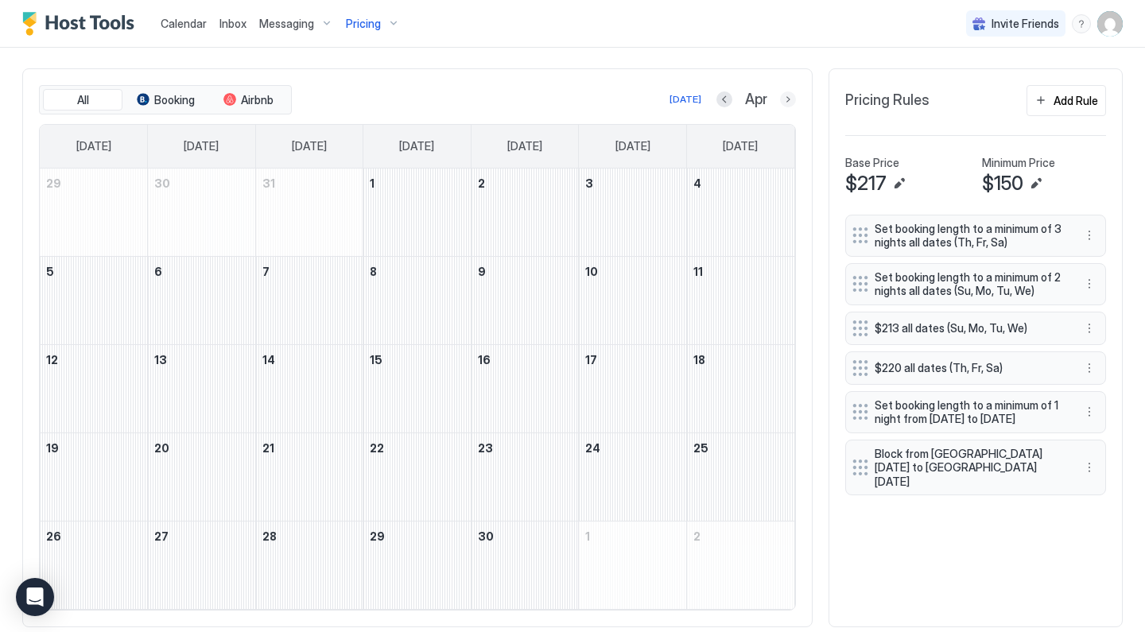
click at [785, 103] on button "Next month" at bounding box center [788, 99] width 16 height 16
click at [791, 103] on button "Next month" at bounding box center [788, 99] width 16 height 16
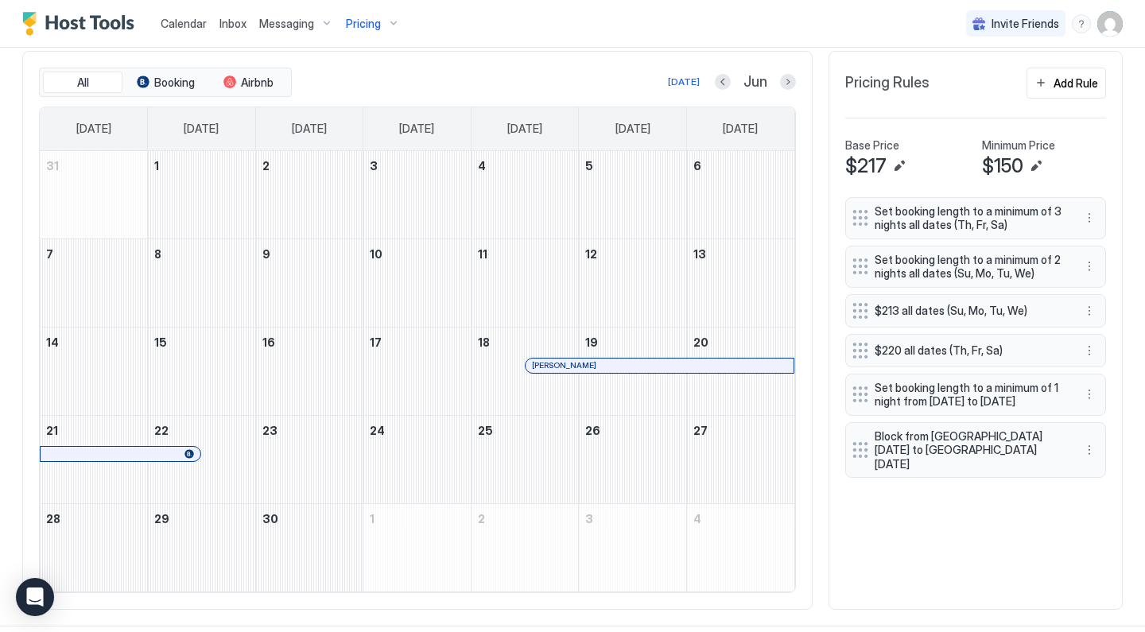
scroll to position [484, 0]
click at [790, 79] on button "Next month" at bounding box center [788, 80] width 16 height 16
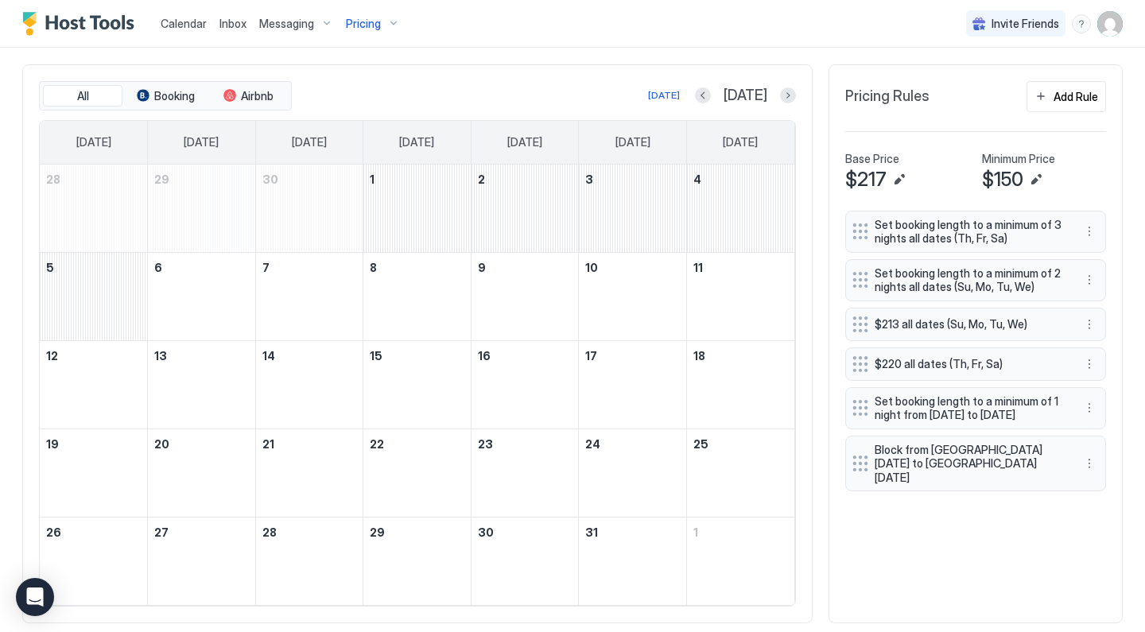
scroll to position [473, 0]
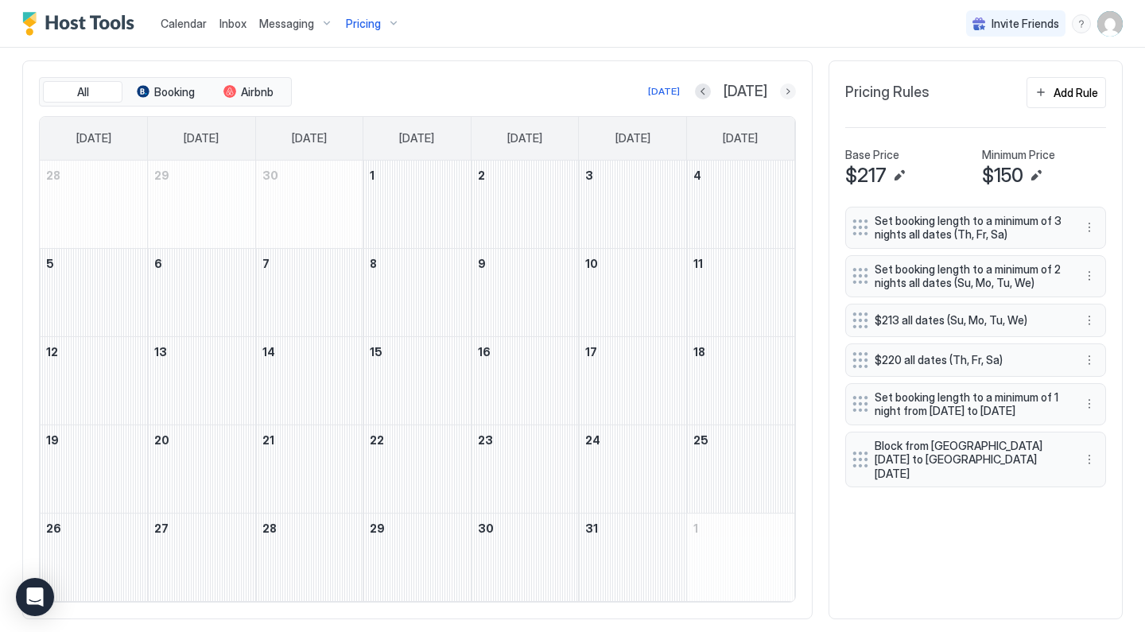
click at [790, 92] on button "Next month" at bounding box center [788, 91] width 16 height 16
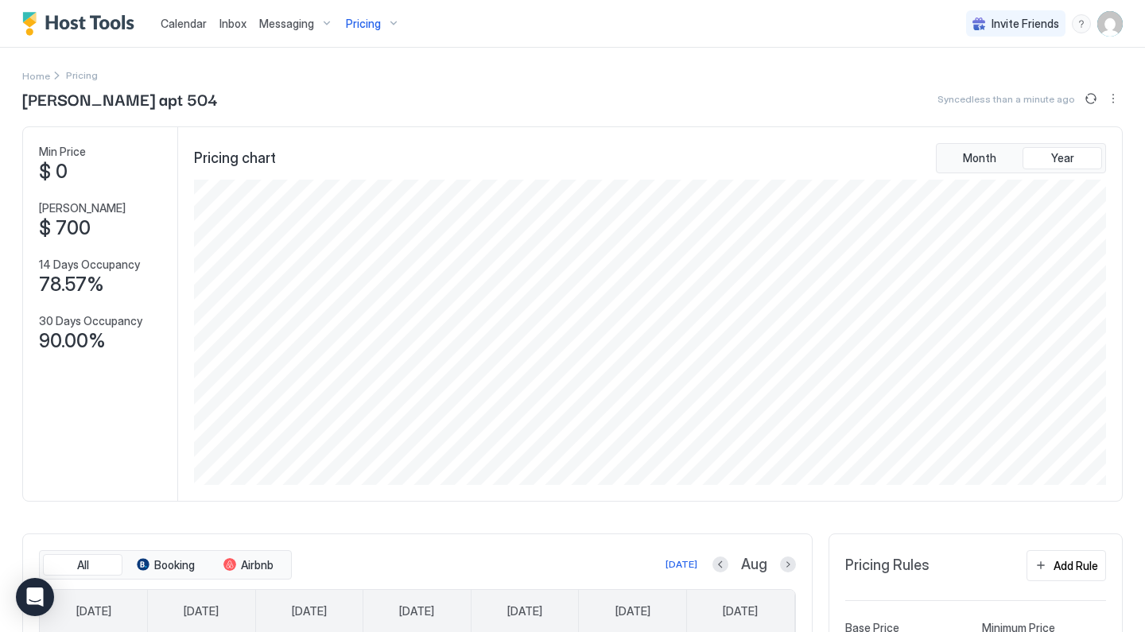
scroll to position [0, 0]
click at [685, 568] on div "[DATE]" at bounding box center [681, 564] width 32 height 14
click at [376, 29] on span "Pricing" at bounding box center [363, 24] width 35 height 14
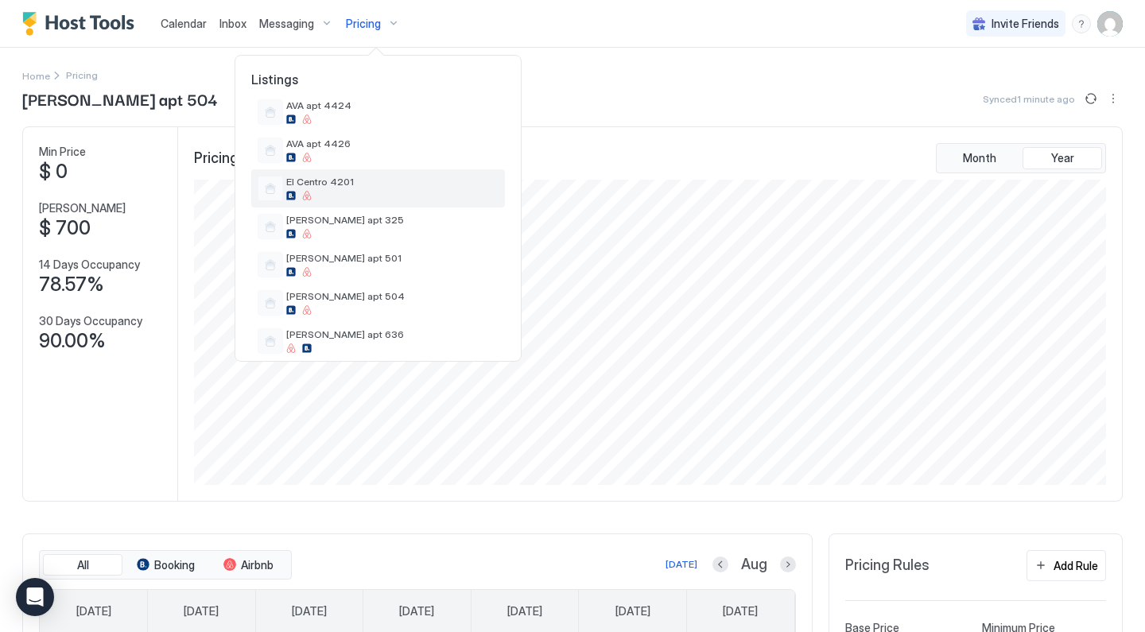
scroll to position [323, 0]
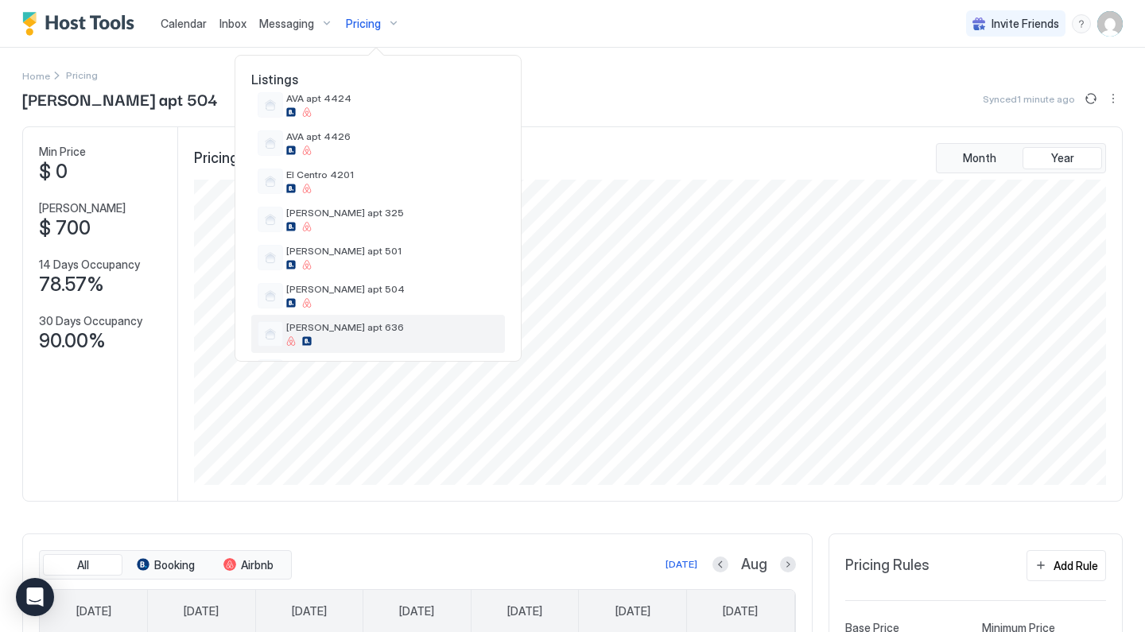
click at [348, 335] on div "[PERSON_NAME] apt 636" at bounding box center [392, 333] width 212 height 25
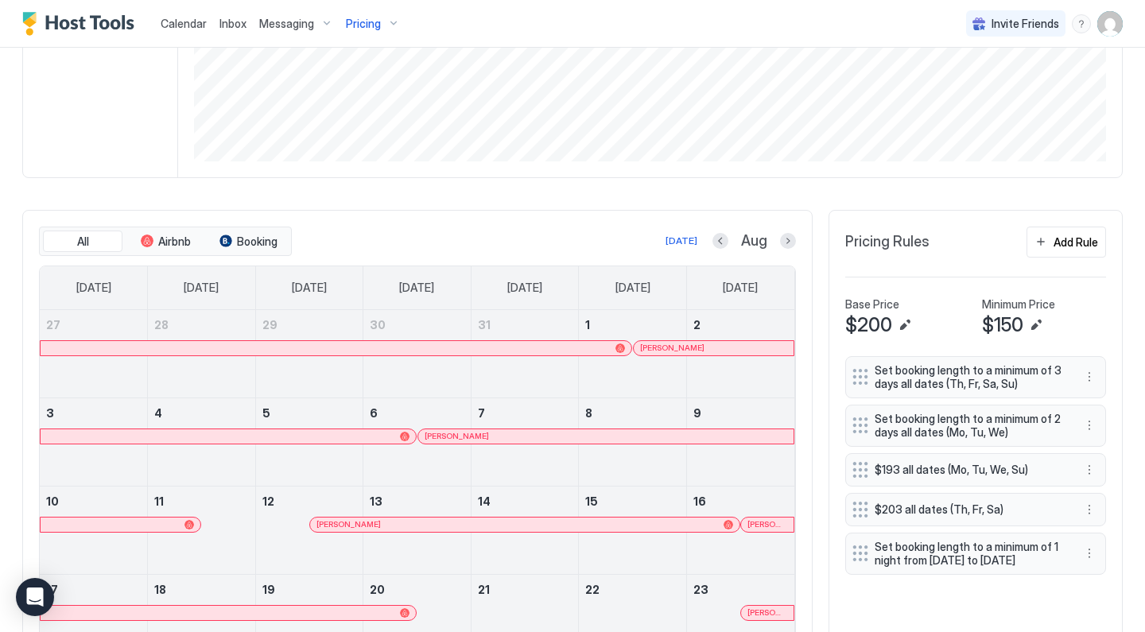
scroll to position [320, 0]
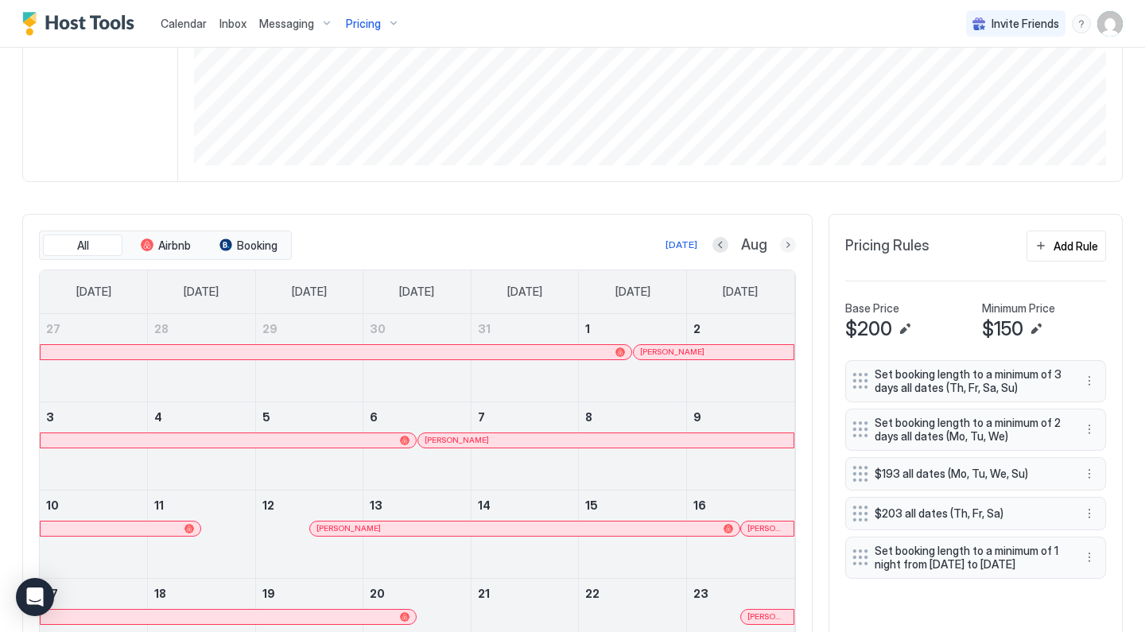
click at [785, 245] on button "Next month" at bounding box center [788, 245] width 16 height 16
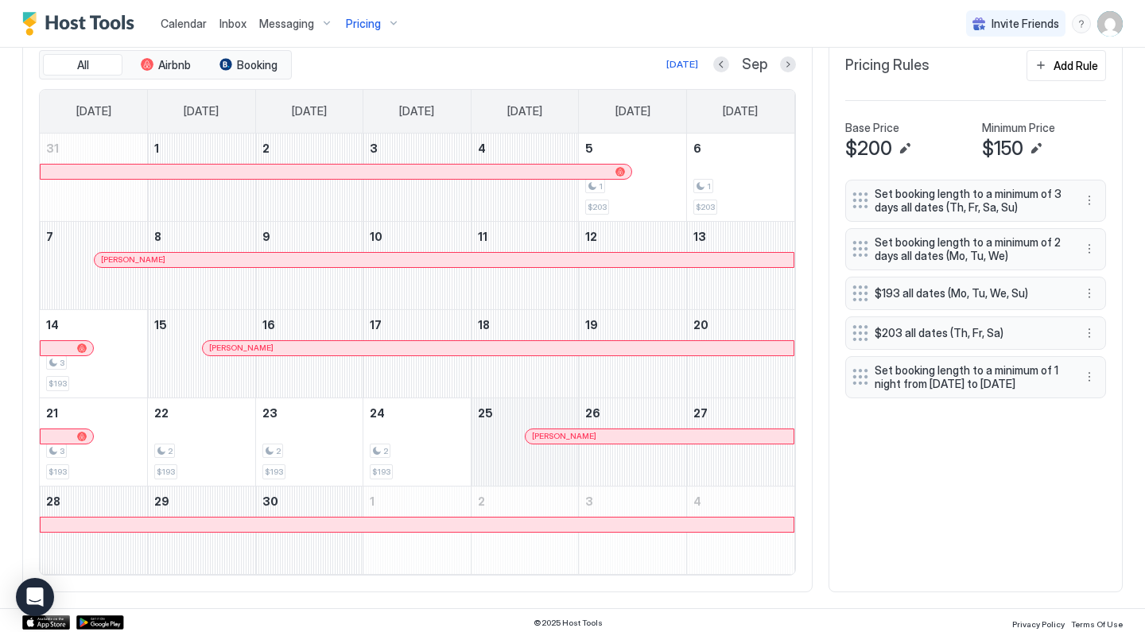
scroll to position [503, 0]
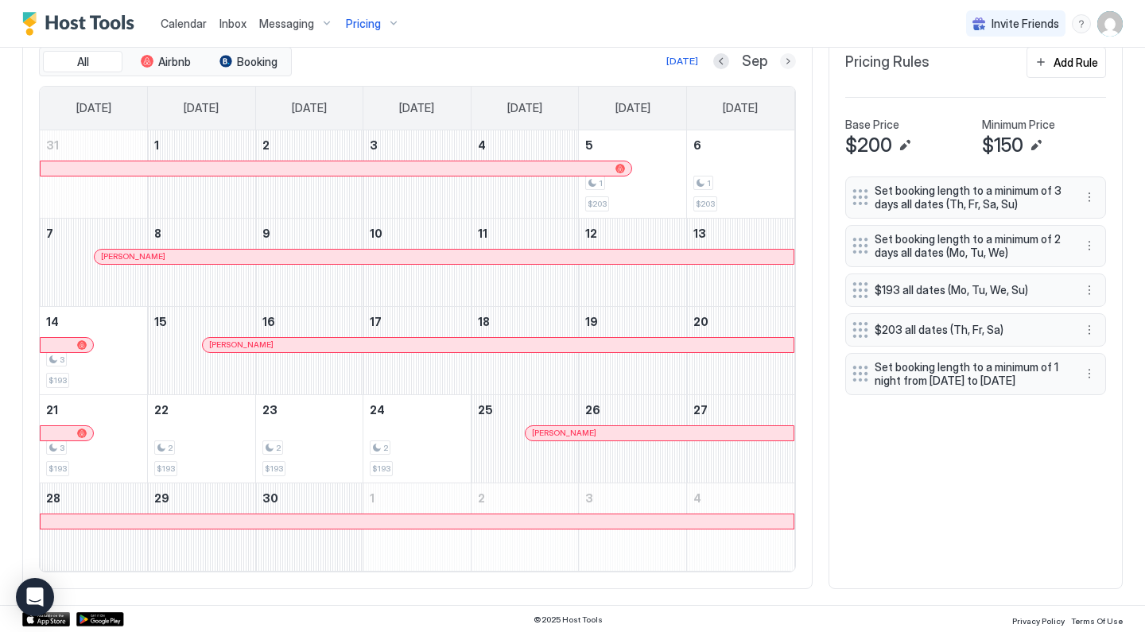
click at [793, 56] on button "Next month" at bounding box center [788, 61] width 16 height 16
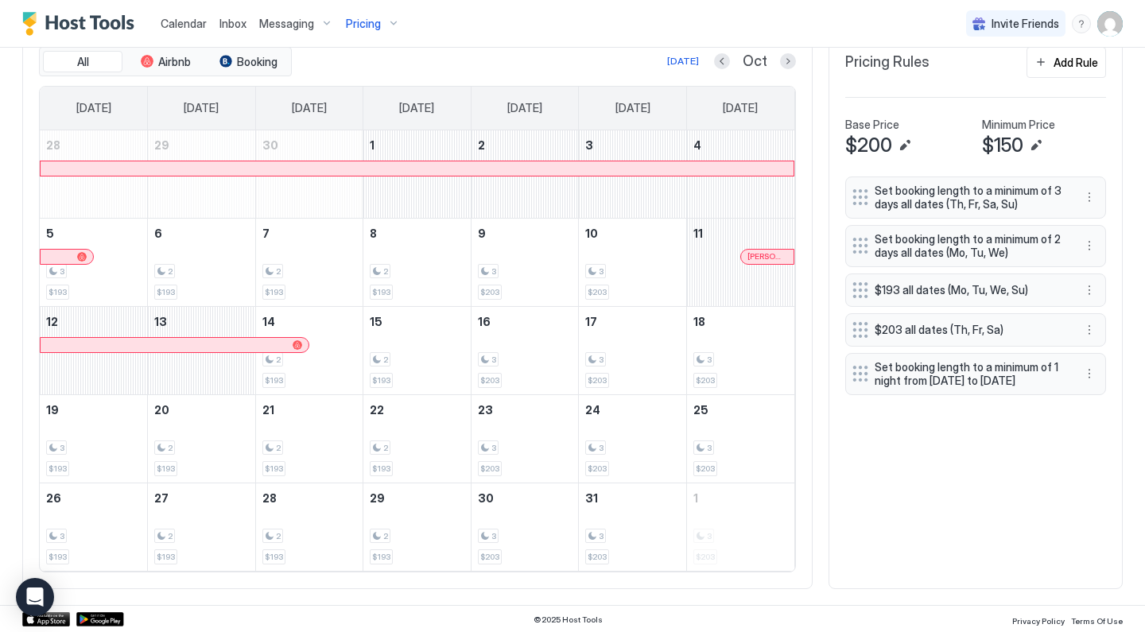
scroll to position [502, 0]
click at [789, 58] on button "Next month" at bounding box center [788, 62] width 16 height 16
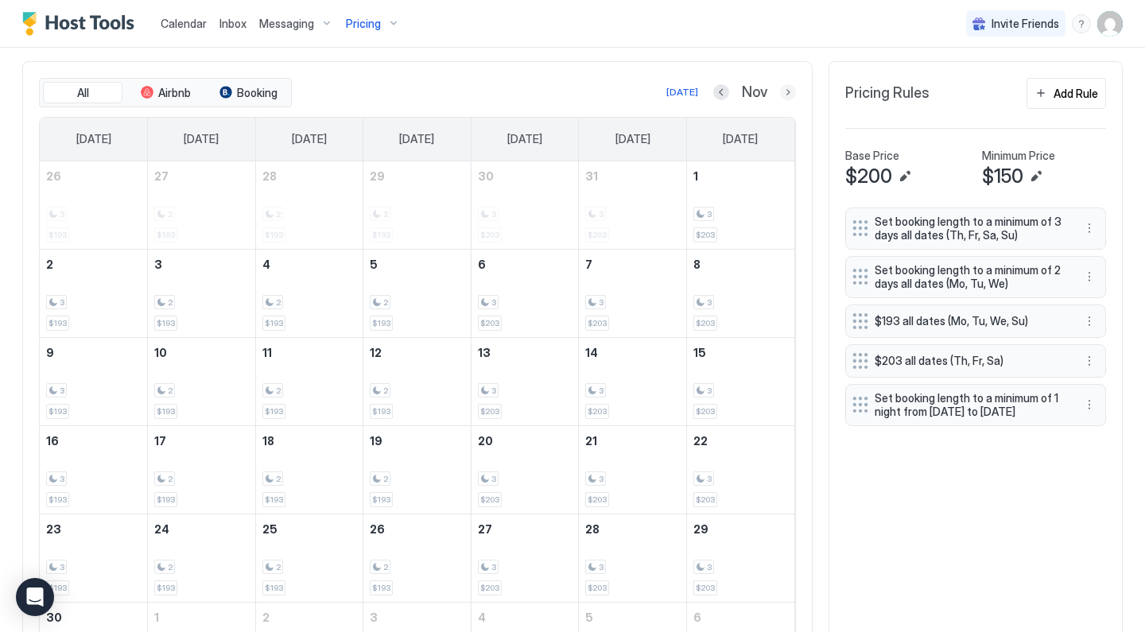
click at [784, 91] on button "Next month" at bounding box center [788, 92] width 16 height 16
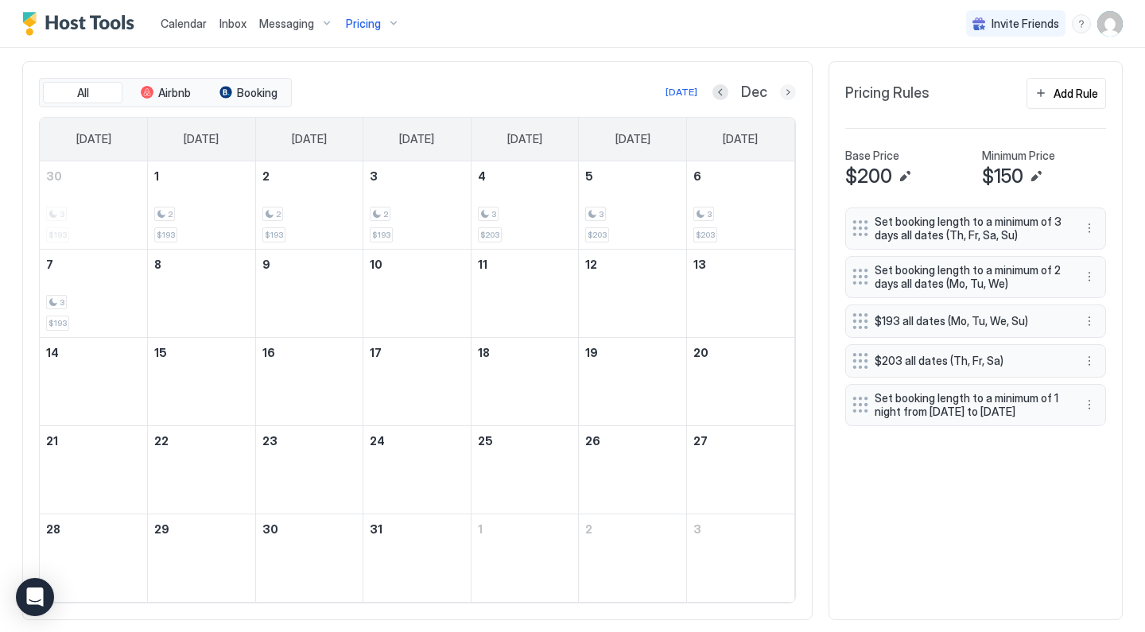
scroll to position [408, 0]
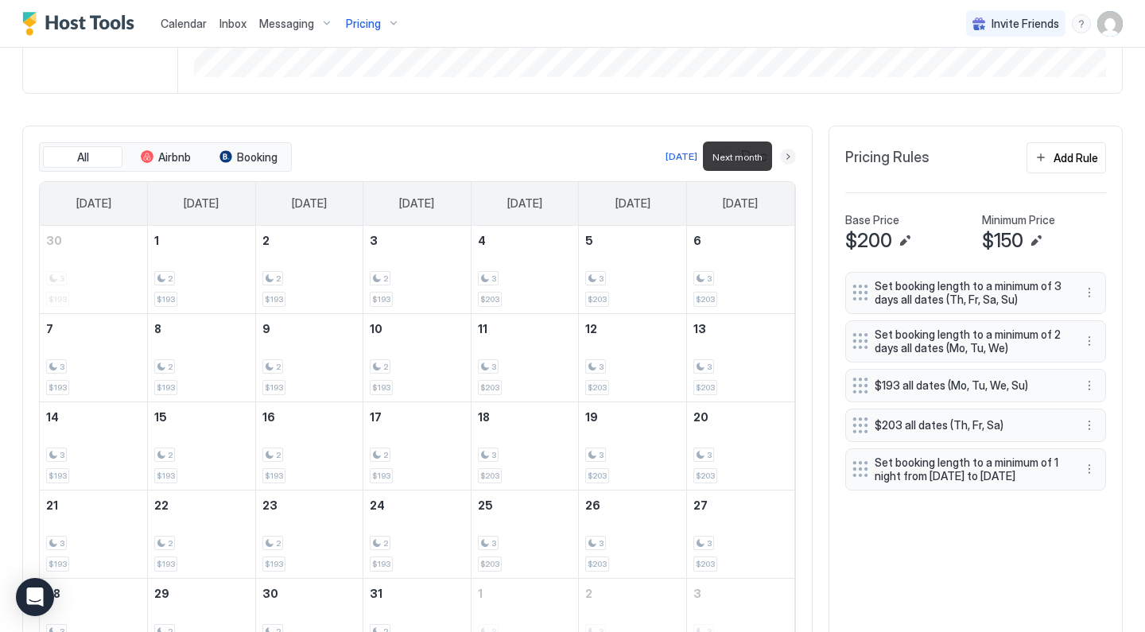
click at [793, 156] on button "Next month" at bounding box center [788, 157] width 16 height 16
click at [692, 159] on div "[DATE]" at bounding box center [684, 156] width 32 height 14
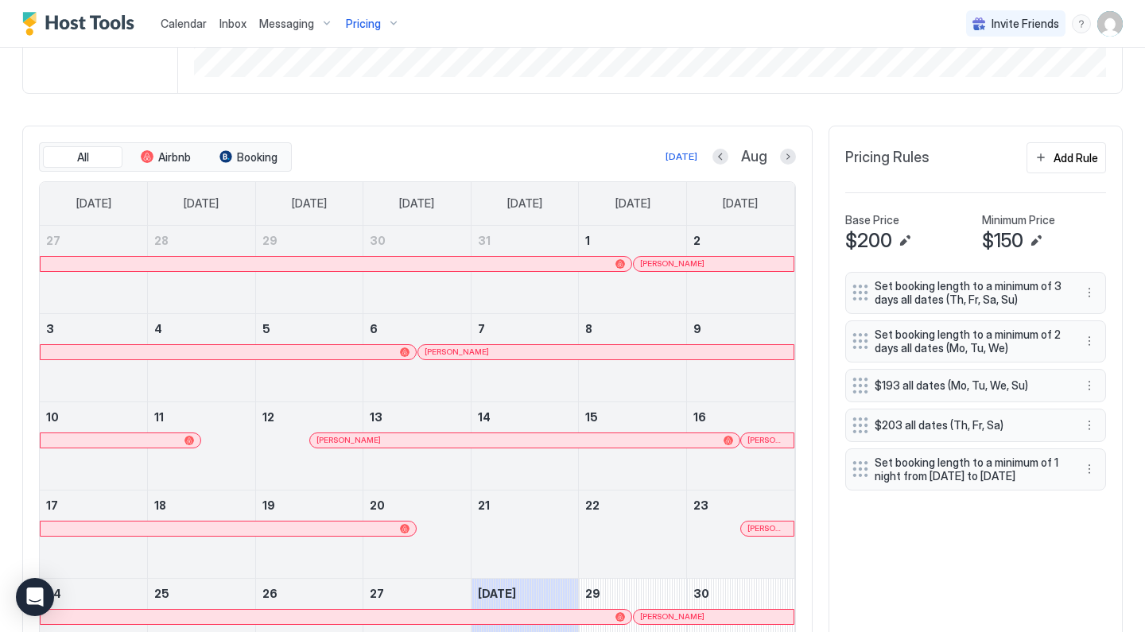
click at [388, 33] on div "Pricing" at bounding box center [372, 23] width 67 height 27
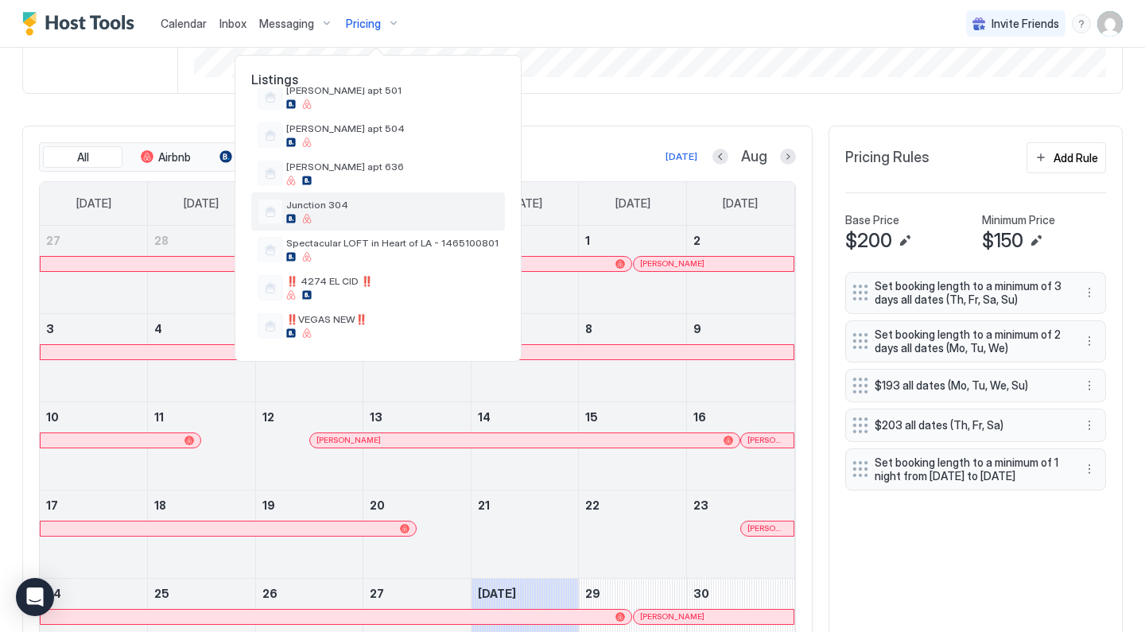
scroll to position [483, 0]
click at [374, 207] on span "Junction 304" at bounding box center [392, 205] width 212 height 12
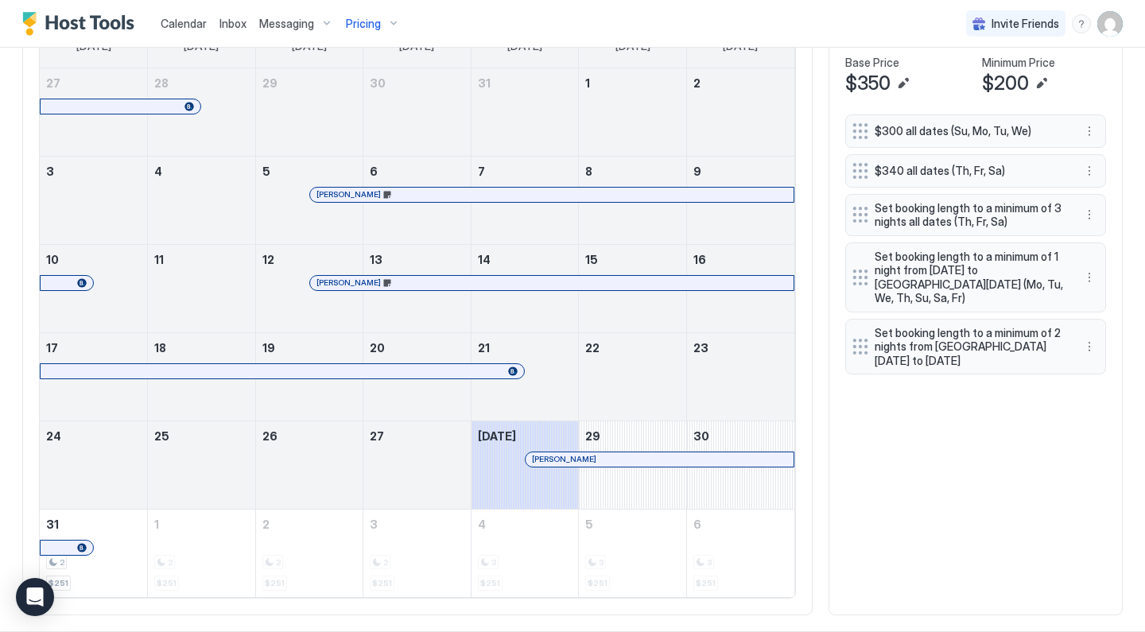
scroll to position [470, 0]
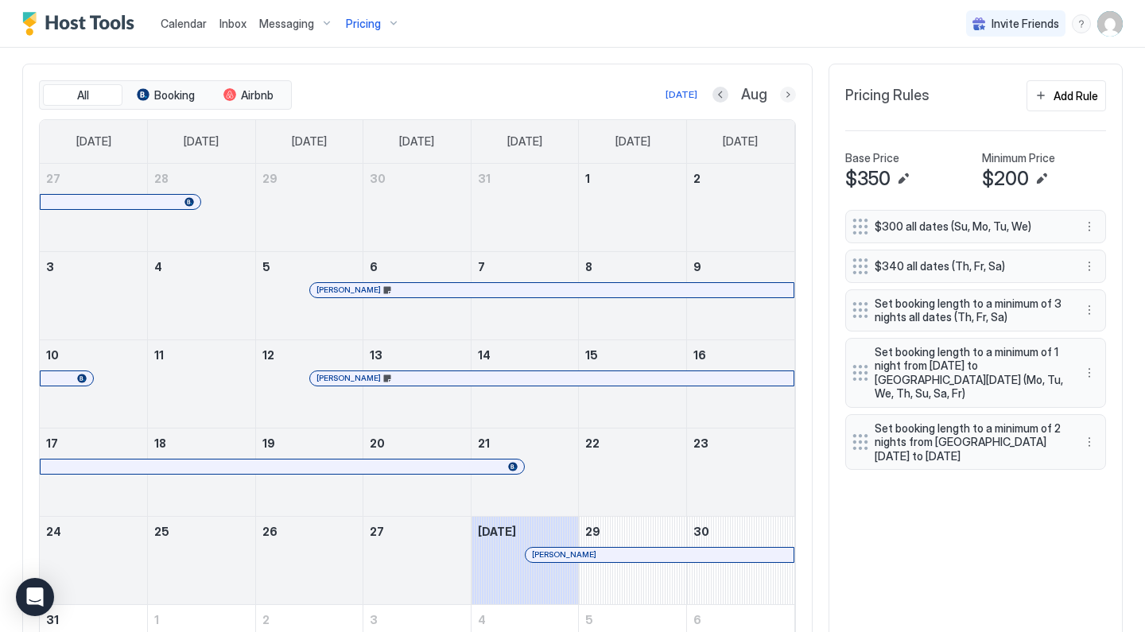
click at [786, 92] on button "Next month" at bounding box center [788, 95] width 16 height 16
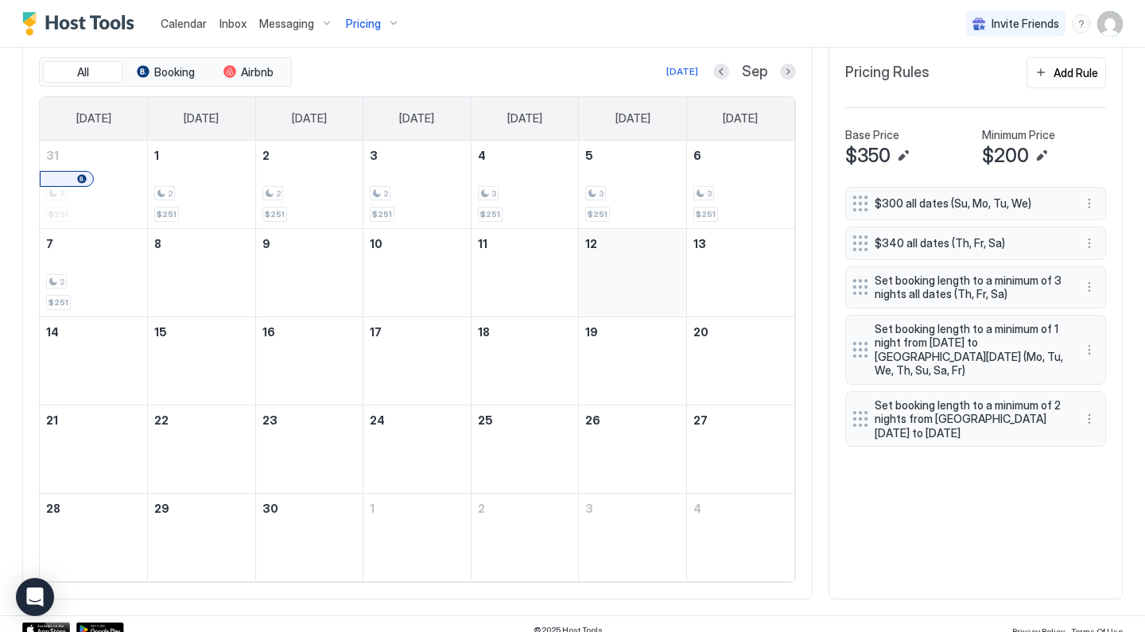
scroll to position [494, 0]
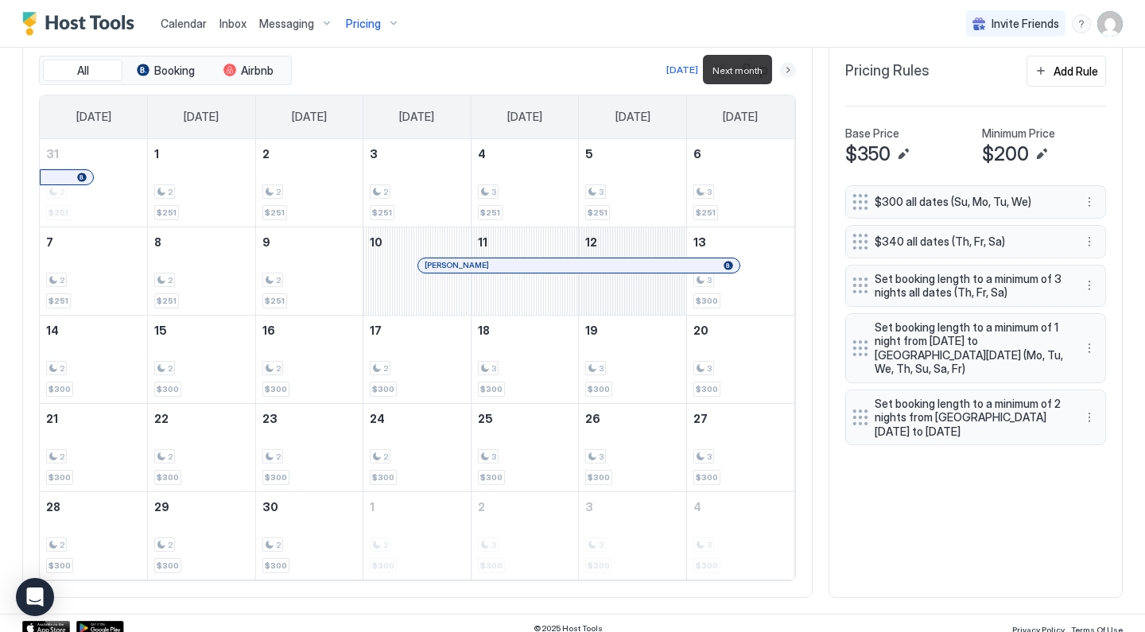
click at [791, 72] on button "Next month" at bounding box center [788, 70] width 16 height 16
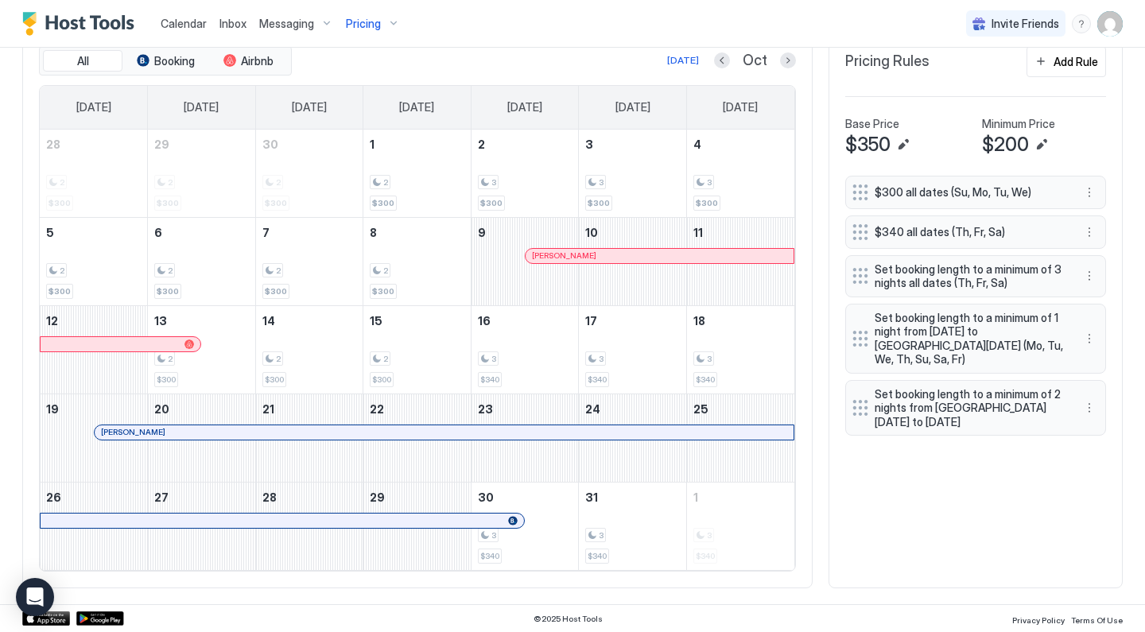
scroll to position [503, 0]
click at [791, 60] on button "Next month" at bounding box center [788, 61] width 16 height 16
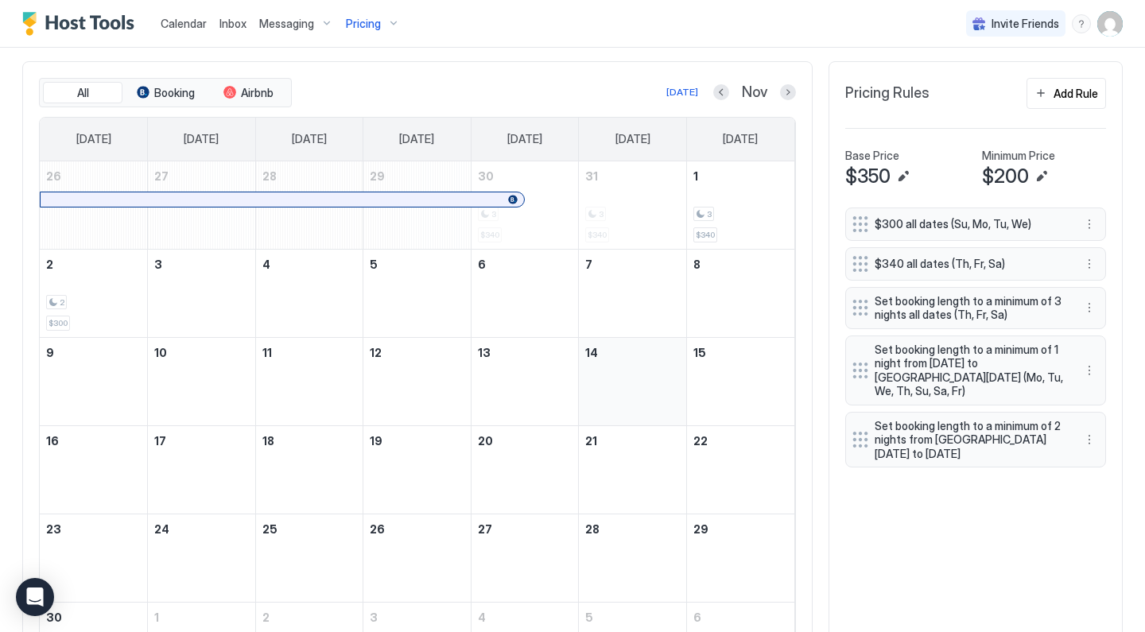
scroll to position [469, 0]
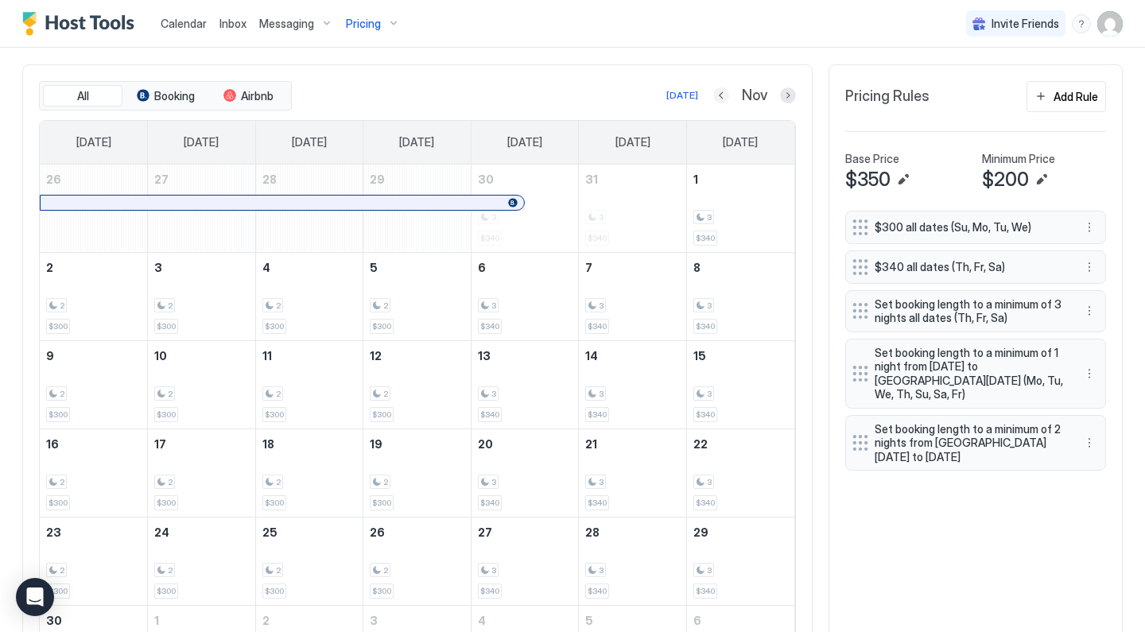
click at [728, 97] on button "Previous month" at bounding box center [721, 95] width 16 height 16
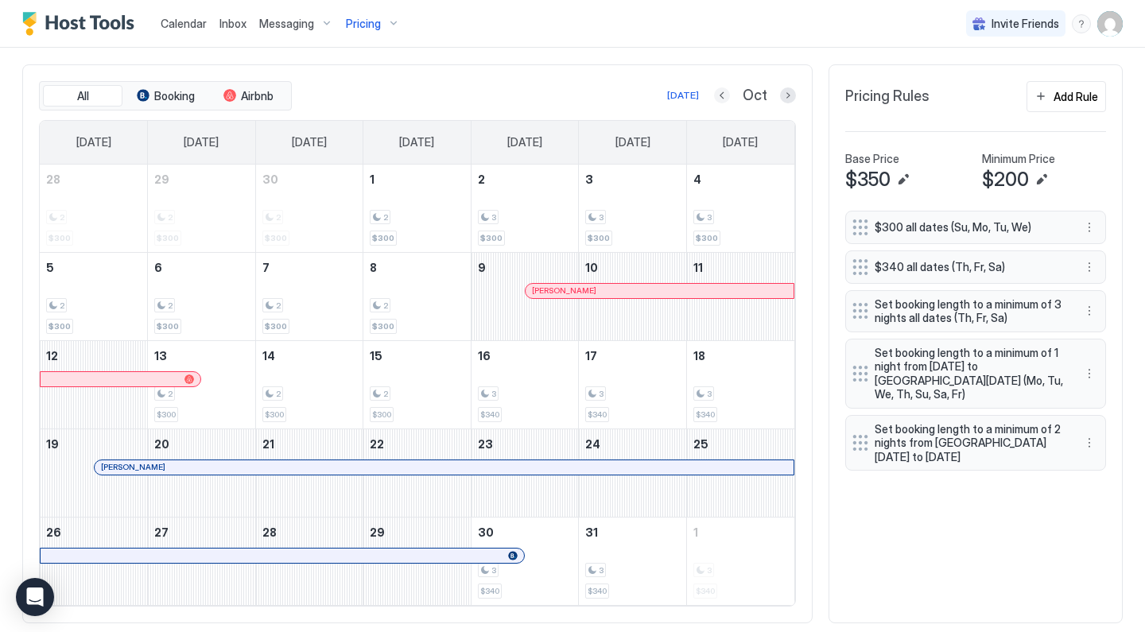
scroll to position [408, 0]
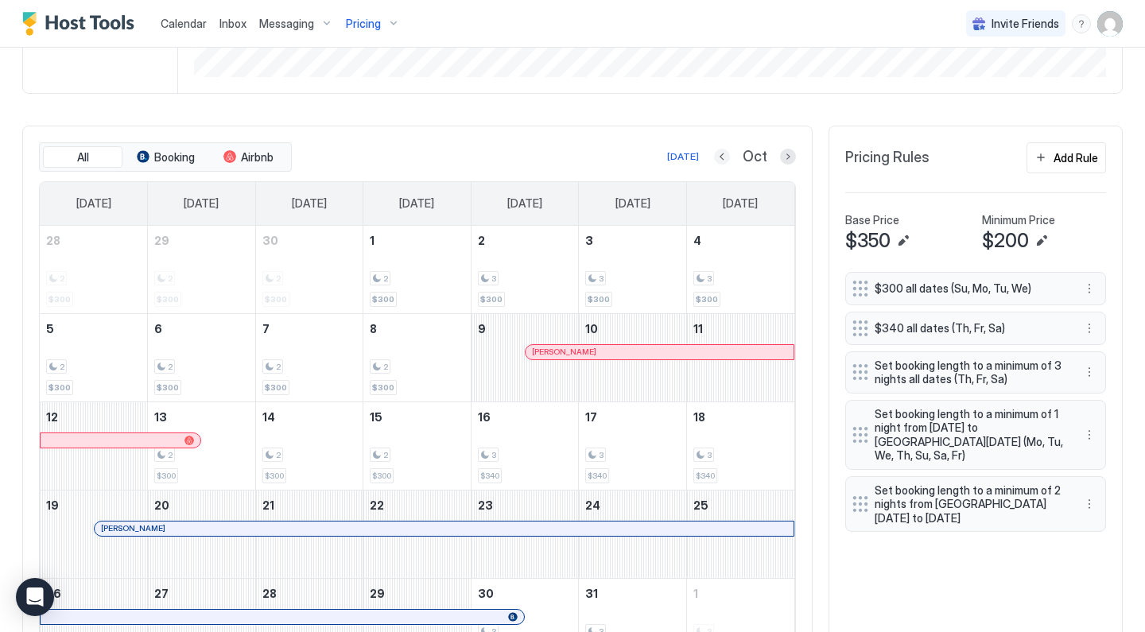
click at [719, 155] on button "Previous month" at bounding box center [722, 157] width 16 height 16
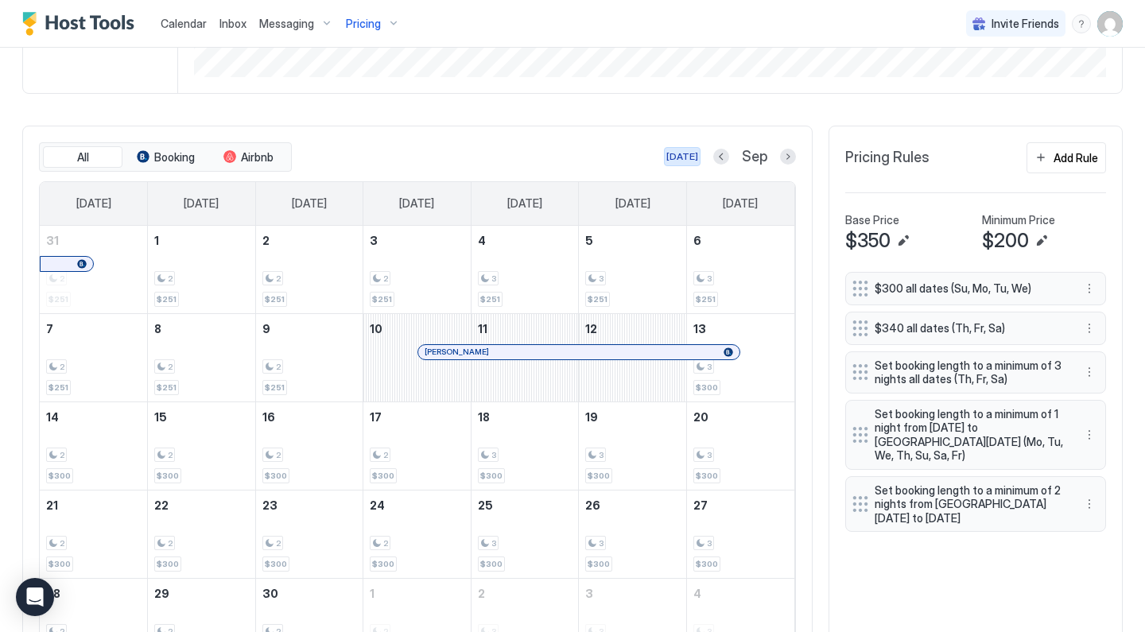
click at [691, 157] on div "[DATE]" at bounding box center [682, 156] width 32 height 14
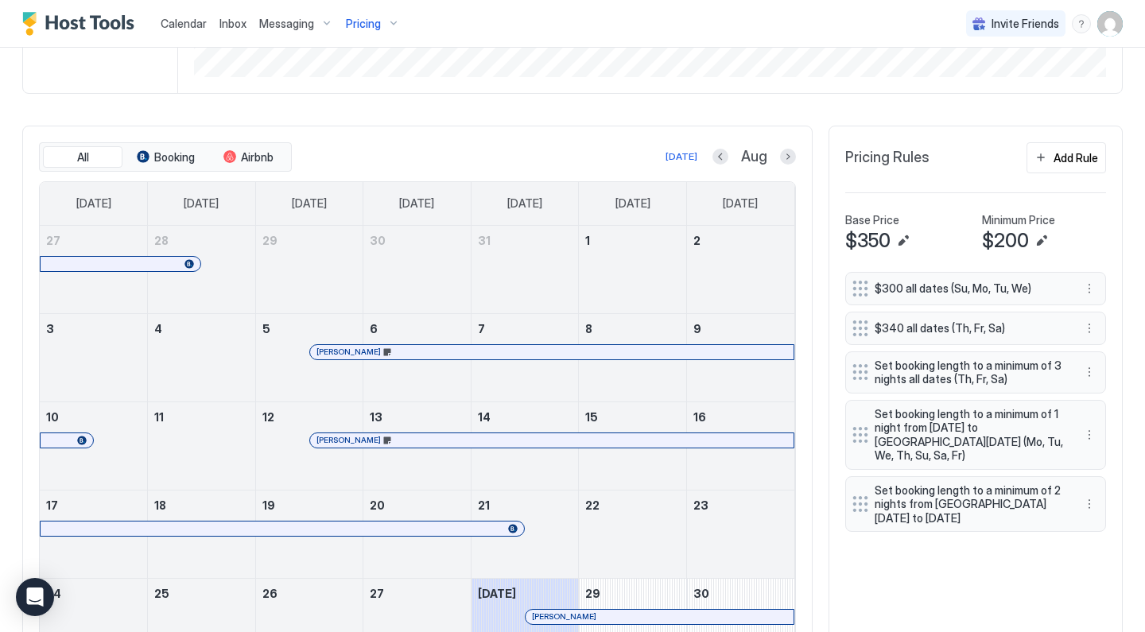
click at [357, 24] on span "Pricing" at bounding box center [363, 24] width 35 height 14
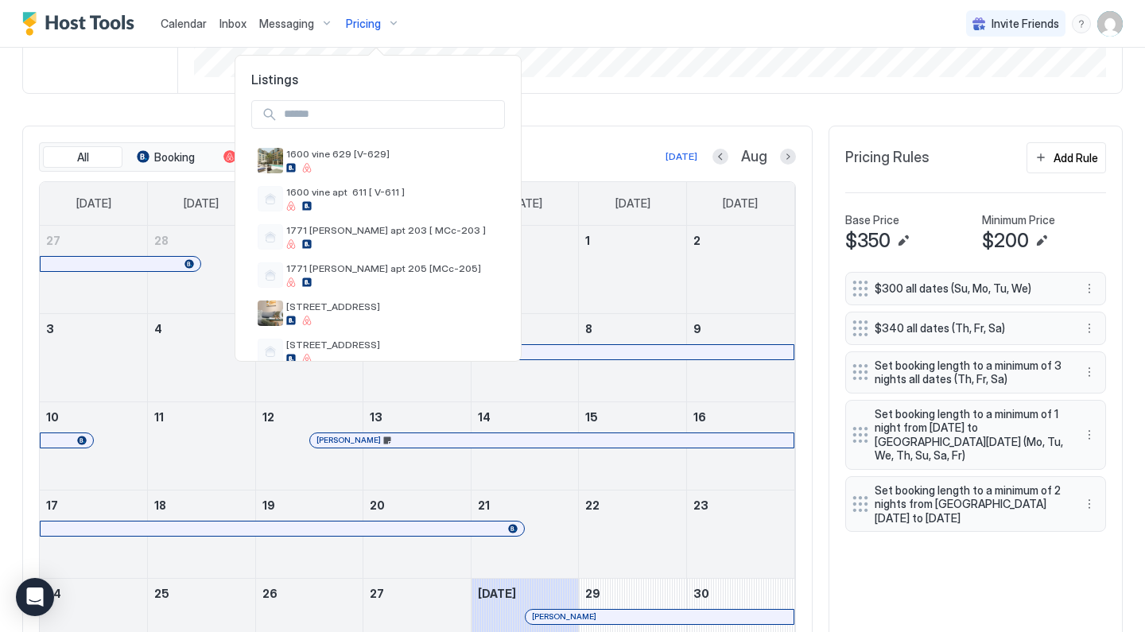
click at [556, 132] on div at bounding box center [572, 316] width 1145 height 632
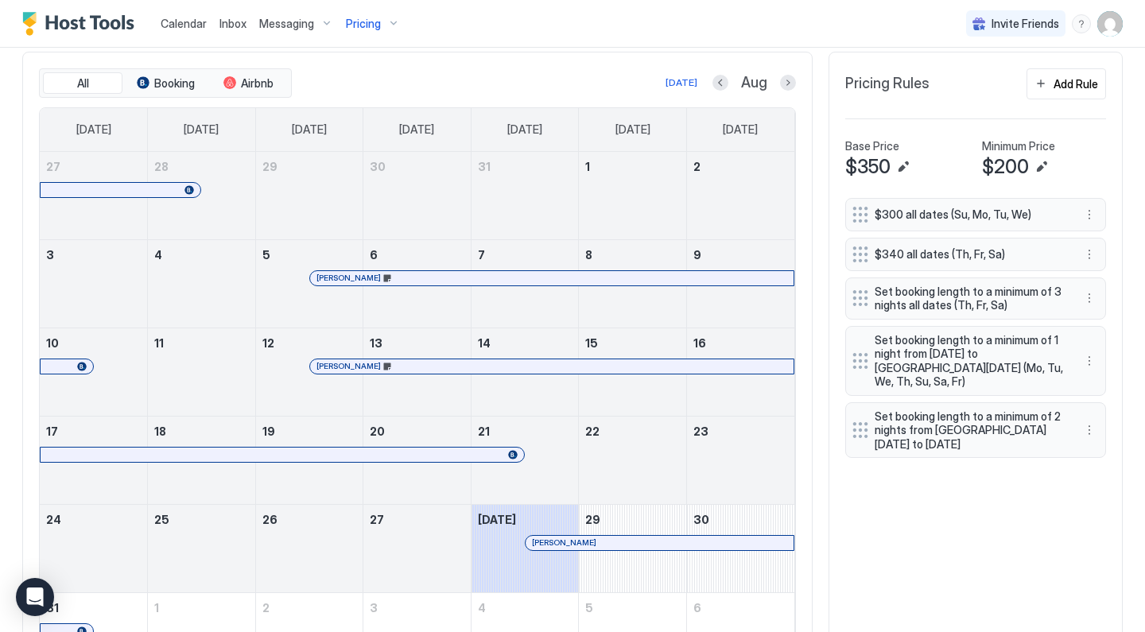
scroll to position [471, 0]
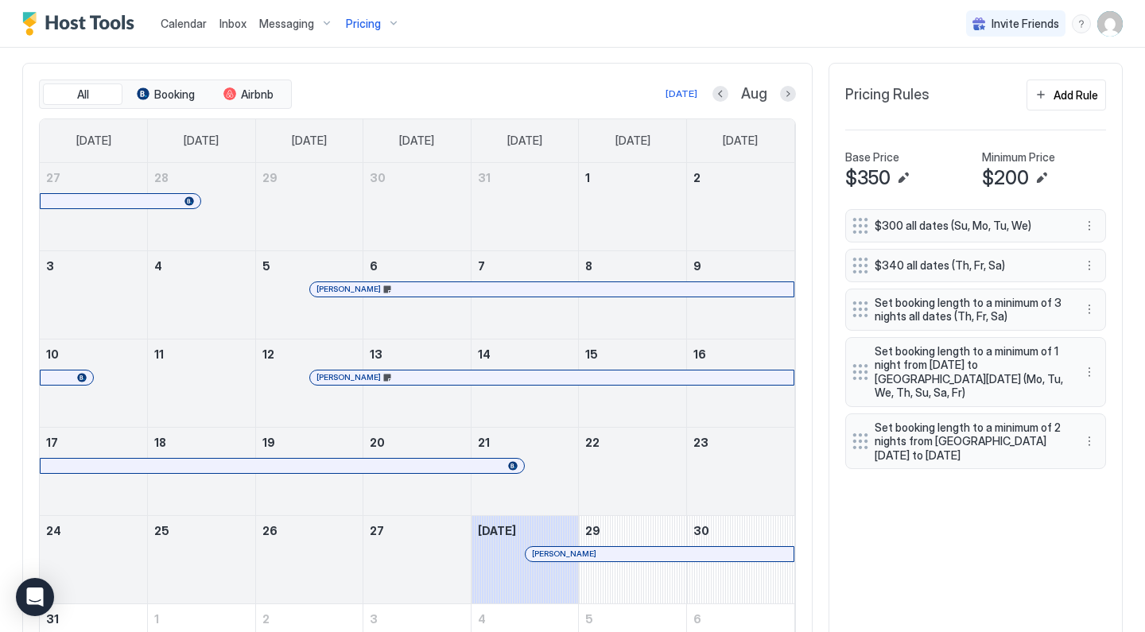
click at [384, 21] on div "Pricing" at bounding box center [372, 23] width 67 height 27
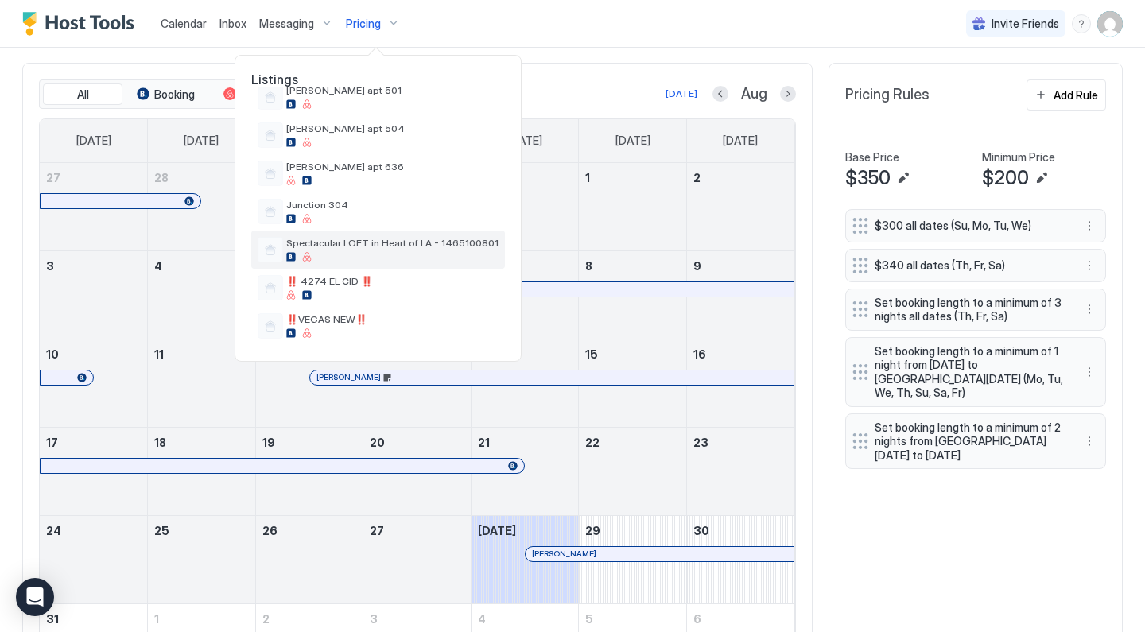
scroll to position [483, 0]
click at [351, 247] on span "Spectacular LOFT in Heart of LA - 1465100801" at bounding box center [392, 243] width 212 height 12
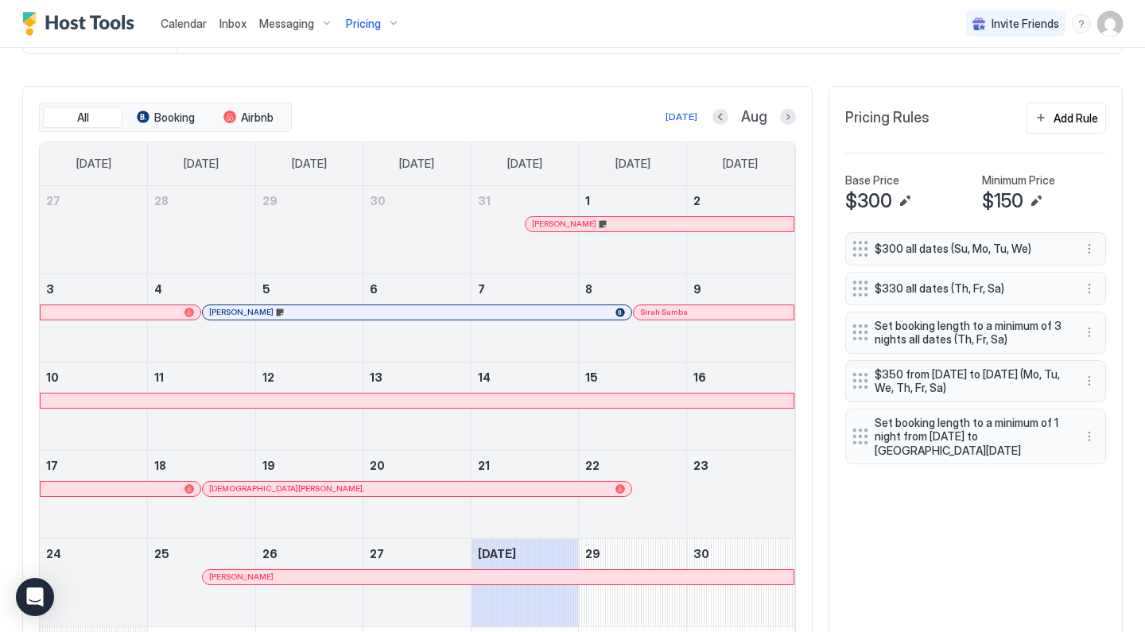
scroll to position [448, 0]
click at [785, 118] on button "Next month" at bounding box center [788, 117] width 16 height 16
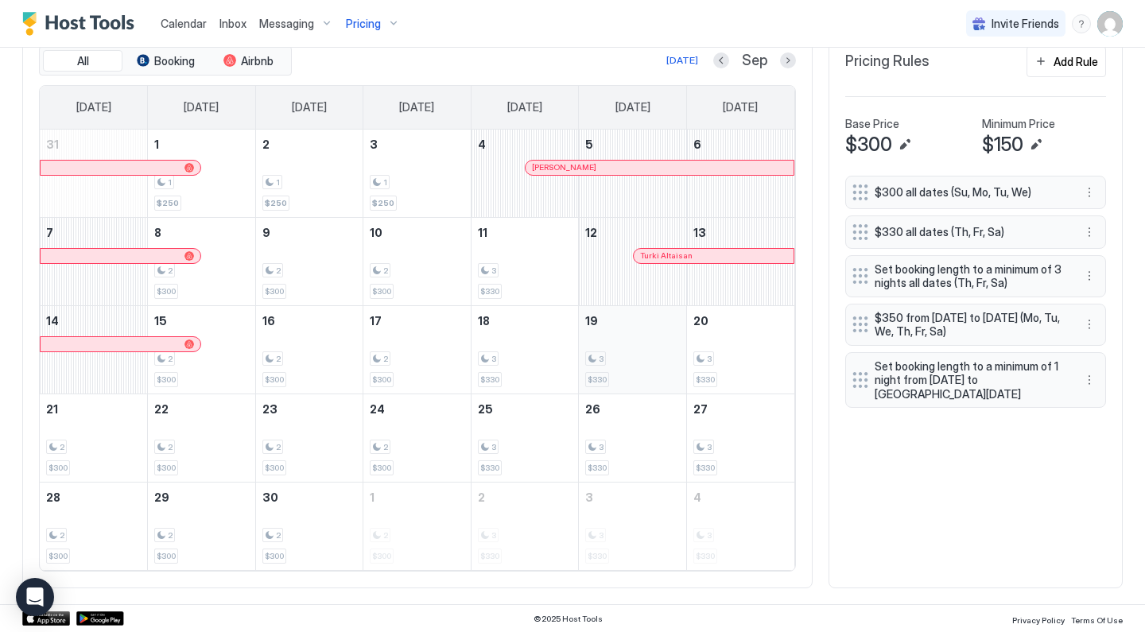
scroll to position [503, 0]
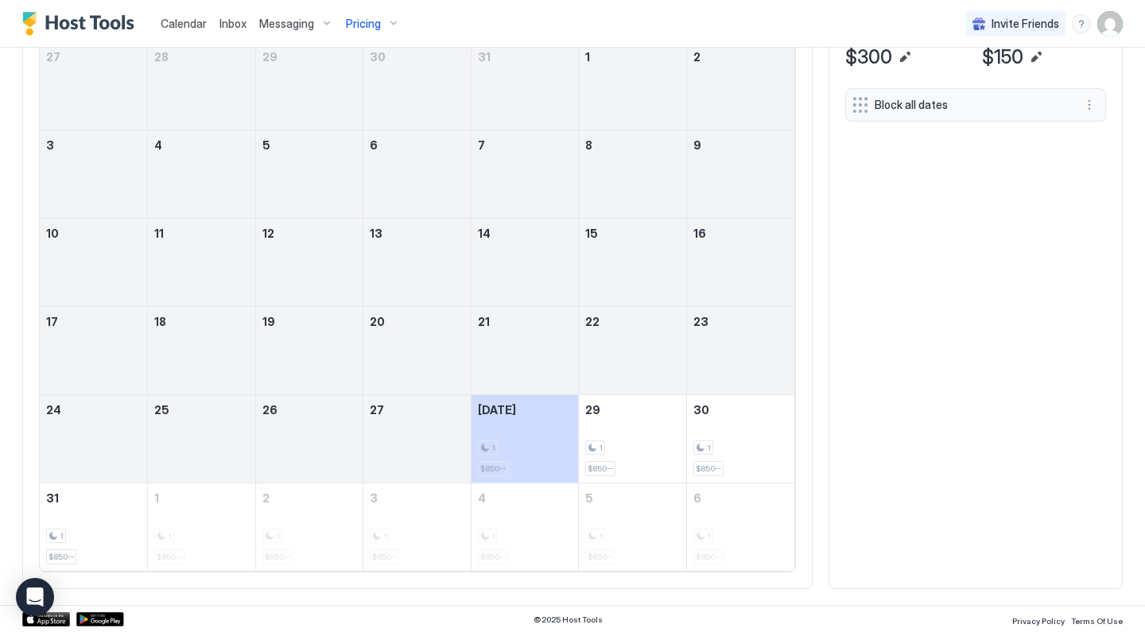
scroll to position [284, 0]
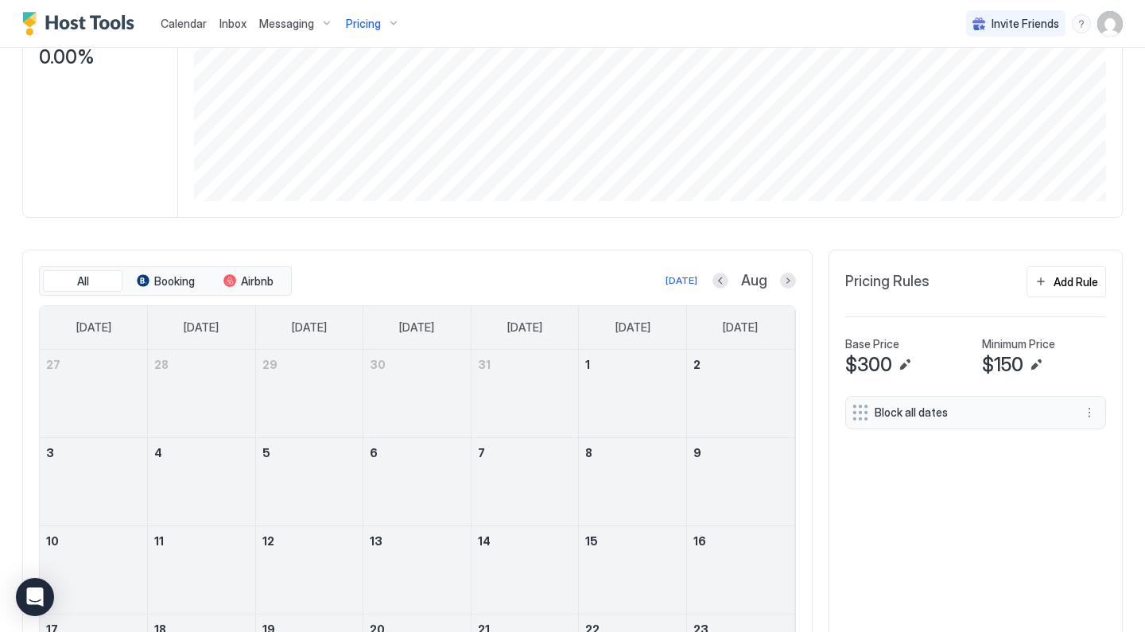
click at [786, 297] on div "All Booking Airbnb Today Aug Sunday Monday Tuesday Wednesday Thursday Friday Sa…" at bounding box center [417, 573] width 757 height 614
click at [789, 281] on button "Next month" at bounding box center [788, 281] width 16 height 16
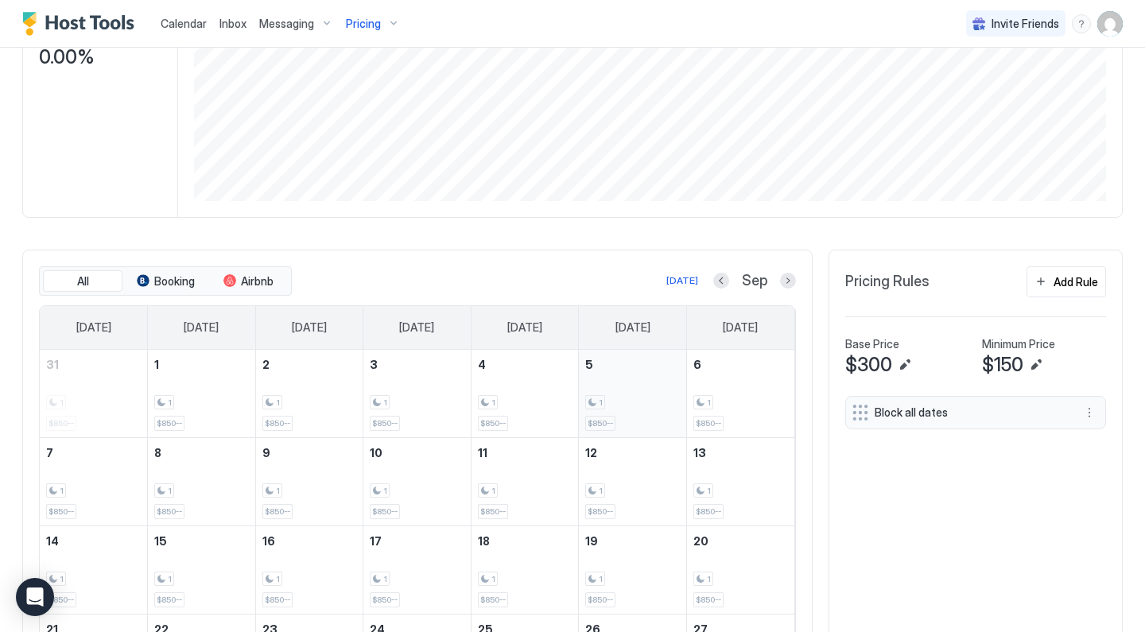
click at [653, 411] on div "1 $850--" at bounding box center [632, 393] width 95 height 75
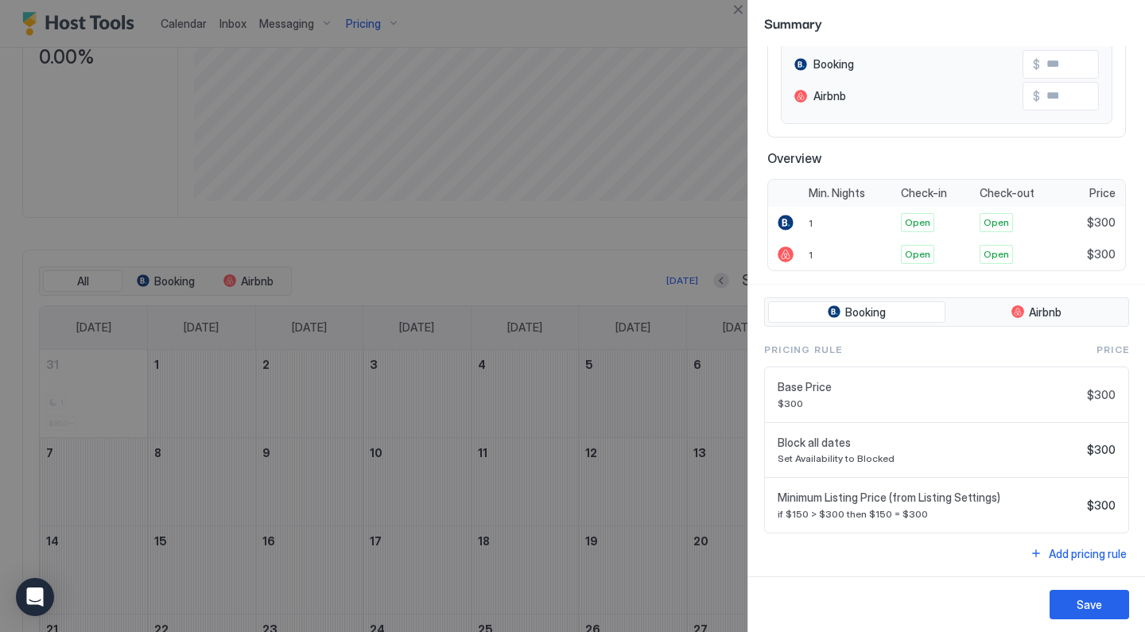
scroll to position [176, 0]
click at [733, 10] on button "Close" at bounding box center [737, 9] width 19 height 19
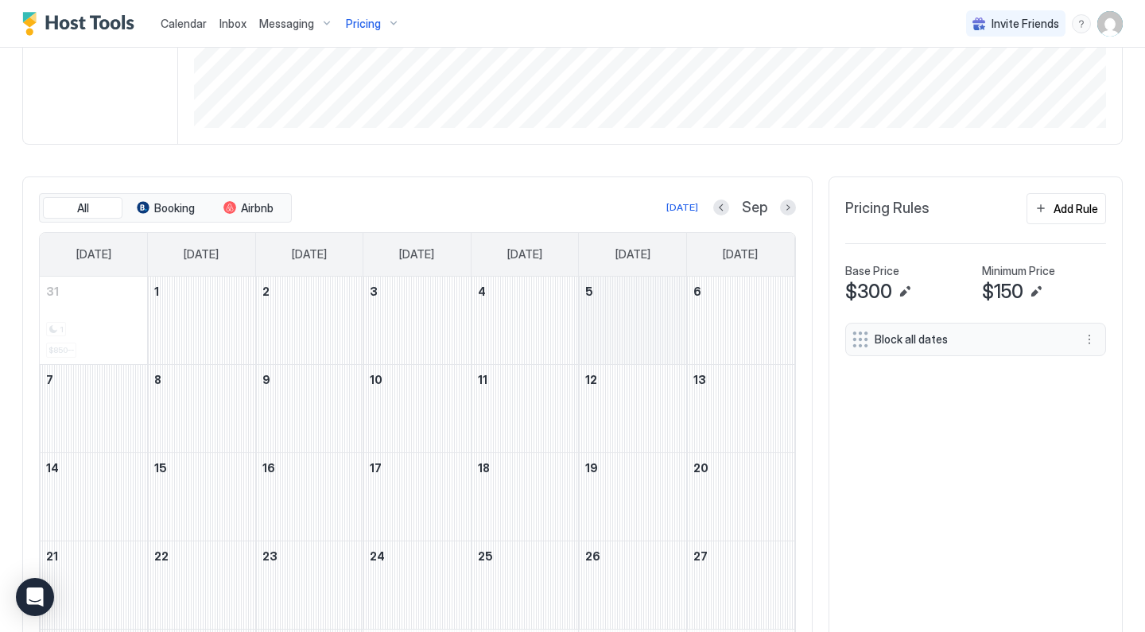
scroll to position [45, 0]
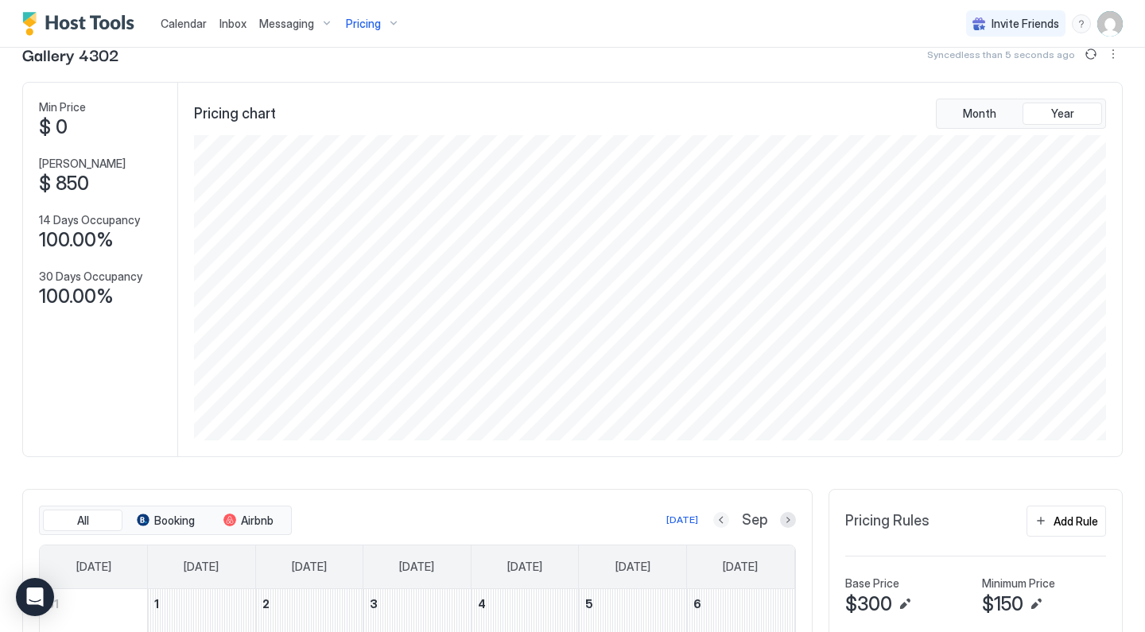
click at [721, 582] on div "[DATE]" at bounding box center [740, 567] width 60 height 40
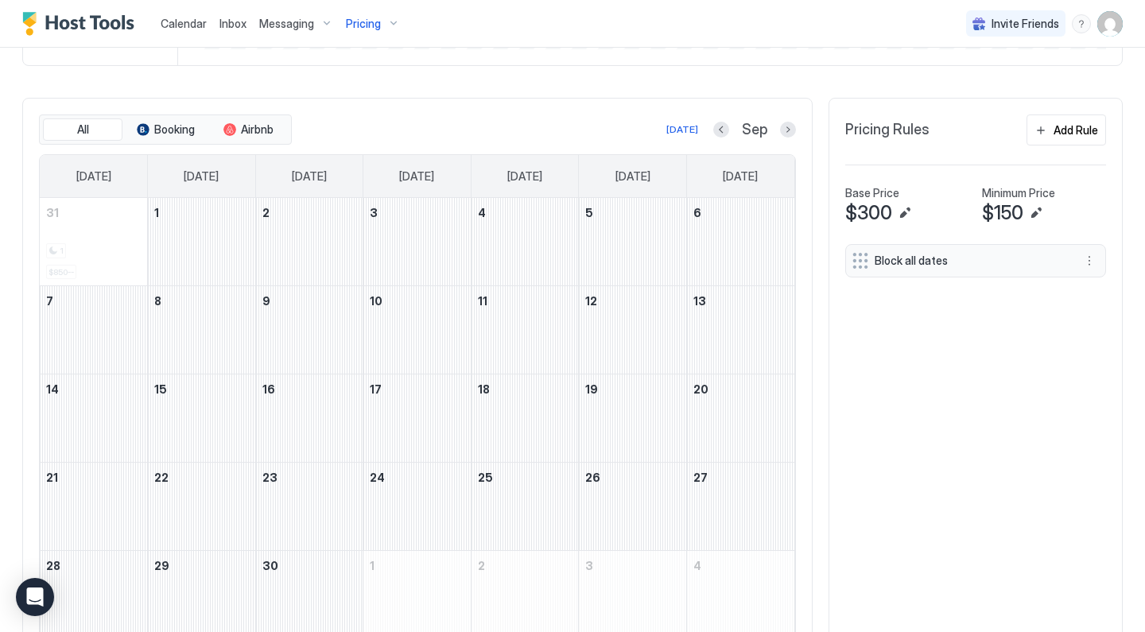
scroll to position [502, 0]
